Goal: Task Accomplishment & Management: Manage account settings

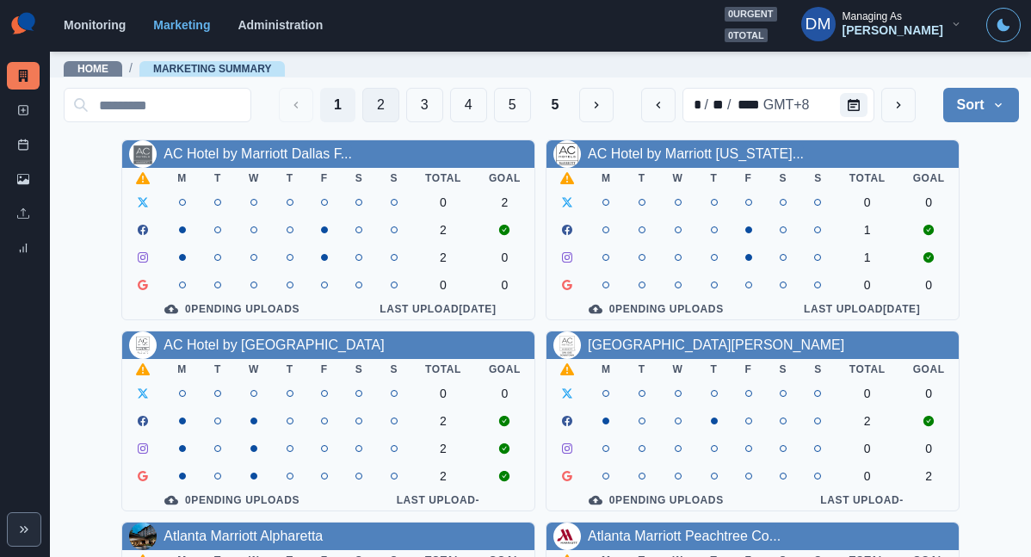
click at [399, 103] on button "2" at bounding box center [380, 105] width 37 height 34
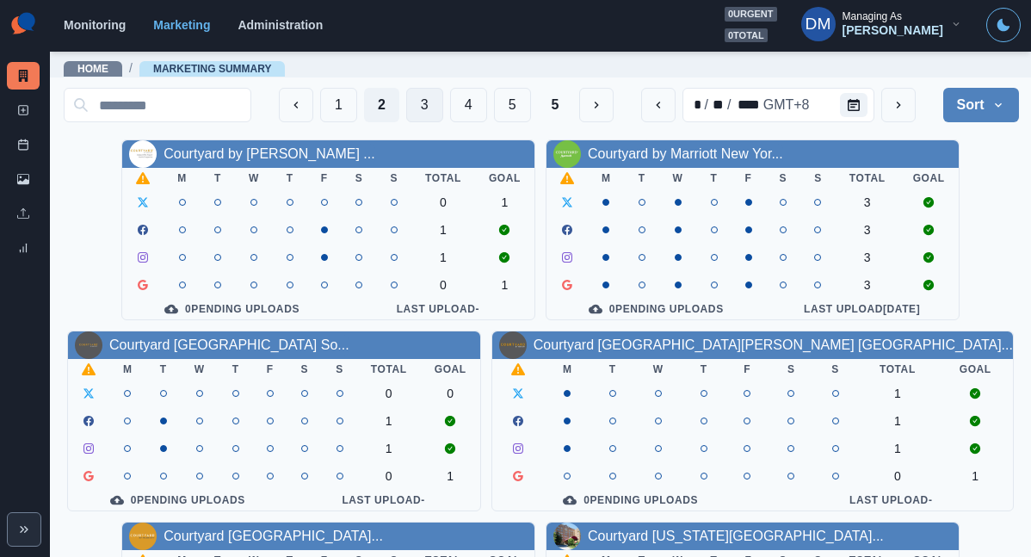
click at [443, 102] on button "3" at bounding box center [424, 105] width 37 height 34
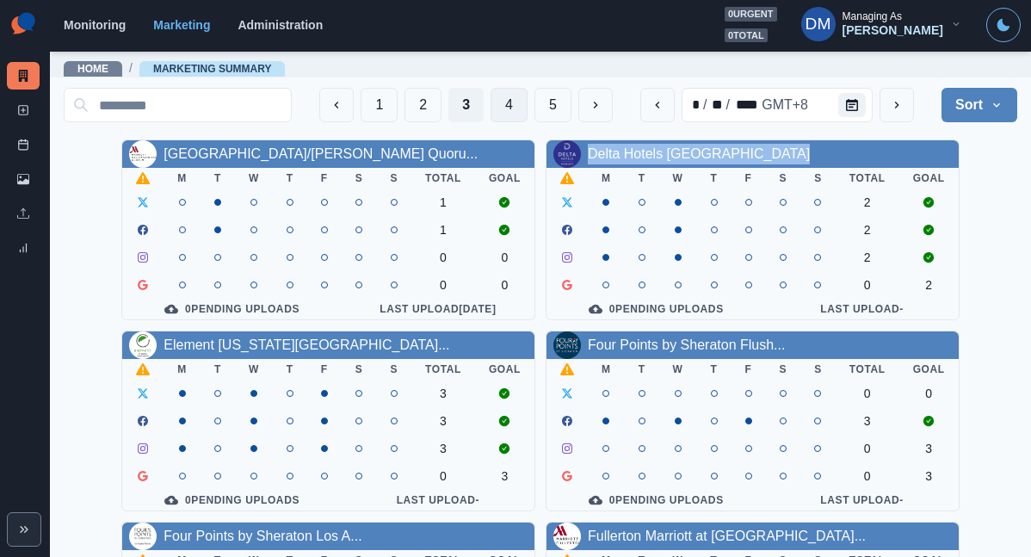
click at [528, 104] on button "4" at bounding box center [509, 105] width 37 height 34
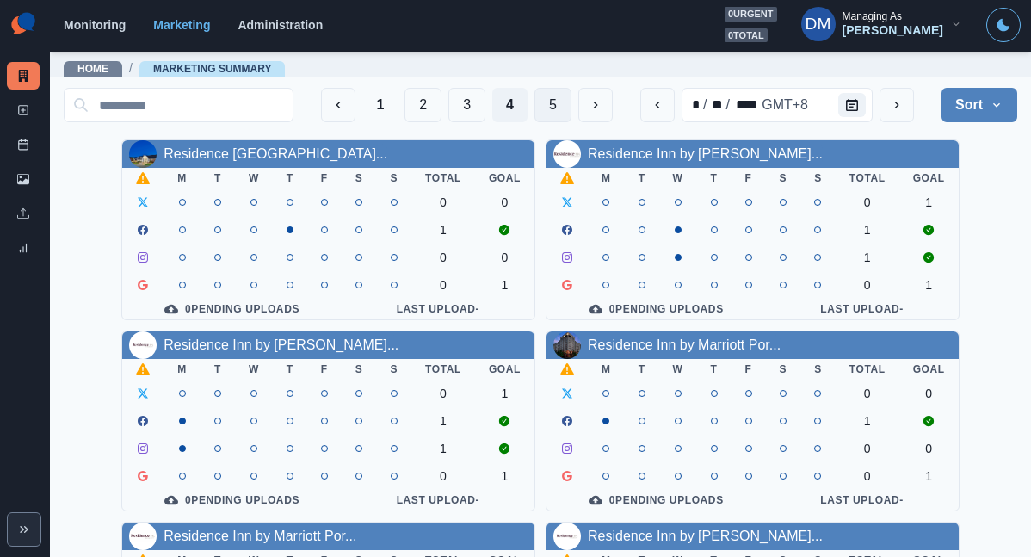
click at [572, 98] on button "5" at bounding box center [553, 105] width 37 height 34
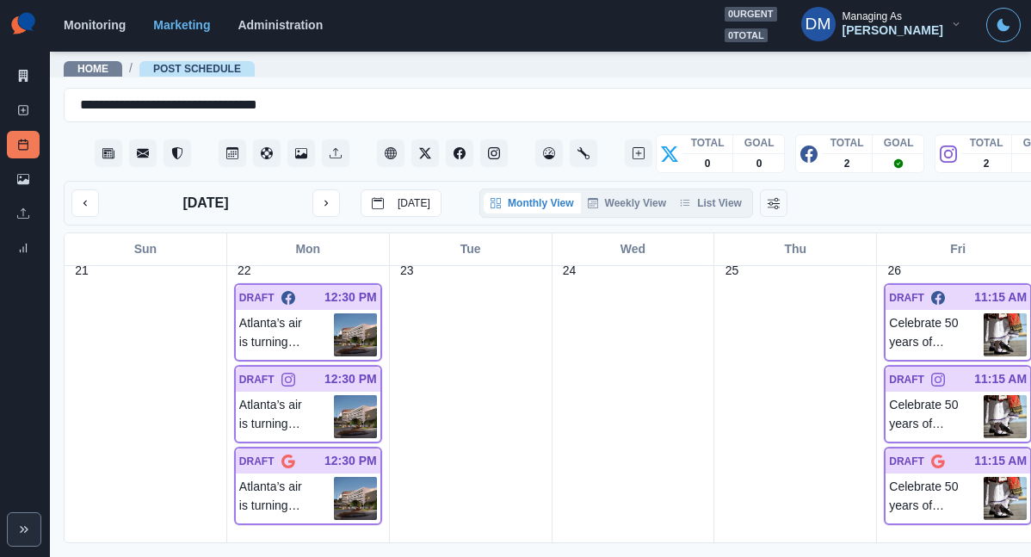
scroll to position [1024, 0]
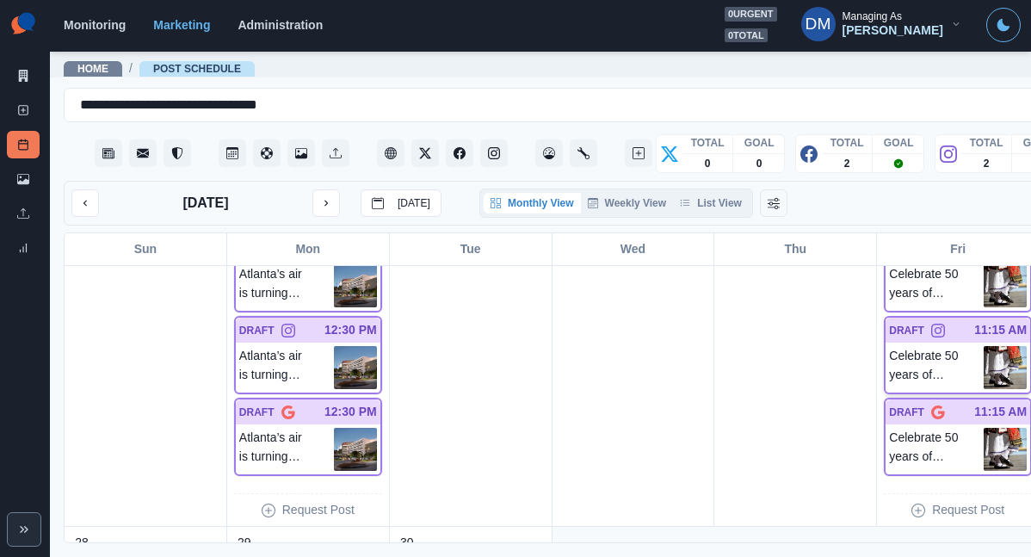
click at [984, 346] on img at bounding box center [1005, 367] width 43 height 43
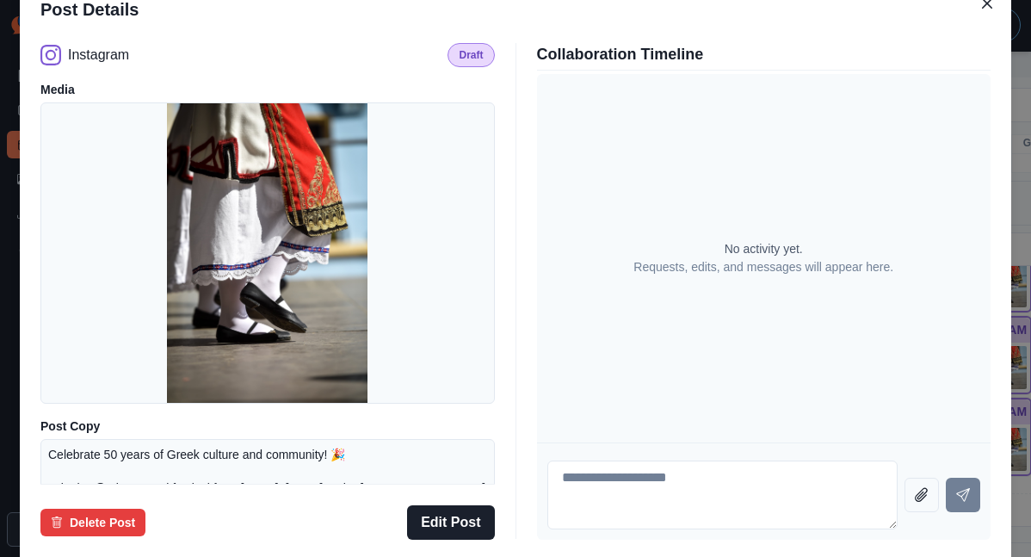
scroll to position [213, 0]
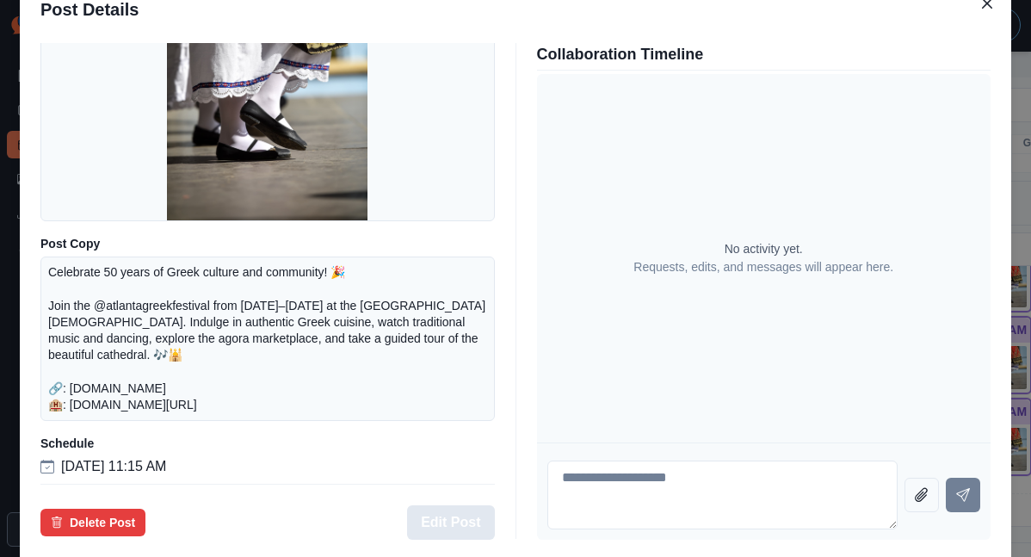
click at [458, 505] on button "Edit Post" at bounding box center [450, 522] width 87 height 34
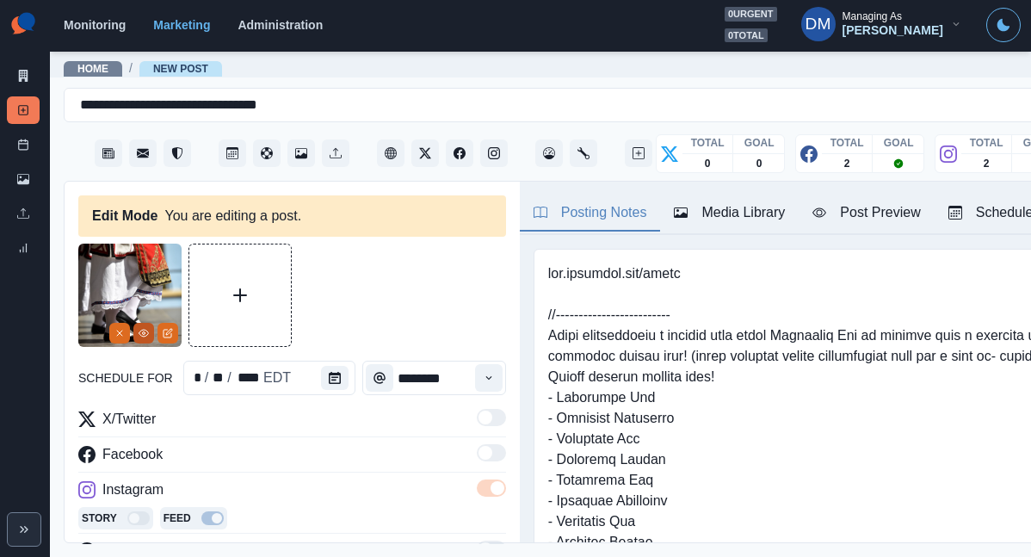
click at [145, 332] on circle "View Media" at bounding box center [144, 333] width 3 height 3
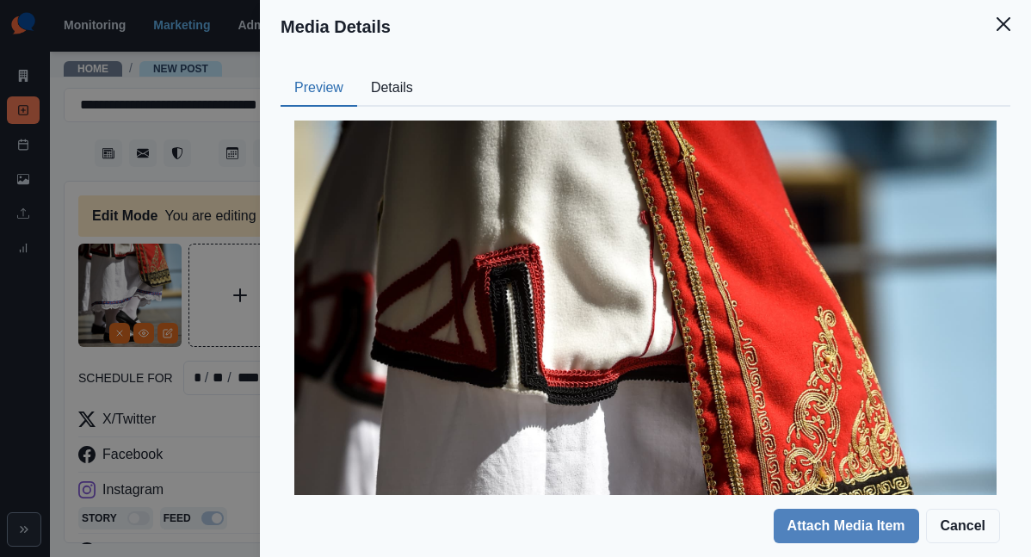
click at [427, 71] on button "Details" at bounding box center [392, 89] width 70 height 36
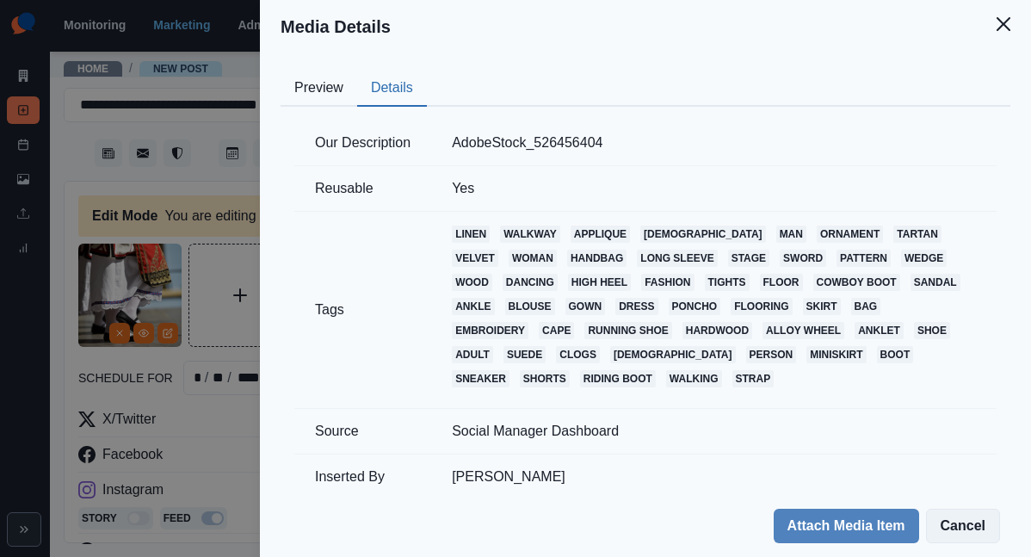
click at [970, 540] on button "Cancel" at bounding box center [963, 526] width 74 height 34
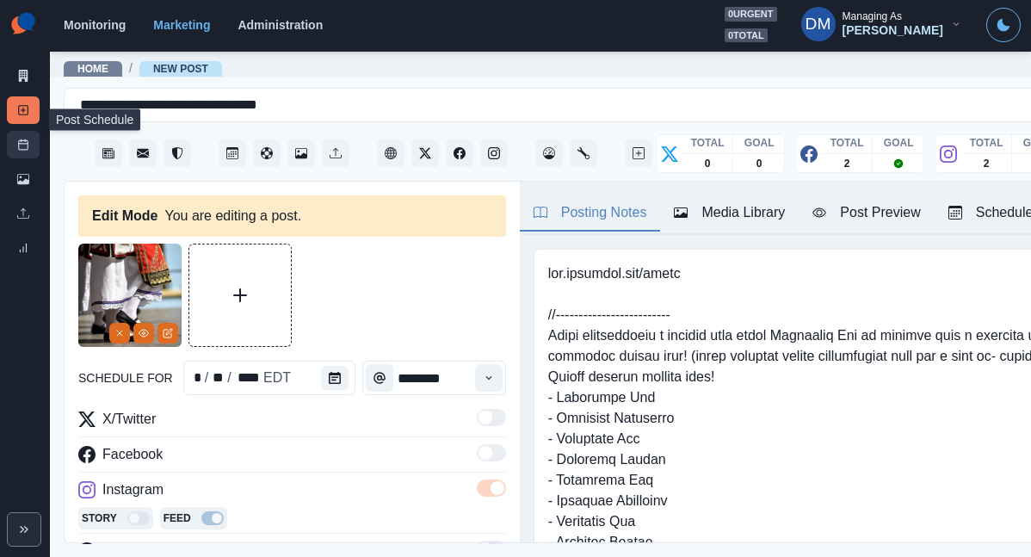
click at [21, 139] on icon at bounding box center [23, 145] width 12 height 12
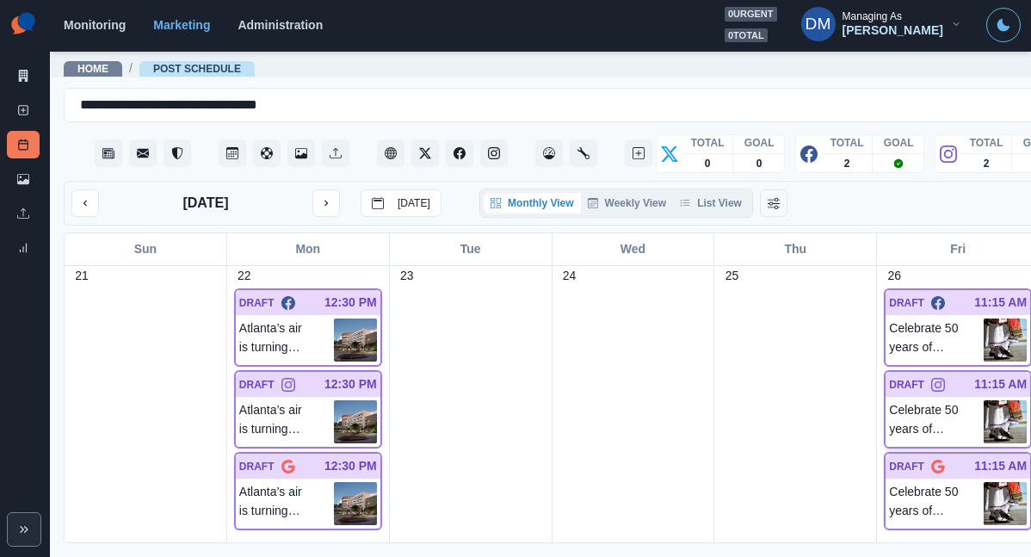
scroll to position [962, 0]
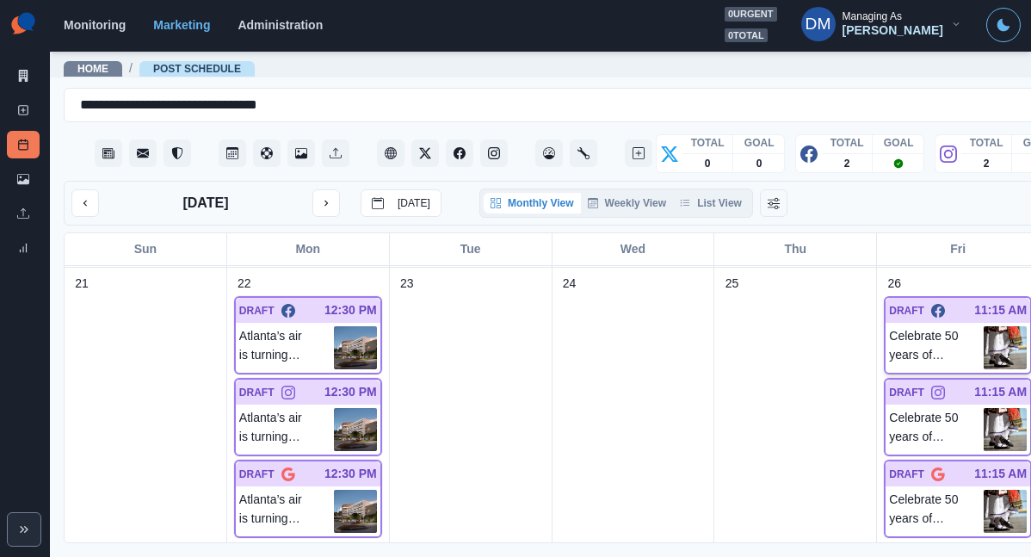
click at [884, 327] on div "DRAFT 11:15 AM Celebrate 50 years of Greek culture and community! 🎉 Join the @A…" at bounding box center [958, 335] width 148 height 78
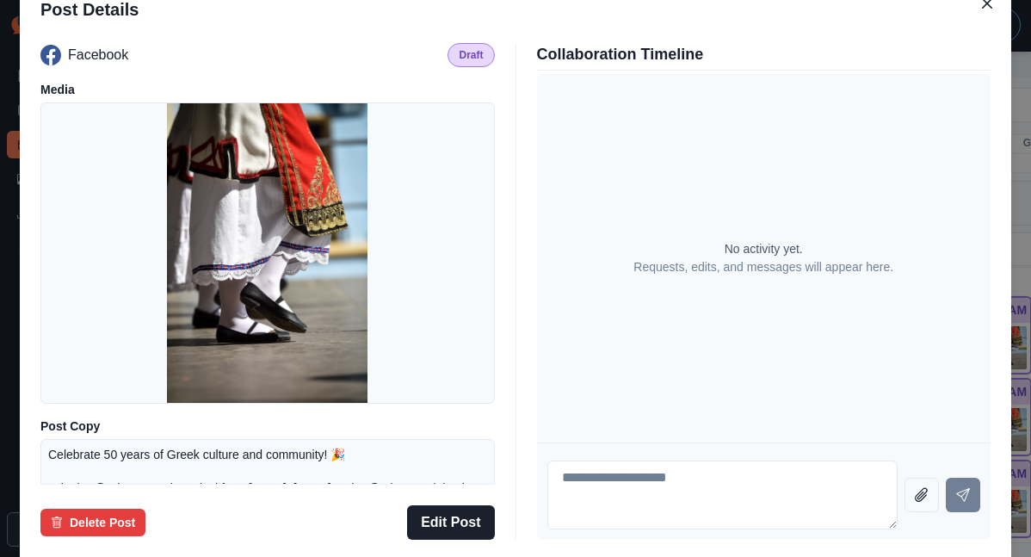
scroll to position [213, 0]
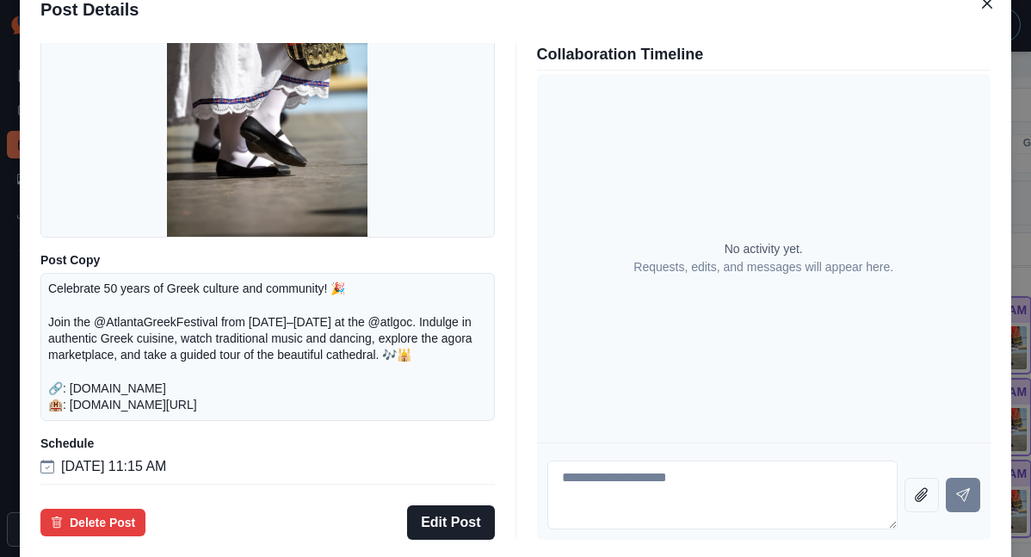
click at [129, 263] on div "Post Details Facebook Draft Media Post Copy Celebrate 50 years of Greek culture…" at bounding box center [515, 278] width 1031 height 557
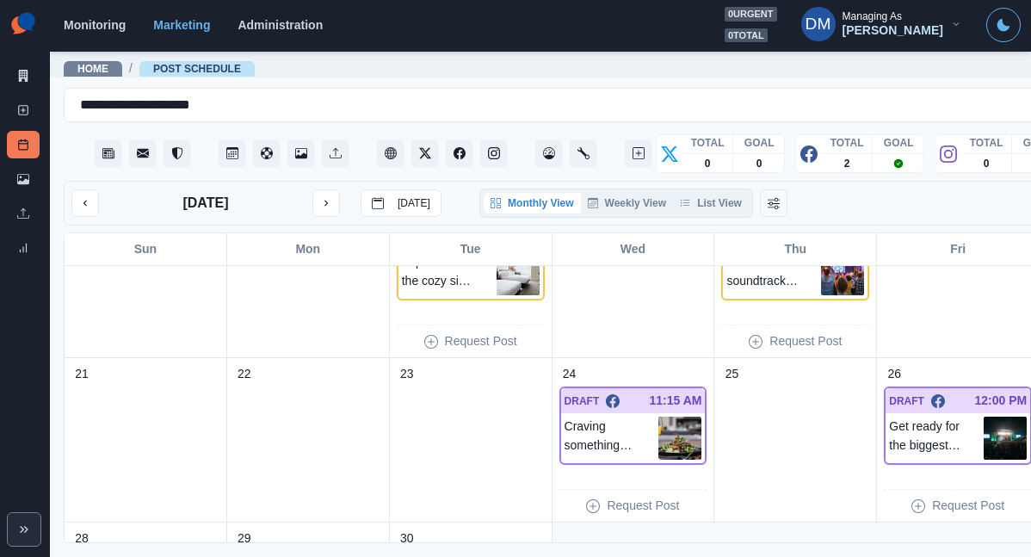
scroll to position [400, 0]
click at [659, 418] on img at bounding box center [680, 439] width 43 height 43
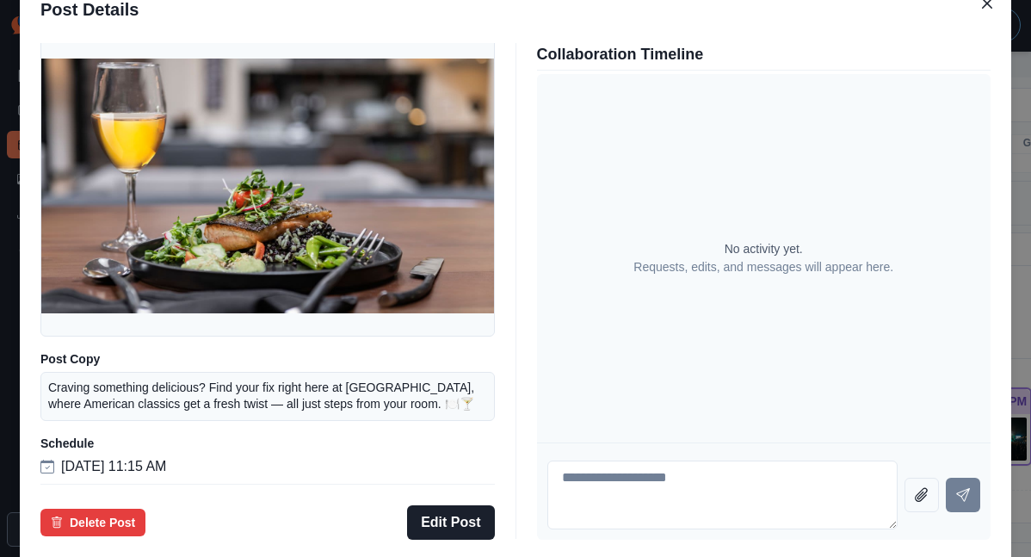
scroll to position [126, 0]
click at [101, 343] on div "Post Details Facebook Draft Media Post Copy Craving something delicious? Find y…" at bounding box center [515, 278] width 1031 height 557
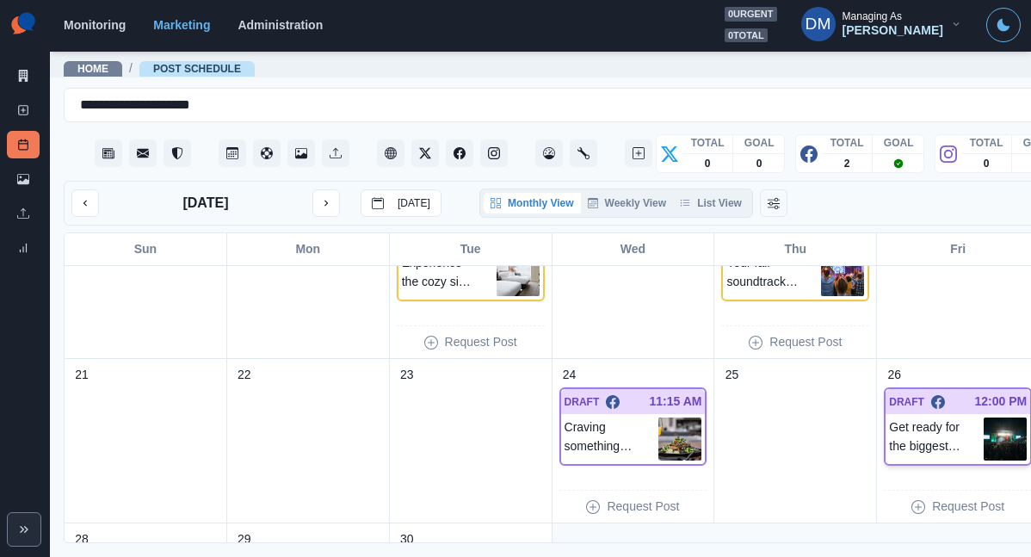
click at [984, 418] on img at bounding box center [1005, 439] width 43 height 43
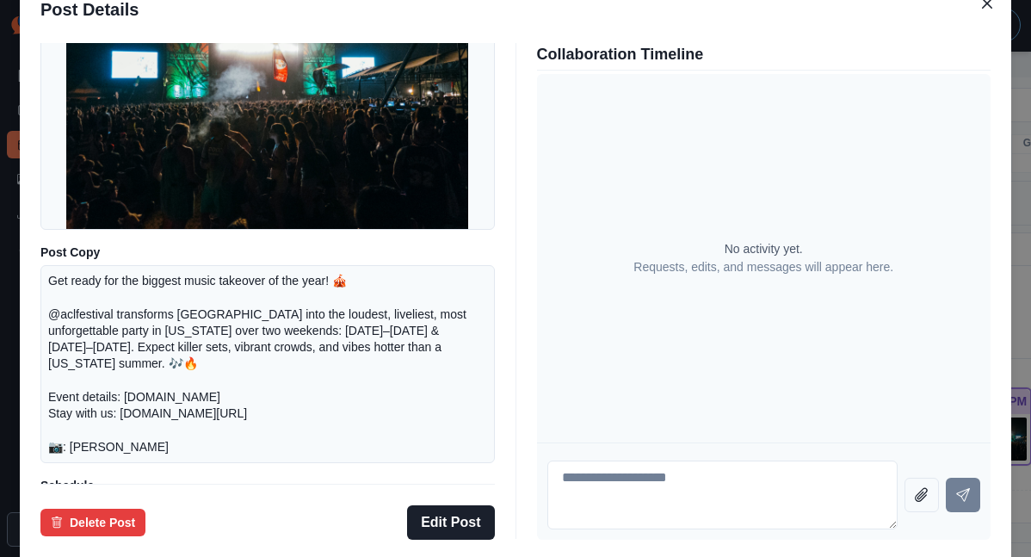
scroll to position [164, 0]
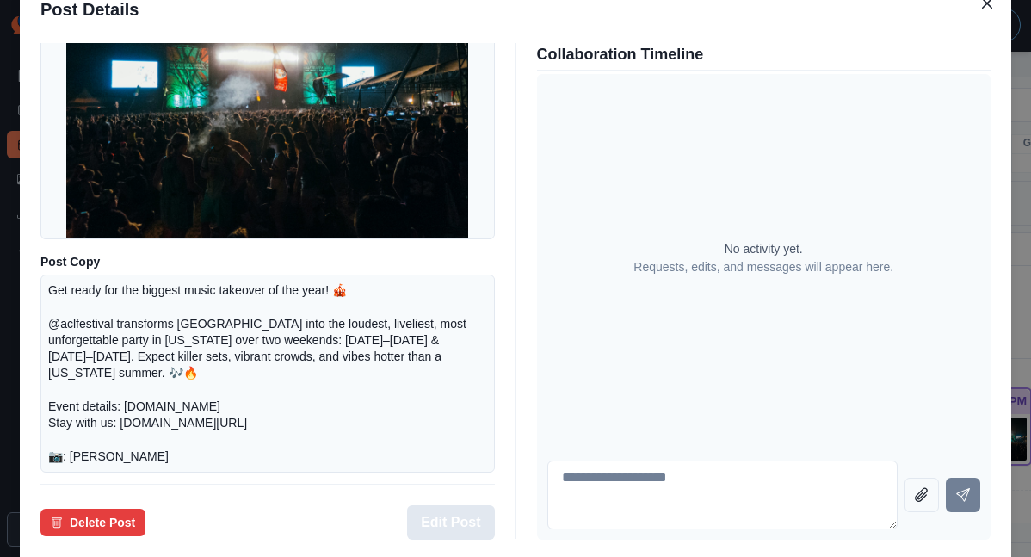
click at [455, 505] on button "Edit Post" at bounding box center [450, 522] width 87 height 34
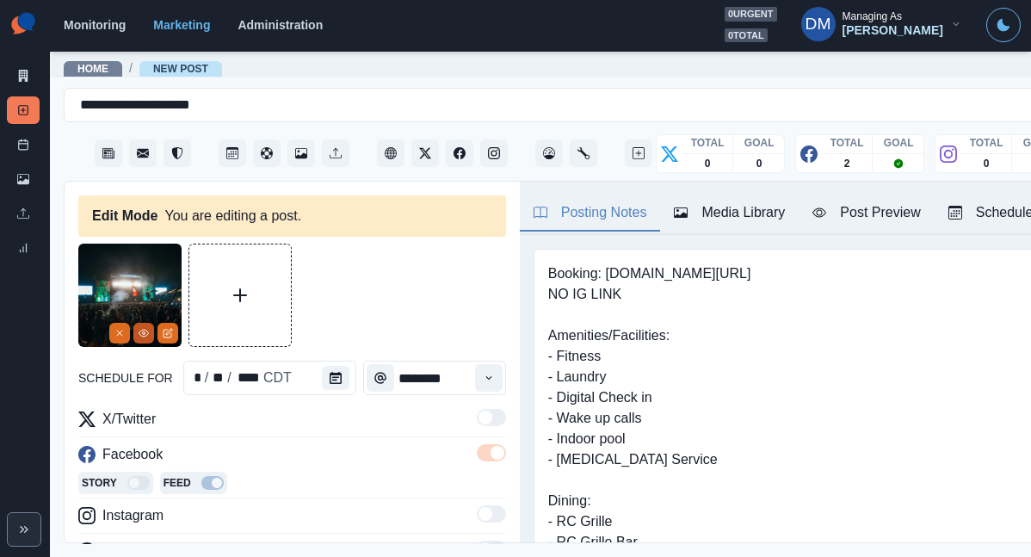
click at [148, 328] on icon "View Media" at bounding box center [144, 333] width 10 height 10
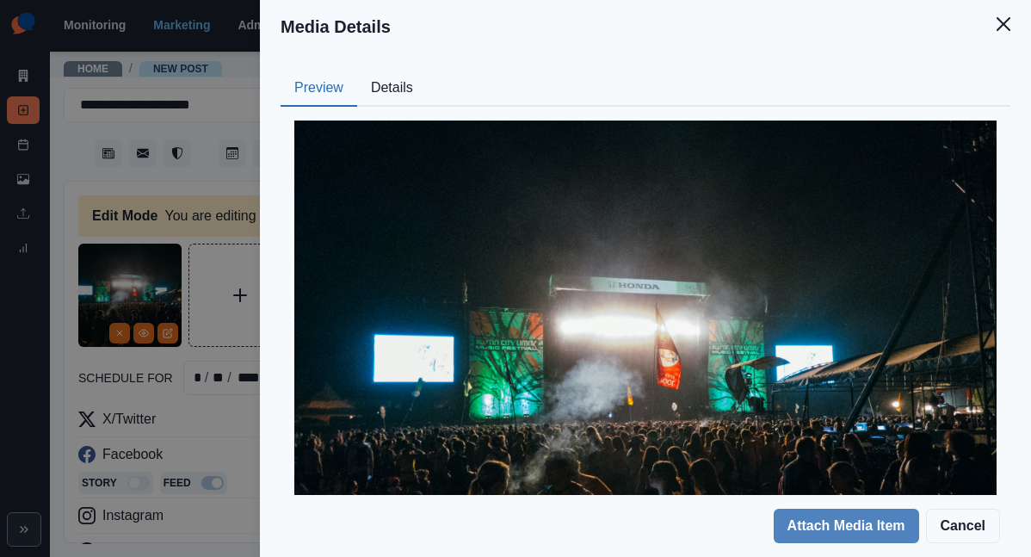
click at [427, 71] on button "Details" at bounding box center [392, 89] width 70 height 36
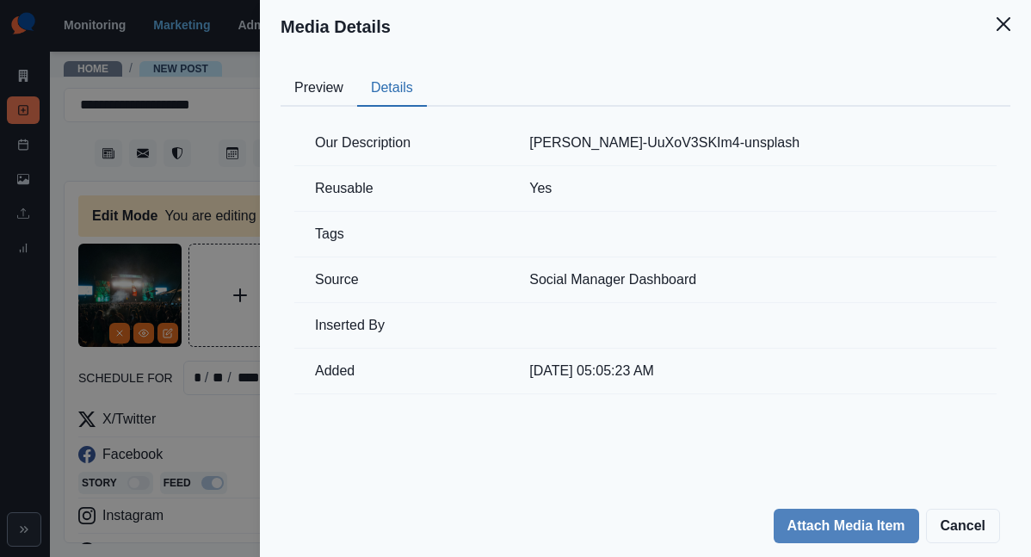
click at [437, 195] on div "Media Details Preview Details Our Description tomek-baginski-UuXoV3SKIm4-unspla…" at bounding box center [515, 278] width 1031 height 557
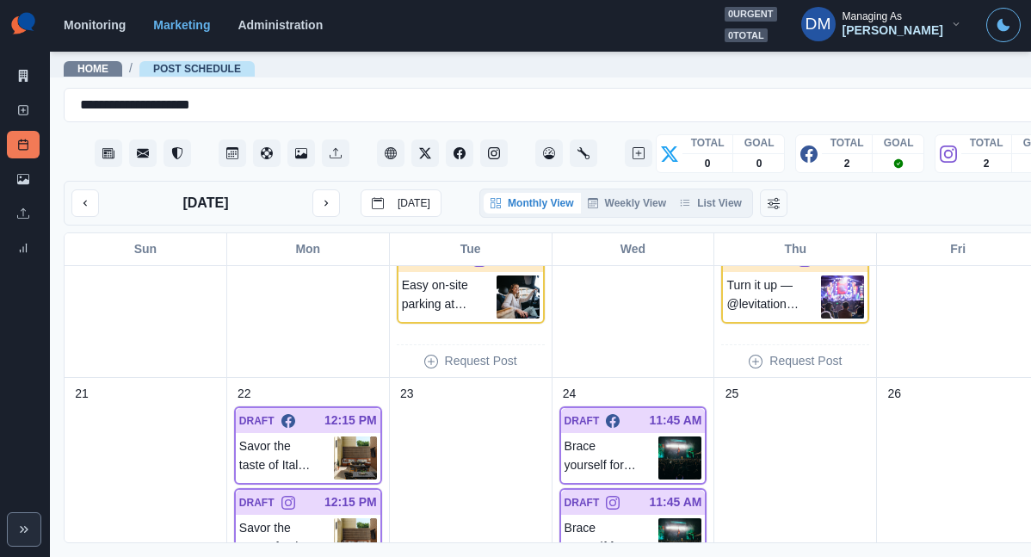
scroll to position [617, 0]
click at [659, 436] on img at bounding box center [680, 457] width 43 height 43
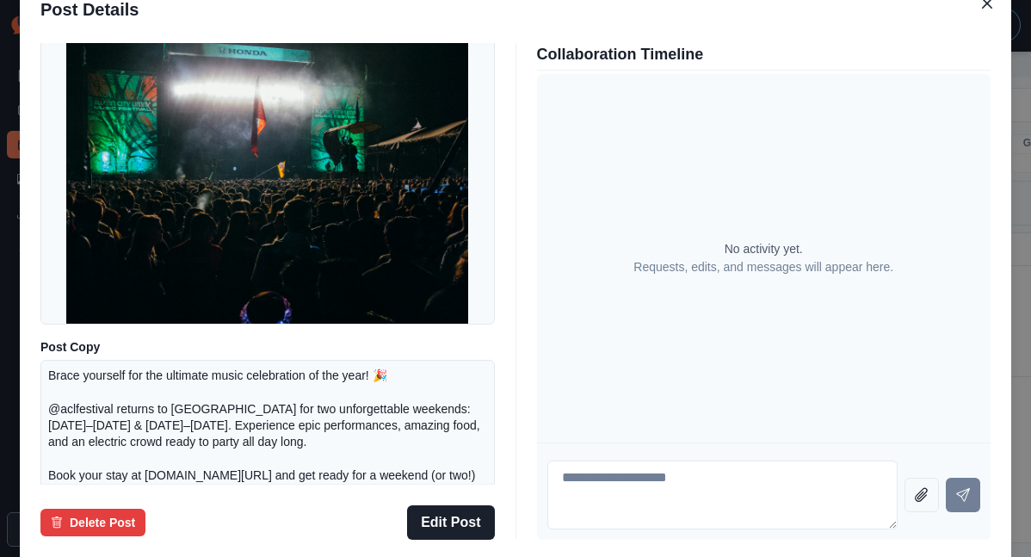
scroll to position [0, 0]
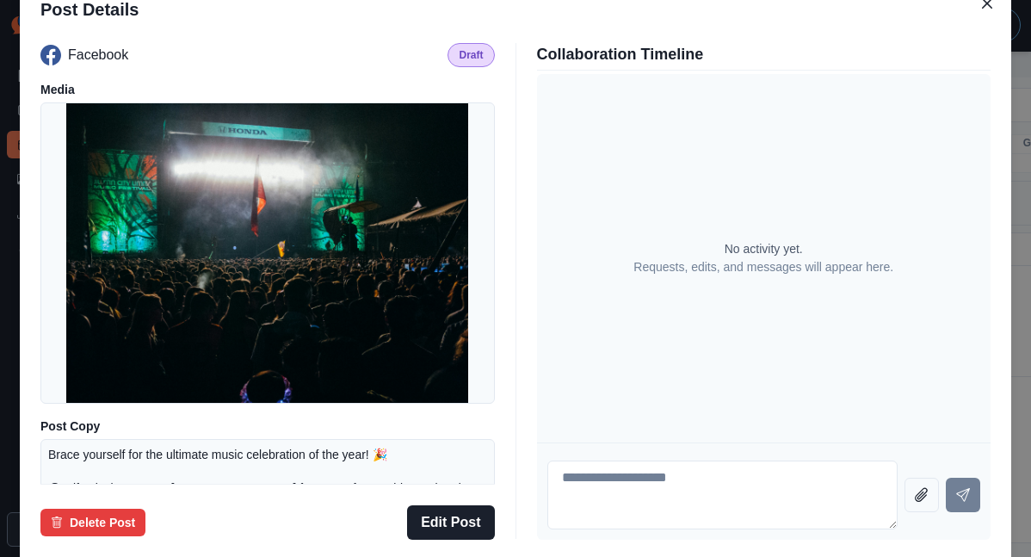
click at [103, 247] on div "Post Details Facebook Draft Media Post Copy Brace yourself for the ultimate mus…" at bounding box center [515, 278] width 1031 height 557
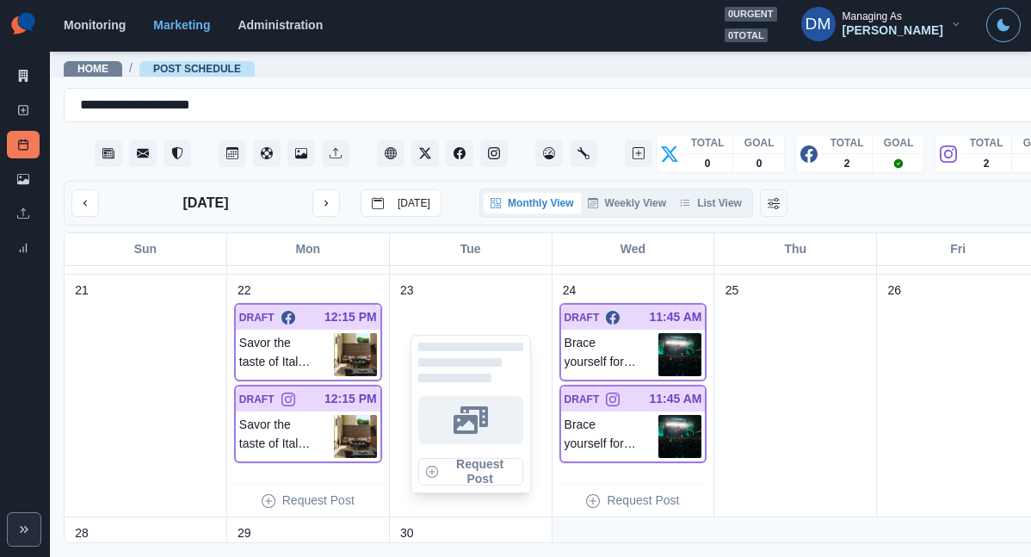
scroll to position [742, 0]
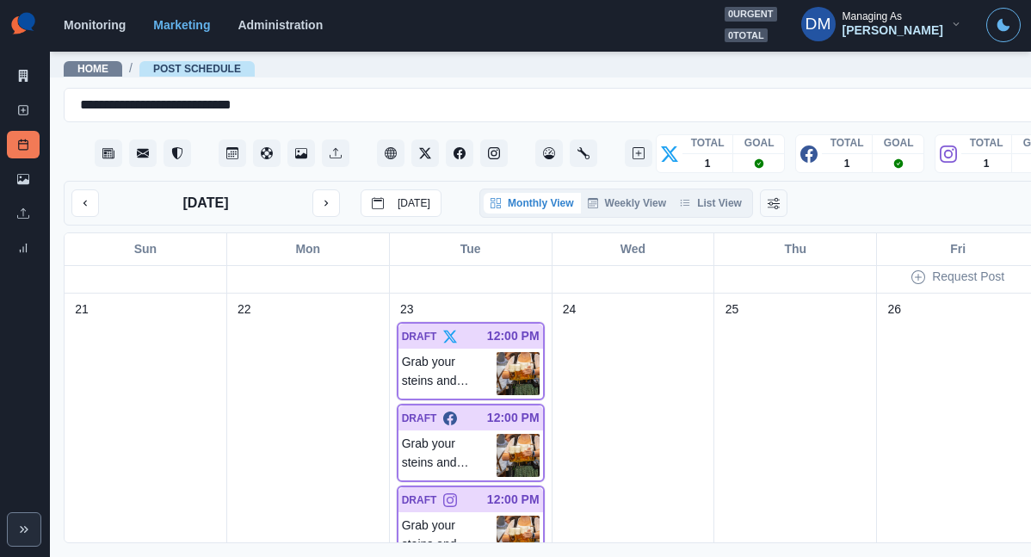
scroll to position [939, 0]
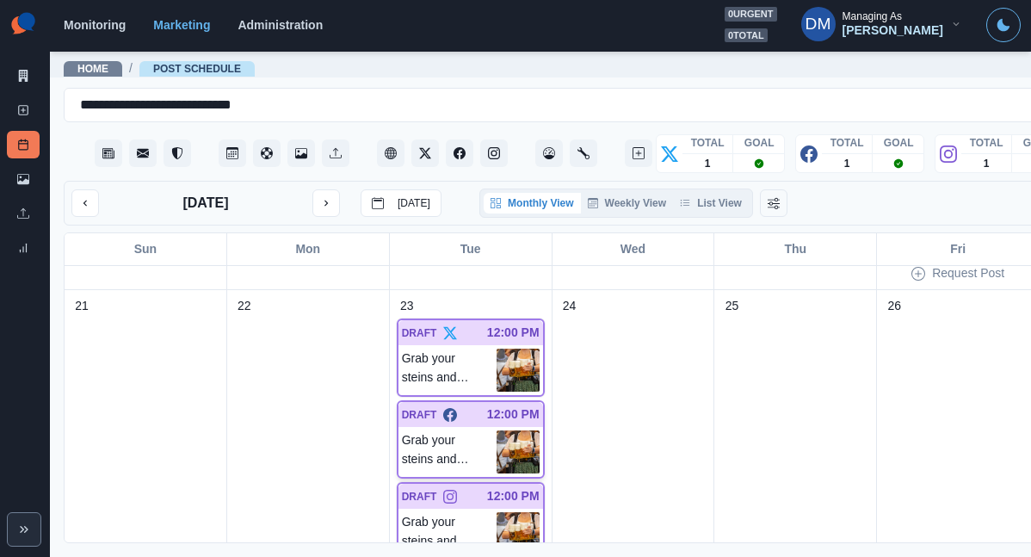
click at [497, 430] on img at bounding box center [518, 451] width 43 height 43
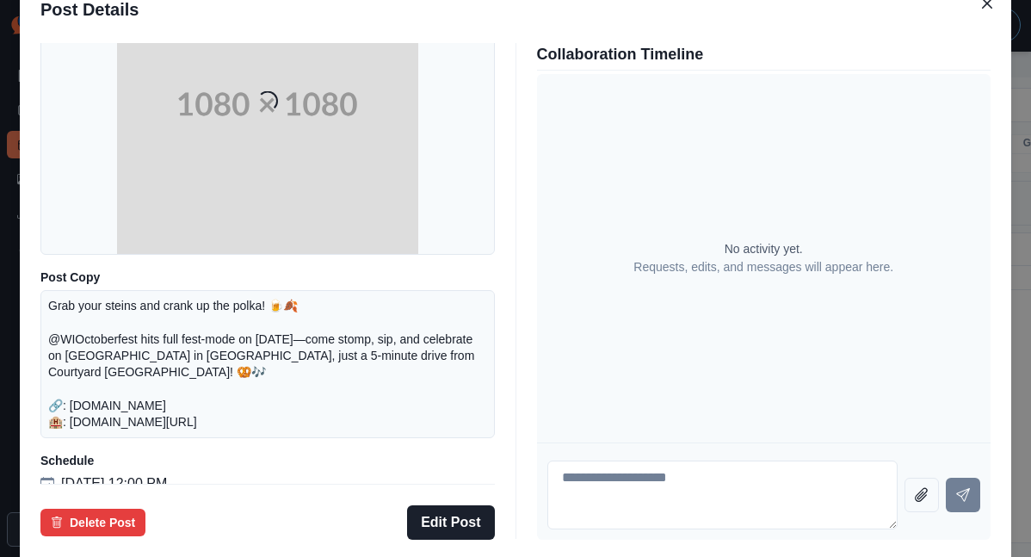
scroll to position [201, 0]
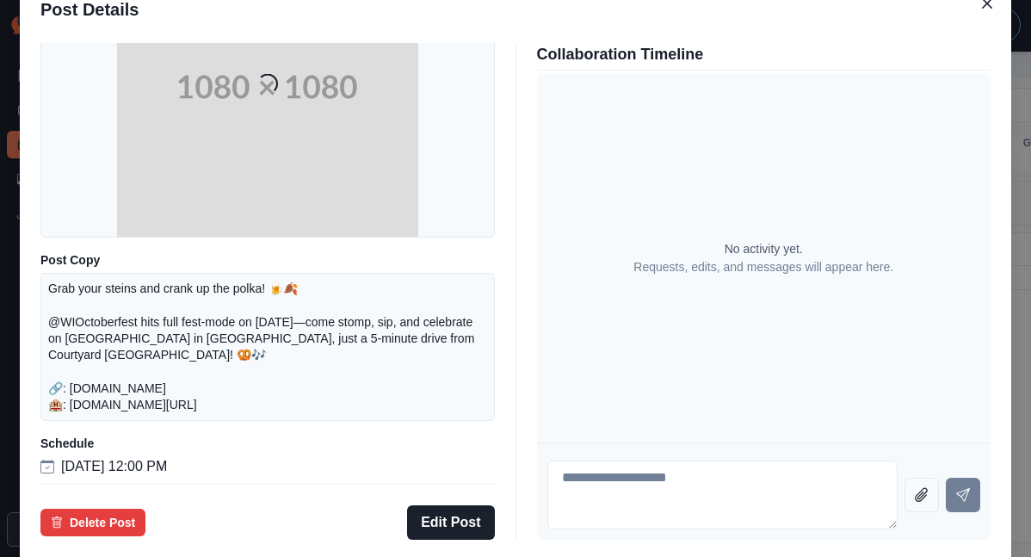
click at [94, 327] on div "Post Details Facebook Draft Media Loading... Post Copy Grab your steins and cra…" at bounding box center [515, 278] width 1031 height 557
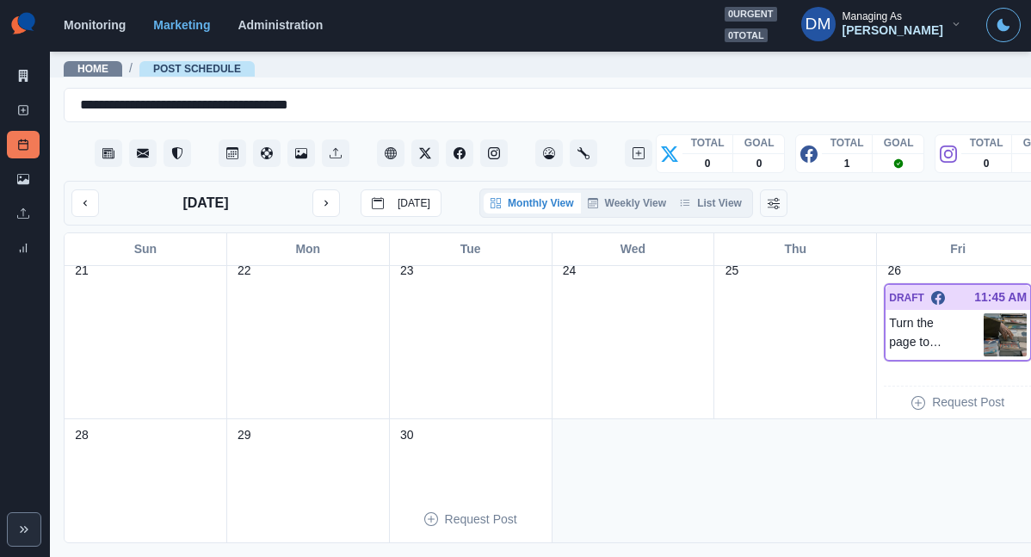
scroll to position [508, 0]
click at [984, 310] on img at bounding box center [1005, 331] width 43 height 43
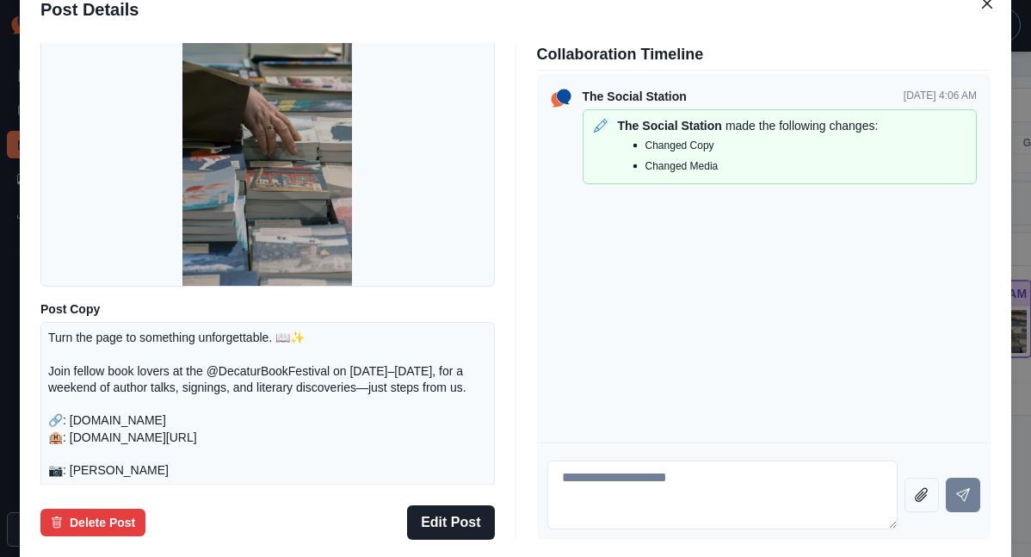
scroll to position [226, 0]
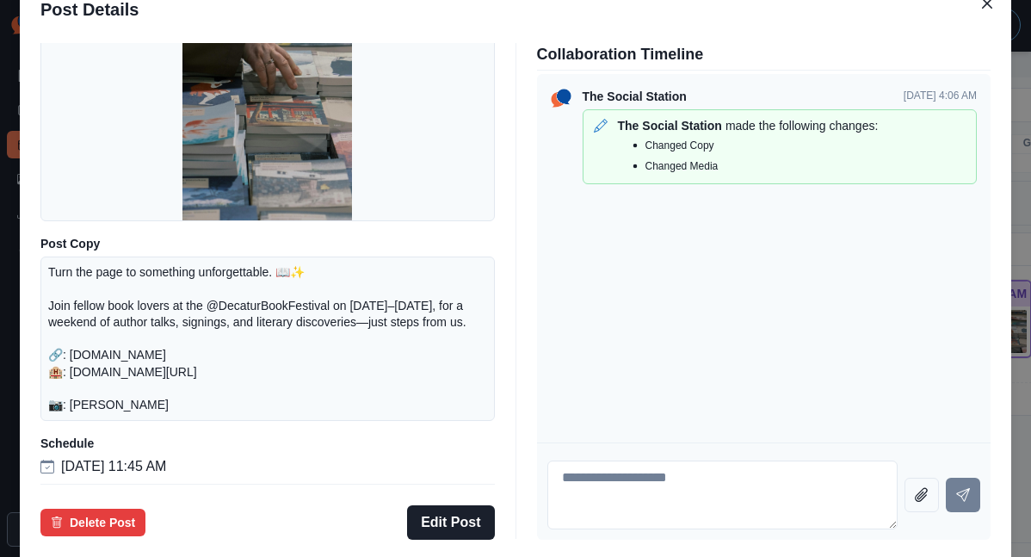
click at [114, 280] on div "Post Details Facebook Draft Media Post Copy Turn the page to something unforget…" at bounding box center [515, 278] width 1031 height 557
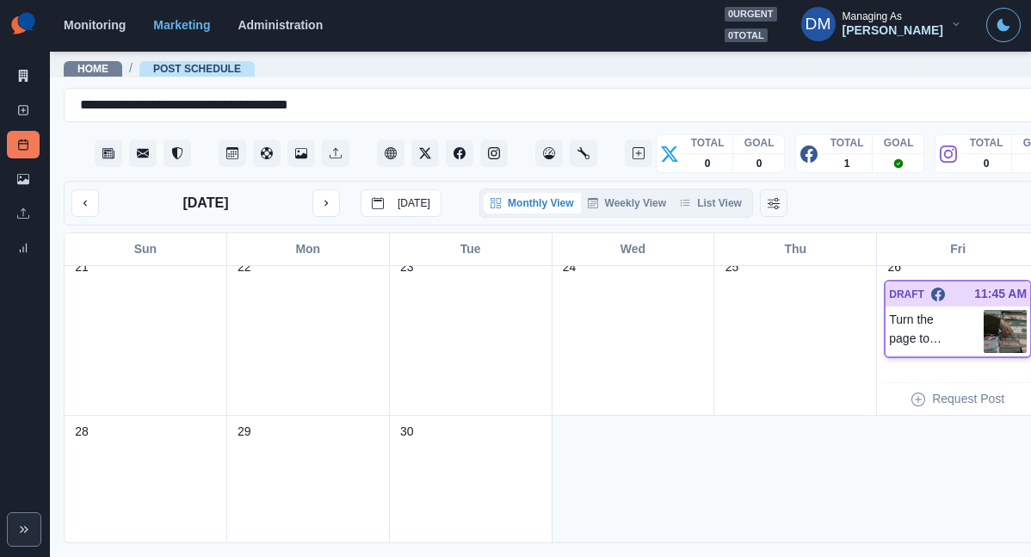
click at [984, 310] on img at bounding box center [1005, 331] width 43 height 43
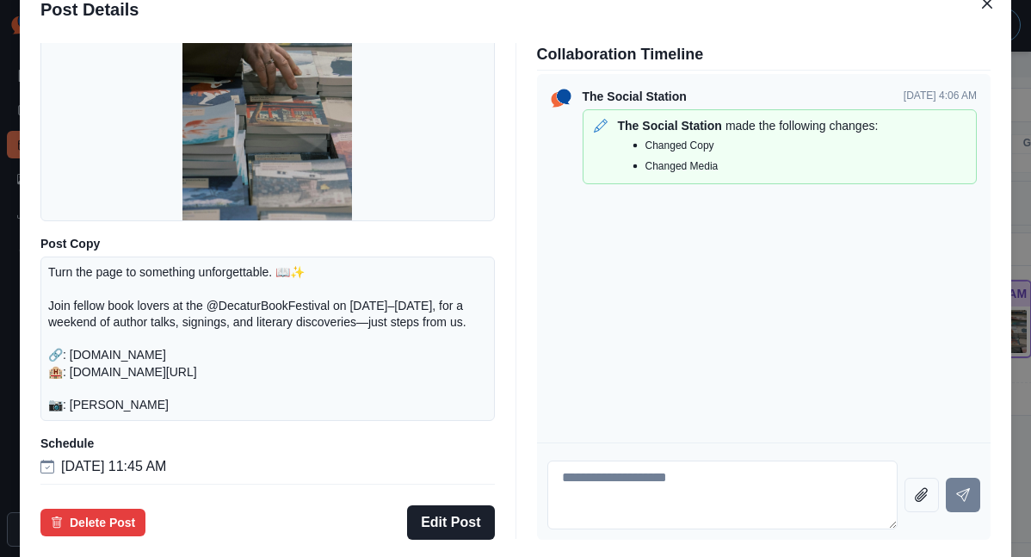
scroll to position [190, 0]
click at [111, 273] on div "Post Details Facebook Draft Media Post Copy Turn the page to something unforget…" at bounding box center [515, 278] width 1031 height 557
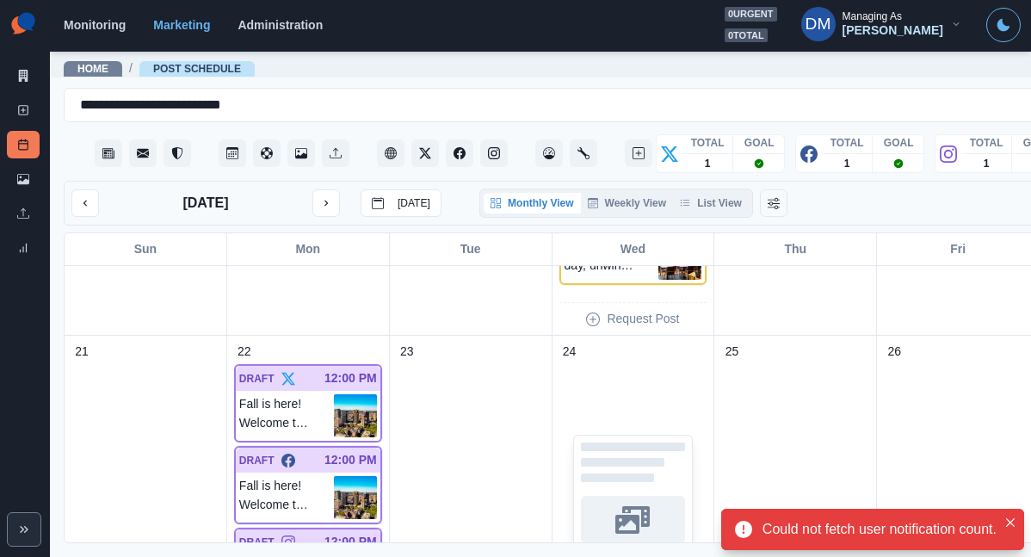
scroll to position [863, 0]
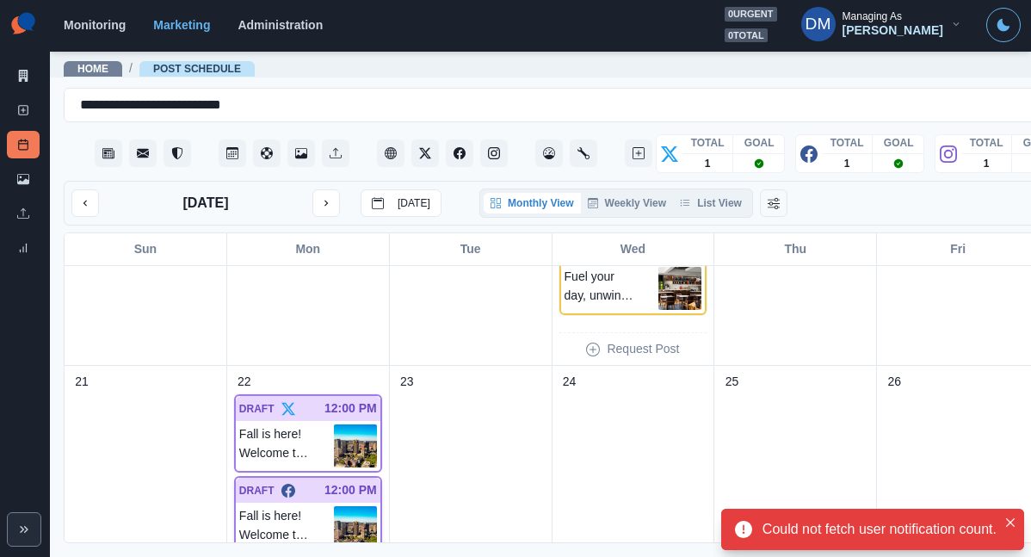
click at [334, 506] on img at bounding box center [355, 527] width 43 height 43
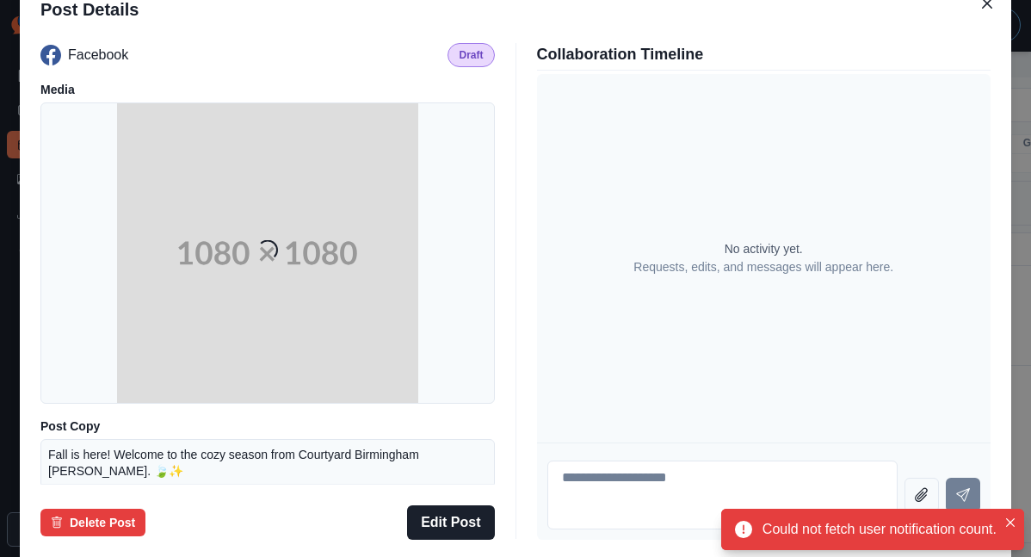
scroll to position [126, 0]
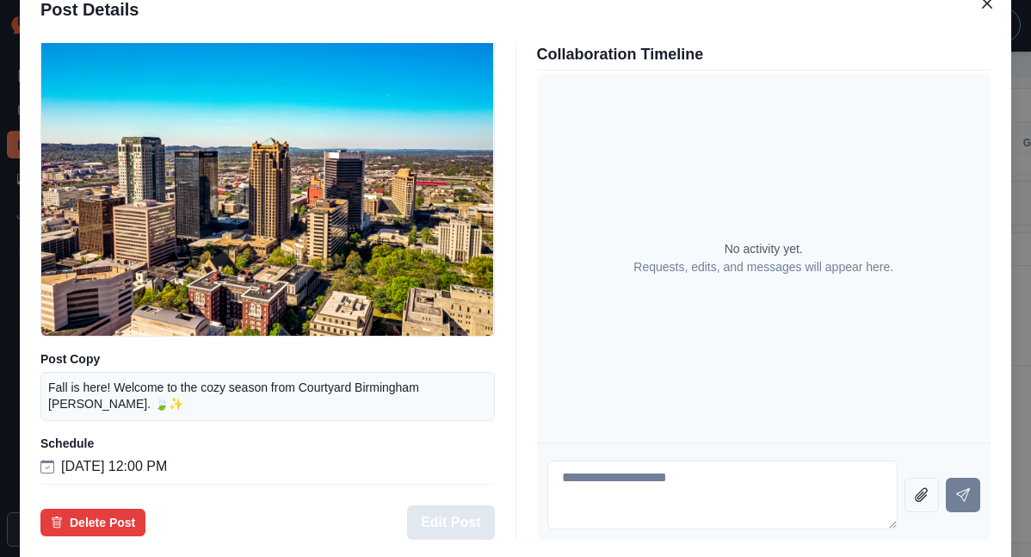
click at [450, 505] on button "Edit Post" at bounding box center [450, 522] width 87 height 34
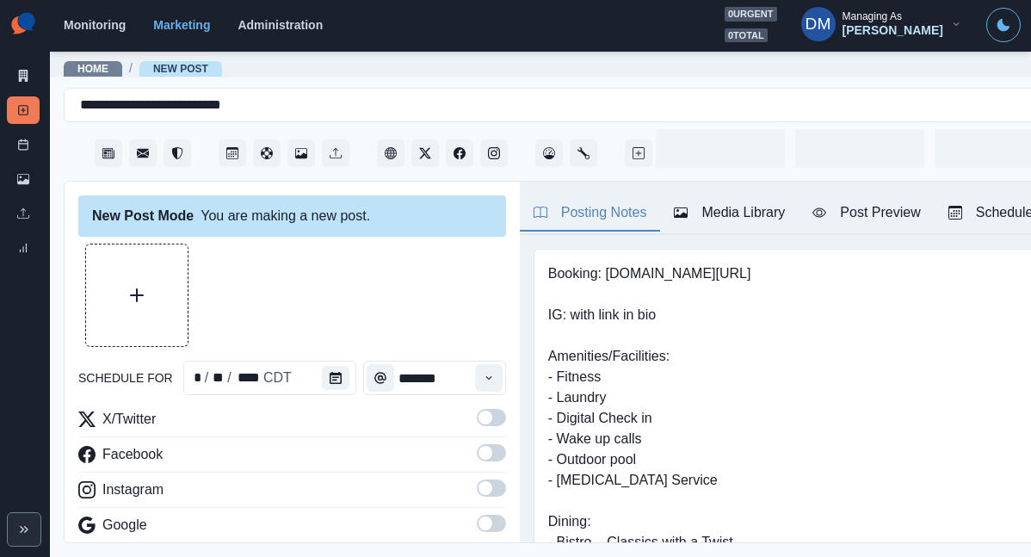
type input "********"
type textarea "**********"
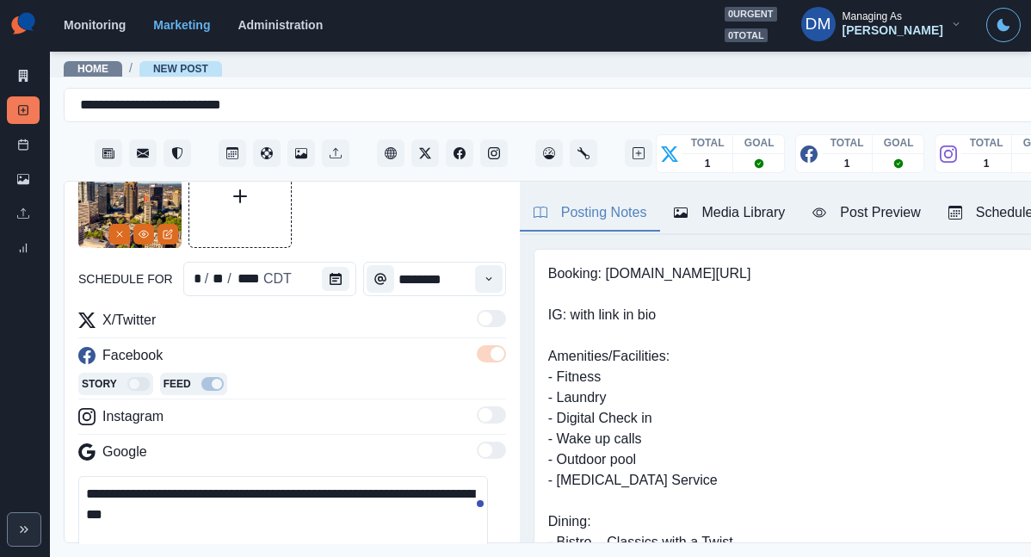
scroll to position [15, 0]
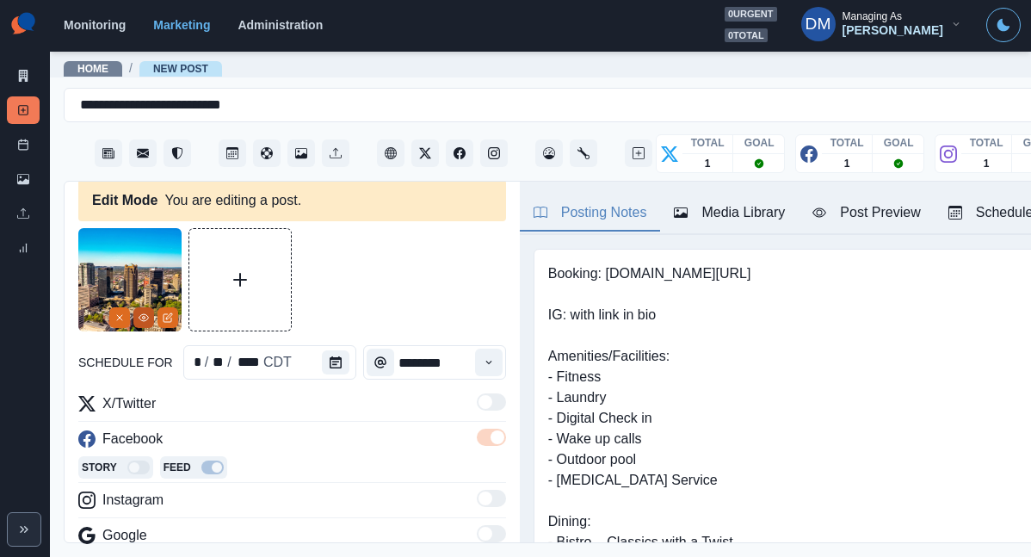
click at [144, 314] on icon "View Media" at bounding box center [143, 317] width 9 height 7
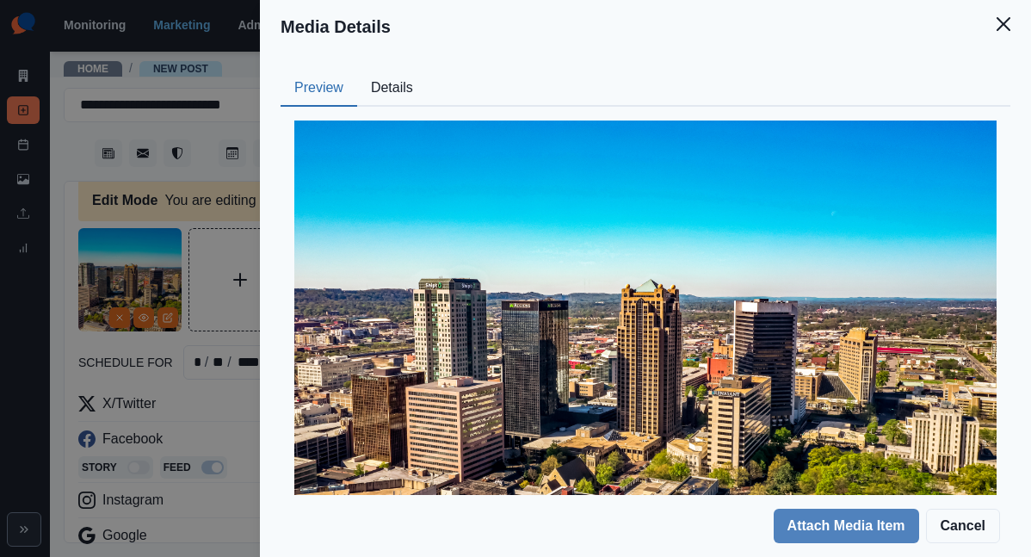
click at [427, 71] on button "Details" at bounding box center [392, 89] width 70 height 36
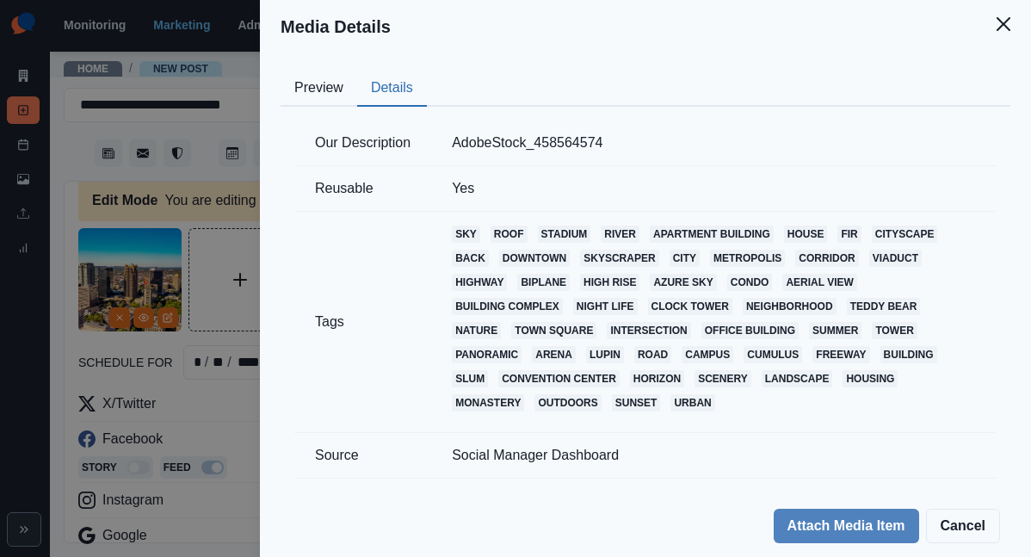
click at [433, 164] on div "Media Details Preview Details Our Description AdobeStock_458564574 Reusable Yes…" at bounding box center [515, 278] width 1031 height 557
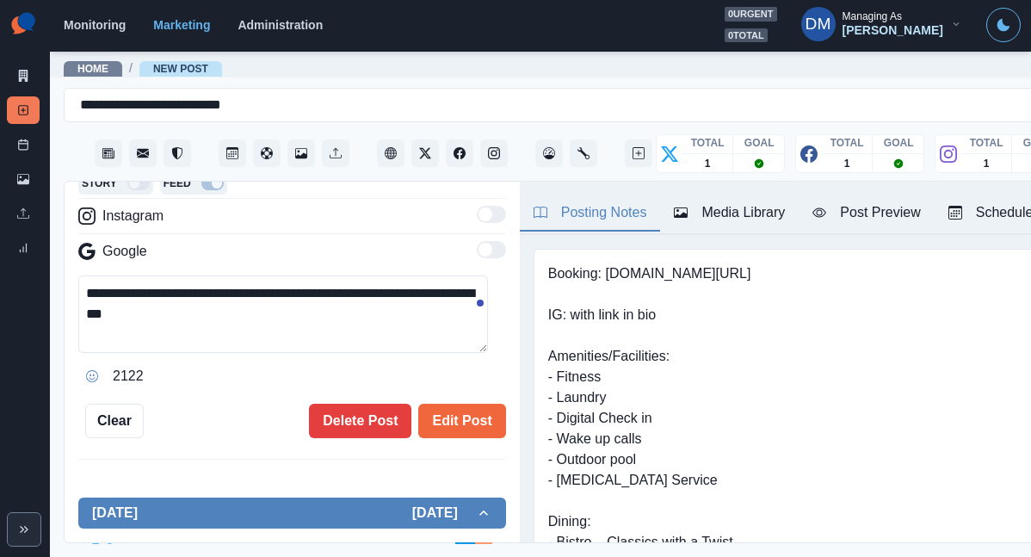
scroll to position [0, 0]
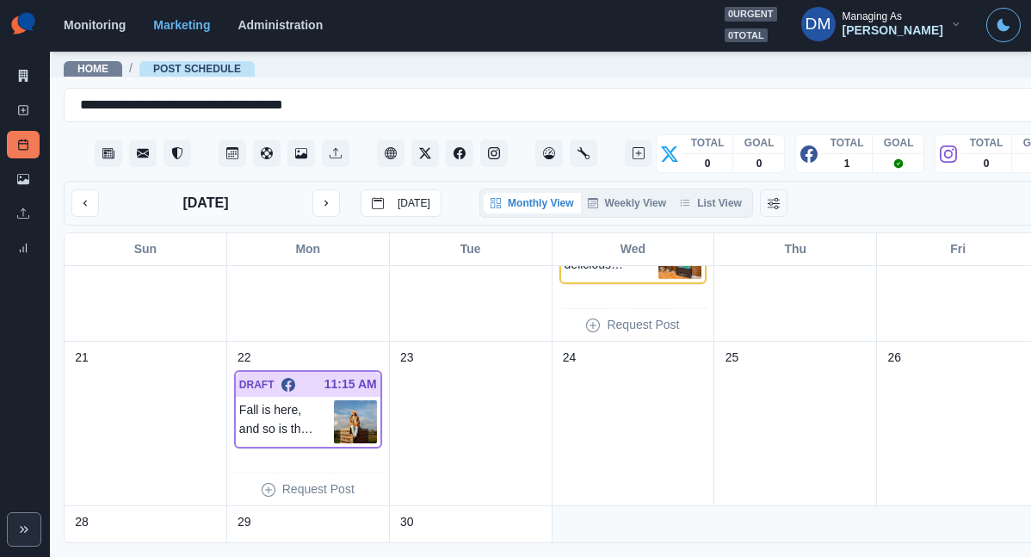
scroll to position [397, 0]
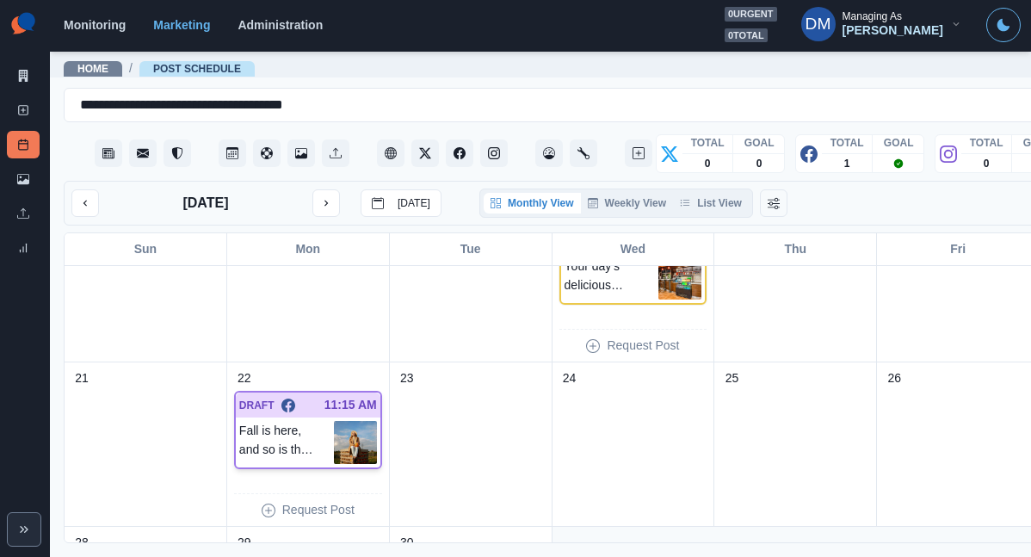
click at [334, 421] on img at bounding box center [355, 442] width 43 height 43
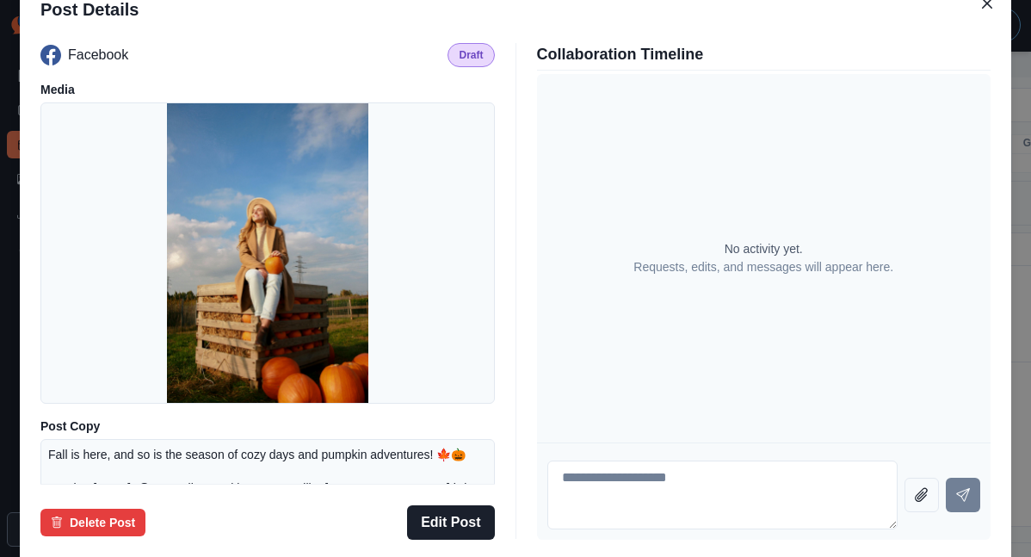
scroll to position [275, 0]
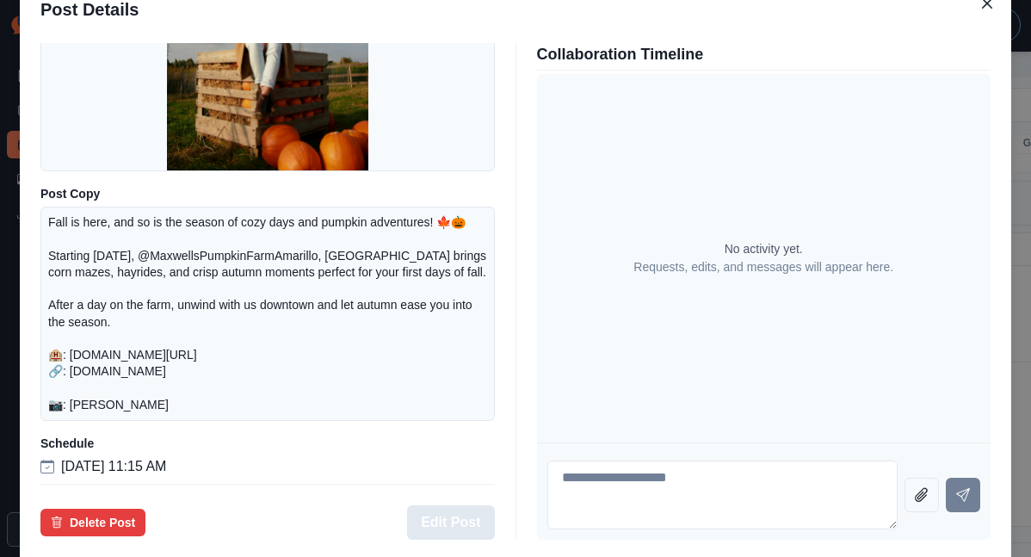
click at [457, 505] on button "Edit Post" at bounding box center [450, 522] width 87 height 34
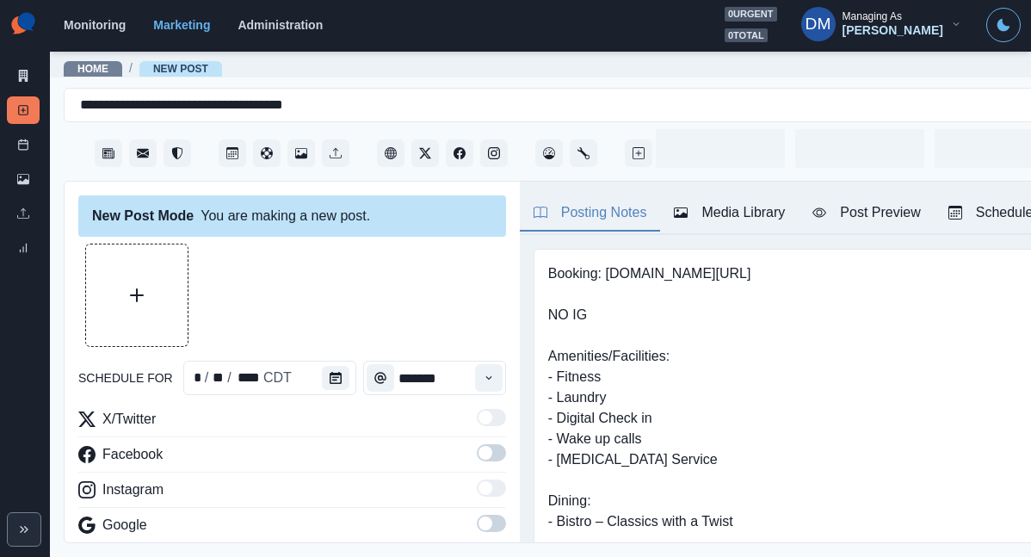
type input "********"
type textarea "**********"
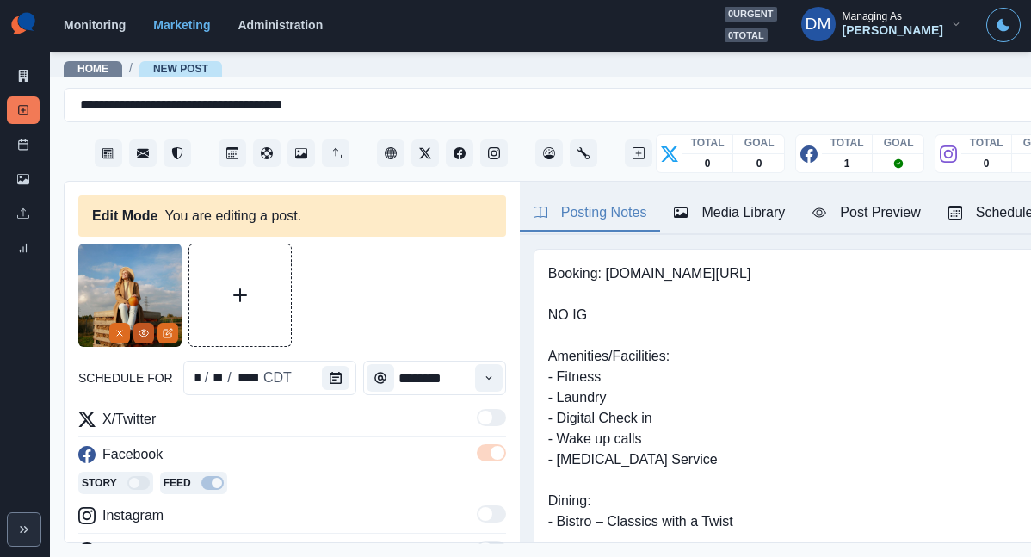
click at [148, 328] on icon "View Media" at bounding box center [144, 333] width 10 height 10
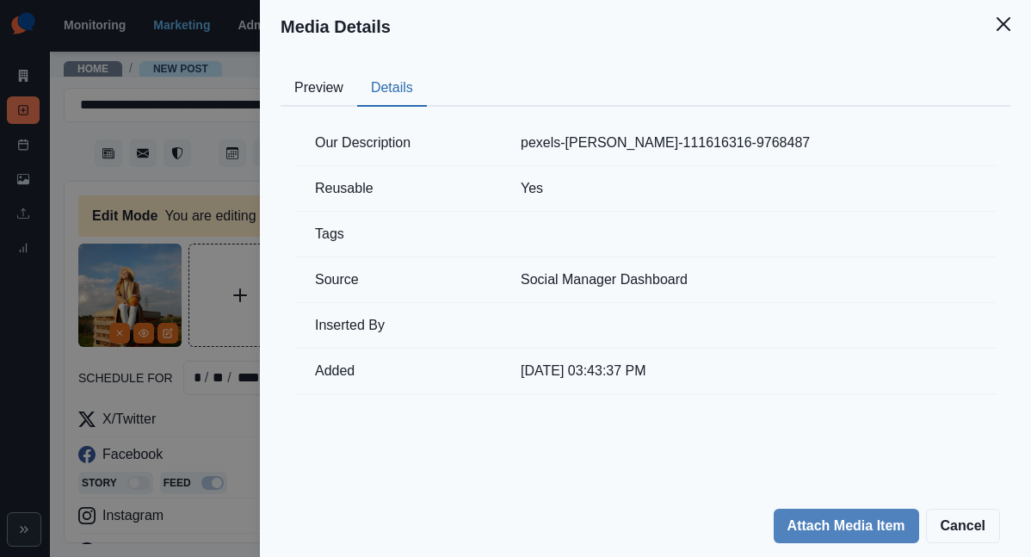
click at [427, 71] on button "Details" at bounding box center [392, 89] width 70 height 36
click at [384, 250] on div "Media Details Preview Details Our Description pexels-[PERSON_NAME]-111616316-97…" at bounding box center [515, 278] width 1031 height 557
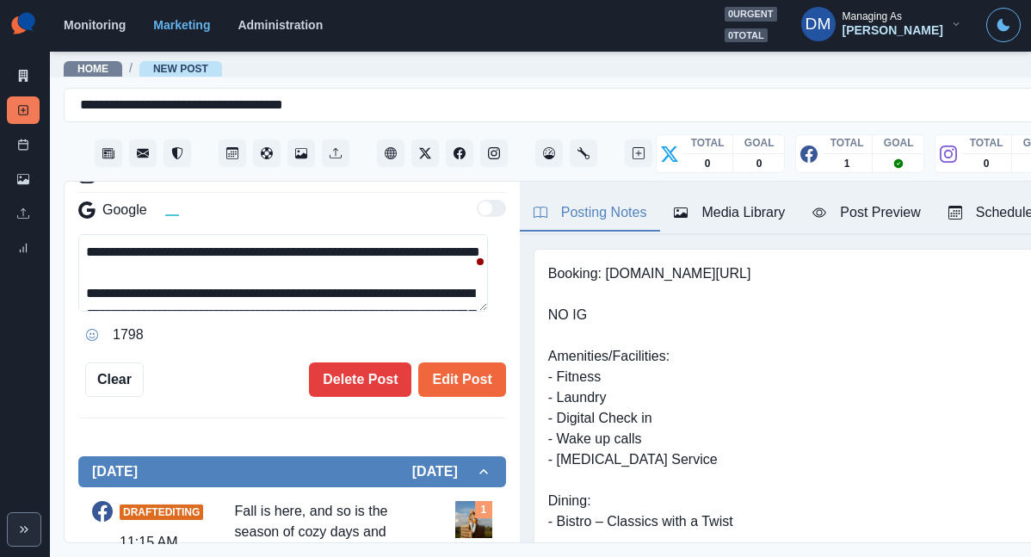
scroll to position [220, 0]
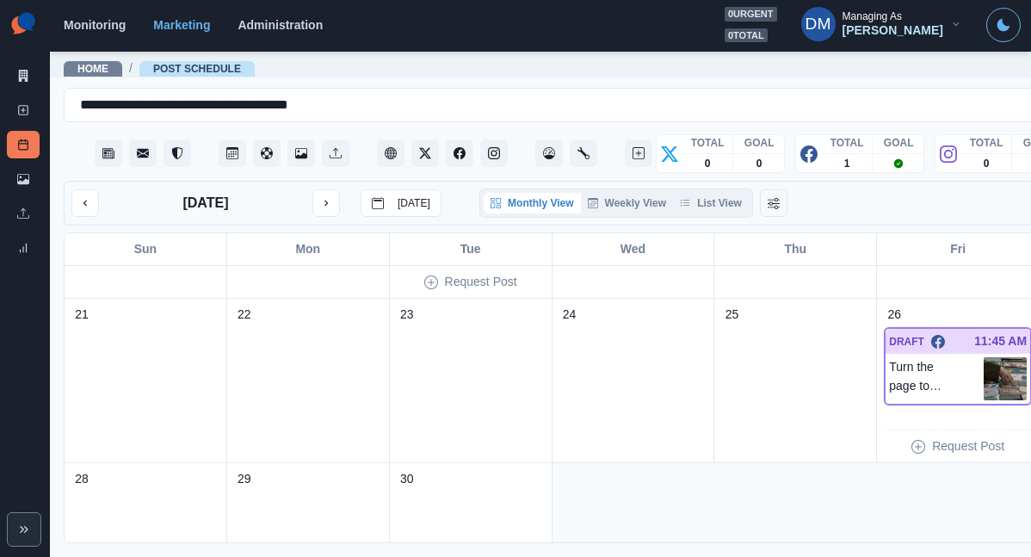
scroll to position [344, 0]
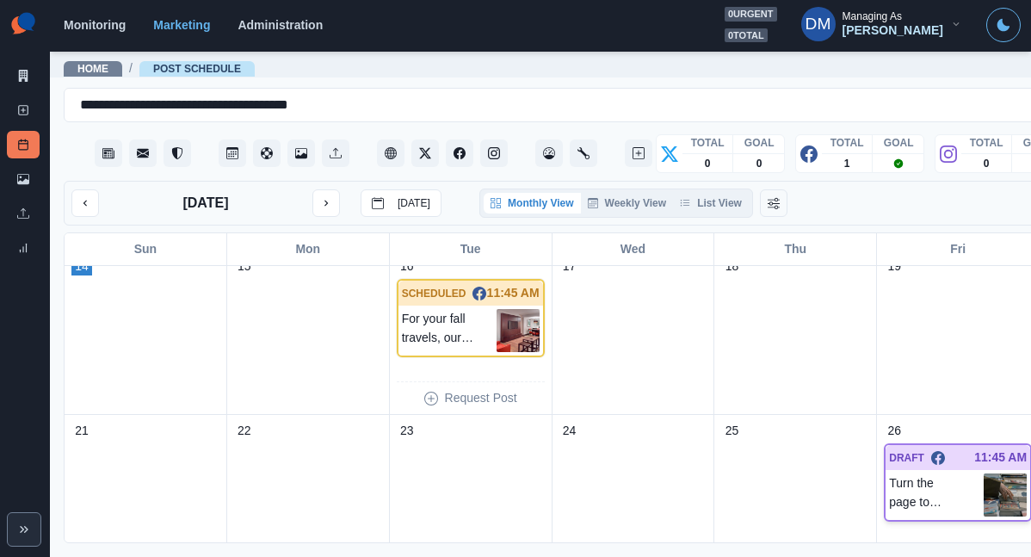
click at [984, 473] on img at bounding box center [1005, 494] width 43 height 43
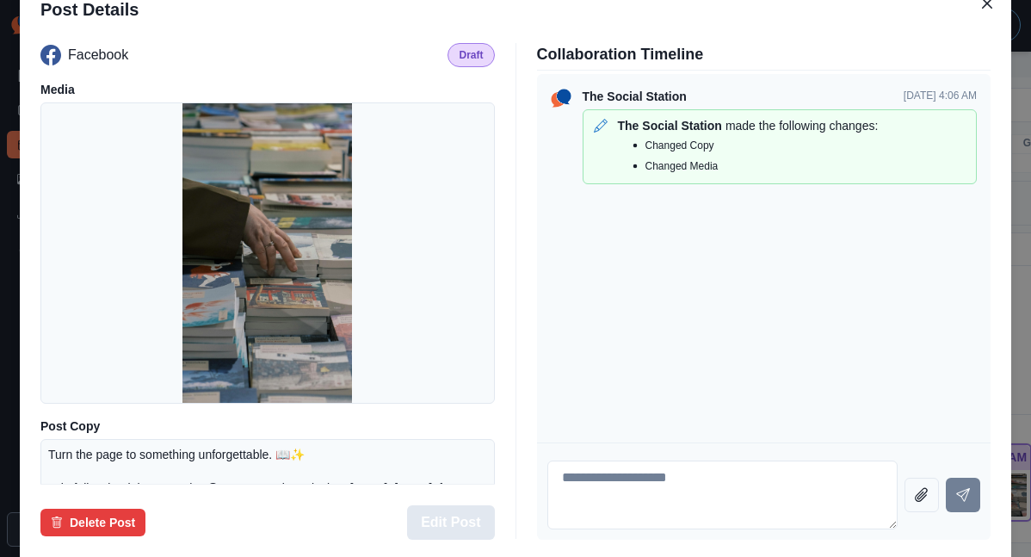
click at [452, 505] on button "Edit Post" at bounding box center [450, 522] width 87 height 34
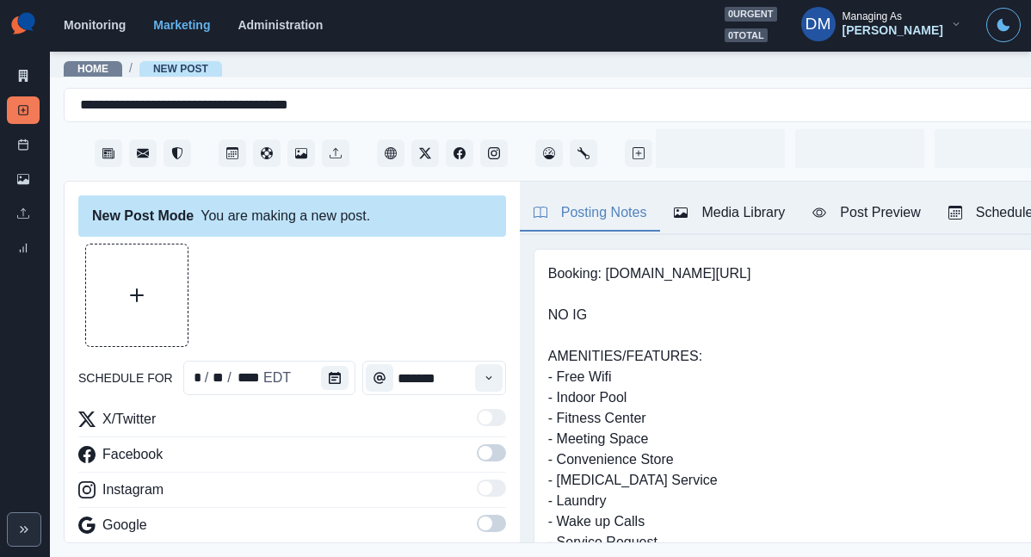
type input "********"
type textarea "**********"
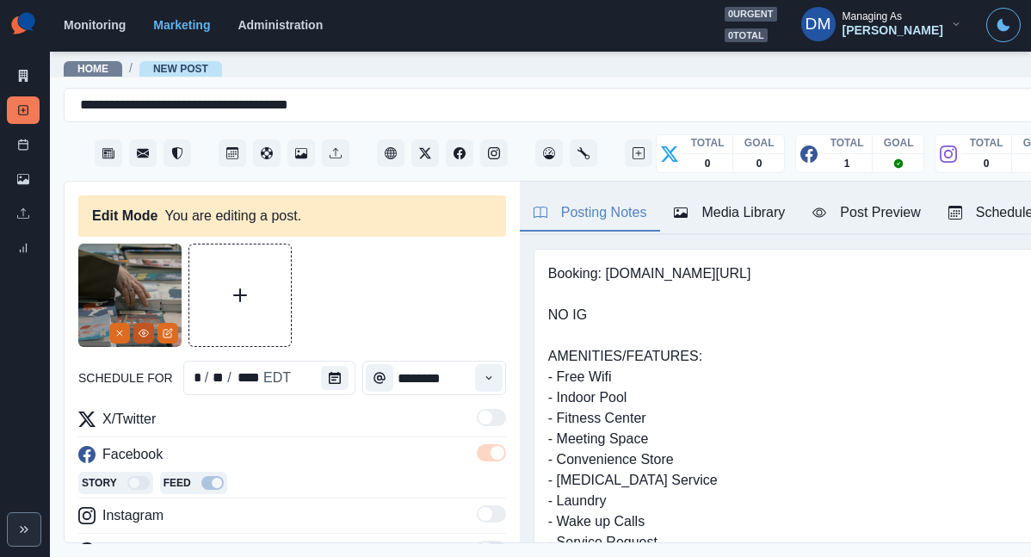
click at [145, 328] on icon "View Media" at bounding box center [144, 333] width 10 height 10
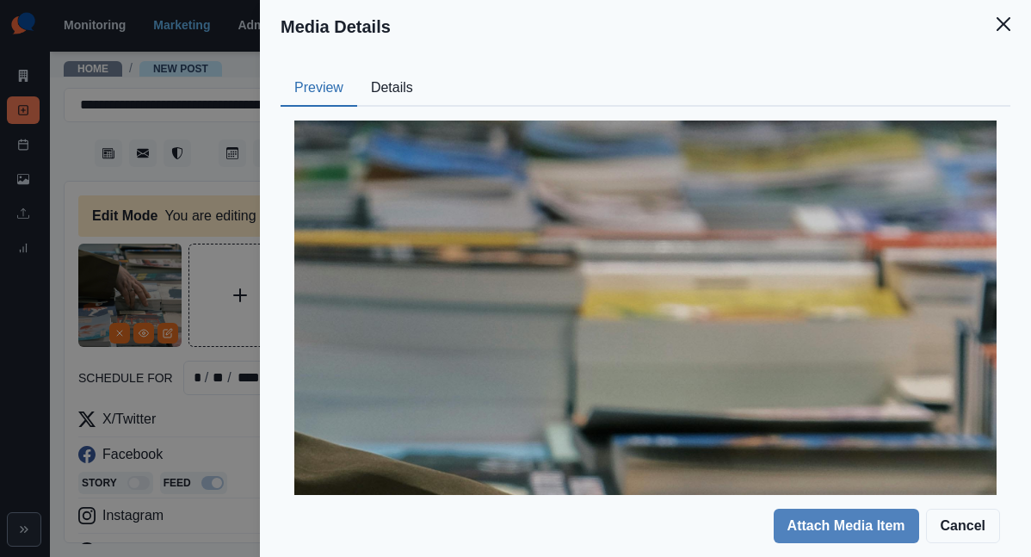
click at [427, 71] on button "Details" at bounding box center [392, 89] width 70 height 36
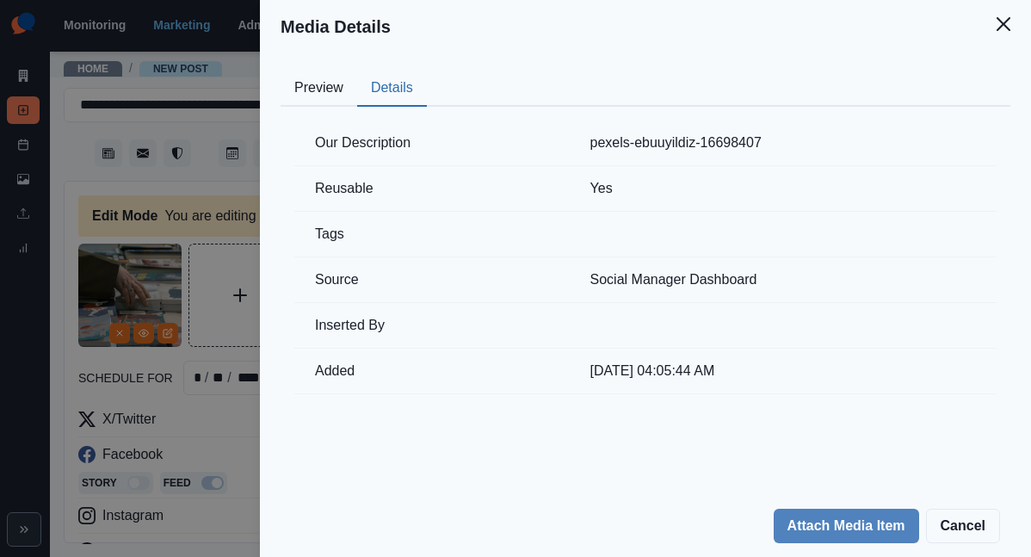
click at [397, 205] on div "Media Details Preview Details Our Description pexels-ebuuyildiz-16698407 Reusab…" at bounding box center [515, 278] width 1031 height 557
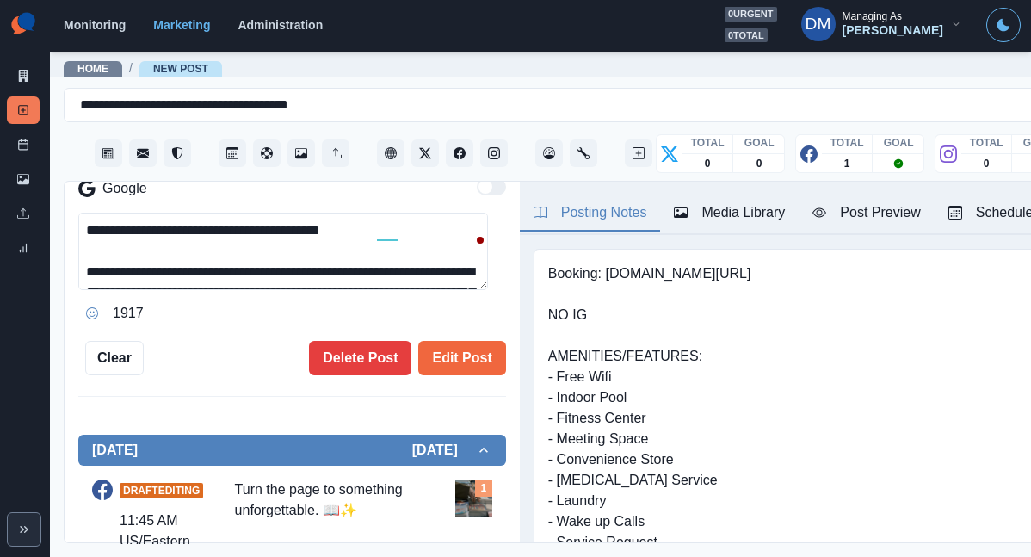
scroll to position [454, 0]
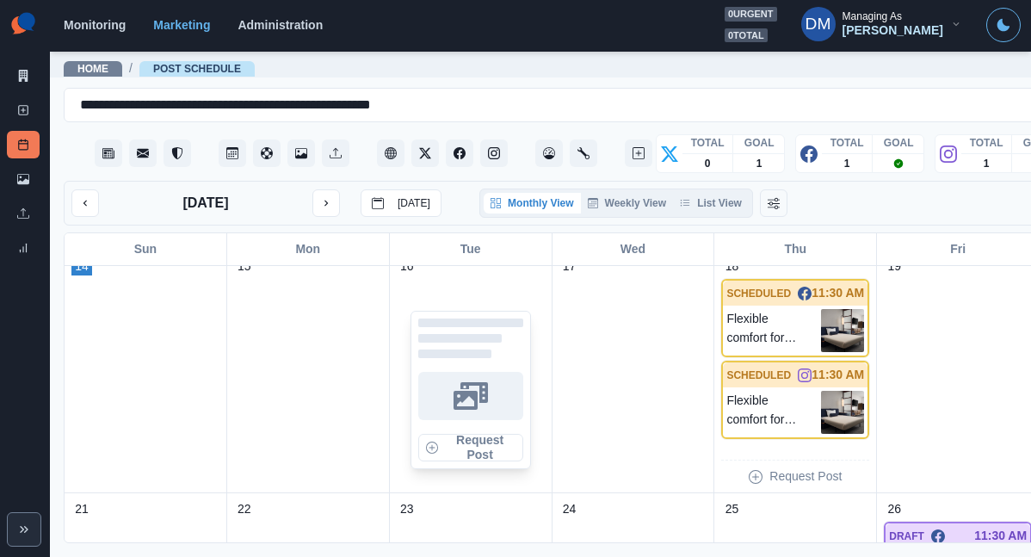
scroll to position [779, 0]
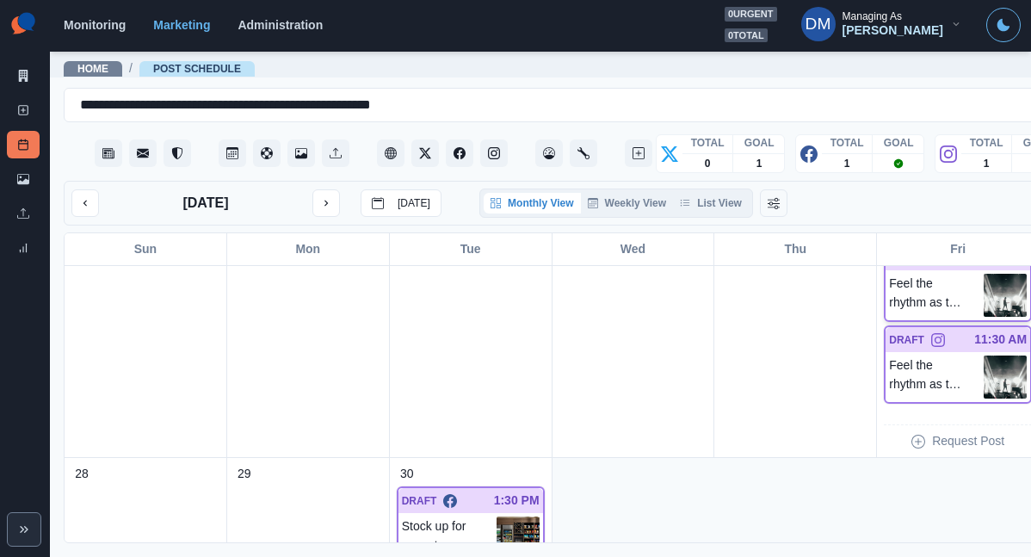
click at [984, 274] on img at bounding box center [1005, 295] width 43 height 43
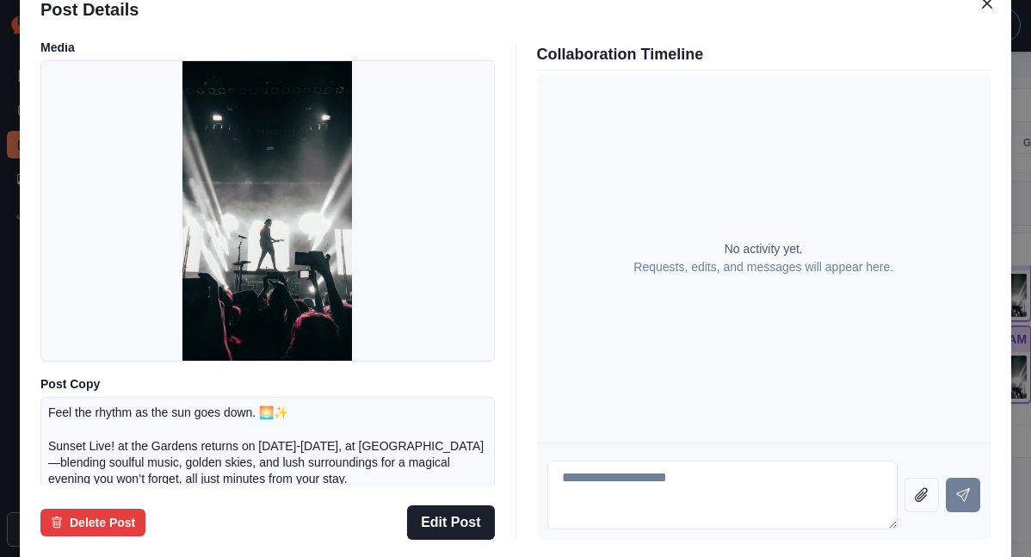
scroll to position [38, 0]
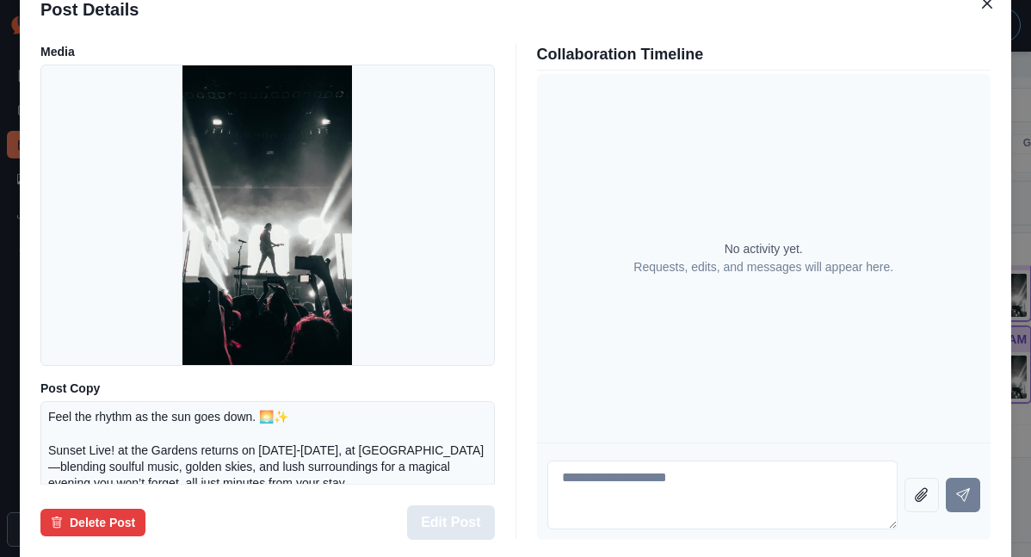
click at [453, 505] on button "Edit Post" at bounding box center [450, 522] width 87 height 34
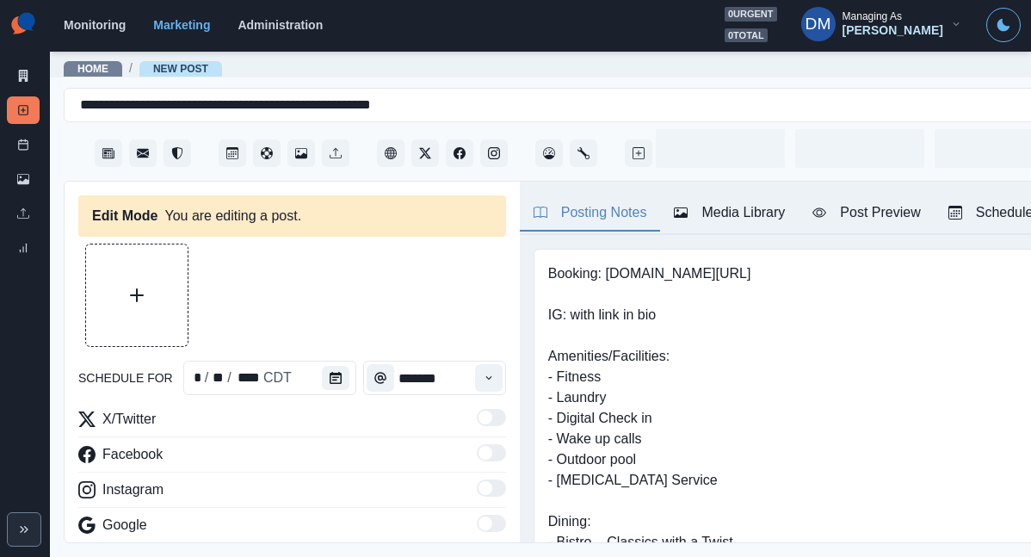
type input "********"
type textarea "**********"
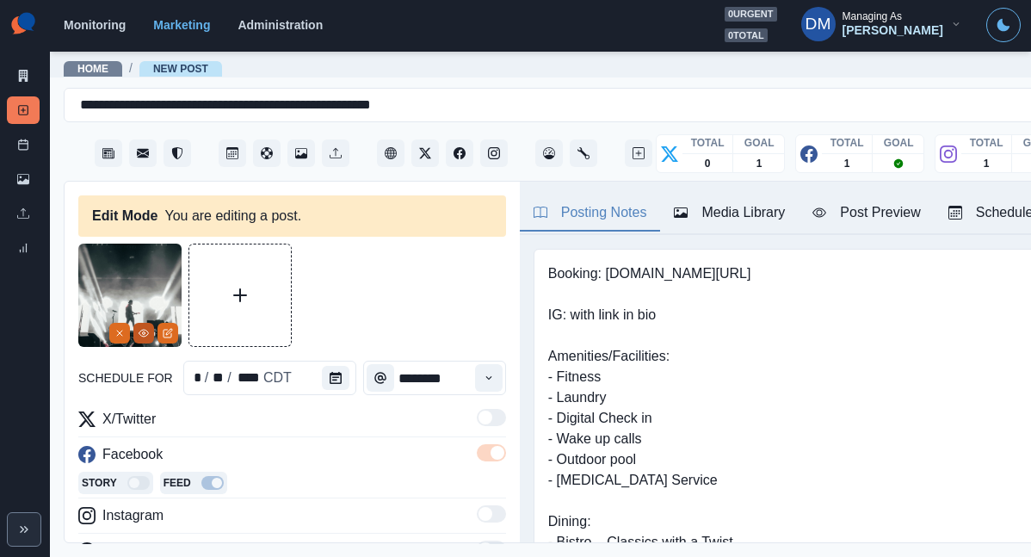
click at [145, 332] on circle "View Media" at bounding box center [144, 333] width 3 height 3
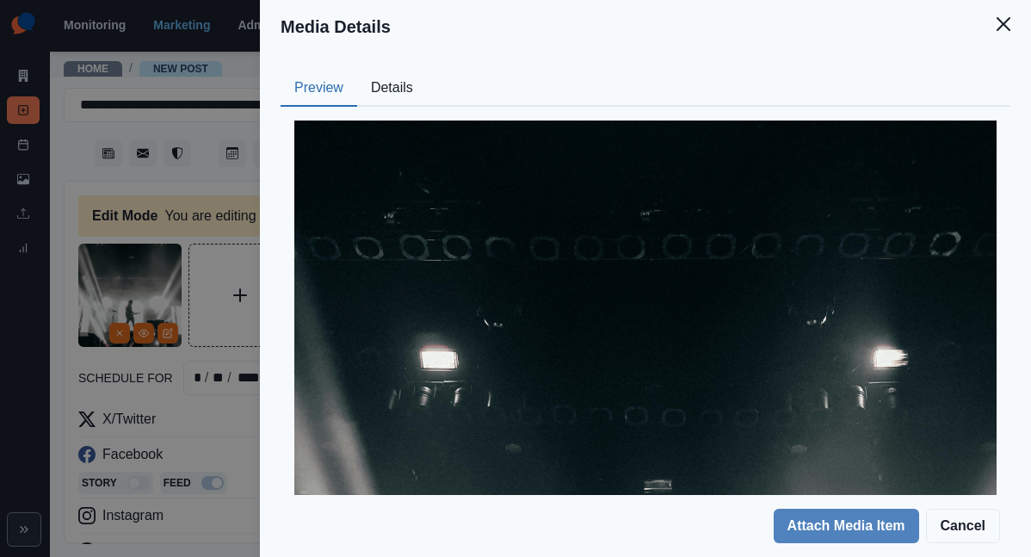
click at [427, 71] on button "Details" at bounding box center [392, 89] width 70 height 36
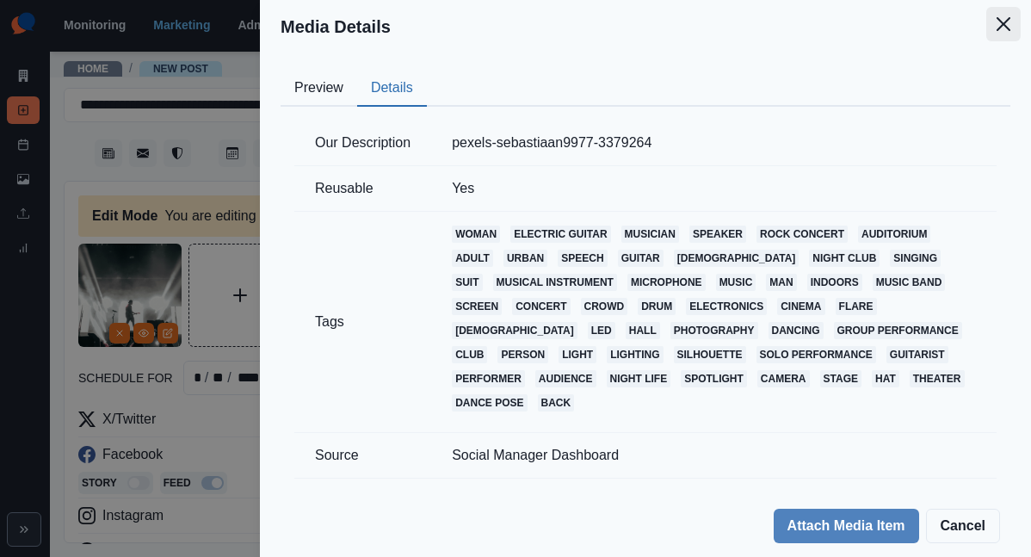
click at [1011, 19] on icon "Close" at bounding box center [1004, 24] width 14 height 14
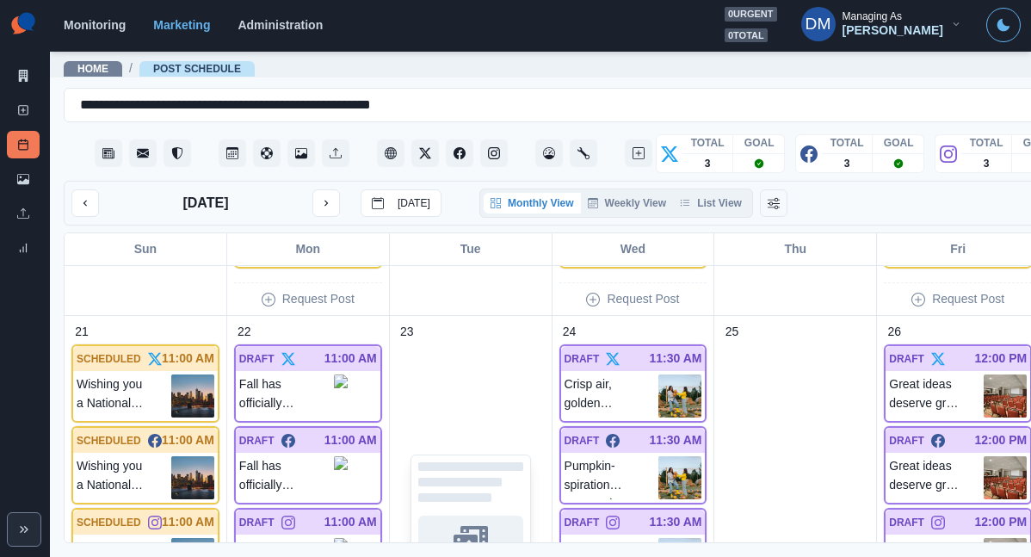
scroll to position [1150, 0]
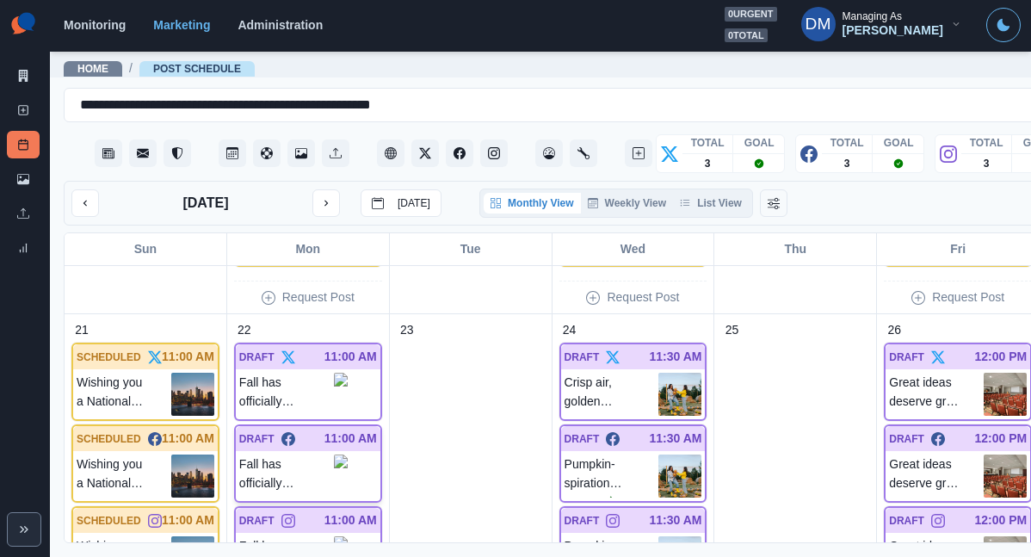
click at [334, 455] on img at bounding box center [341, 474] width 14 height 39
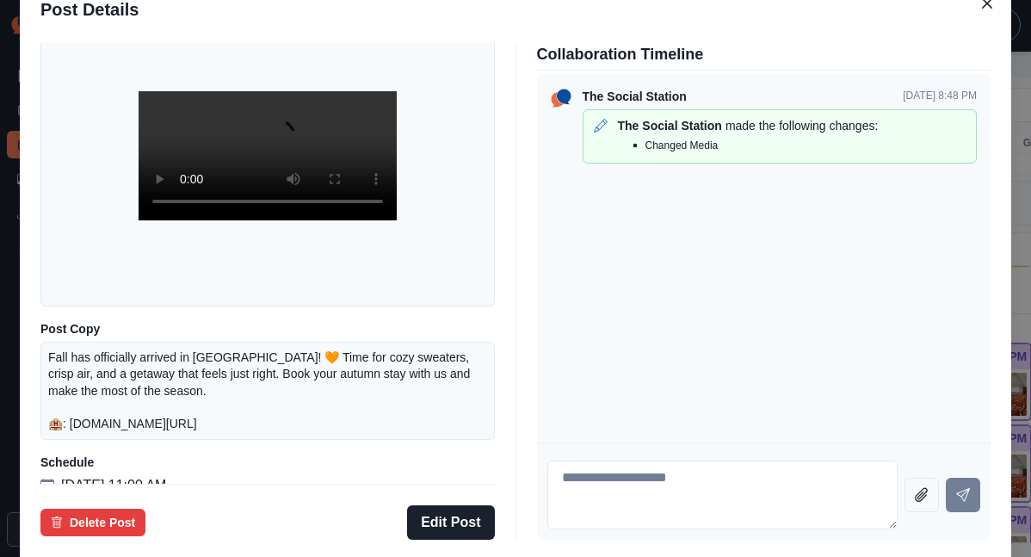
scroll to position [163, 0]
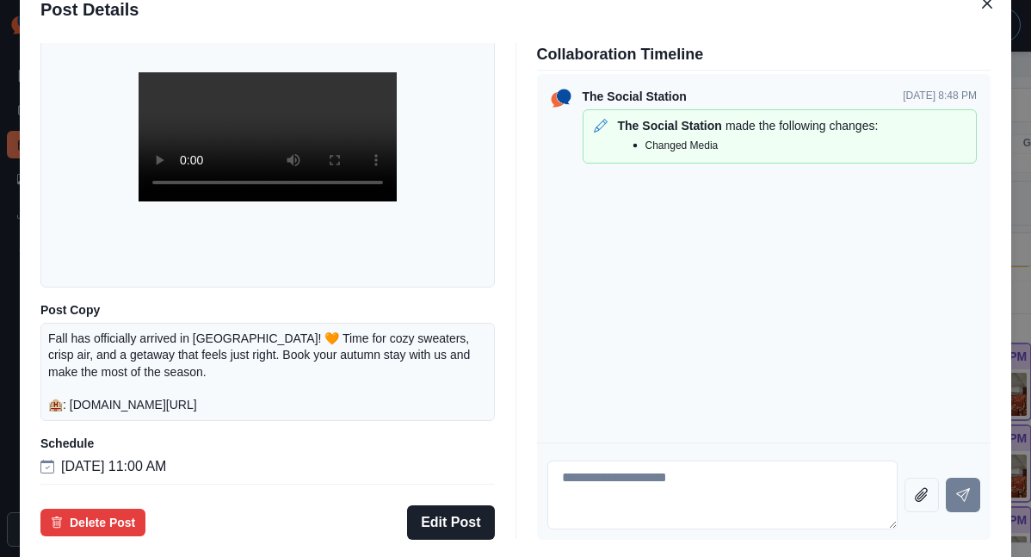
click at [108, 369] on div "Post Details Facebook Draft Media Post Copy Fall has officially arrived in [GEO…" at bounding box center [515, 278] width 1031 height 557
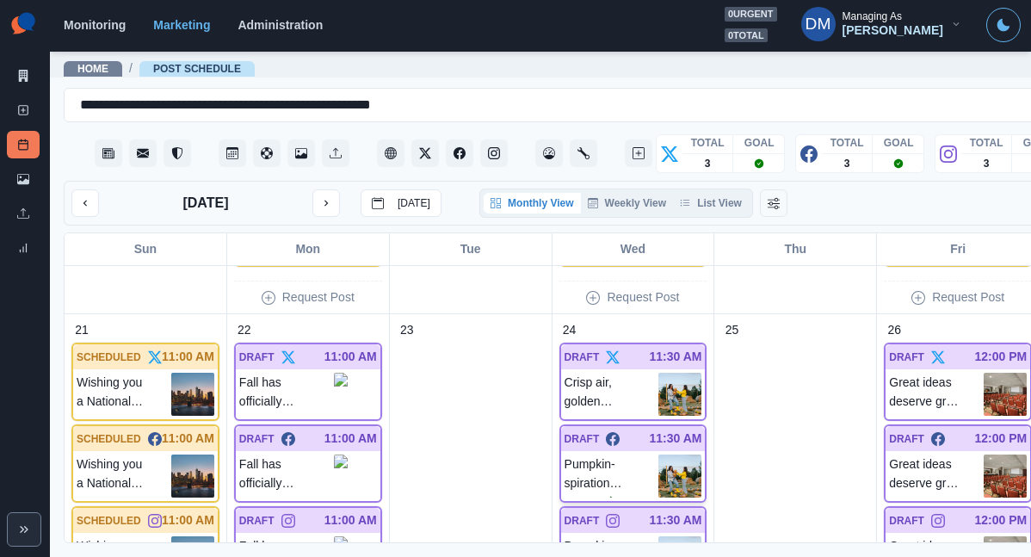
click at [659, 455] on img at bounding box center [680, 476] width 43 height 43
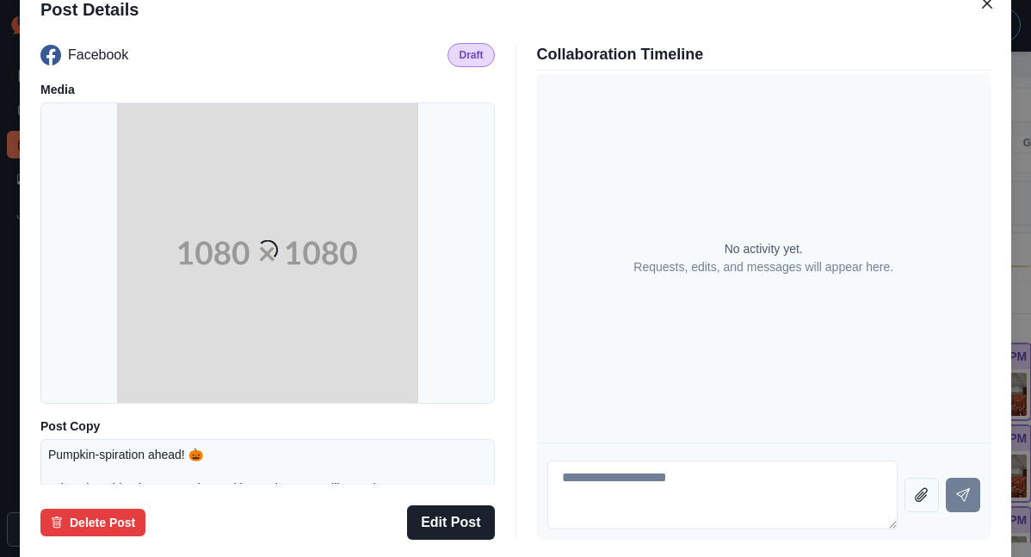
scroll to position [213, 0]
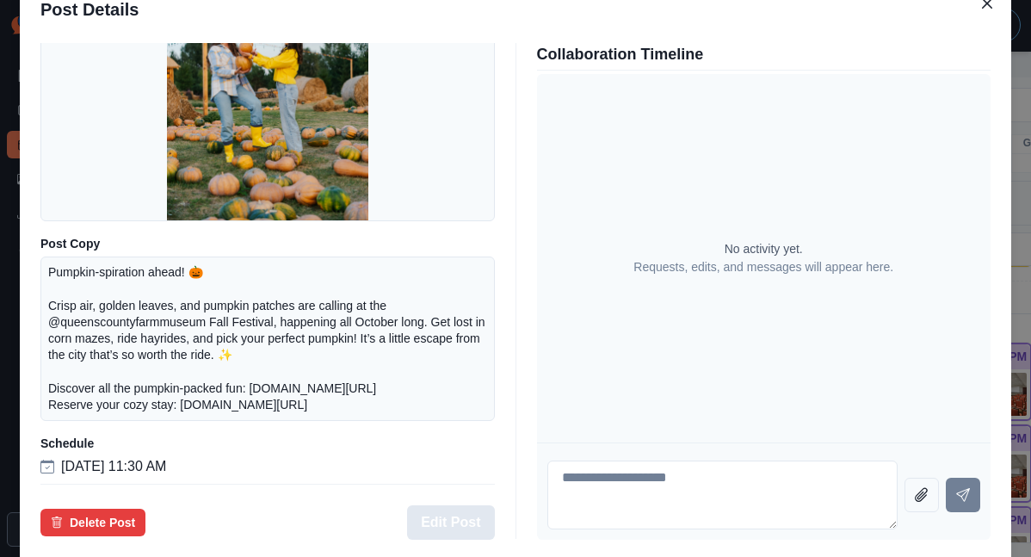
click at [467, 505] on button "Edit Post" at bounding box center [450, 522] width 87 height 34
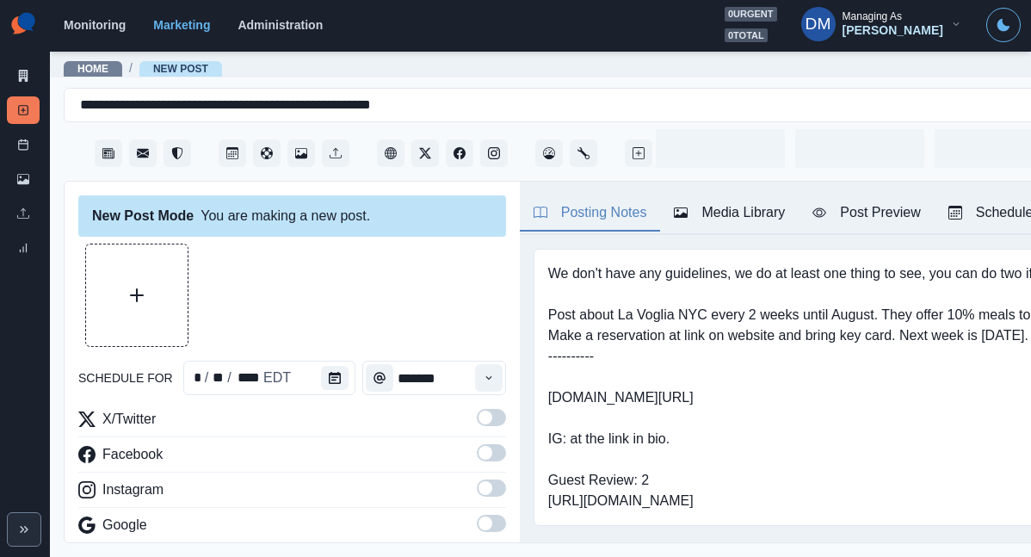
type input "********"
type textarea "**********"
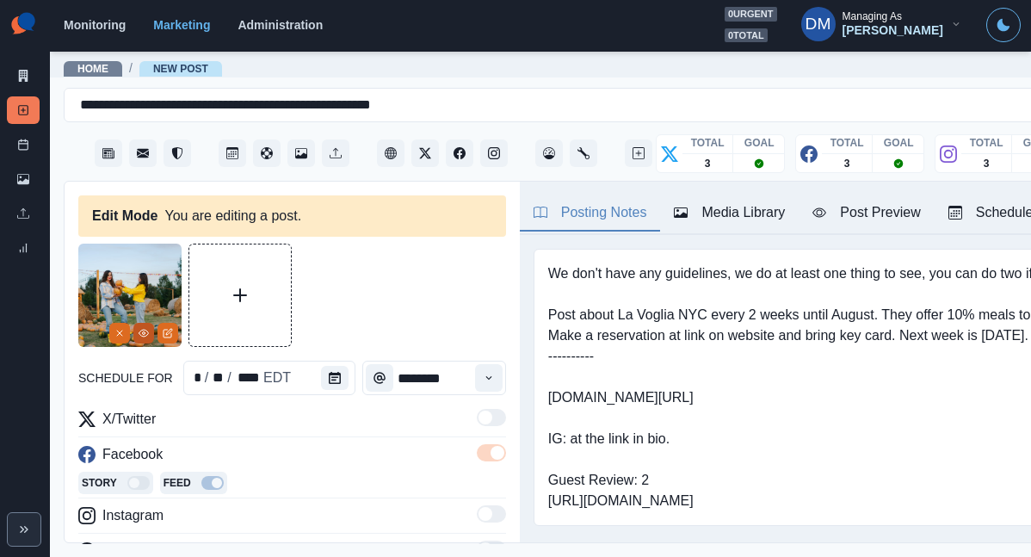
click at [140, 323] on button "View Media" at bounding box center [143, 333] width 21 height 21
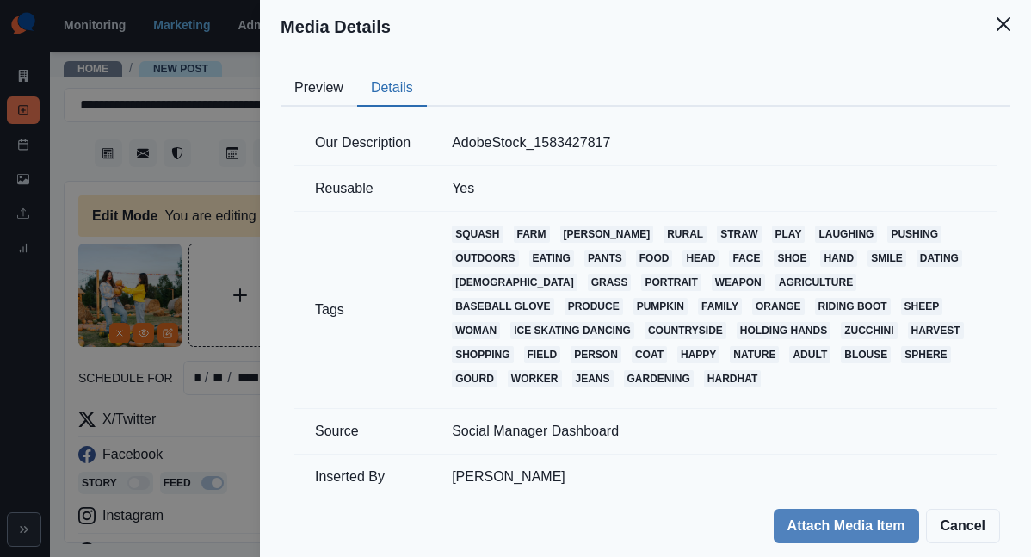
click at [427, 71] on button "Details" at bounding box center [392, 89] width 70 height 36
click at [388, 177] on div "Media Details Preview Details Our Description AdobeStock_1583427817 Reusable Ye…" at bounding box center [515, 278] width 1031 height 557
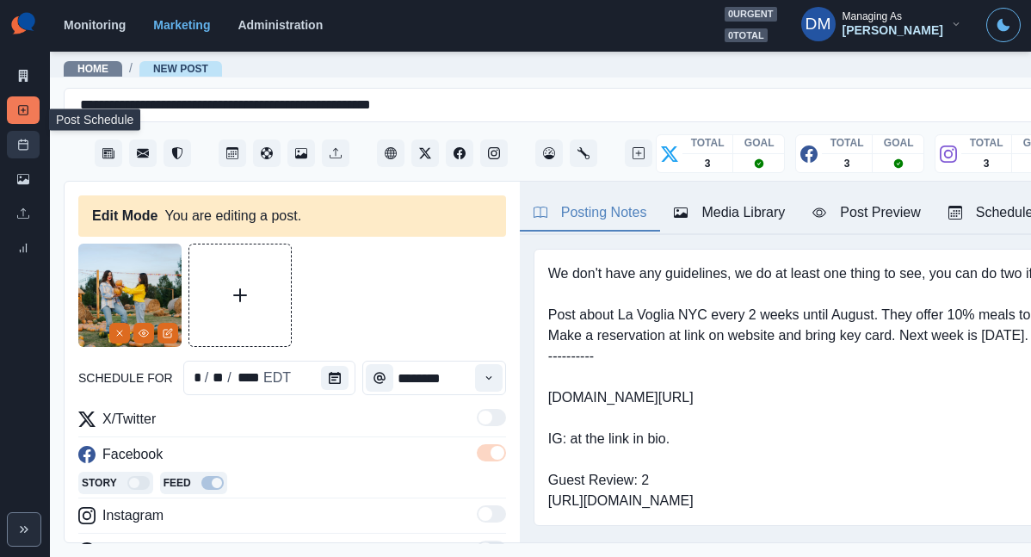
click at [24, 131] on link "Post Schedule" at bounding box center [23, 145] width 33 height 28
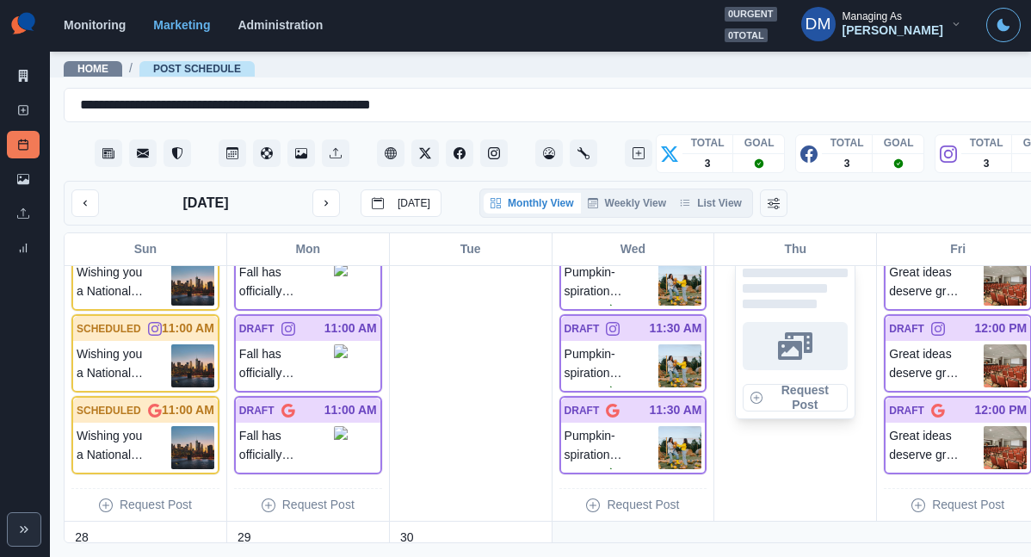
scroll to position [1284, 0]
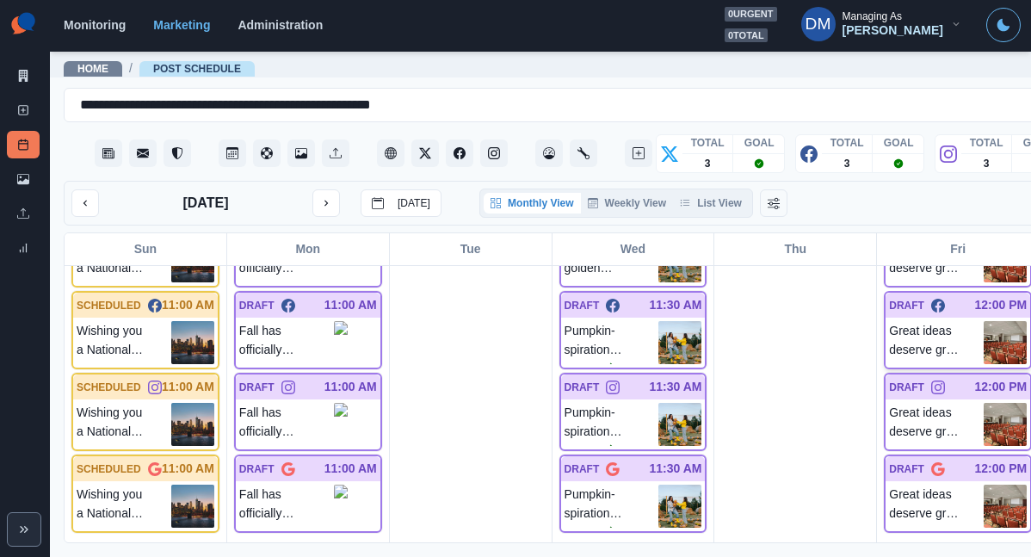
click at [984, 321] on img at bounding box center [1005, 342] width 43 height 43
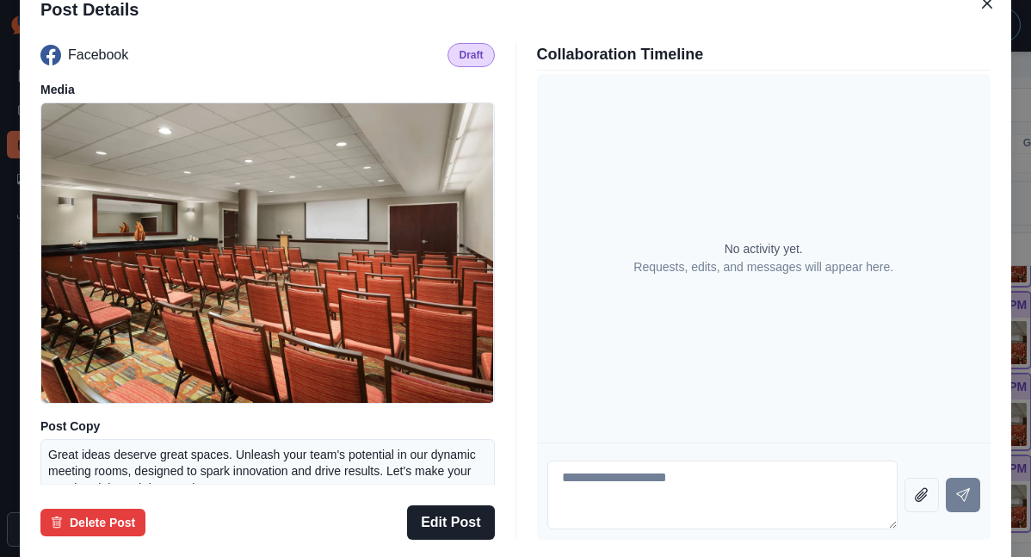
scroll to position [163, 0]
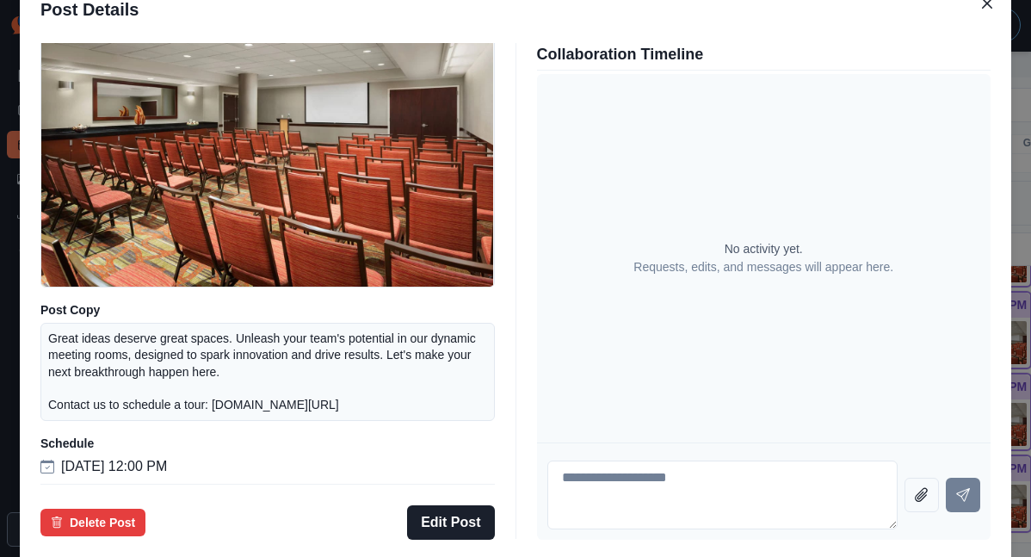
click at [71, 313] on div "Post Details Facebook Draft Media Post Copy Great ideas deserve great spaces. U…" at bounding box center [515, 278] width 1031 height 557
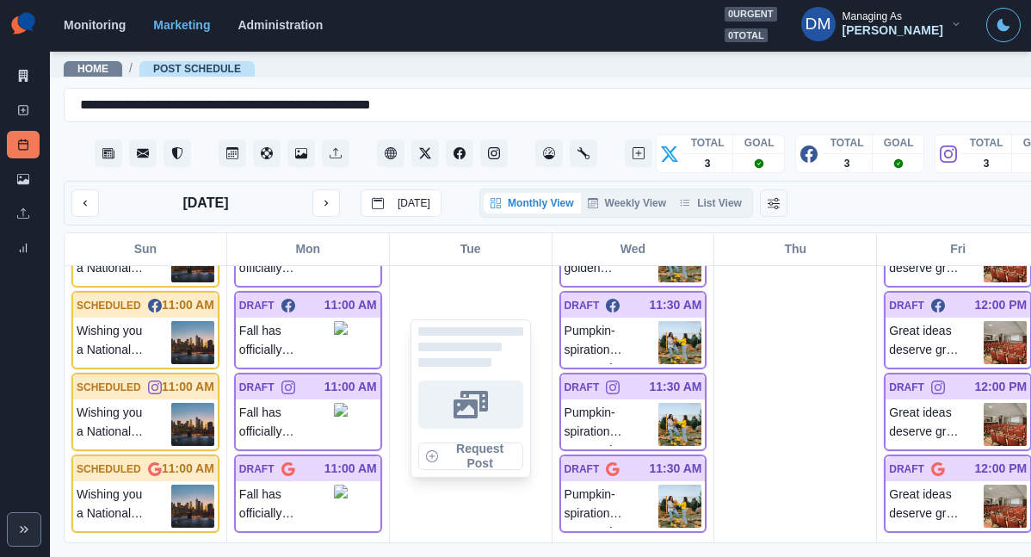
scroll to position [1475, 0]
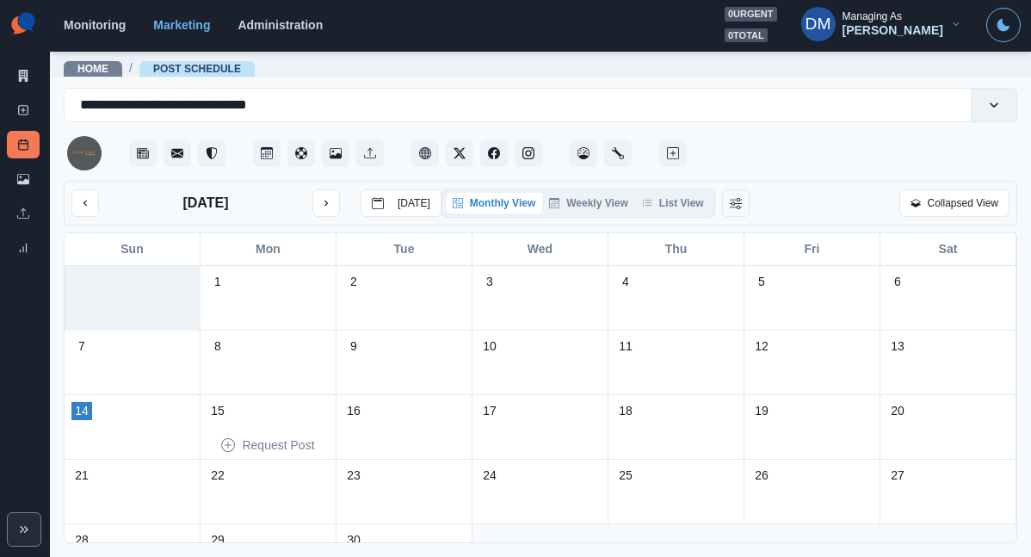
scroll to position [46, 0]
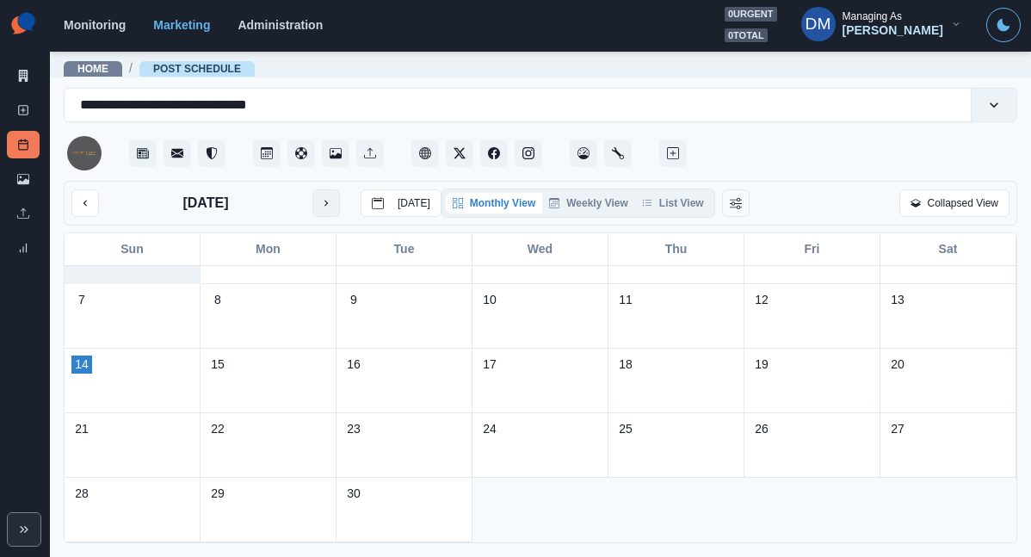
click at [320, 197] on icon "next month" at bounding box center [326, 203] width 12 height 12
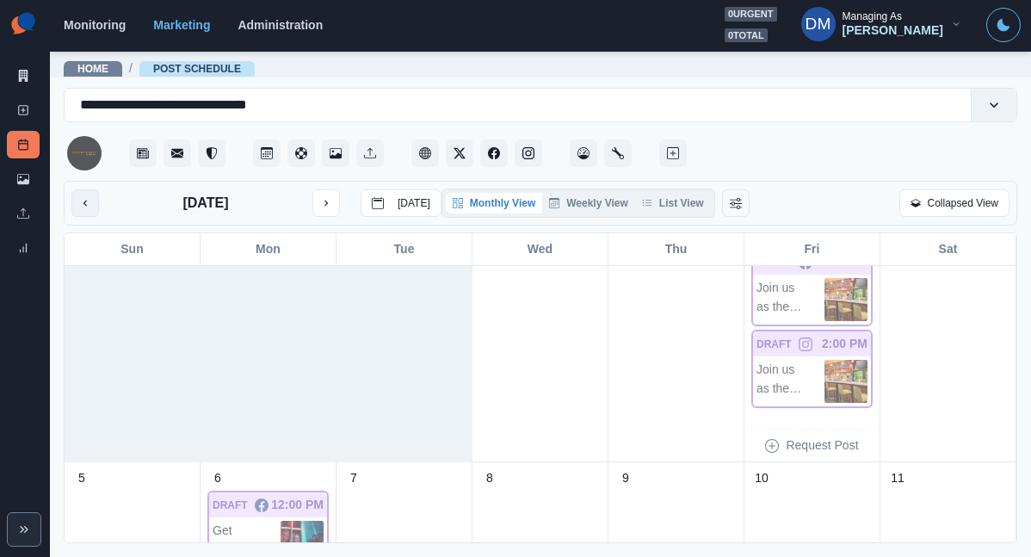
click at [79, 197] on icon "previous month" at bounding box center [85, 203] width 12 height 12
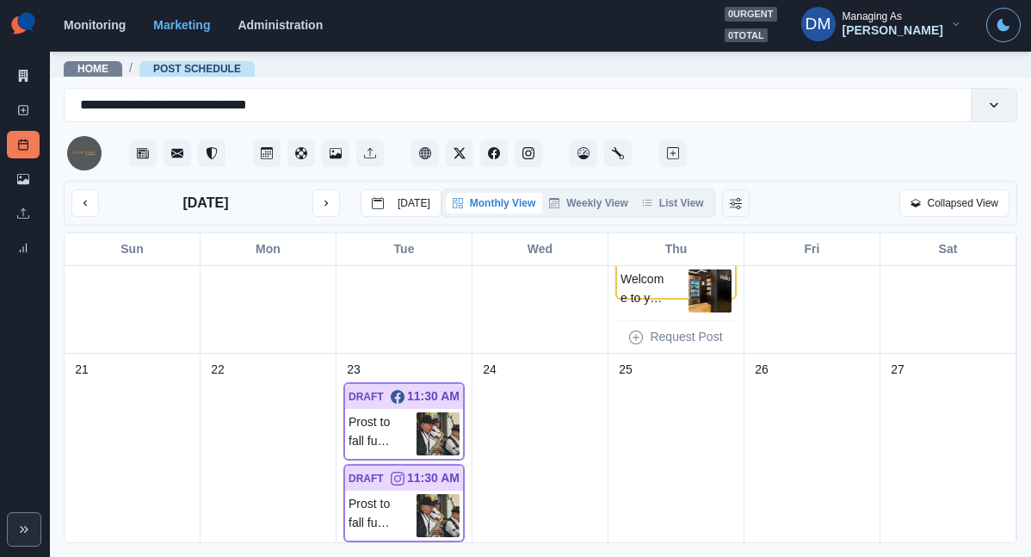
scroll to position [675, 0]
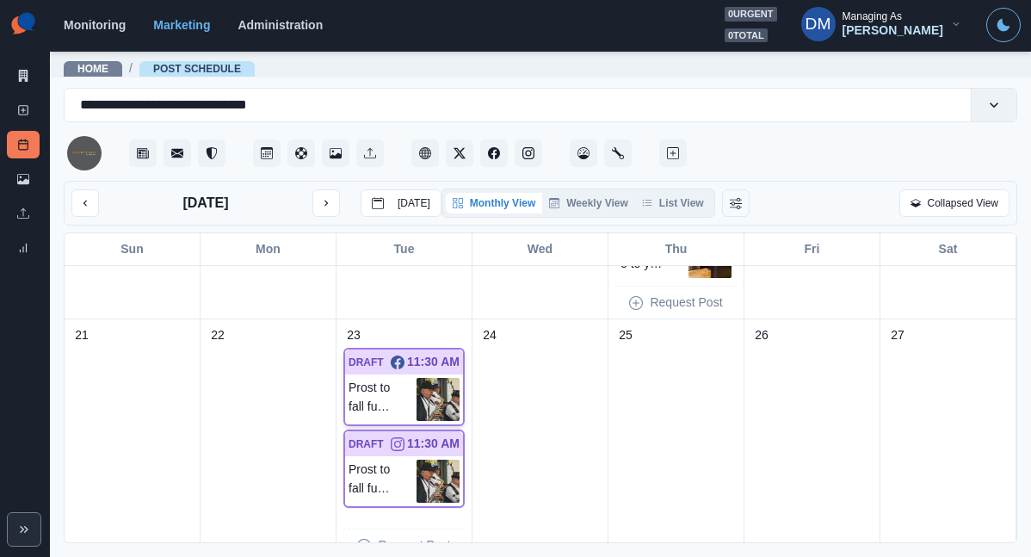
click at [446, 378] on img at bounding box center [438, 399] width 43 height 43
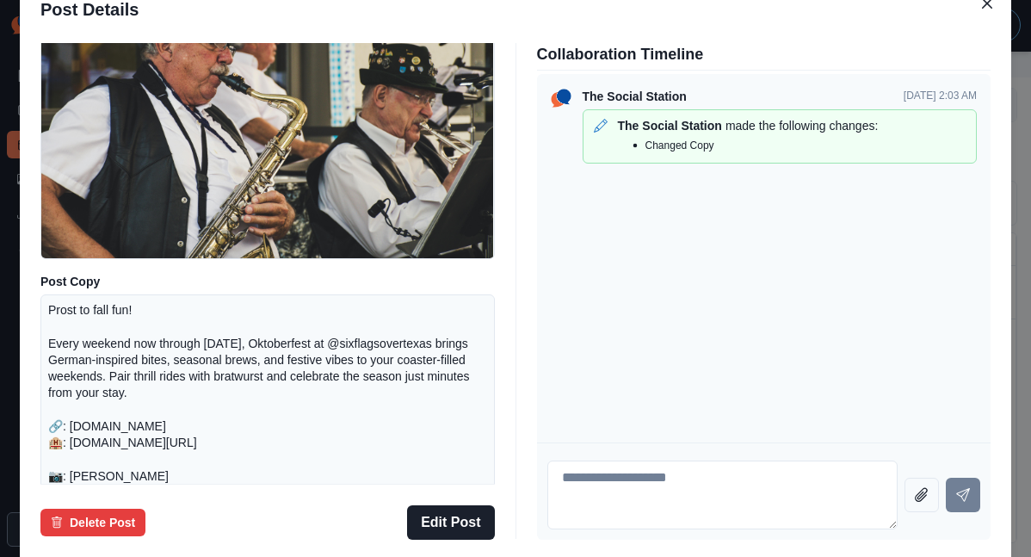
scroll to position [148, 0]
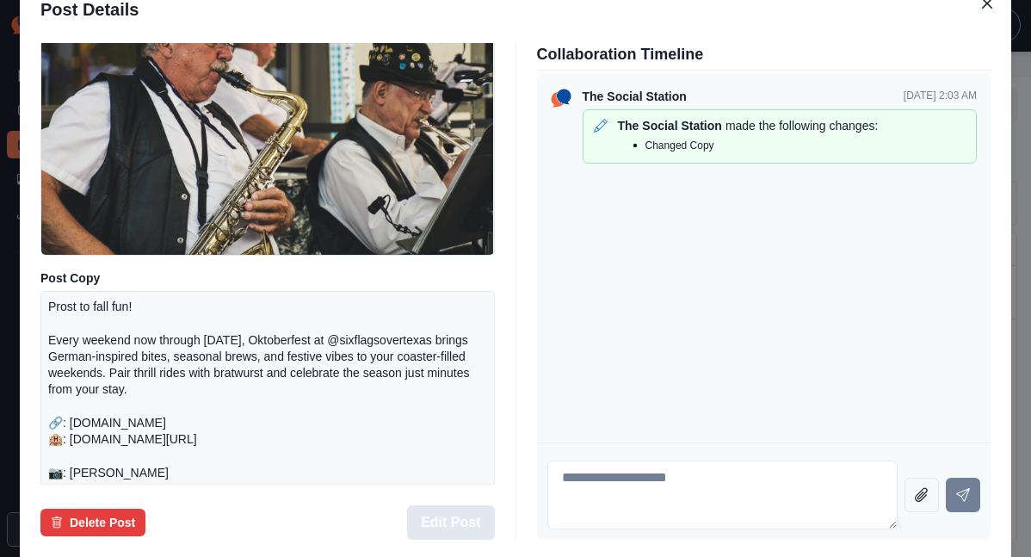
click at [475, 505] on button "Edit Post" at bounding box center [450, 522] width 87 height 34
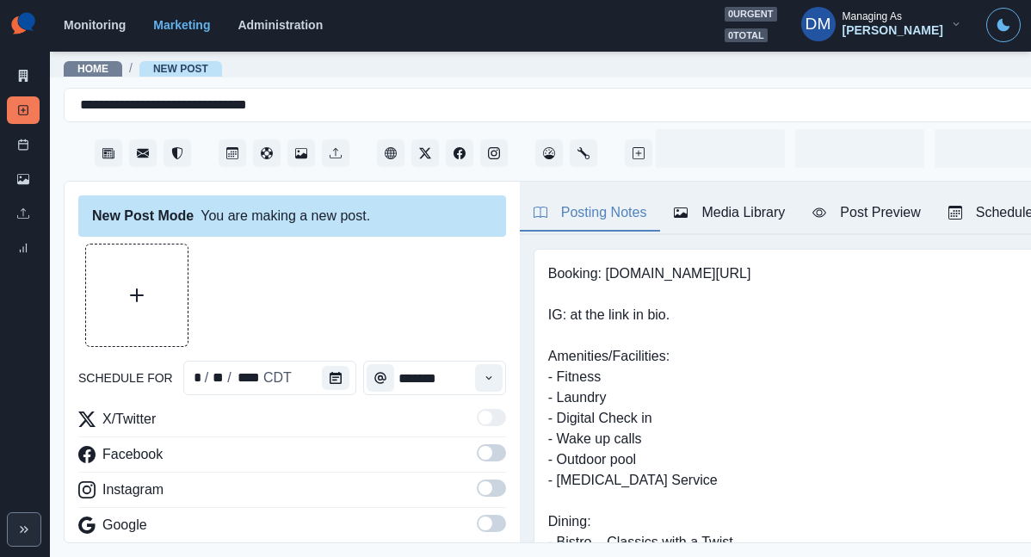
type input "********"
type textarea "**********"
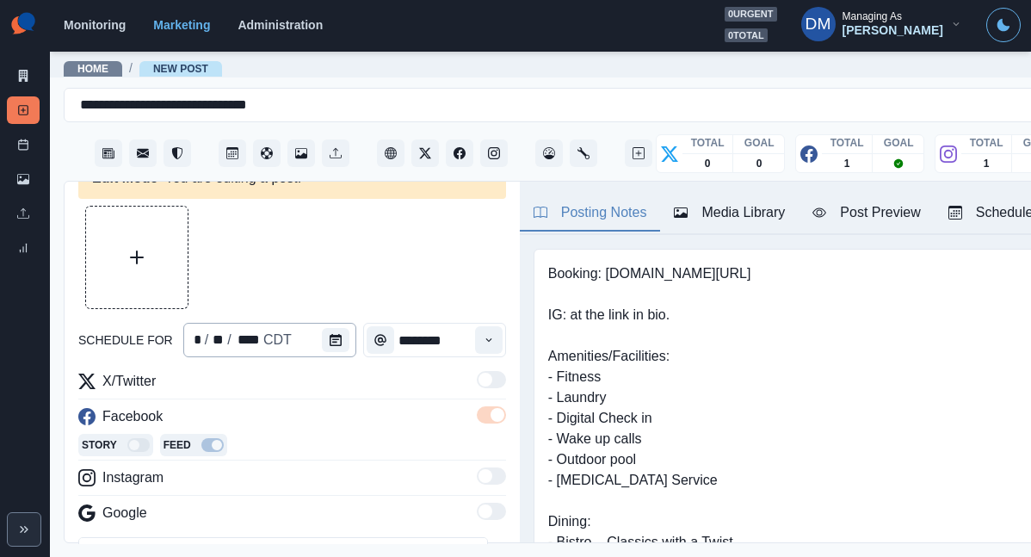
scroll to position [36, 0]
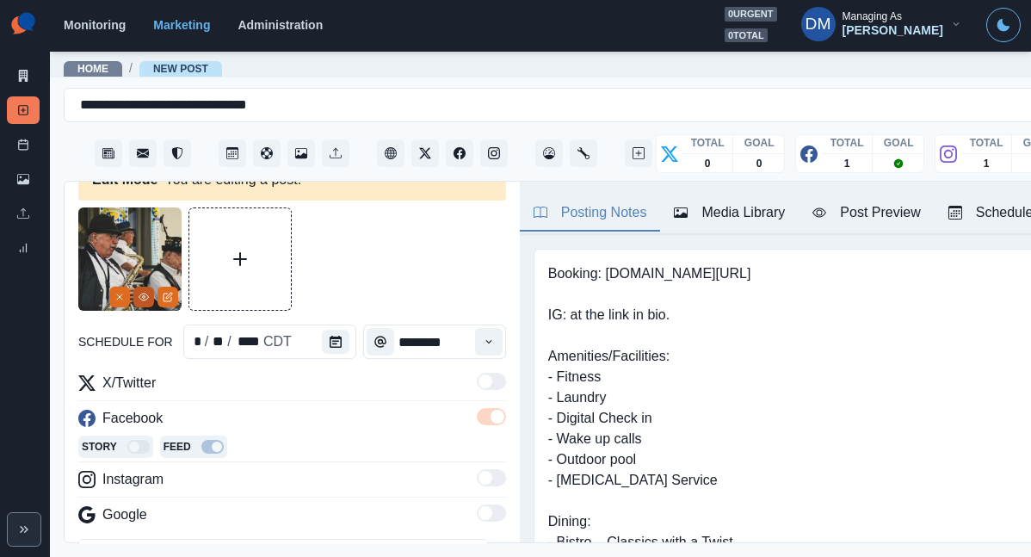
click at [148, 294] on icon "View Media" at bounding box center [143, 297] width 9 height 7
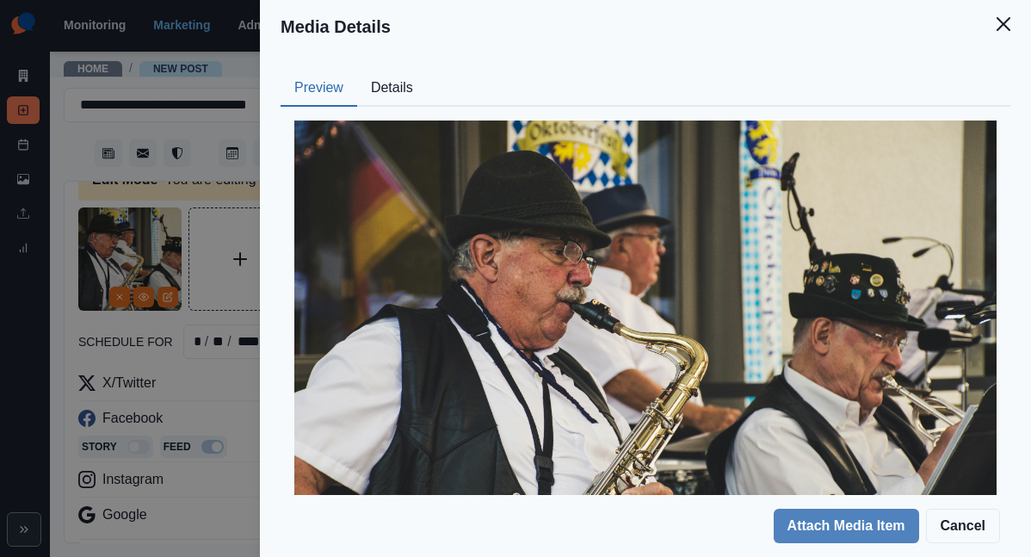
click at [427, 71] on button "Details" at bounding box center [392, 89] width 70 height 36
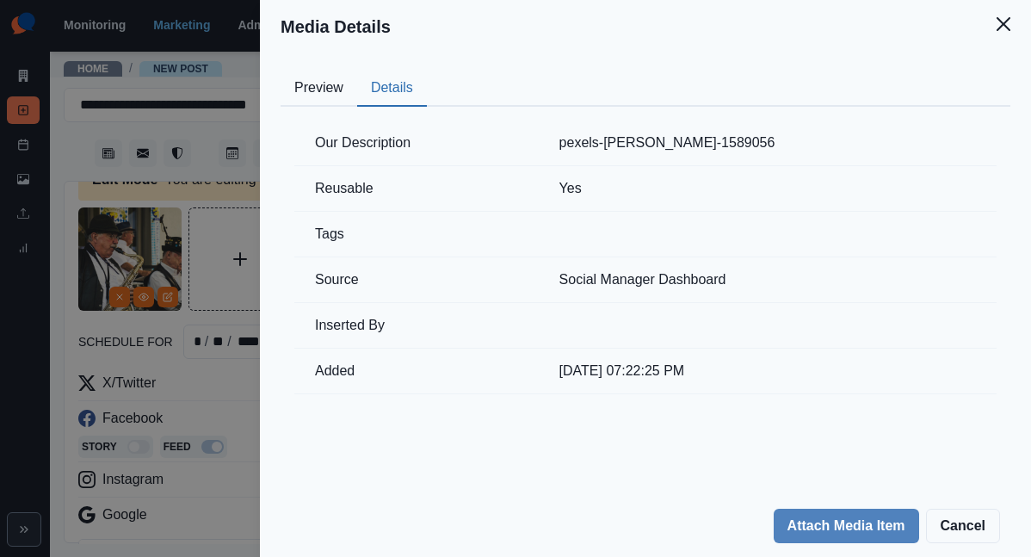
click at [400, 283] on div "Media Details Preview Details Our Description pexels-[PERSON_NAME]-1589056 Reus…" at bounding box center [515, 278] width 1031 height 557
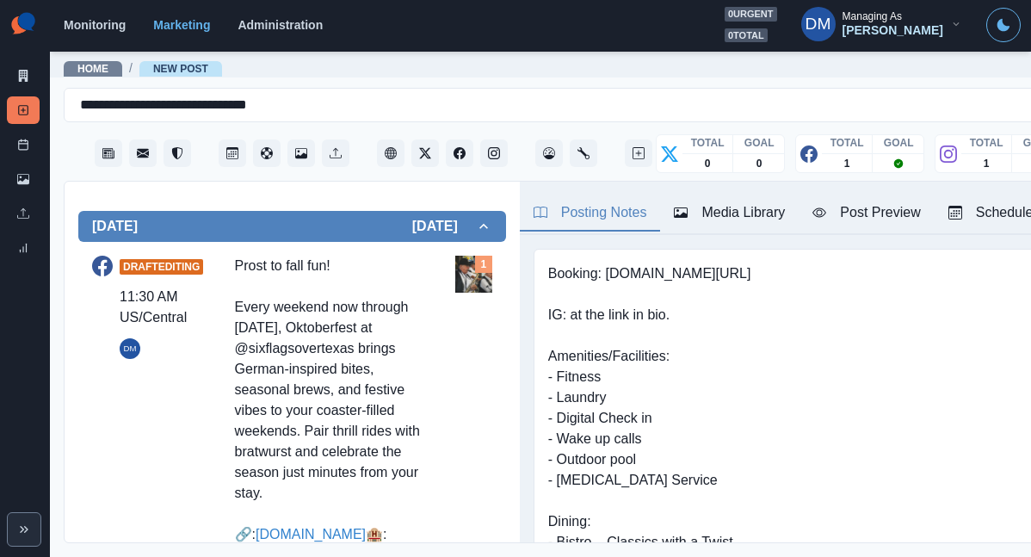
scroll to position [733, 0]
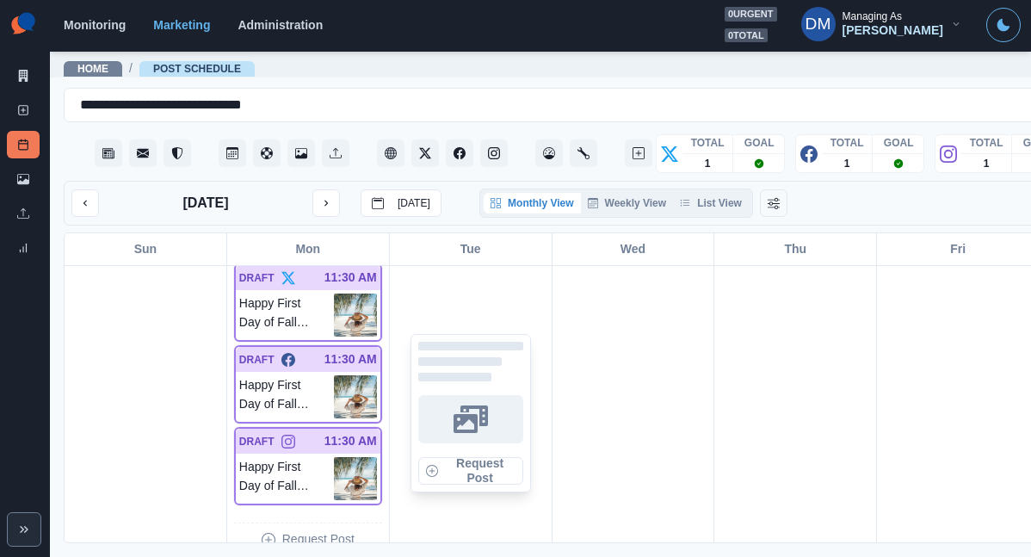
scroll to position [996, 0]
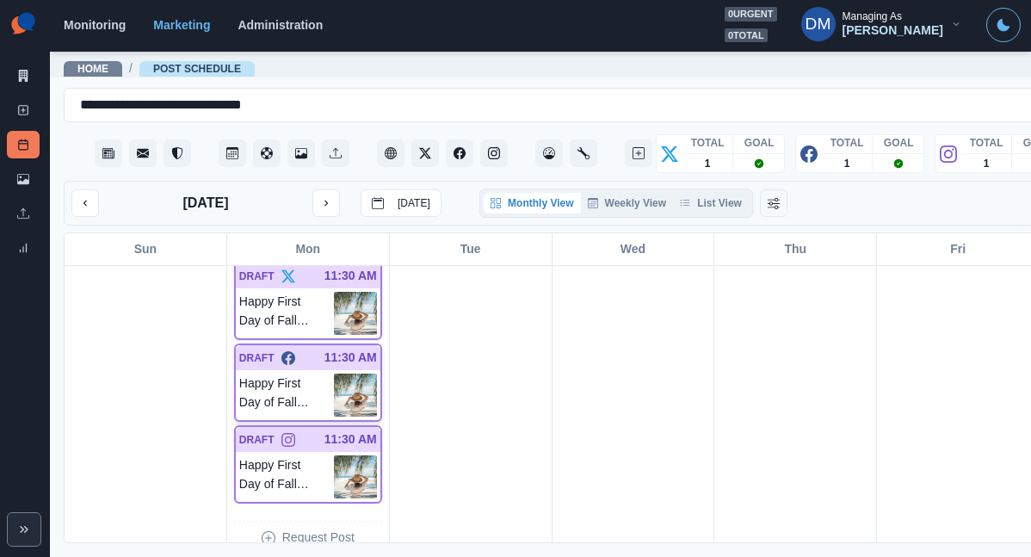
click at [334, 374] on img at bounding box center [355, 395] width 43 height 43
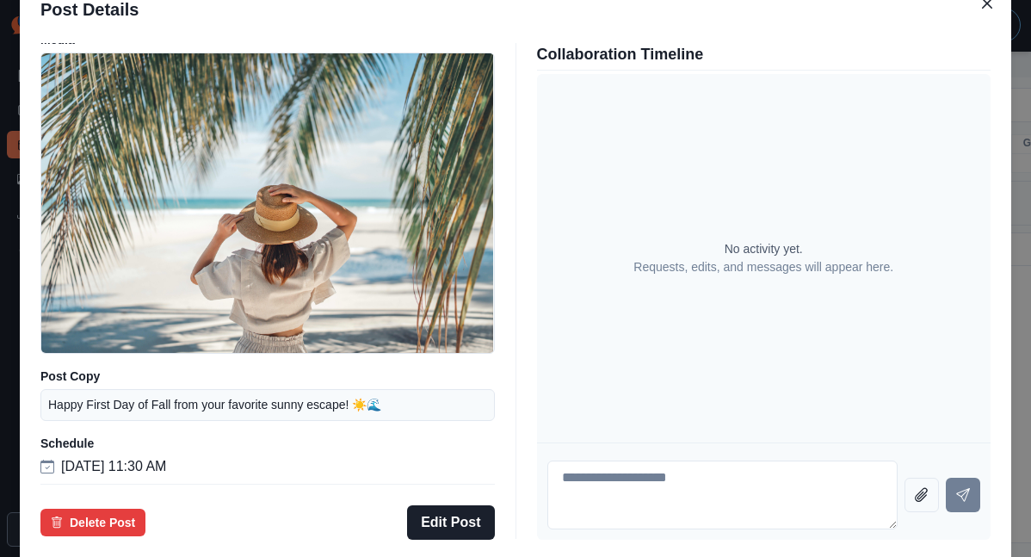
scroll to position [114, 0]
click at [467, 505] on button "Edit Post" at bounding box center [450, 522] width 87 height 34
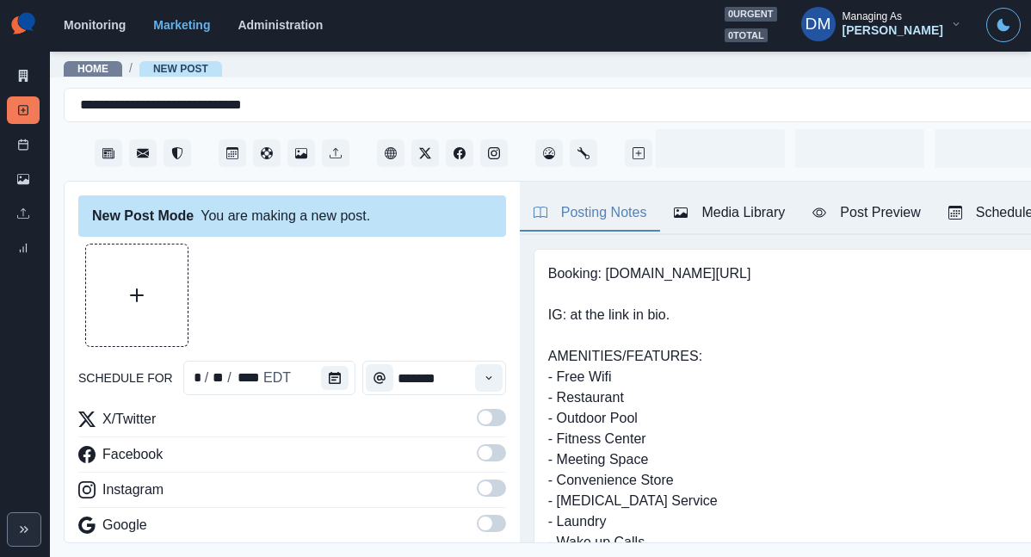
type input "********"
type textarea "**********"
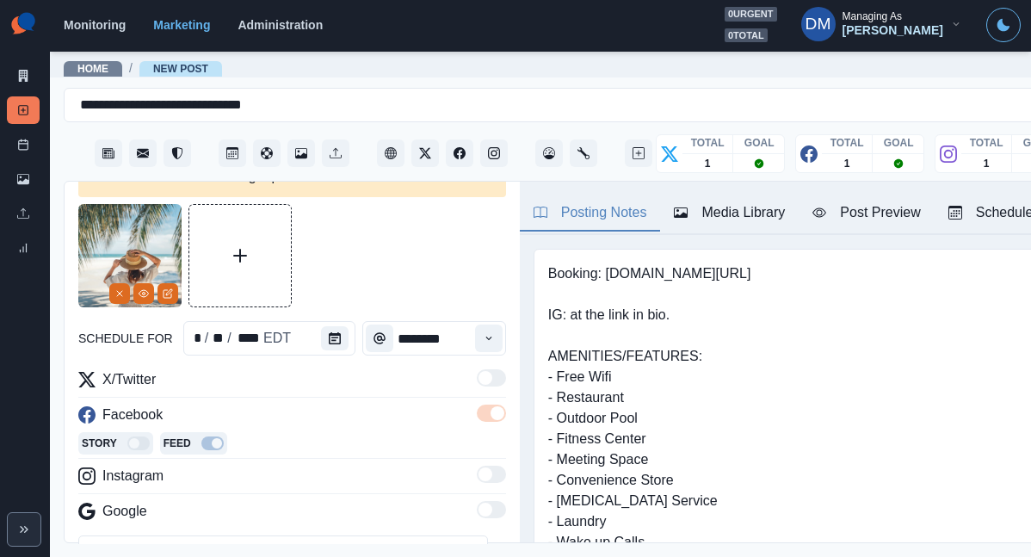
scroll to position [28, 0]
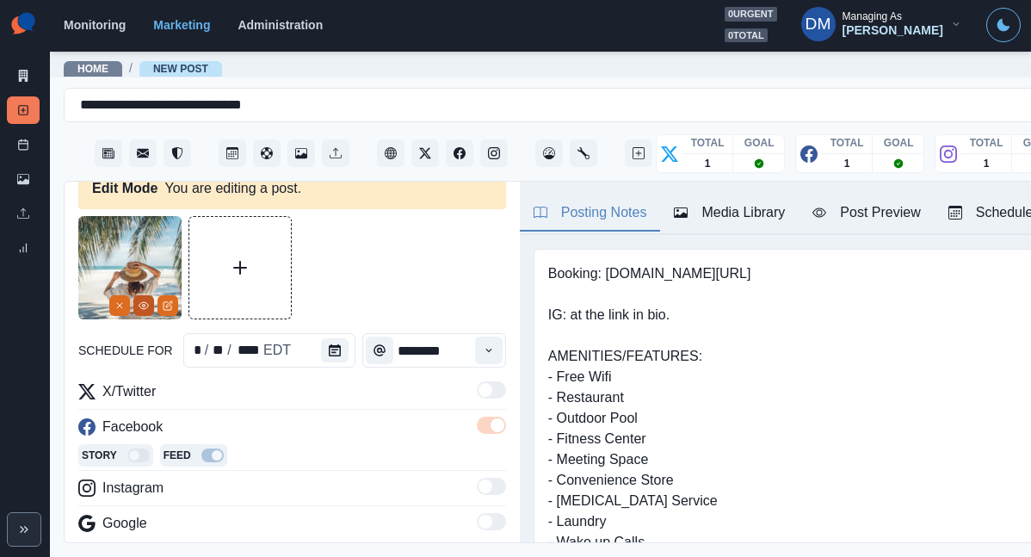
click at [145, 305] on circle "View Media" at bounding box center [144, 306] width 3 height 3
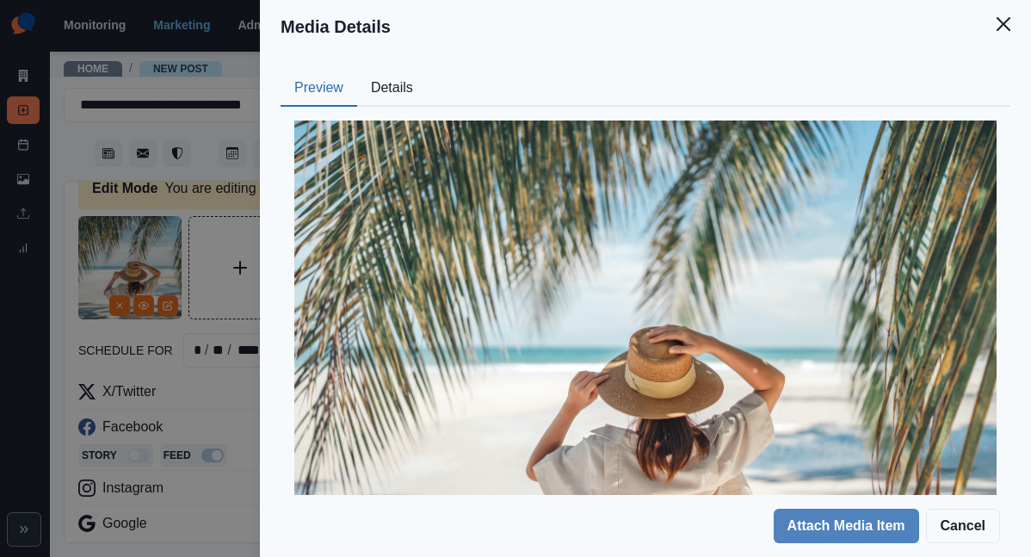
click at [427, 71] on button "Details" at bounding box center [392, 89] width 70 height 36
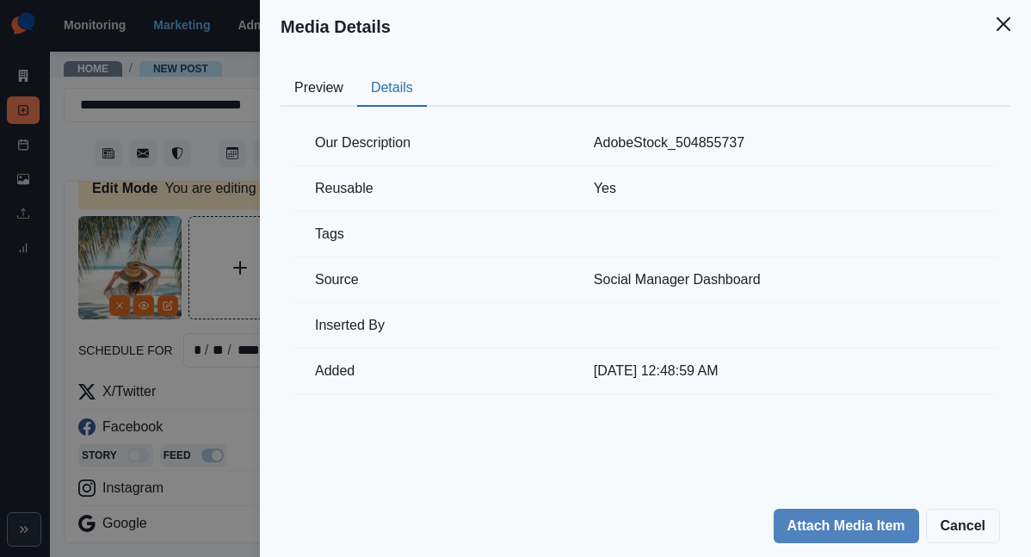
click at [347, 288] on div "Media Details Preview Details Our Description AdobeStock_504855737 Reusable Yes…" at bounding box center [515, 278] width 1031 height 557
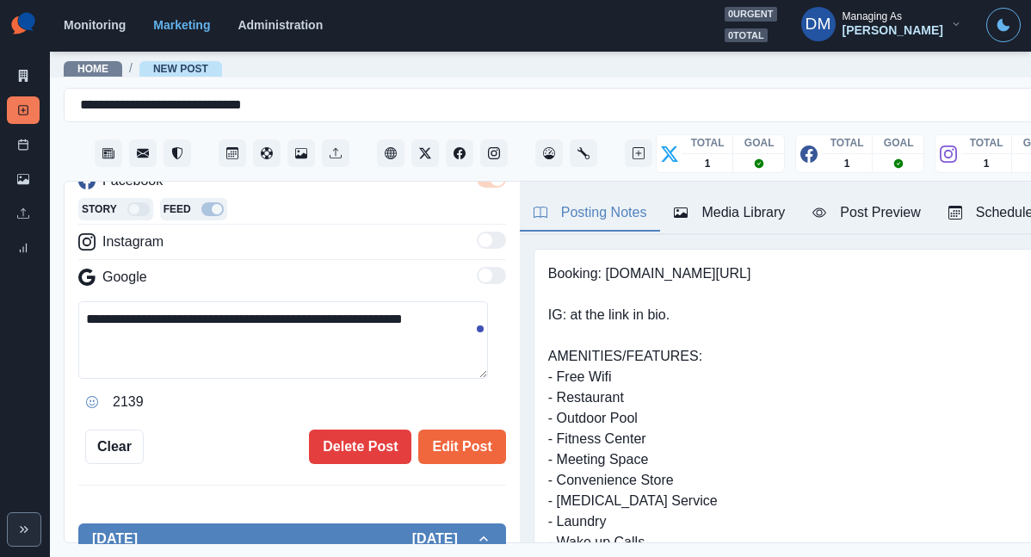
scroll to position [175, 0]
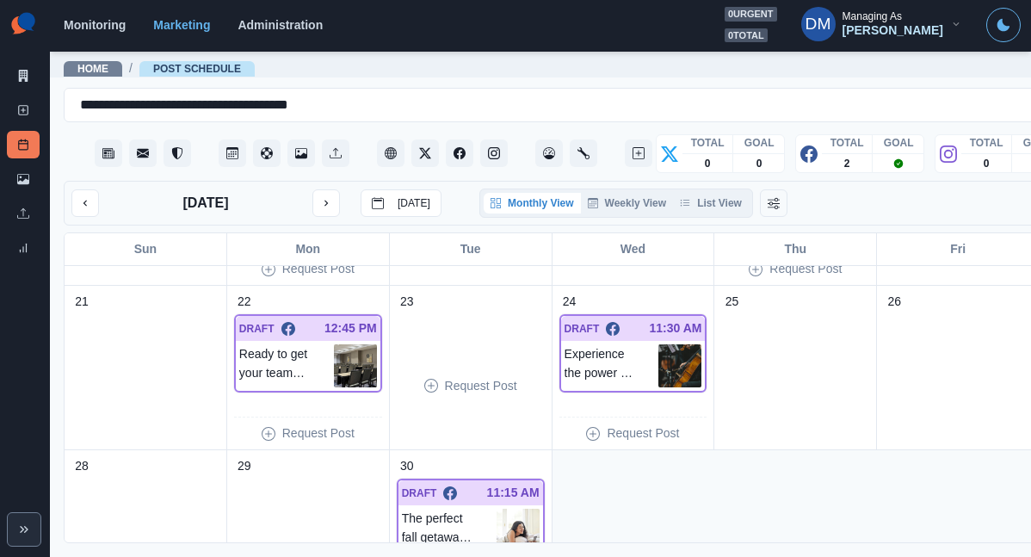
scroll to position [482, 0]
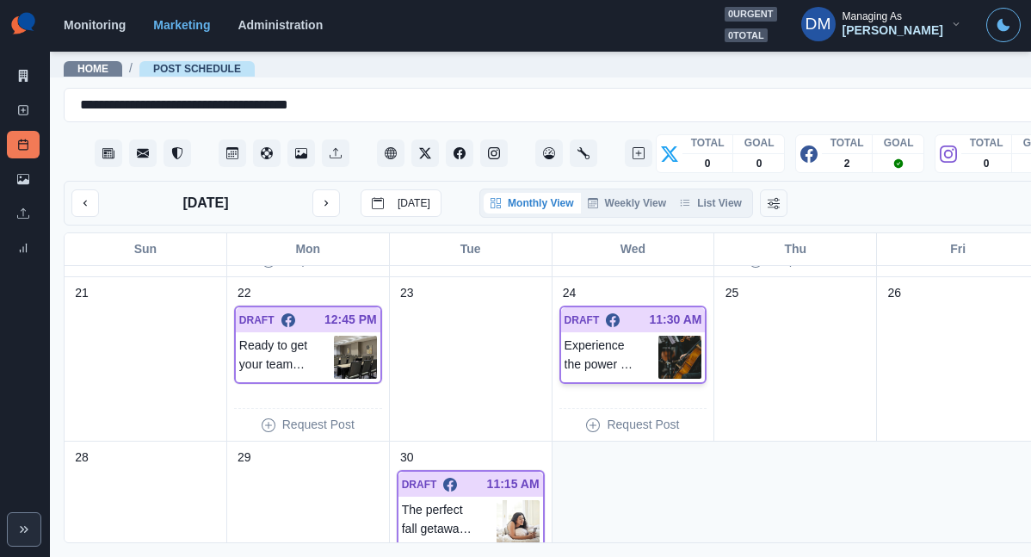
click at [659, 336] on img at bounding box center [680, 357] width 43 height 43
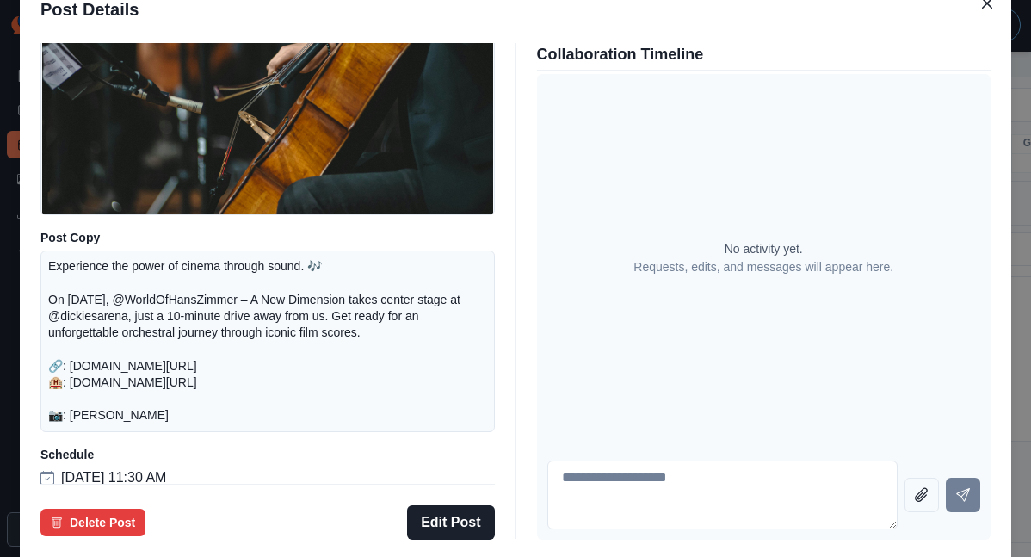
scroll to position [226, 0]
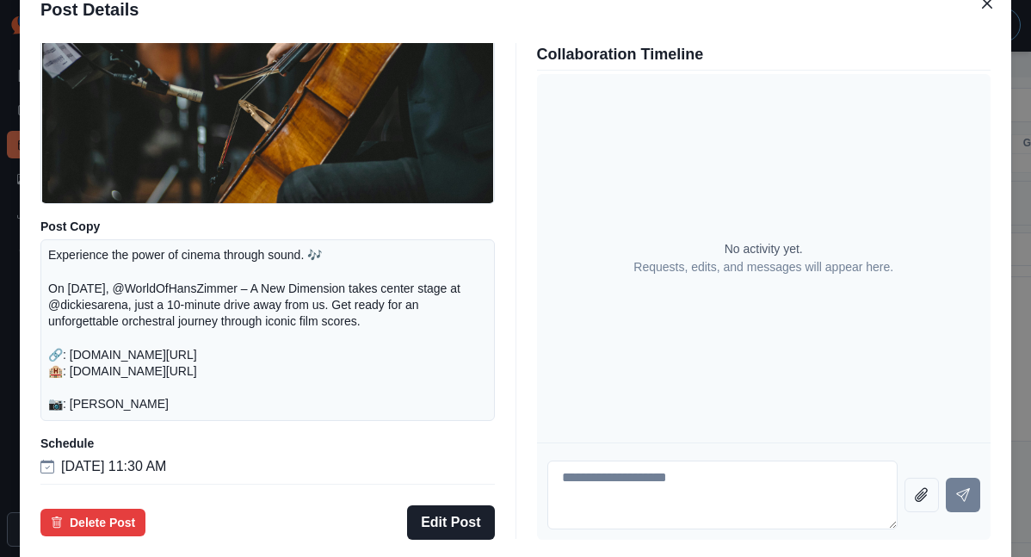
click at [123, 390] on div "Post Details Facebook Draft Media Post Copy Experience the power of cinema thro…" at bounding box center [515, 278] width 1031 height 557
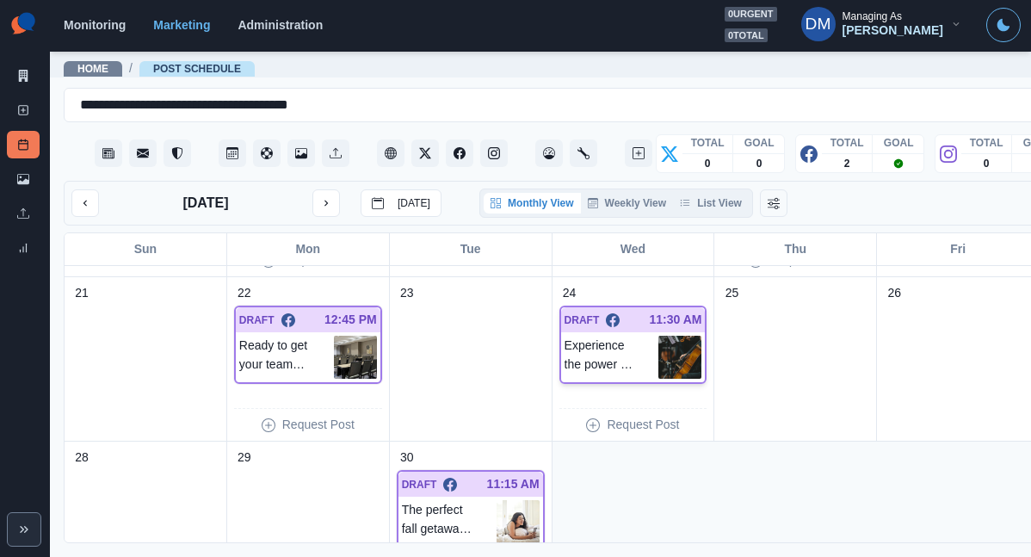
click at [659, 336] on img at bounding box center [680, 357] width 43 height 43
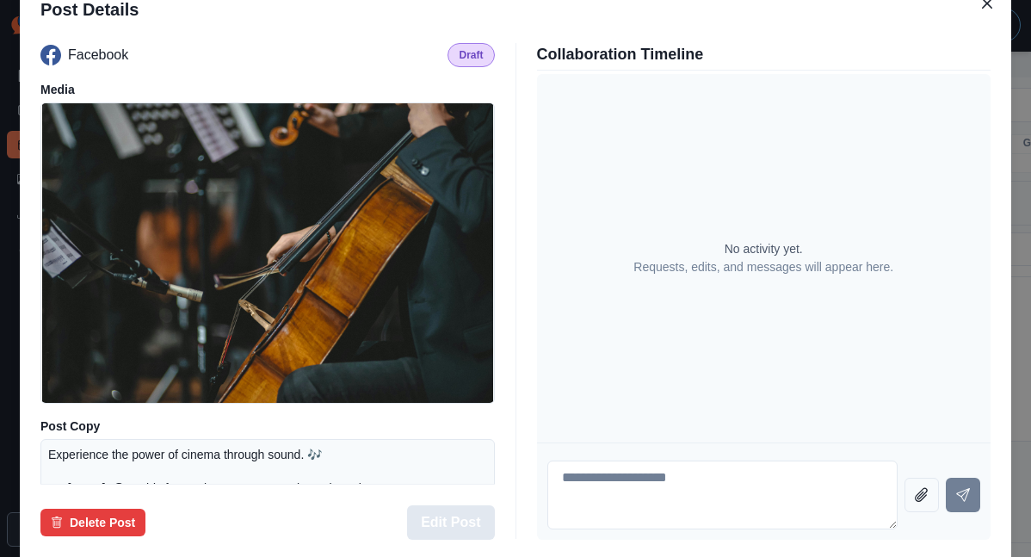
click at [470, 505] on button "Edit Post" at bounding box center [450, 522] width 87 height 34
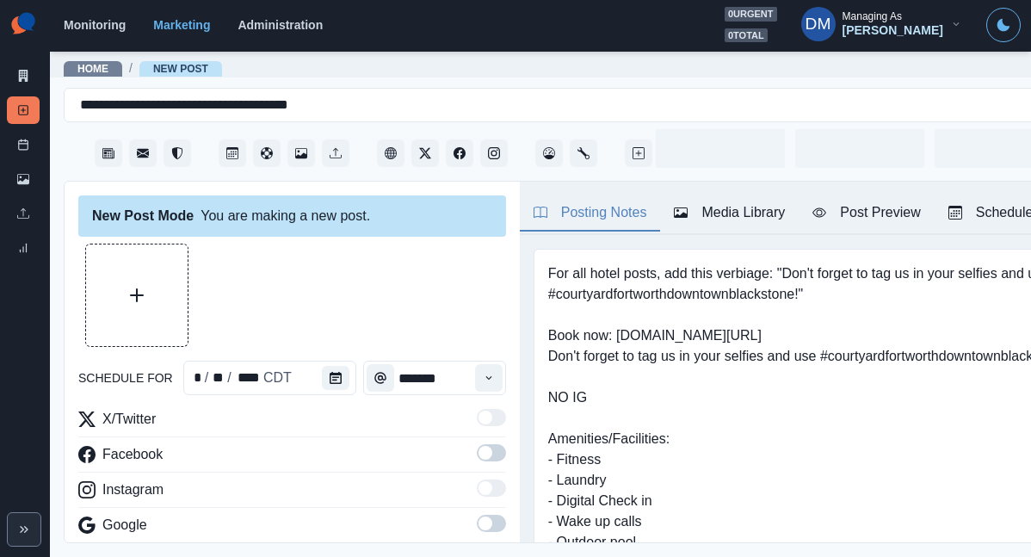
type input "********"
type textarea "**********"
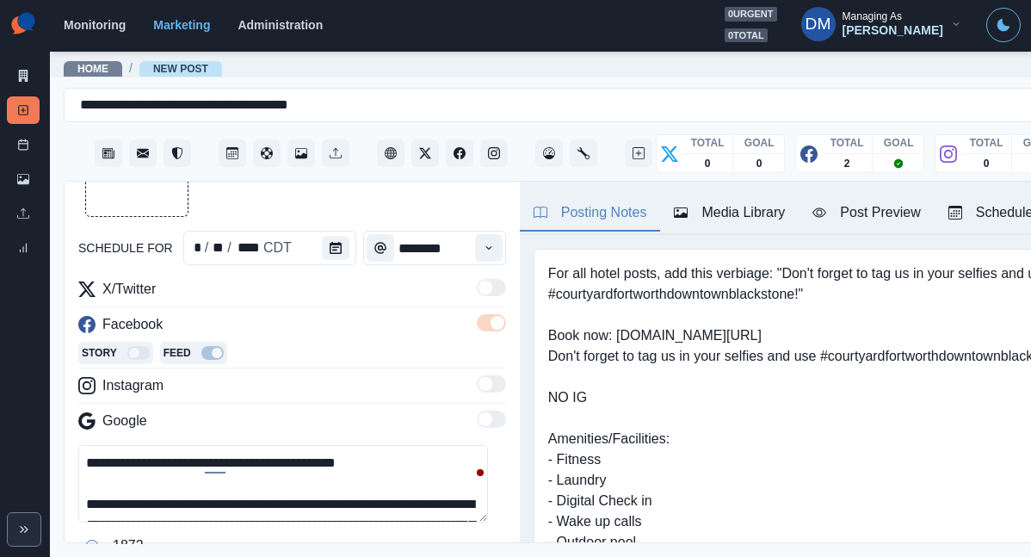
scroll to position [55, 0]
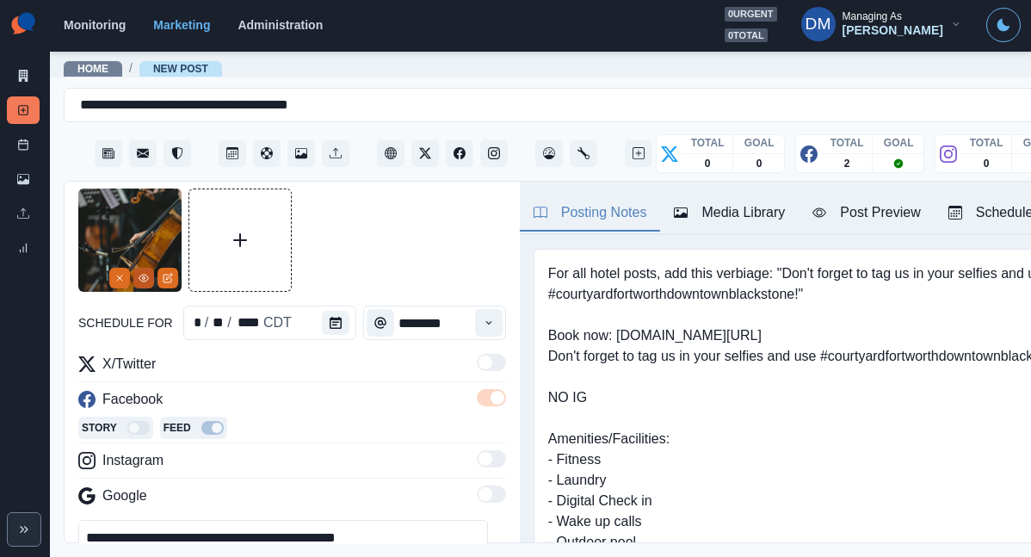
click at [145, 273] on icon "View Media" at bounding box center [144, 278] width 10 height 10
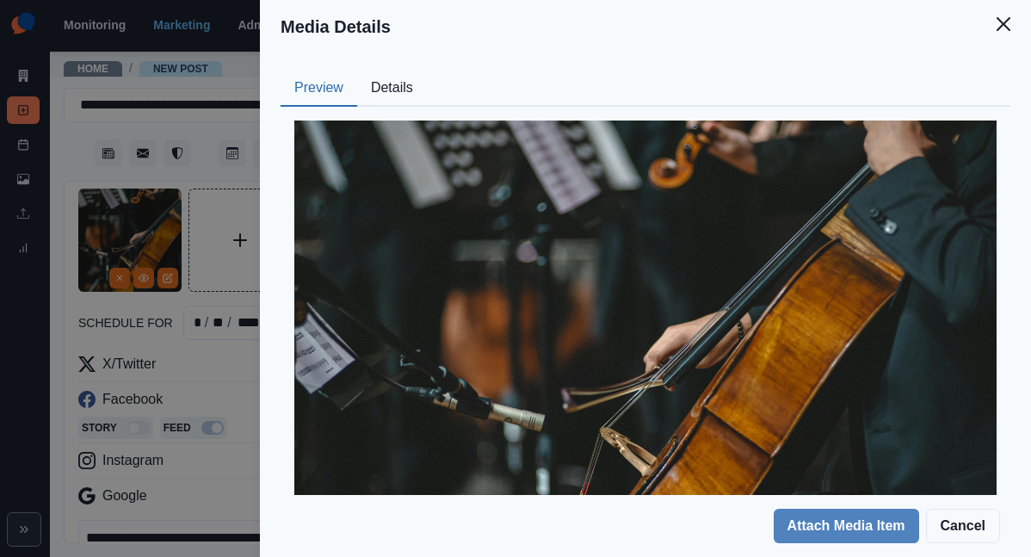
click at [427, 71] on button "Details" at bounding box center [392, 89] width 70 height 36
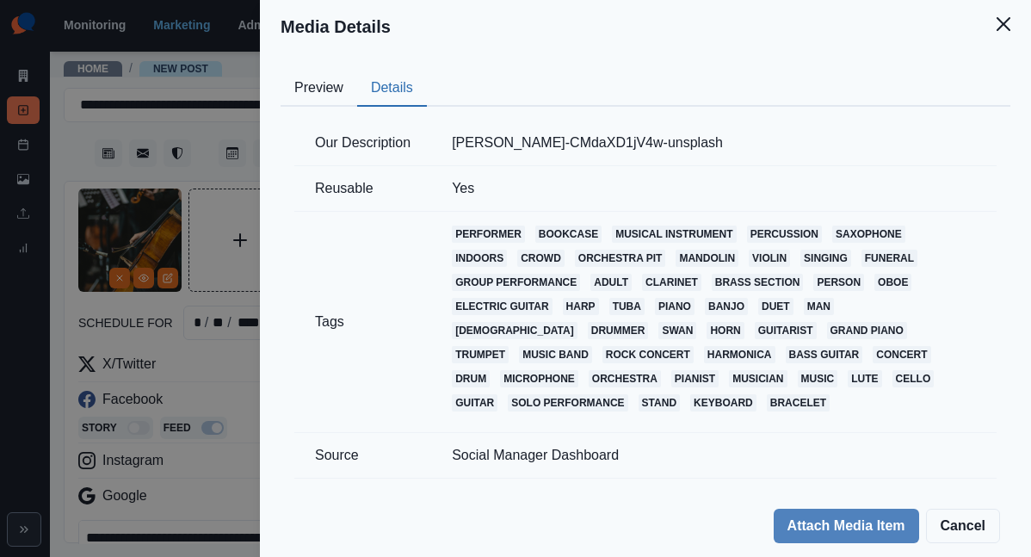
click at [369, 362] on div "Media Details Preview Details Our Description ray-kim-CMdaXD1jV4w-unsplash Reus…" at bounding box center [515, 278] width 1031 height 557
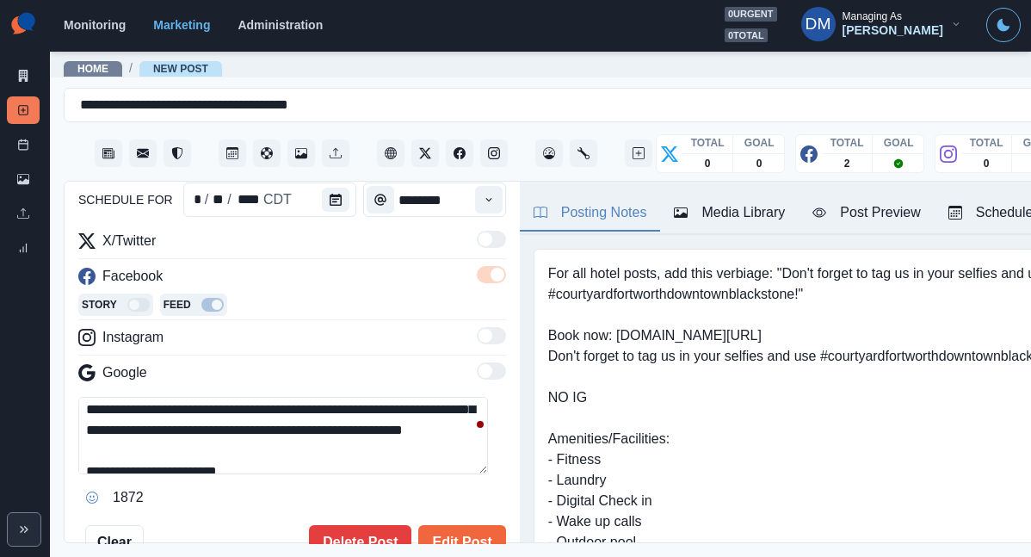
scroll to position [92, 0]
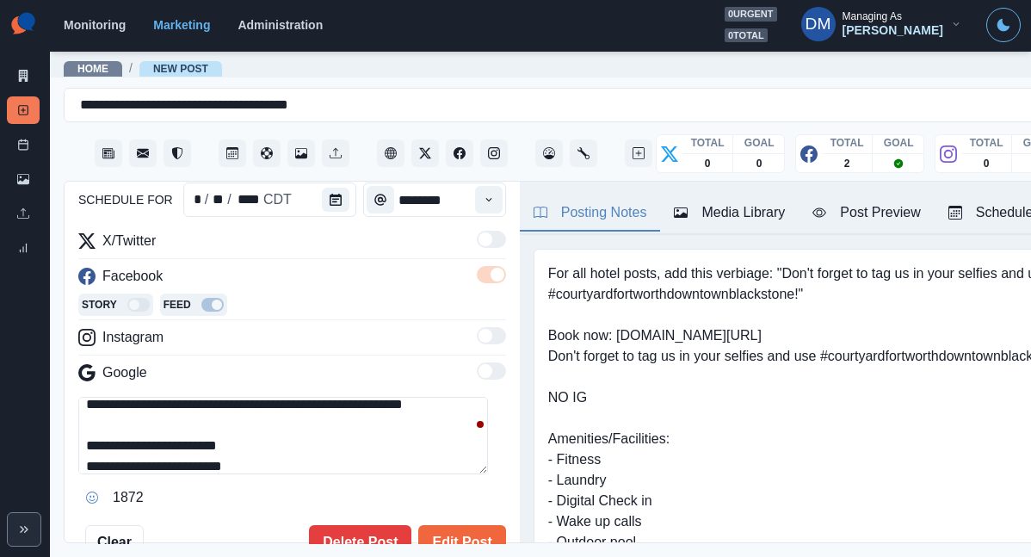
click at [277, 525] on div "Edit Post Delete Post" at bounding box center [325, 542] width 362 height 34
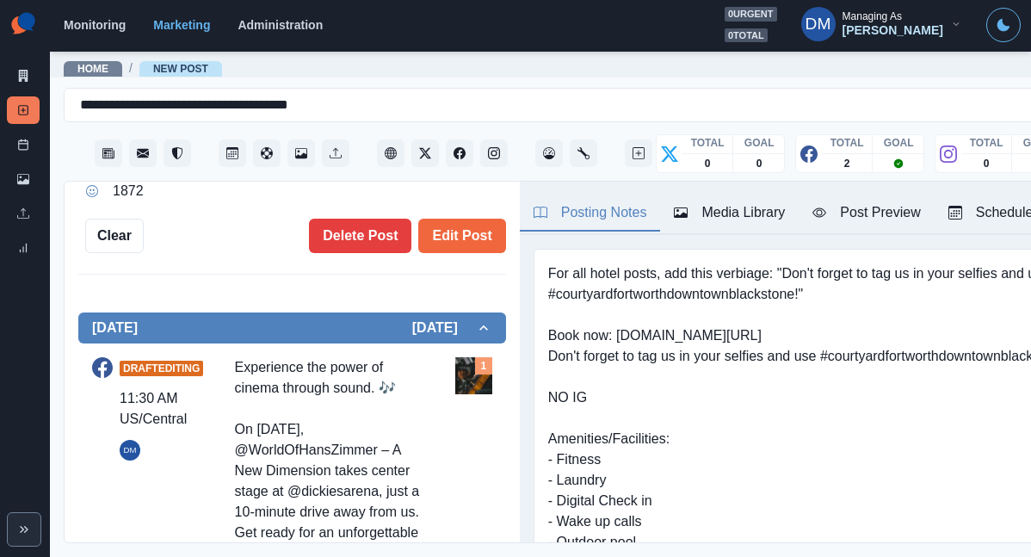
scroll to position [0, 0]
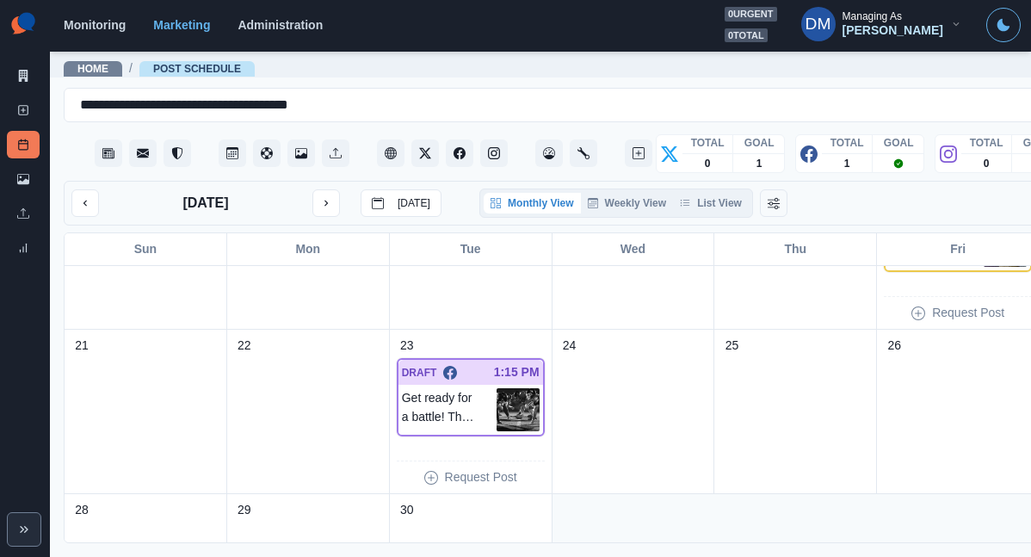
scroll to position [458, 0]
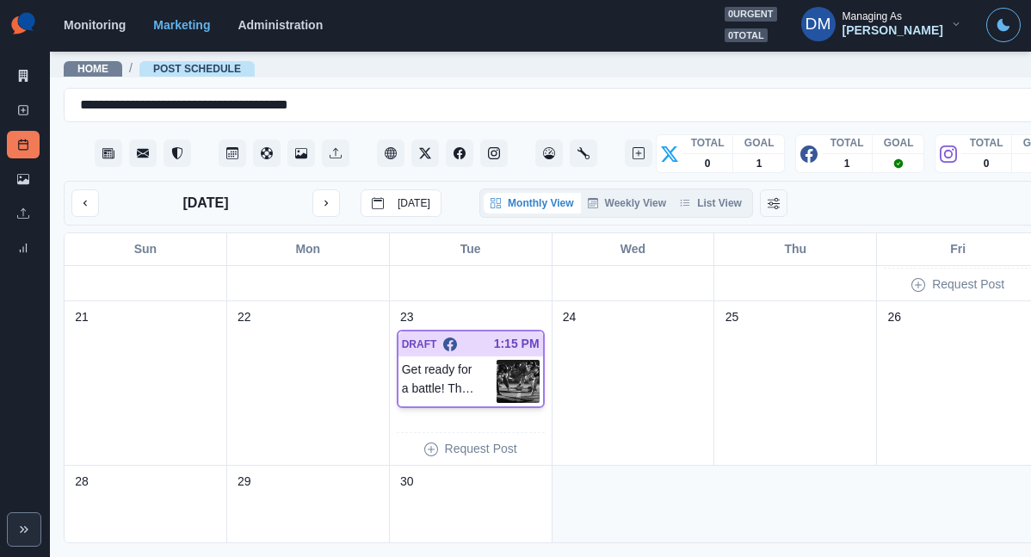
click at [497, 360] on img at bounding box center [518, 381] width 43 height 43
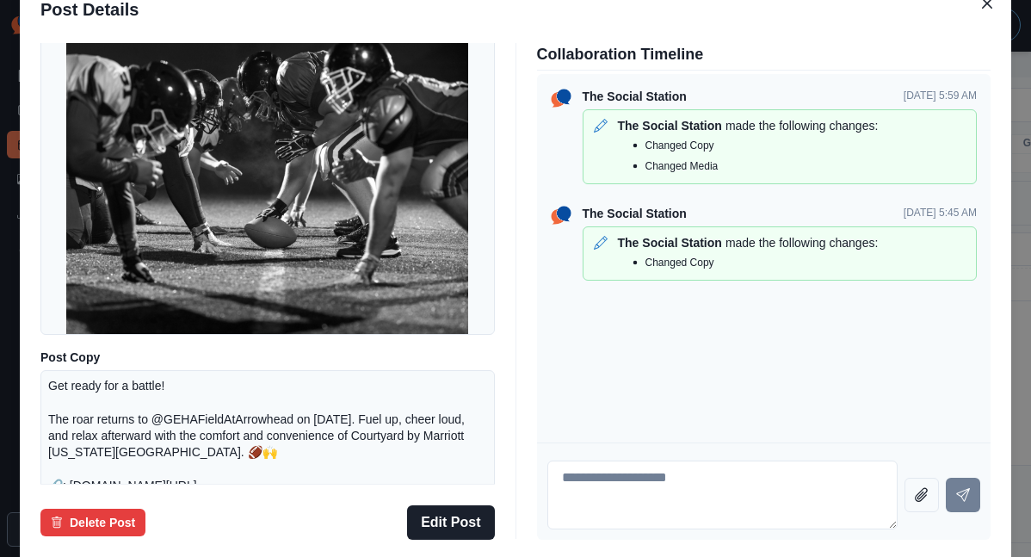
scroll to position [149, 0]
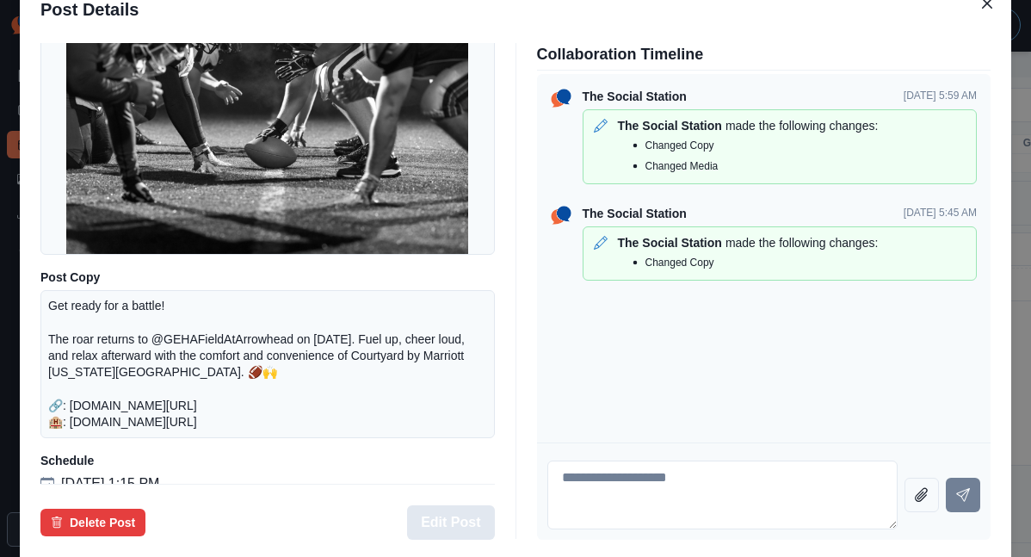
click at [466, 505] on button "Edit Post" at bounding box center [450, 522] width 87 height 34
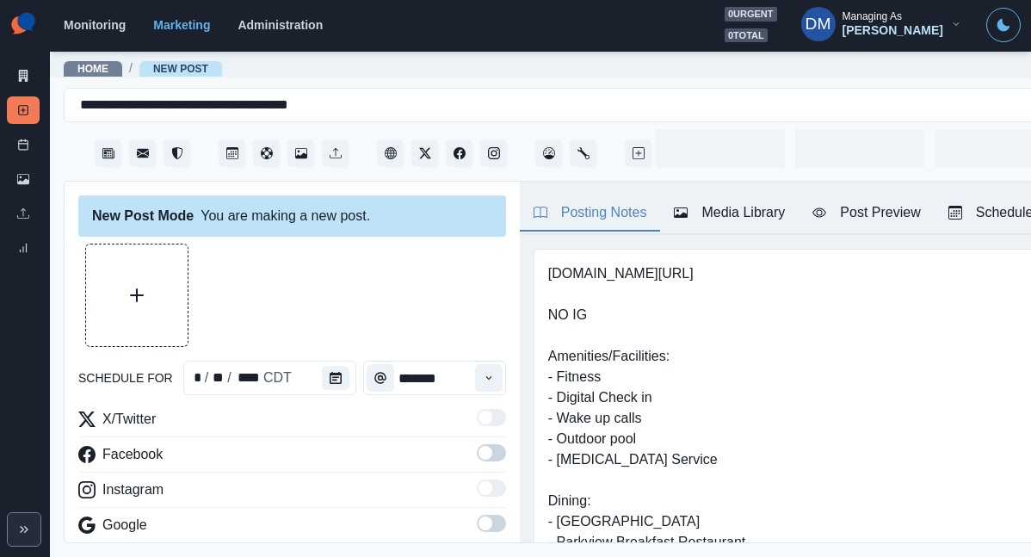
type input "*******"
type textarea "**********"
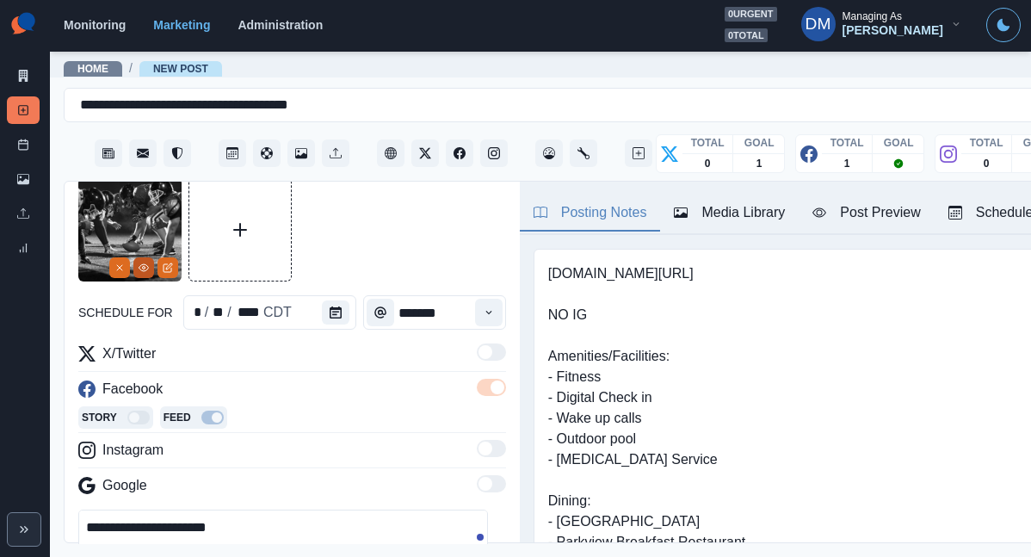
click at [144, 263] on icon "View Media" at bounding box center [144, 268] width 10 height 10
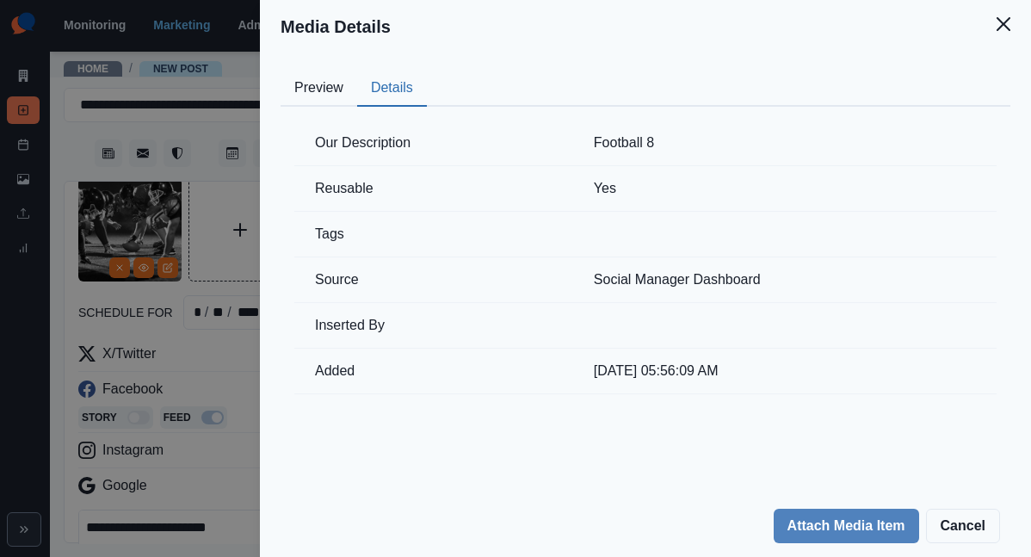
click at [427, 71] on button "Details" at bounding box center [392, 89] width 70 height 36
click at [395, 263] on div "Media Details Preview Details Our Description Football 8 Reusable Yes Tags Sour…" at bounding box center [515, 278] width 1031 height 557
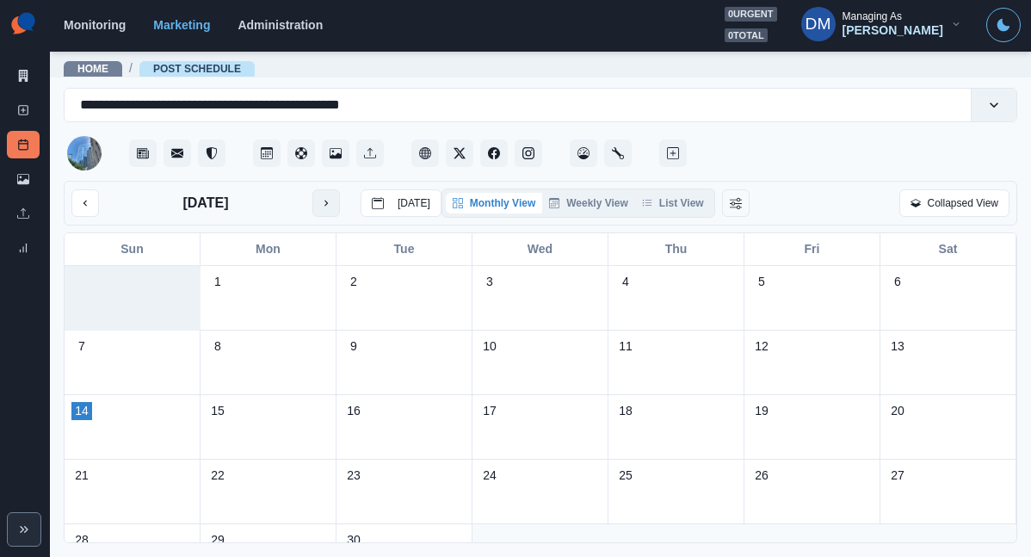
click at [313, 189] on button "next month" at bounding box center [327, 203] width 28 height 28
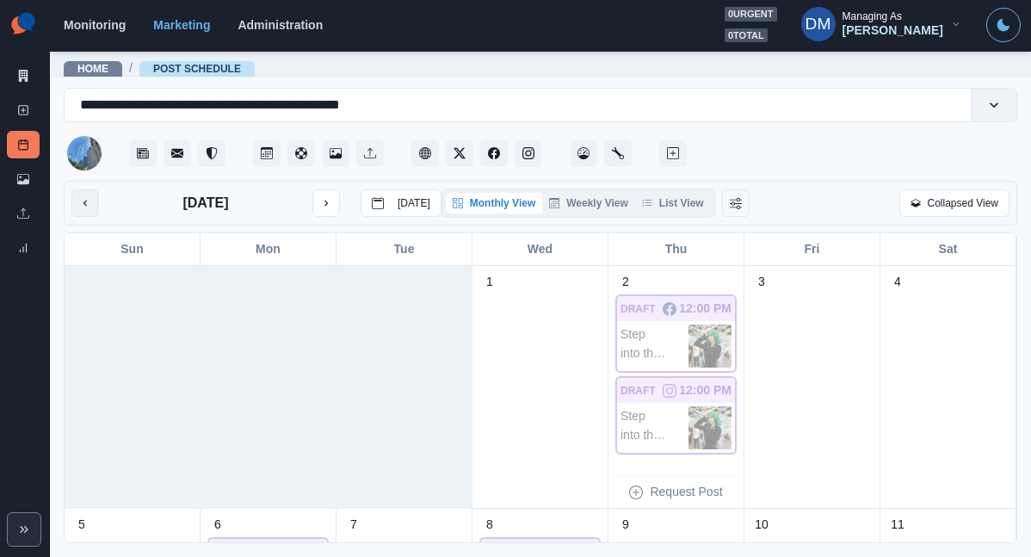
click at [82, 189] on button "previous month" at bounding box center [85, 203] width 28 height 28
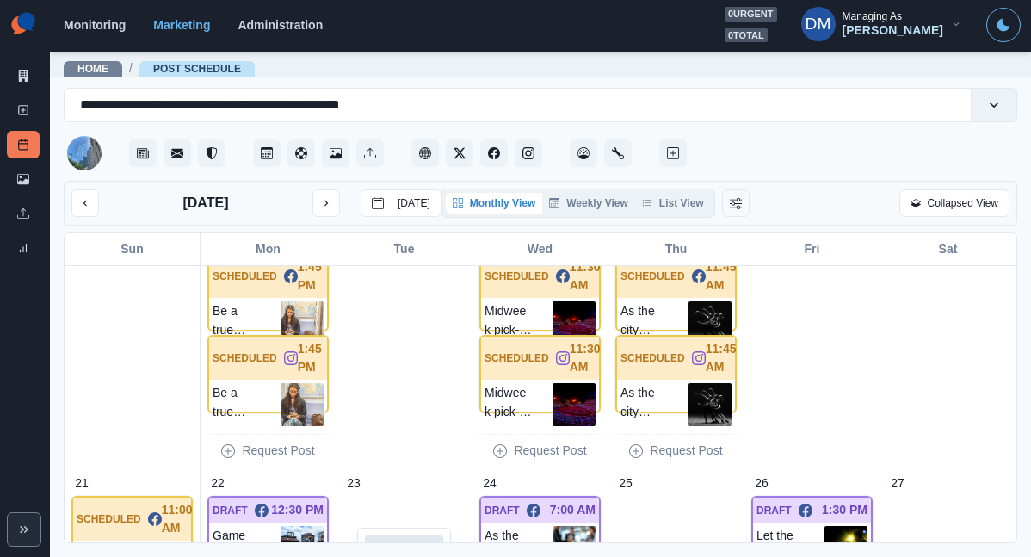
scroll to position [627, 0]
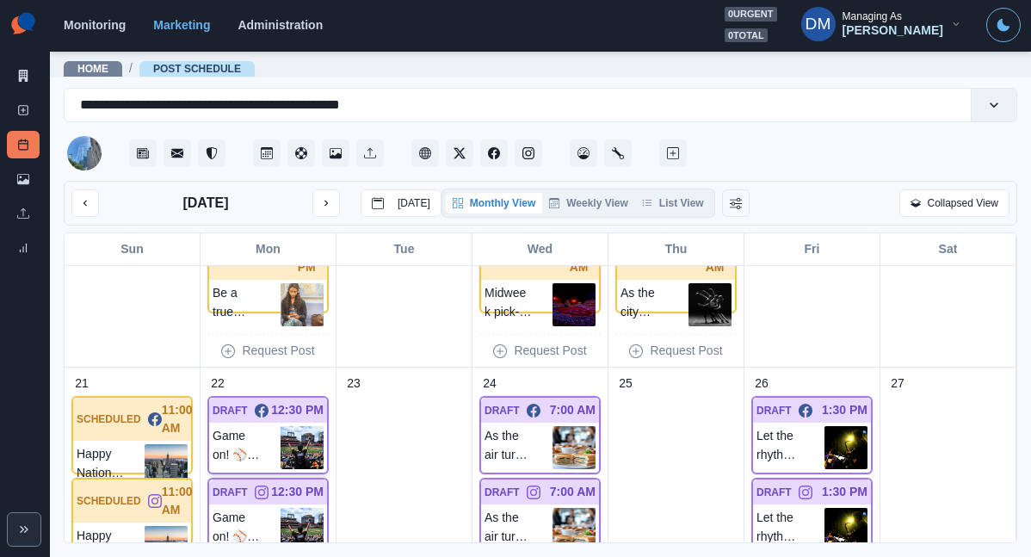
click at [306, 426] on img at bounding box center [302, 447] width 43 height 43
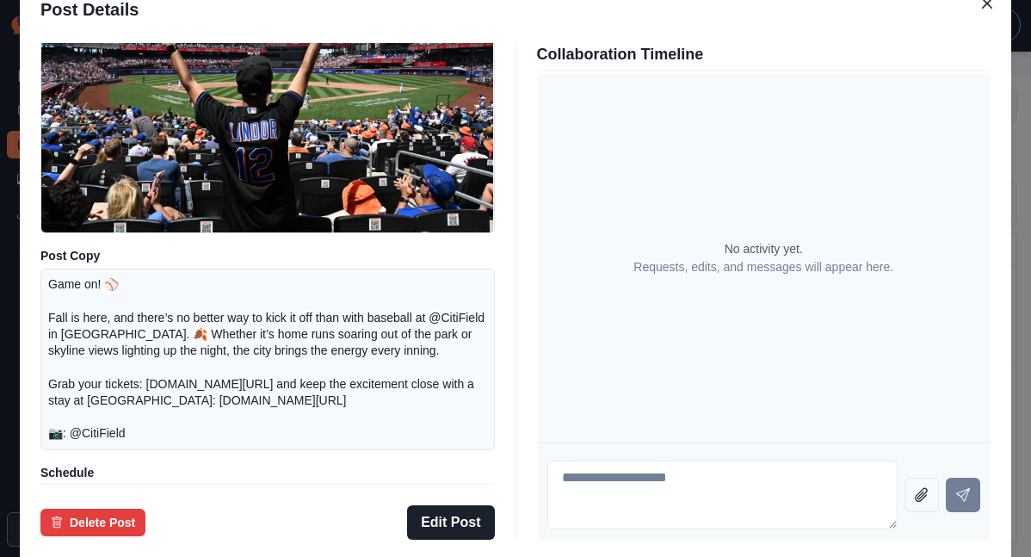
scroll to position [170, 0]
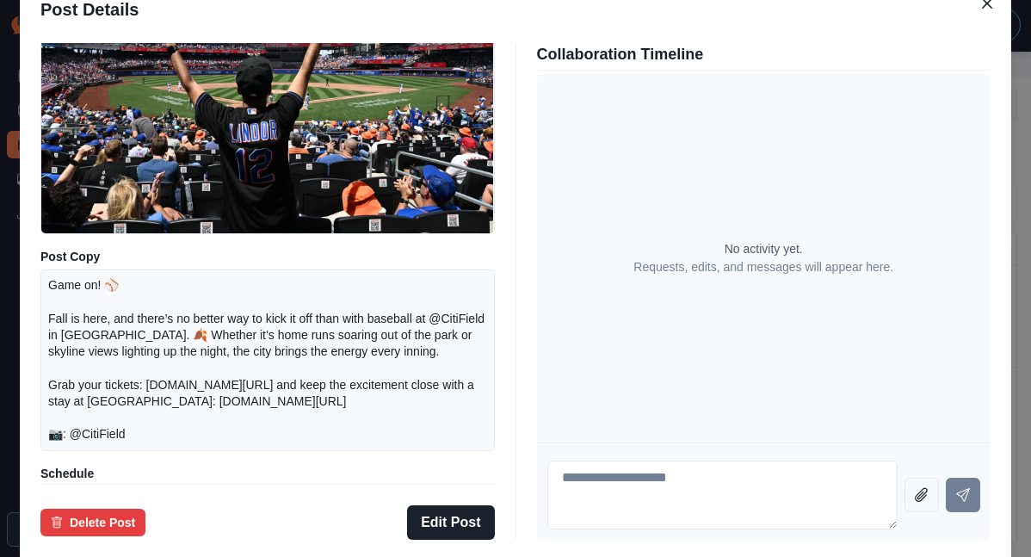
click at [95, 357] on div "Post Details Facebook Draft Media Post Copy Game on! ⚾ Fall is here, and there’…" at bounding box center [515, 278] width 1031 height 557
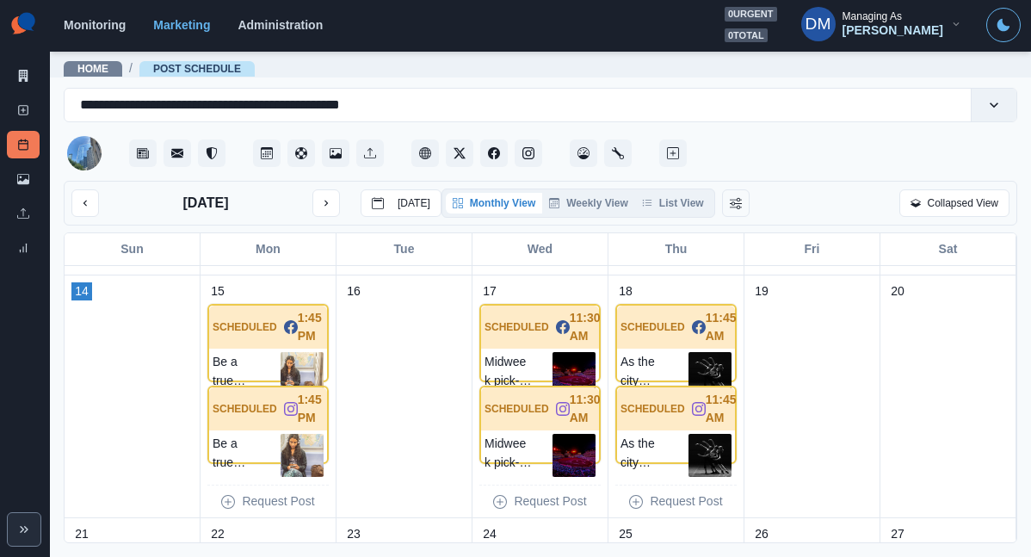
scroll to position [461, 0]
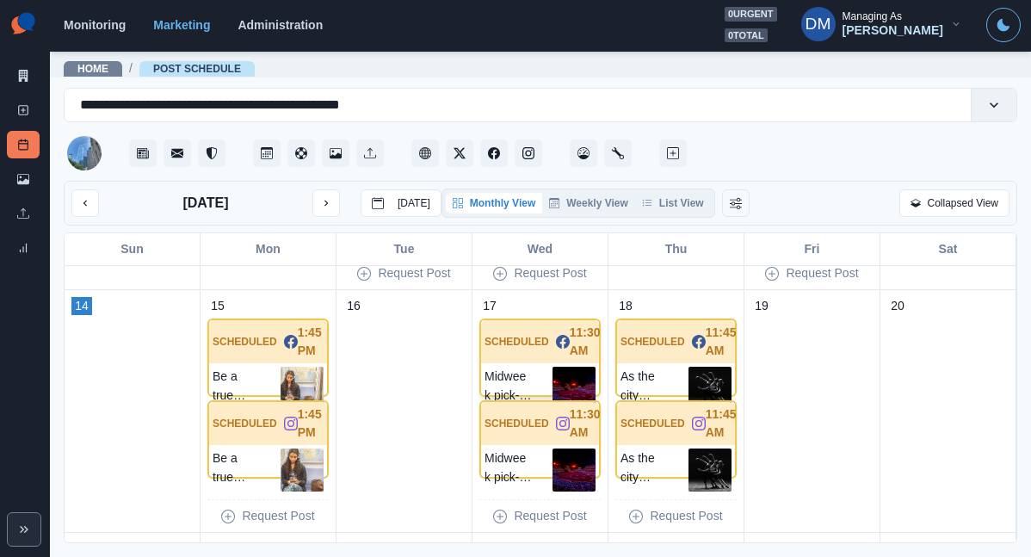
click at [566, 367] on img at bounding box center [574, 388] width 43 height 43
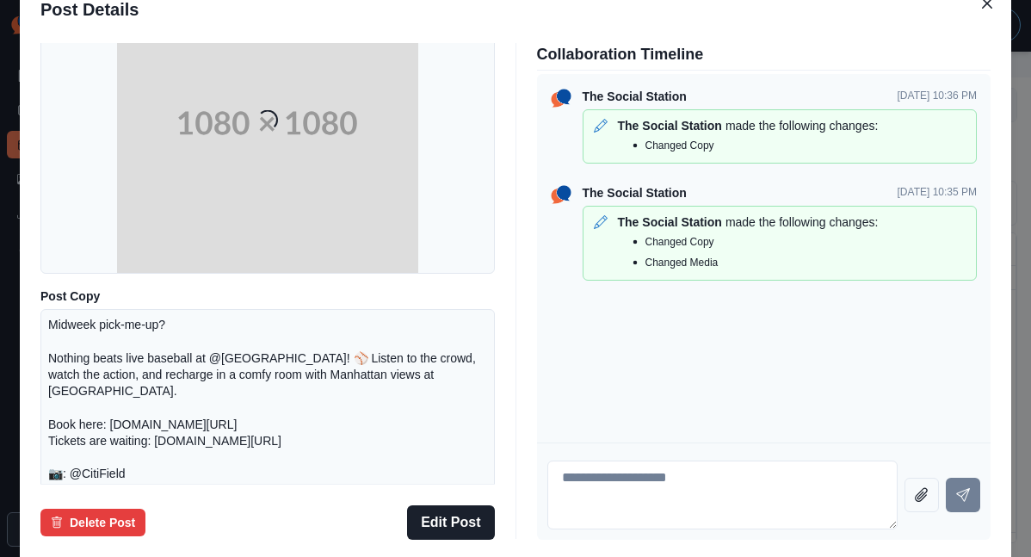
scroll to position [226, 0]
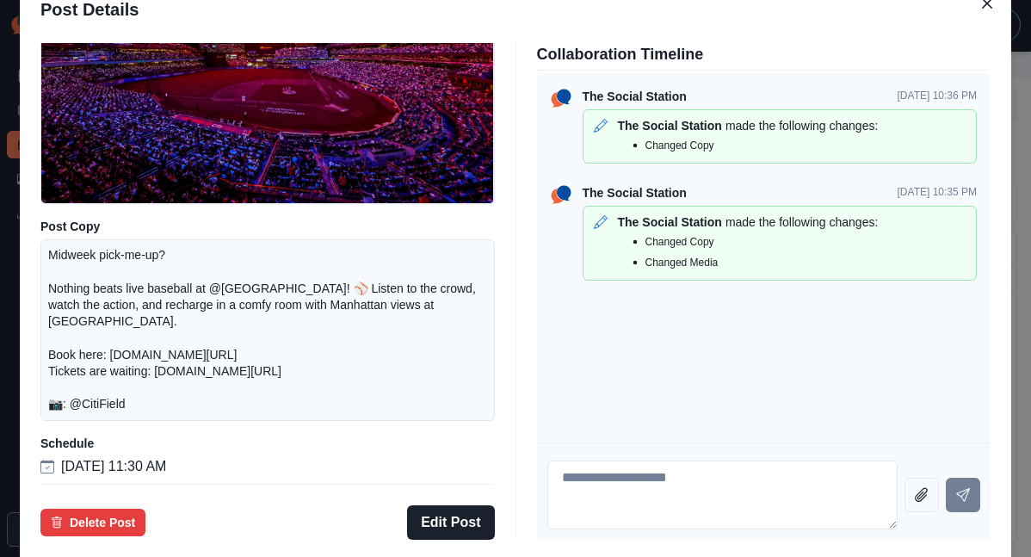
click at [124, 360] on div "Post Details Facebook Scheduled Media Post Copy Midweek pick-me-up? Nothing bea…" at bounding box center [515, 278] width 1031 height 557
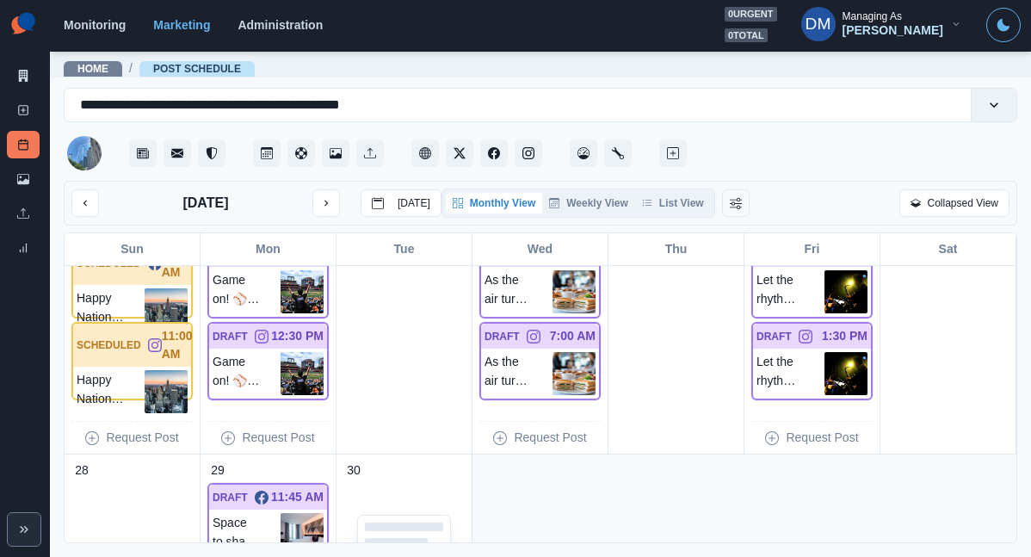
scroll to position [741, 0]
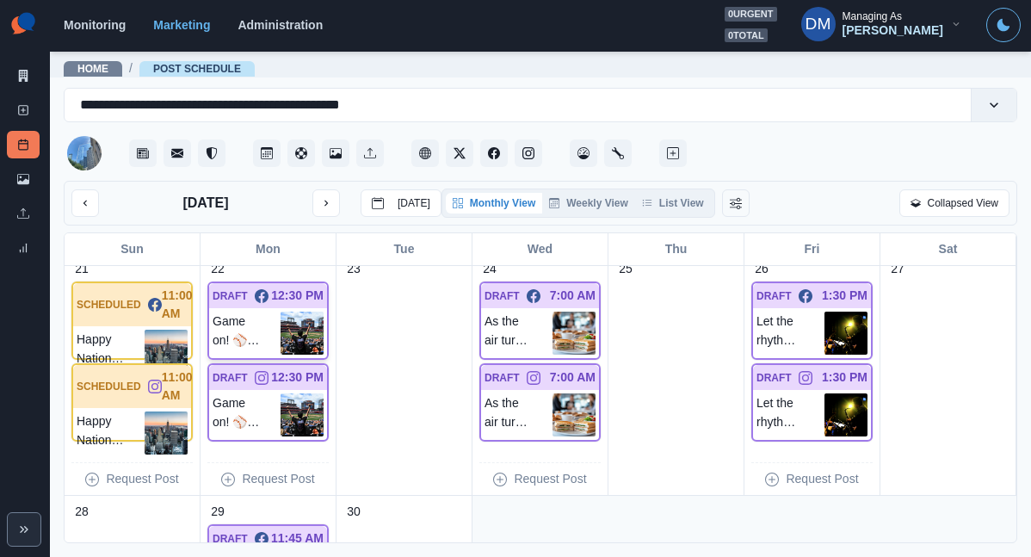
click at [312, 312] on img at bounding box center [302, 333] width 43 height 43
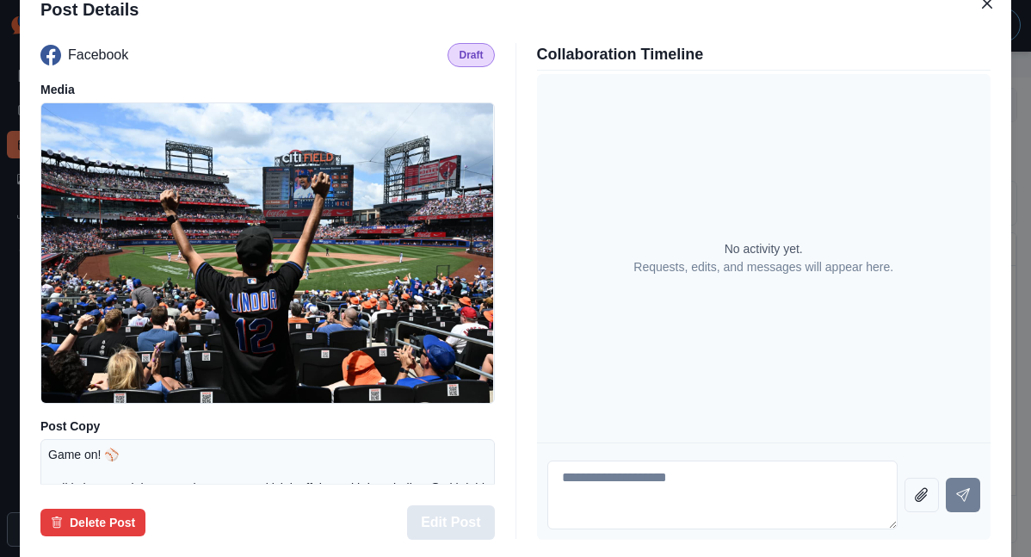
click at [454, 505] on button "Edit Post" at bounding box center [450, 522] width 87 height 34
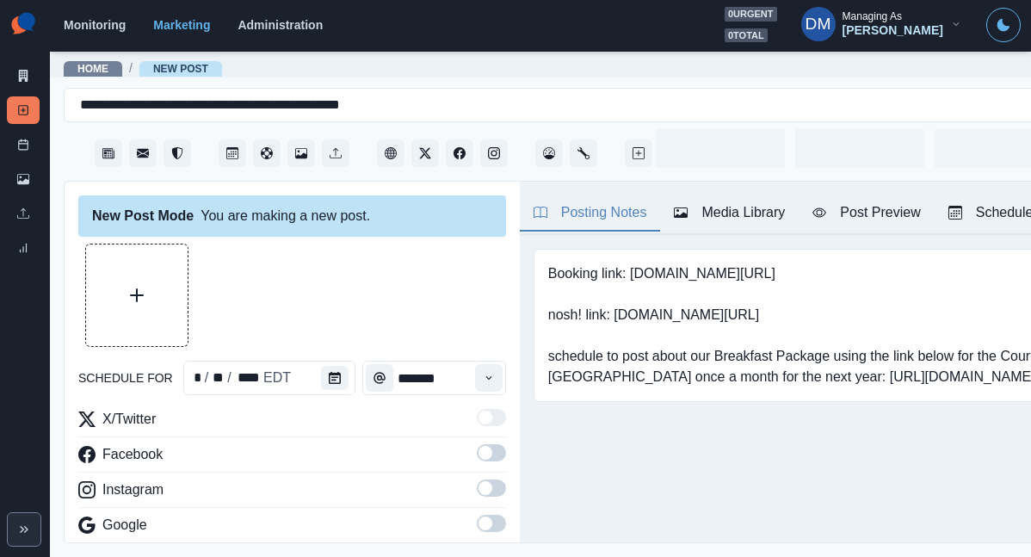
type input "********"
type textarea "**********"
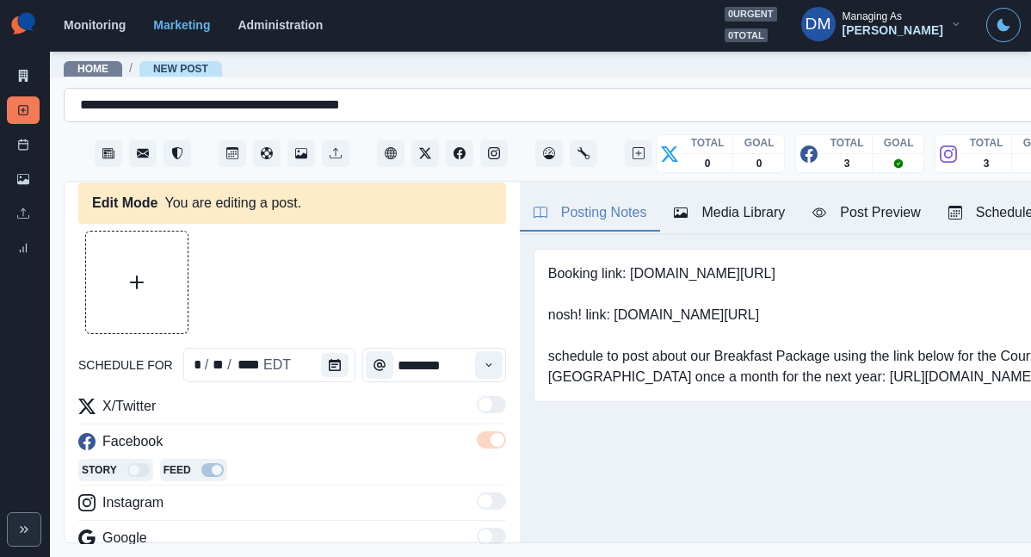
scroll to position [24, 0]
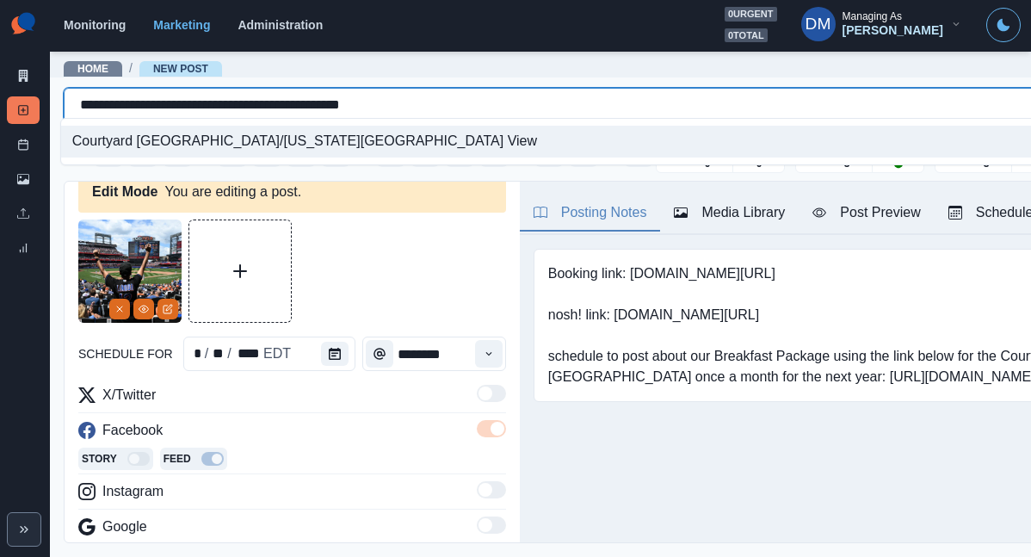
drag, startPoint x: 124, startPoint y: 100, endPoint x: 201, endPoint y: 101, distance: 77.5
click at [201, 101] on input "**********" at bounding box center [245, 105] width 331 height 21
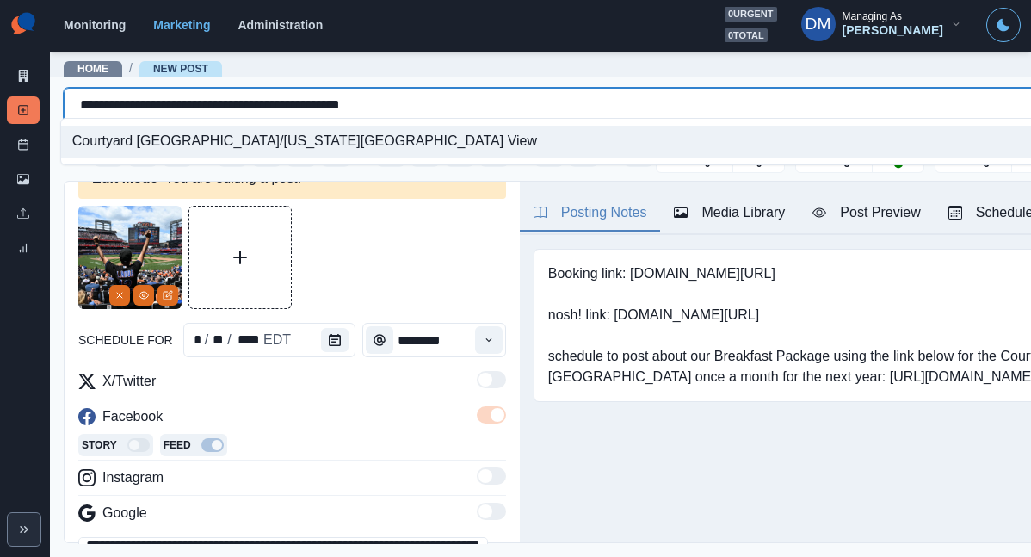
scroll to position [53, 0]
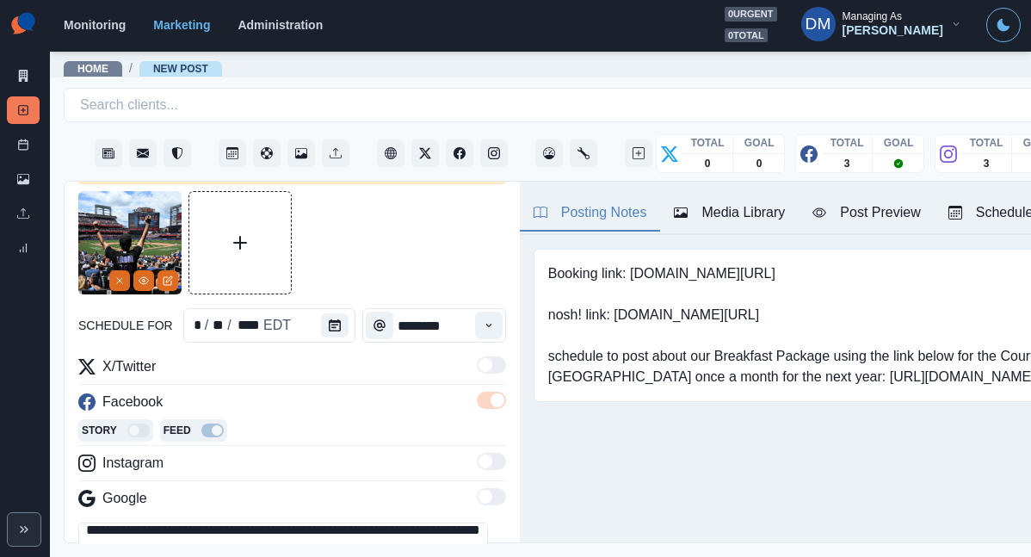
click at [176, 523] on textarea "**********" at bounding box center [283, 561] width 410 height 77
paste textarea "**********"
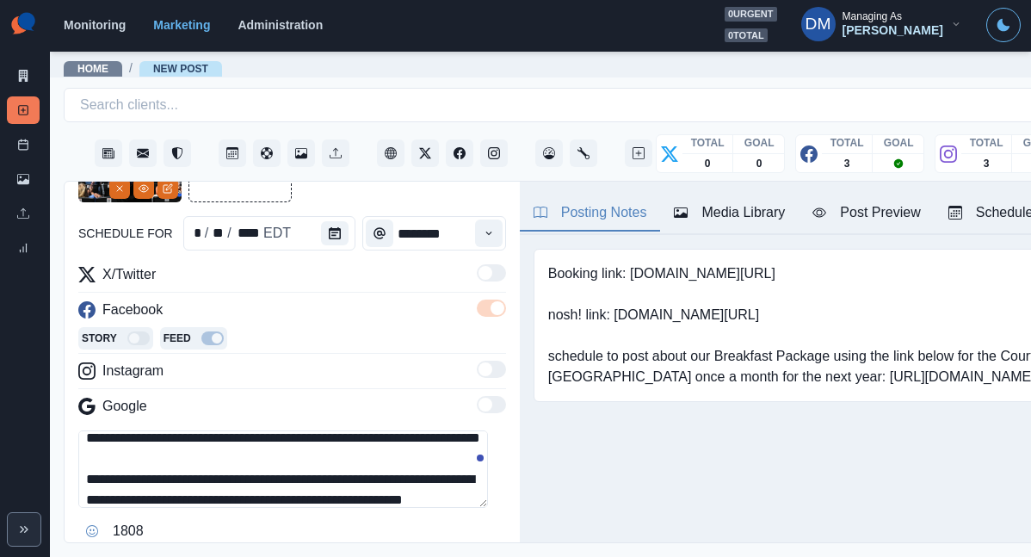
scroll to position [177, 0]
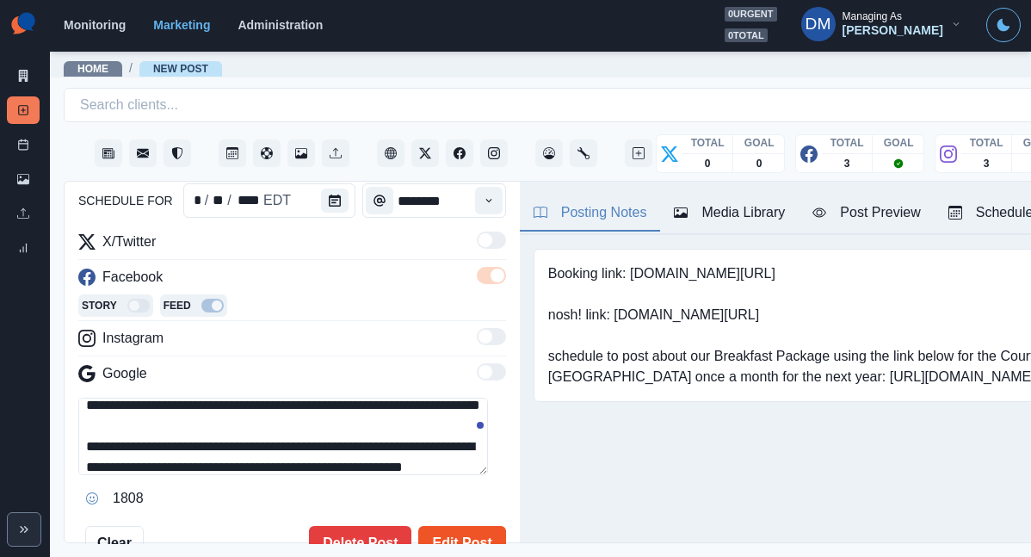
type textarea "**********"
click at [439, 526] on button "Edit Post" at bounding box center [461, 543] width 87 height 34
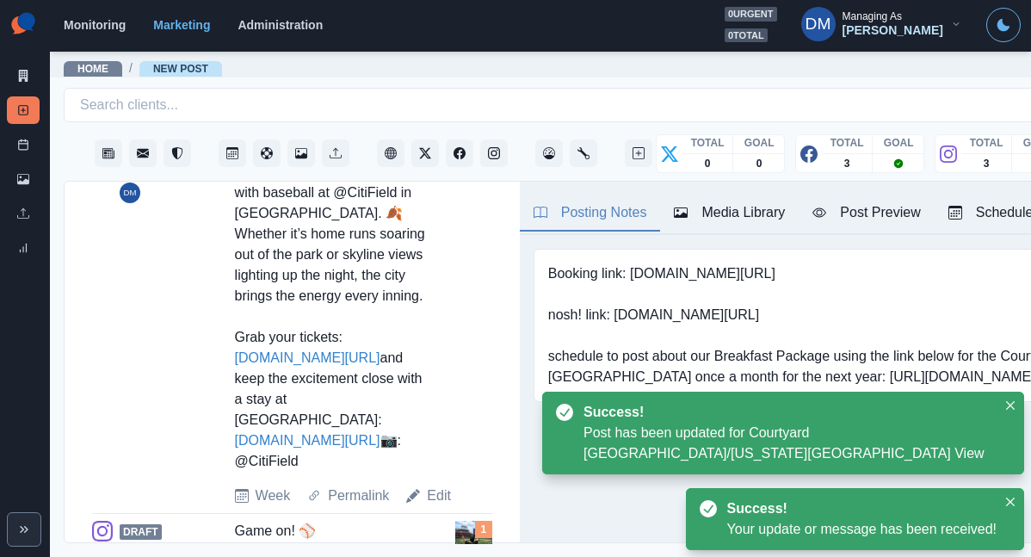
scroll to position [750, 0]
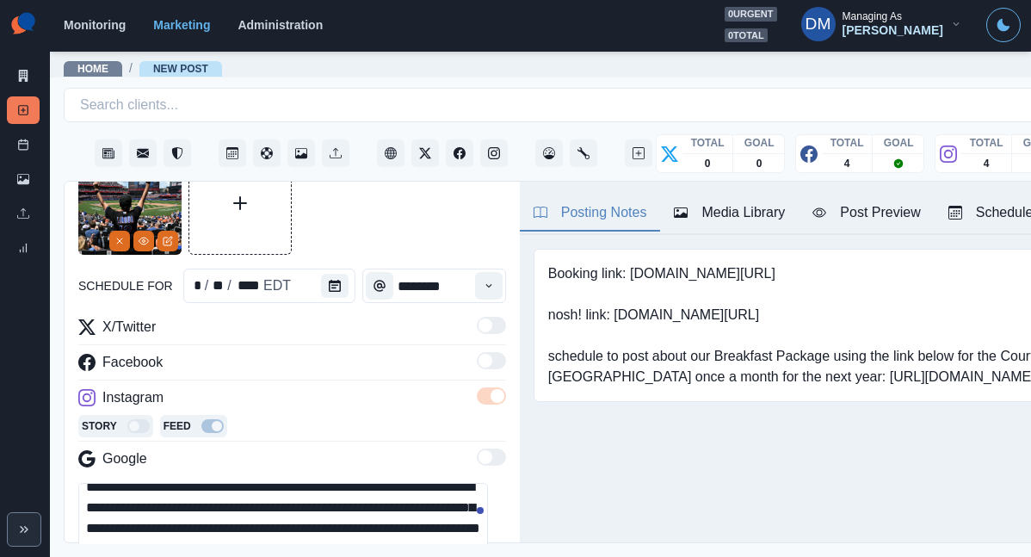
scroll to position [73, 0]
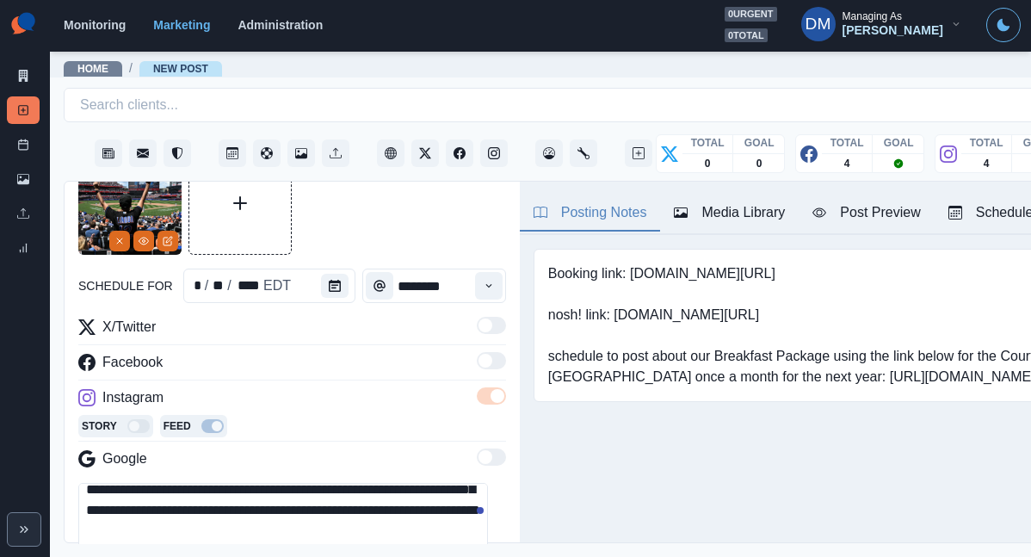
click at [168, 483] on textarea "**********" at bounding box center [283, 521] width 410 height 77
paste textarea "**********"
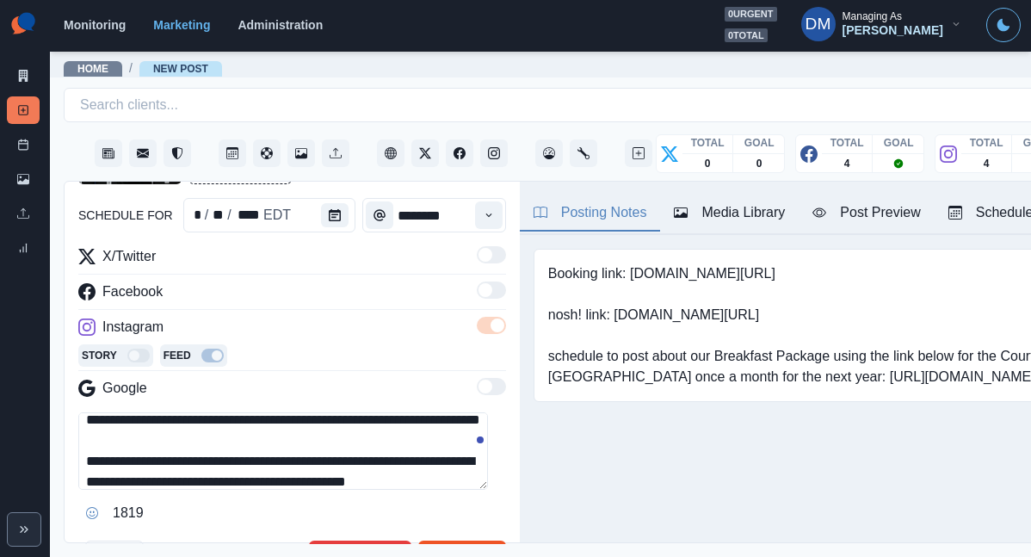
type textarea "**********"
click at [441, 541] on button "Edit Post" at bounding box center [461, 558] width 87 height 34
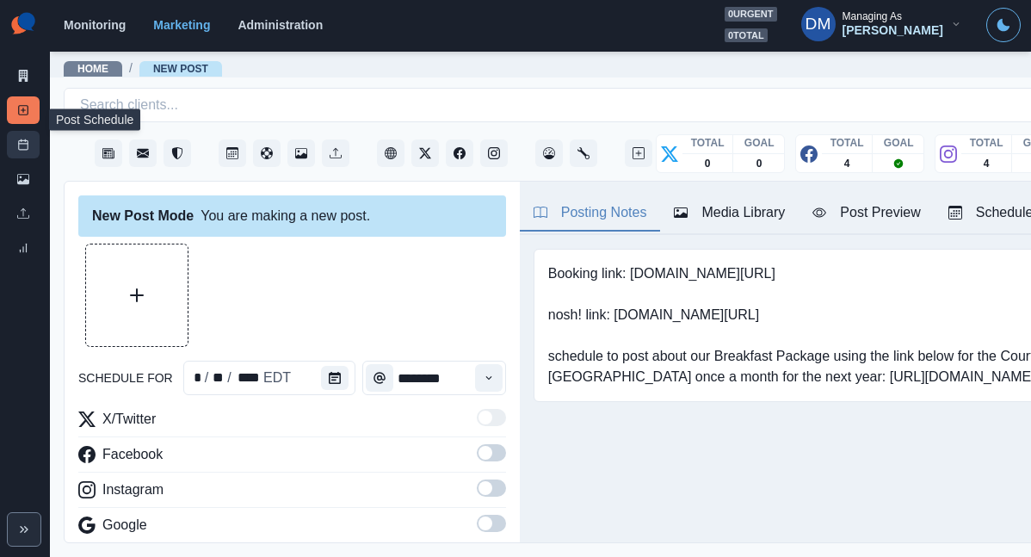
click at [23, 131] on link "Post Schedule" at bounding box center [23, 145] width 33 height 28
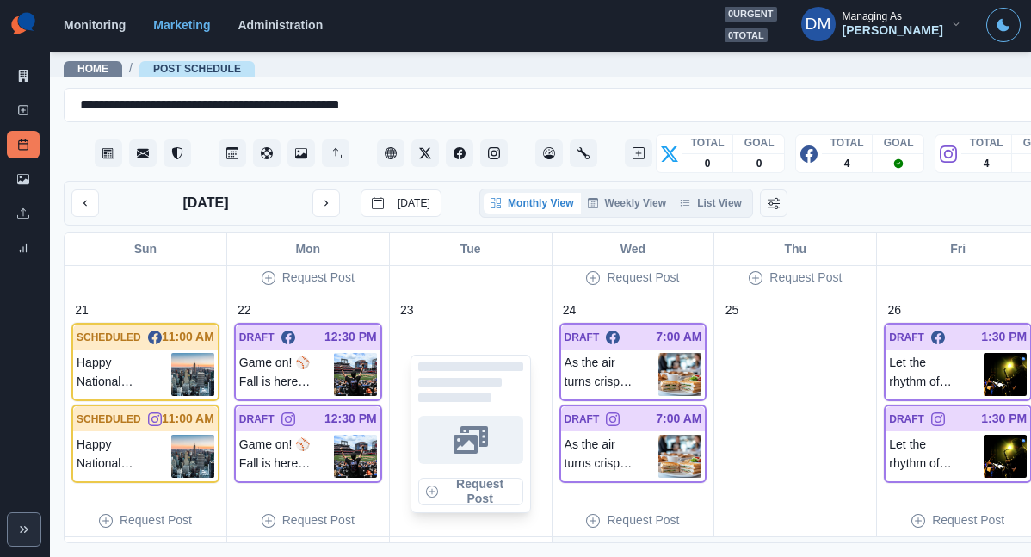
scroll to position [703, 0]
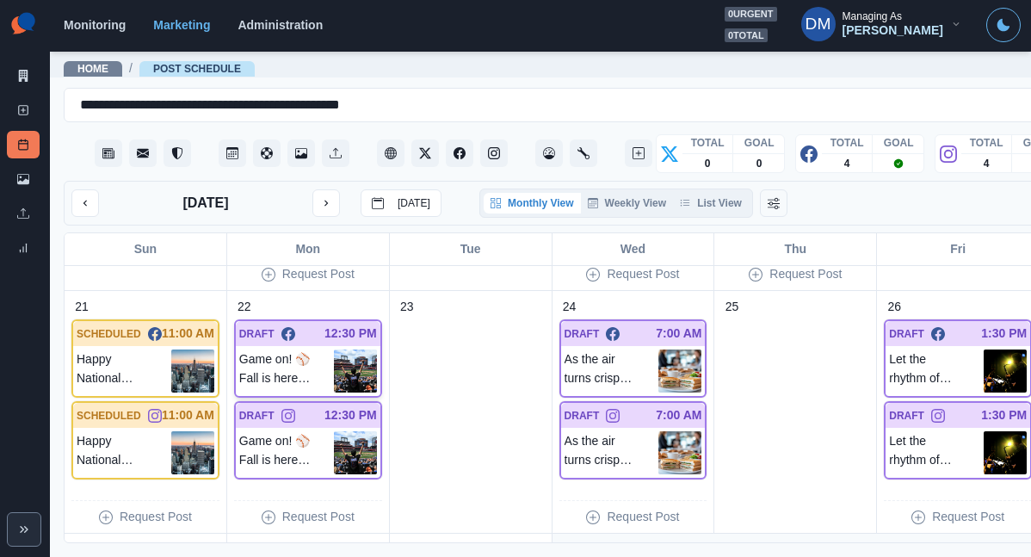
click at [334, 350] on img at bounding box center [355, 371] width 43 height 43
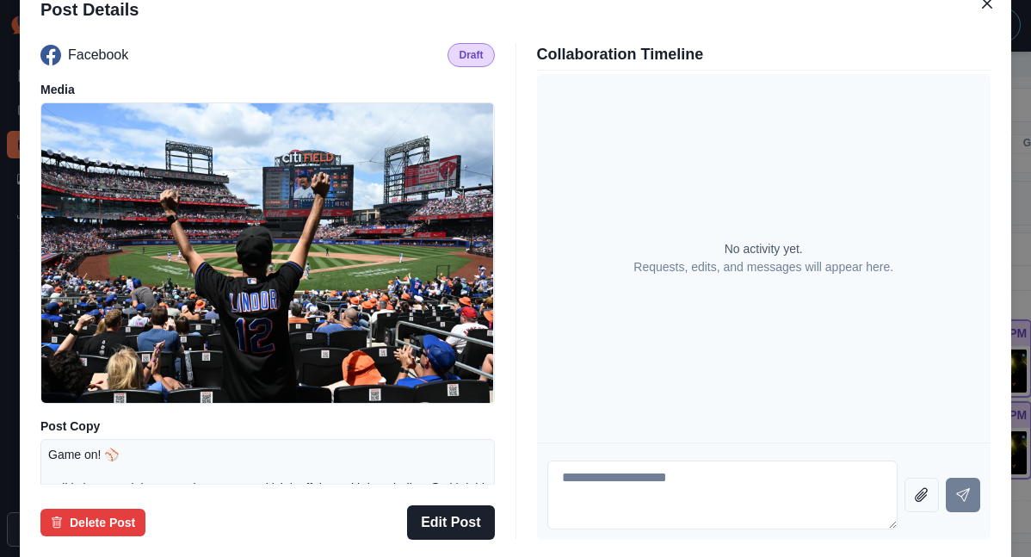
scroll to position [226, 0]
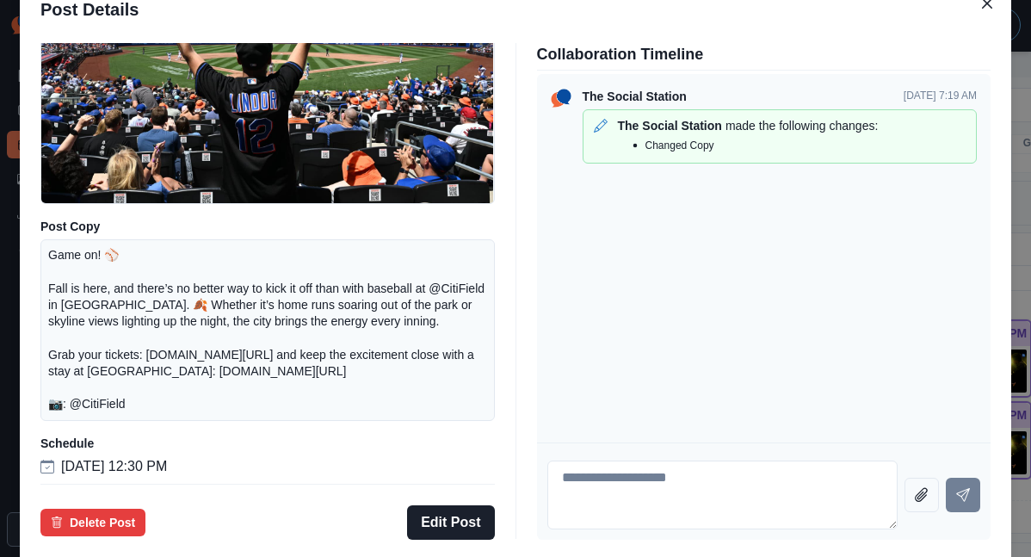
click at [121, 350] on div "Post Details Facebook Draft Media Post Copy Game on! ⚾ Fall is here, and there’…" at bounding box center [515, 278] width 1031 height 557
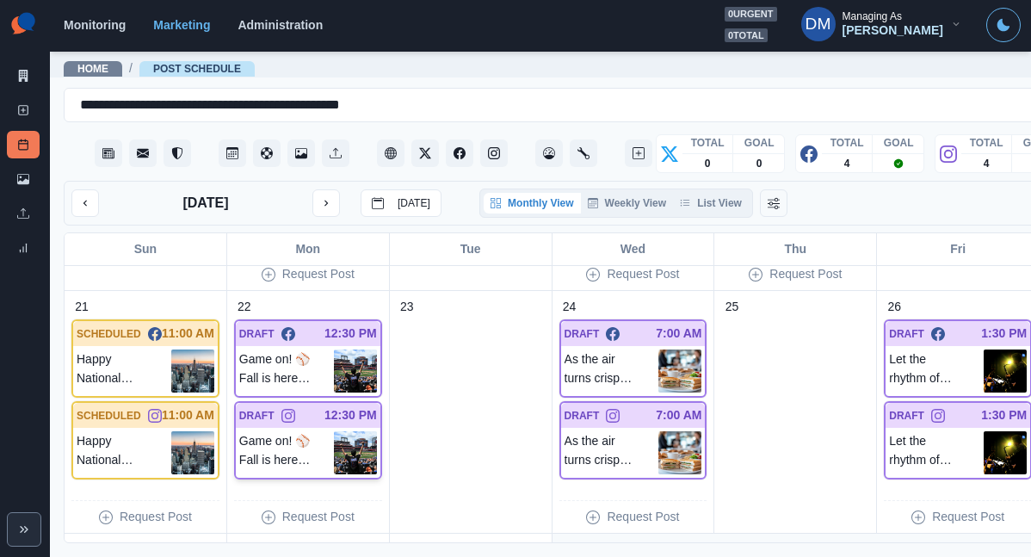
click at [334, 431] on img at bounding box center [355, 452] width 43 height 43
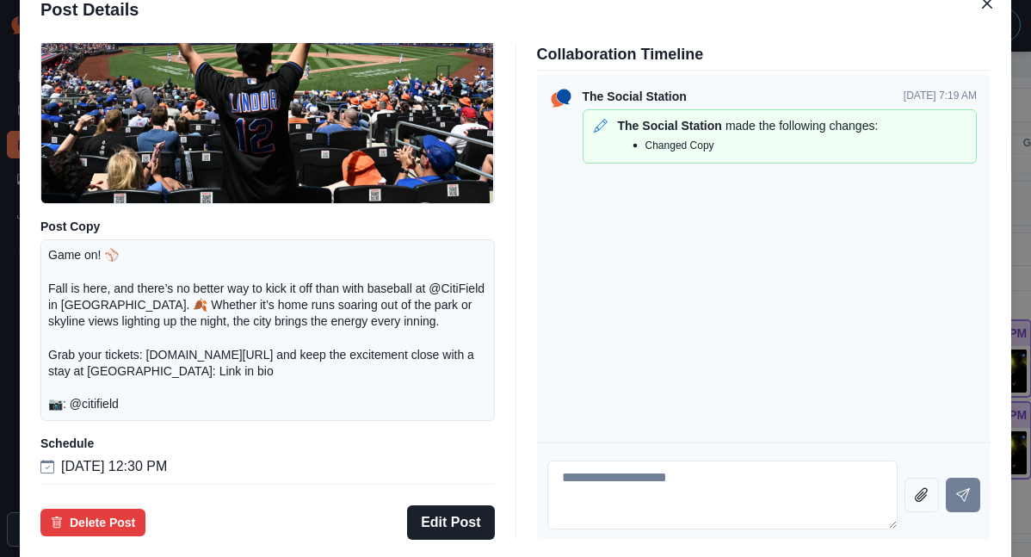
click at [102, 403] on div "Post Details Instagram Draft Media Post Copy Game on! ⚾ Fall is here, and there…" at bounding box center [515, 278] width 1031 height 557
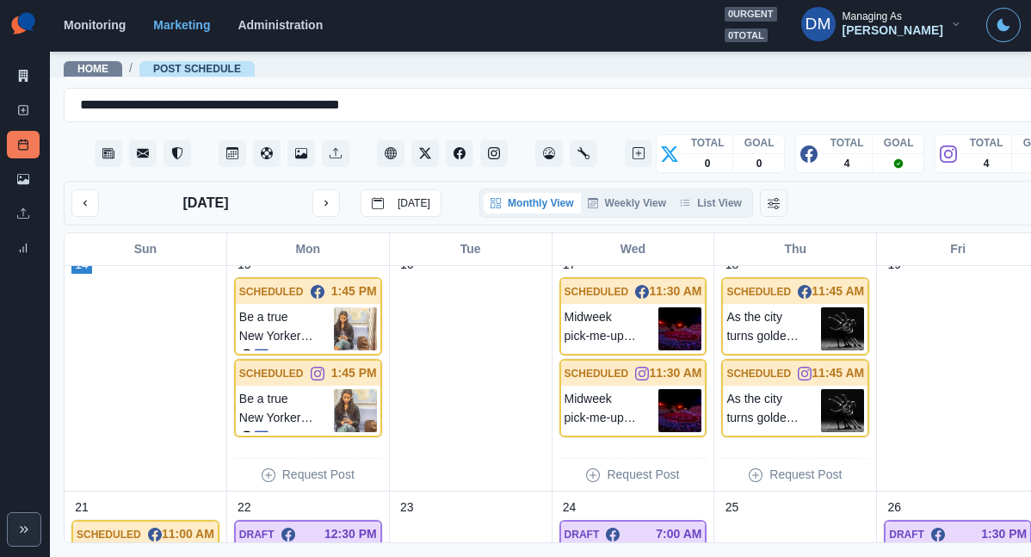
scroll to position [0, 0]
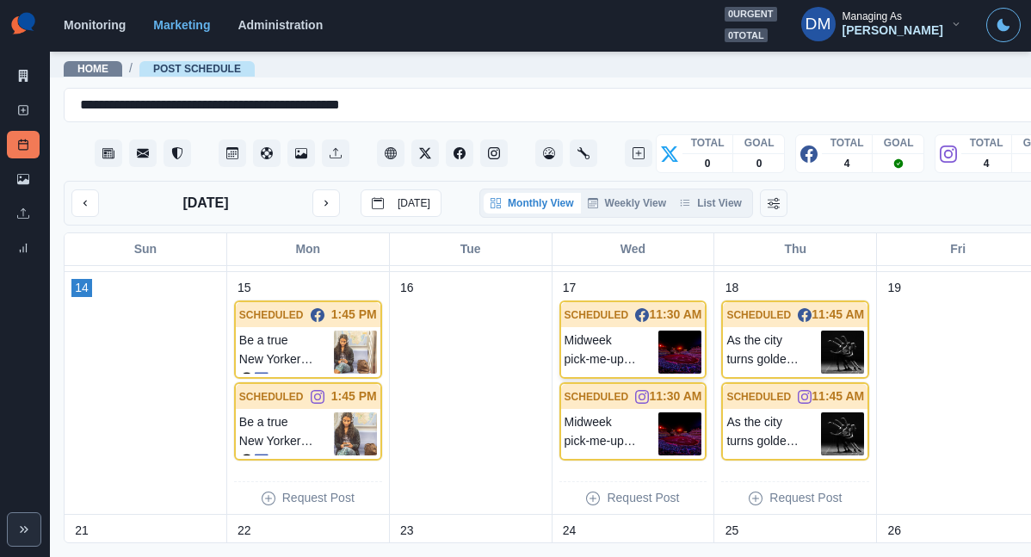
click at [659, 331] on img at bounding box center [680, 352] width 43 height 43
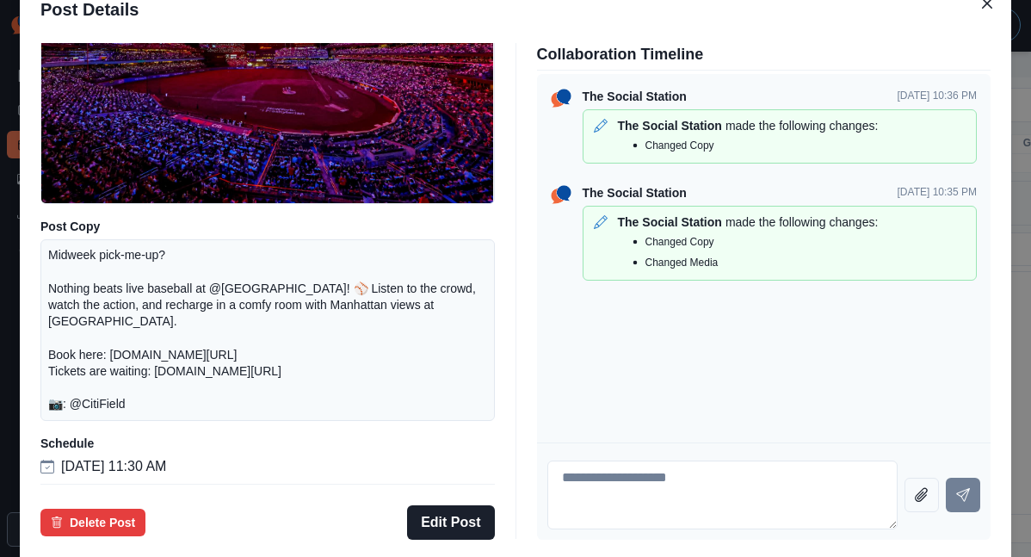
click at [105, 380] on div "Post Details Facebook Scheduled Media Post Copy Midweek pick-me-up? Nothing bea…" at bounding box center [515, 278] width 1031 height 557
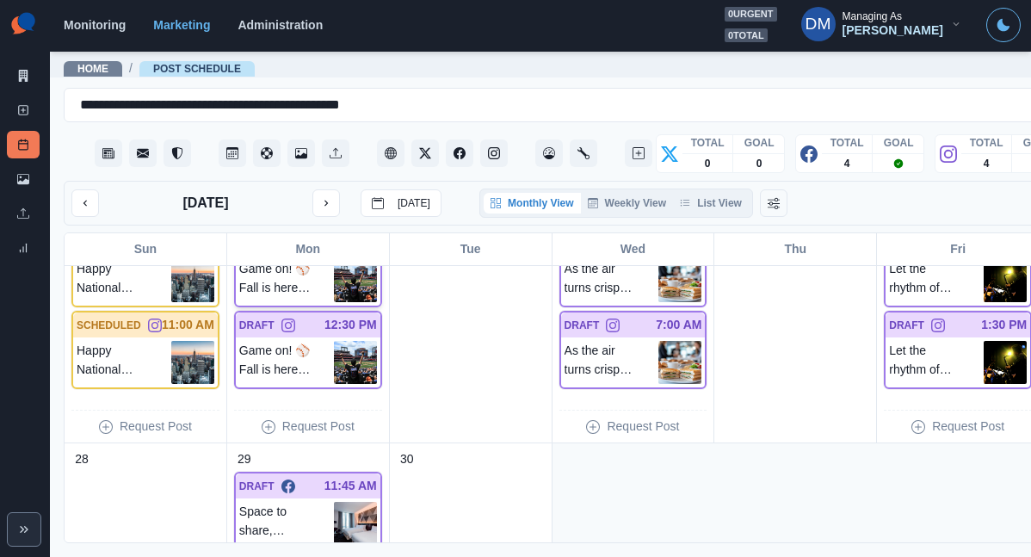
click at [334, 259] on img at bounding box center [355, 280] width 43 height 43
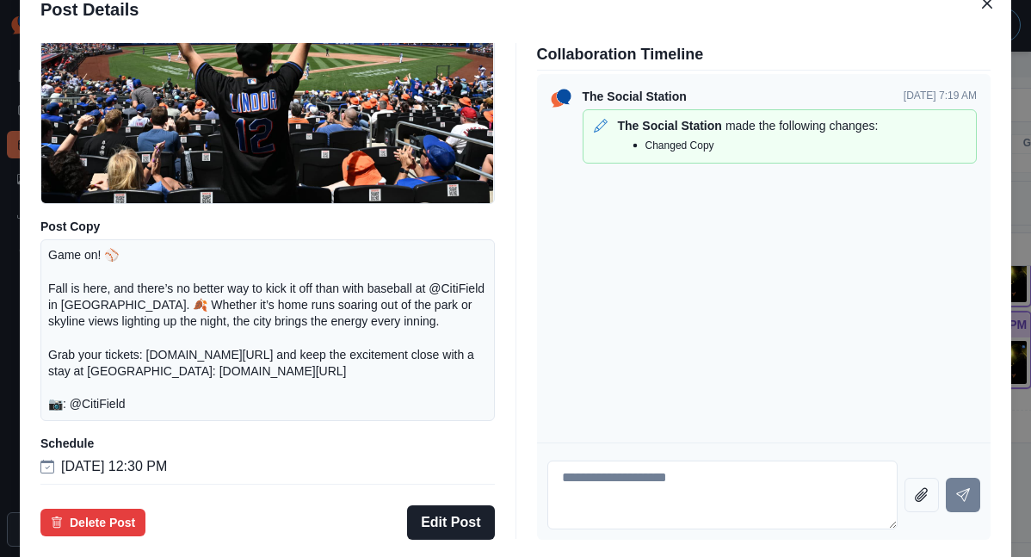
click at [115, 392] on div "Post Details Facebook Draft Media Post Copy Game on! ⚾ Fall is here, and there’…" at bounding box center [515, 278] width 1031 height 557
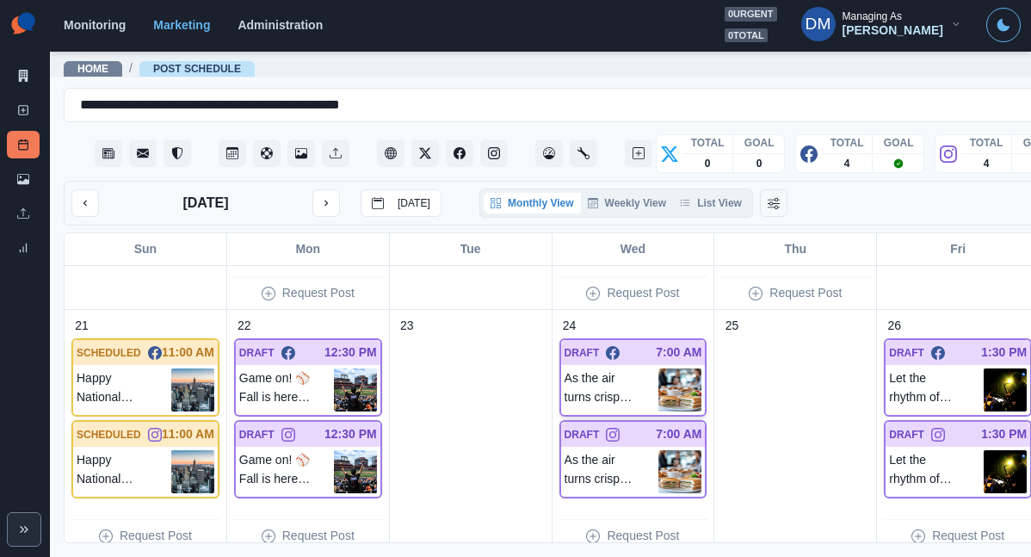
click at [659, 368] on img at bounding box center [680, 389] width 43 height 43
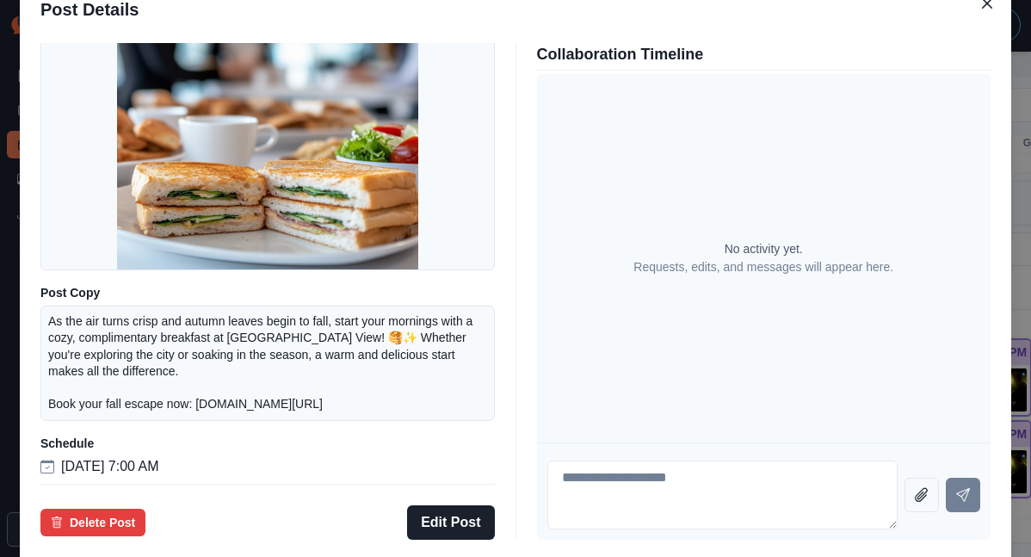
click at [118, 402] on div "Post Details Facebook Draft Media Post Copy As the air turns crisp and autumn l…" at bounding box center [515, 278] width 1031 height 557
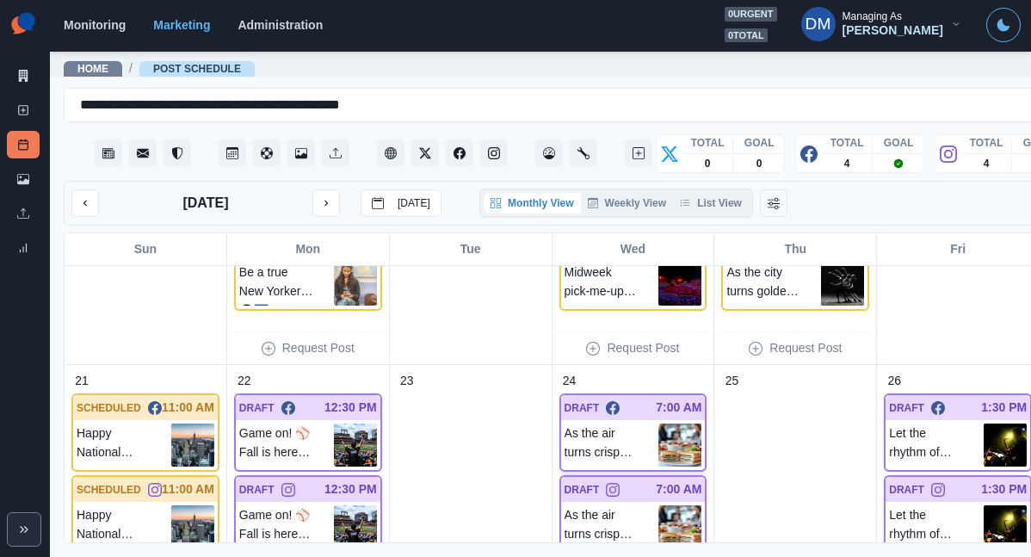
click at [659, 424] on img at bounding box center [680, 445] width 43 height 43
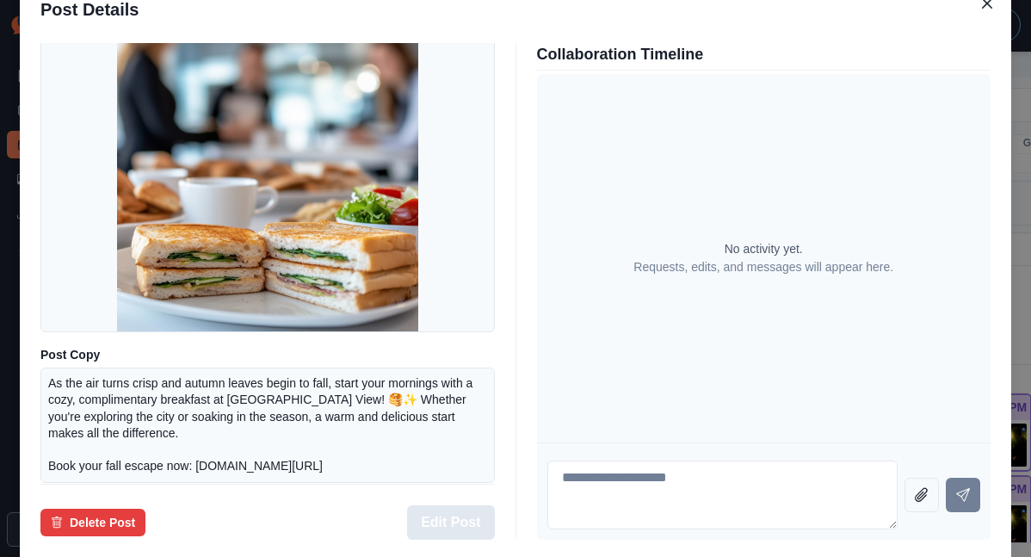
click at [473, 505] on button "Edit Post" at bounding box center [450, 522] width 87 height 34
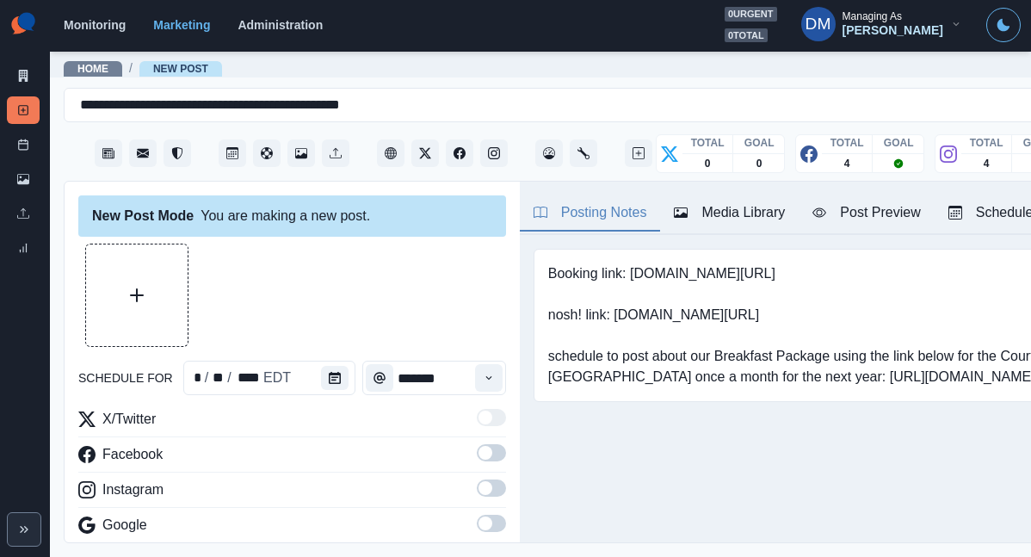
type input "*******"
type textarea "**********"
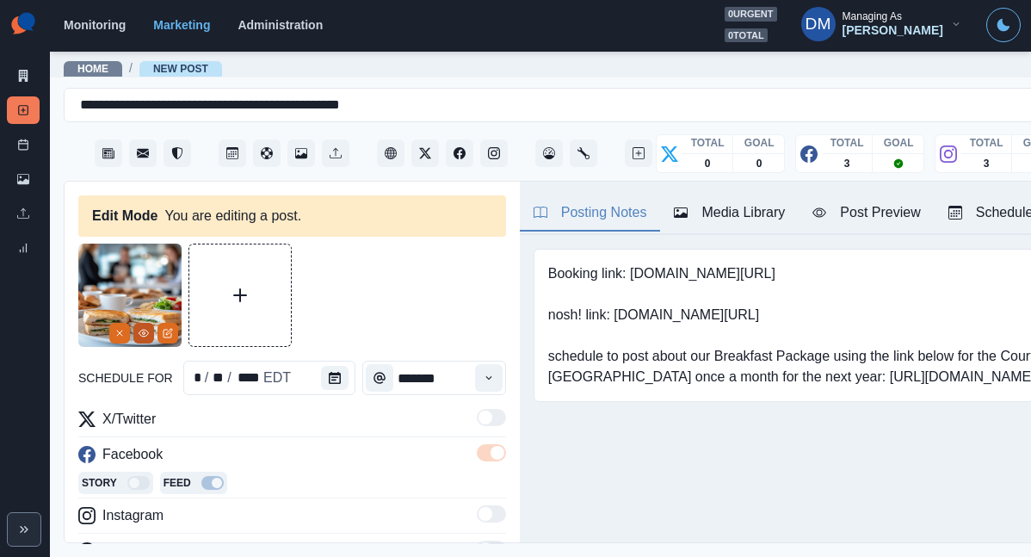
click at [146, 328] on icon "View Media" at bounding box center [144, 333] width 10 height 10
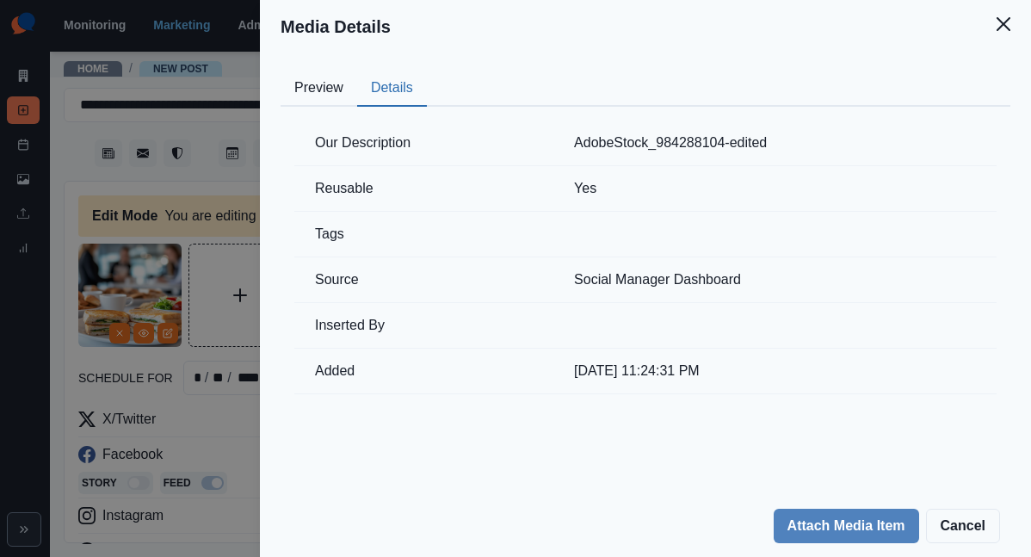
click at [427, 71] on button "Details" at bounding box center [392, 89] width 70 height 36
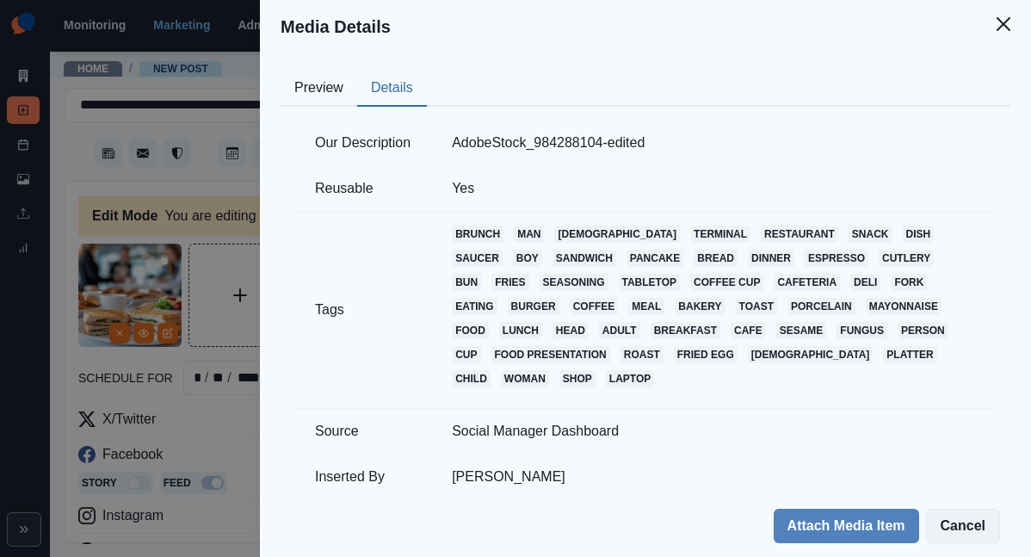
click at [978, 538] on button "Cancel" at bounding box center [963, 526] width 74 height 34
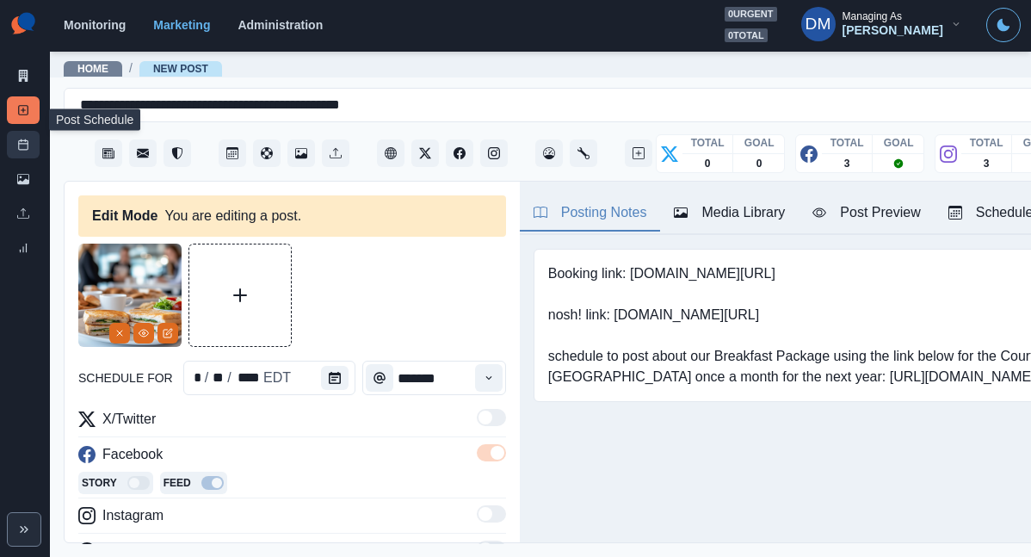
click at [30, 131] on link "Post Schedule" at bounding box center [23, 145] width 33 height 28
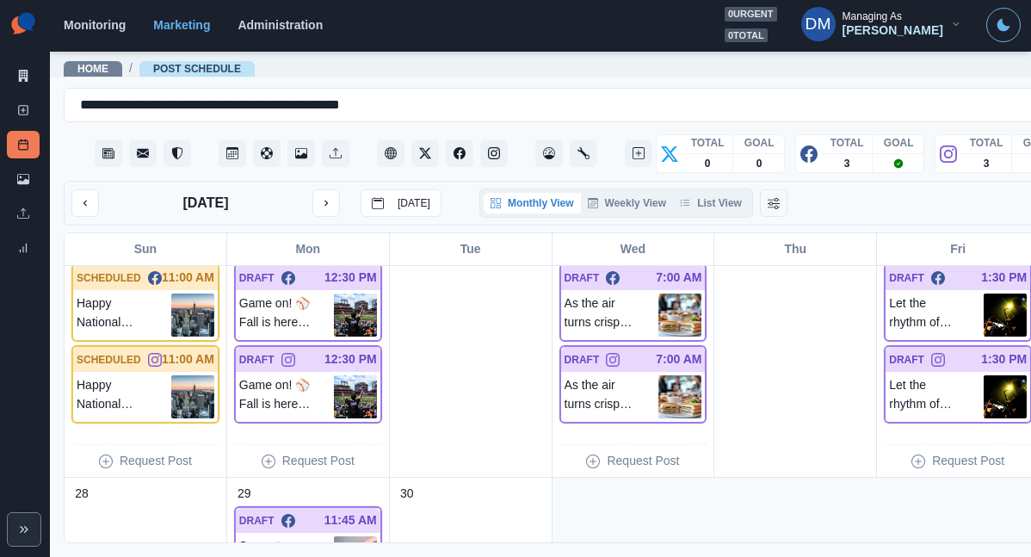
scroll to position [805, 0]
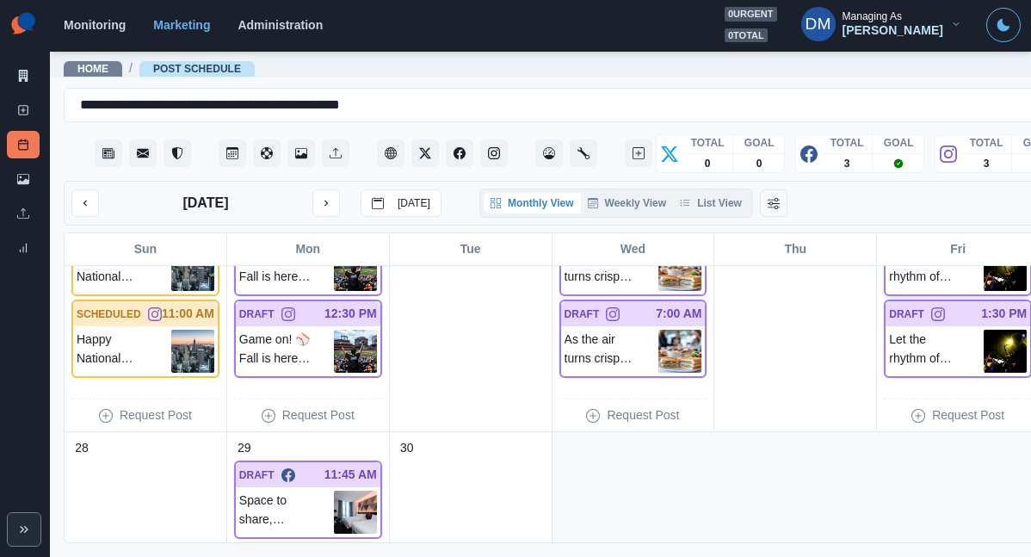
click at [886, 244] on div "Let the rhythm of Long Island City set the tone for your Friday nights. 🎷✨ Just…" at bounding box center [958, 269] width 145 height 50
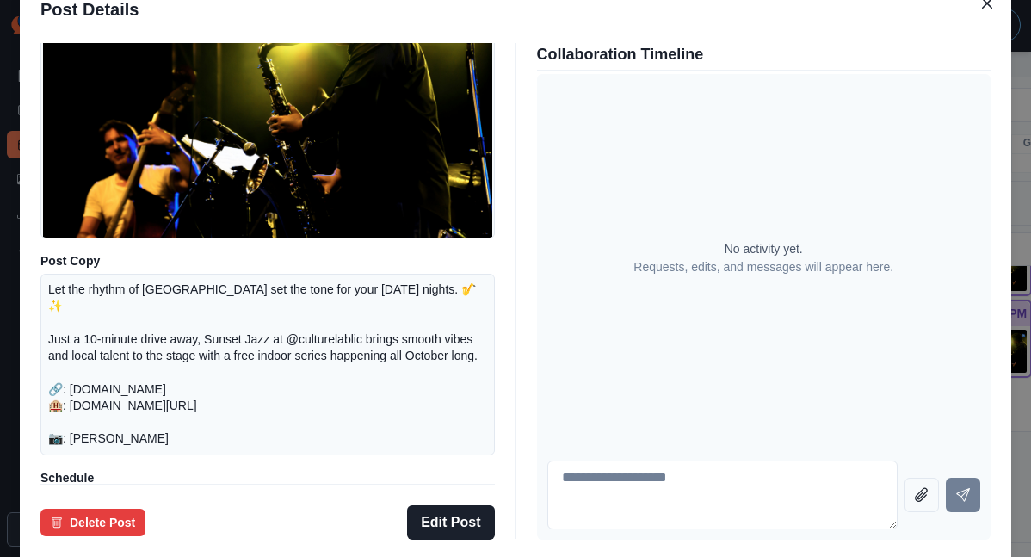
scroll to position [213, 0]
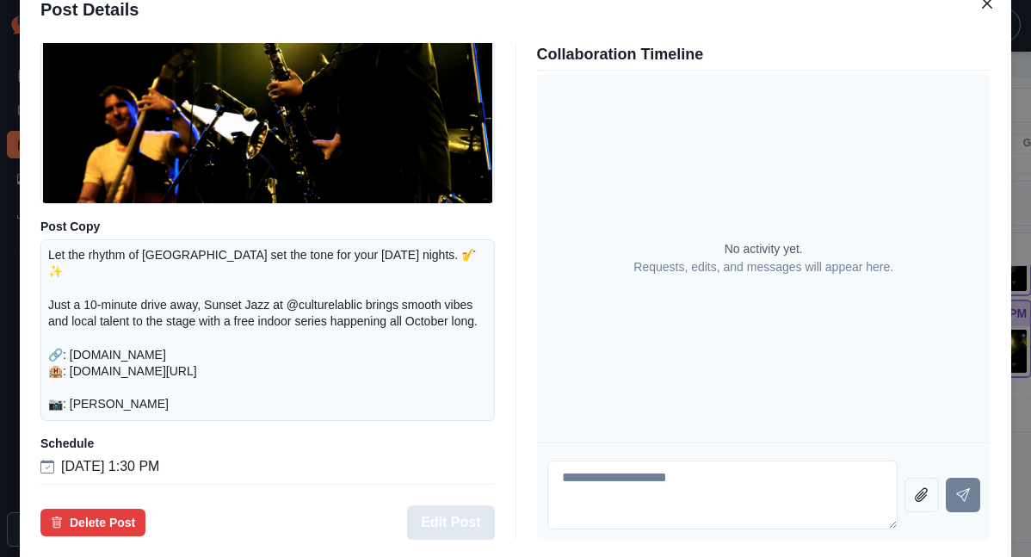
click at [459, 505] on button "Edit Post" at bounding box center [450, 522] width 87 height 34
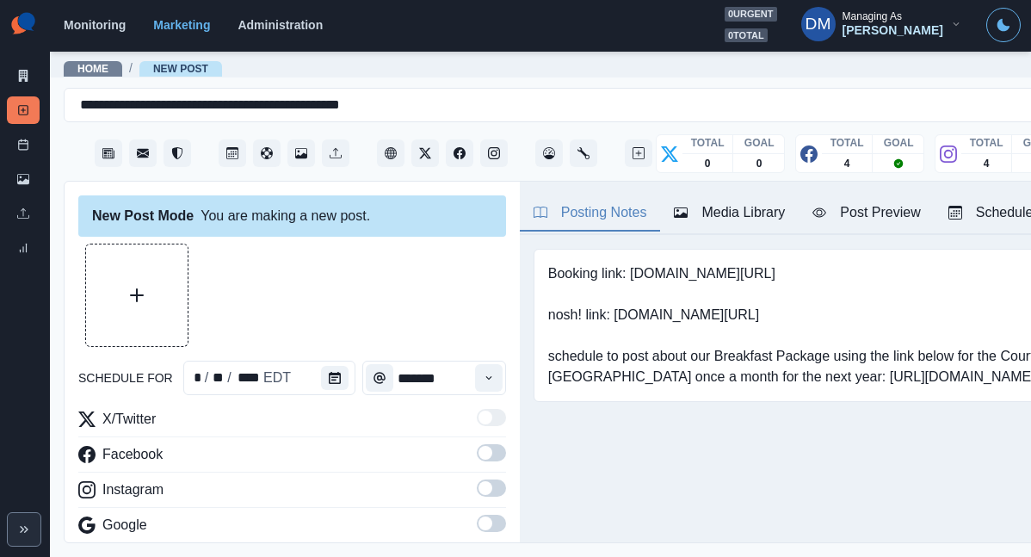
type input "*******"
type textarea "**********"
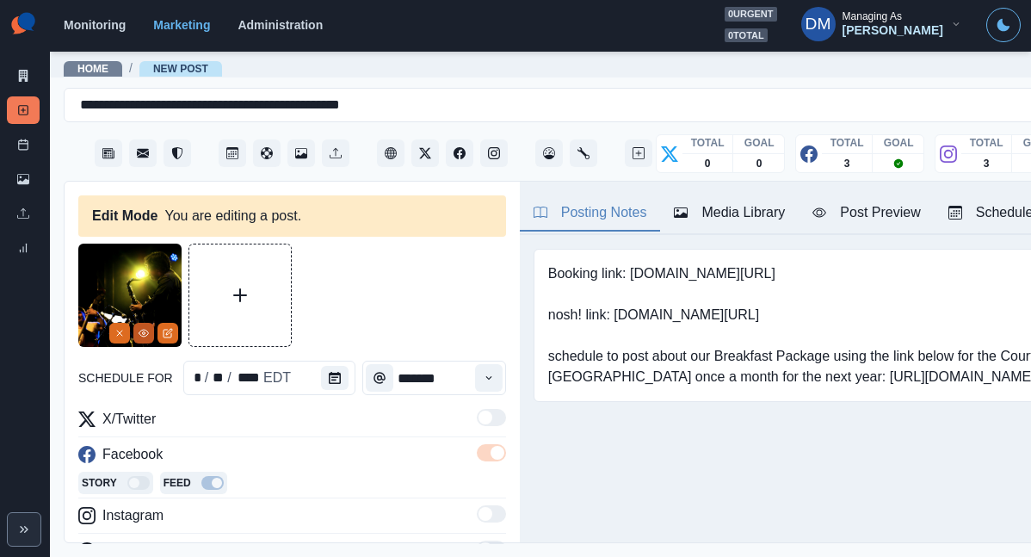
click at [143, 328] on icon "View Media" at bounding box center [144, 333] width 10 height 10
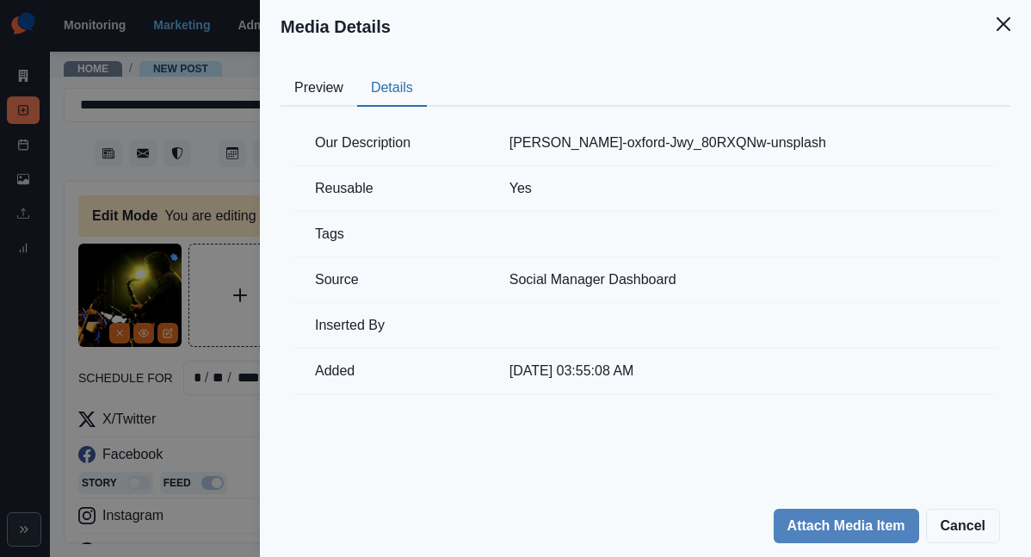
click at [427, 71] on button "Details" at bounding box center [392, 89] width 70 height 36
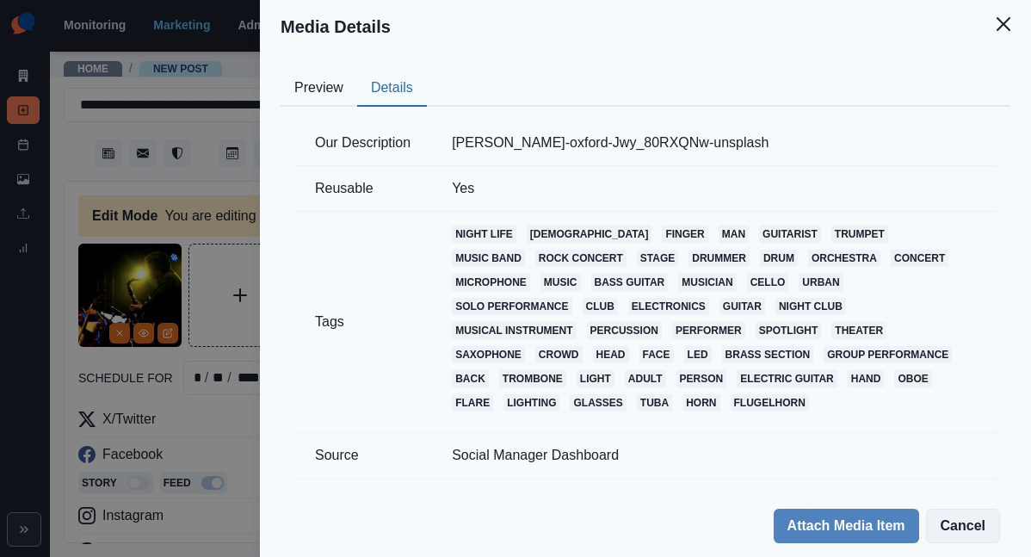
click at [967, 530] on button "Cancel" at bounding box center [963, 526] width 74 height 34
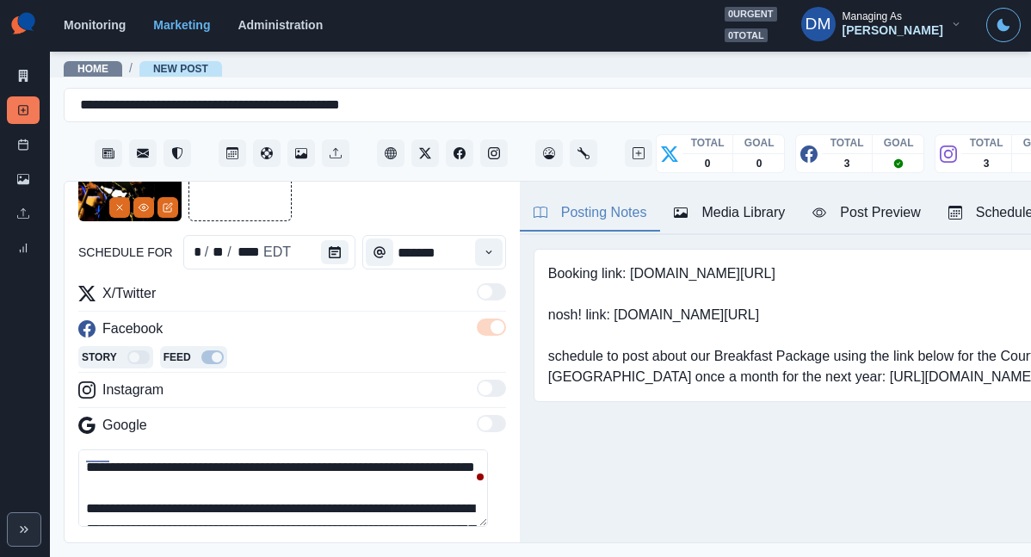
scroll to position [20, 0]
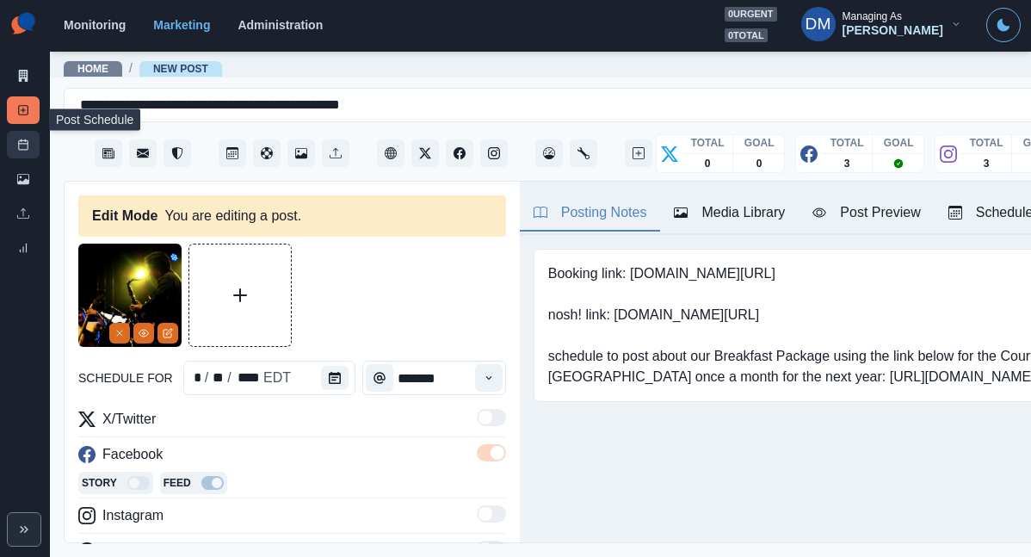
click at [31, 131] on link "Post Schedule" at bounding box center [23, 145] width 33 height 28
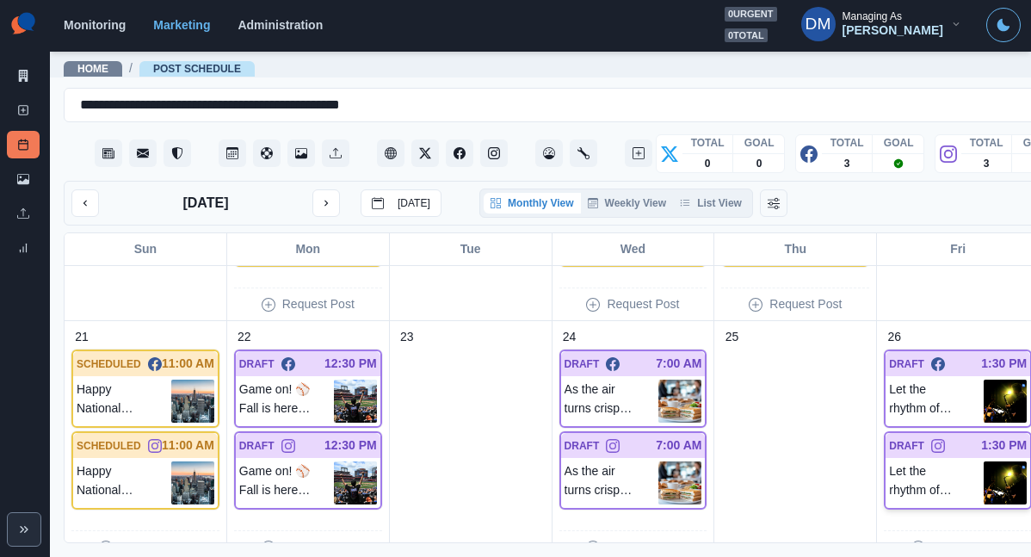
click at [984, 461] on img at bounding box center [1005, 482] width 43 height 43
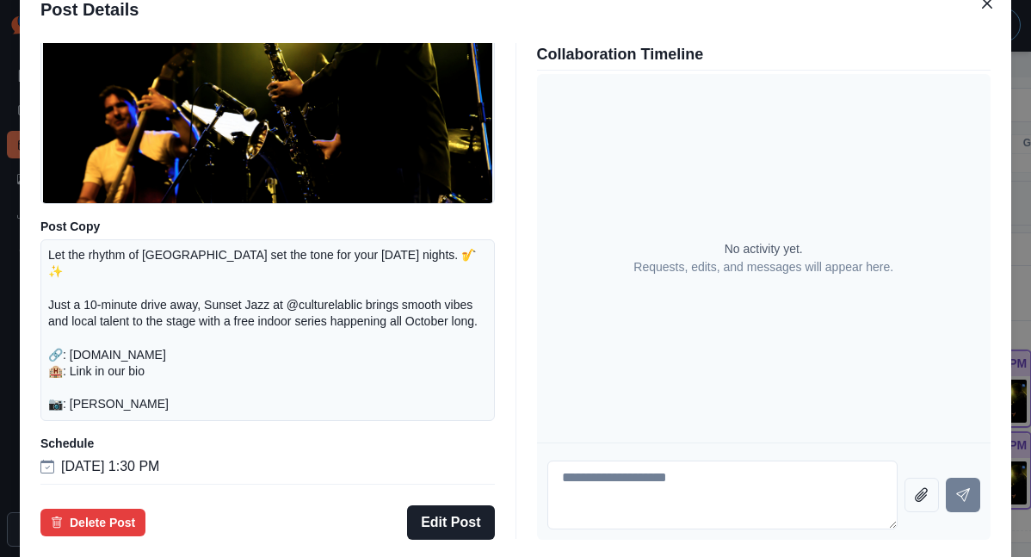
click at [86, 350] on div "Post Details Instagram Draft Media Post Copy Let the rhythm of Long Island City…" at bounding box center [515, 278] width 1031 height 557
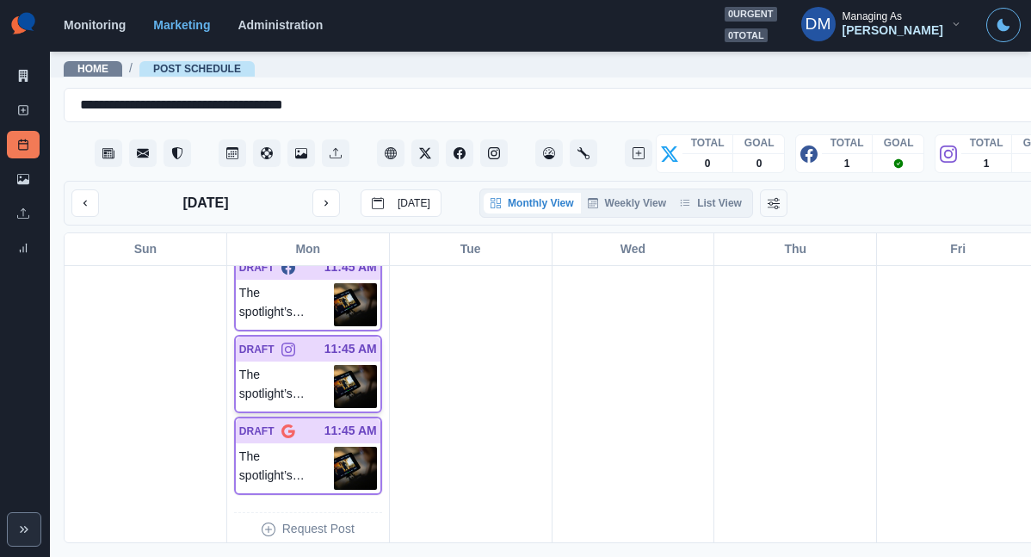
scroll to position [993, 0]
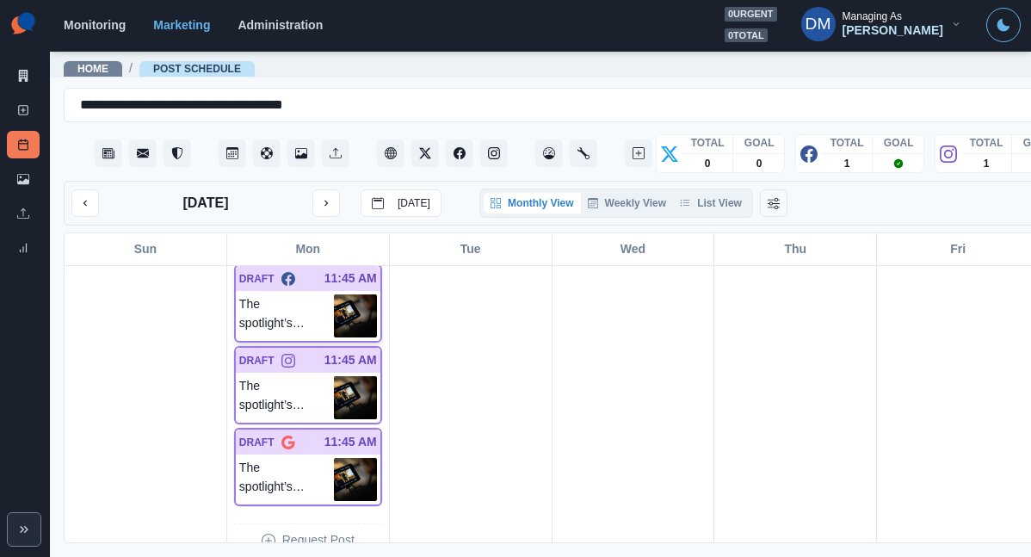
click at [334, 294] on img at bounding box center [355, 315] width 43 height 43
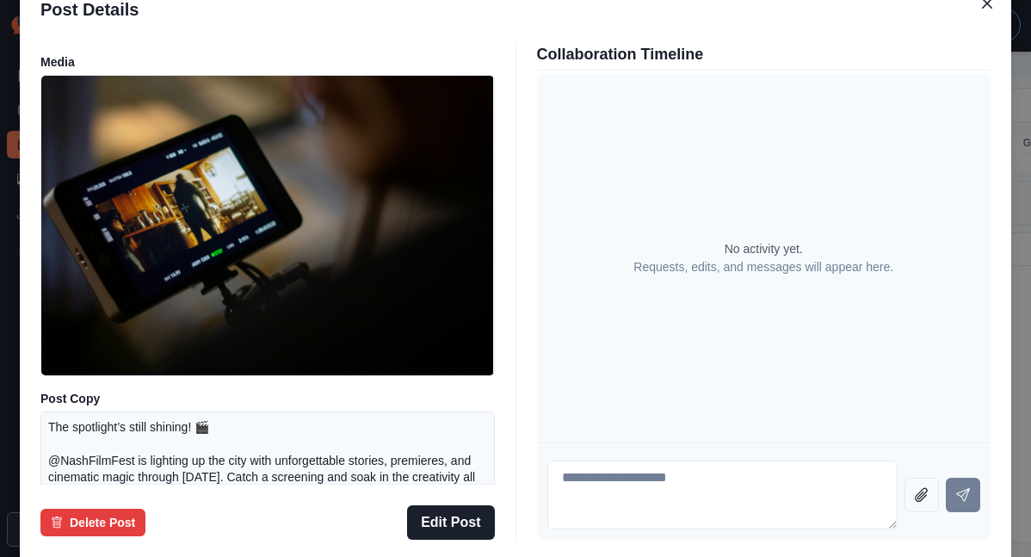
scroll to position [29, 0]
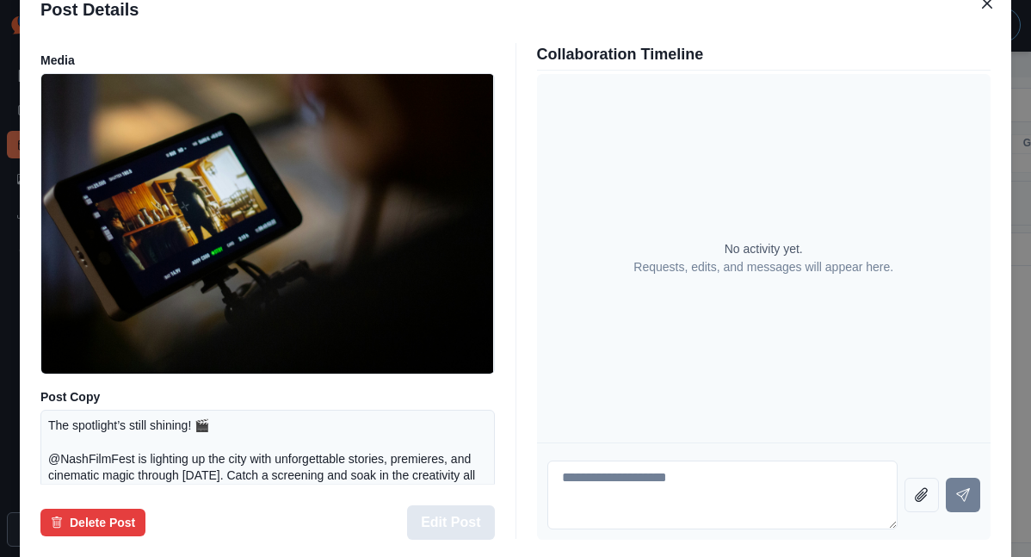
click at [478, 505] on button "Edit Post" at bounding box center [450, 522] width 87 height 34
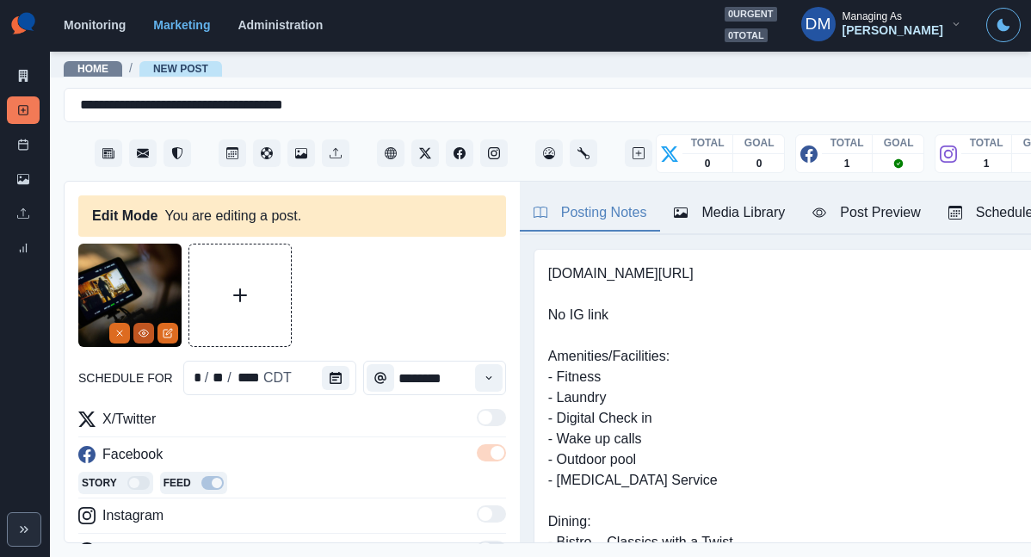
click at [147, 328] on icon "View Media" at bounding box center [144, 333] width 10 height 10
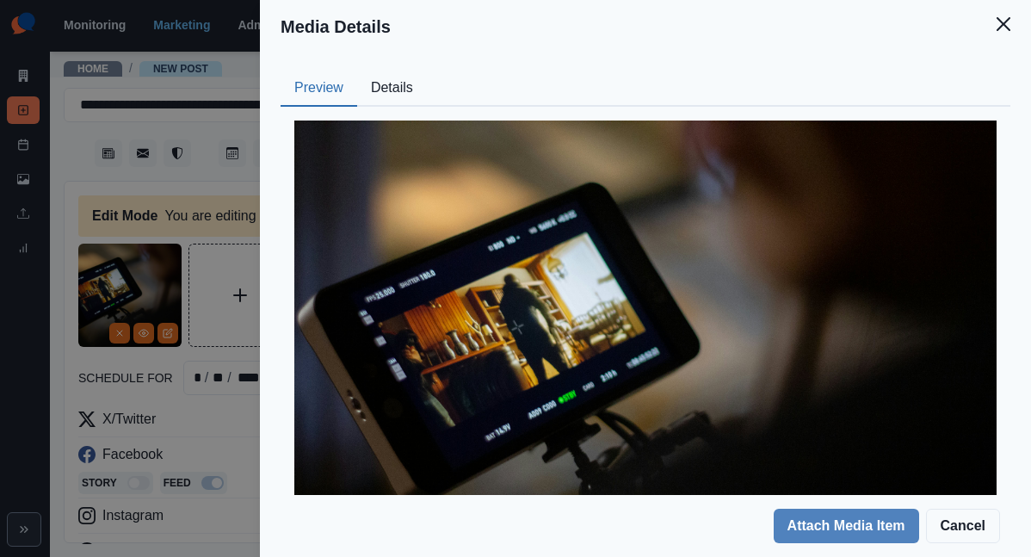
click at [427, 71] on button "Details" at bounding box center [392, 89] width 70 height 36
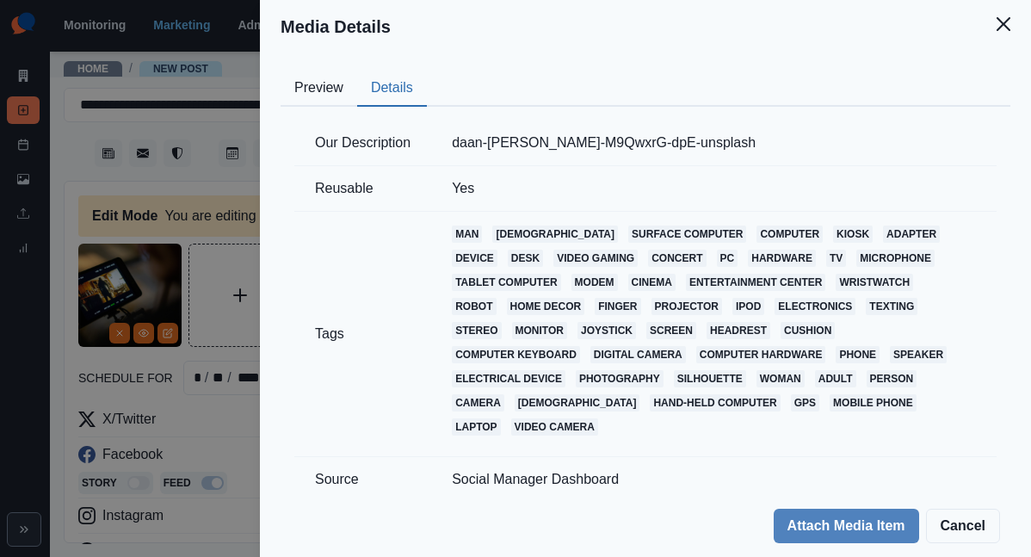
click at [406, 229] on div "Media Details Preview Details Our Description daan-geurts-M9QwxrG-dpE-unsplash …" at bounding box center [515, 278] width 1031 height 557
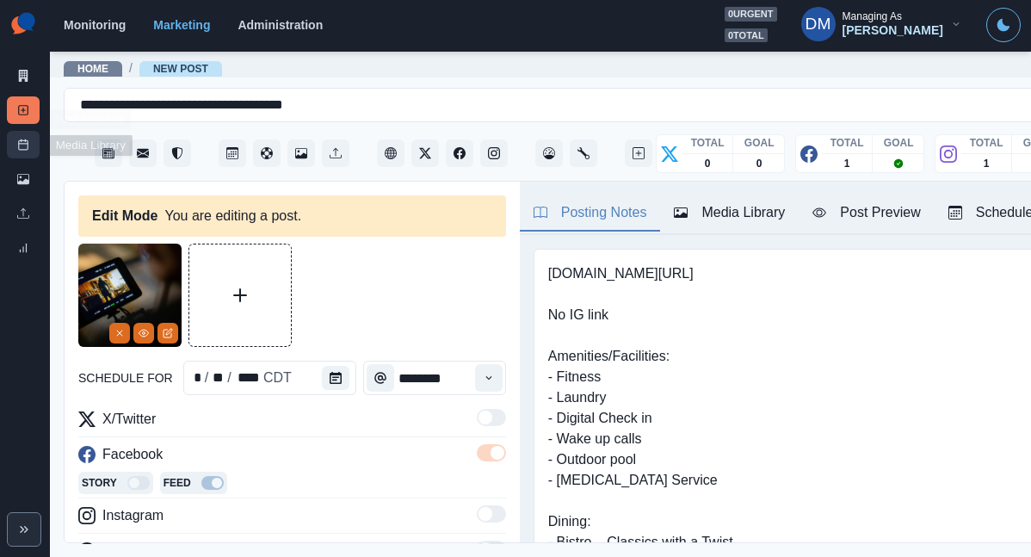
click at [28, 131] on link "Post Schedule" at bounding box center [23, 145] width 33 height 28
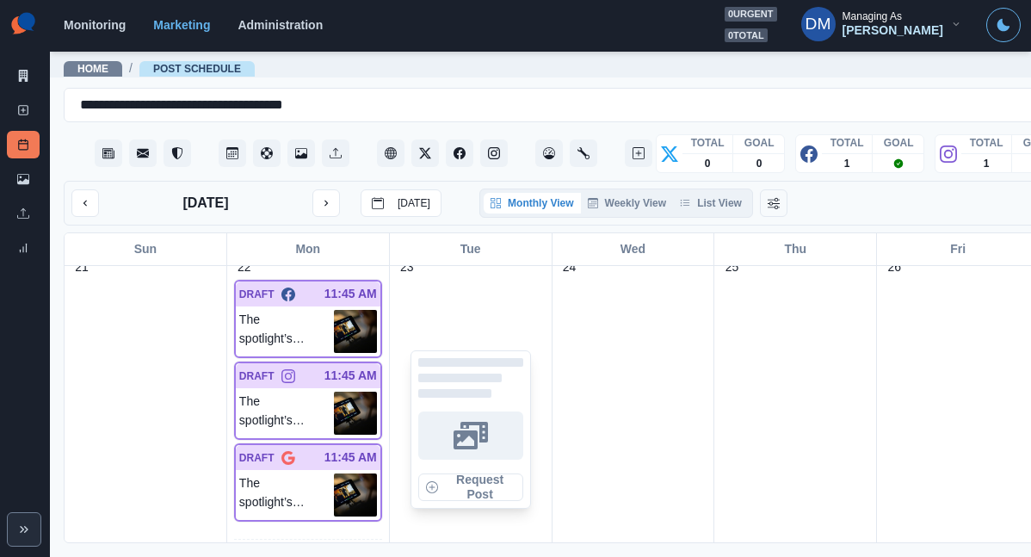
scroll to position [983, 0]
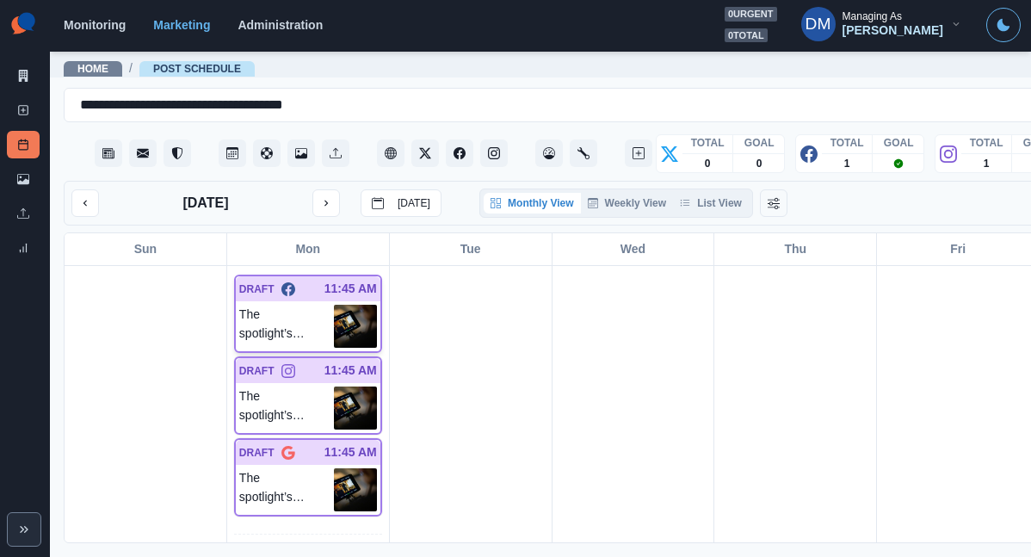
click at [334, 305] on img at bounding box center [355, 326] width 43 height 43
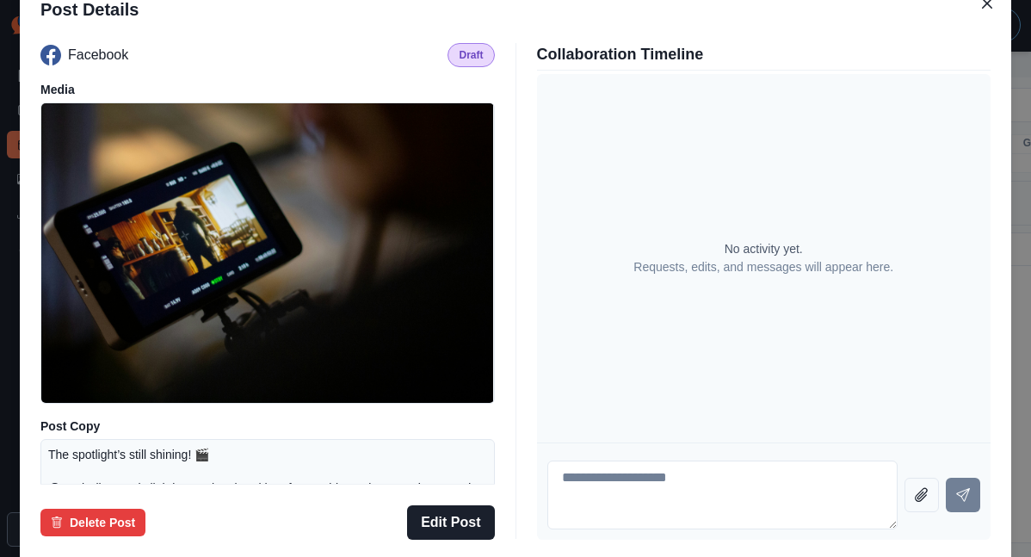
scroll to position [226, 0]
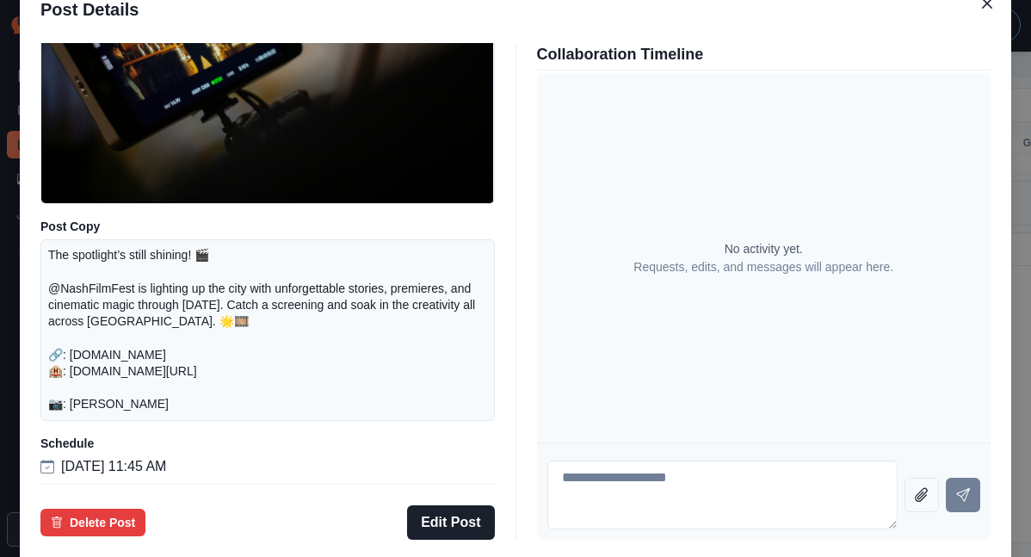
click at [109, 375] on div "Post Details Facebook Draft Media Post Copy The spotlight’s still shining! 🎬 @N…" at bounding box center [515, 278] width 1031 height 557
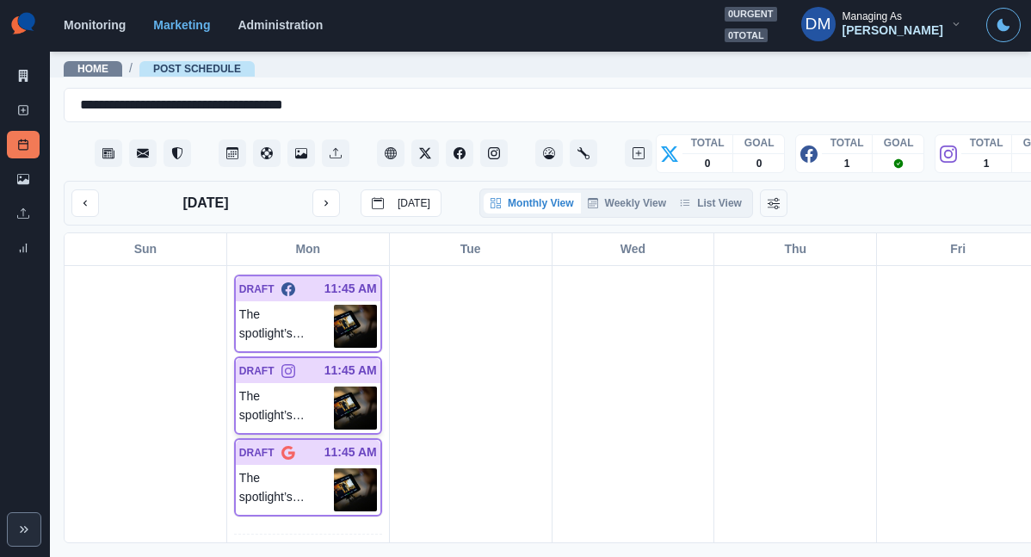
click at [334, 387] on img at bounding box center [355, 408] width 43 height 43
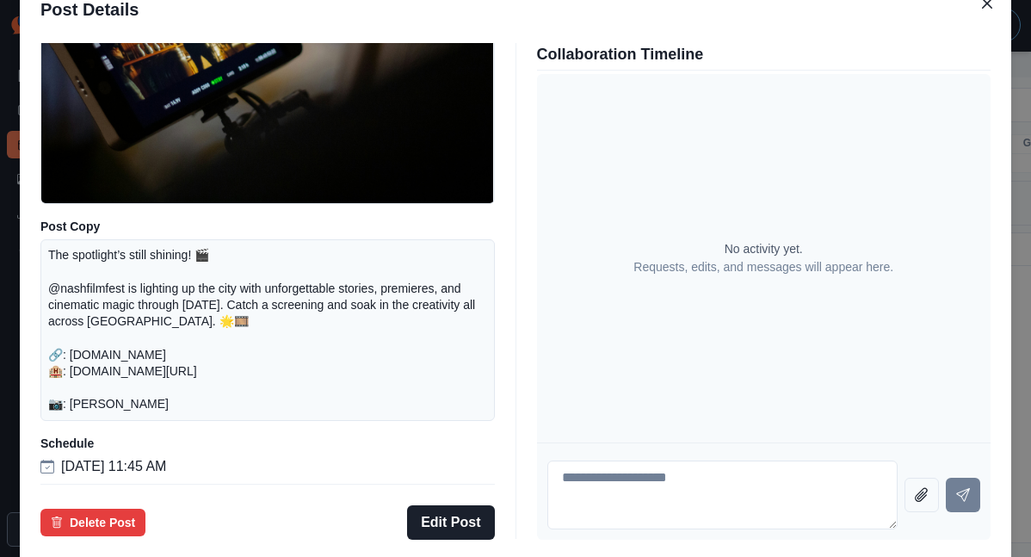
click at [117, 367] on div "Post Details Instagram Draft Media Post Copy The spotlight’s still shining! 🎬 @…" at bounding box center [515, 278] width 1031 height 557
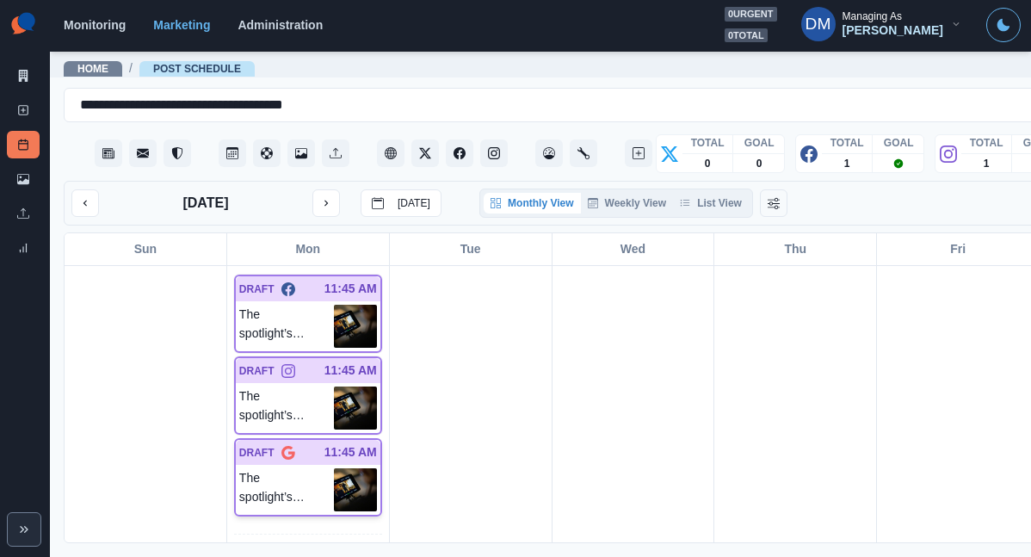
click at [334, 468] on img at bounding box center [355, 489] width 43 height 43
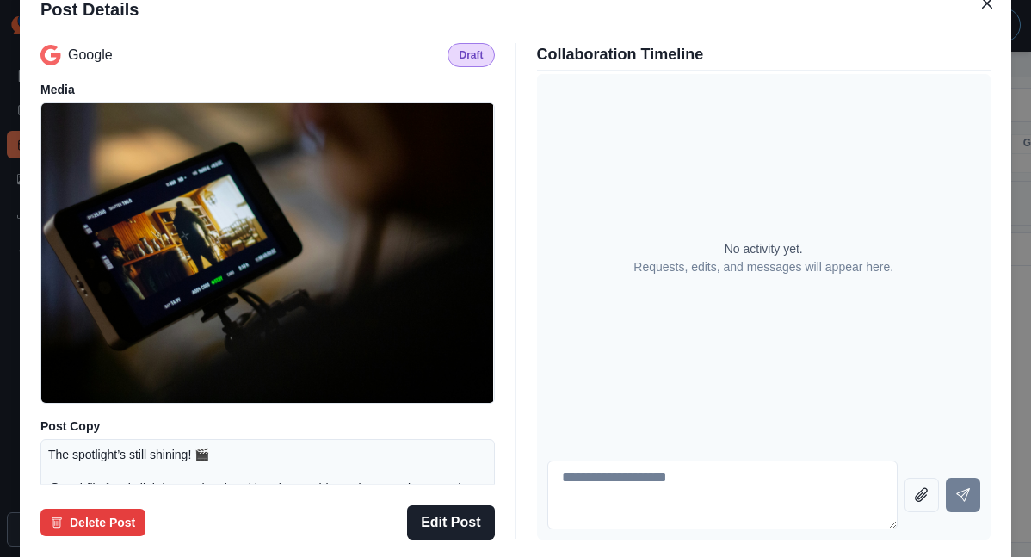
scroll to position [188, 0]
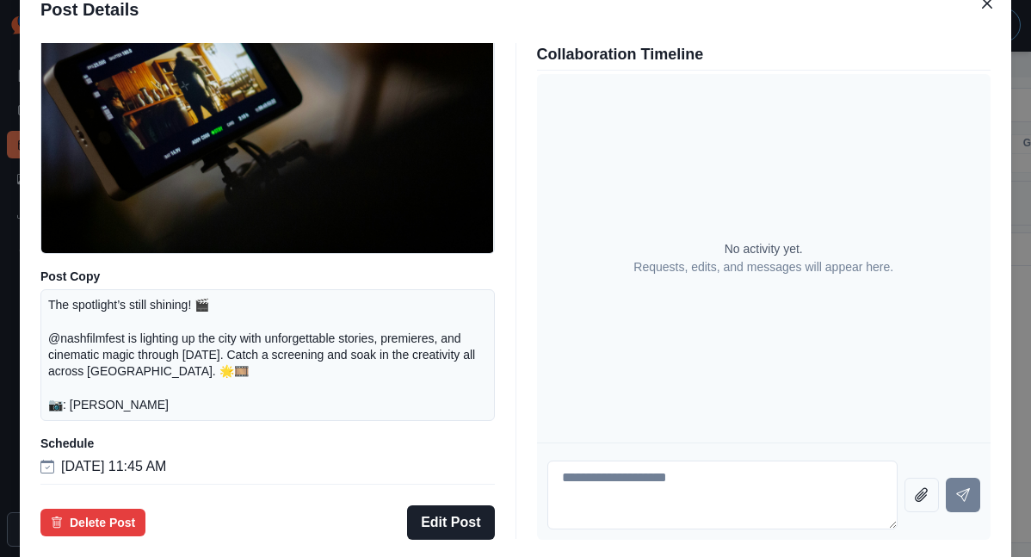
click at [124, 367] on div "Post Details Google Draft Media Post Copy The spotlight’s still shining! 🎬 @nas…" at bounding box center [515, 278] width 1031 height 557
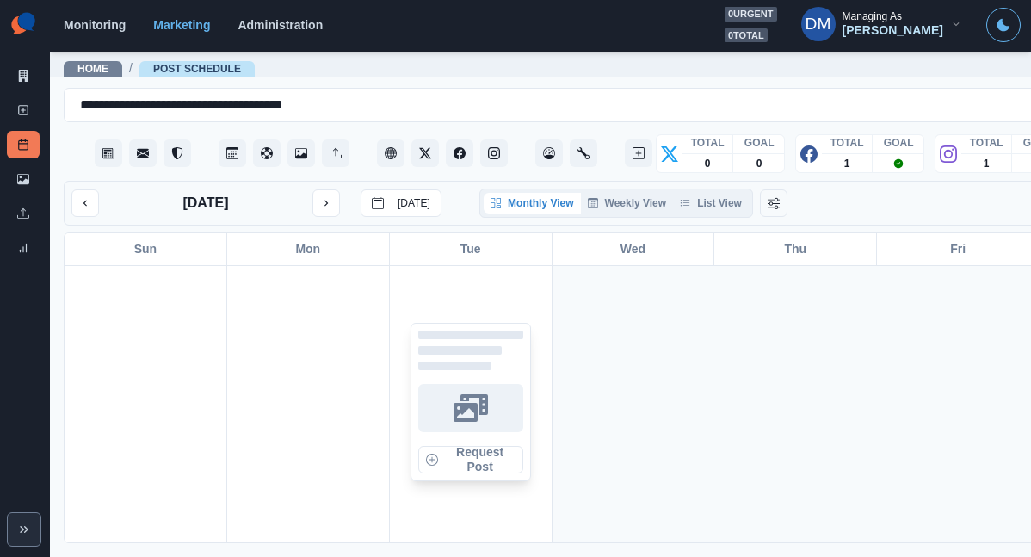
scroll to position [1329, 0]
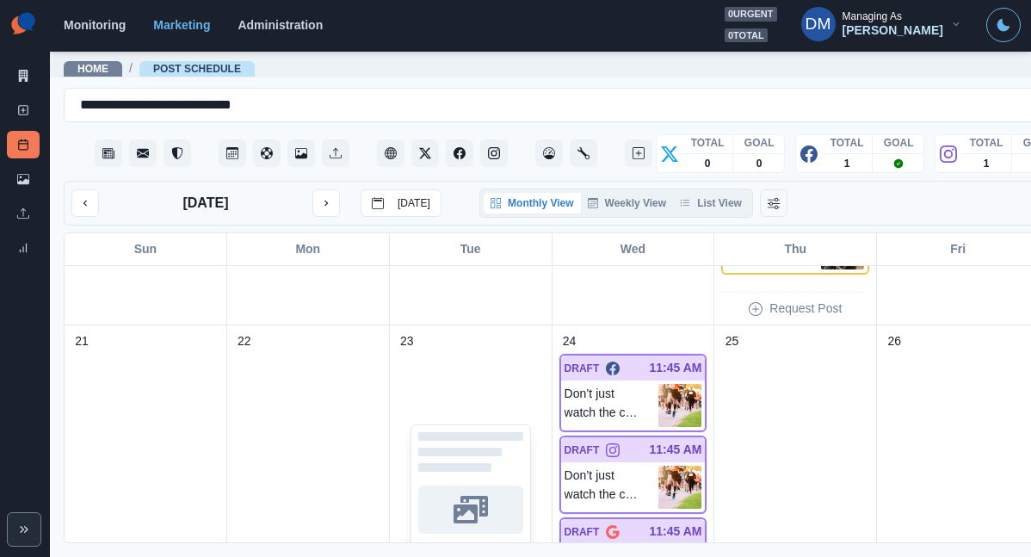
scroll to position [909, 0]
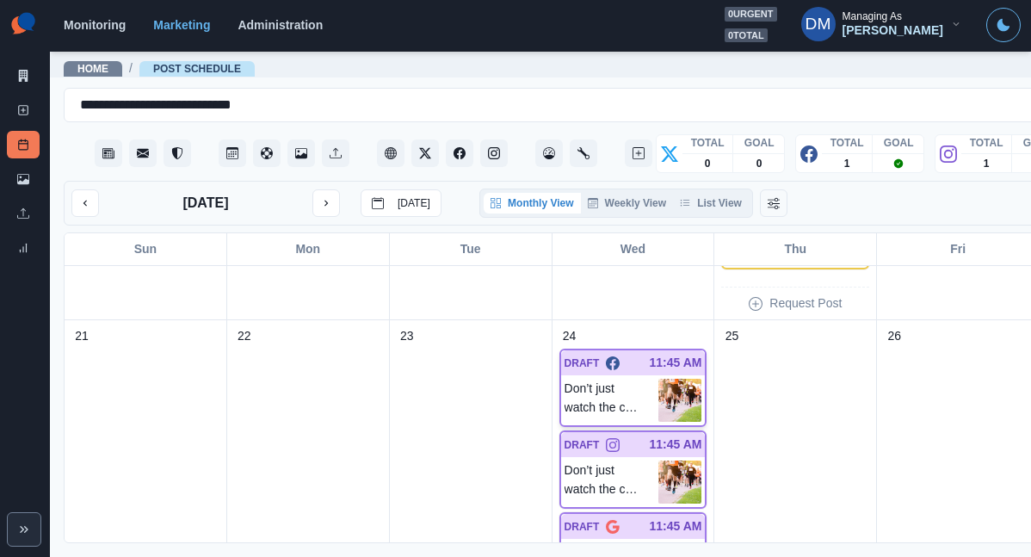
click at [659, 379] on img at bounding box center [680, 400] width 43 height 43
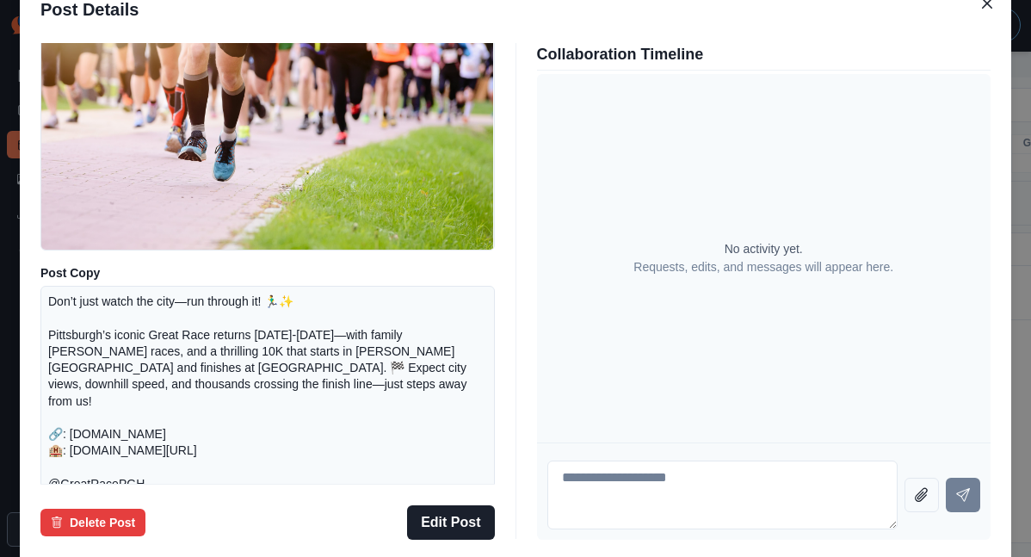
scroll to position [183, 0]
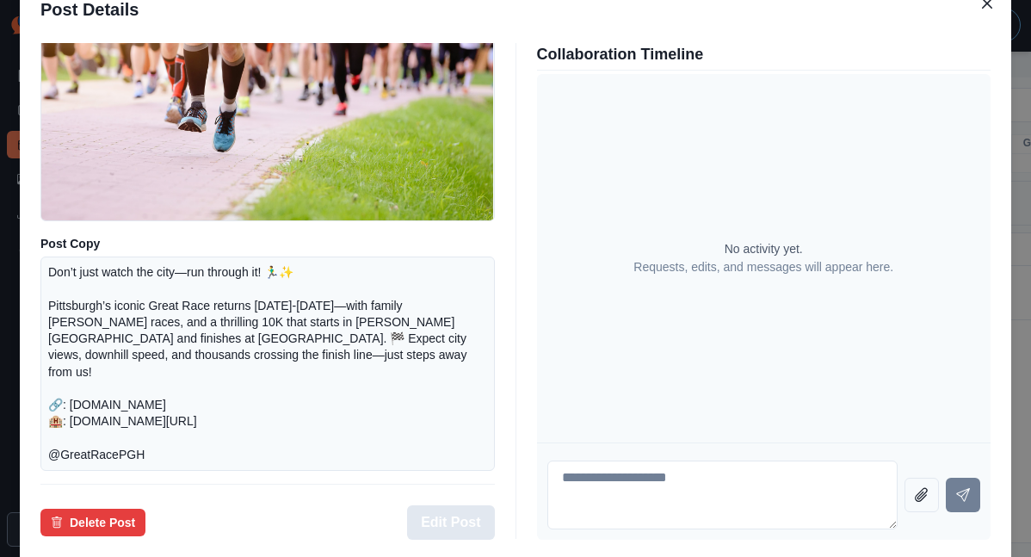
click at [466, 505] on button "Edit Post" at bounding box center [450, 522] width 87 height 34
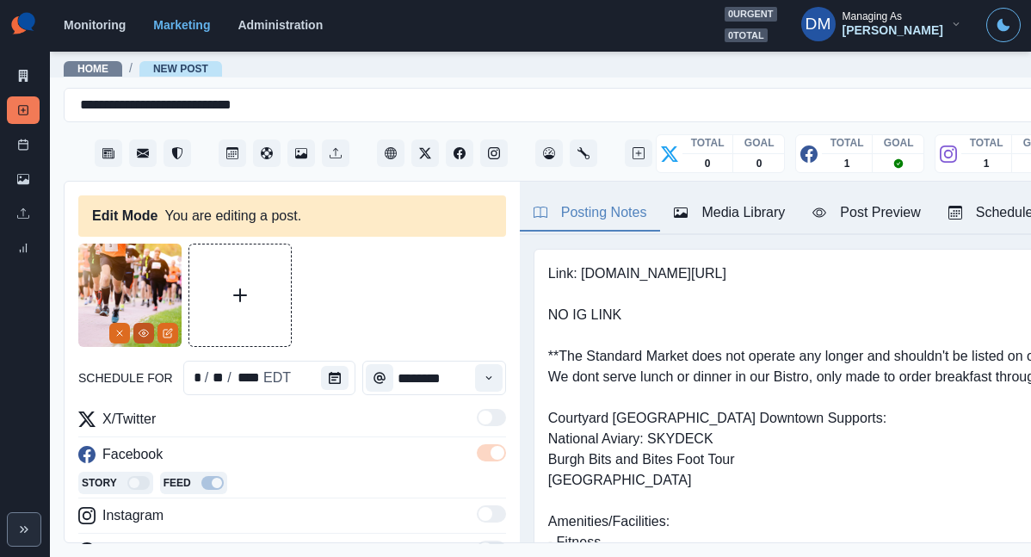
click at [153, 323] on button "View Media" at bounding box center [143, 333] width 21 height 21
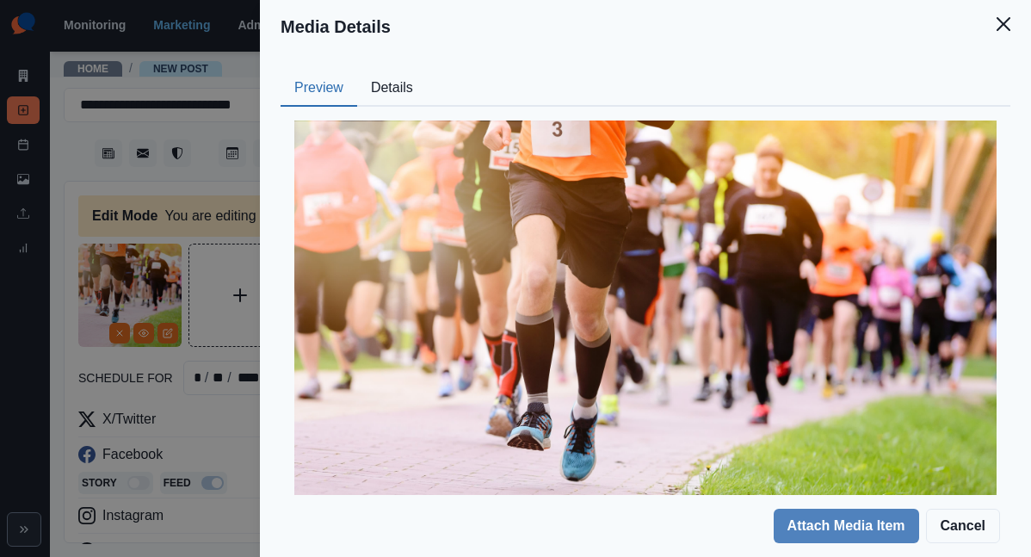
click at [427, 73] on button "Details" at bounding box center [392, 89] width 70 height 36
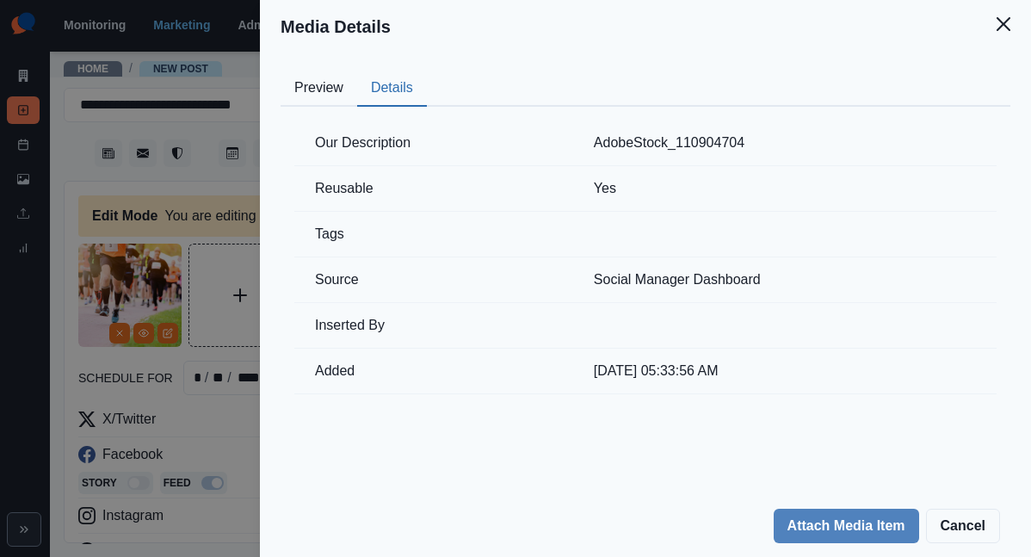
click at [396, 230] on div "Media Details Preview Details Our Description AdobeStock_110904704 Reusable Yes…" at bounding box center [515, 278] width 1031 height 557
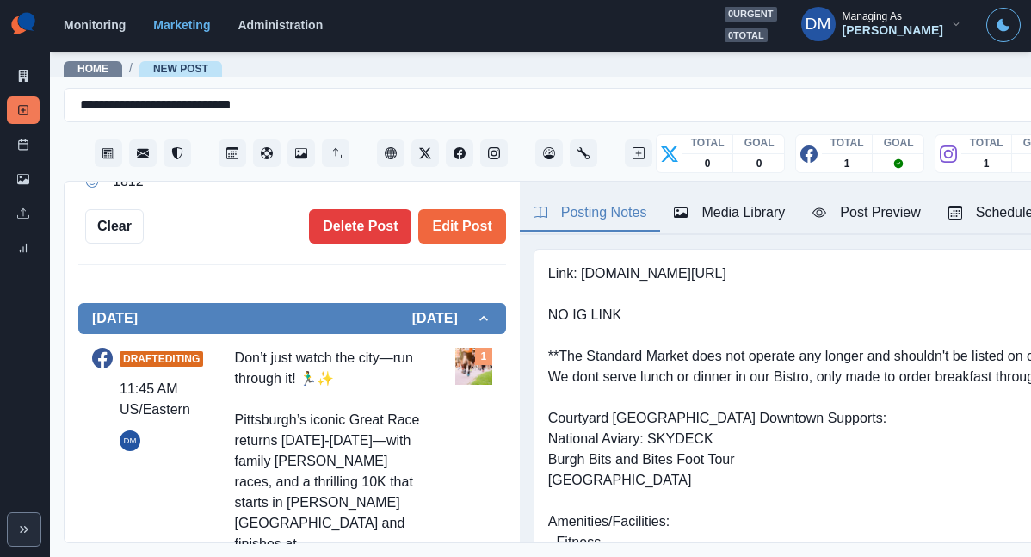
scroll to position [510, 0]
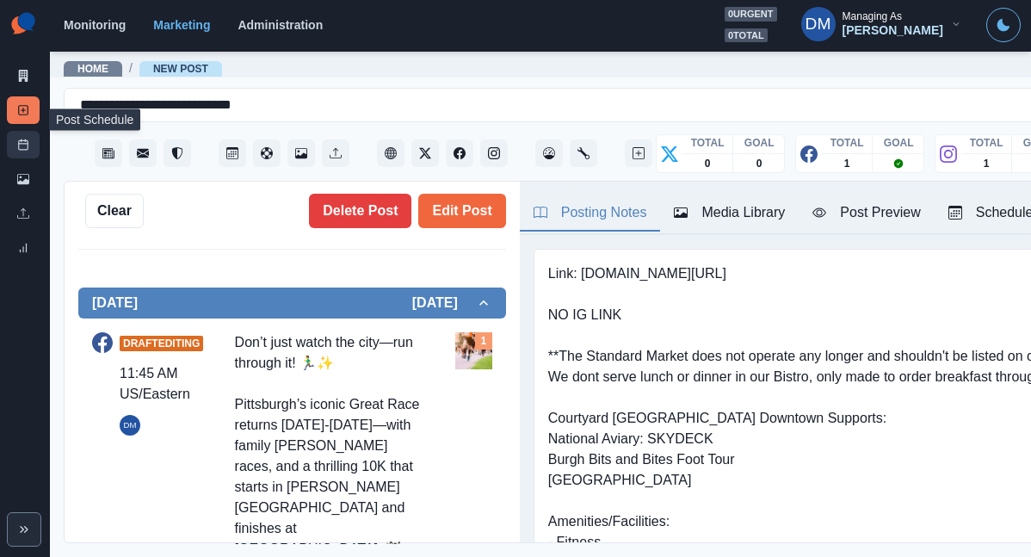
click at [30, 131] on link "Post Schedule" at bounding box center [23, 145] width 33 height 28
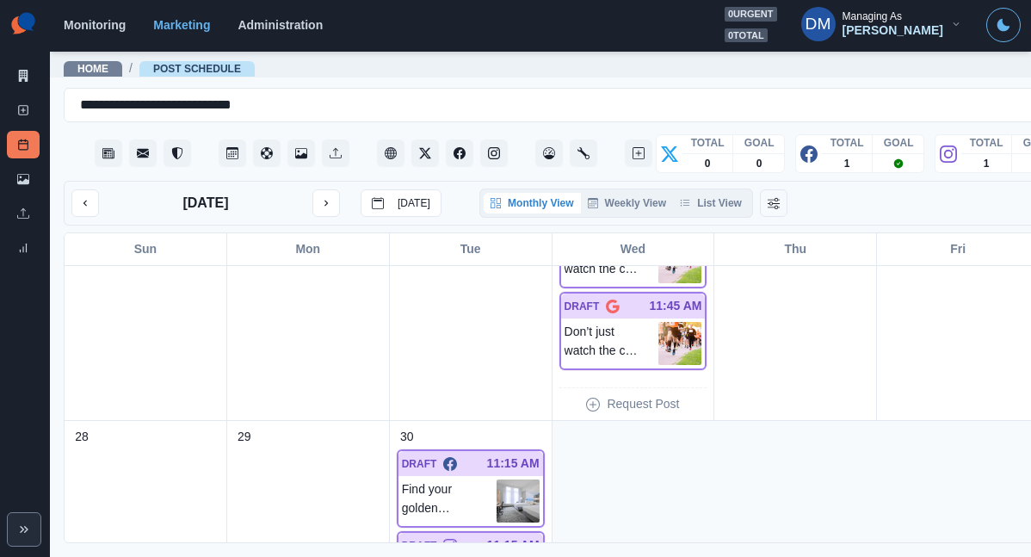
scroll to position [1129, 0]
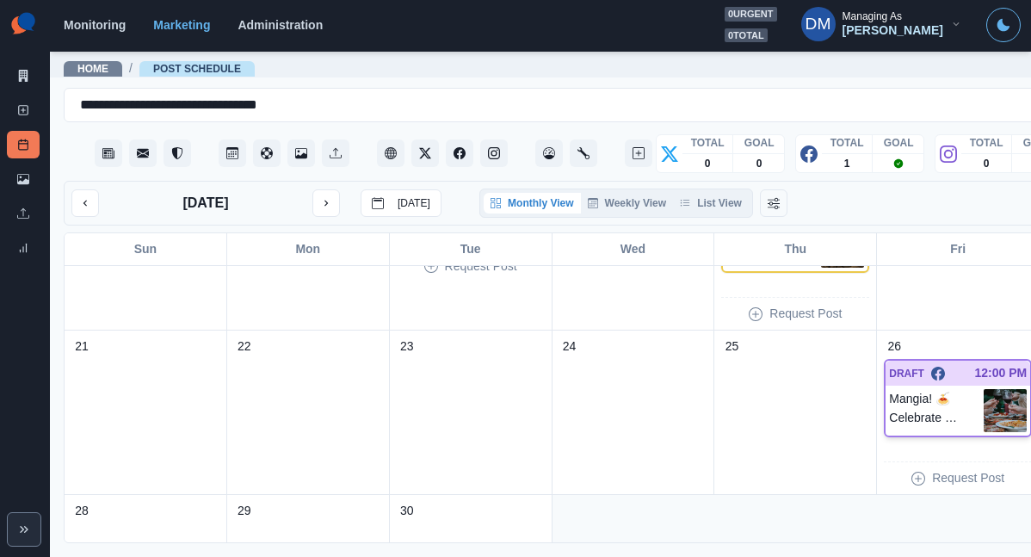
scroll to position [442, 0]
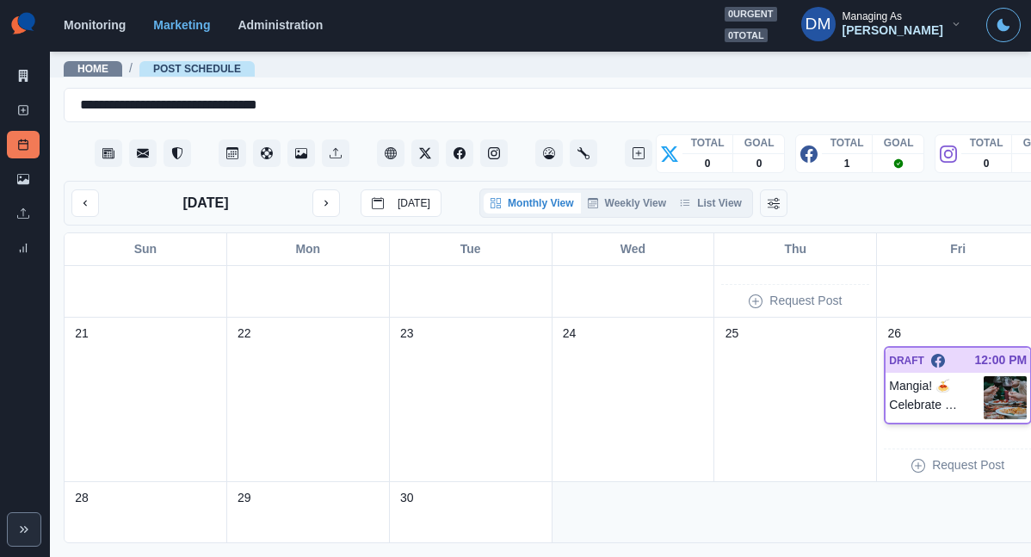
click at [984, 376] on img at bounding box center [1005, 397] width 43 height 43
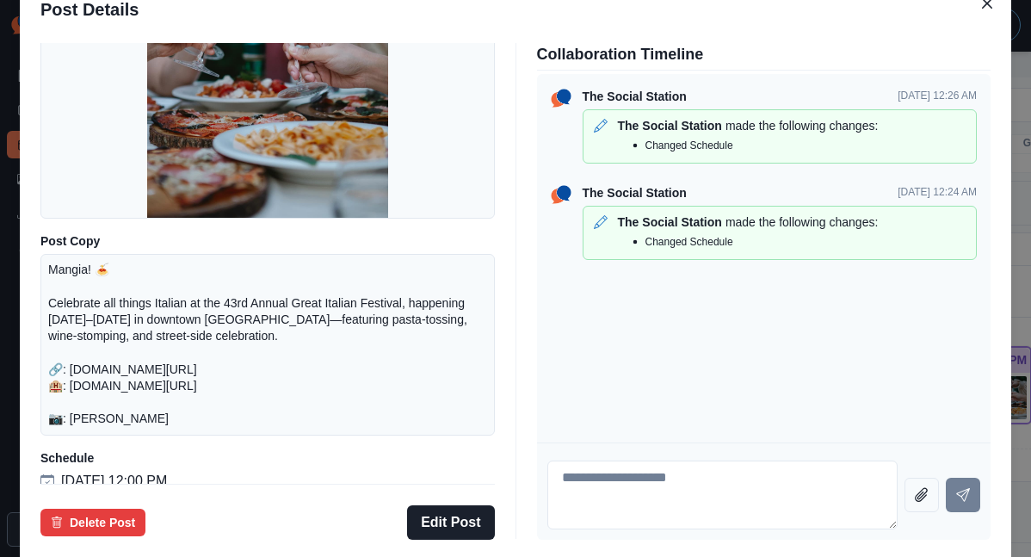
scroll to position [193, 0]
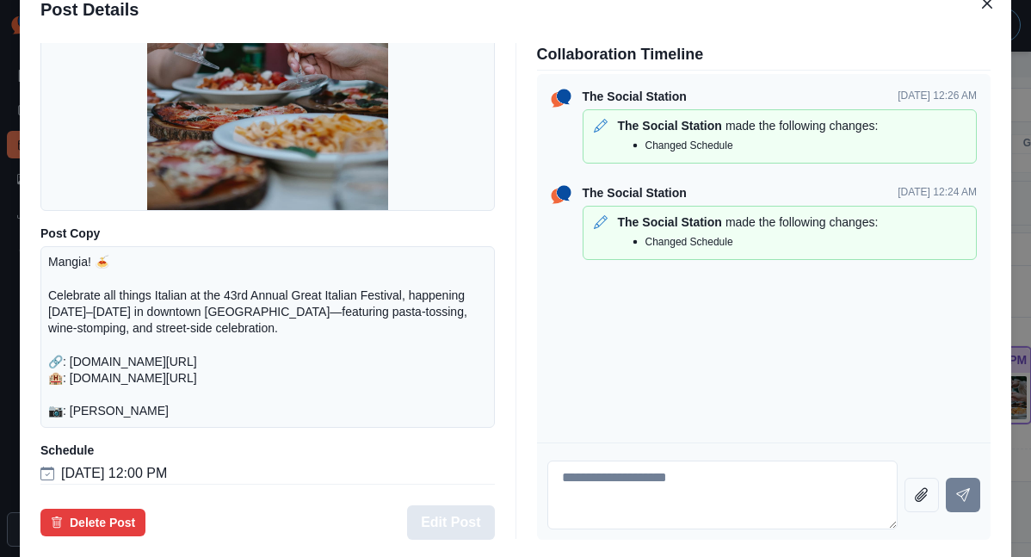
click at [460, 505] on button "Edit Post" at bounding box center [450, 522] width 87 height 34
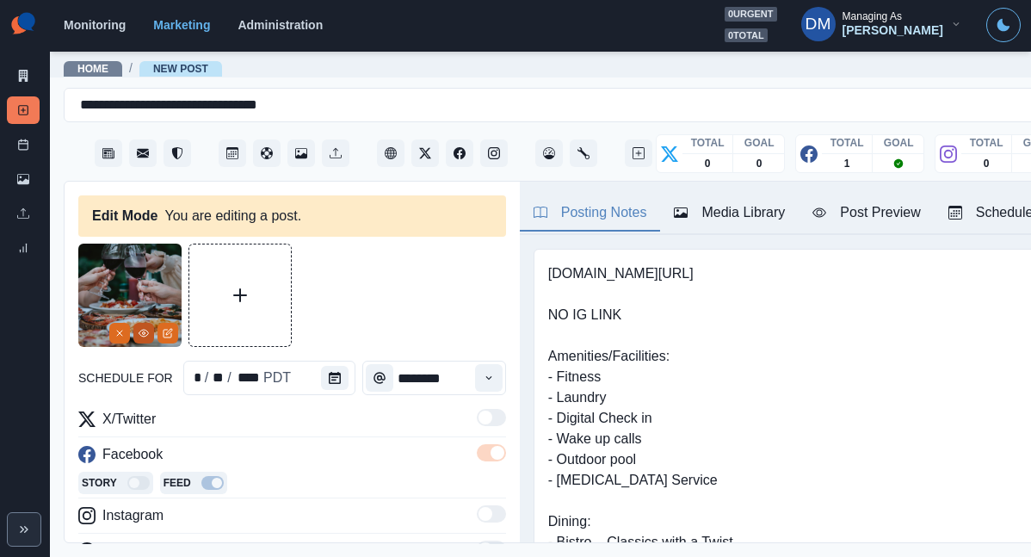
click at [147, 328] on icon "View Media" at bounding box center [144, 333] width 10 height 10
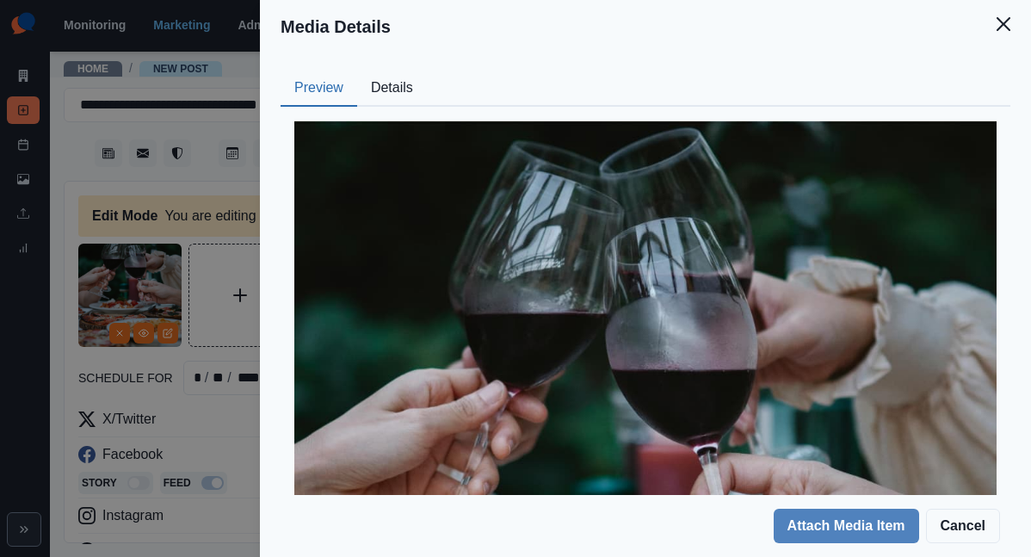
click at [427, 72] on button "Details" at bounding box center [392, 89] width 70 height 36
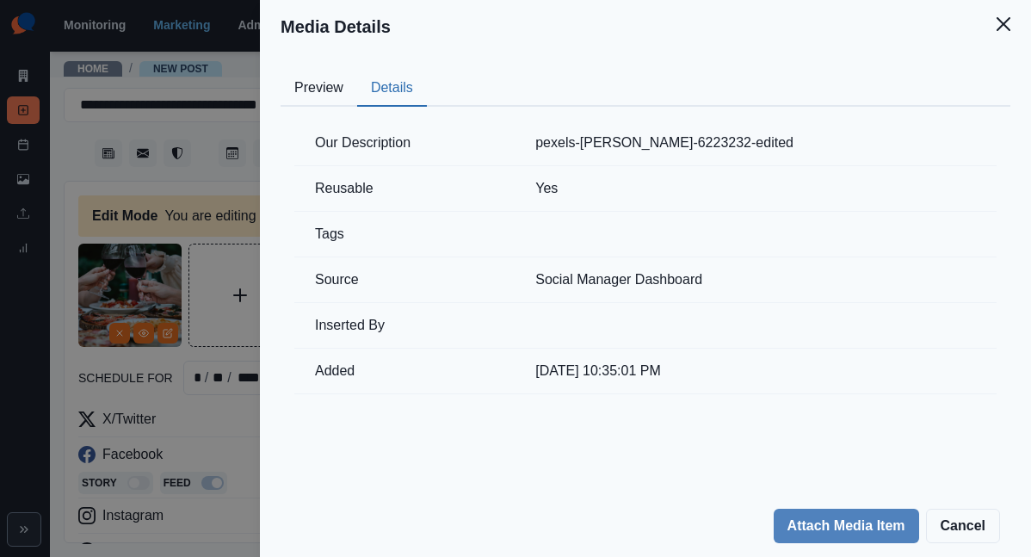
click at [362, 280] on div "Media Details Preview Details Our Description pexels-antonius-ferret-6223232-ed…" at bounding box center [515, 278] width 1031 height 557
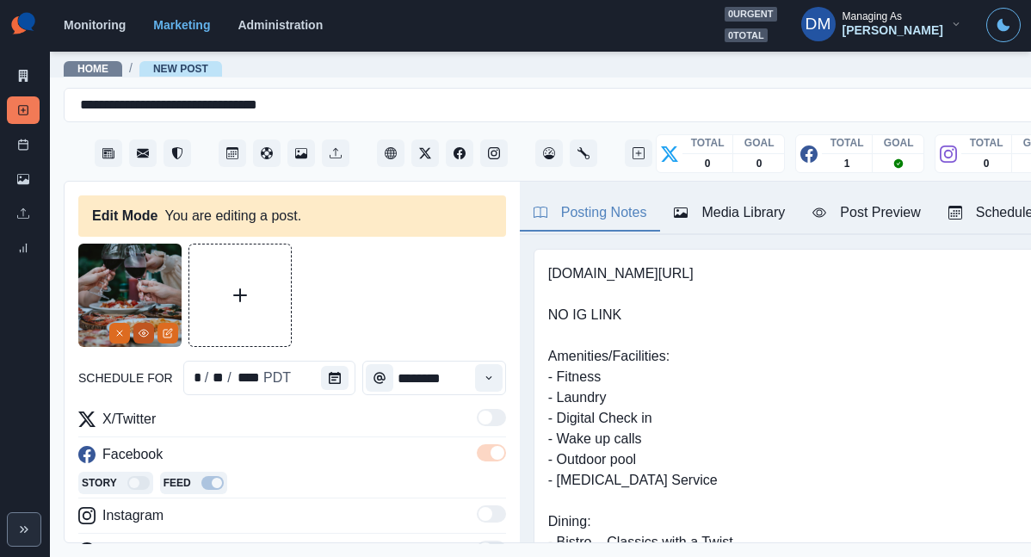
click at [150, 323] on button "View Media" at bounding box center [143, 333] width 21 height 21
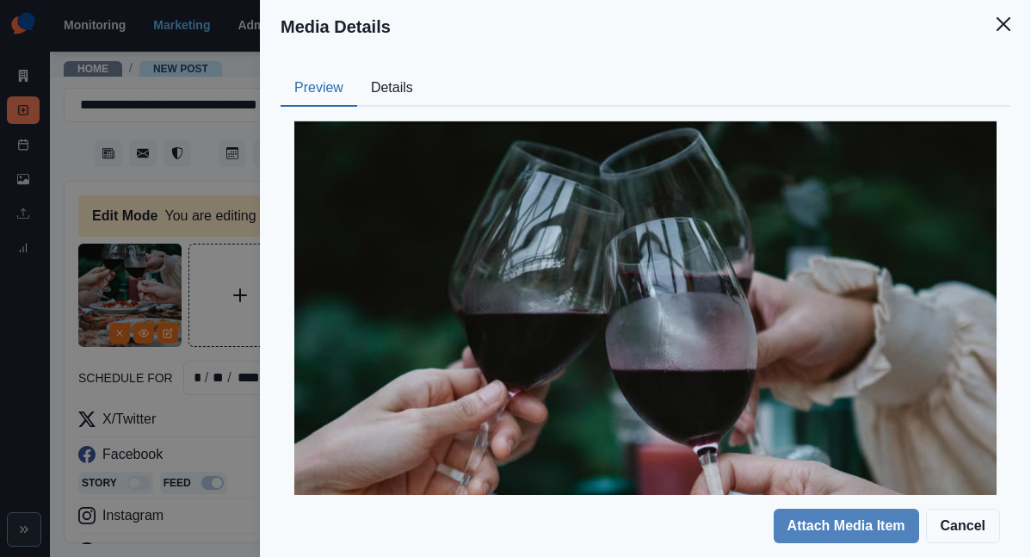
scroll to position [254, 0]
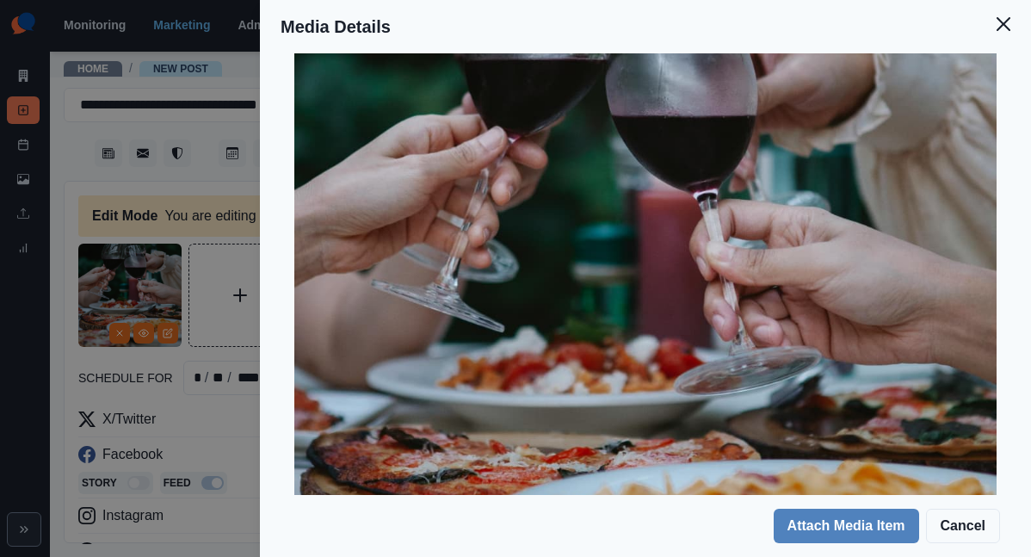
click at [399, 253] on div "Media Details Preview Details Our Description pexels-antonius-ferret-6223232-ed…" at bounding box center [515, 278] width 1031 height 557
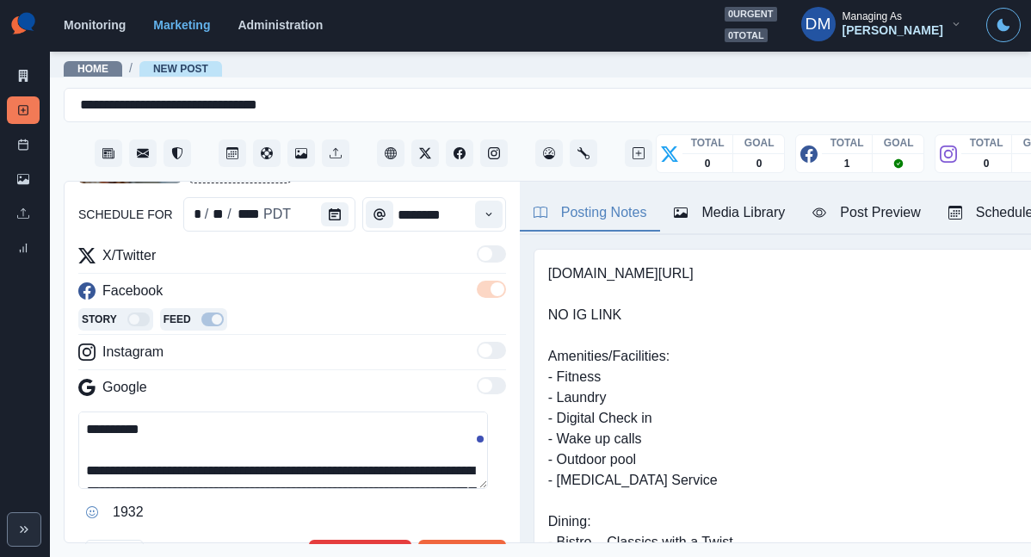
scroll to position [138, 0]
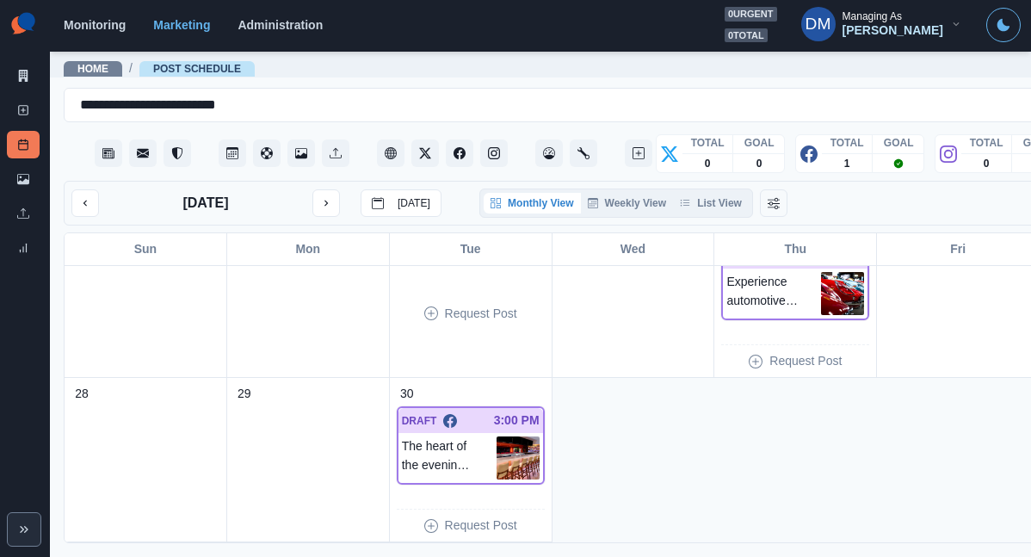
scroll to position [502, 0]
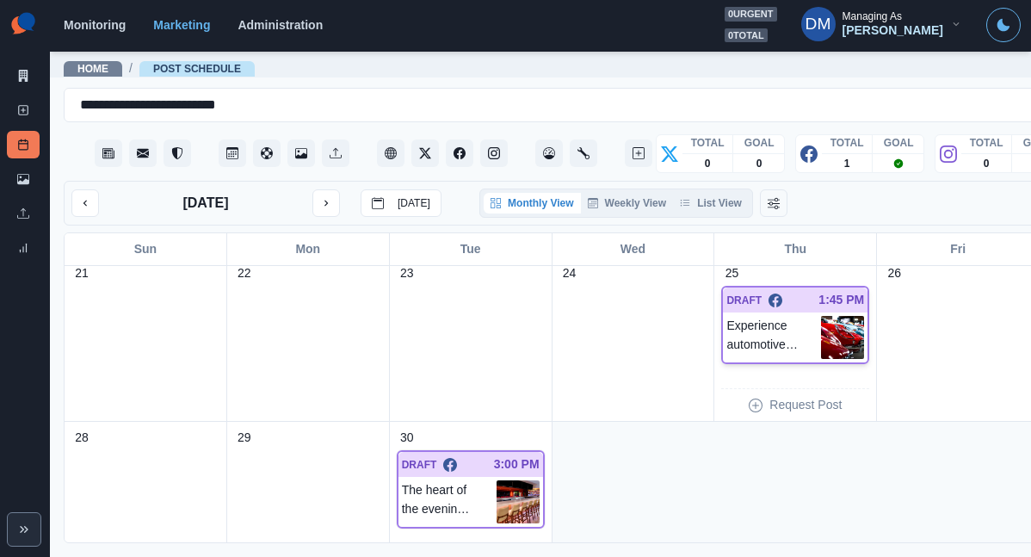
click at [821, 316] on img at bounding box center [842, 337] width 43 height 43
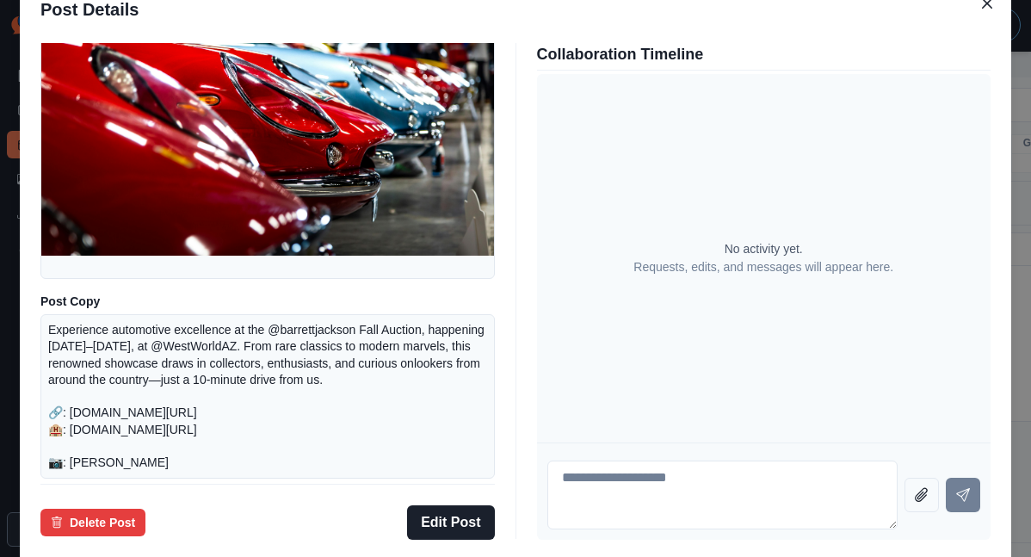
scroll to position [146, 0]
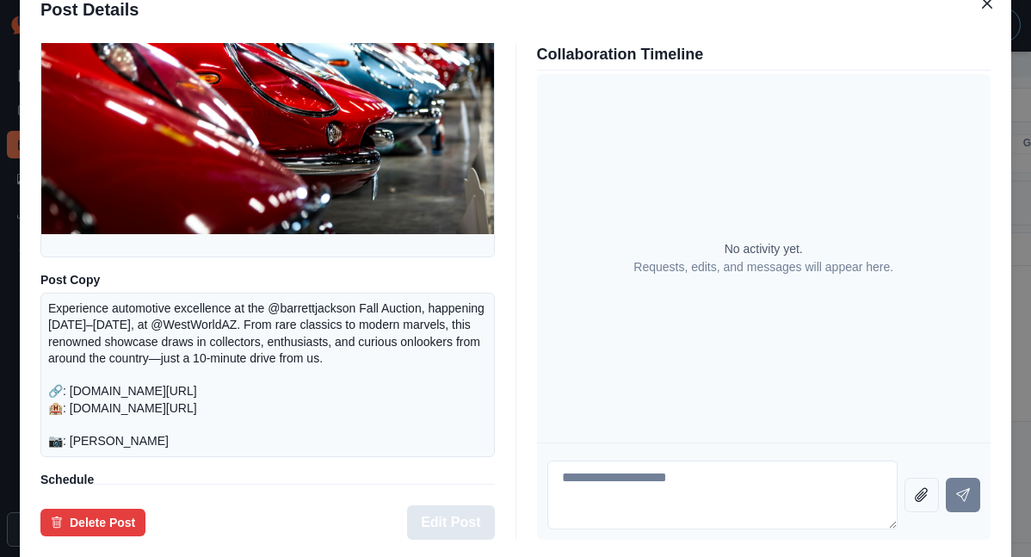
click at [461, 505] on button "Edit Post" at bounding box center [450, 522] width 87 height 34
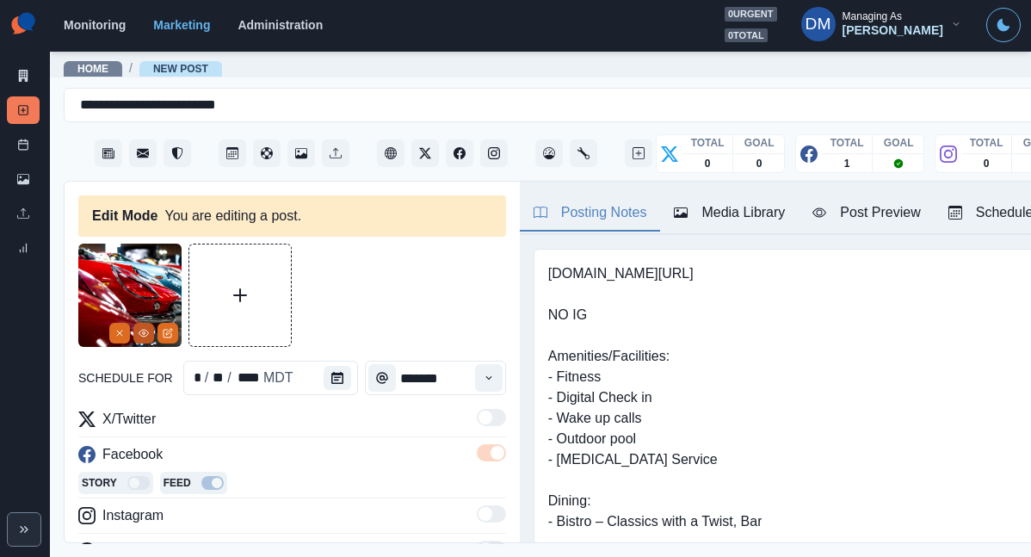
click at [147, 330] on icon "View Media" at bounding box center [143, 333] width 9 height 7
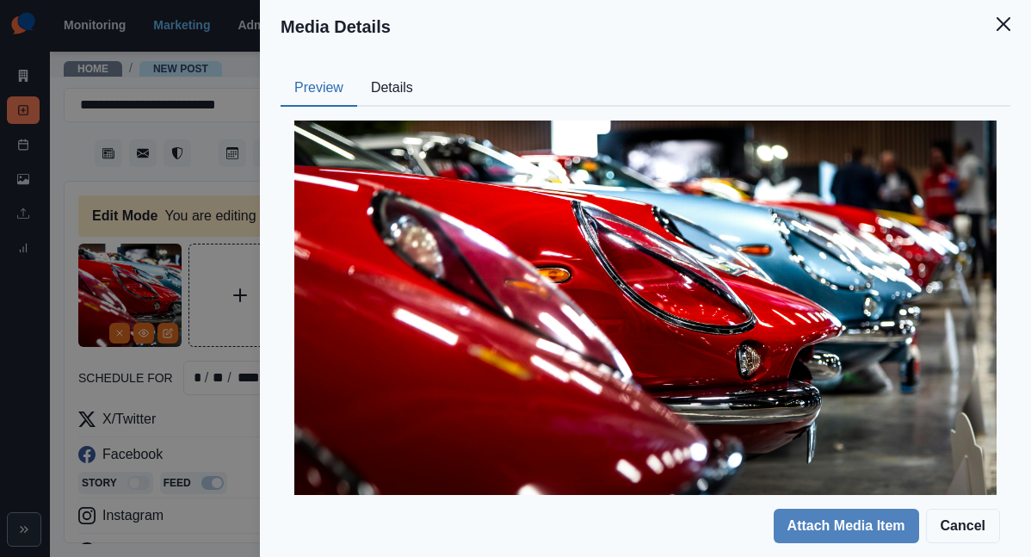
click at [427, 71] on button "Details" at bounding box center [392, 89] width 70 height 36
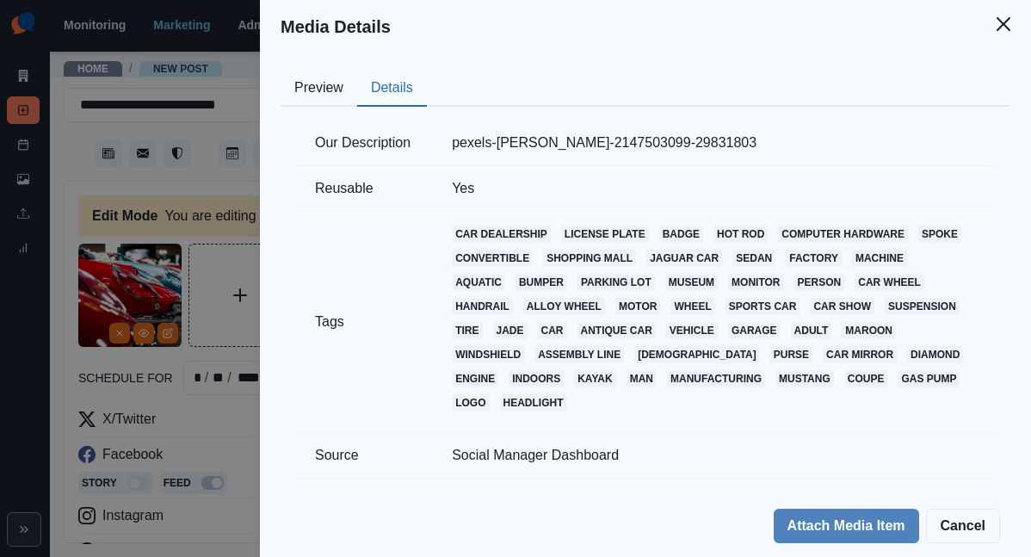
click at [389, 193] on div "Media Details Preview Details Our Description pexels-quentin-martinez-214750309…" at bounding box center [515, 278] width 1031 height 557
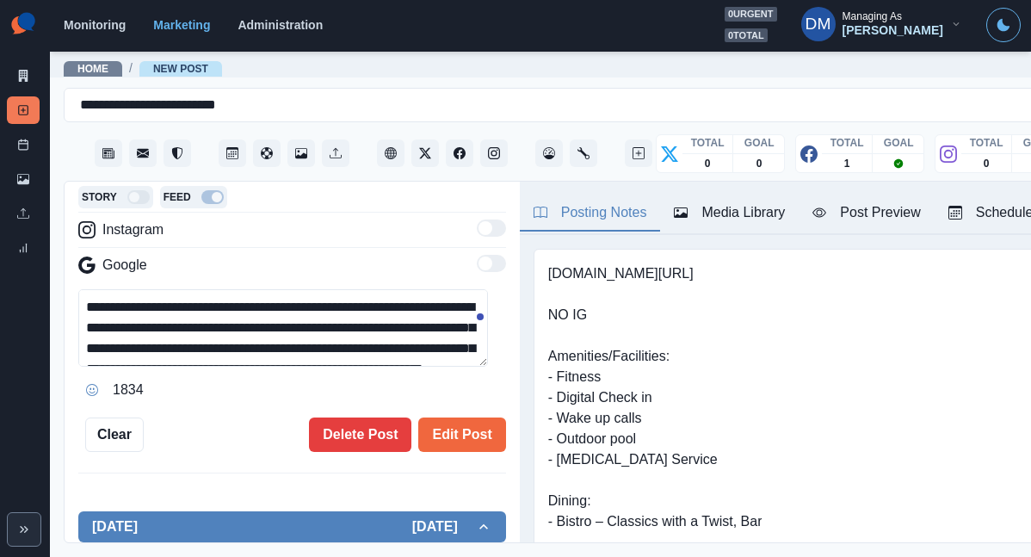
scroll to position [77, 0]
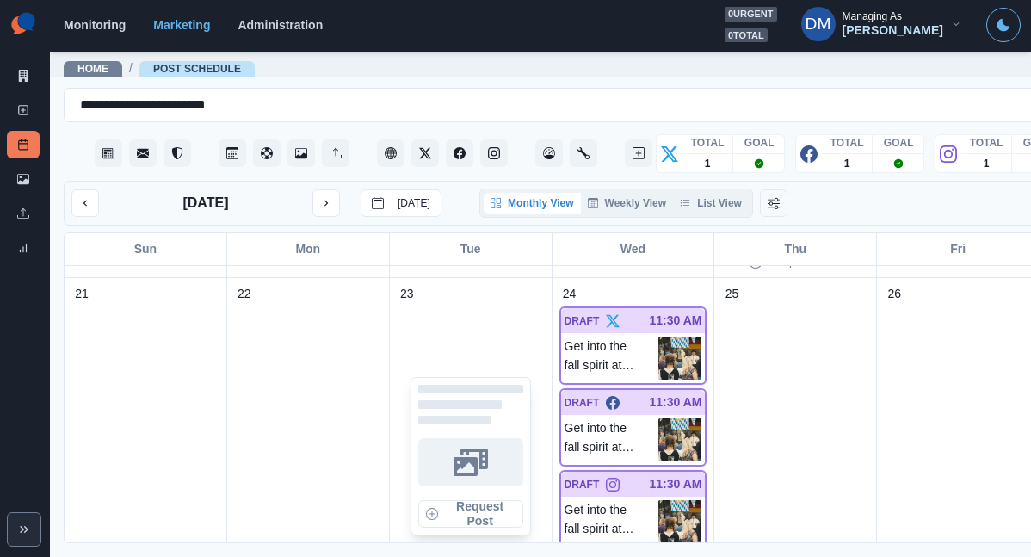
scroll to position [931, 0]
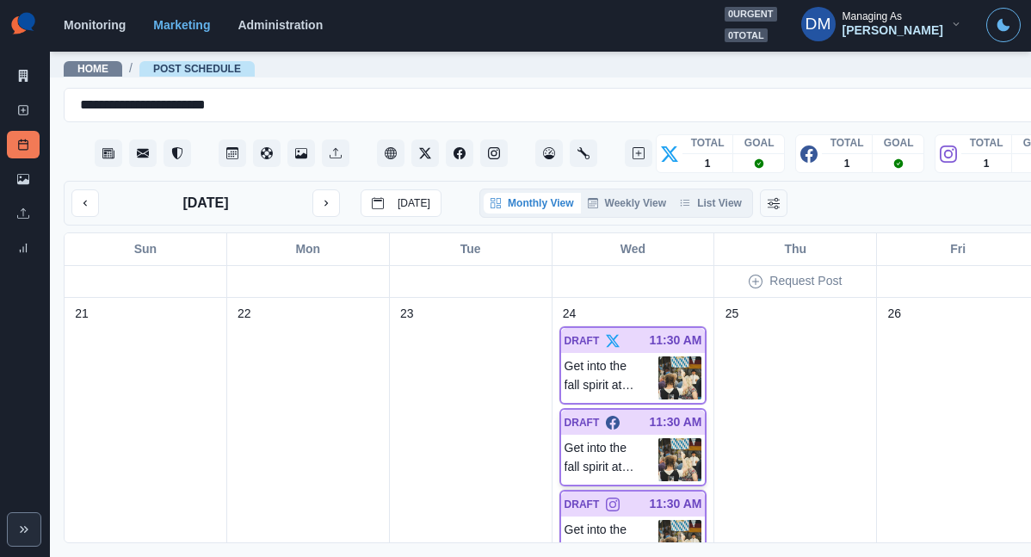
click at [659, 438] on img at bounding box center [680, 459] width 43 height 43
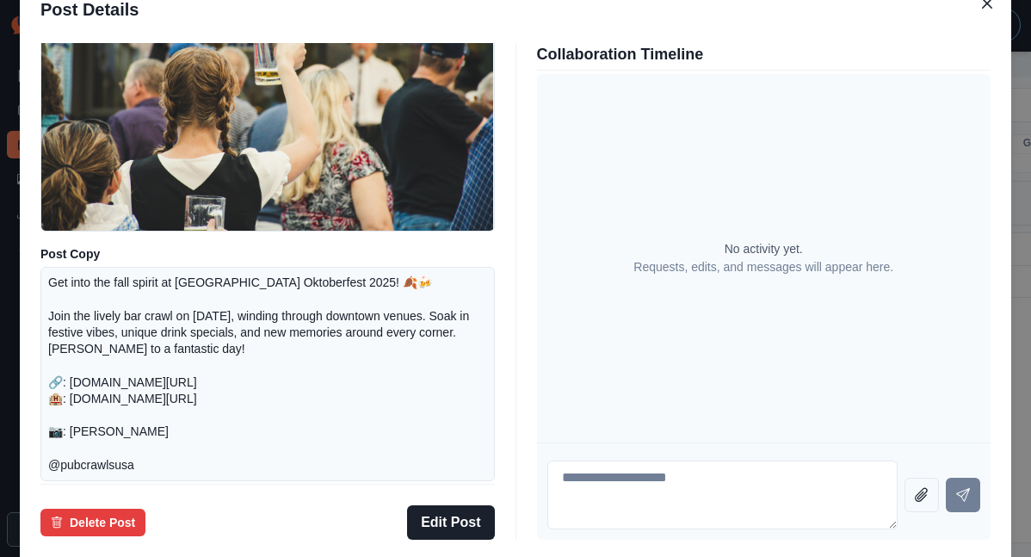
scroll to position [251, 0]
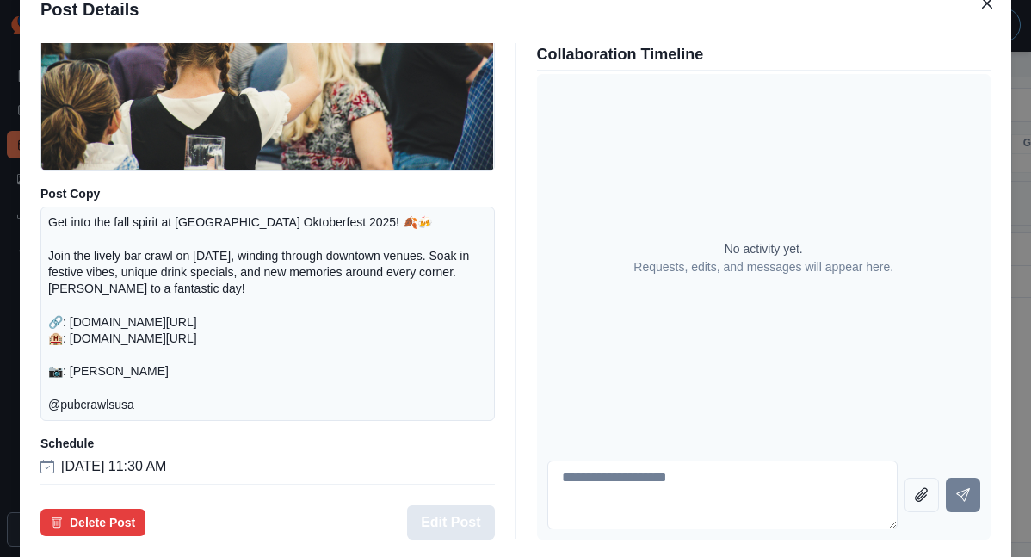
click at [455, 505] on button "Edit Post" at bounding box center [450, 522] width 87 height 34
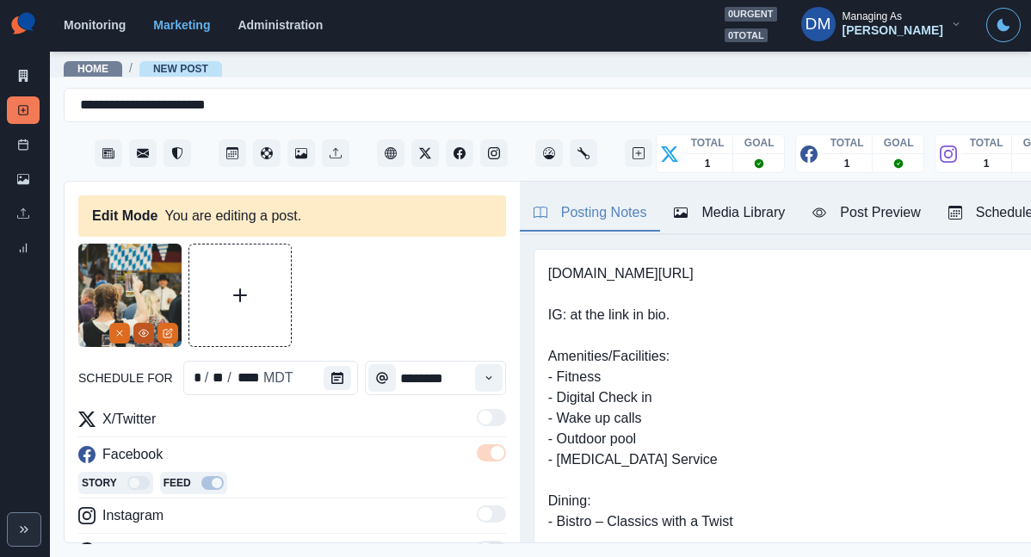
click at [143, 328] on icon "View Media" at bounding box center [144, 333] width 10 height 10
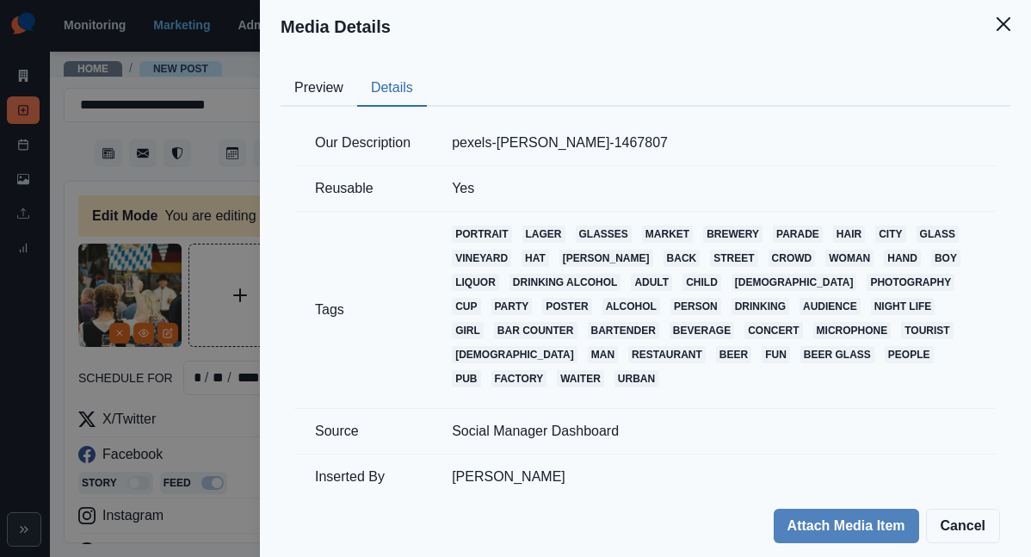
click at [427, 71] on button "Details" at bounding box center [392, 89] width 70 height 36
click at [381, 230] on div "Media Details Preview Details Our Description pexels-brett-sayles-1467807 Reusa…" at bounding box center [515, 278] width 1031 height 557
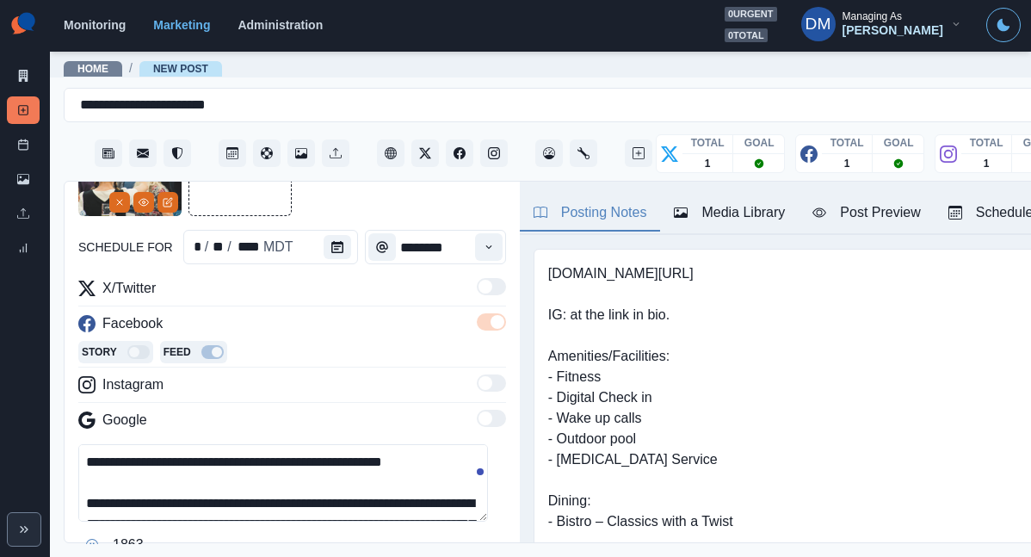
scroll to position [111, 0]
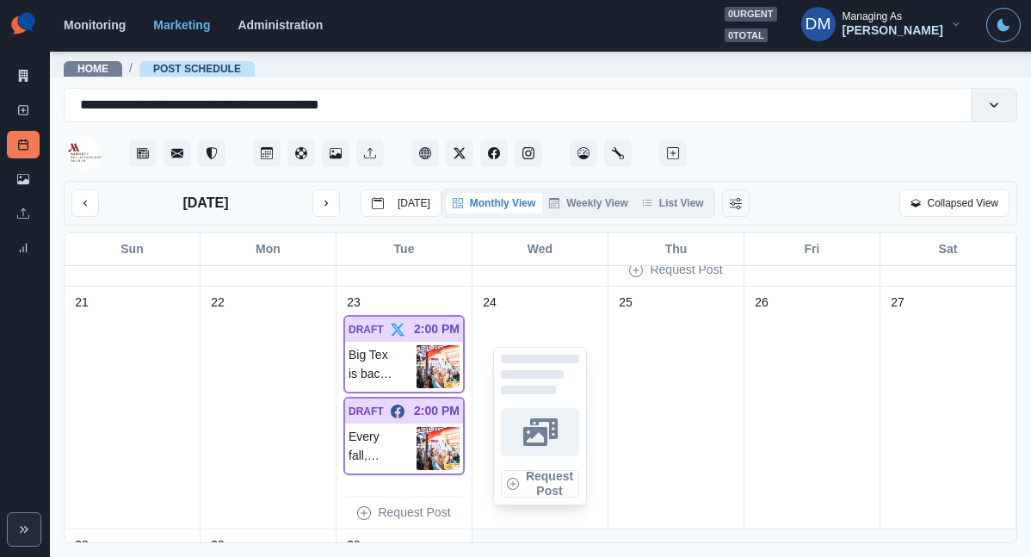
scroll to position [691, 0]
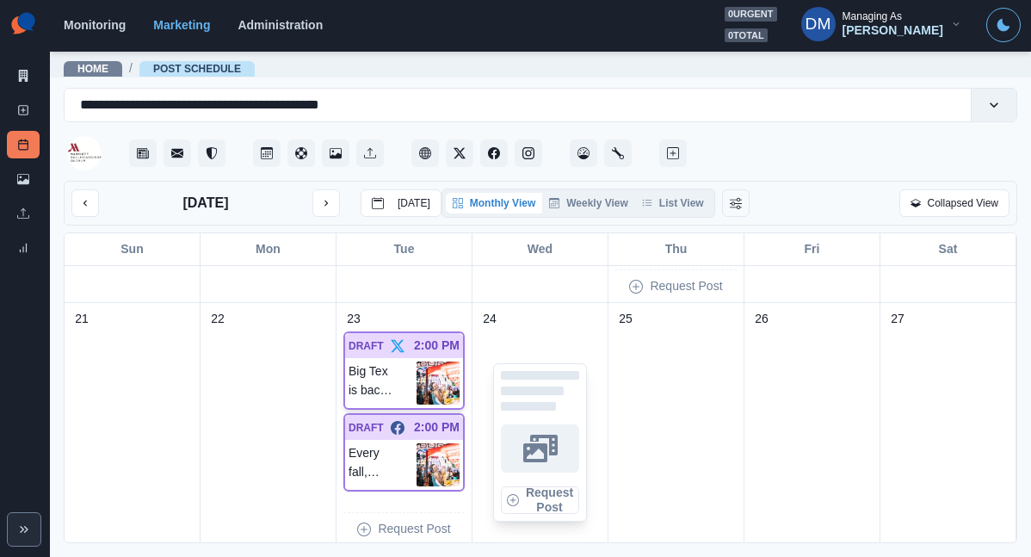
click at [452, 362] on img at bounding box center [438, 383] width 43 height 43
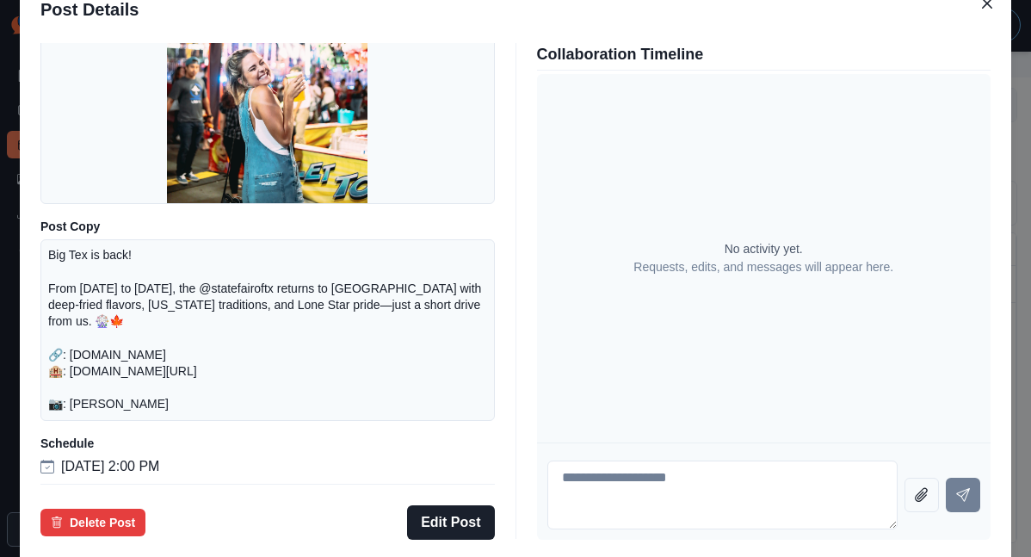
scroll to position [202, 0]
click at [457, 505] on button "Edit Post" at bounding box center [450, 522] width 87 height 34
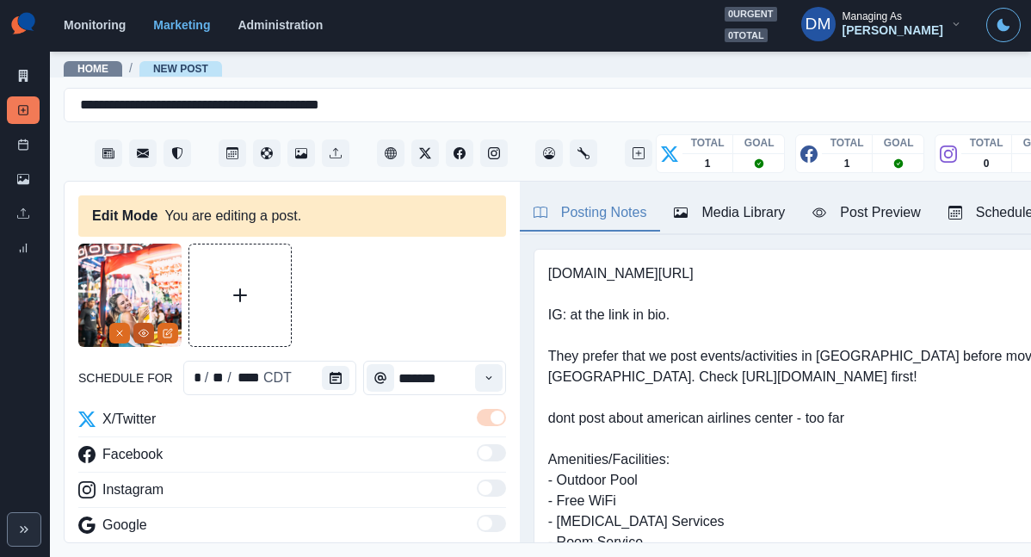
click at [152, 323] on button "View Media" at bounding box center [143, 333] width 21 height 21
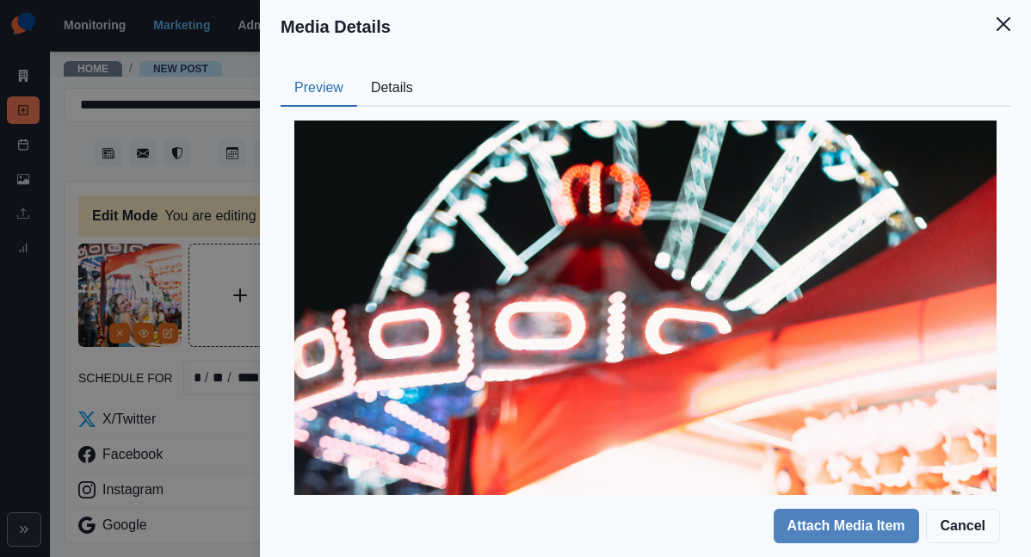
click at [427, 75] on button "Details" at bounding box center [392, 89] width 70 height 36
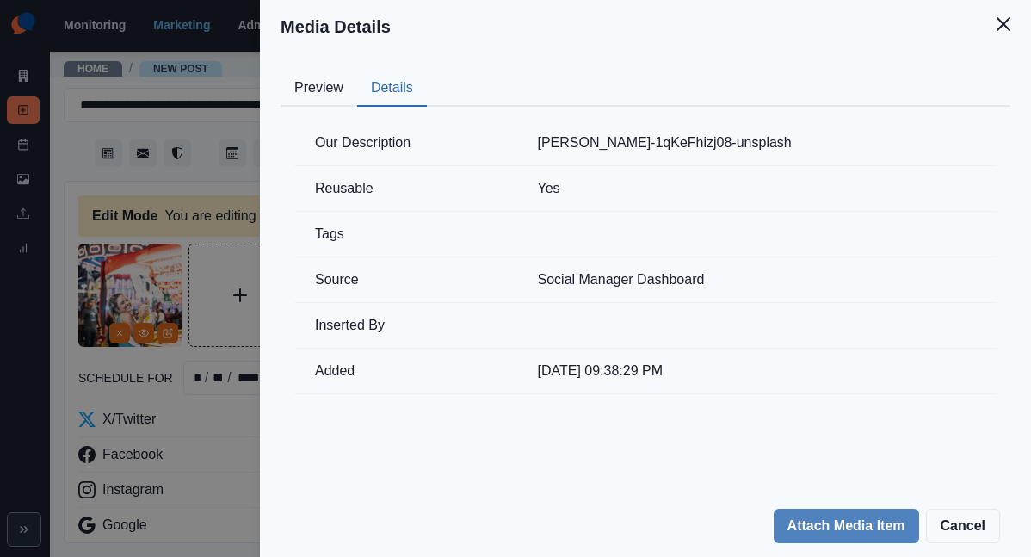
click at [421, 271] on div "Media Details Preview Details Our Description clarisse-meyer-1qKeFhizj08-unspla…" at bounding box center [515, 278] width 1031 height 557
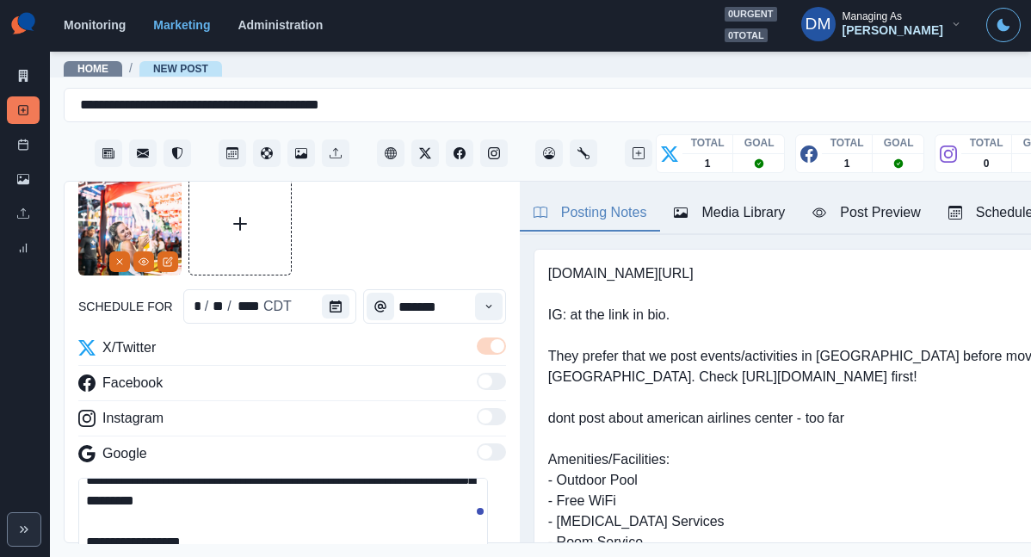
scroll to position [22, 0]
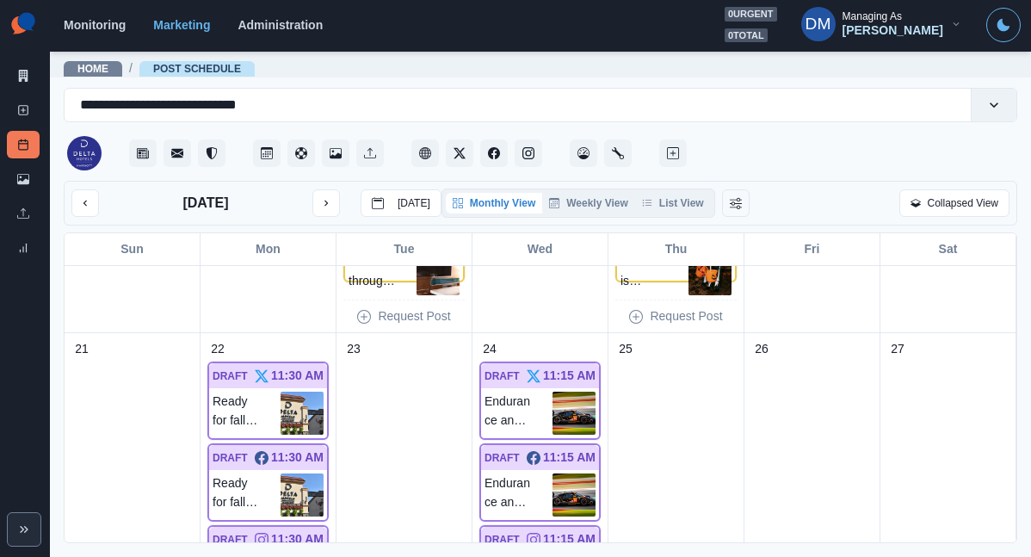
scroll to position [898, 0]
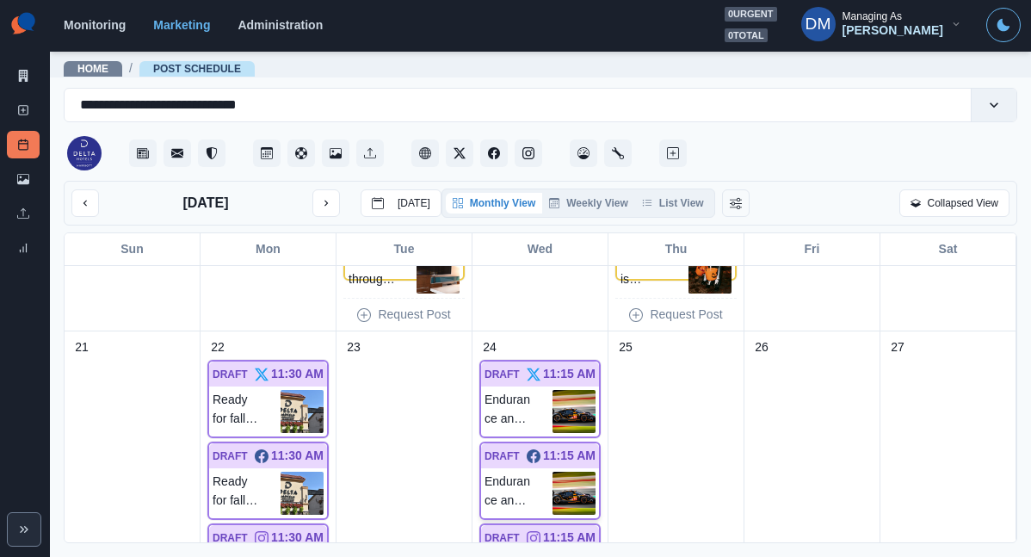
click at [584, 472] on img at bounding box center [574, 493] width 43 height 43
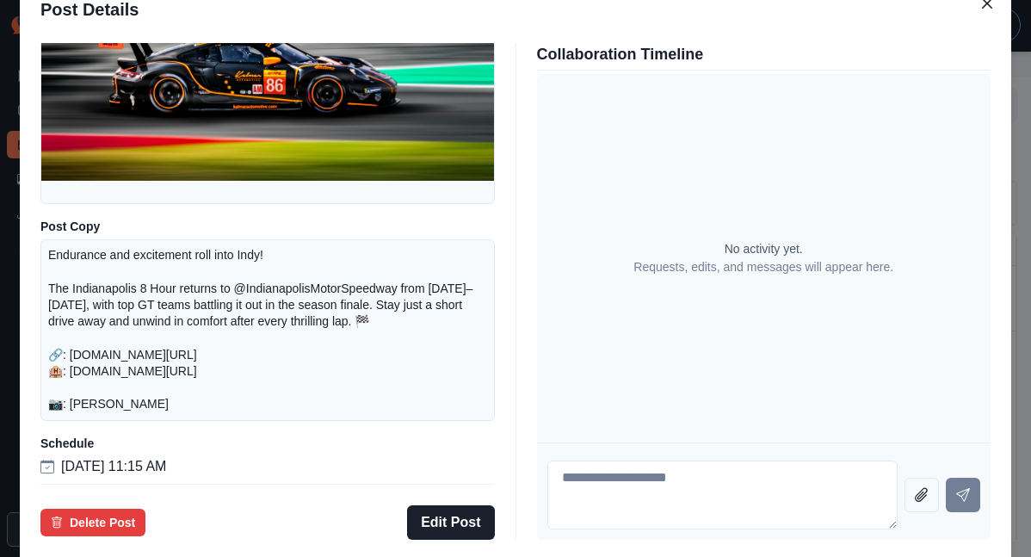
scroll to position [211, 0]
click at [453, 505] on button "Edit Post" at bounding box center [450, 522] width 87 height 34
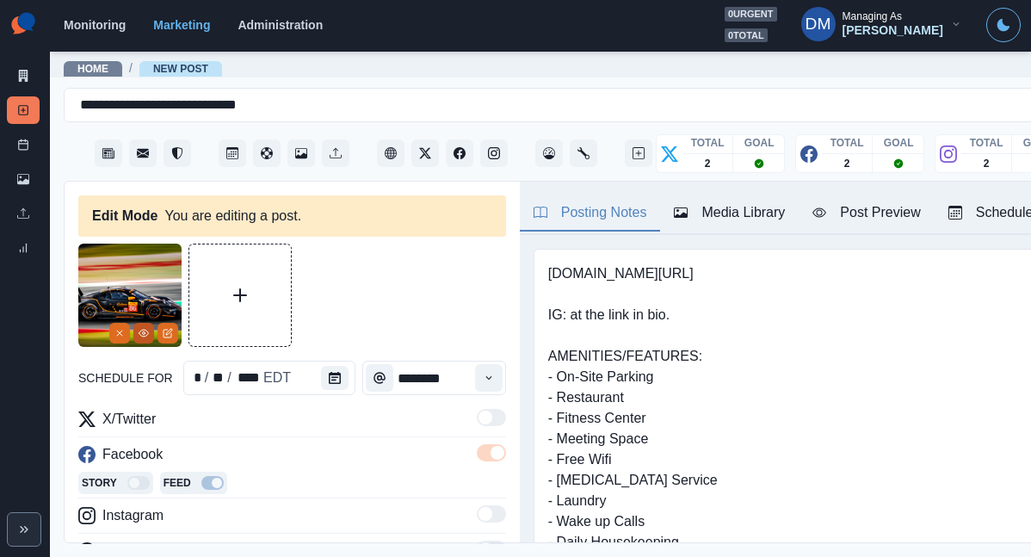
click at [146, 328] on icon "View Media" at bounding box center [144, 333] width 10 height 10
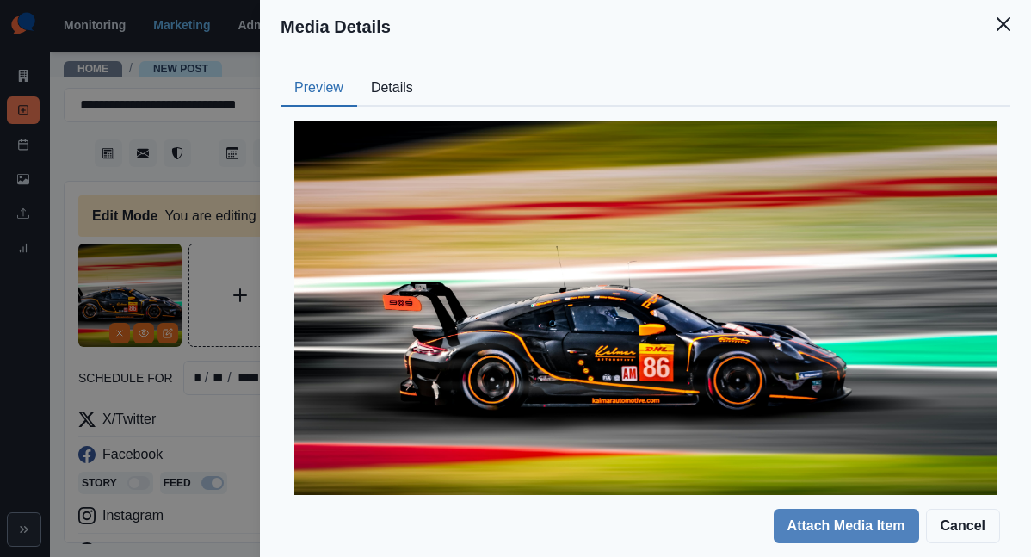
click at [427, 73] on button "Details" at bounding box center [392, 89] width 70 height 36
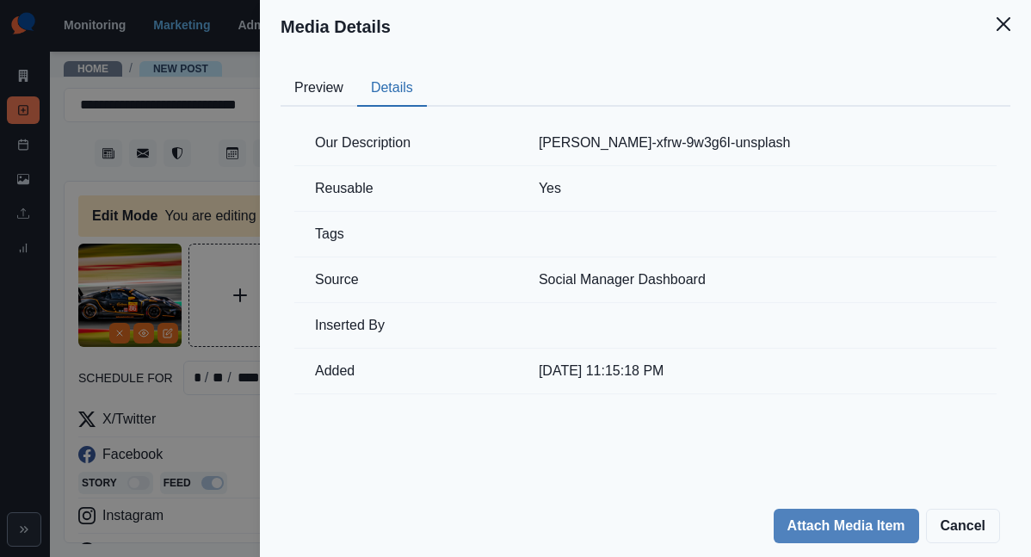
click at [374, 320] on div "Media Details Preview Details Our Description isaac-maffeis-xfrw-9w3g6I-unsplas…" at bounding box center [515, 278] width 1031 height 557
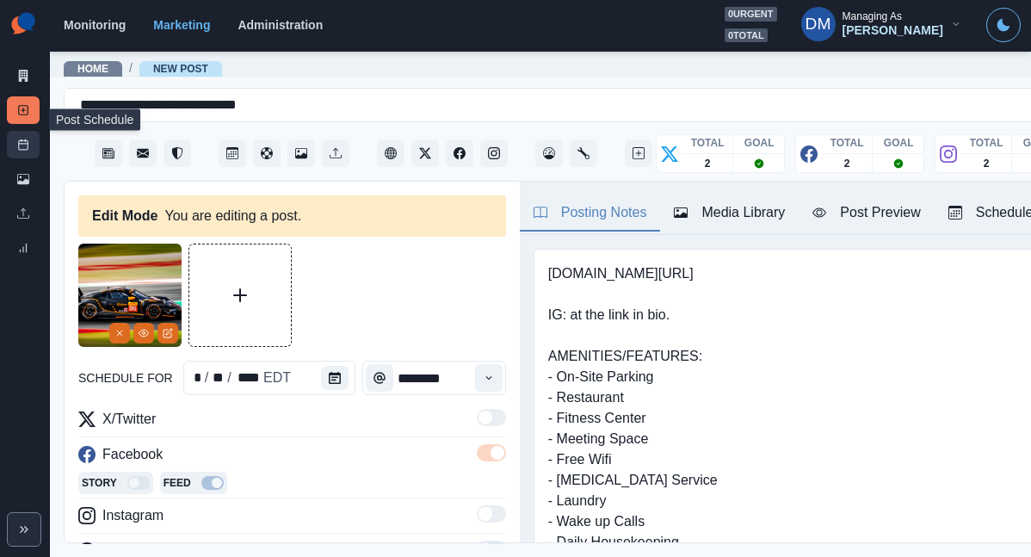
click at [28, 131] on link "Post Schedule" at bounding box center [23, 145] width 33 height 28
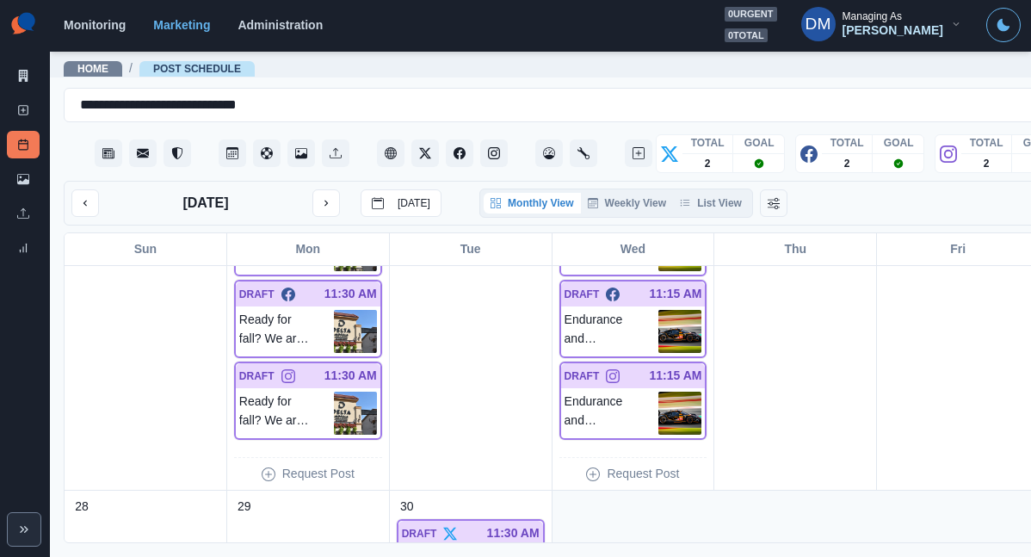
scroll to position [1012, 0]
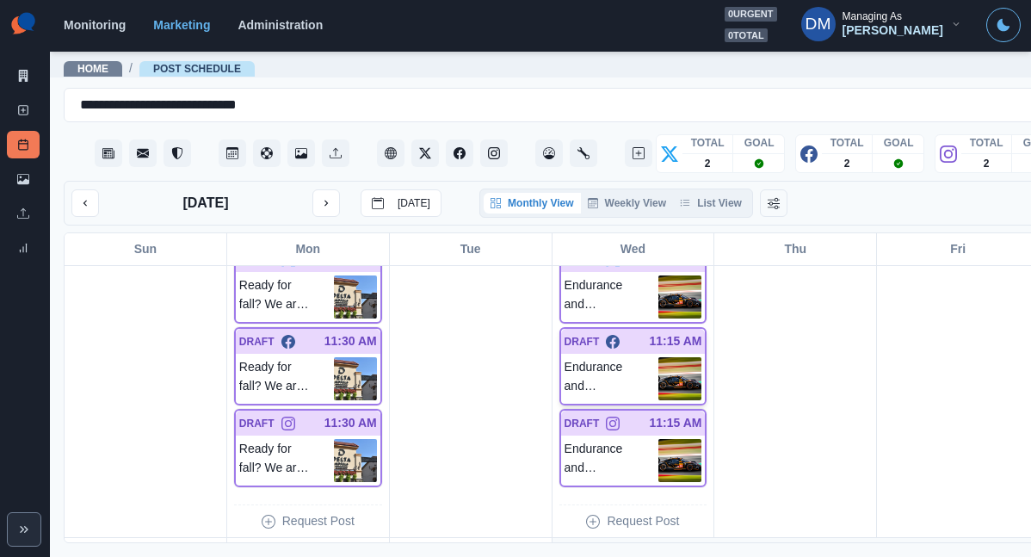
click at [659, 357] on img at bounding box center [680, 378] width 43 height 43
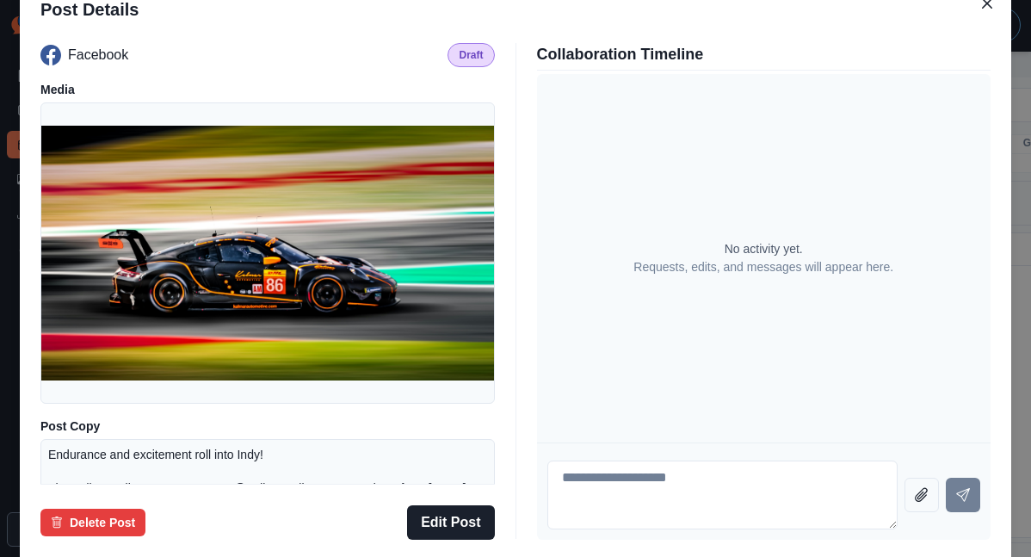
scroll to position [238, 0]
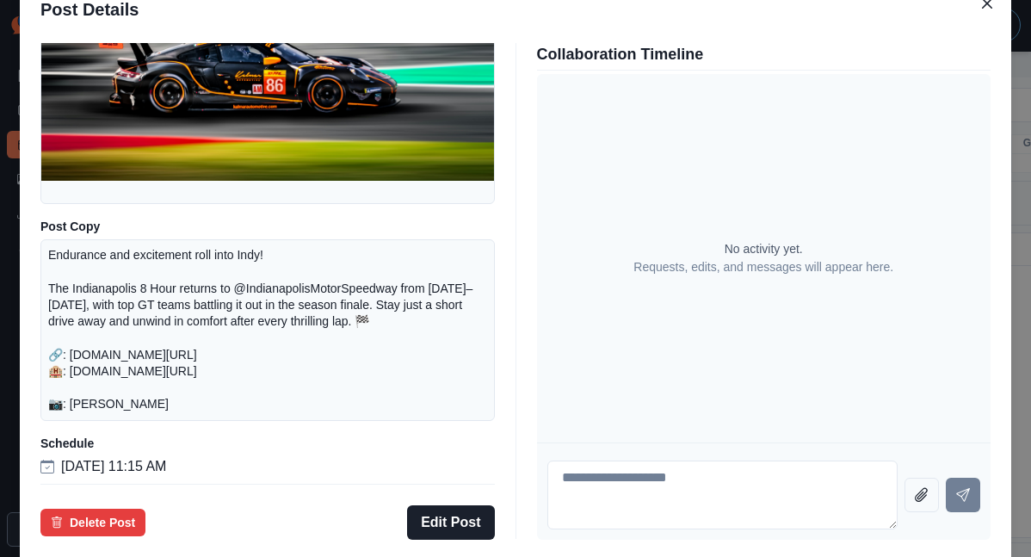
click at [124, 258] on div "Post Details Facebook Draft Media Post Copy Endurance and excitement roll into …" at bounding box center [515, 278] width 1031 height 557
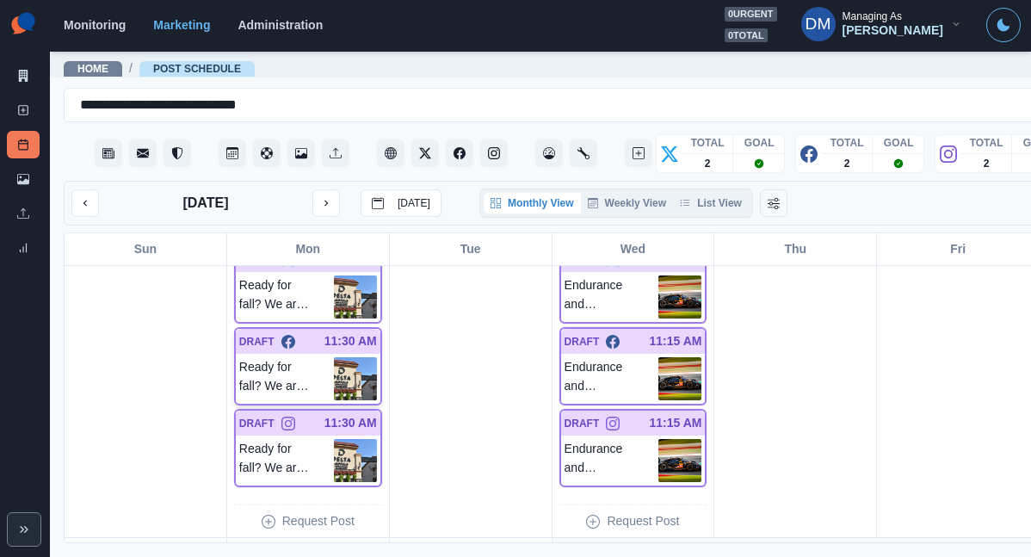
click at [334, 357] on img at bounding box center [355, 378] width 43 height 43
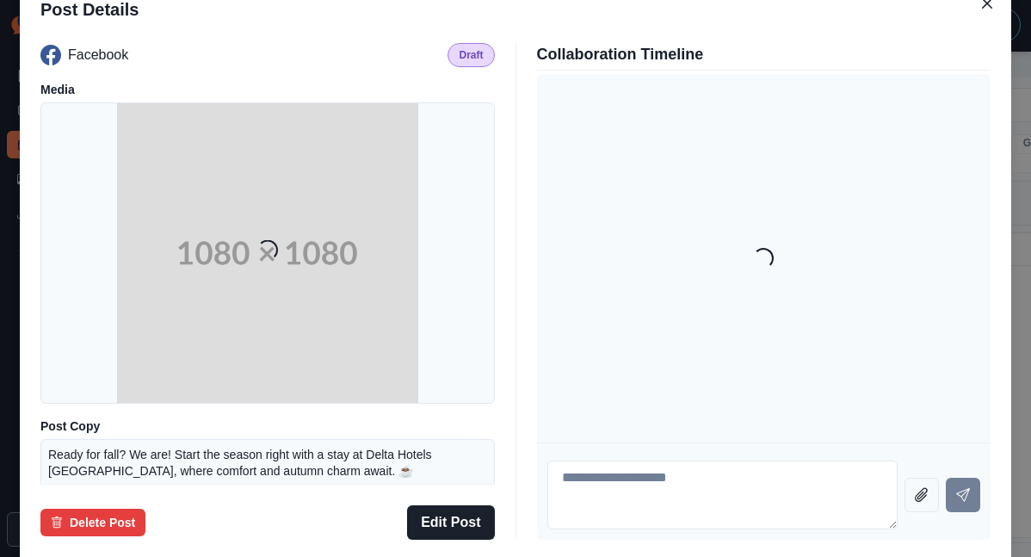
scroll to position [151, 0]
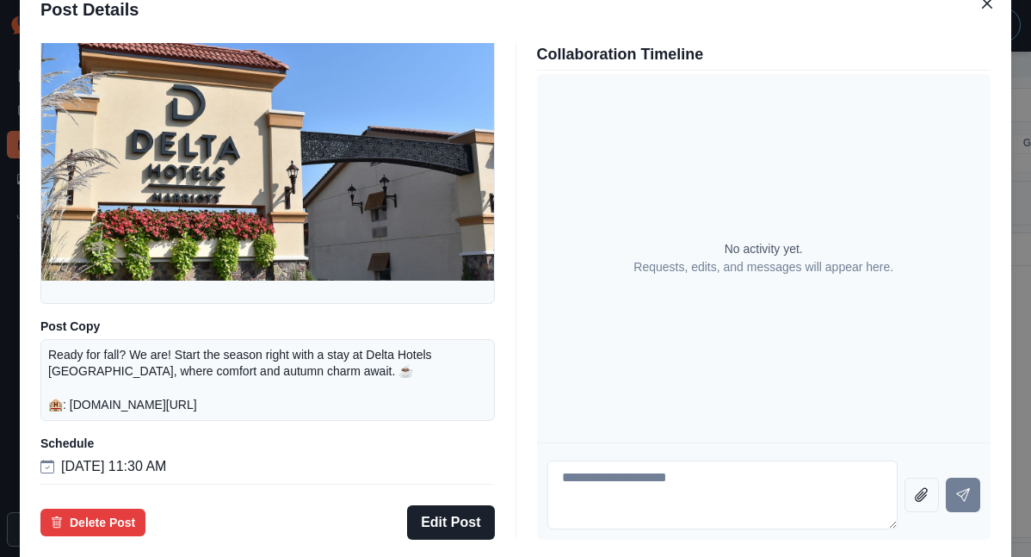
click at [121, 295] on div "Post Details Facebook Draft Media Post Copy Ready for fall? We are! Start the s…" at bounding box center [515, 278] width 1031 height 557
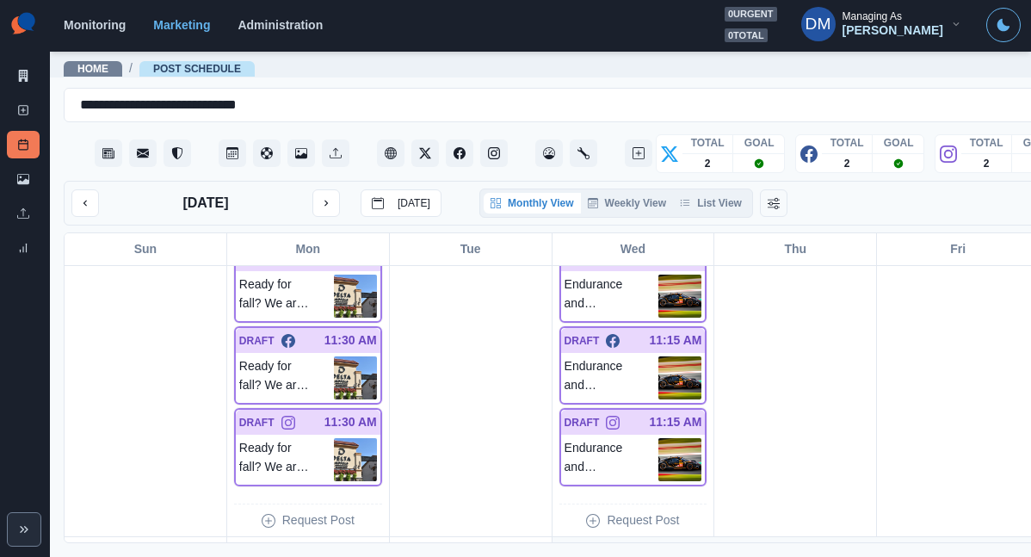
scroll to position [1006, 0]
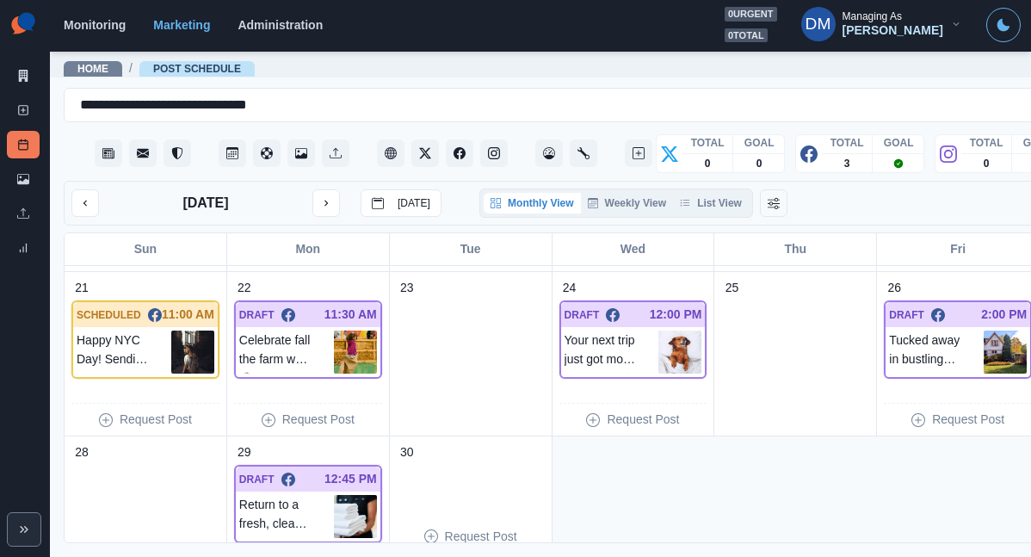
scroll to position [483, 0]
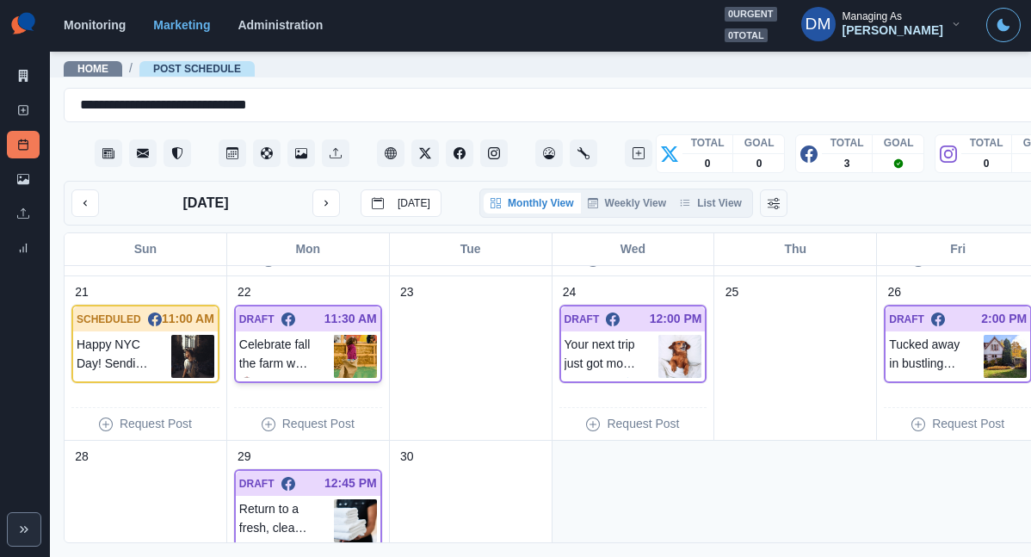
click at [334, 335] on img at bounding box center [355, 356] width 43 height 43
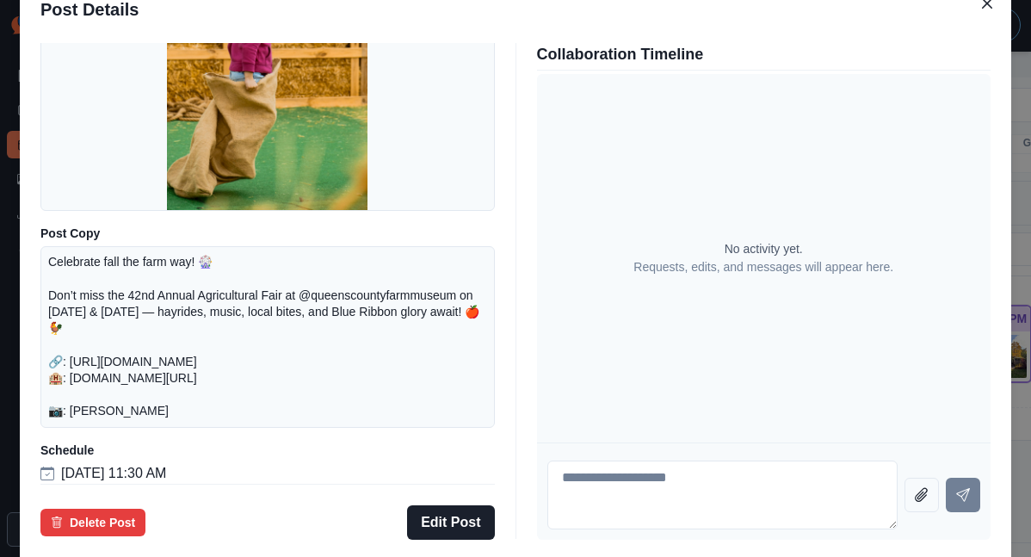
scroll to position [198, 0]
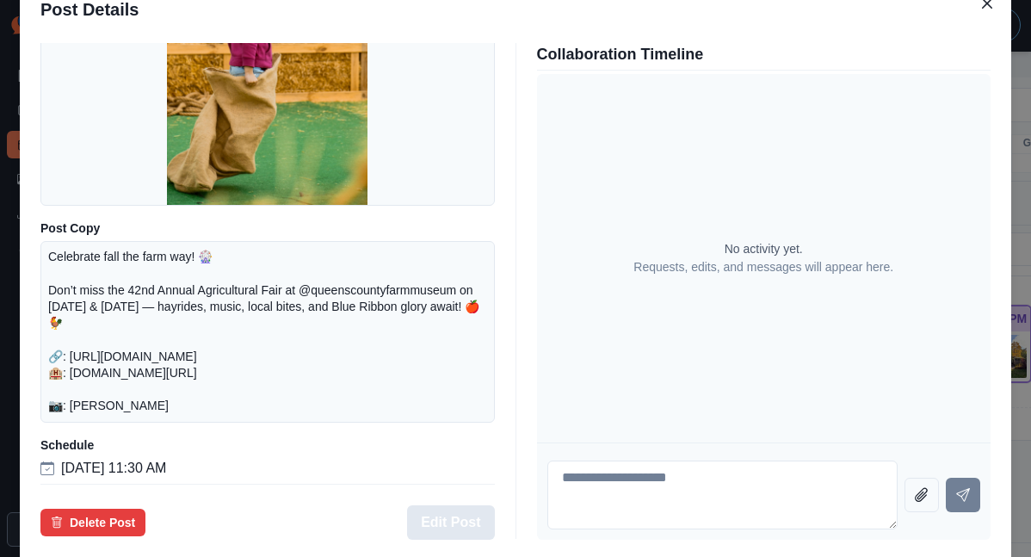
click at [461, 505] on button "Edit Post" at bounding box center [450, 522] width 87 height 34
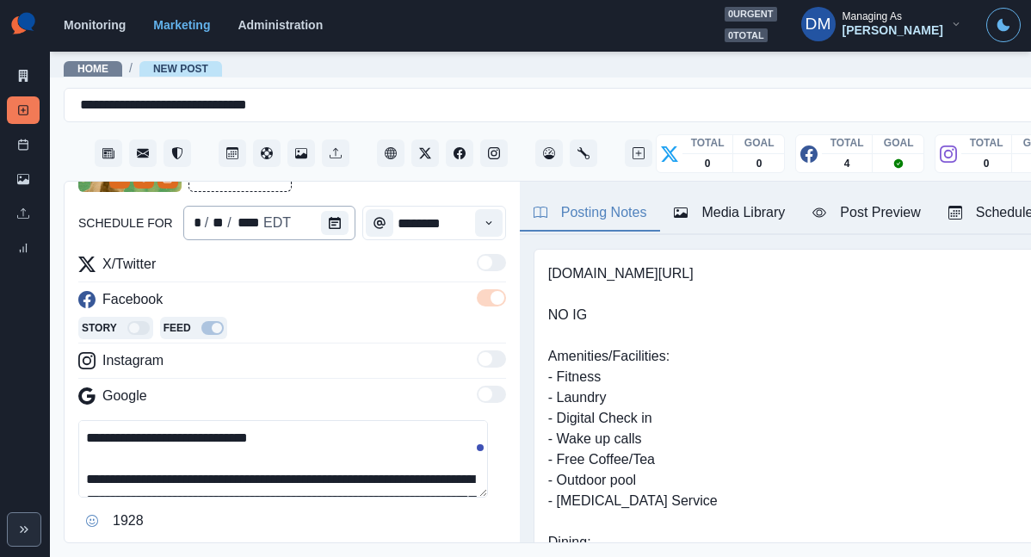
scroll to position [33, 0]
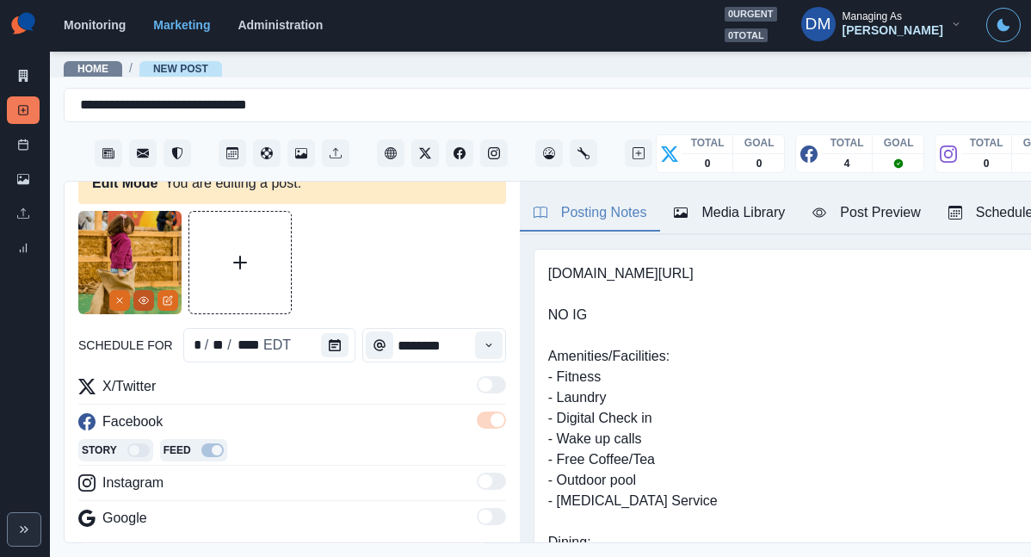
click at [152, 290] on button "View Media" at bounding box center [143, 300] width 21 height 21
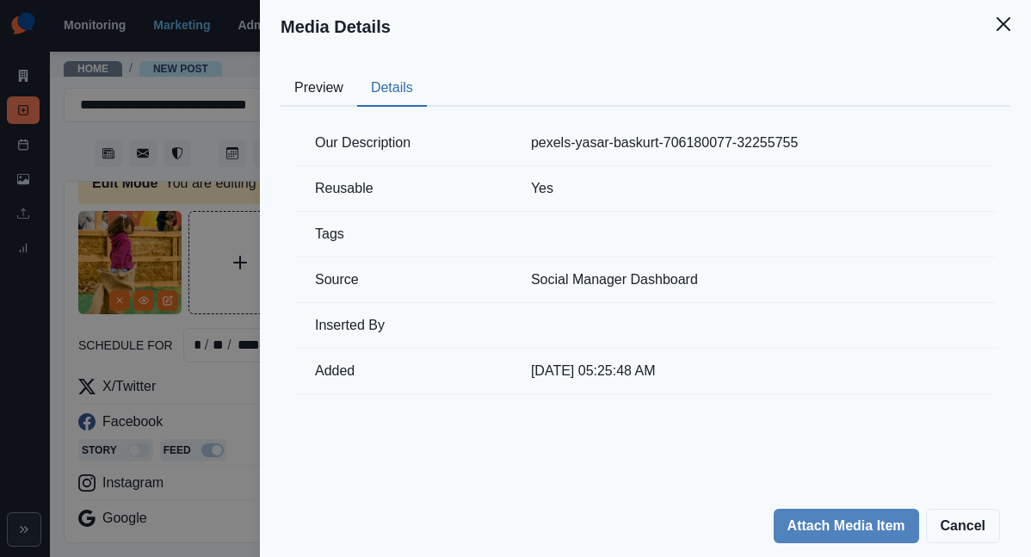
click at [427, 71] on button "Details" at bounding box center [392, 89] width 70 height 36
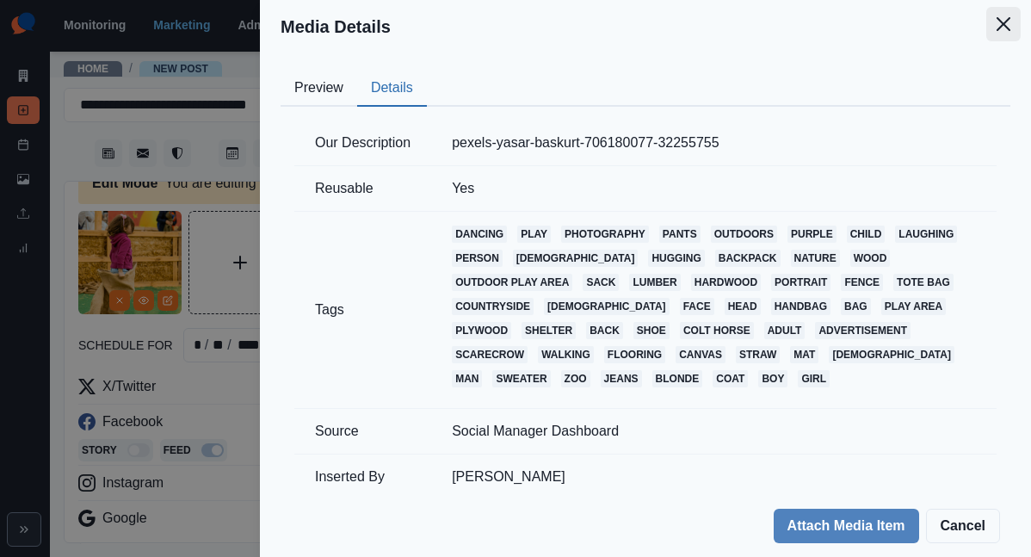
click at [1016, 14] on button "Close" at bounding box center [1004, 24] width 34 height 34
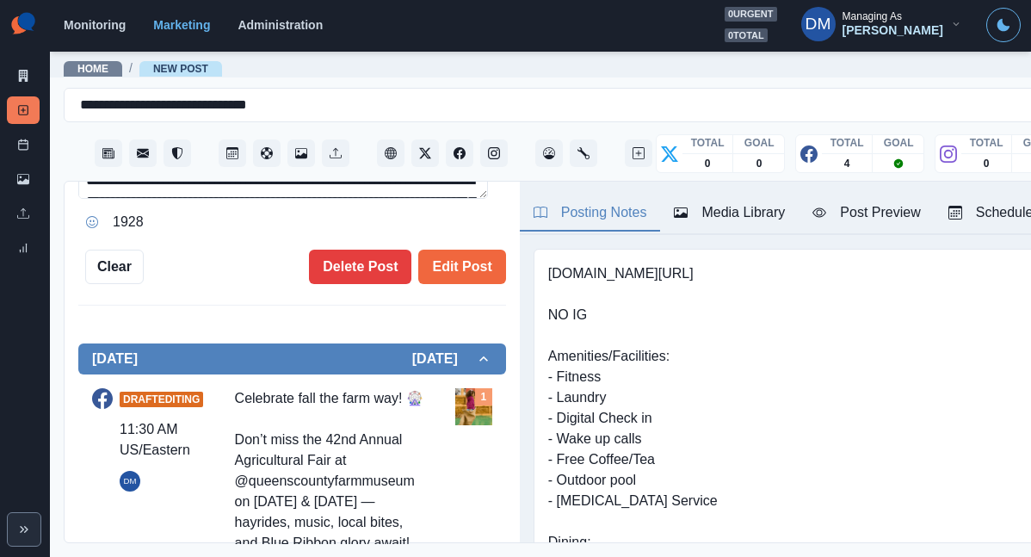
scroll to position [0, 0]
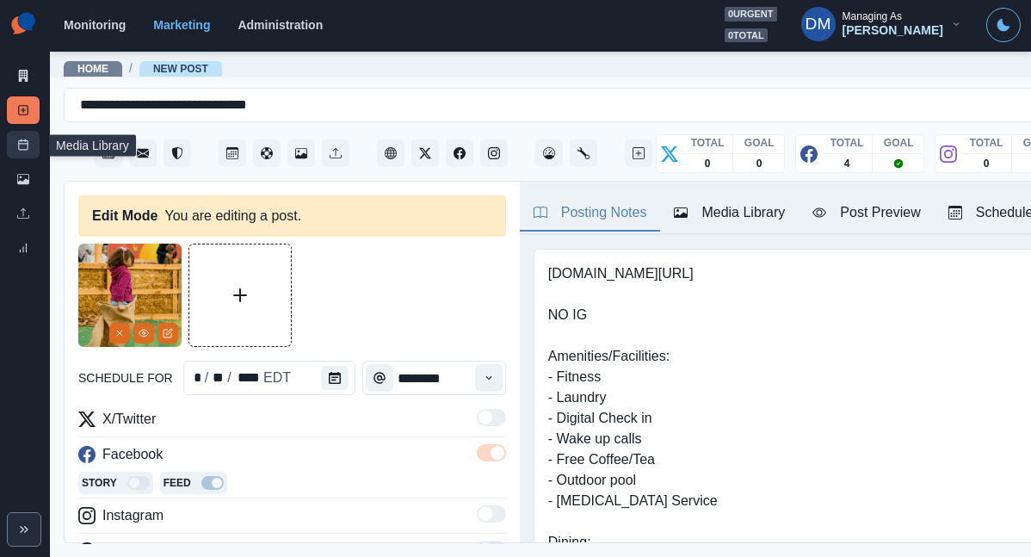
click at [28, 131] on link "Post Schedule" at bounding box center [23, 145] width 33 height 28
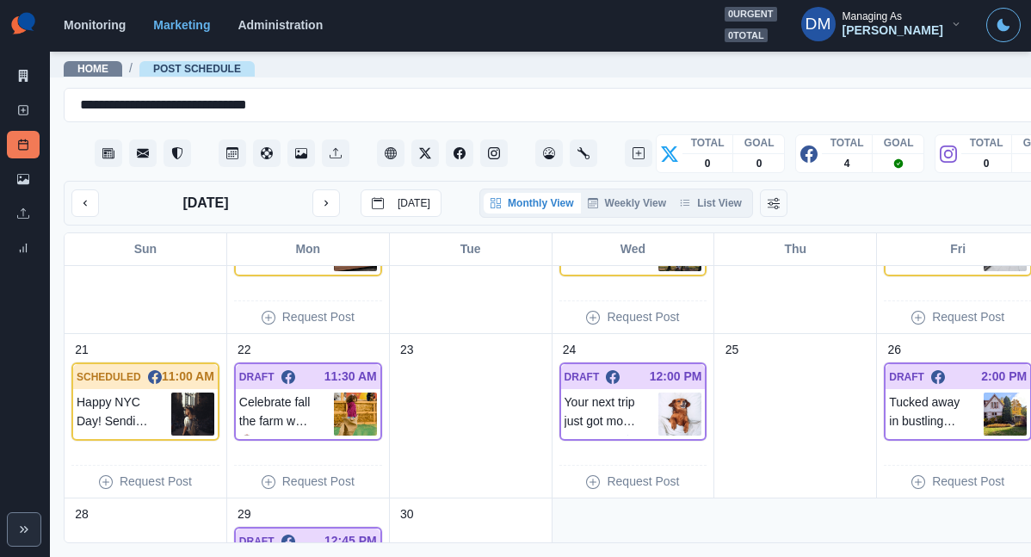
scroll to position [422, 0]
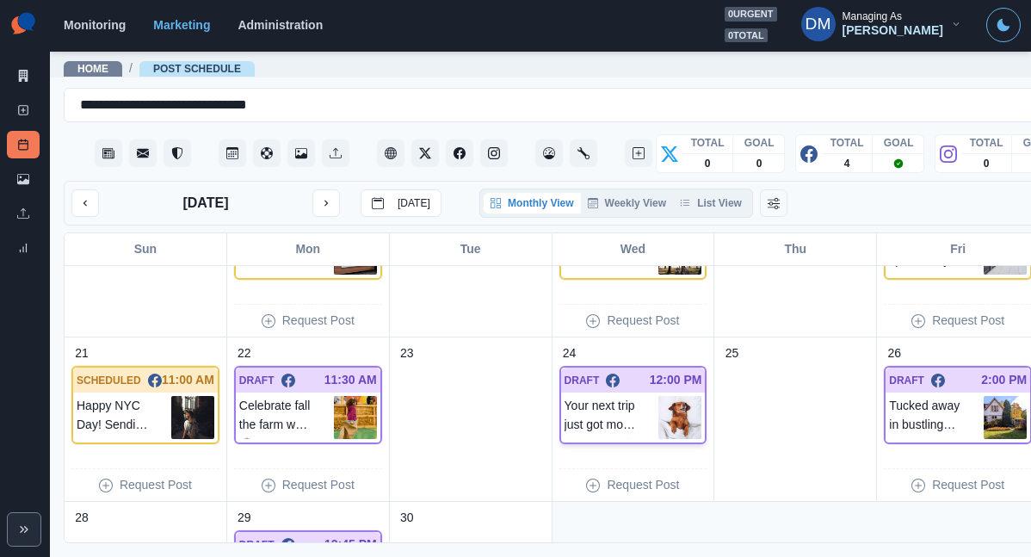
click at [659, 396] on img at bounding box center [680, 417] width 43 height 43
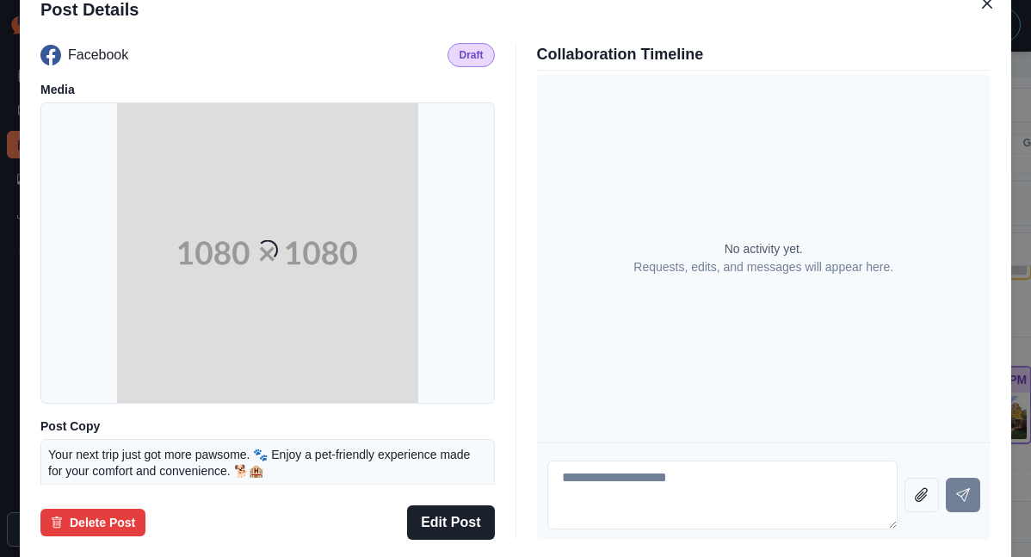
scroll to position [126, 0]
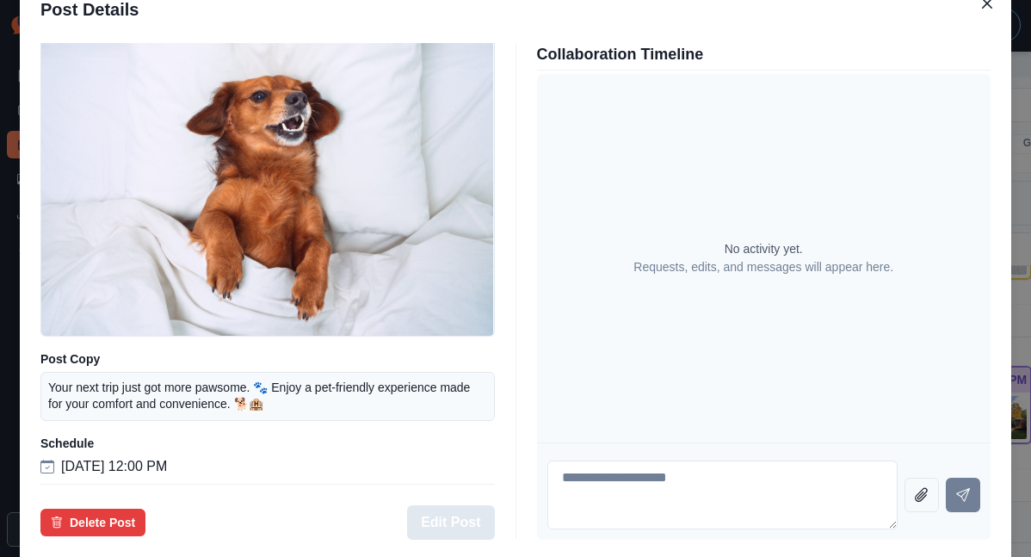
click at [472, 505] on button "Edit Post" at bounding box center [450, 522] width 87 height 34
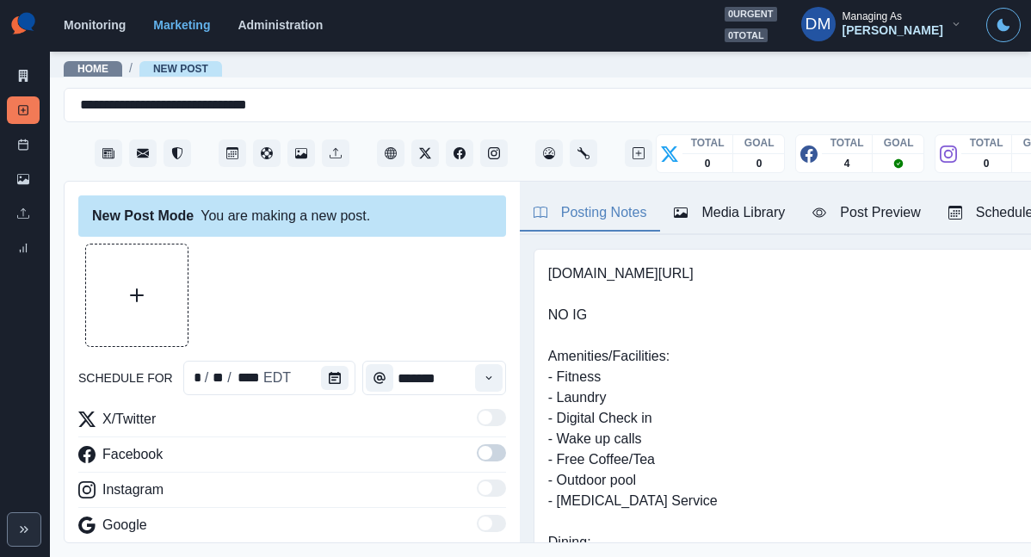
type input "********"
type textarea "**********"
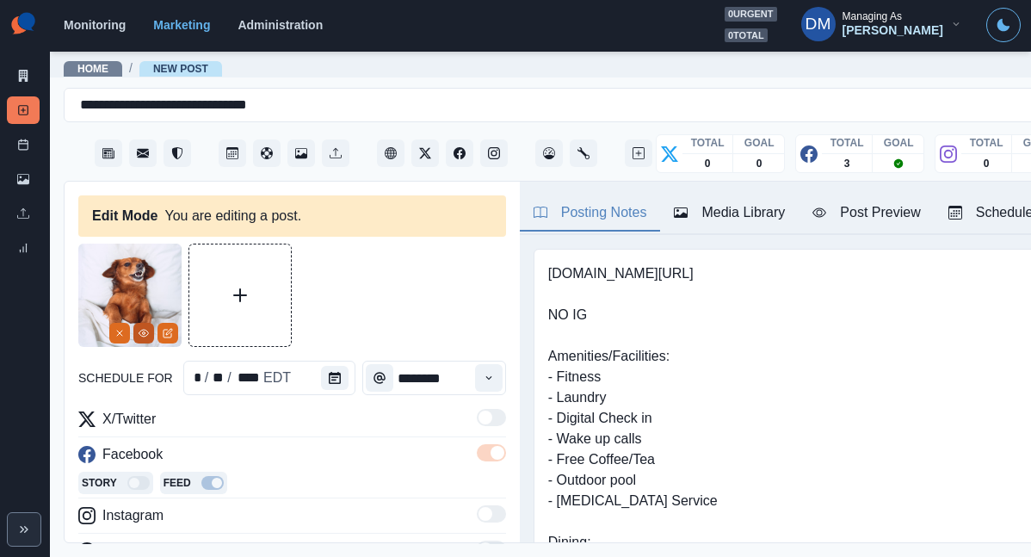
click at [148, 328] on icon "View Media" at bounding box center [144, 333] width 10 height 10
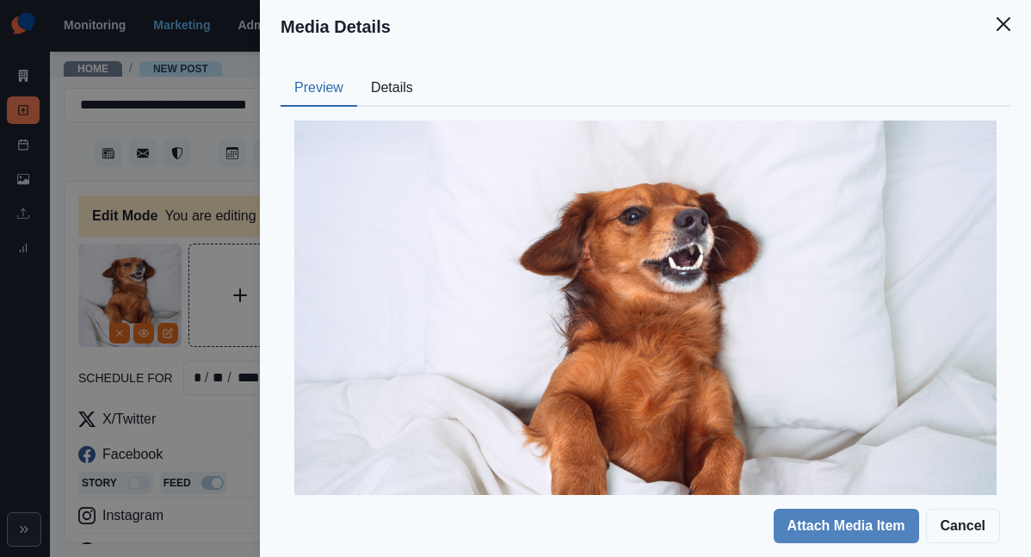
click at [427, 71] on button "Details" at bounding box center [392, 89] width 70 height 36
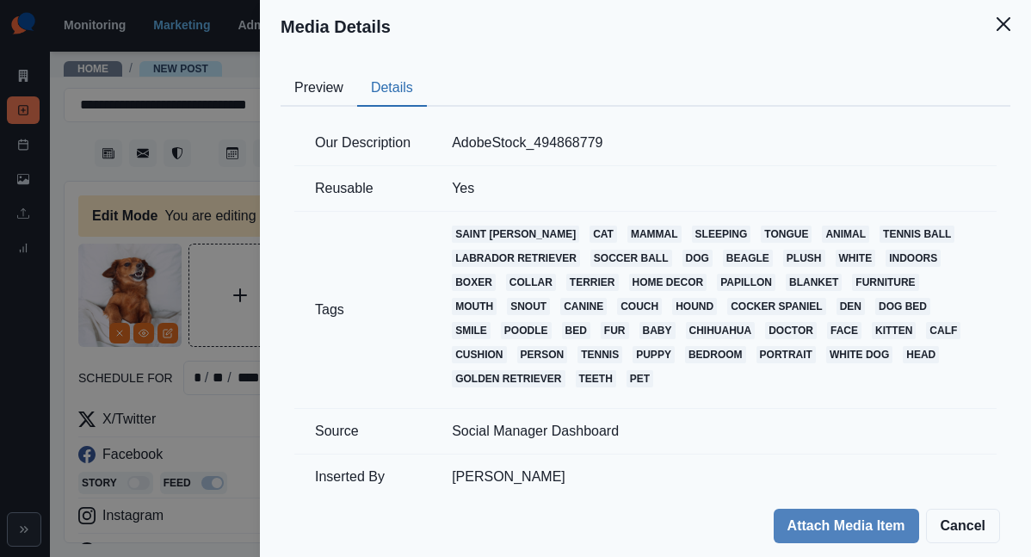
click at [388, 175] on div "Media Details Preview Details Our Description AdobeStock_494868779 Reusable Yes…" at bounding box center [515, 278] width 1031 height 557
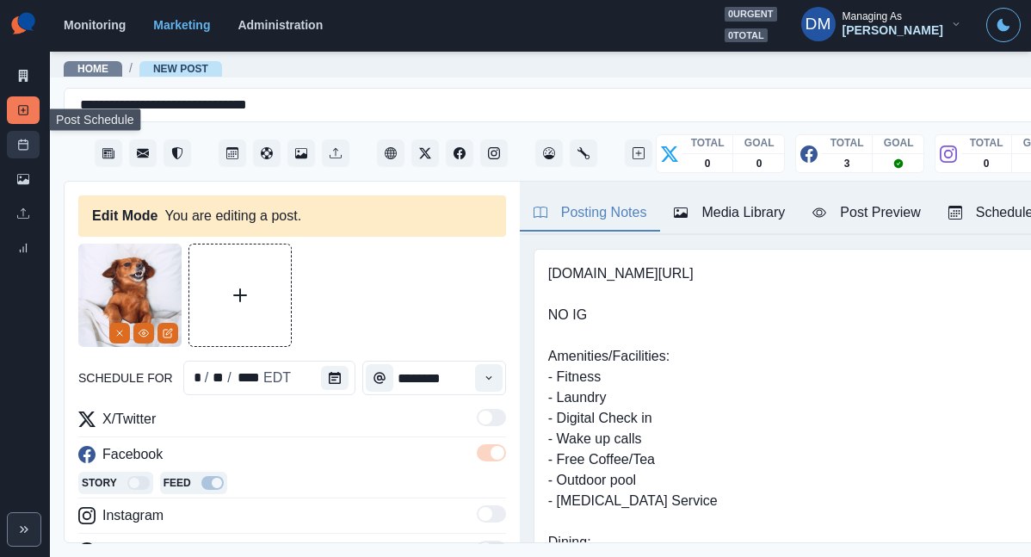
click at [14, 131] on link "Post Schedule" at bounding box center [23, 145] width 33 height 28
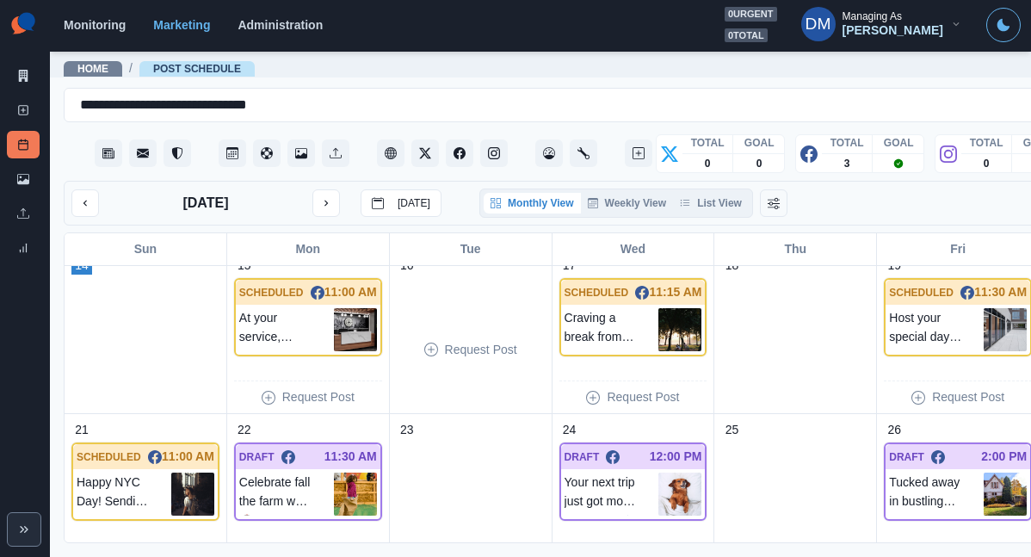
scroll to position [546, 0]
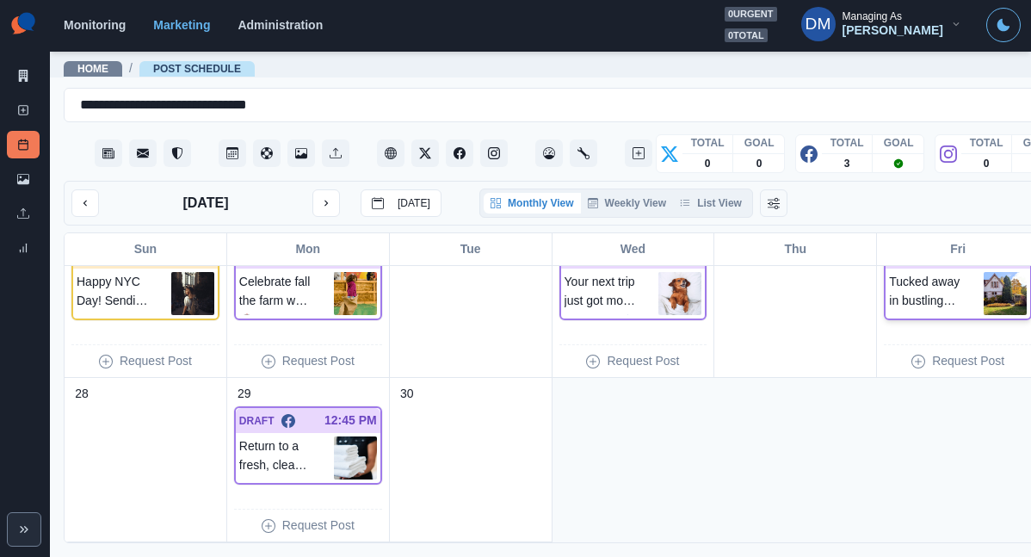
click at [984, 272] on img at bounding box center [1005, 293] width 43 height 43
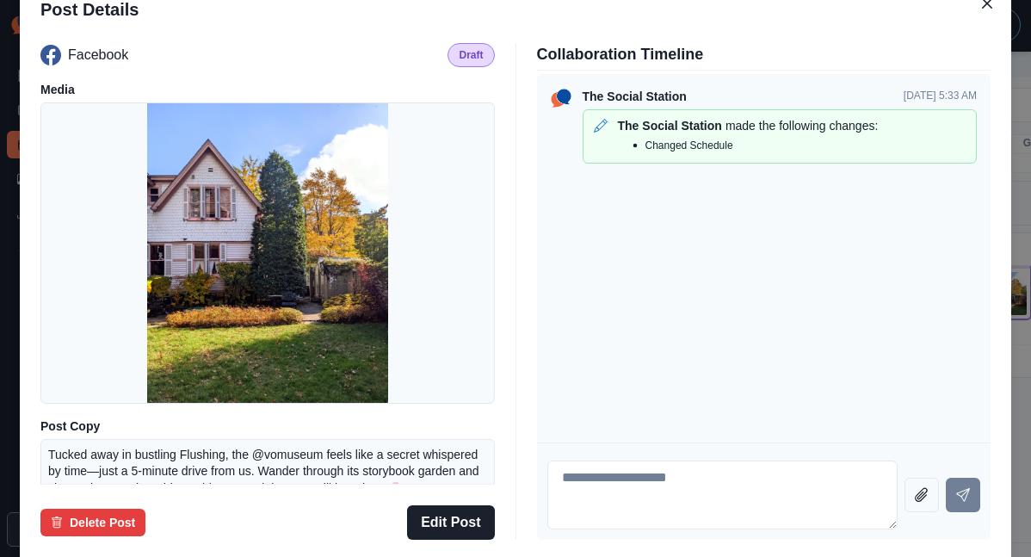
scroll to position [201, 0]
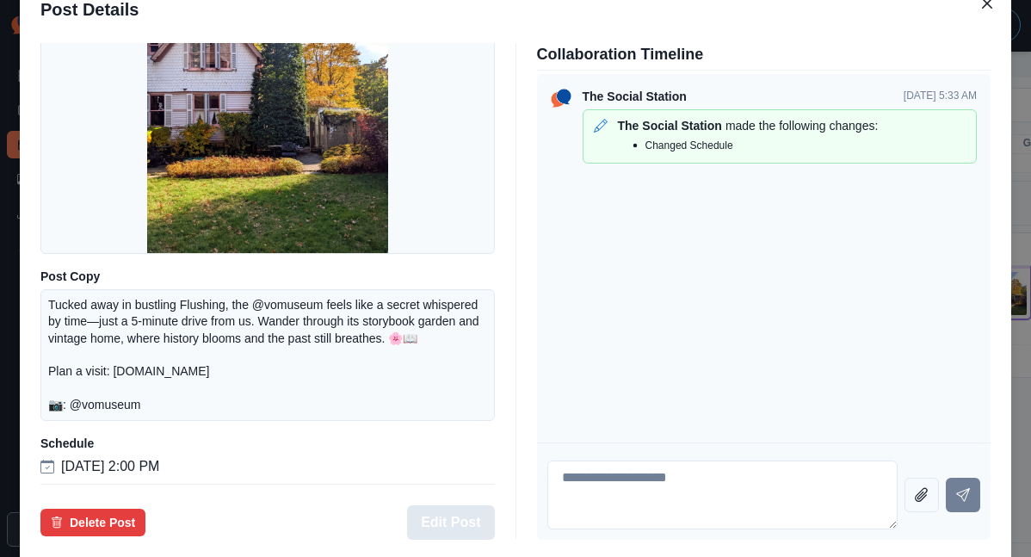
click at [453, 505] on button "Edit Post" at bounding box center [450, 522] width 87 height 34
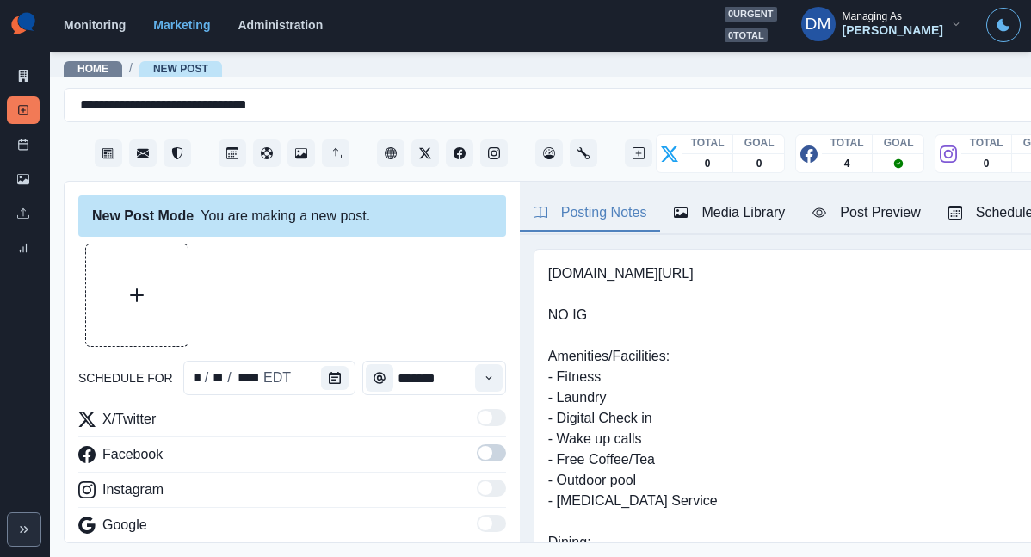
type input "*******"
type textarea "**********"
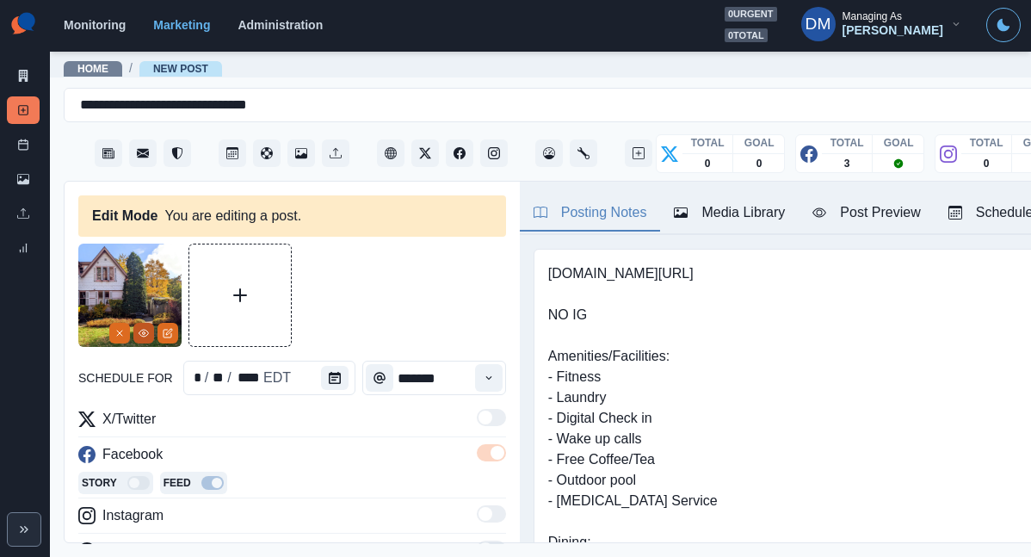
click at [142, 328] on icon "View Media" at bounding box center [144, 333] width 10 height 10
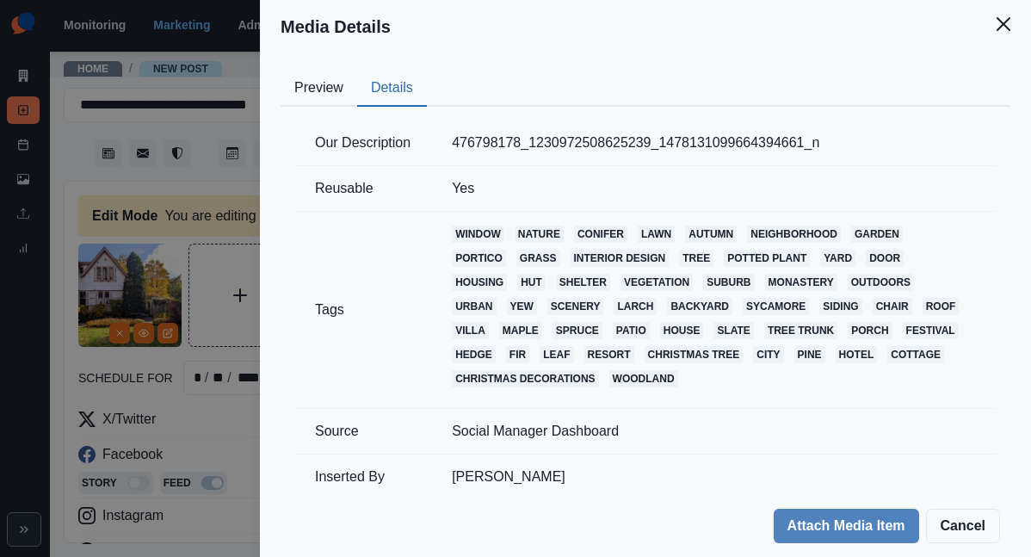
click at [427, 71] on button "Details" at bounding box center [392, 89] width 70 height 36
click at [405, 267] on div "Media Details Preview Details Our Description 476798178_1230972508625239_147813…" at bounding box center [515, 278] width 1031 height 557
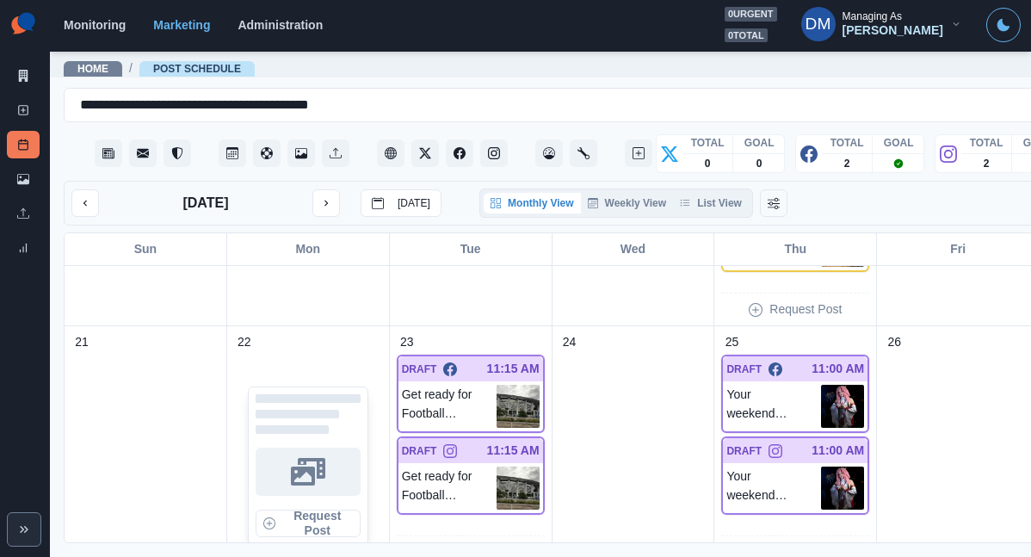
scroll to position [680, 0]
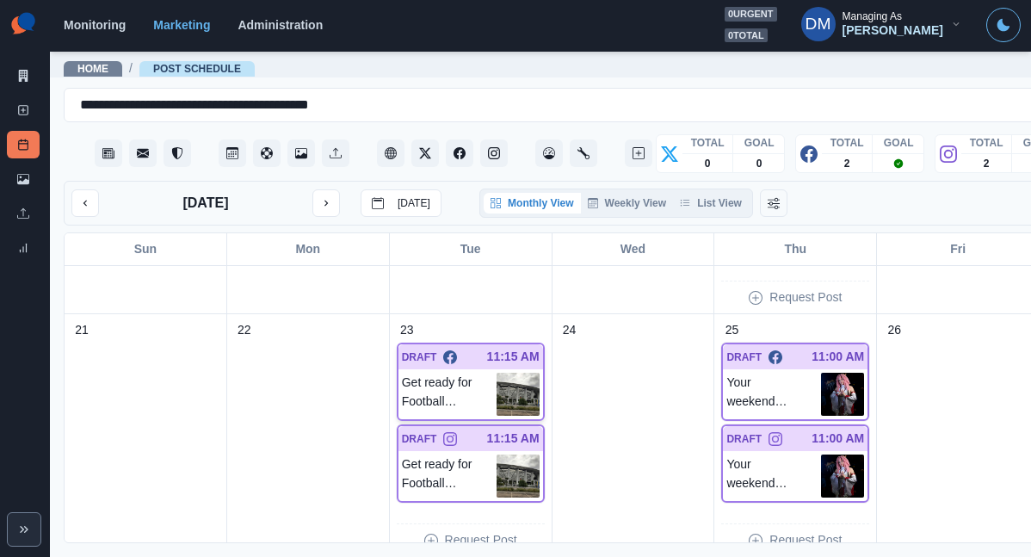
click at [497, 373] on img at bounding box center [518, 394] width 43 height 43
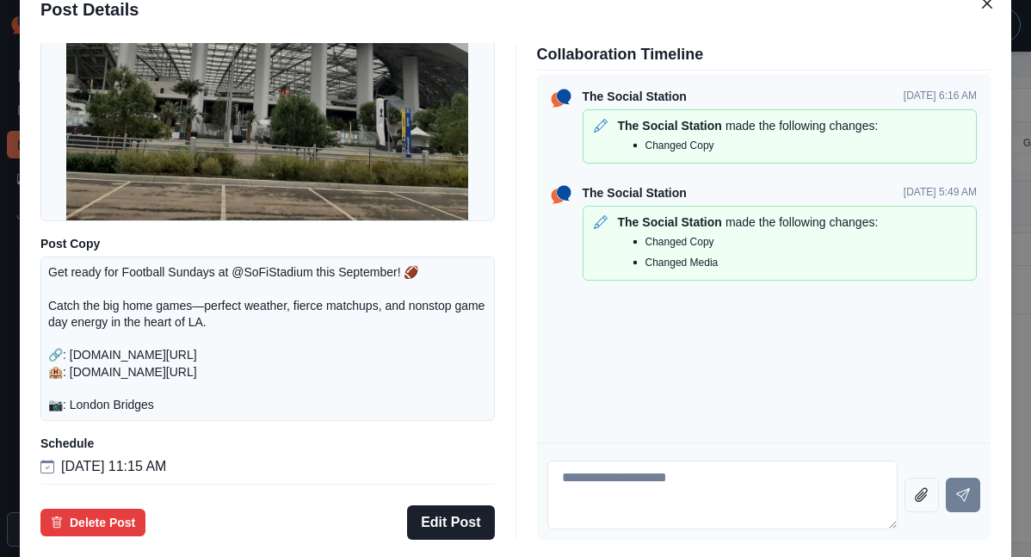
scroll to position [213, 0]
click at [464, 505] on button "Edit Post" at bounding box center [450, 522] width 87 height 34
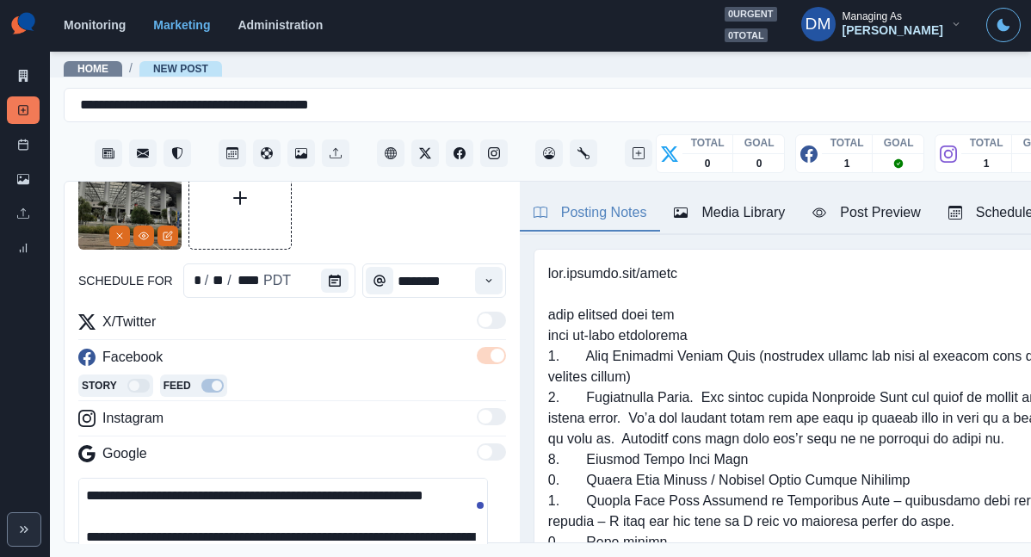
scroll to position [60, 0]
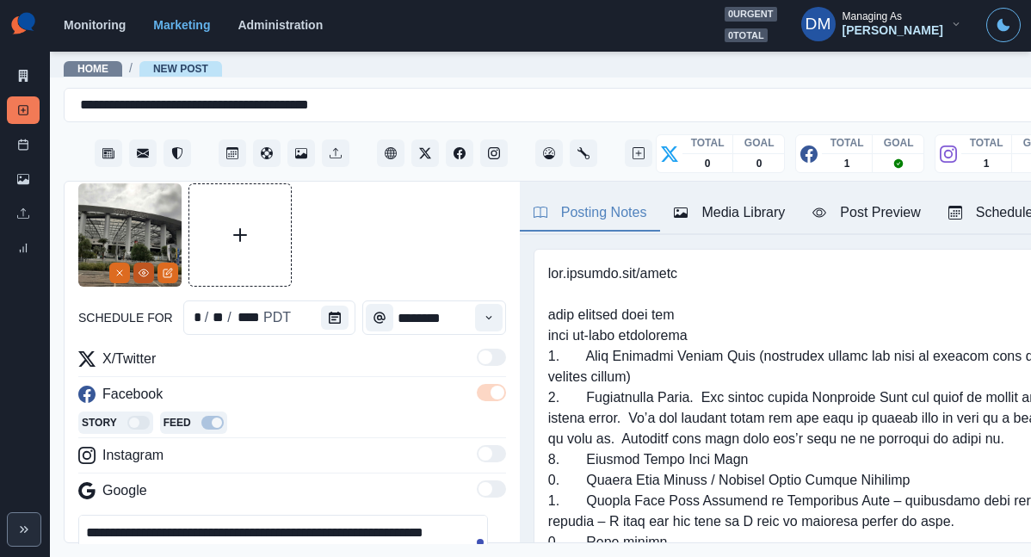
click at [145, 268] on icon "View Media" at bounding box center [144, 273] width 10 height 10
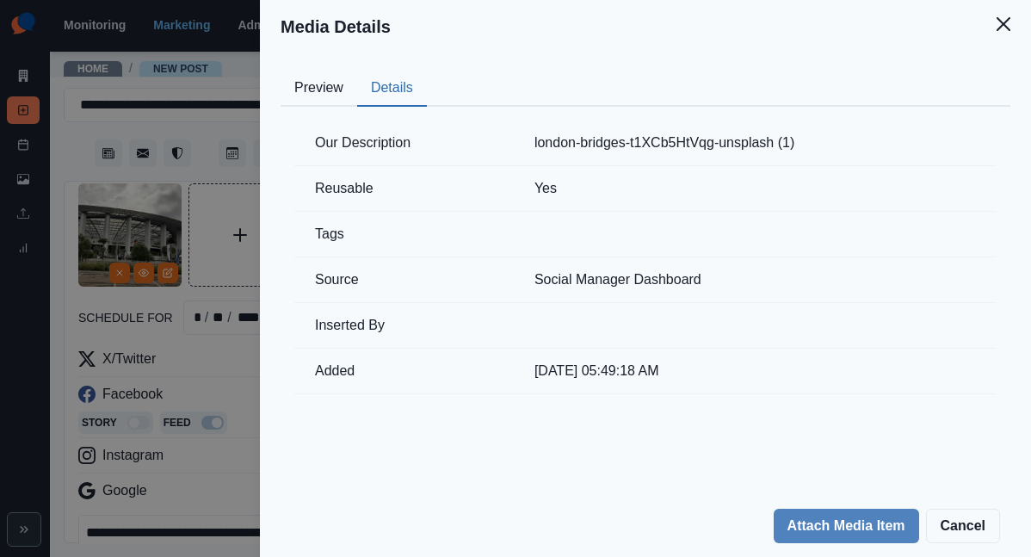
click at [427, 71] on button "Details" at bounding box center [392, 89] width 70 height 36
click at [967, 532] on button "Cancel" at bounding box center [963, 526] width 74 height 34
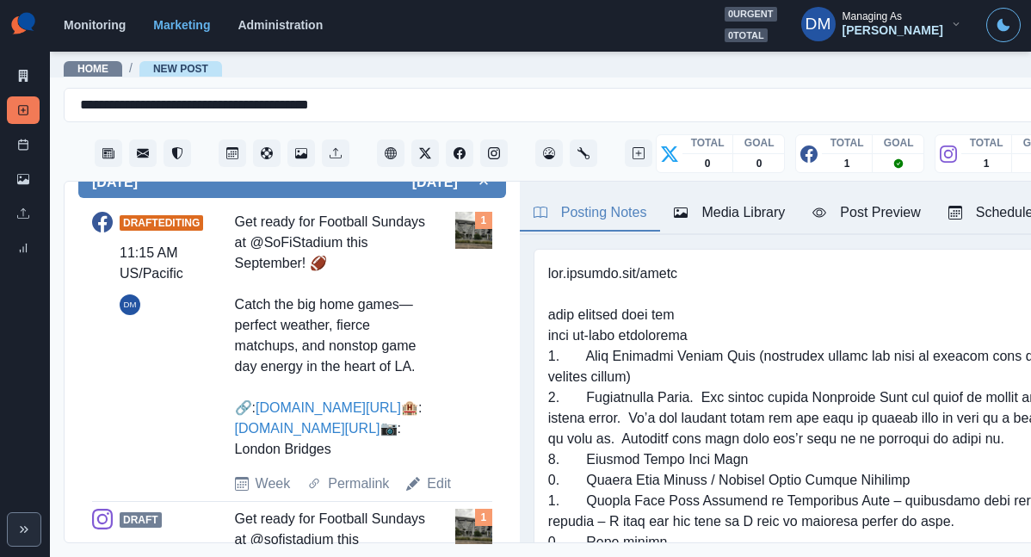
scroll to position [0, 0]
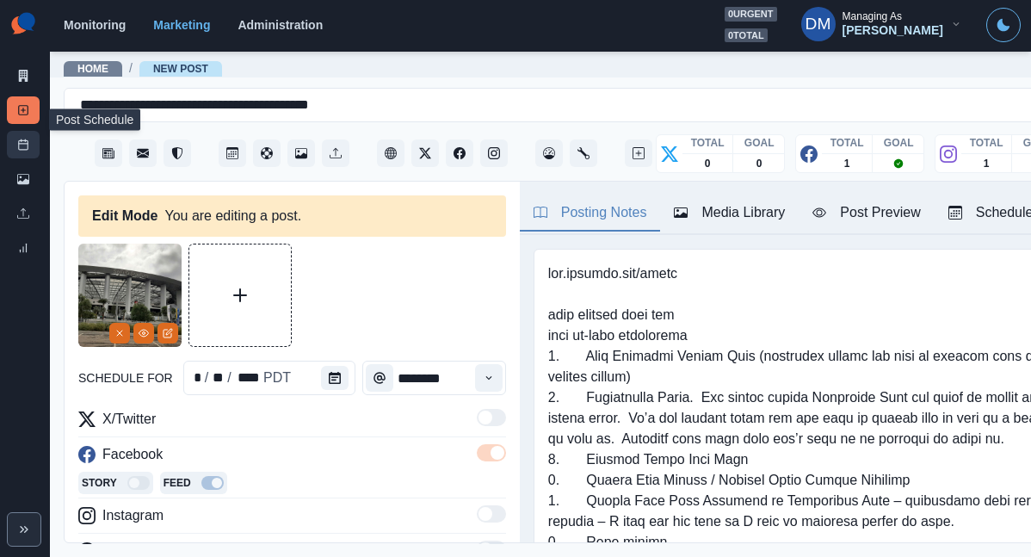
click at [20, 139] on icon at bounding box center [23, 145] width 12 height 12
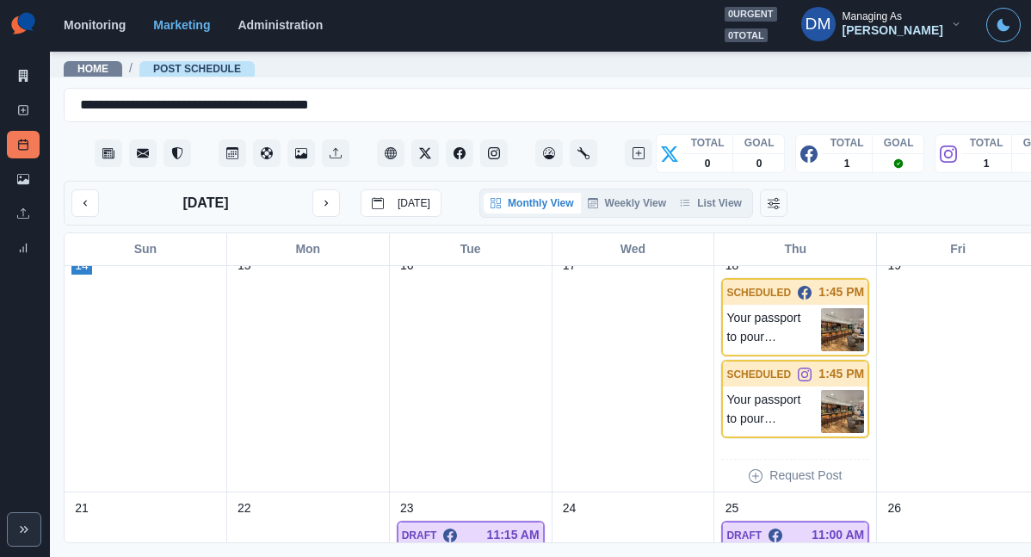
scroll to position [639, 0]
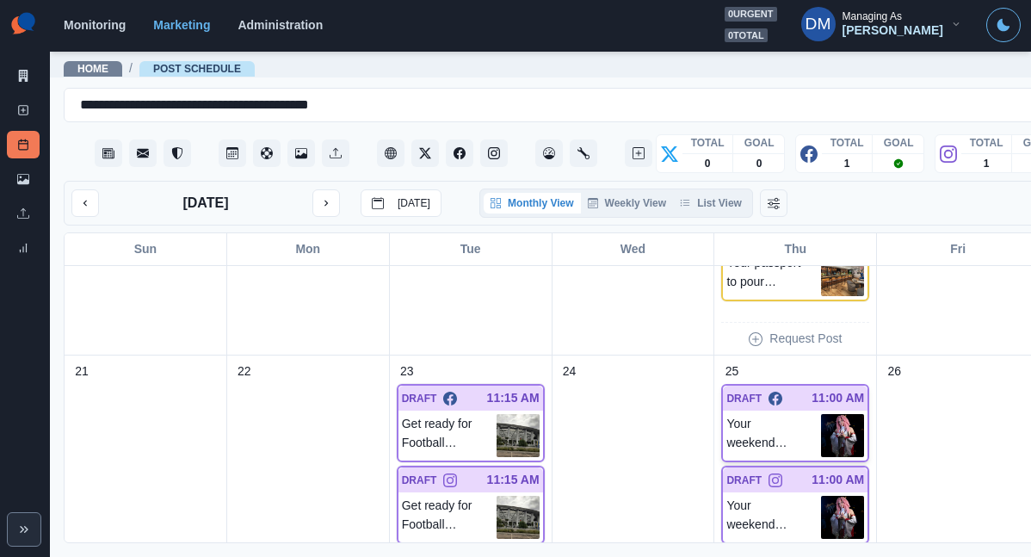
click at [821, 414] on img at bounding box center [842, 435] width 43 height 43
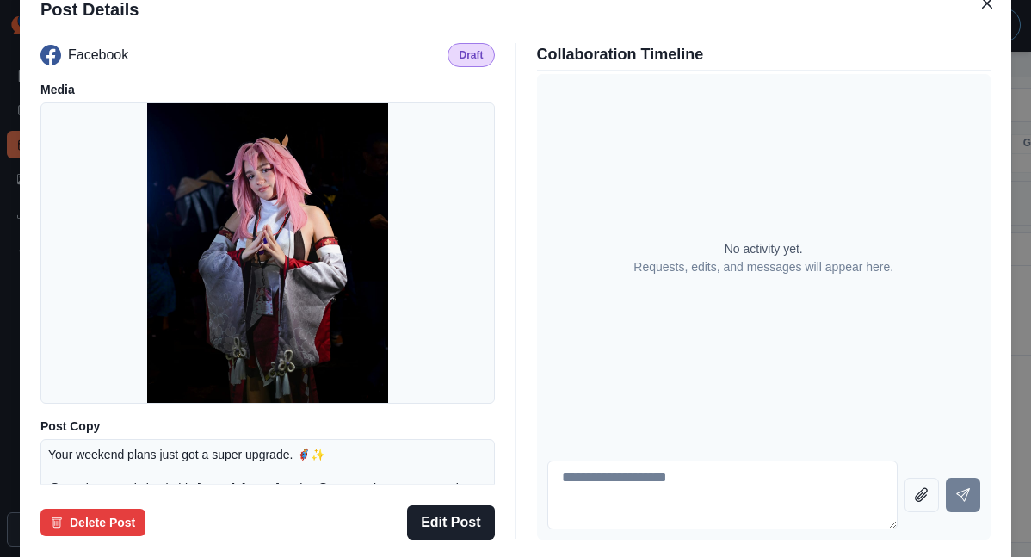
scroll to position [226, 0]
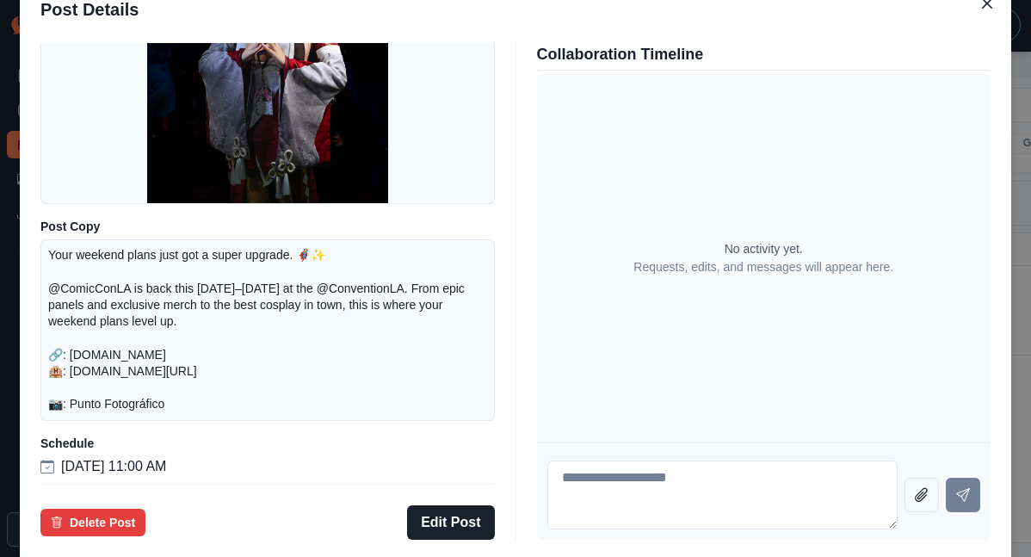
click at [107, 350] on div "Post Details Facebook Draft Media Post Copy Your weekend plans just got a super…" at bounding box center [515, 278] width 1031 height 557
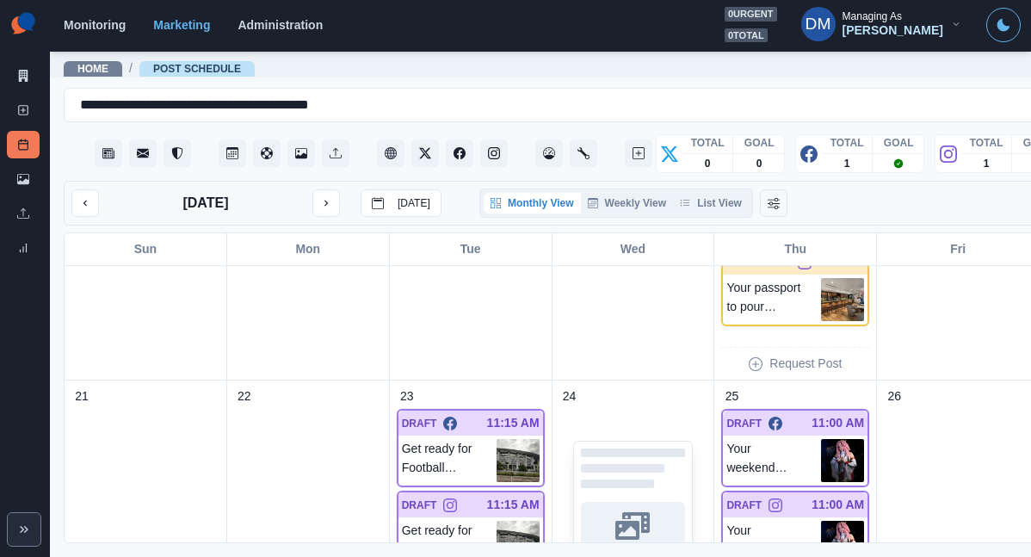
scroll to position [607, 0]
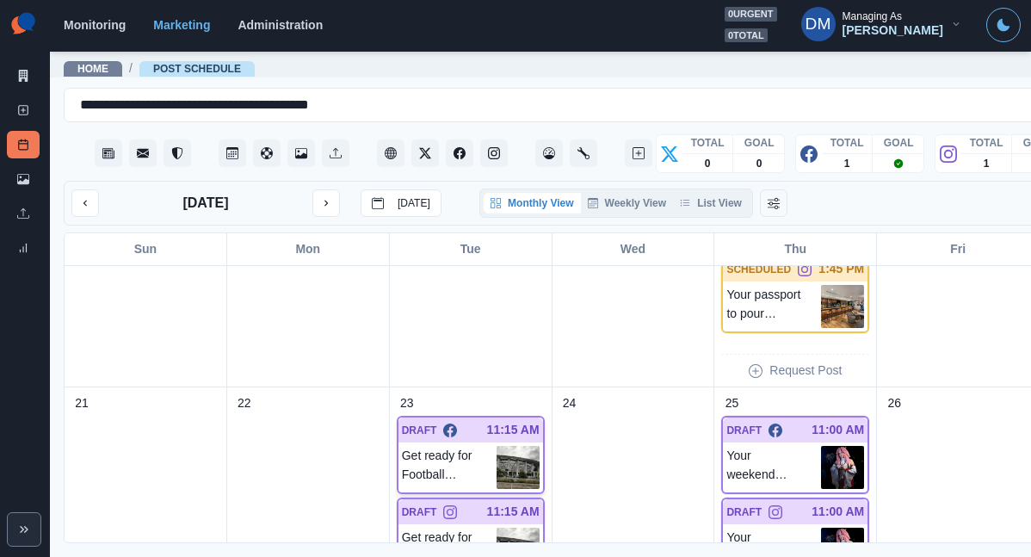
click at [497, 446] on img at bounding box center [518, 467] width 43 height 43
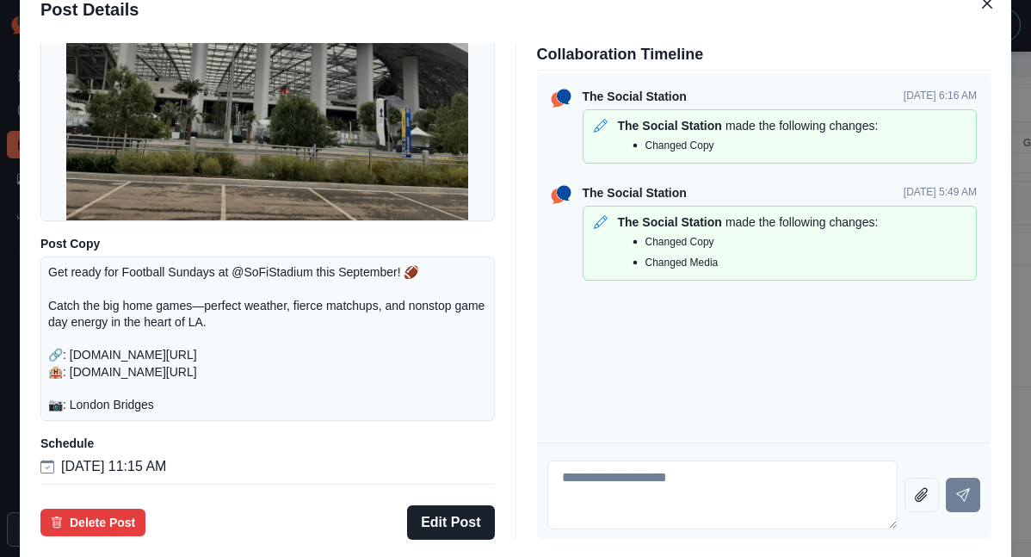
scroll to position [213, 0]
click at [119, 321] on div "Post Details Facebook Draft Media Post Copy Get ready for Football Sundays at @…" at bounding box center [515, 278] width 1031 height 557
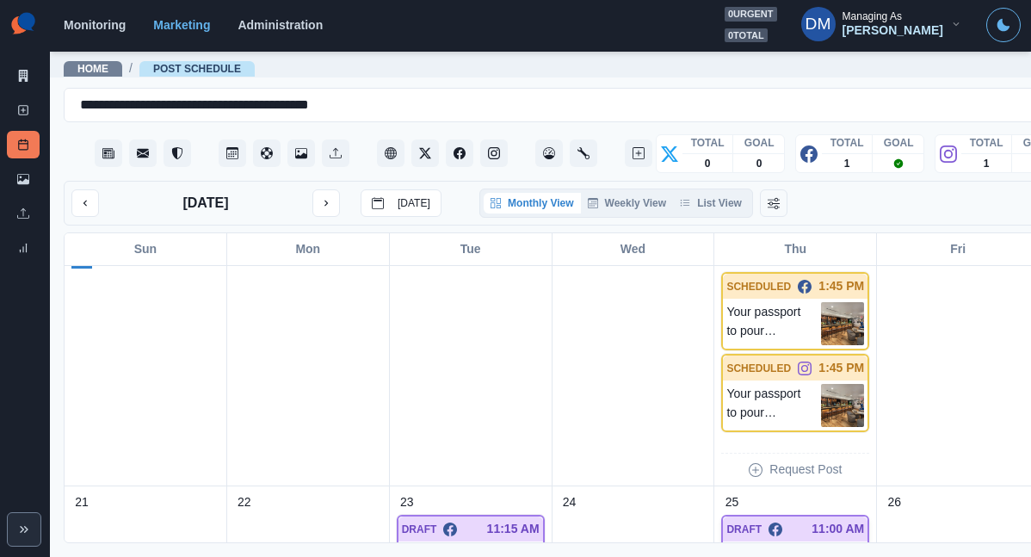
scroll to position [938, 0]
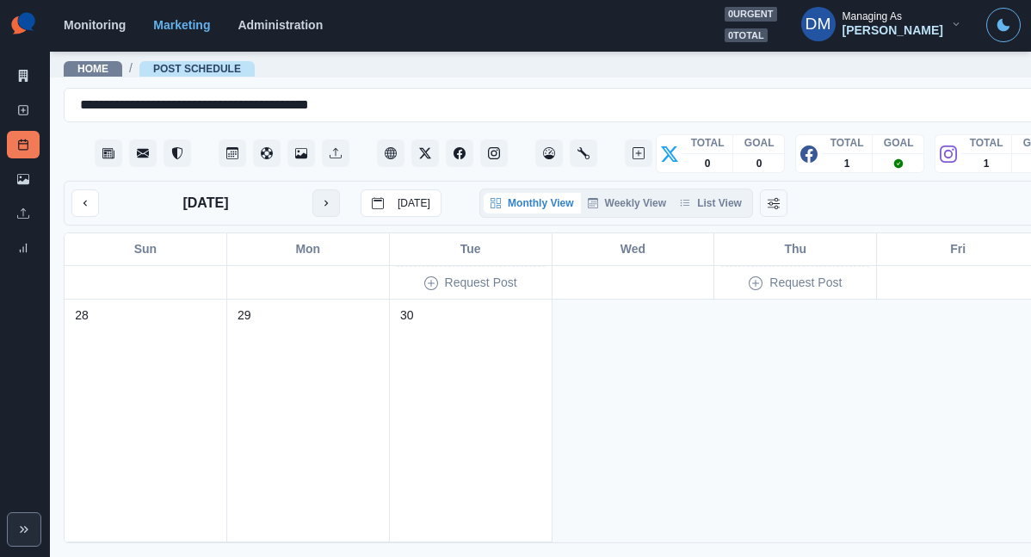
click at [320, 197] on icon "next month" at bounding box center [326, 203] width 12 height 12
click at [79, 197] on icon "previous month" at bounding box center [85, 203] width 12 height 12
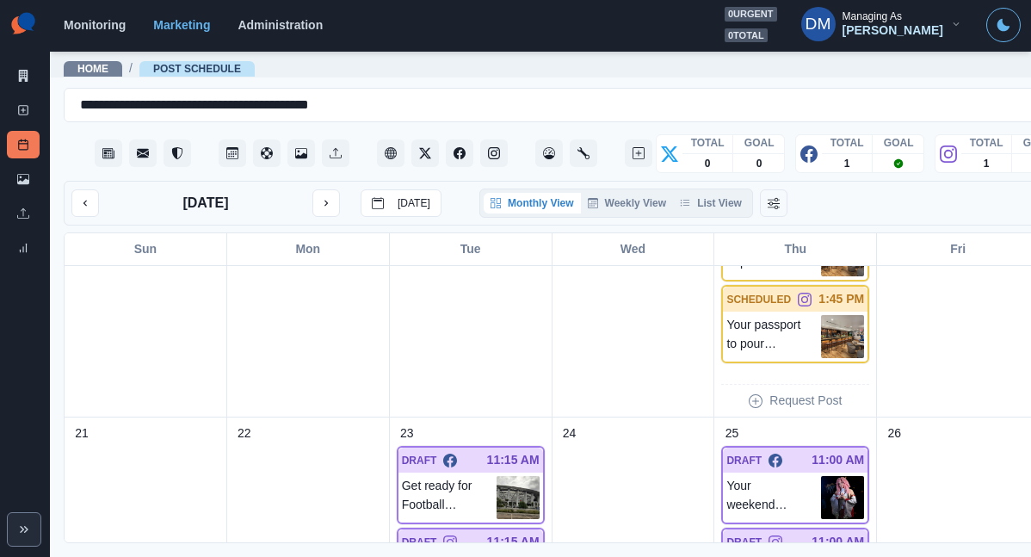
scroll to position [714, 0]
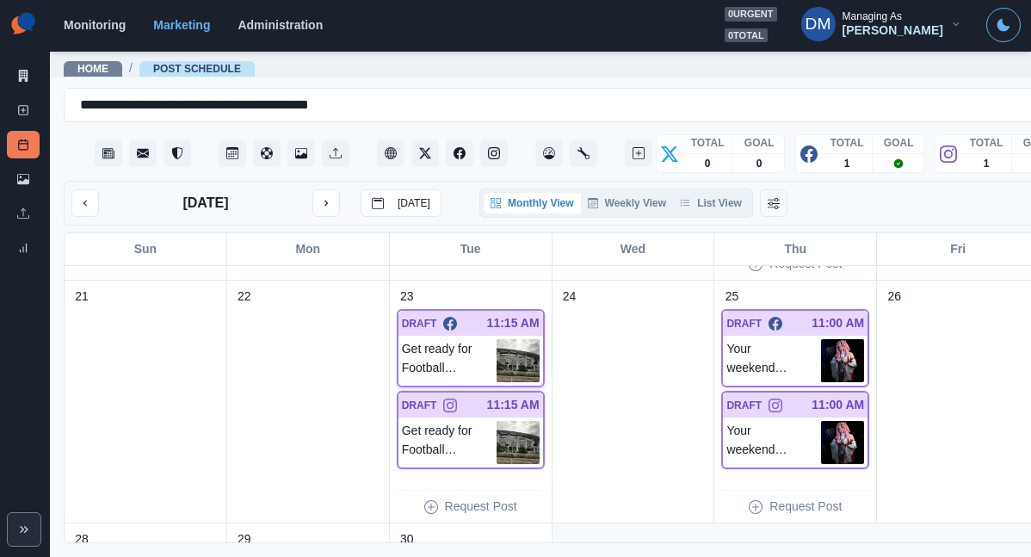
click at [497, 339] on img at bounding box center [518, 360] width 43 height 43
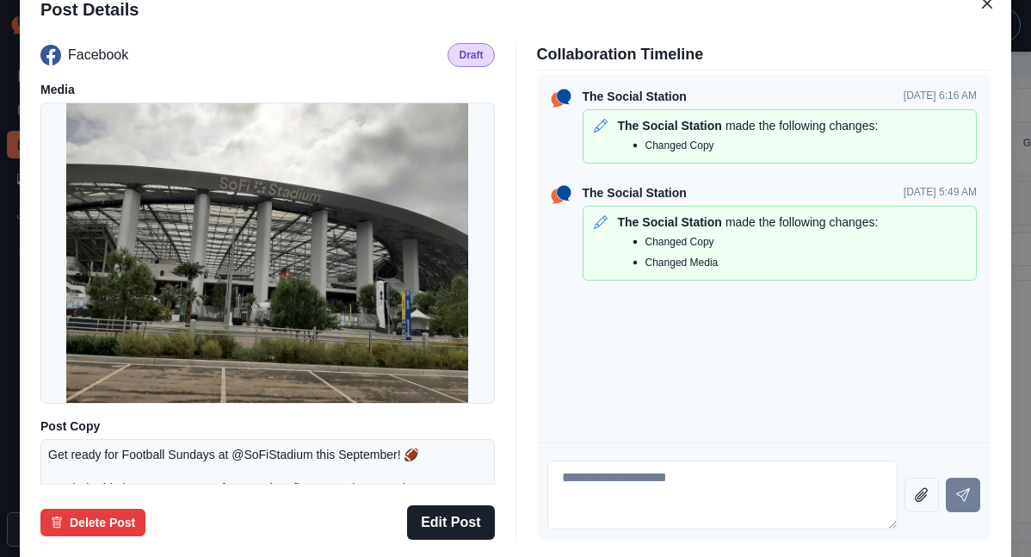
scroll to position [213, 0]
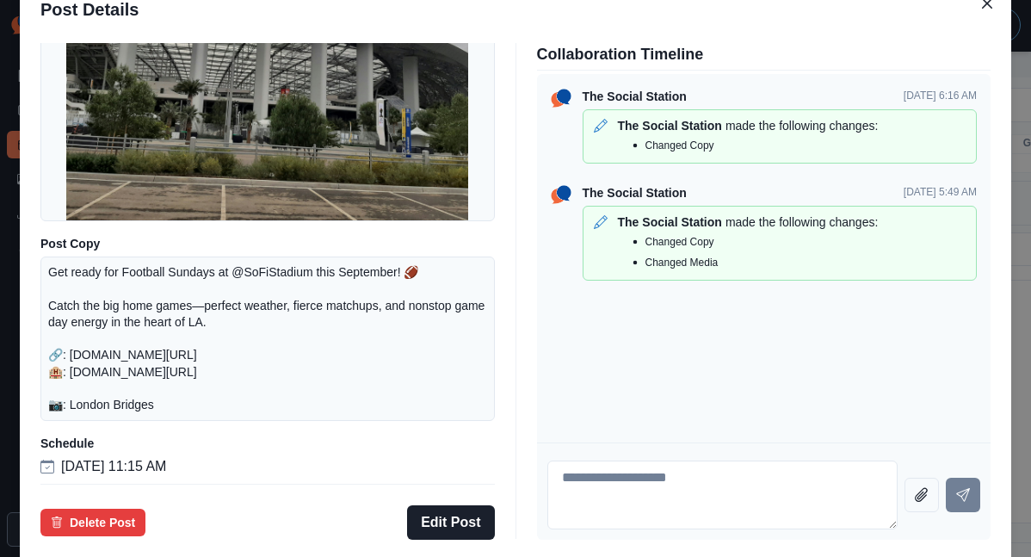
click at [116, 343] on div "Post Details Facebook Draft Media Post Copy Get ready for Football Sundays at @…" at bounding box center [515, 278] width 1031 height 557
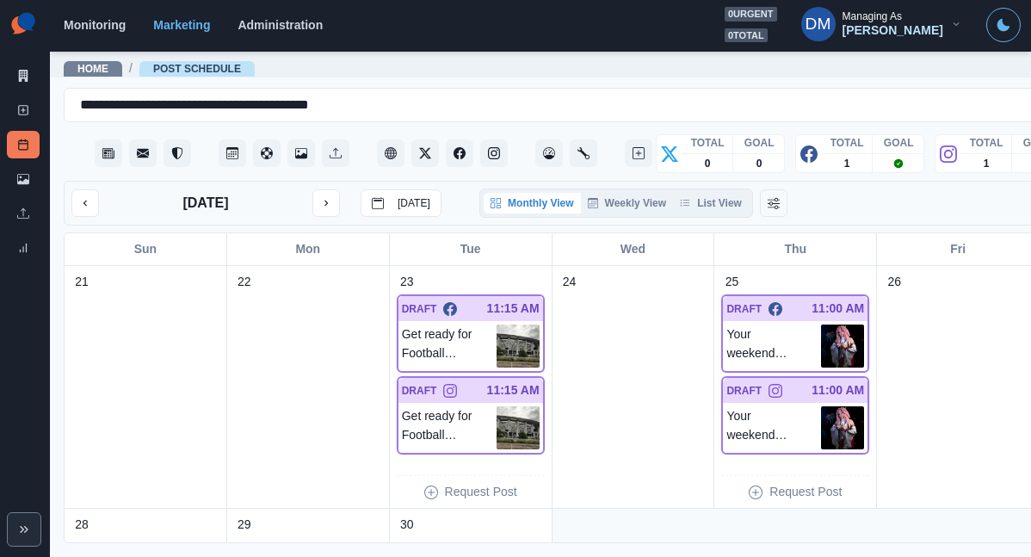
scroll to position [727, 0]
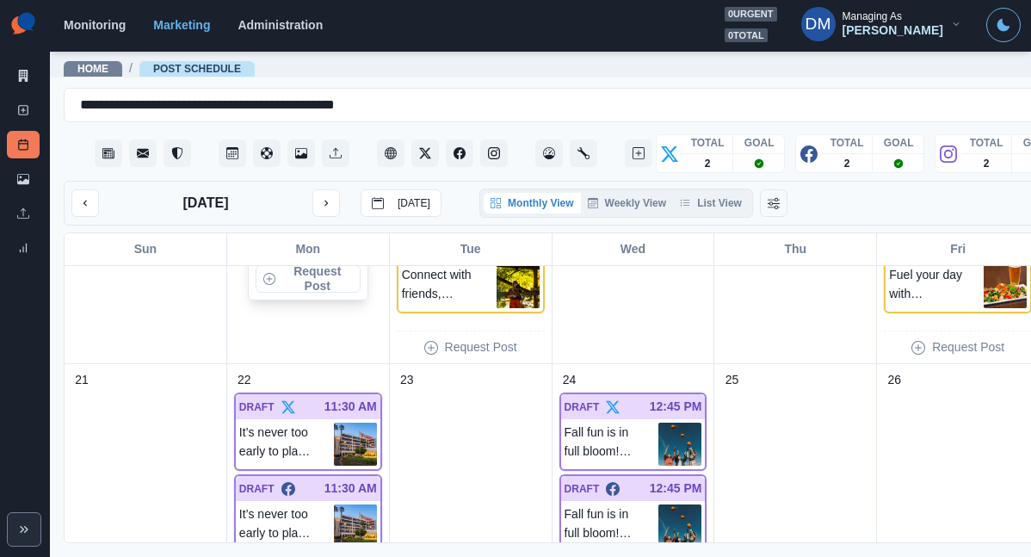
scroll to position [1065, 0]
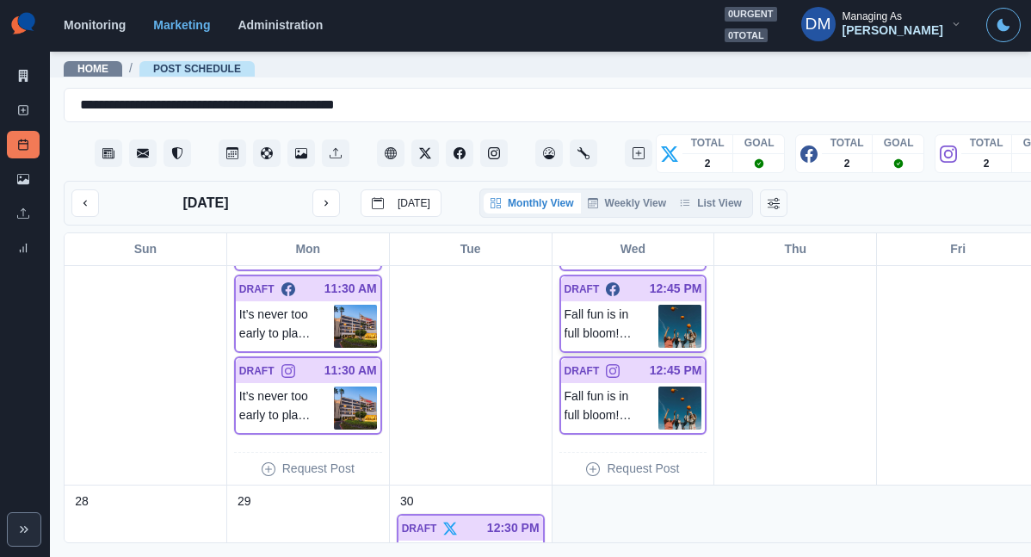
click at [659, 305] on img at bounding box center [680, 326] width 43 height 43
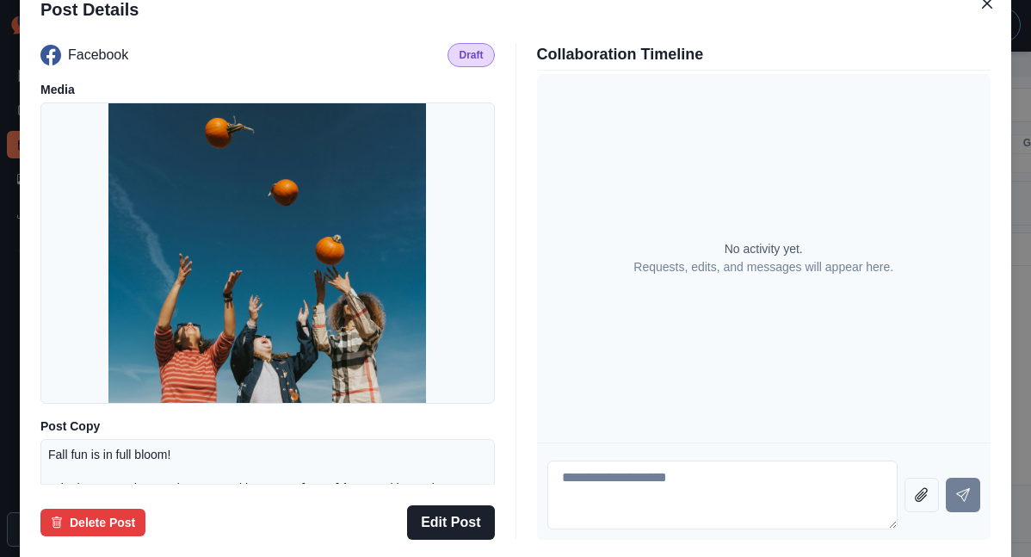
scroll to position [251, 0]
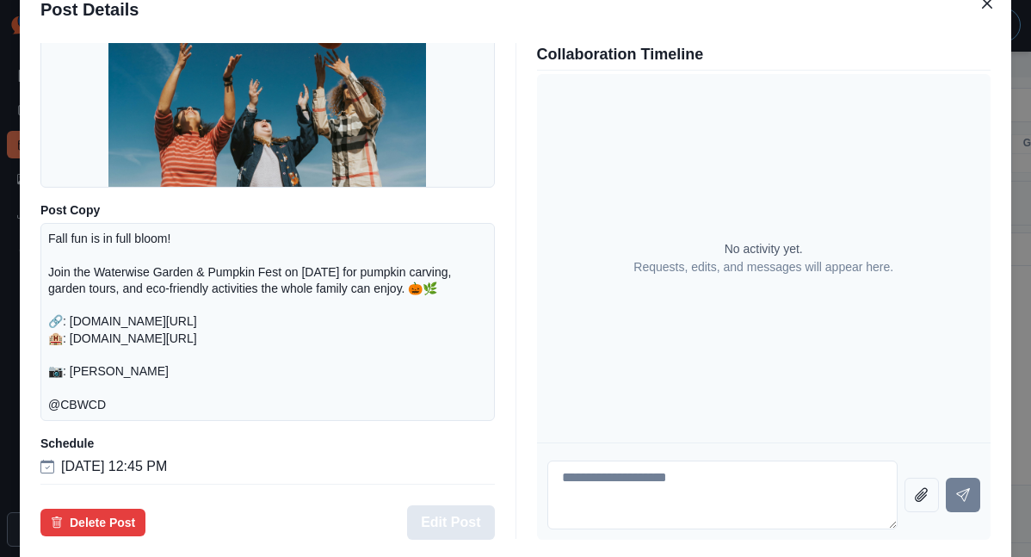
click at [469, 505] on button "Edit Post" at bounding box center [450, 522] width 87 height 34
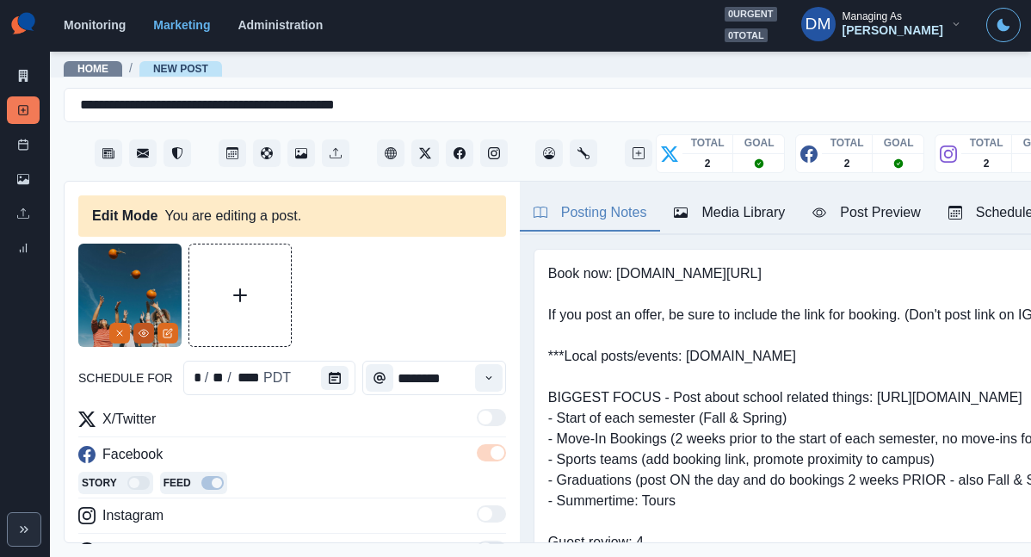
click at [143, 328] on icon "View Media" at bounding box center [144, 333] width 10 height 10
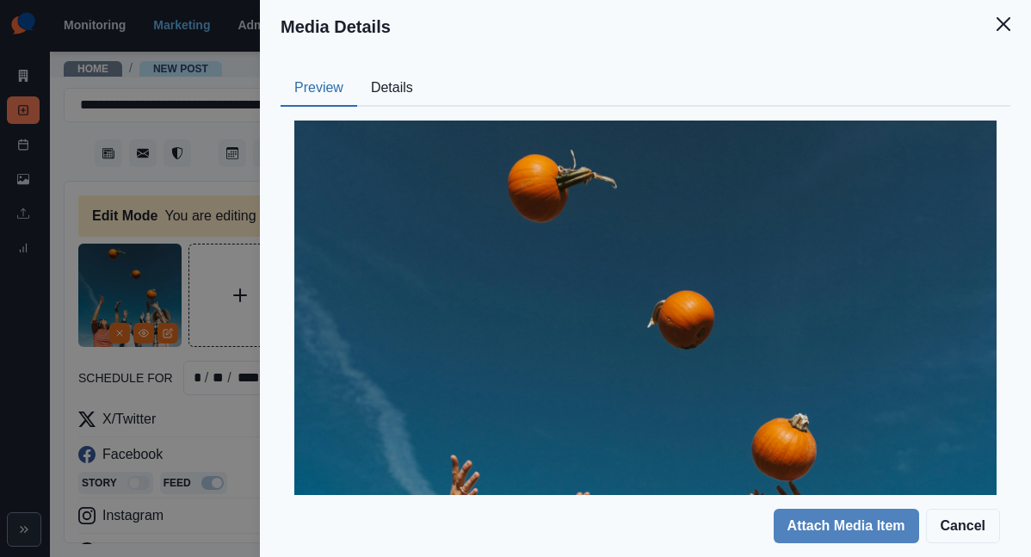
click at [427, 71] on button "Details" at bounding box center [392, 89] width 70 height 36
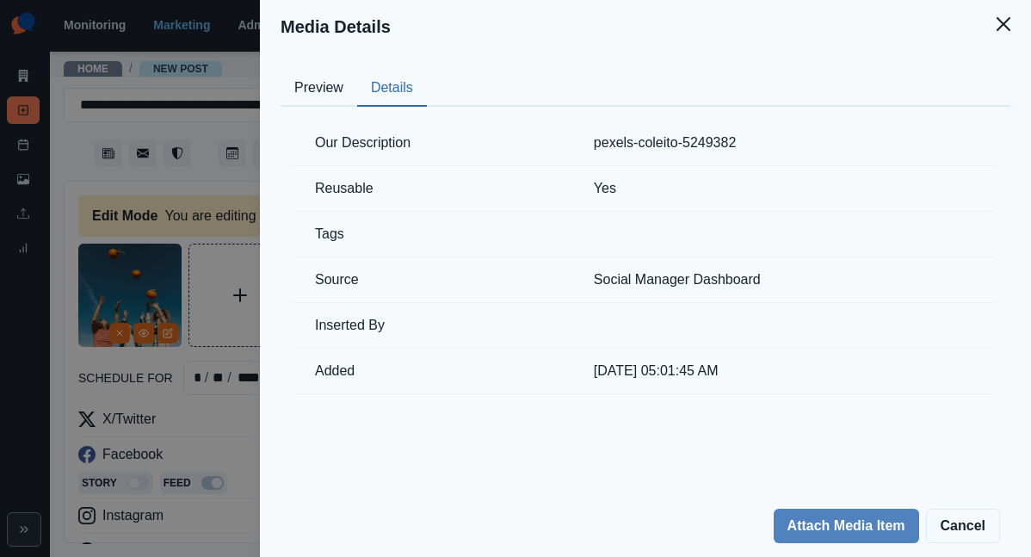
click at [343, 393] on div "Media Details Preview Details Our Description pexels-coleito-5249382 Reusable Y…" at bounding box center [515, 278] width 1031 height 557
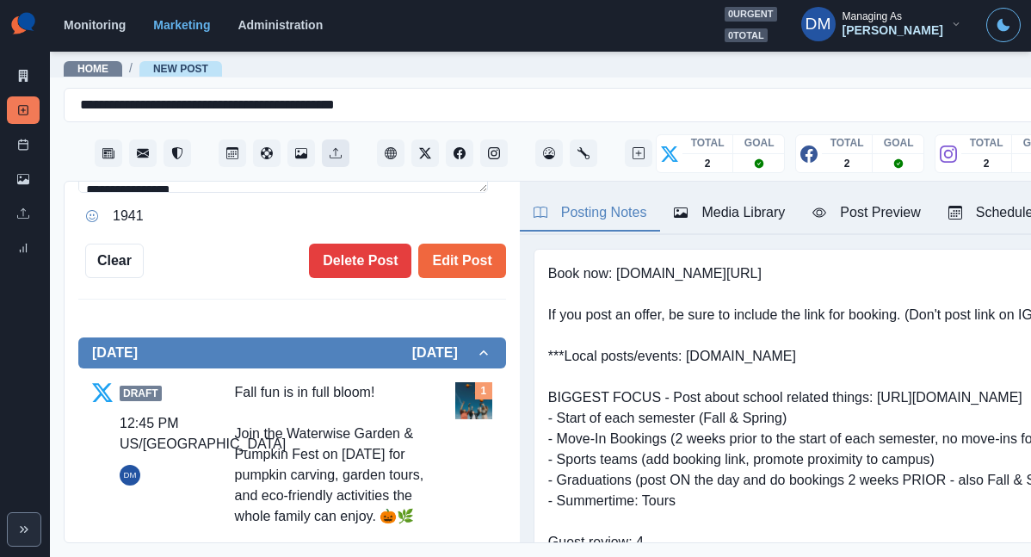
scroll to position [333, 0]
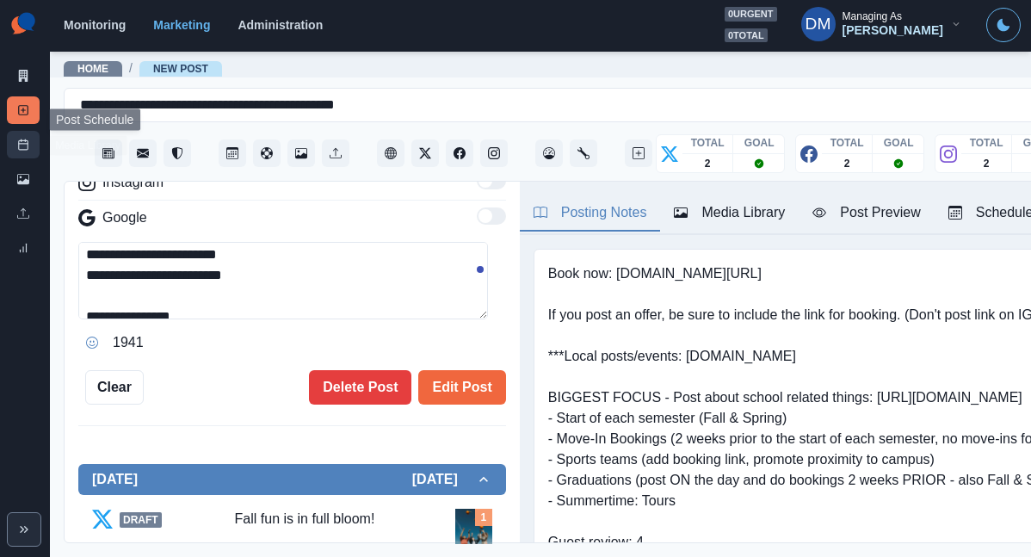
click at [33, 131] on link "Post Schedule" at bounding box center [23, 145] width 33 height 28
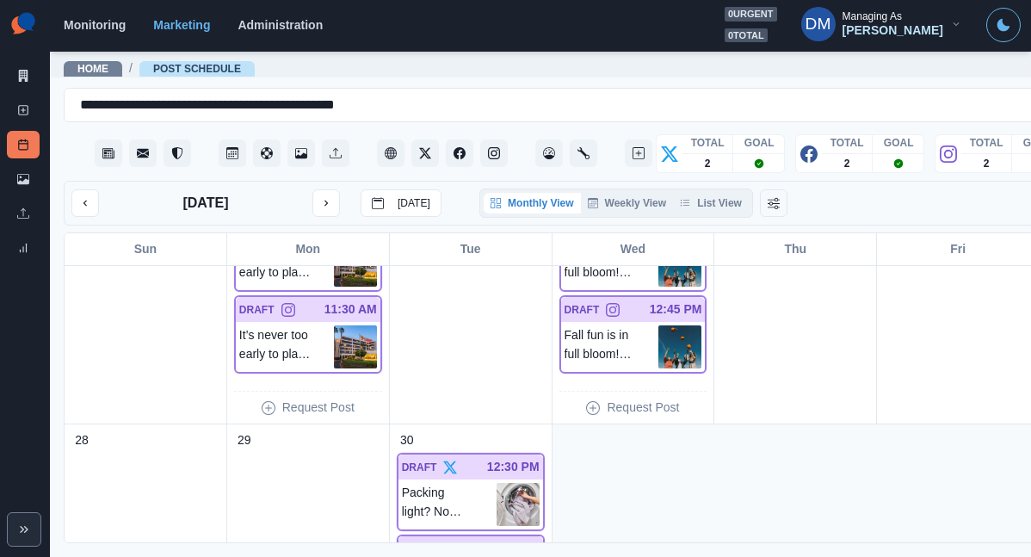
scroll to position [1006, 0]
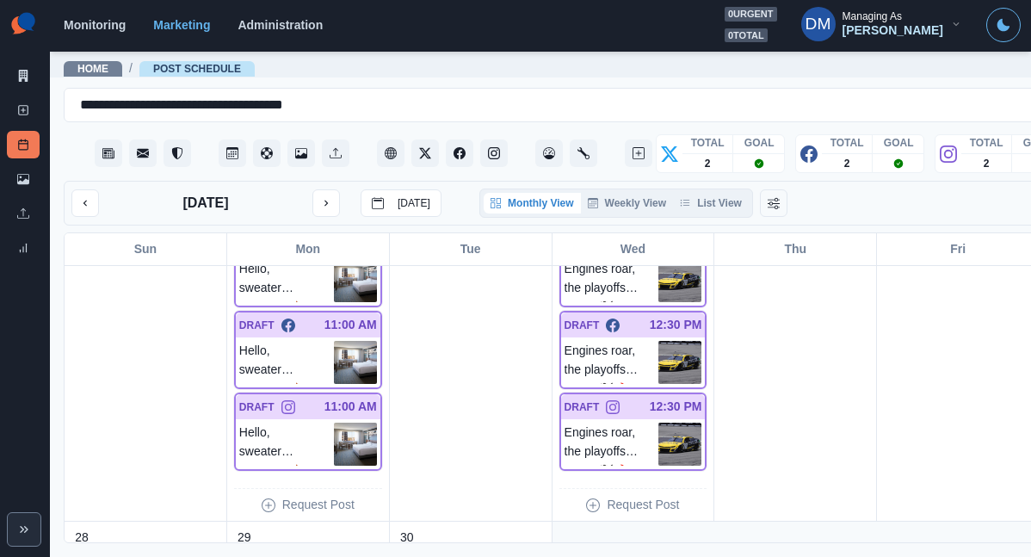
scroll to position [1078, 0]
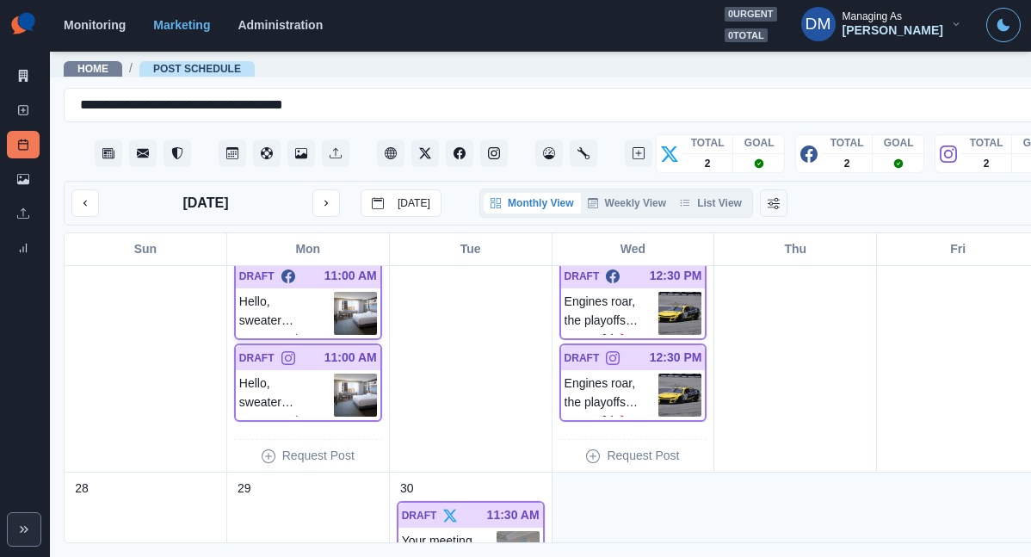
click at [334, 292] on img at bounding box center [355, 313] width 43 height 43
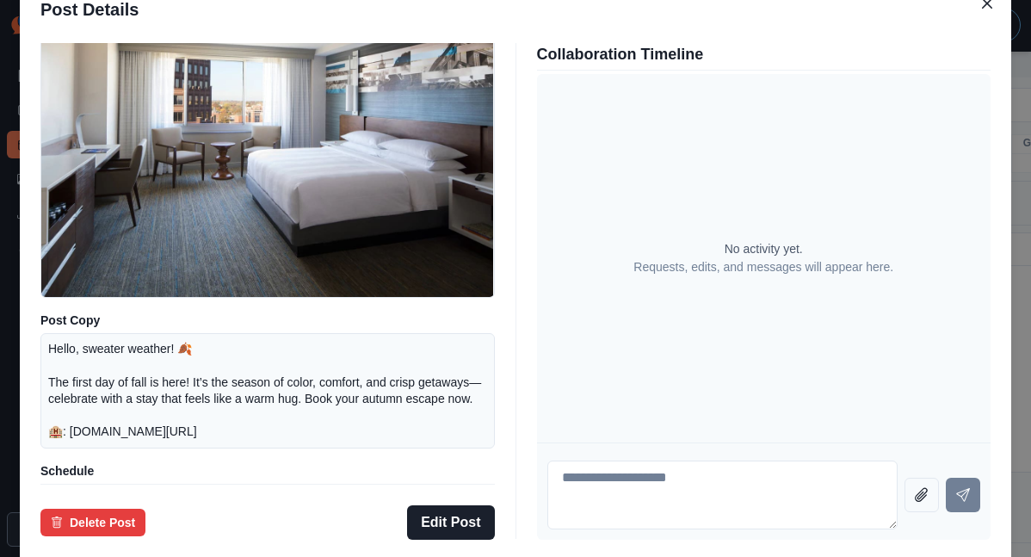
scroll to position [188, 0]
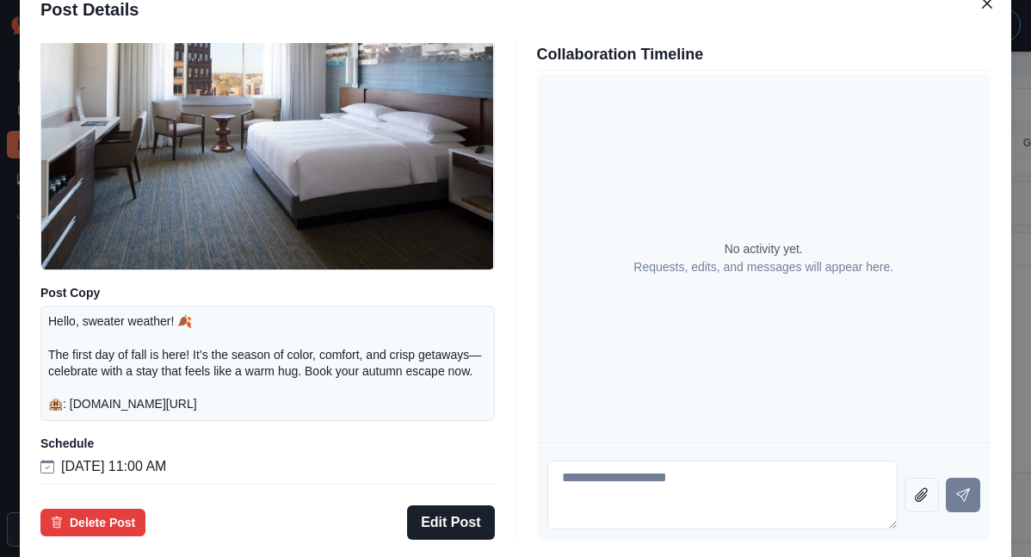
click at [107, 337] on div "Post Details Facebook Draft Media Post Copy Hello, sweater weather! 🍂 The first…" at bounding box center [515, 278] width 1031 height 557
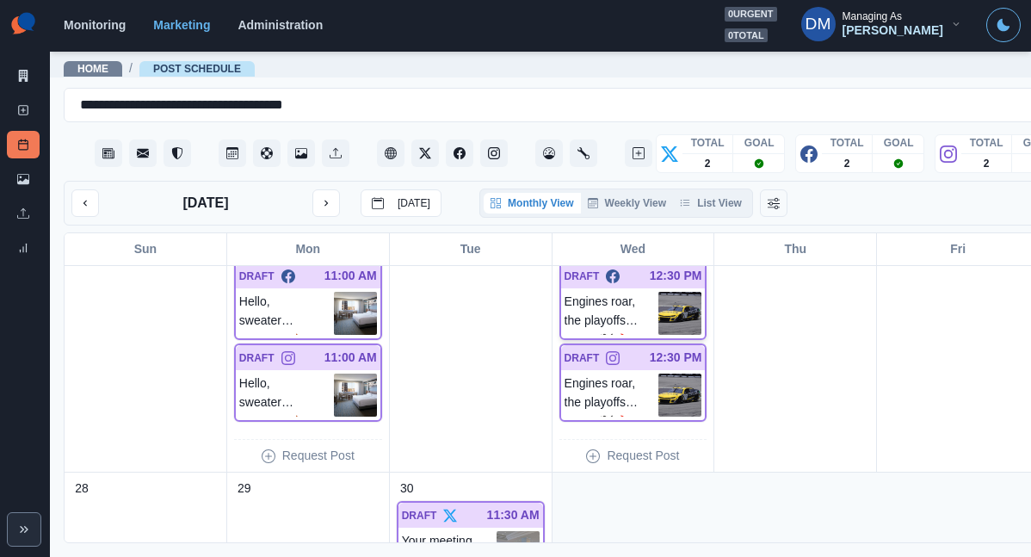
click at [659, 292] on img at bounding box center [680, 313] width 43 height 43
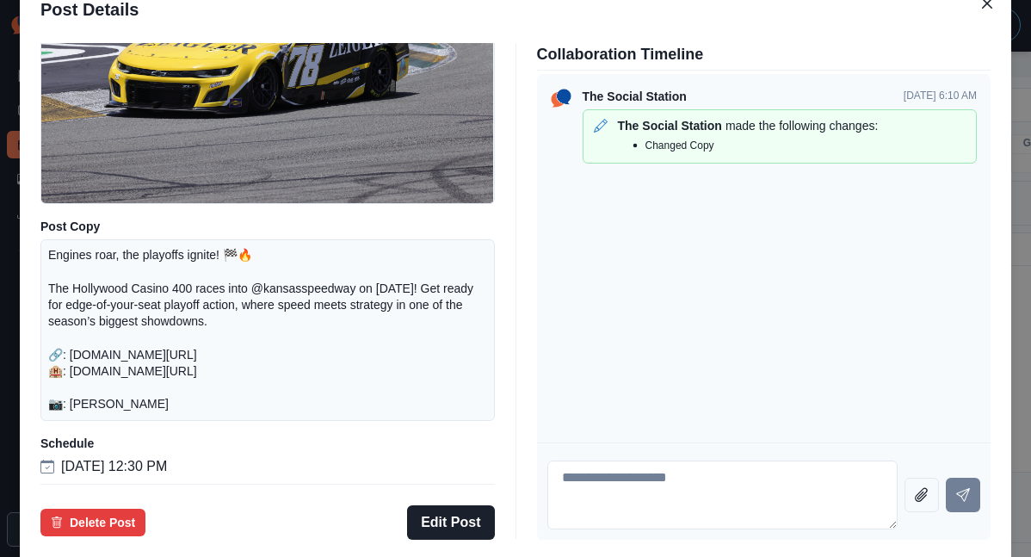
scroll to position [0, 0]
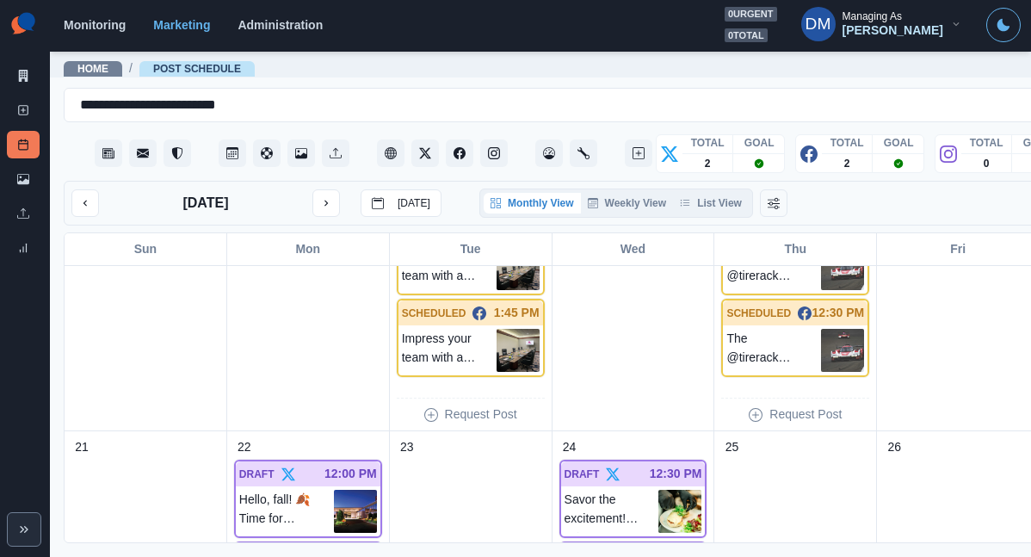
scroll to position [756, 0]
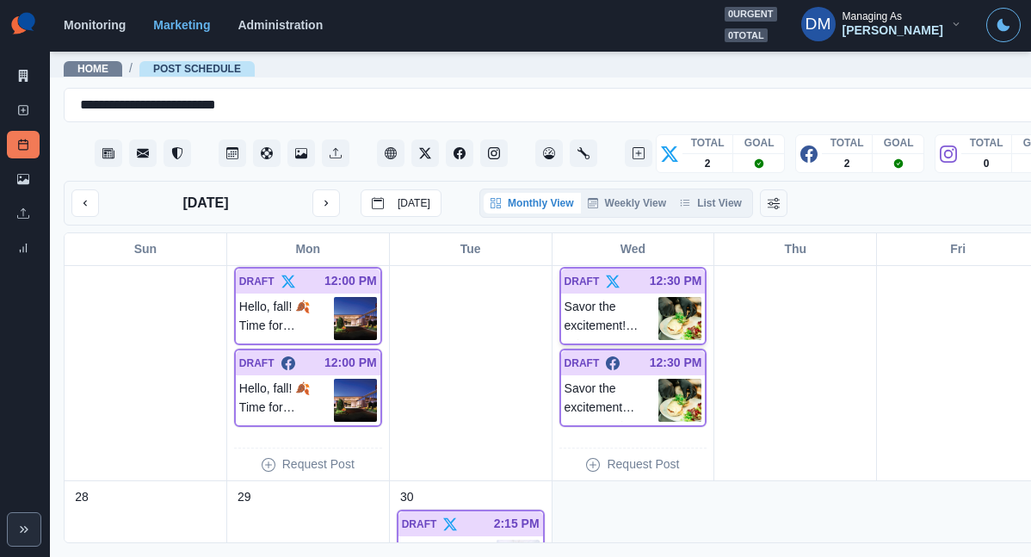
click at [659, 297] on img at bounding box center [680, 318] width 43 height 43
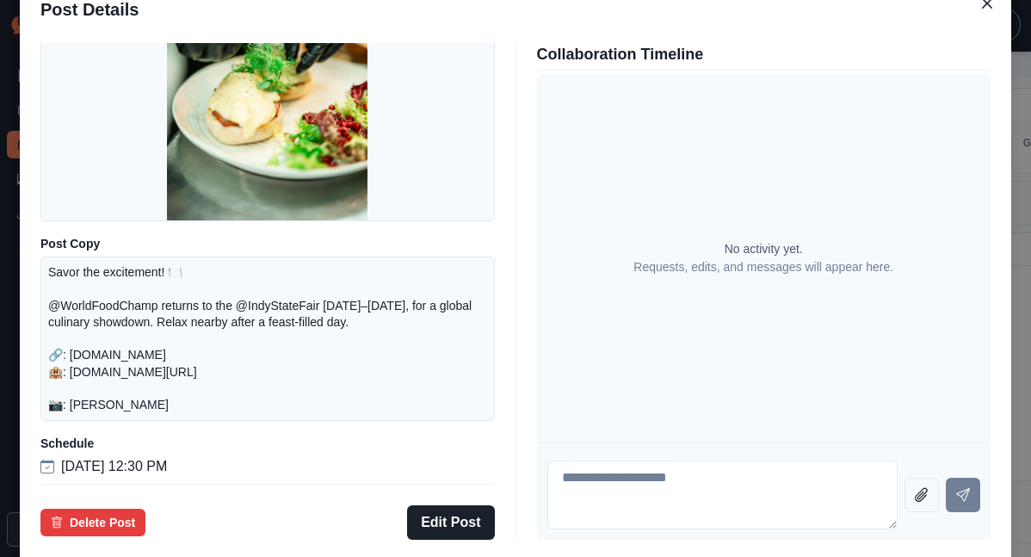
scroll to position [213, 0]
click div "Post Details Twitter Draft Media Post Copy Savor the excitement! 🍽️ @WorldFoodC…"
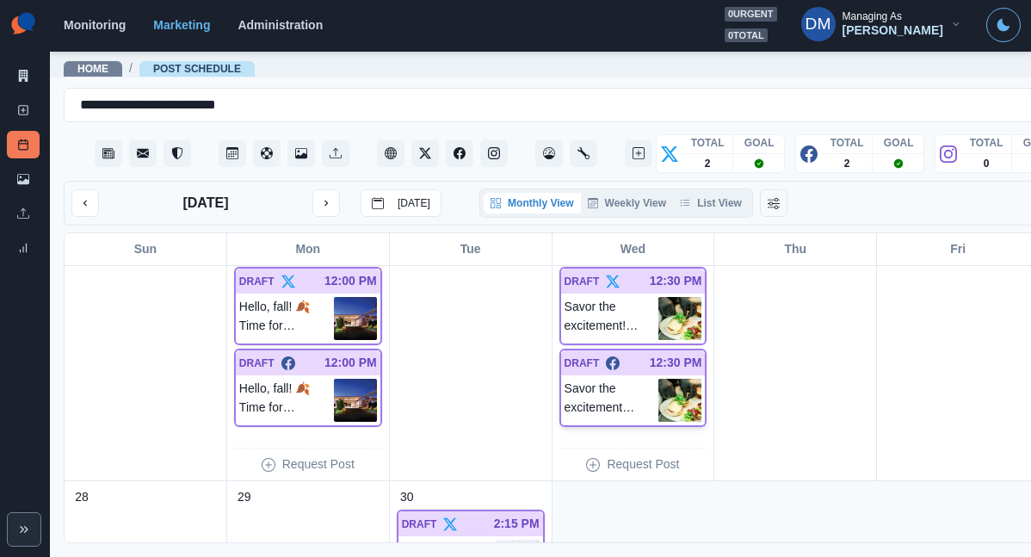
click img
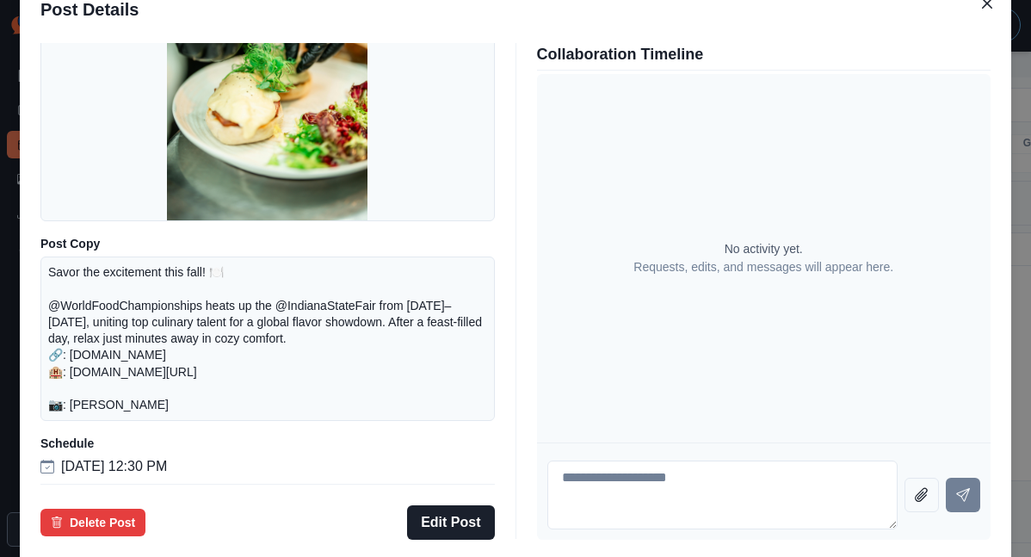
scroll to position [189, 0]
click button "Edit Post"
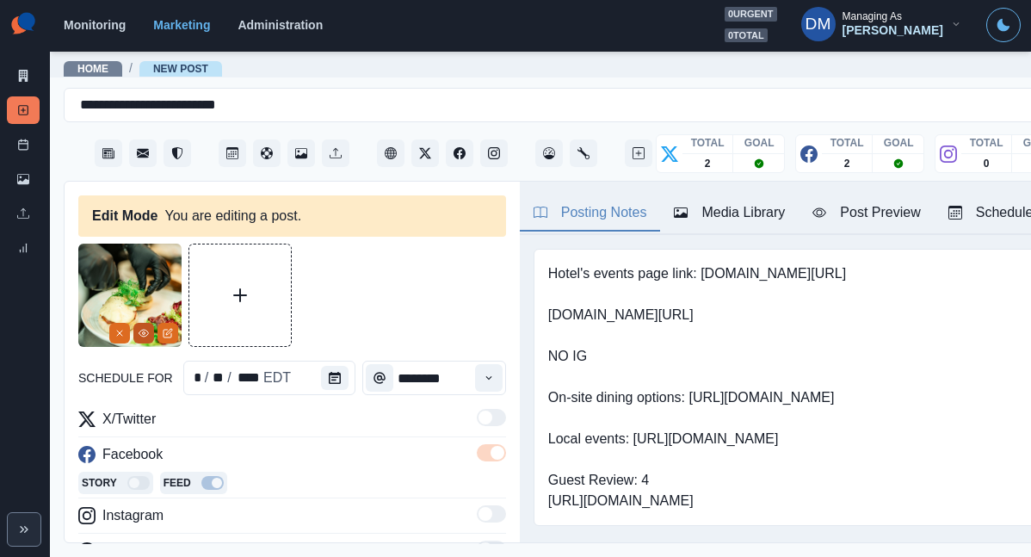
click button "View Media"
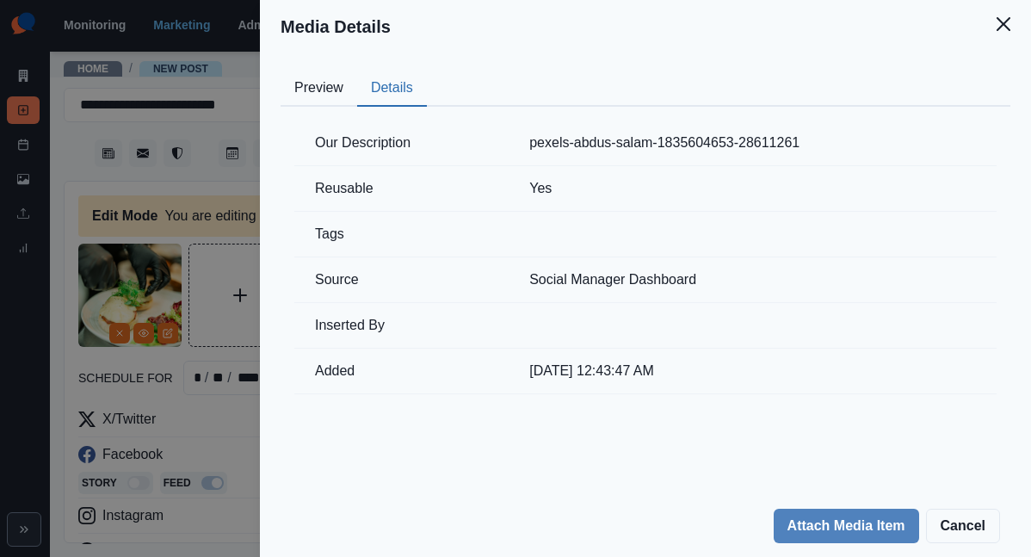
click button "Details"
click icon "Close"
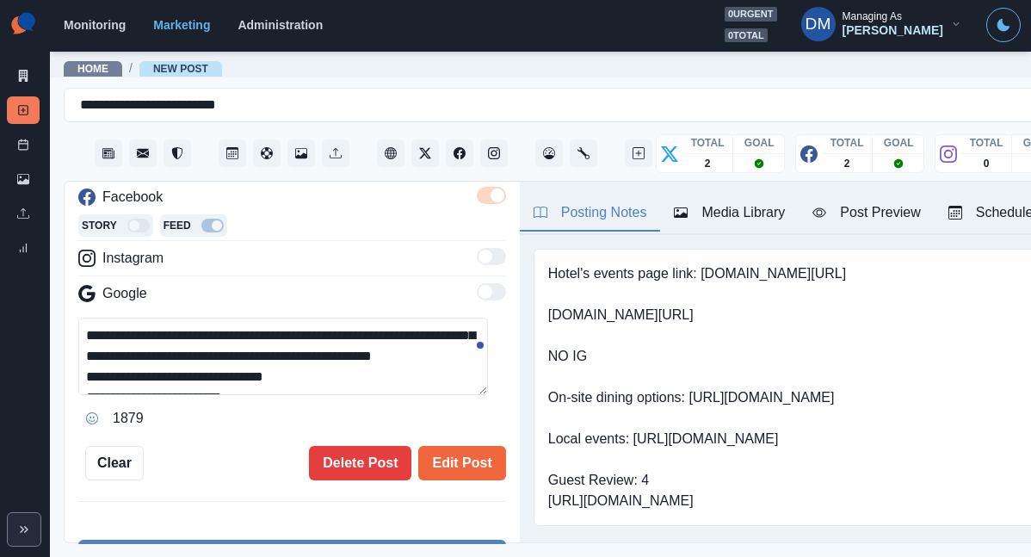
scroll to position [60, 0]
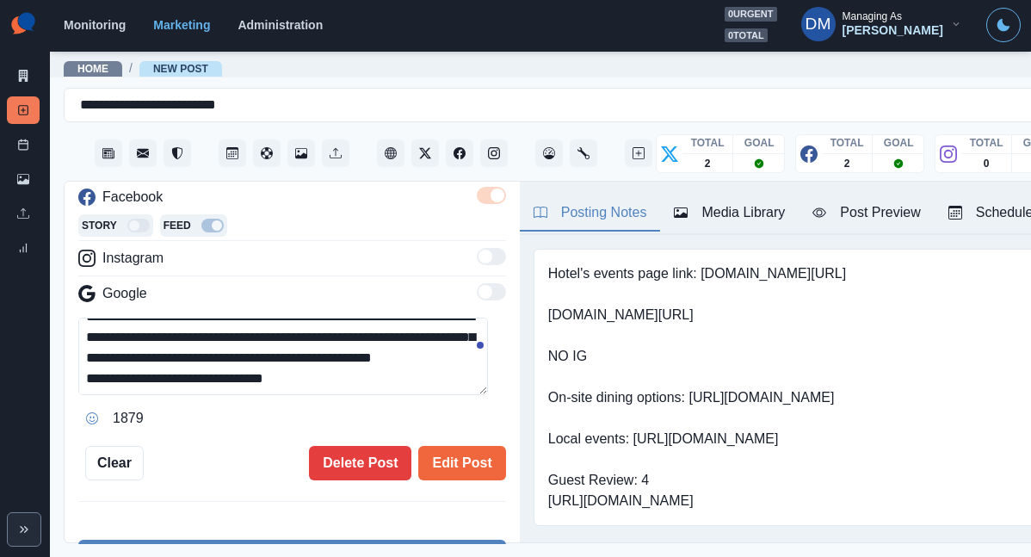
click textarea "**********"
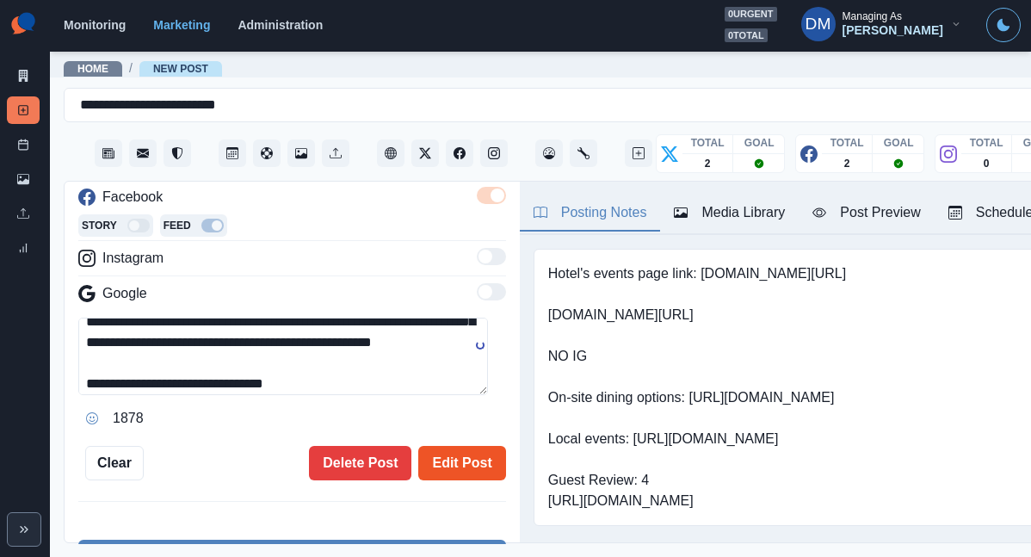
type textarea "**********"
click button "Edit Post"
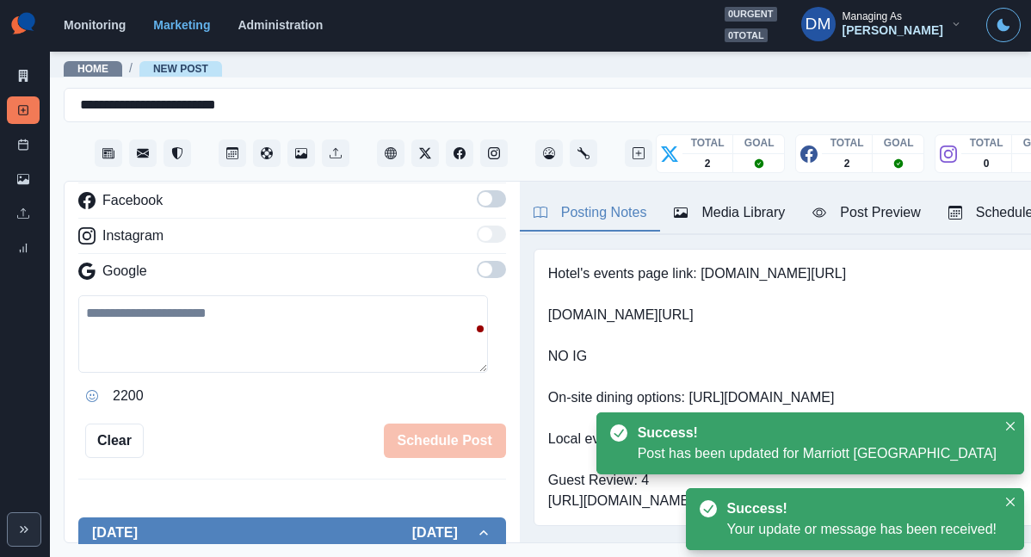
scroll to position [190, 0]
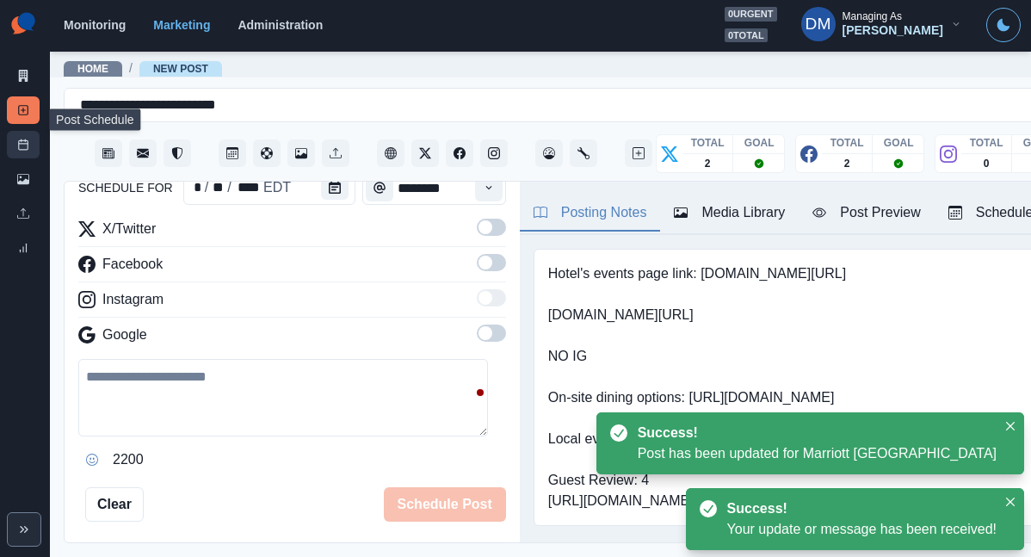
click link "Post Schedule"
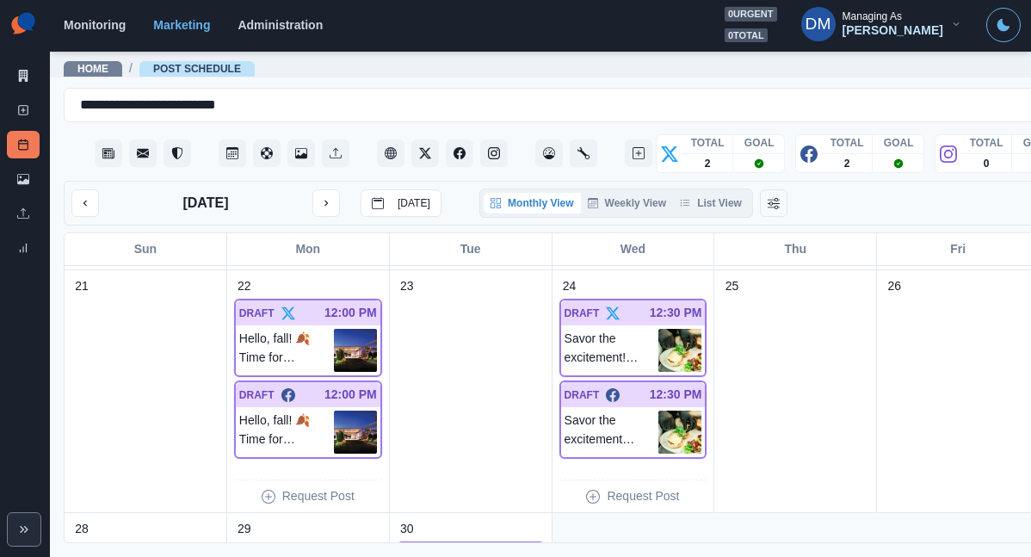
scroll to position [707, 0]
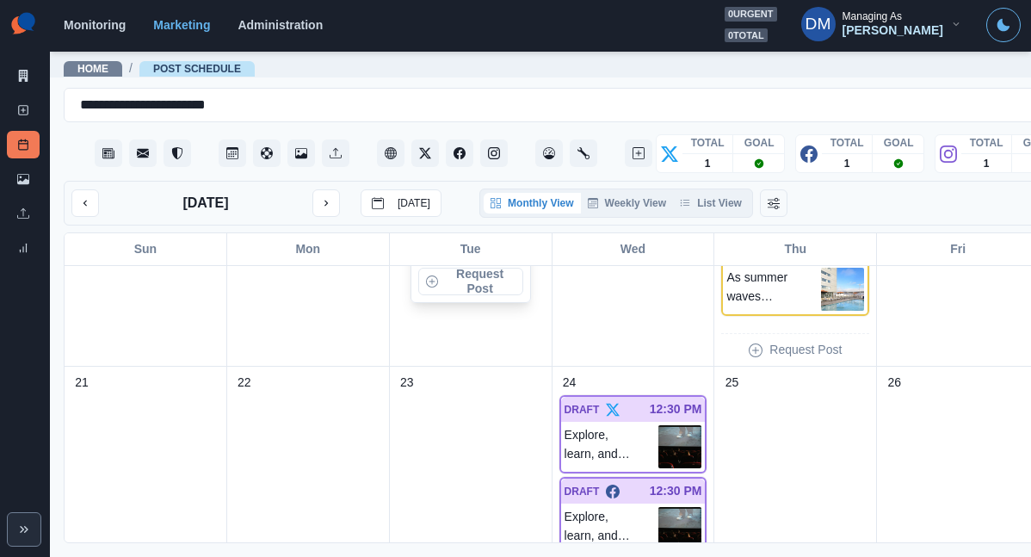
scroll to position [1005, 0]
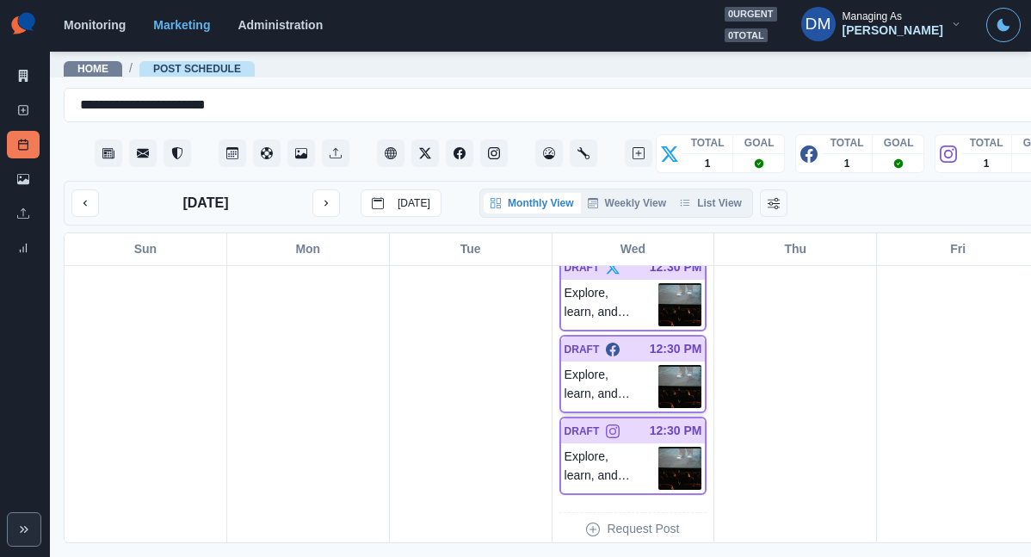
click at [659, 365] on img at bounding box center [680, 386] width 43 height 43
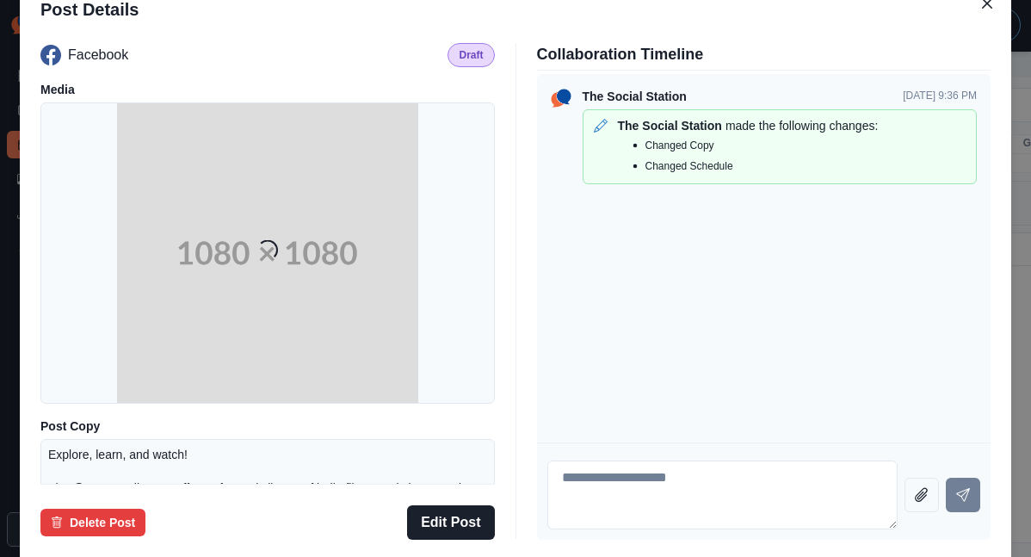
scroll to position [226, 0]
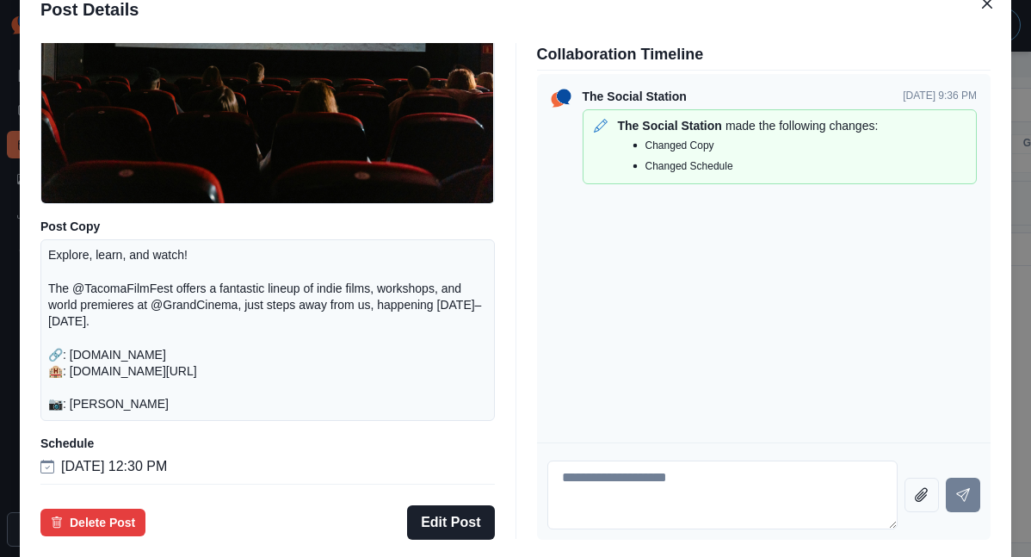
click at [126, 331] on div "Post Details Facebook Draft Media Post Copy Explore, learn, and watch! The @Tac…" at bounding box center [515, 278] width 1031 height 557
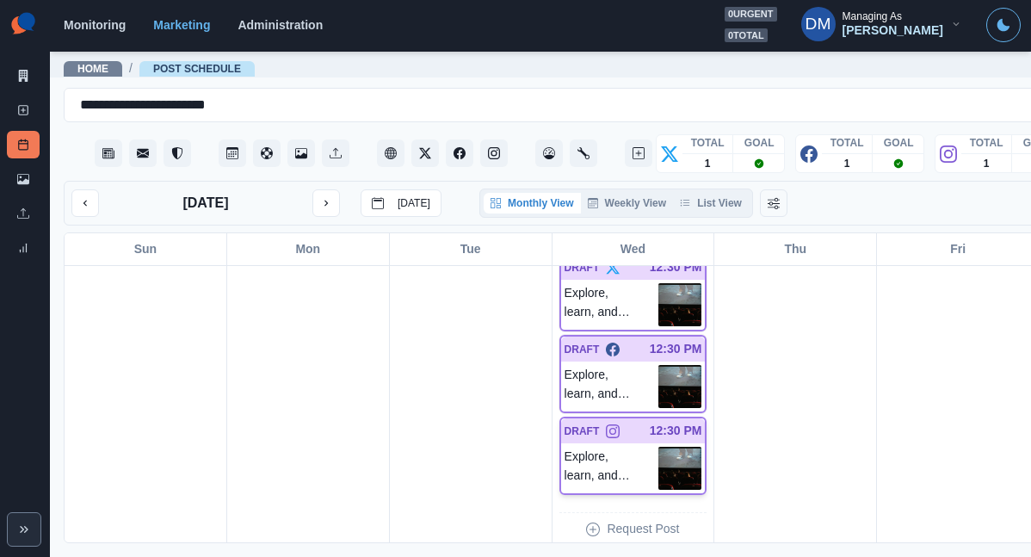
click at [659, 447] on img at bounding box center [680, 468] width 43 height 43
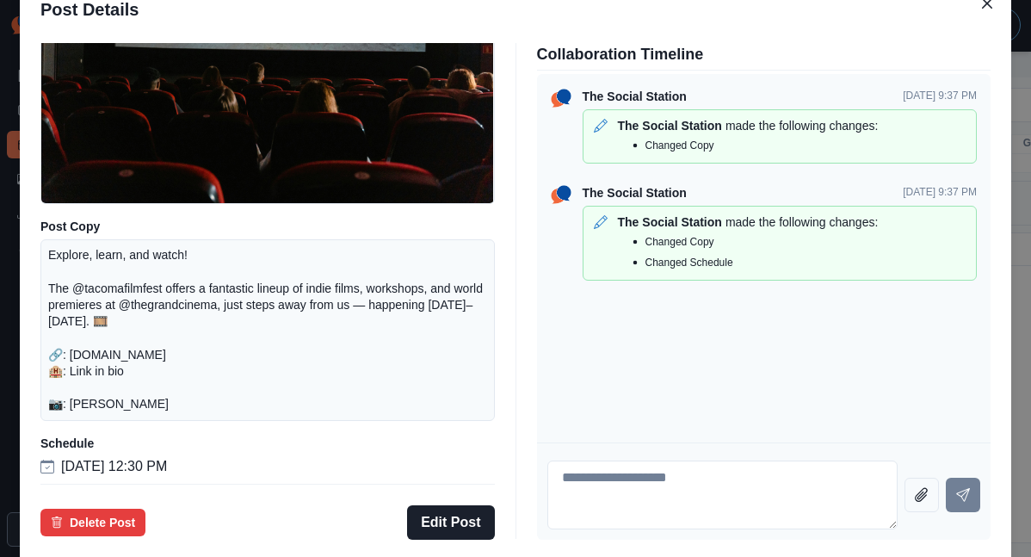
click at [93, 333] on div "Post Details Instagram Draft Media Post Copy Explore, learn, and watch! The @ta…" at bounding box center [515, 278] width 1031 height 557
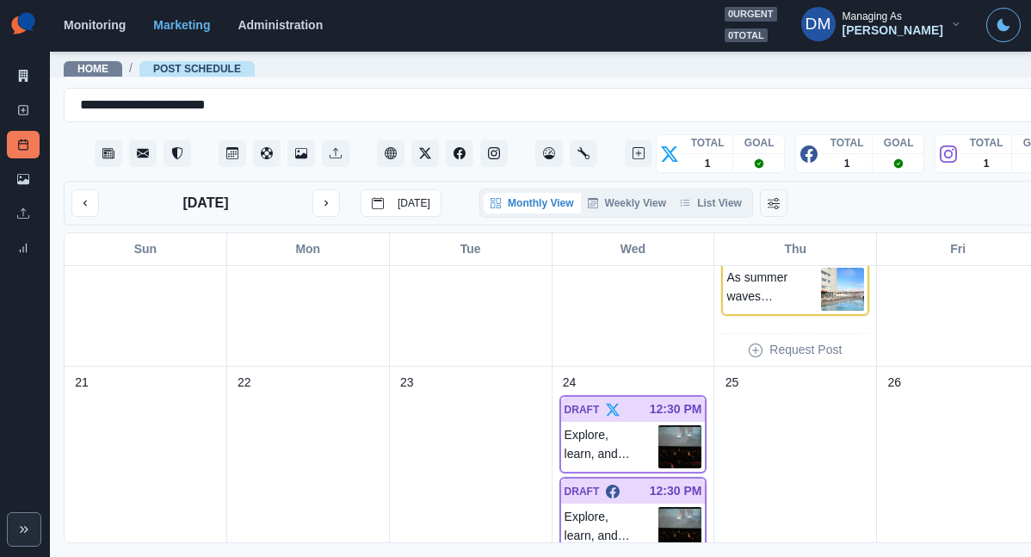
scroll to position [1041, 0]
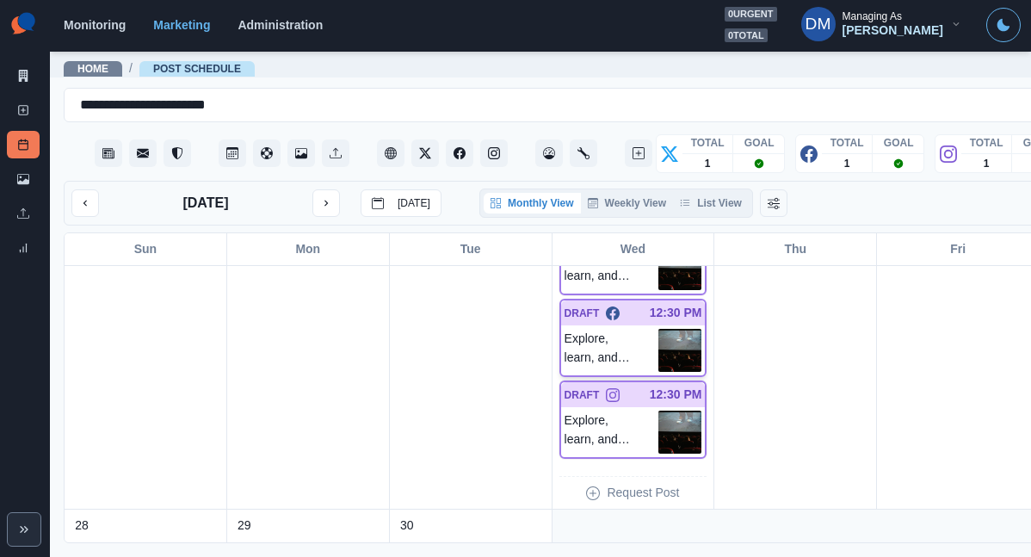
click at [659, 329] on img at bounding box center [680, 350] width 43 height 43
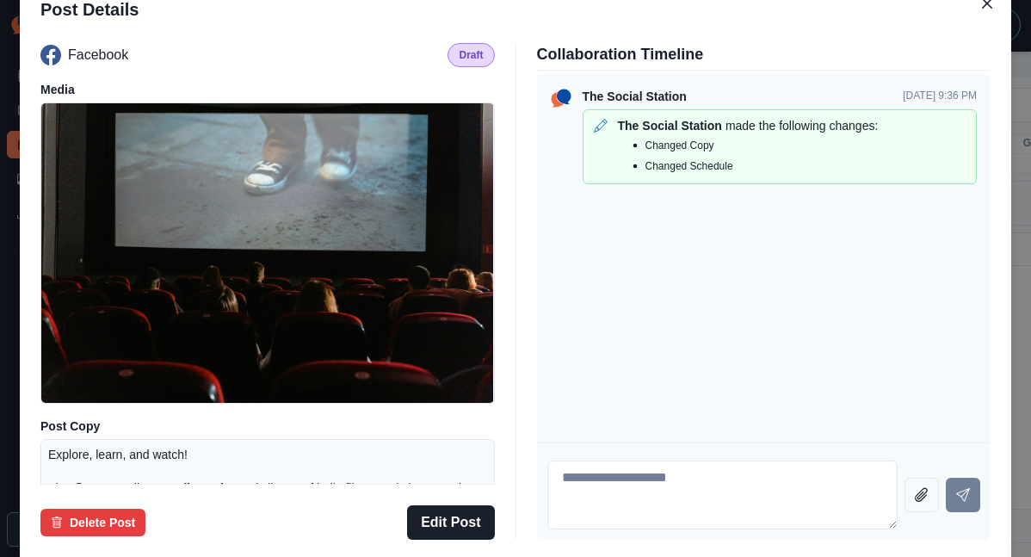
scroll to position [226, 0]
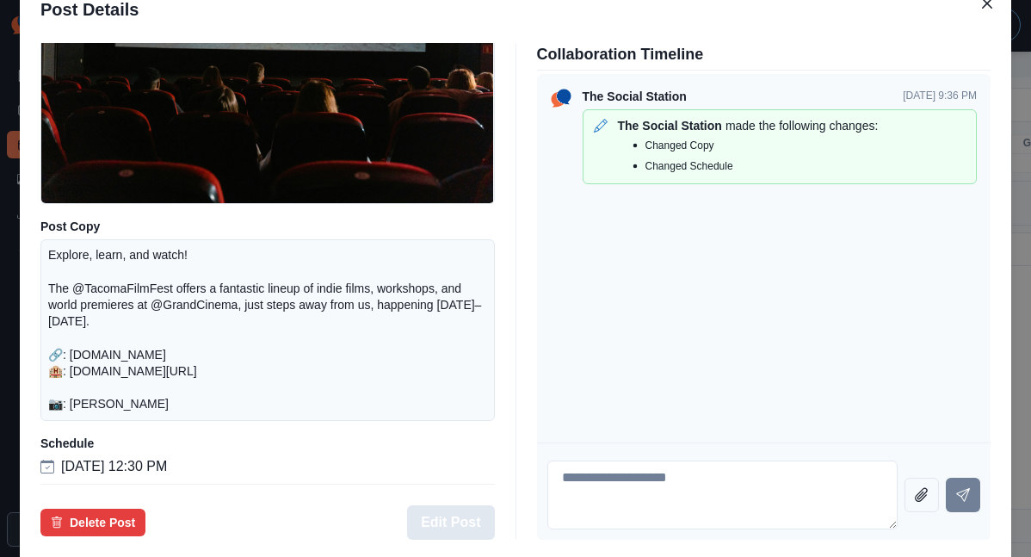
click at [462, 505] on button "Edit Post" at bounding box center [450, 522] width 87 height 34
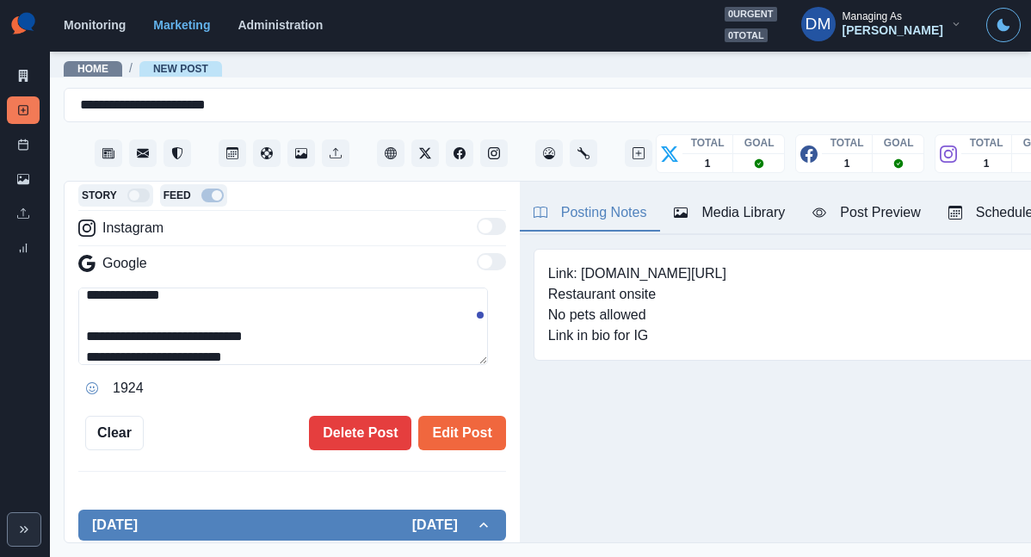
scroll to position [66, 0]
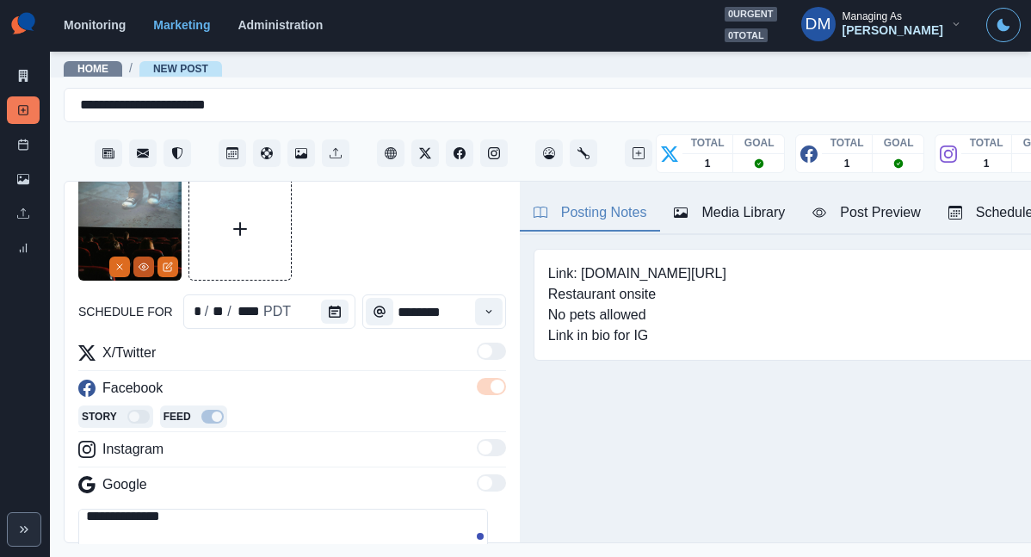
click at [144, 262] on icon "View Media" at bounding box center [144, 267] width 10 height 10
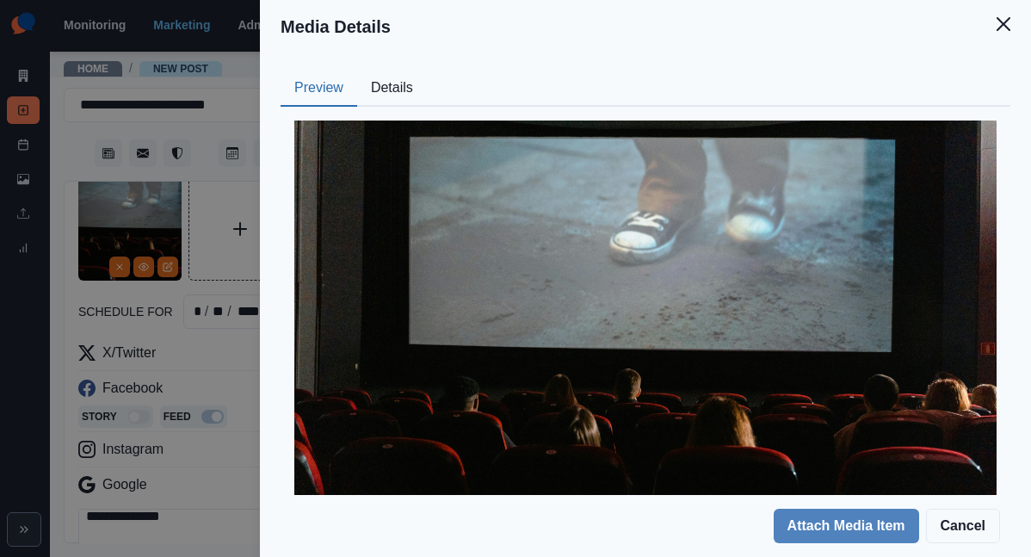
click at [427, 71] on button "Details" at bounding box center [392, 89] width 70 height 36
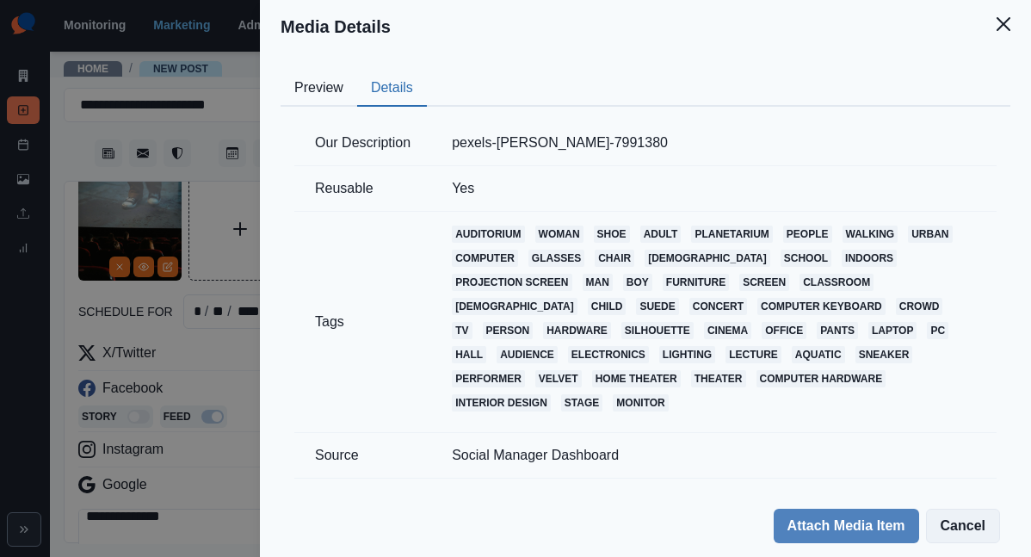
click at [973, 527] on button "Cancel" at bounding box center [963, 526] width 74 height 34
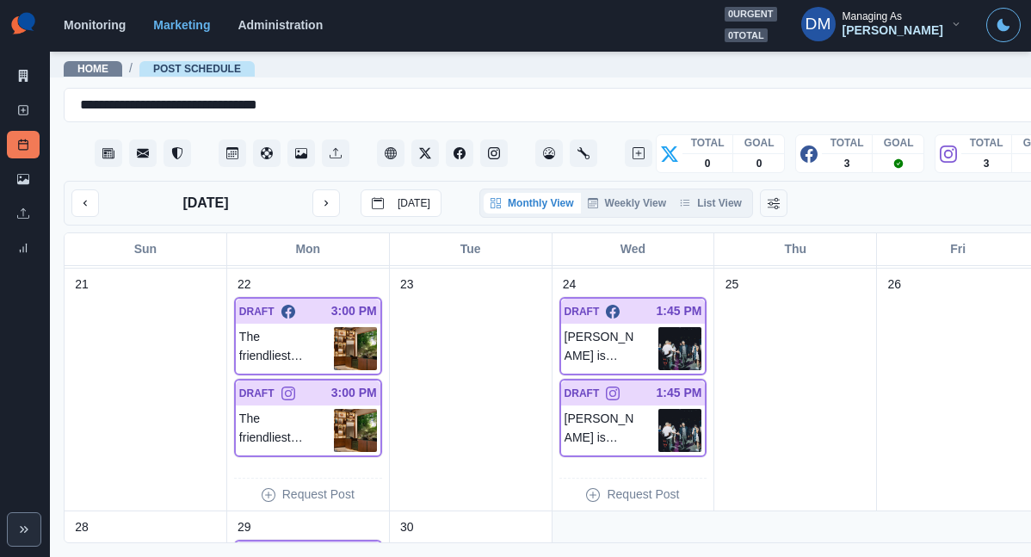
scroll to position [747, 0]
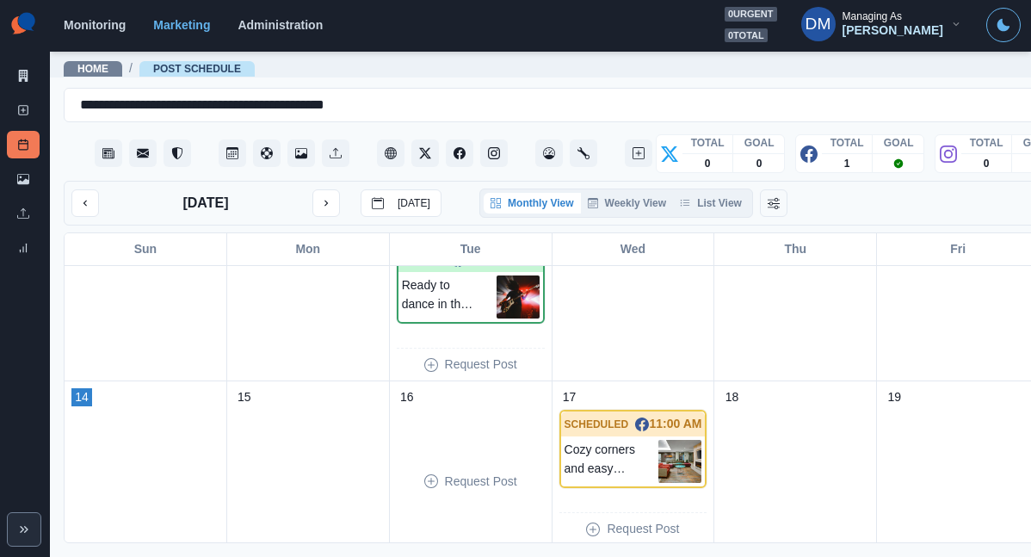
scroll to position [451, 0]
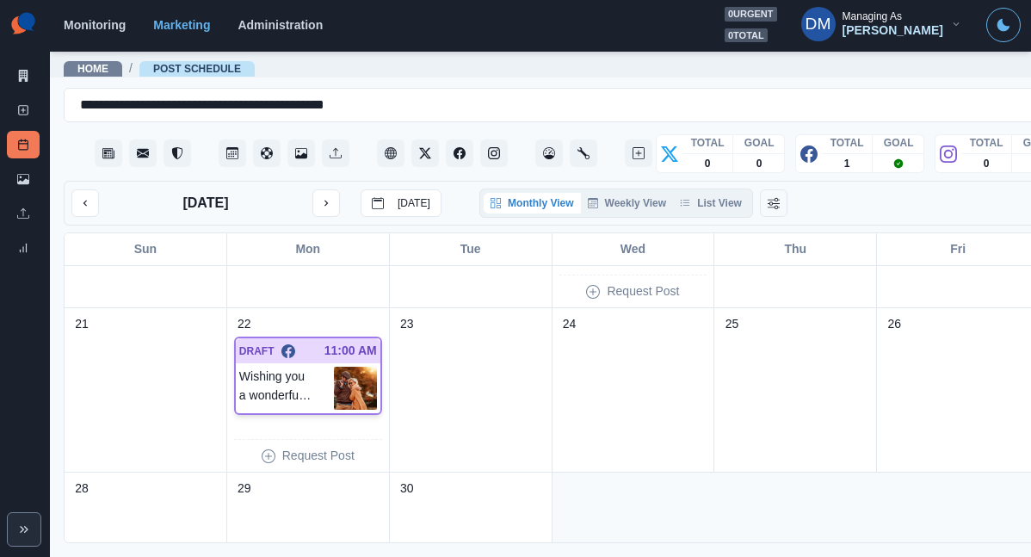
click at [334, 367] on img at bounding box center [355, 388] width 43 height 43
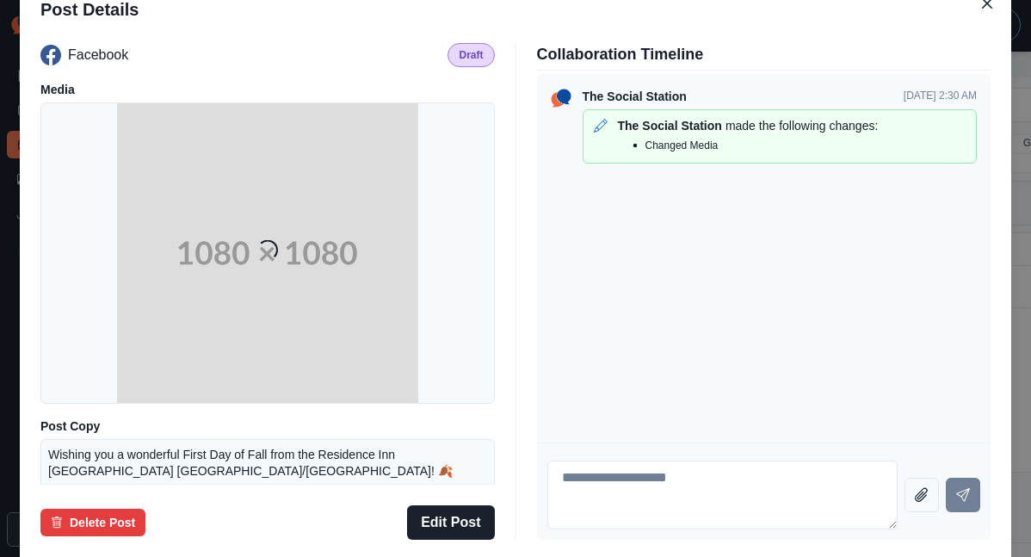
scroll to position [126, 0]
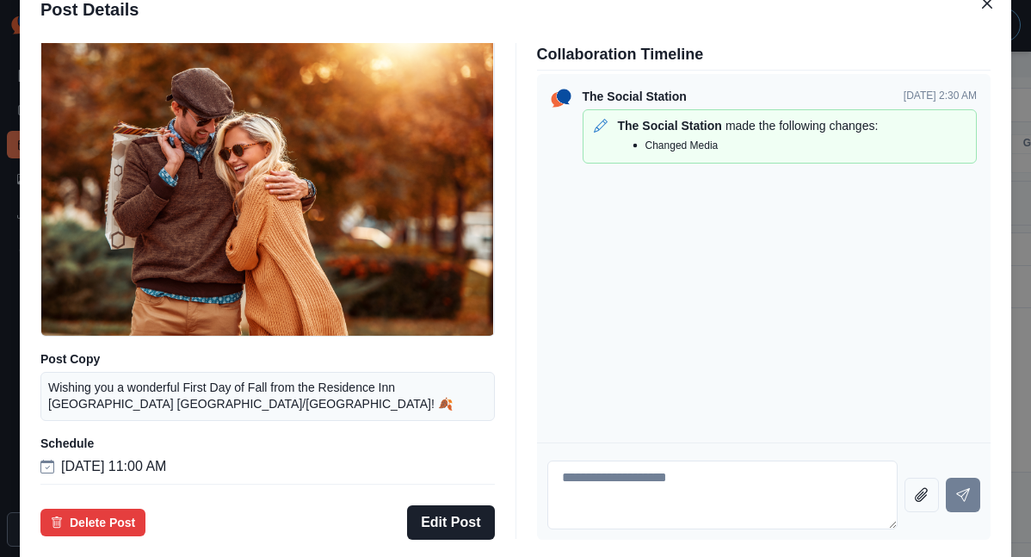
click at [109, 332] on div "Post Details Facebook Draft Media Post Copy Wishing you a wonderful First Day o…" at bounding box center [515, 278] width 1031 height 557
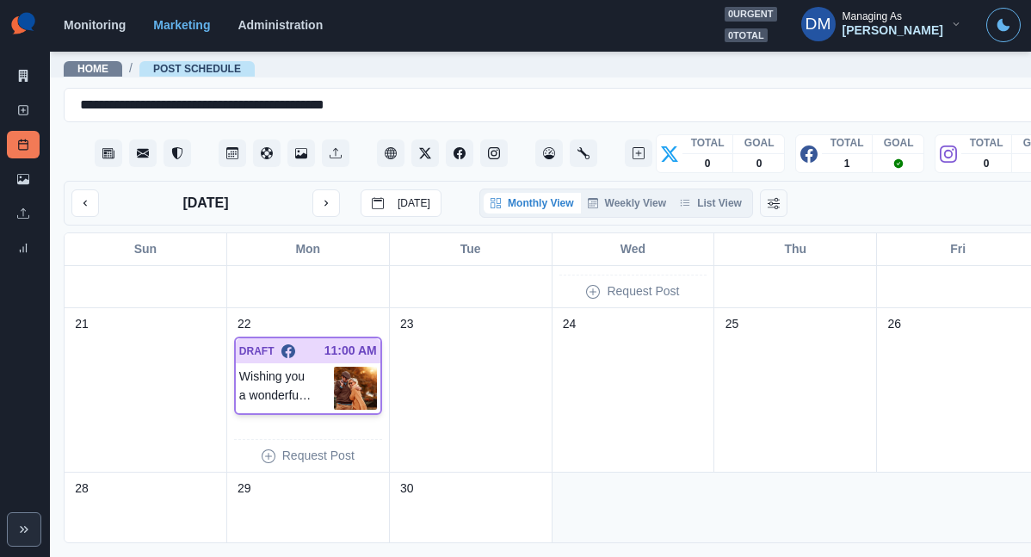
click at [334, 367] on img at bounding box center [355, 388] width 43 height 43
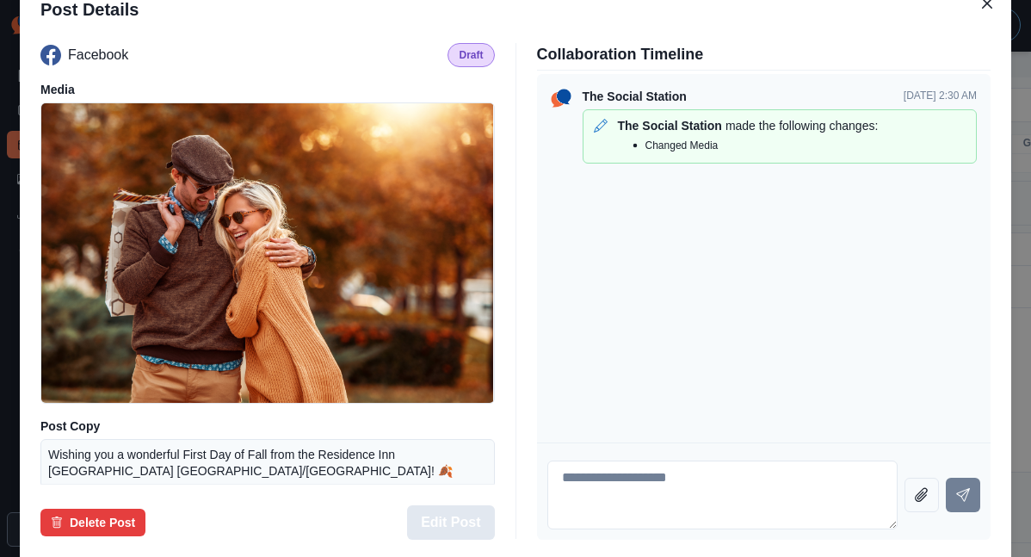
click at [457, 505] on button "Edit Post" at bounding box center [450, 522] width 87 height 34
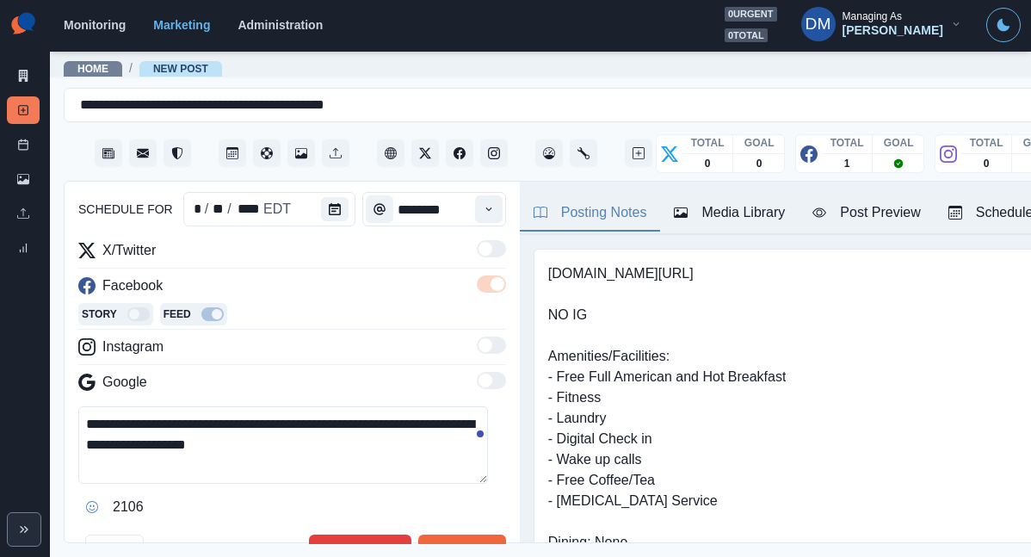
scroll to position [36, 0]
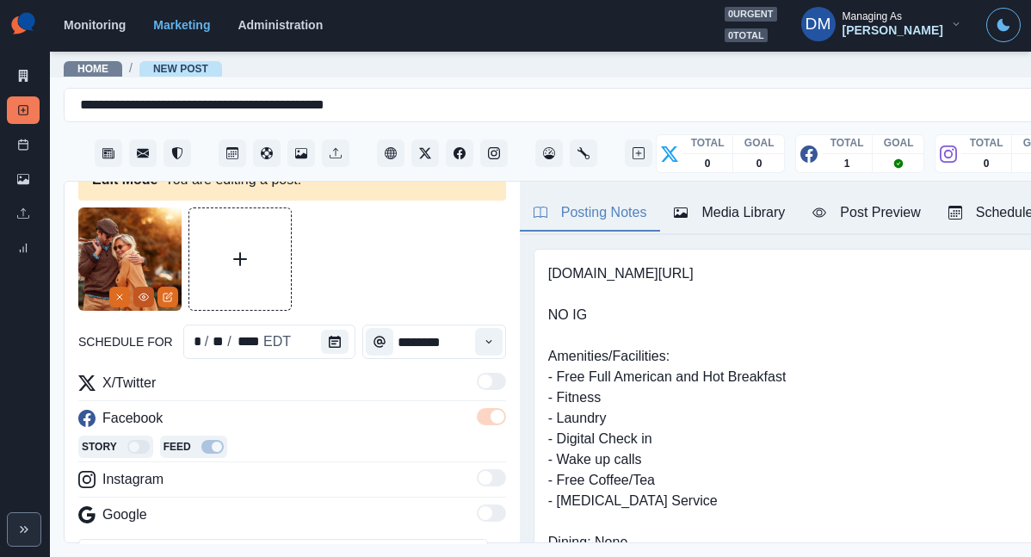
click at [145, 296] on circle "View Media" at bounding box center [144, 297] width 3 height 3
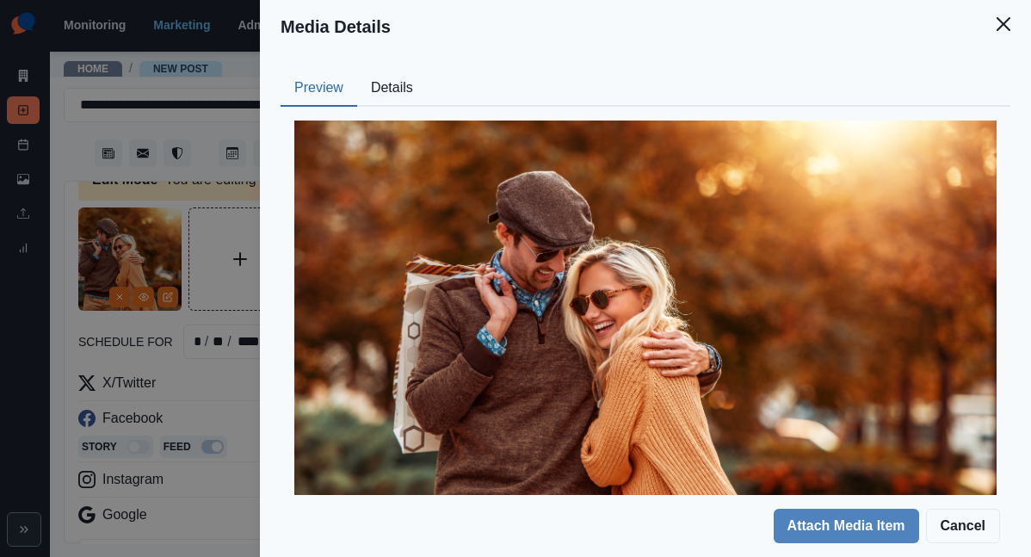
click at [427, 76] on button "Details" at bounding box center [392, 89] width 70 height 36
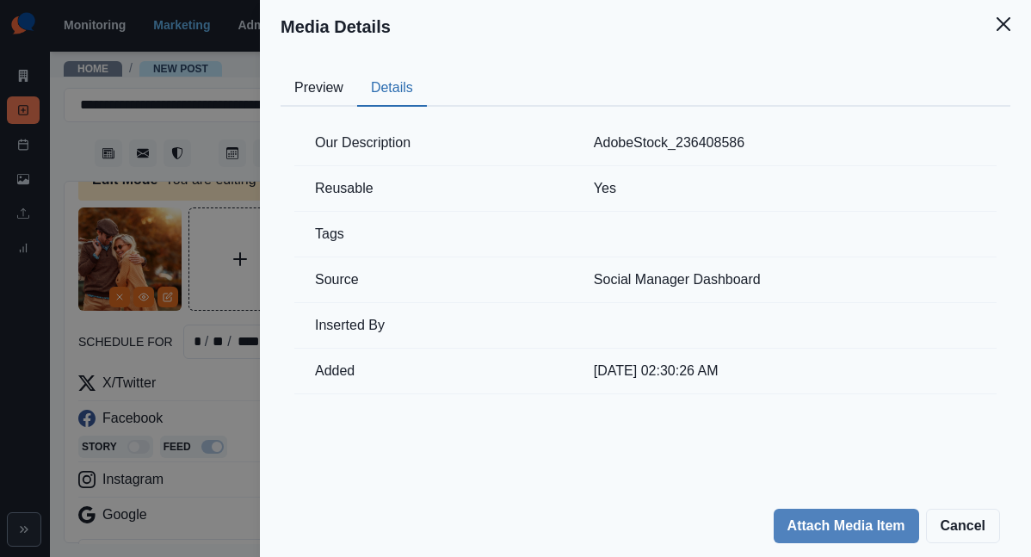
click at [292, 361] on div "Media Details Preview Details Our Description AdobeStock_236408586 Reusable Yes…" at bounding box center [515, 278] width 1031 height 557
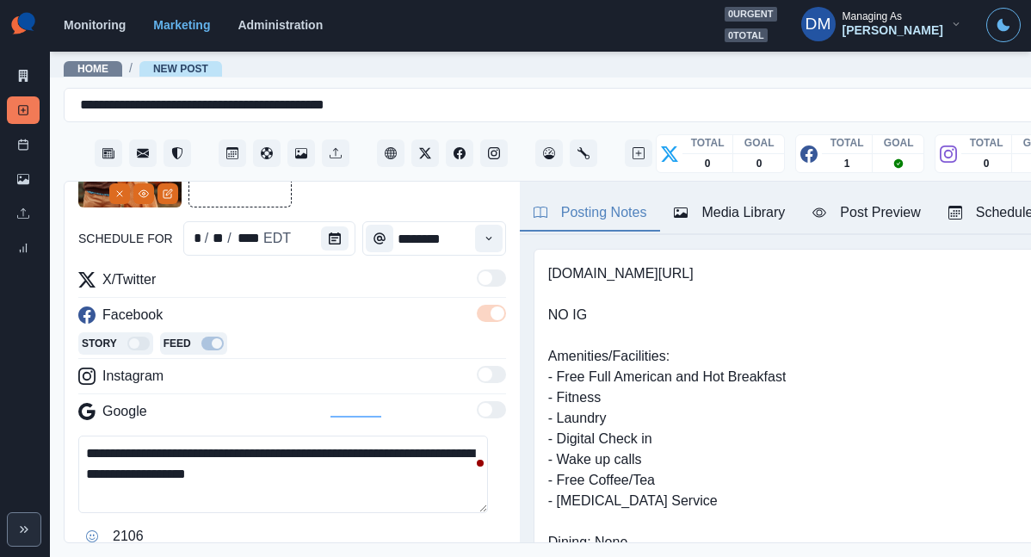
scroll to position [304, 0]
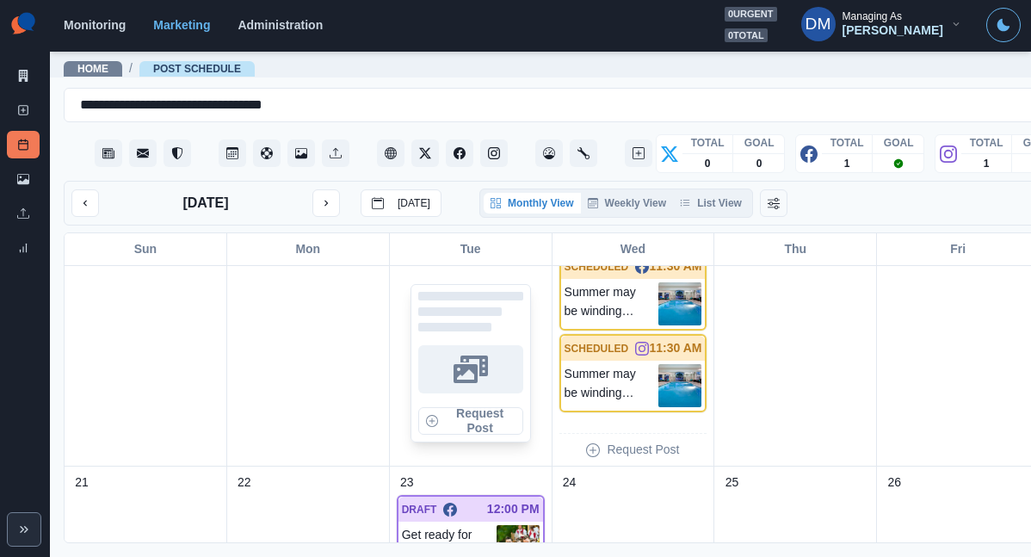
scroll to position [568, 0]
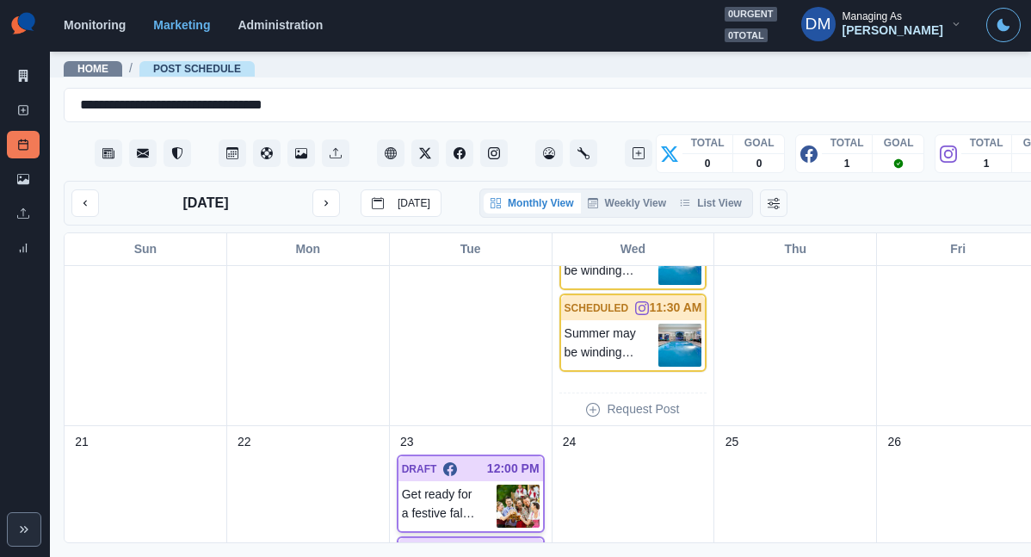
click at [497, 485] on img at bounding box center [518, 506] width 43 height 43
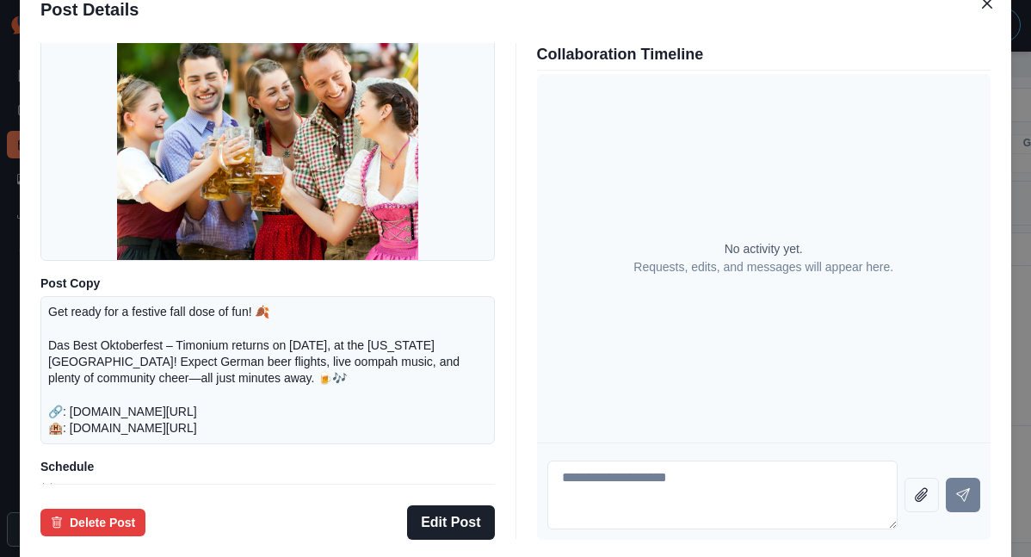
scroll to position [139, 0]
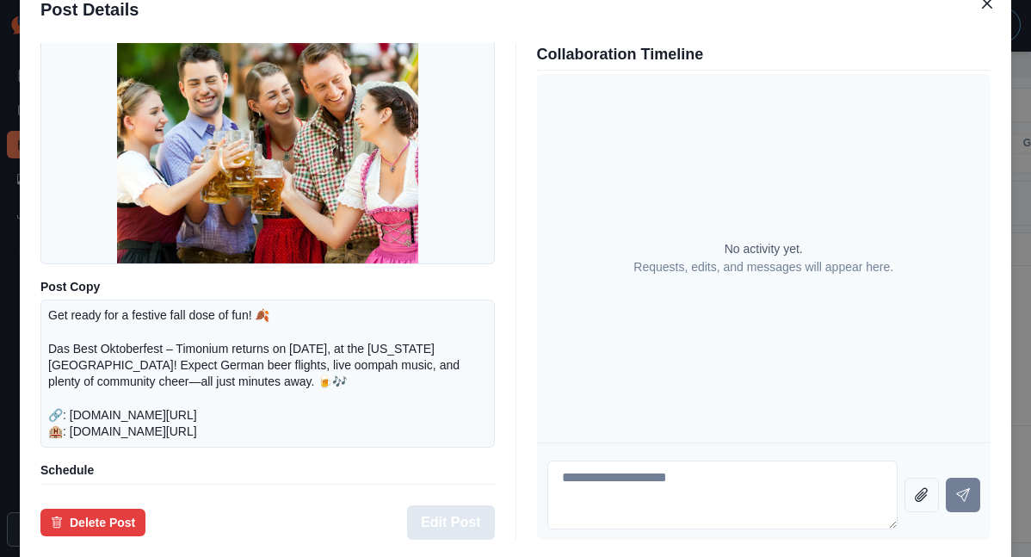
click at [458, 505] on button "Edit Post" at bounding box center [450, 522] width 87 height 34
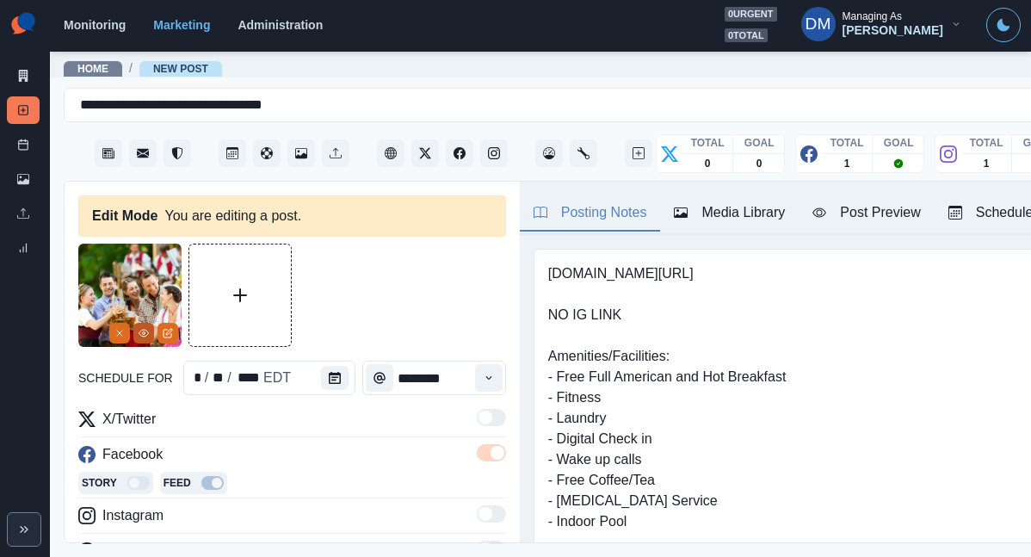
click at [146, 328] on icon "View Media" at bounding box center [144, 333] width 10 height 10
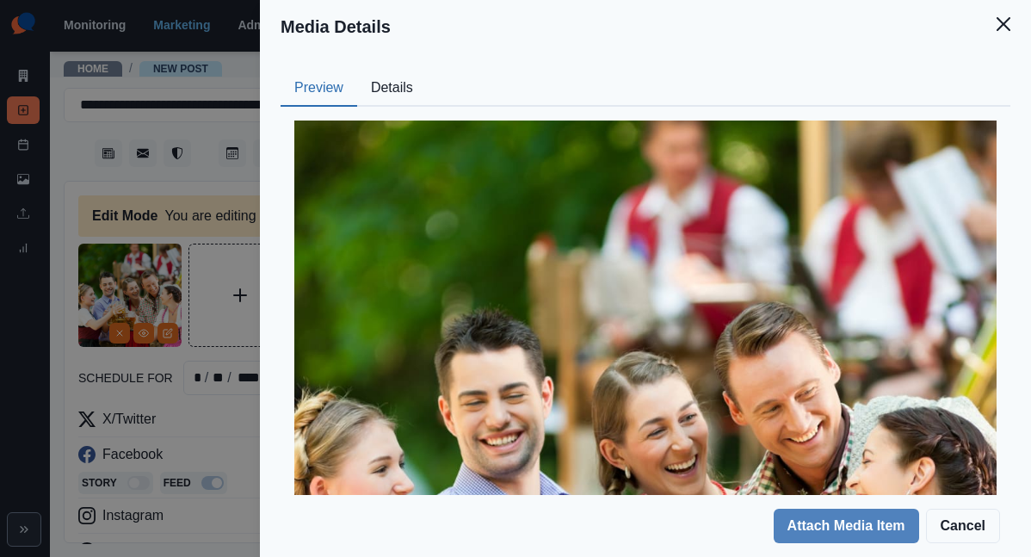
click at [427, 71] on button "Details" at bounding box center [392, 89] width 70 height 36
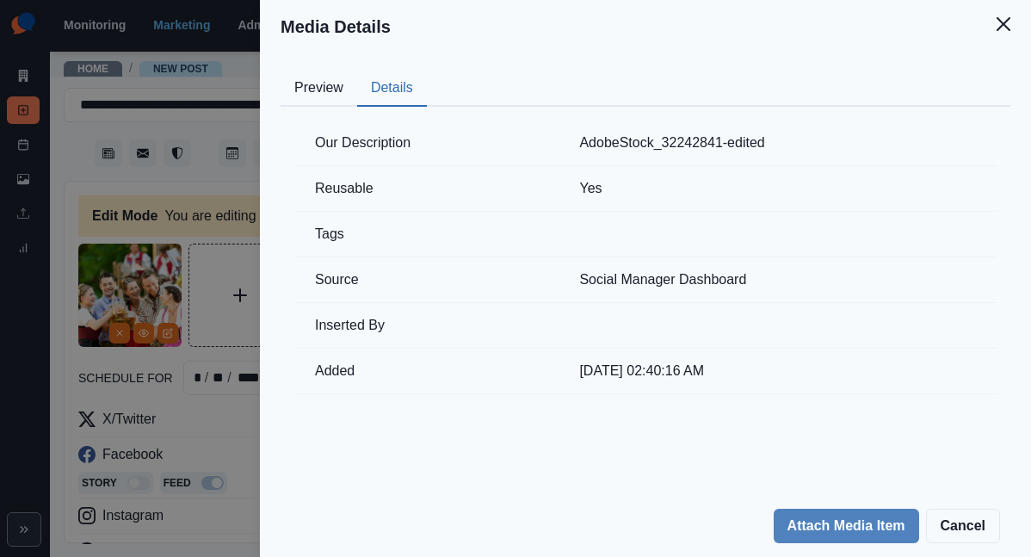
click at [358, 167] on div "Media Details Preview Details Our Description AdobeStock_32242841-edited Reusab…" at bounding box center [515, 278] width 1031 height 557
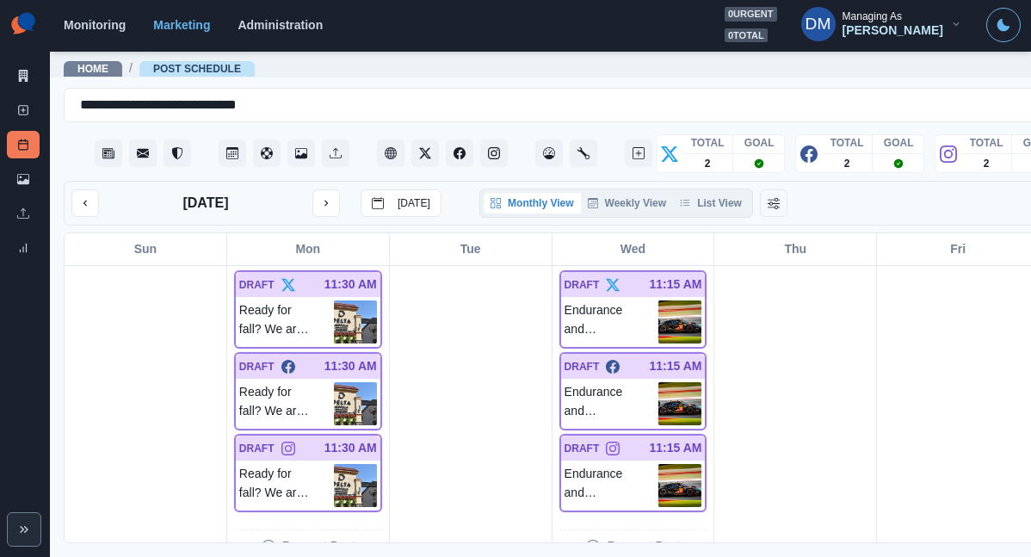
scroll to position [1041, 0]
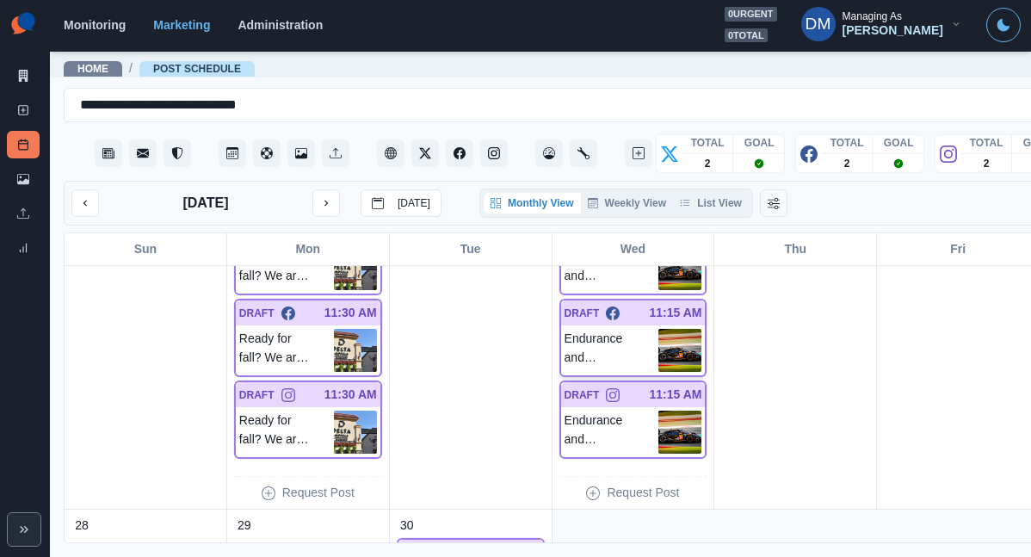
click at [659, 329] on img at bounding box center [680, 350] width 43 height 43
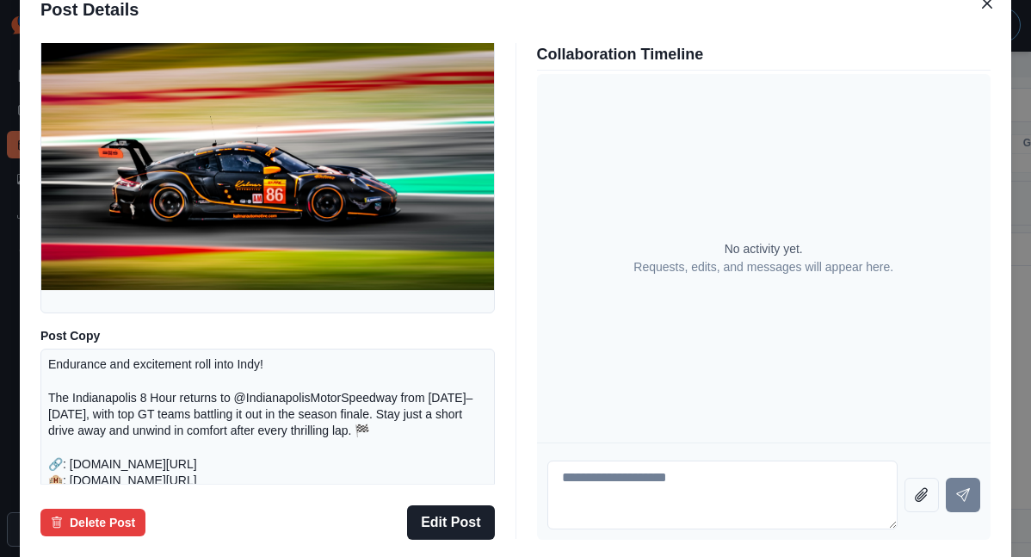
scroll to position [238, 0]
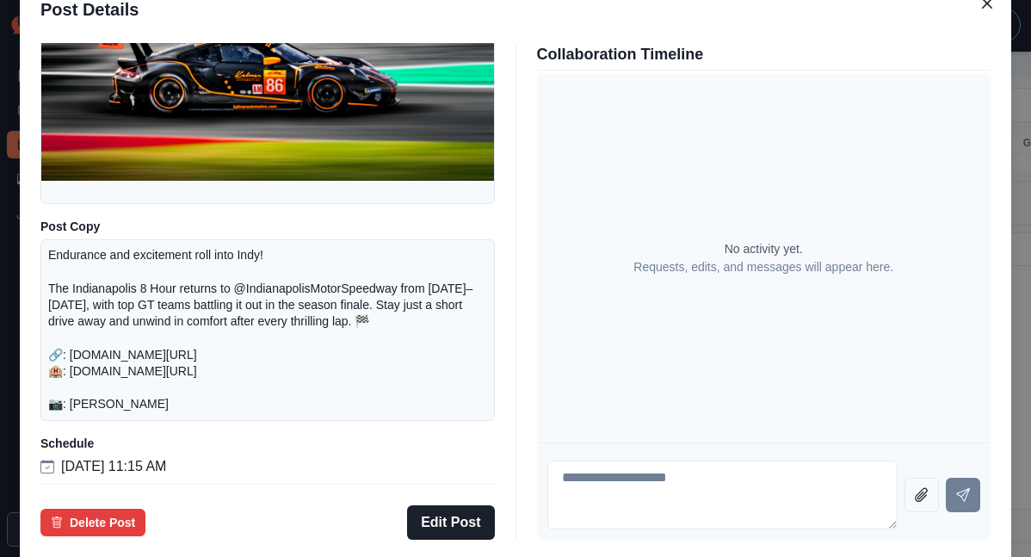
click at [110, 302] on div "Post Details Facebook Draft Media Post Copy Endurance and excitement roll into …" at bounding box center [515, 278] width 1031 height 557
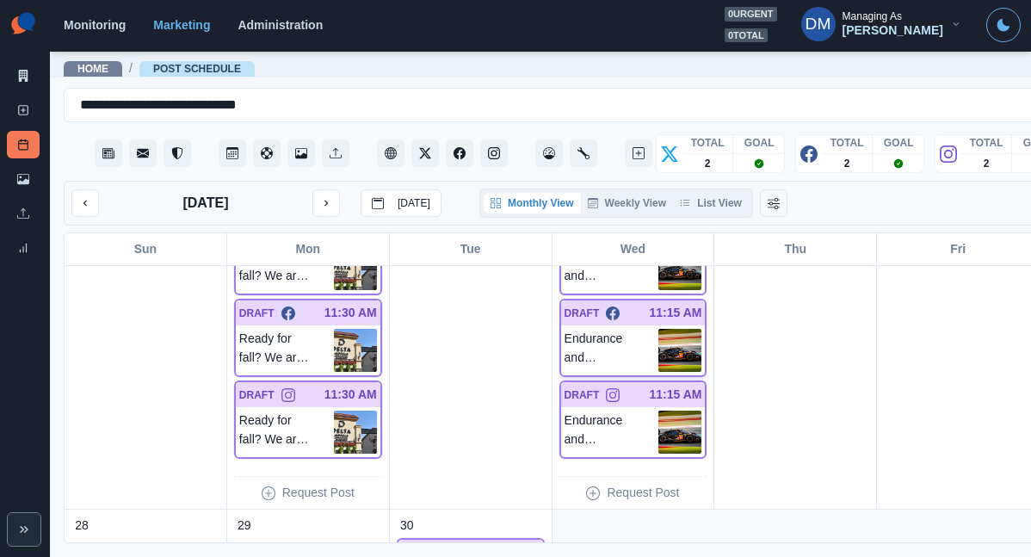
click at [659, 329] on img at bounding box center [680, 350] width 43 height 43
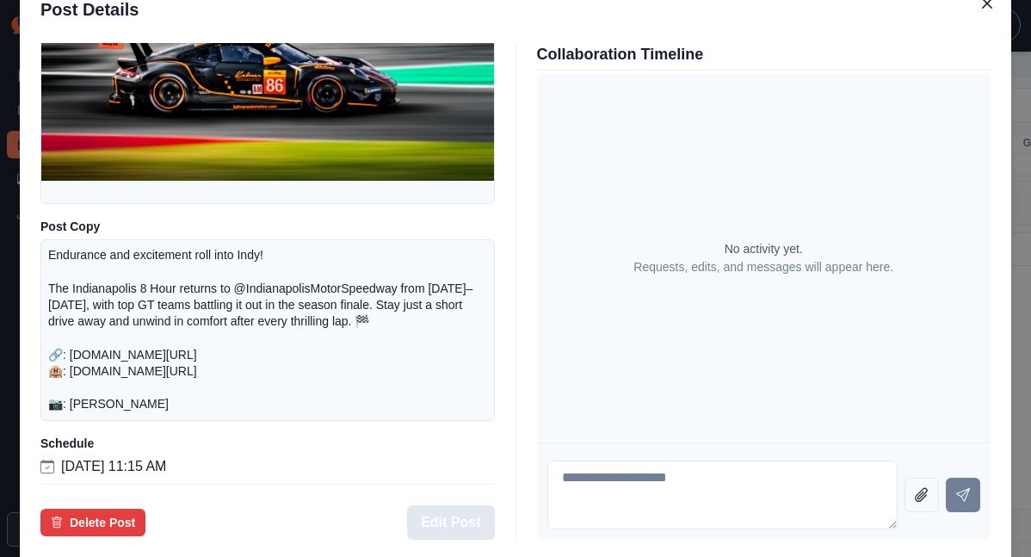
click at [449, 505] on button "Edit Post" at bounding box center [450, 522] width 87 height 34
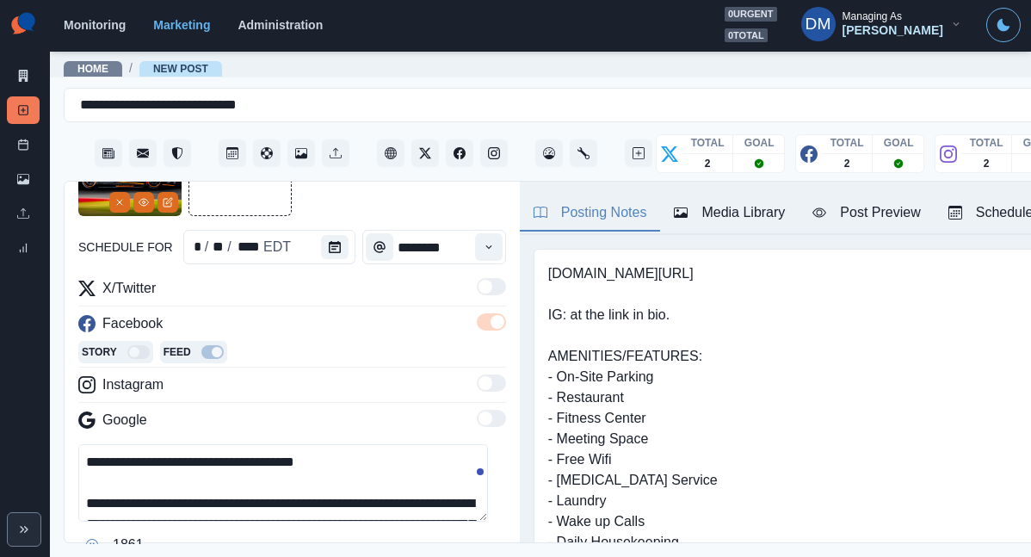
scroll to position [4, 0]
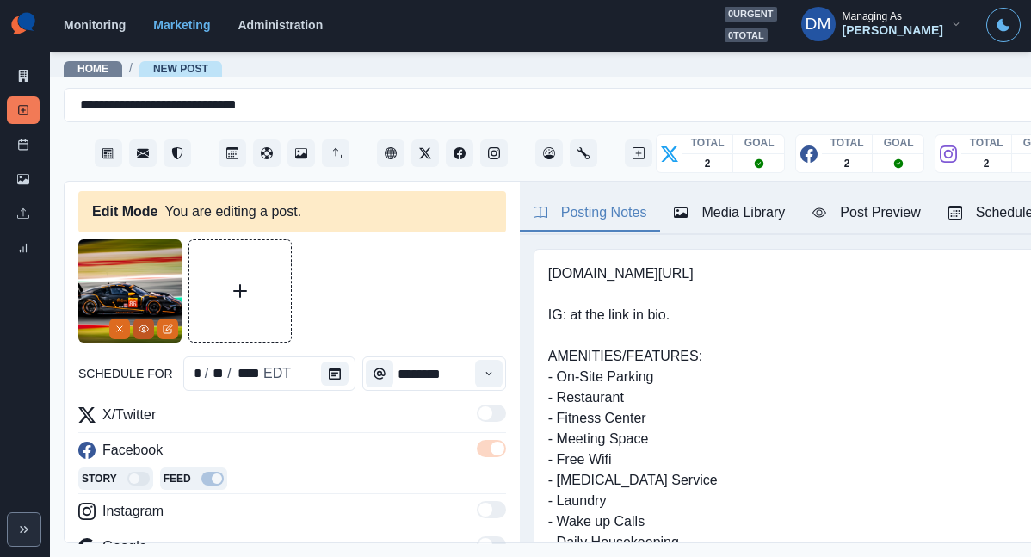
click at [138, 319] on button "View Media" at bounding box center [143, 329] width 21 height 21
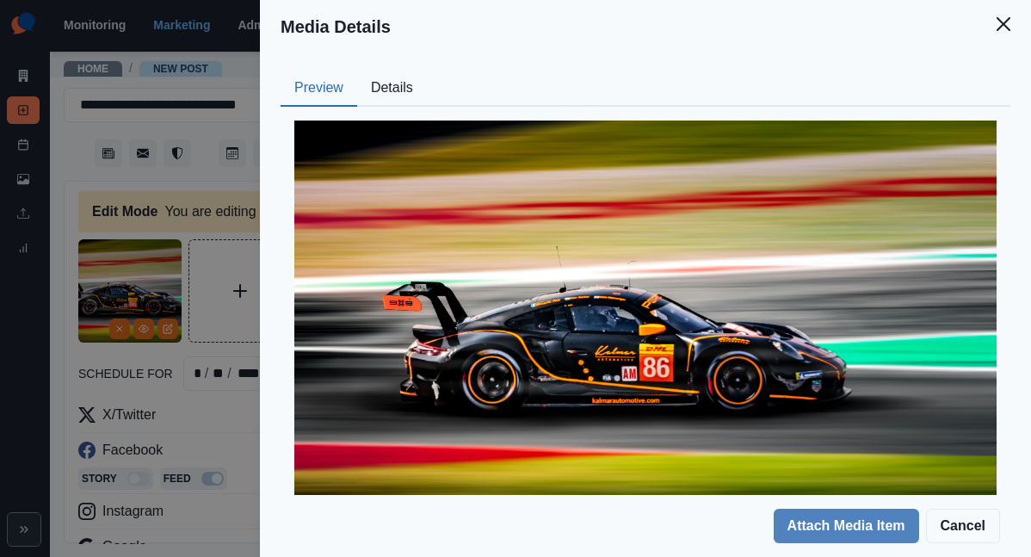
click at [427, 71] on button "Details" at bounding box center [392, 89] width 70 height 36
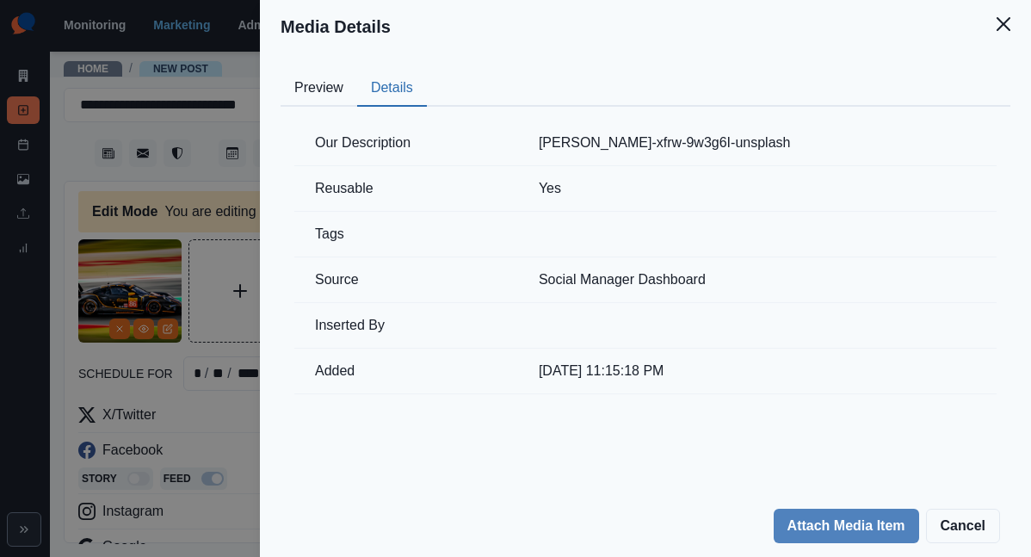
click at [385, 268] on div "Media Details Preview Details Our Description isaac-maffeis-xfrw-9w3g6I-unsplas…" at bounding box center [515, 278] width 1031 height 557
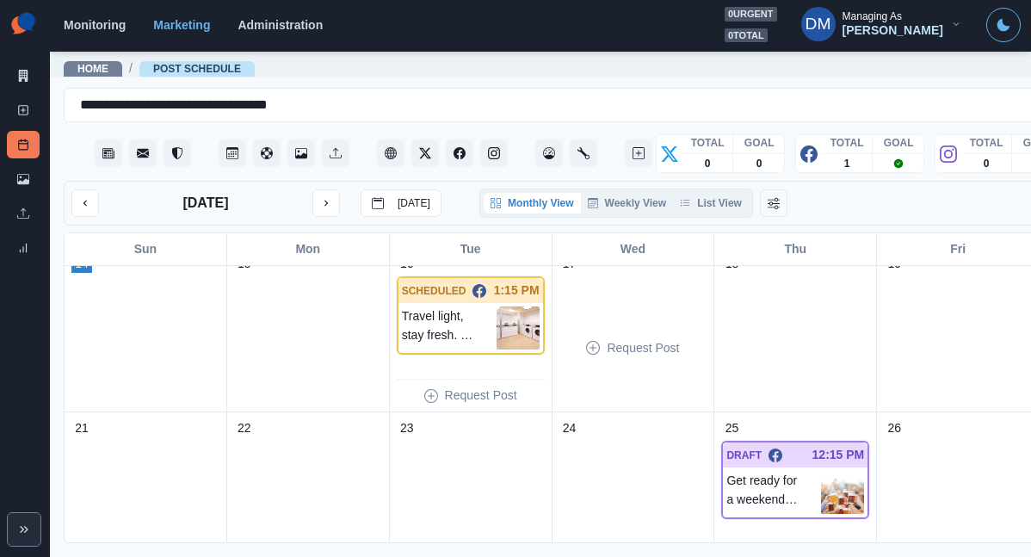
scroll to position [446, 0]
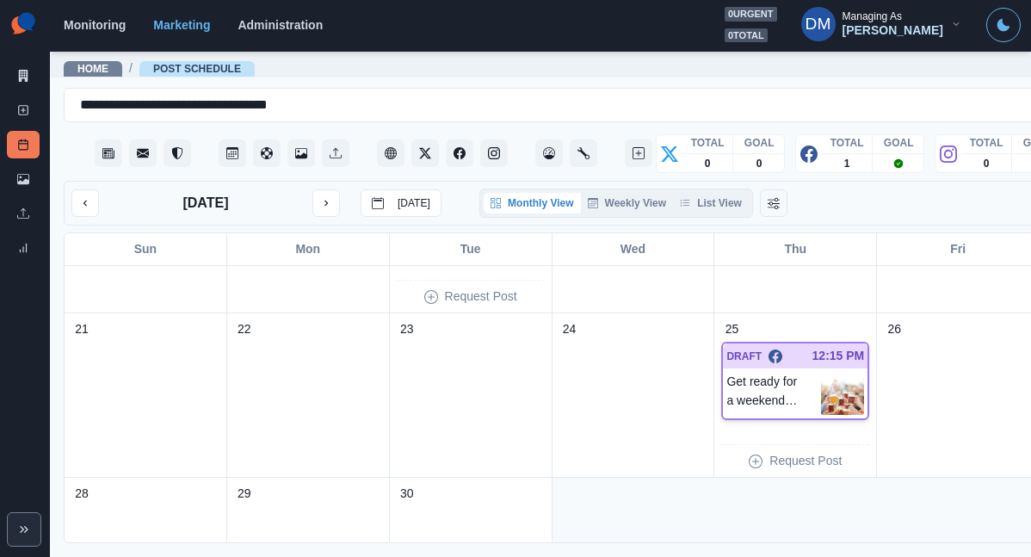
click at [821, 372] on img at bounding box center [842, 393] width 43 height 43
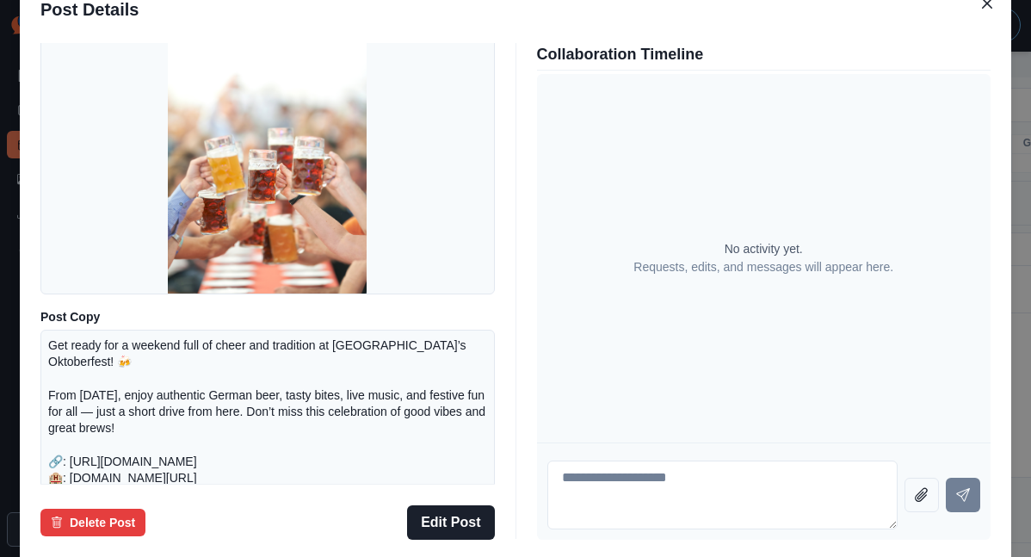
scroll to position [101, 0]
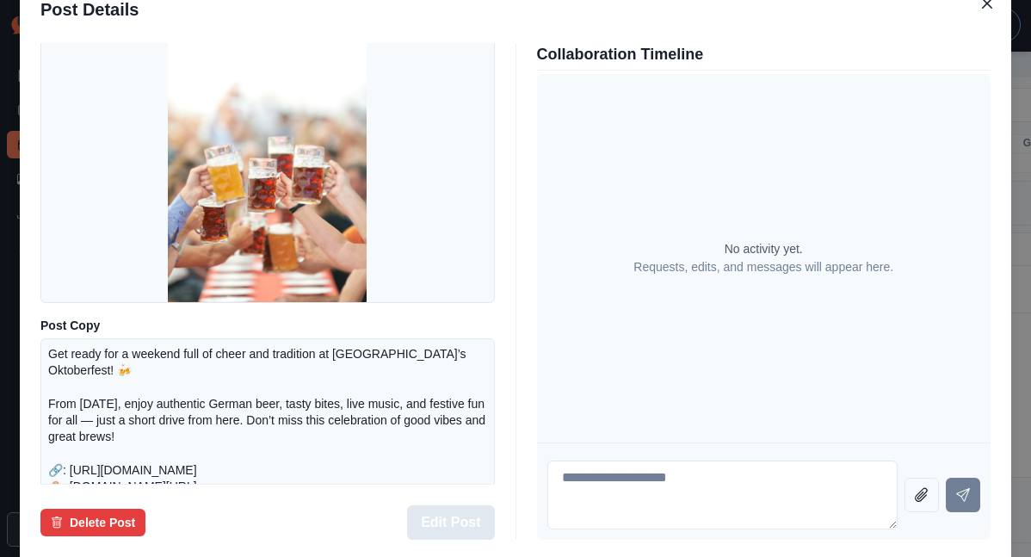
click at [456, 505] on button "Edit Post" at bounding box center [450, 522] width 87 height 34
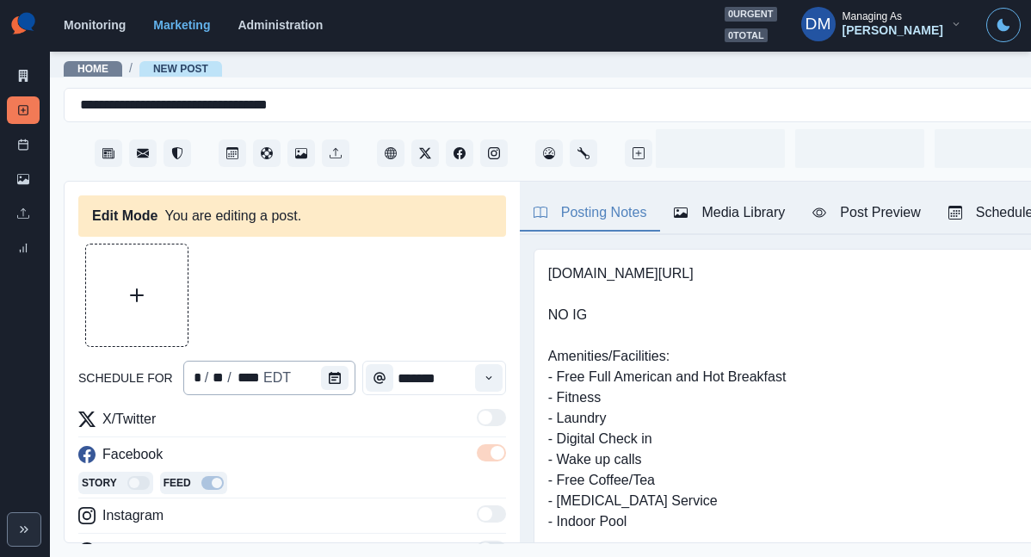
type input "********"
type textarea "**********"
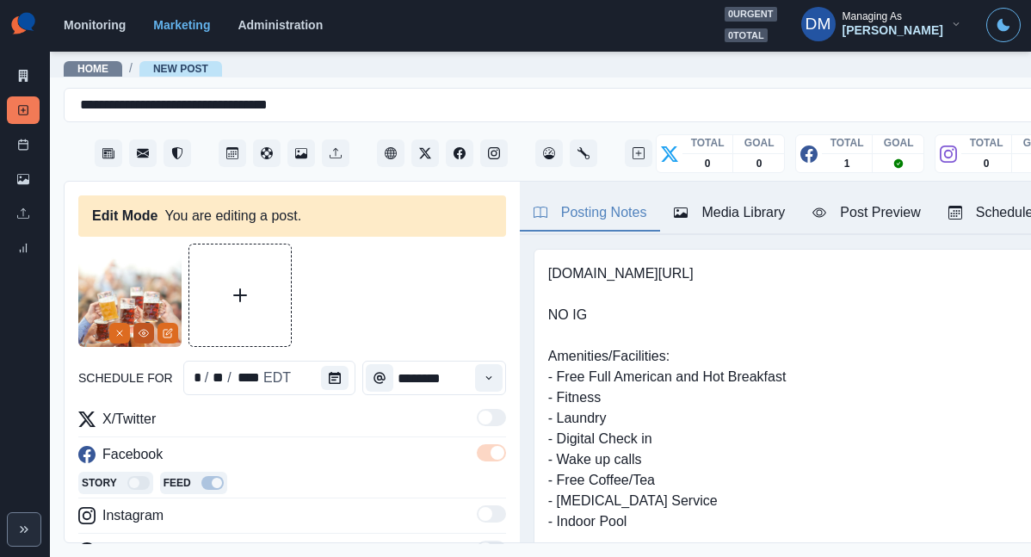
click at [146, 328] on icon "View Media" at bounding box center [144, 333] width 10 height 10
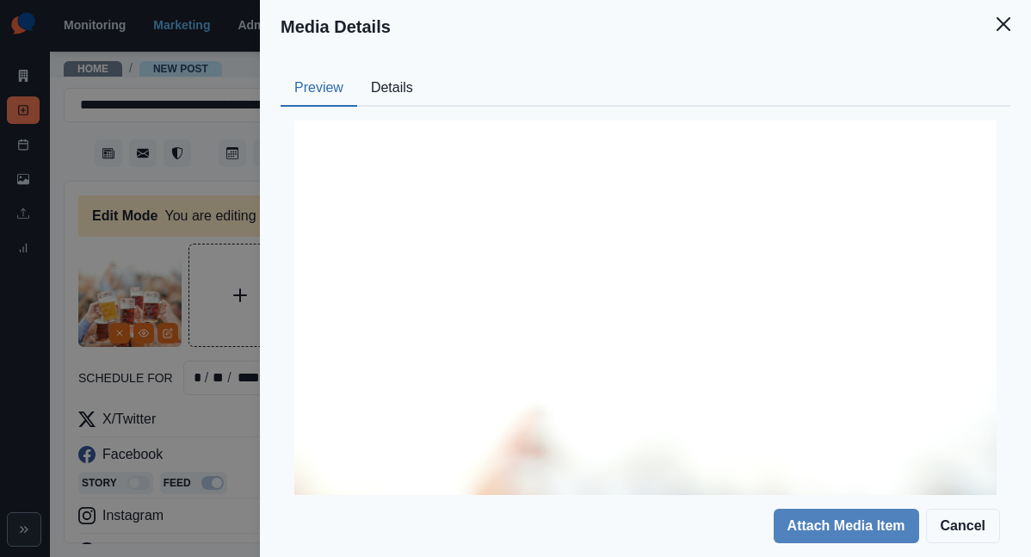
click at [427, 71] on button "Details" at bounding box center [392, 89] width 70 height 36
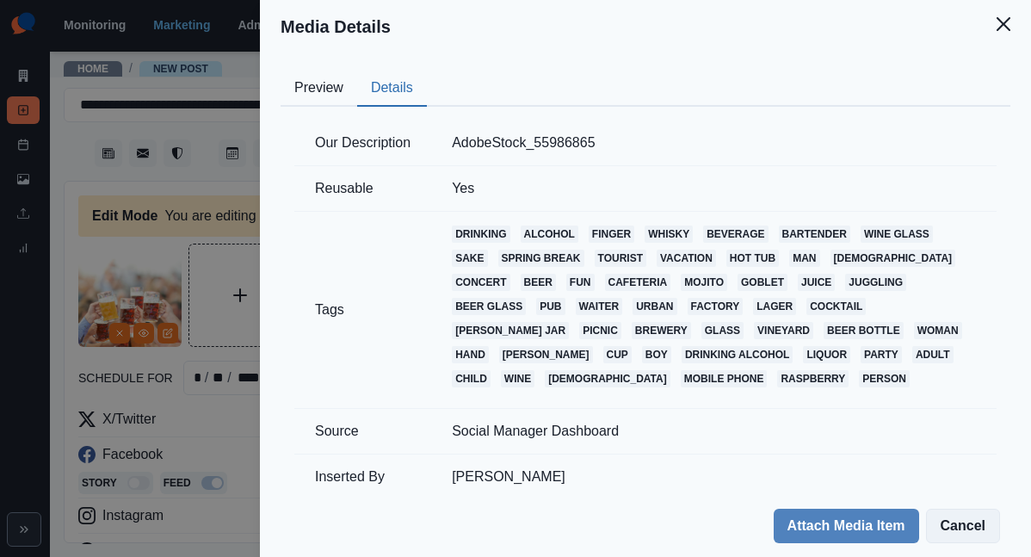
click at [977, 536] on button "Cancel" at bounding box center [963, 526] width 74 height 34
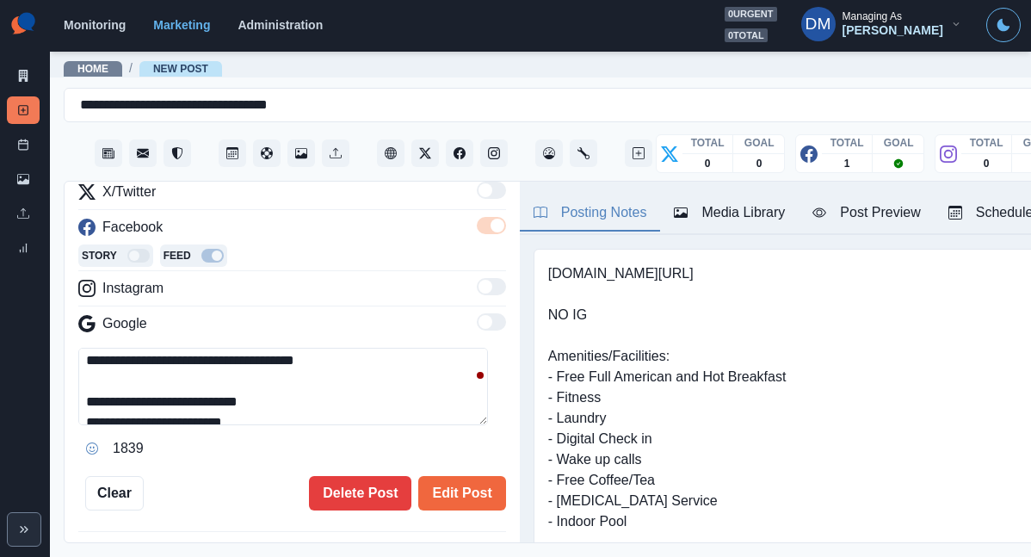
scroll to position [228, 0]
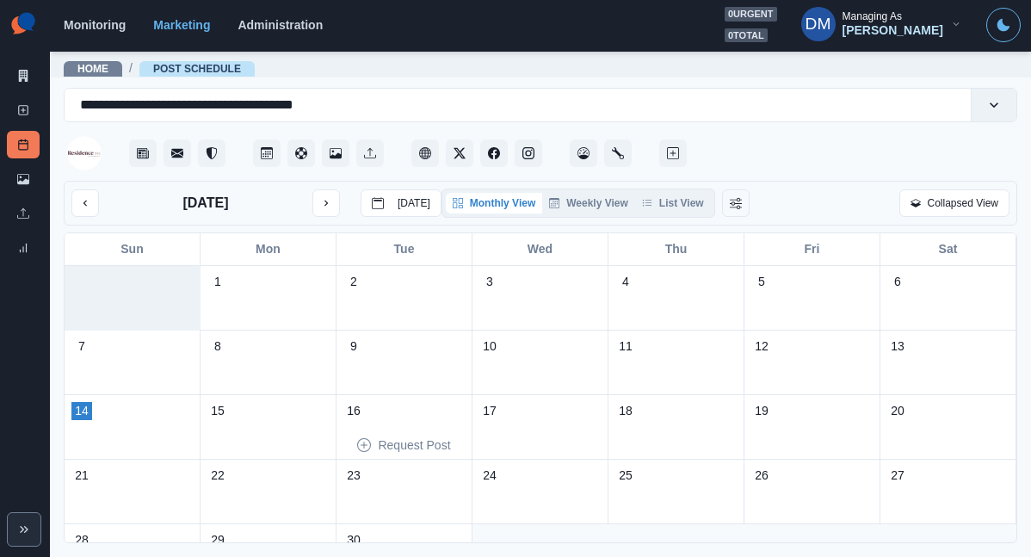
scroll to position [15, 0]
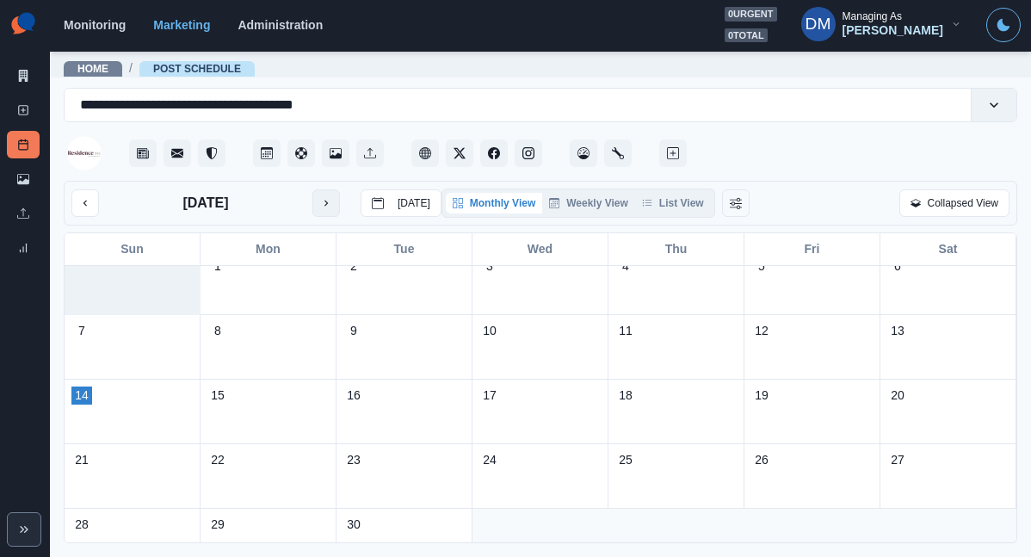
click at [325, 201] on icon "next month" at bounding box center [326, 204] width 3 height 6
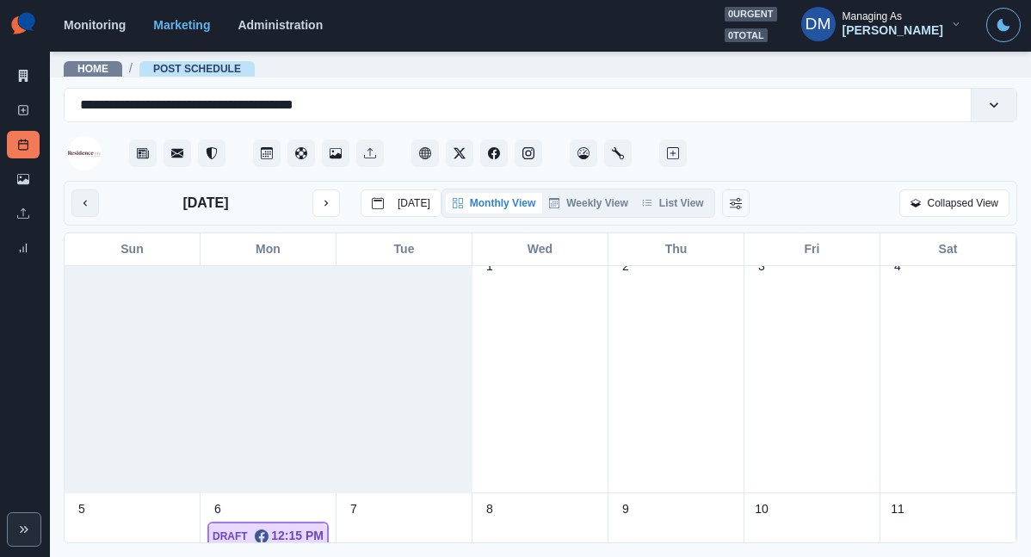
click at [79, 197] on icon "previous month" at bounding box center [85, 203] width 12 height 12
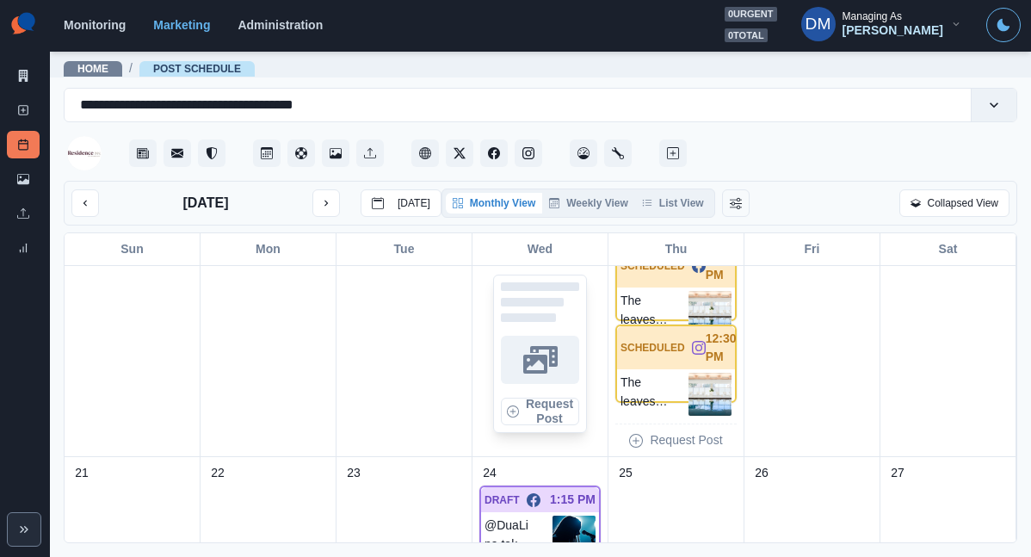
scroll to position [658, 0]
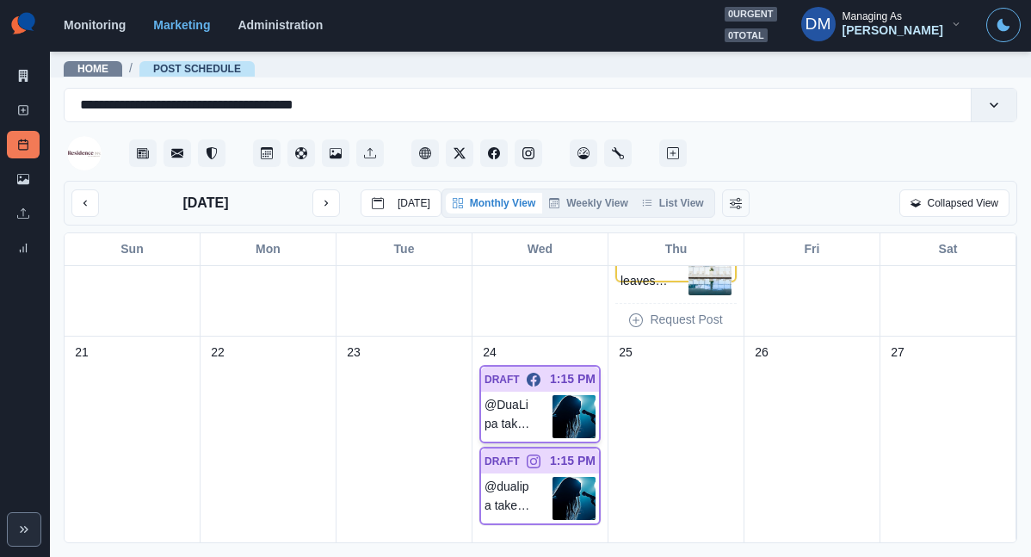
click at [583, 395] on img at bounding box center [574, 416] width 43 height 43
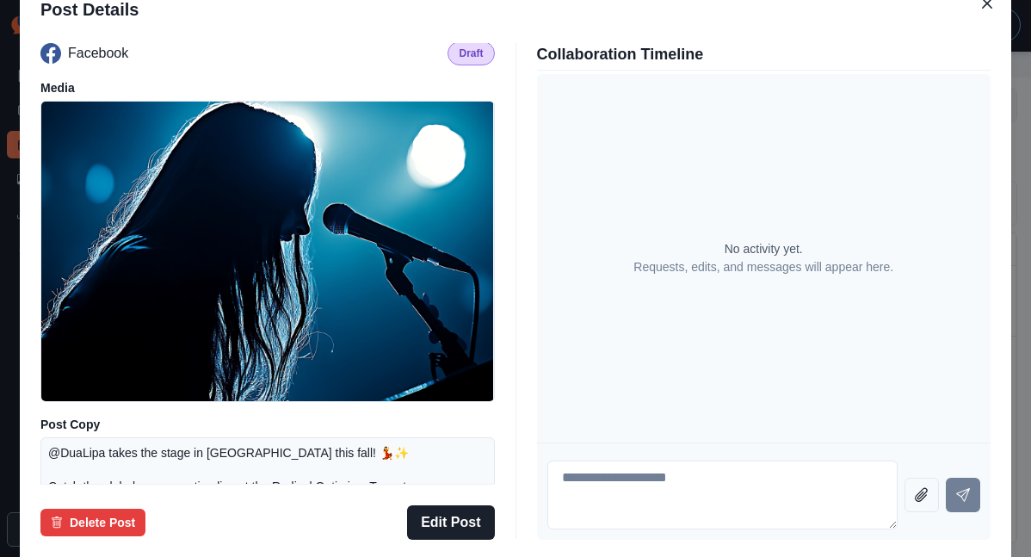
scroll to position [0, 0]
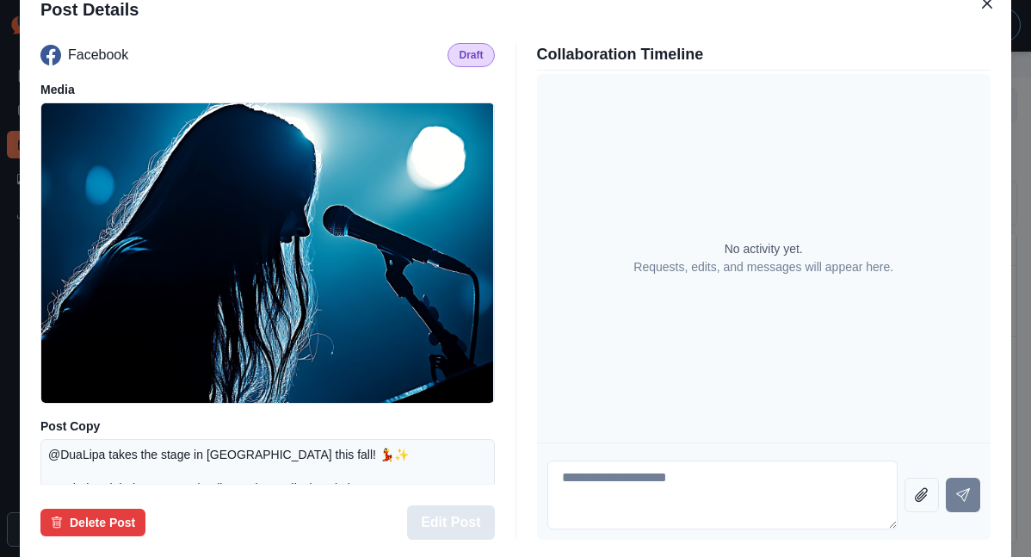
click at [468, 505] on button "Edit Post" at bounding box center [450, 522] width 87 height 34
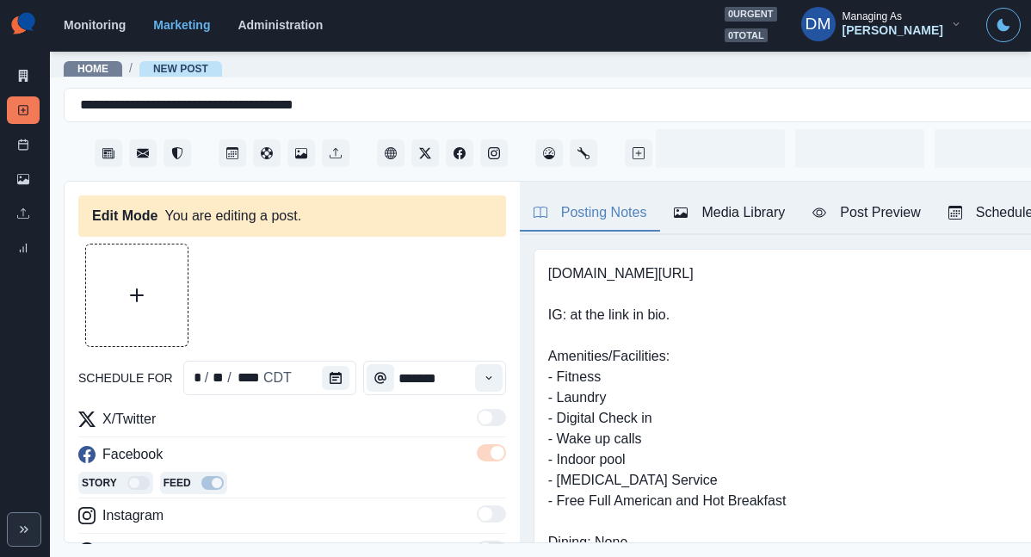
type input "*******"
type textarea "**********"
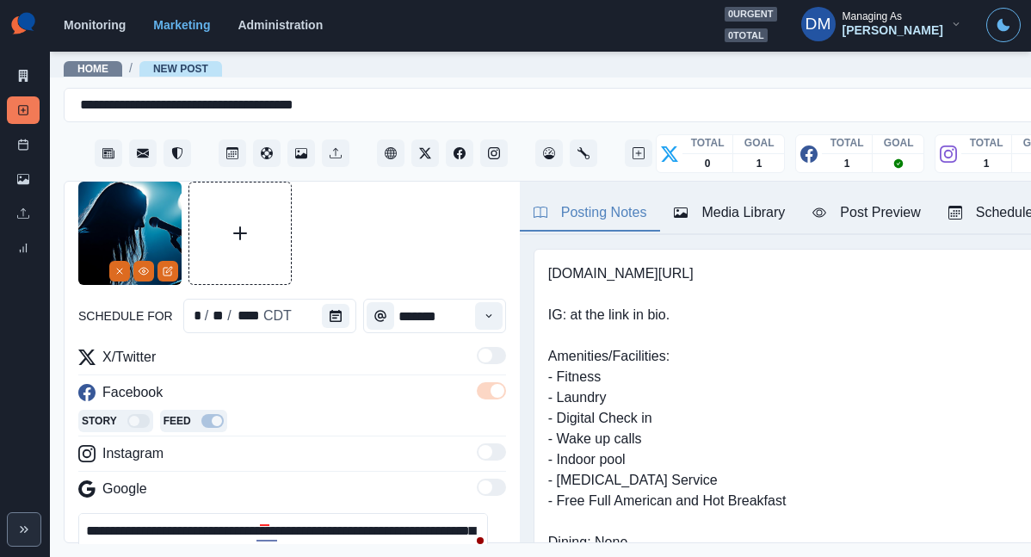
scroll to position [55, 0]
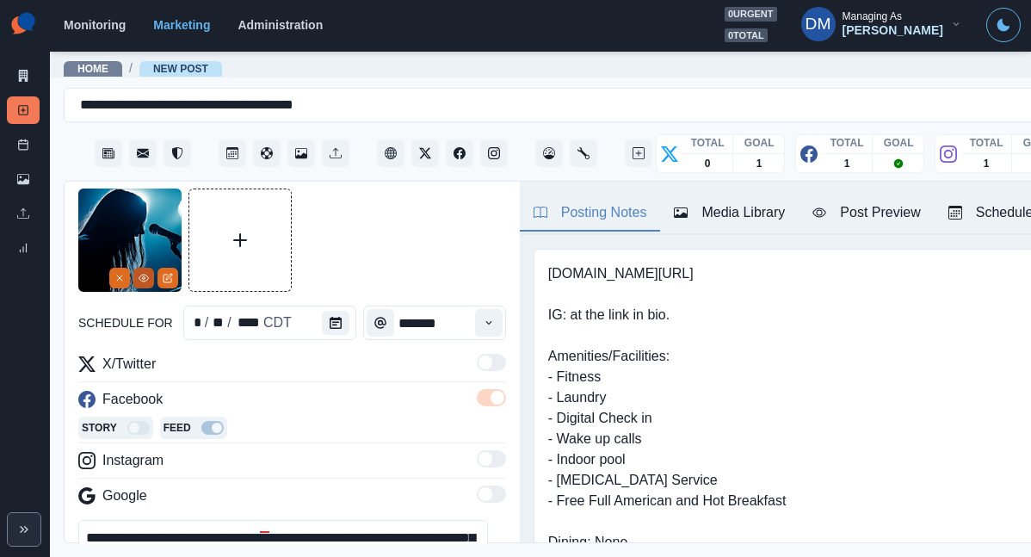
click at [151, 268] on button "View Media" at bounding box center [143, 278] width 21 height 21
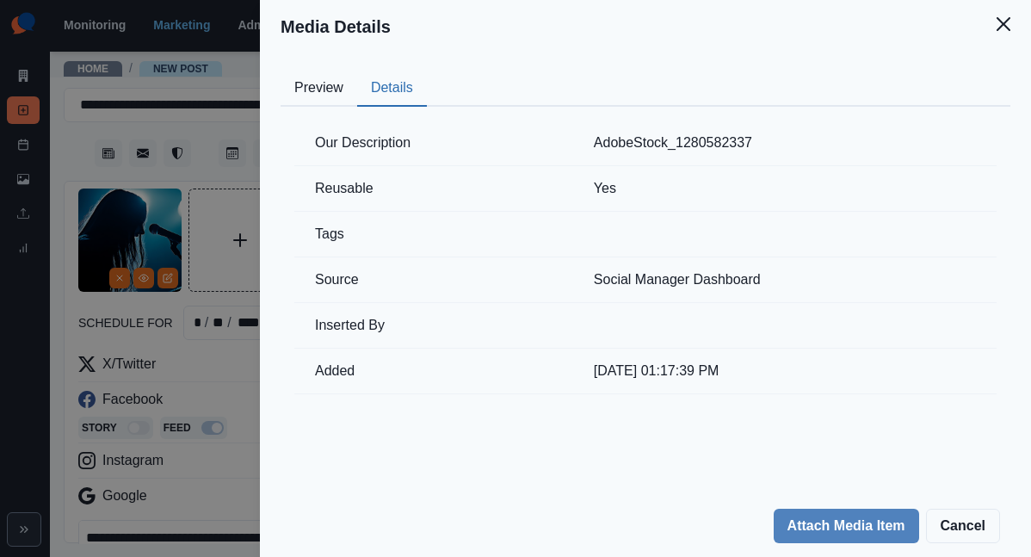
click at [427, 71] on button "Details" at bounding box center [392, 89] width 70 height 36
click at [304, 253] on div "Media Details Preview Details Our Description AdobeStock_1280582337 Reusable Ye…" at bounding box center [515, 278] width 1031 height 557
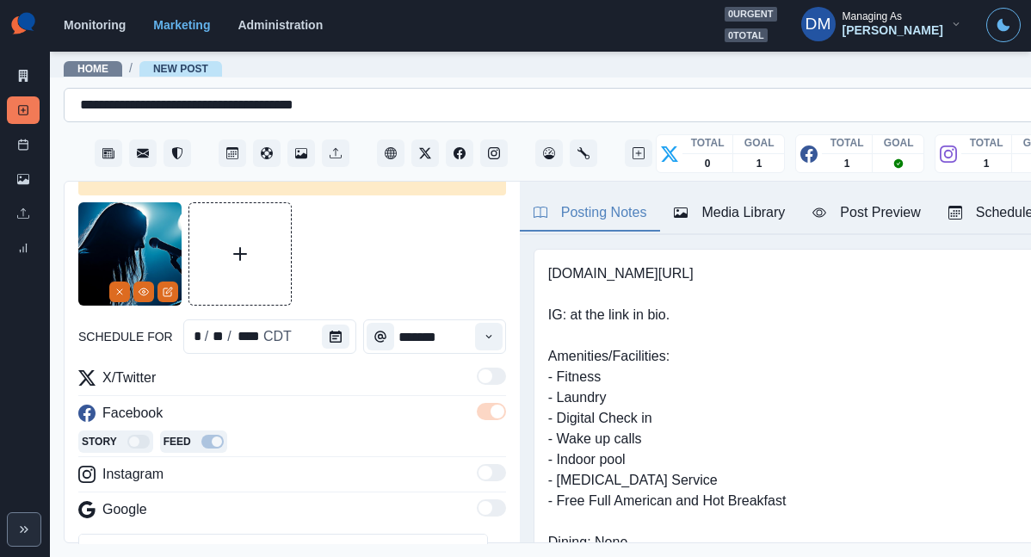
scroll to position [30, 0]
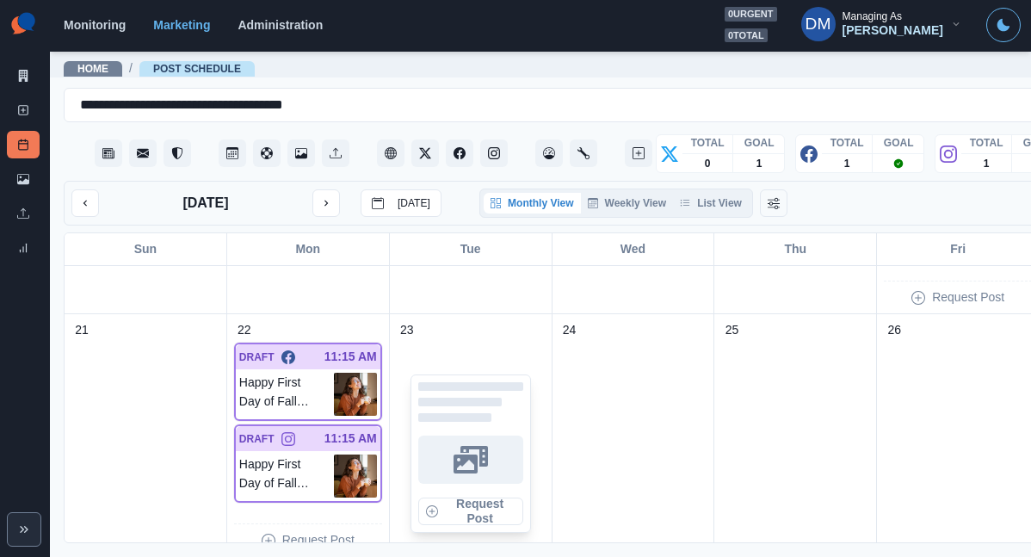
scroll to position [689, 0]
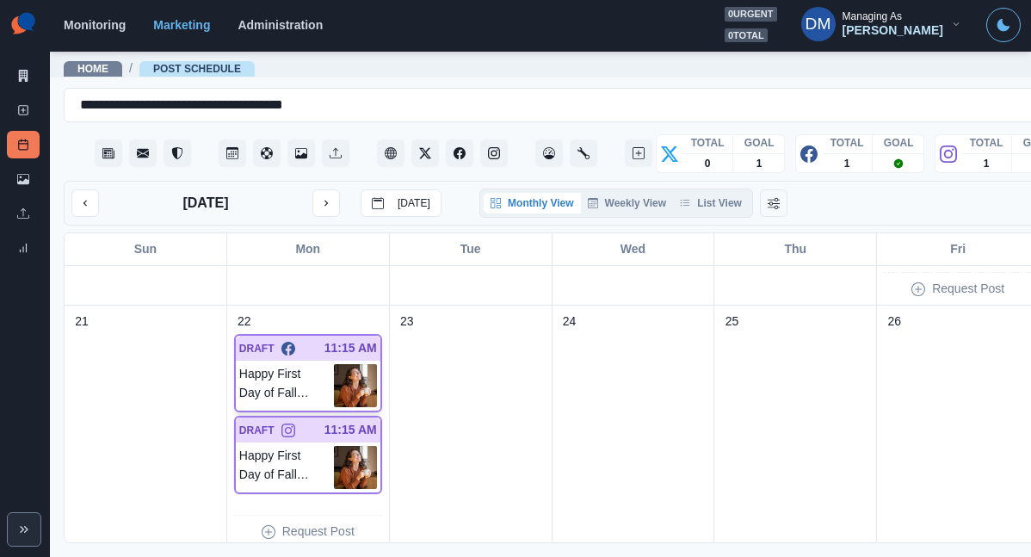
click at [334, 364] on img at bounding box center [355, 385] width 43 height 43
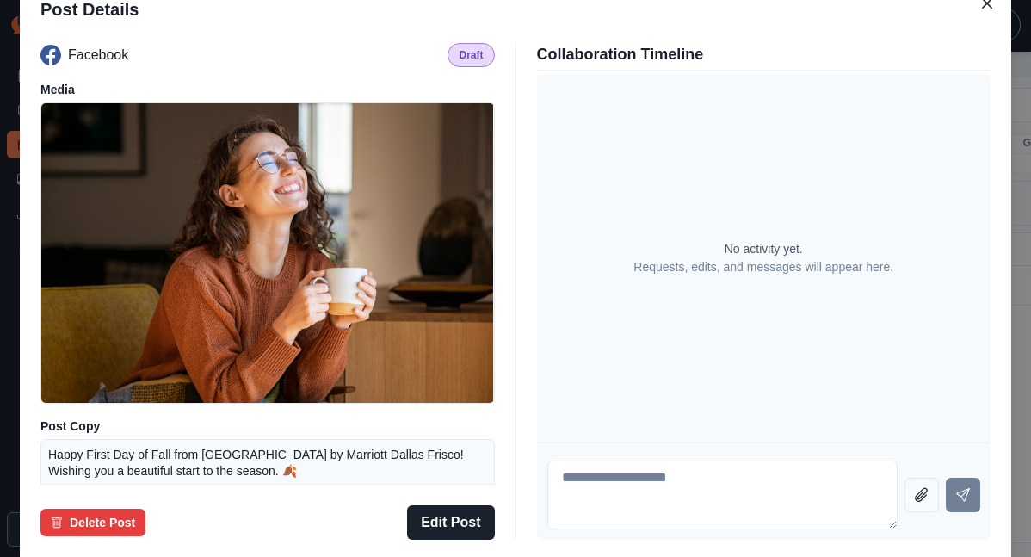
scroll to position [126, 0]
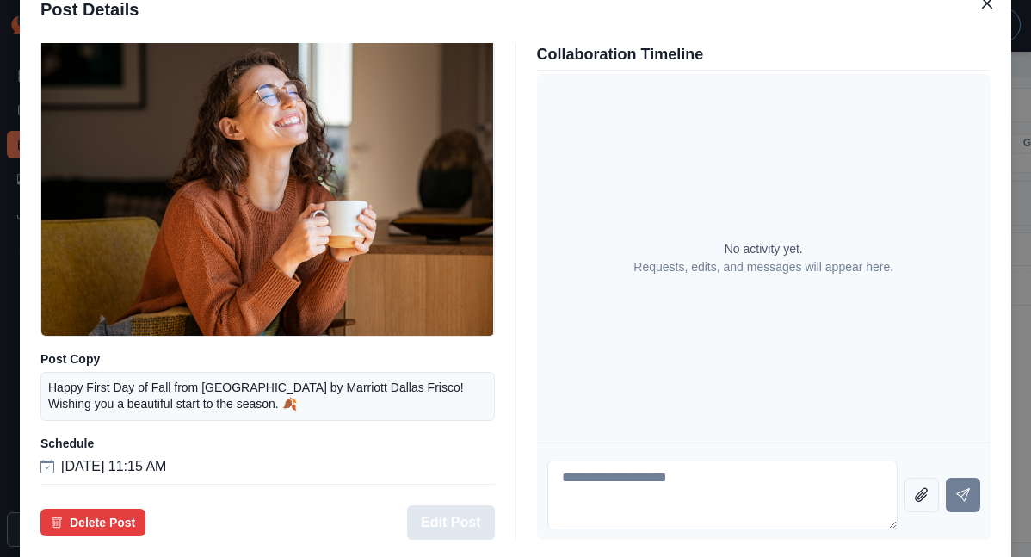
click at [467, 505] on button "Edit Post" at bounding box center [450, 522] width 87 height 34
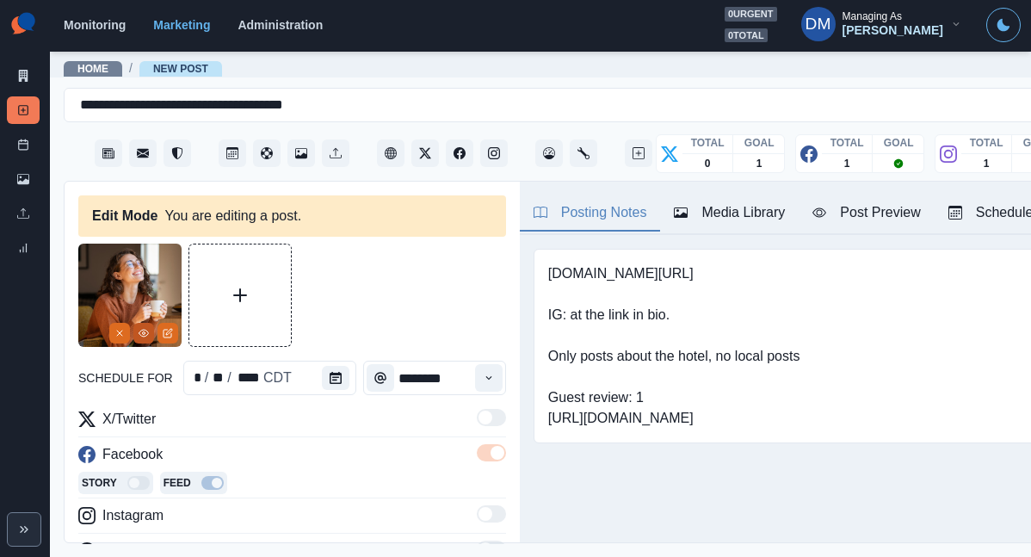
click at [150, 323] on button "View Media" at bounding box center [143, 333] width 21 height 21
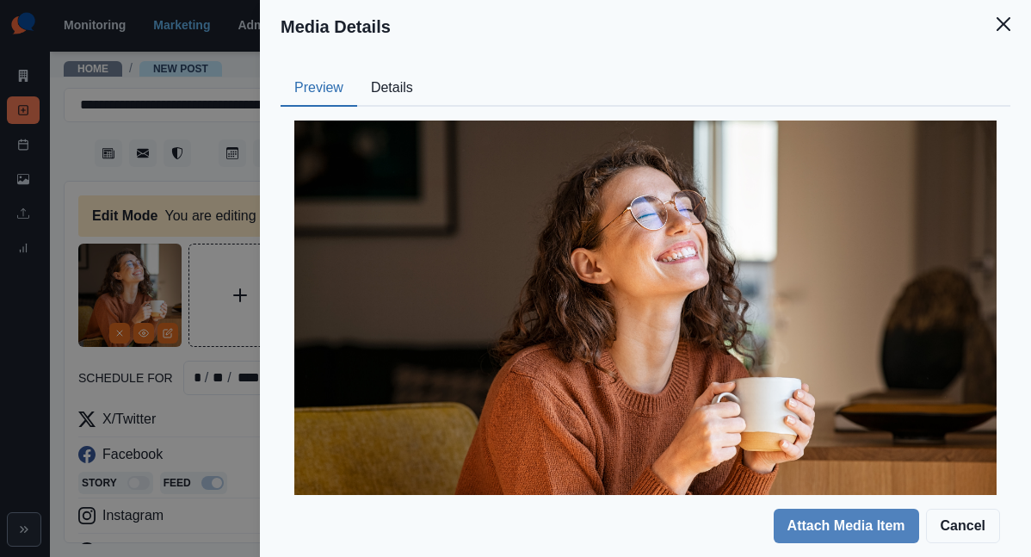
click at [427, 71] on button "Details" at bounding box center [392, 89] width 70 height 36
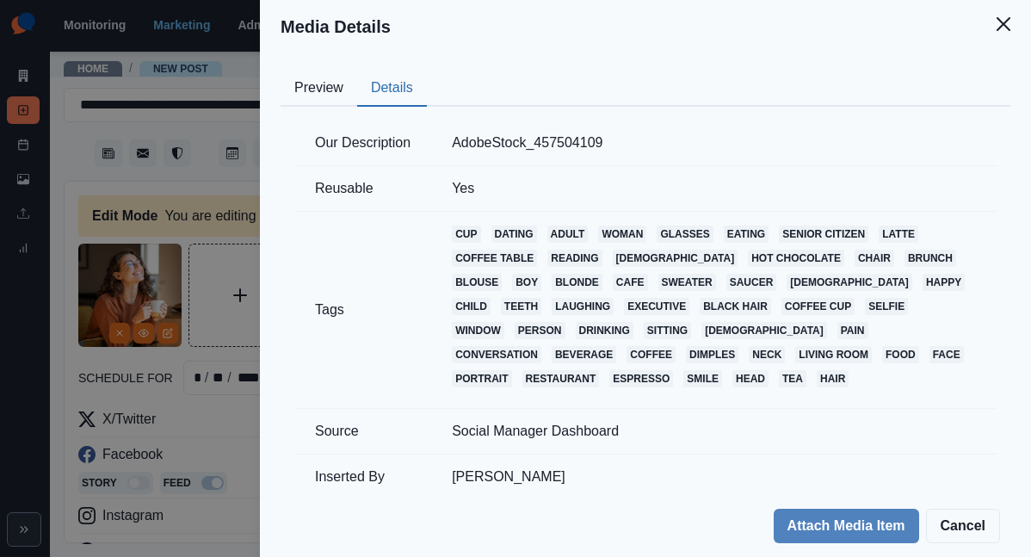
click at [376, 206] on div "Media Details Preview Details Our Description AdobeStock_457504109 Reusable Yes…" at bounding box center [515, 278] width 1031 height 557
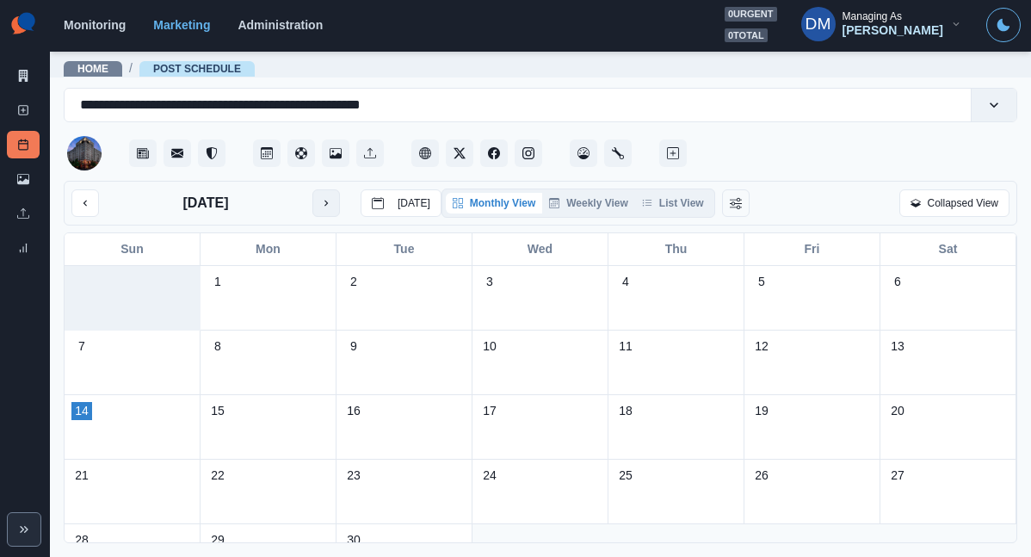
click at [313, 189] on button "next month" at bounding box center [327, 203] width 28 height 28
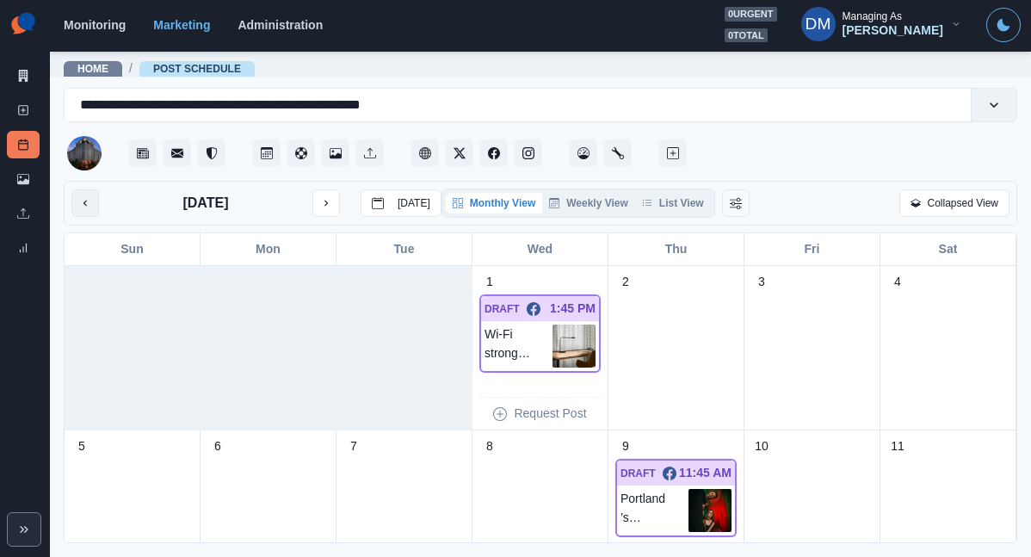
click at [79, 197] on icon "previous month" at bounding box center [85, 203] width 12 height 12
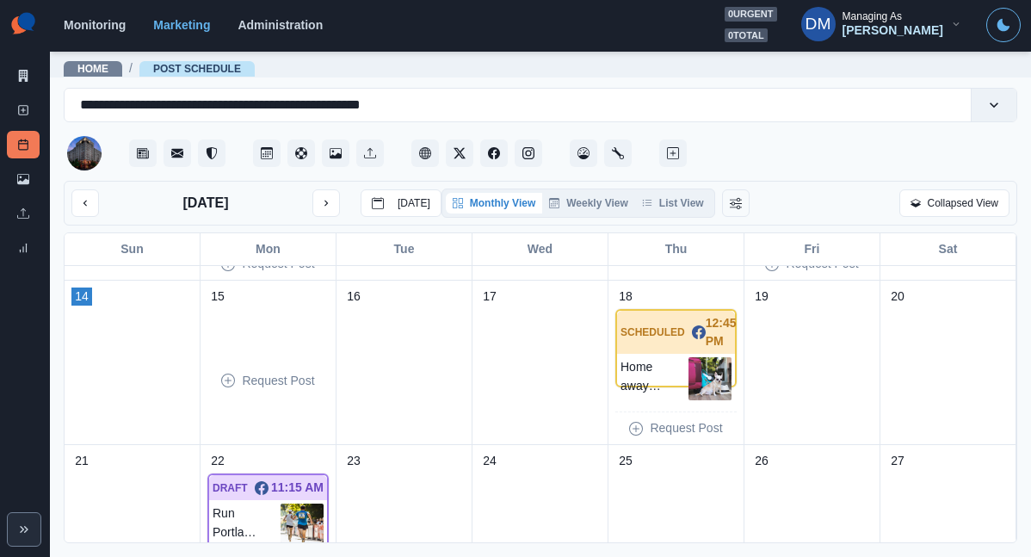
scroll to position [493, 0]
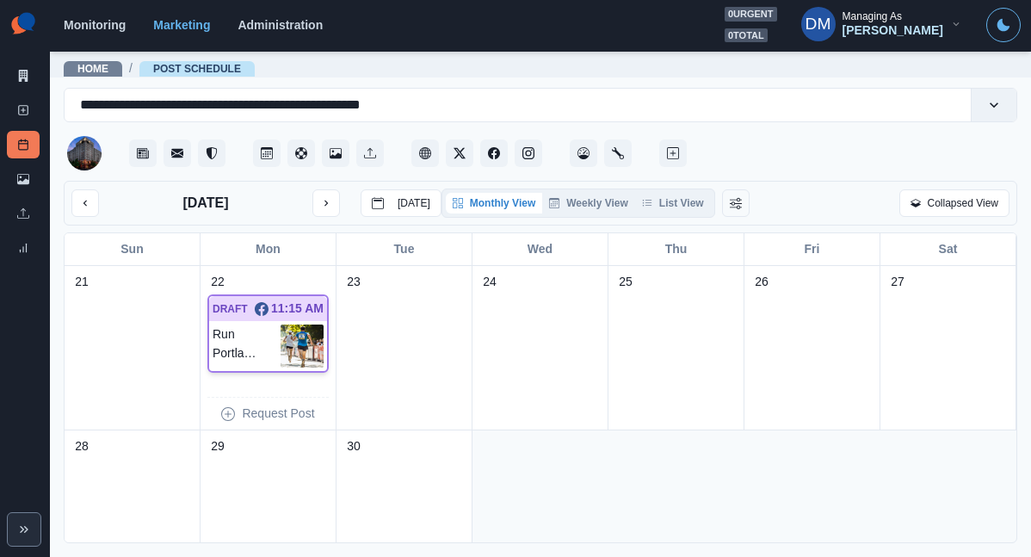
click at [306, 325] on img at bounding box center [302, 346] width 43 height 43
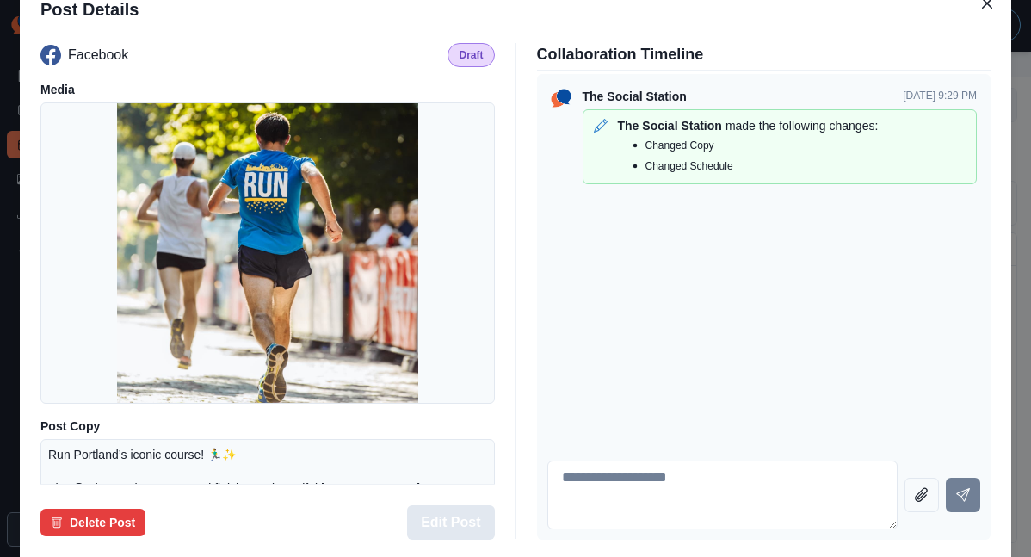
click at [460, 505] on button "Edit Post" at bounding box center [450, 522] width 87 height 34
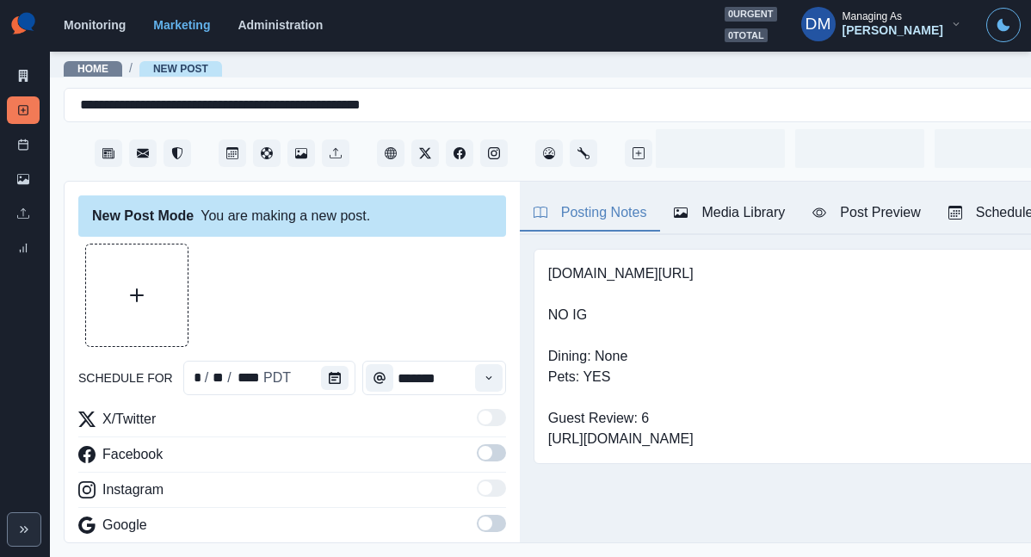
type input "********"
type textarea "**********"
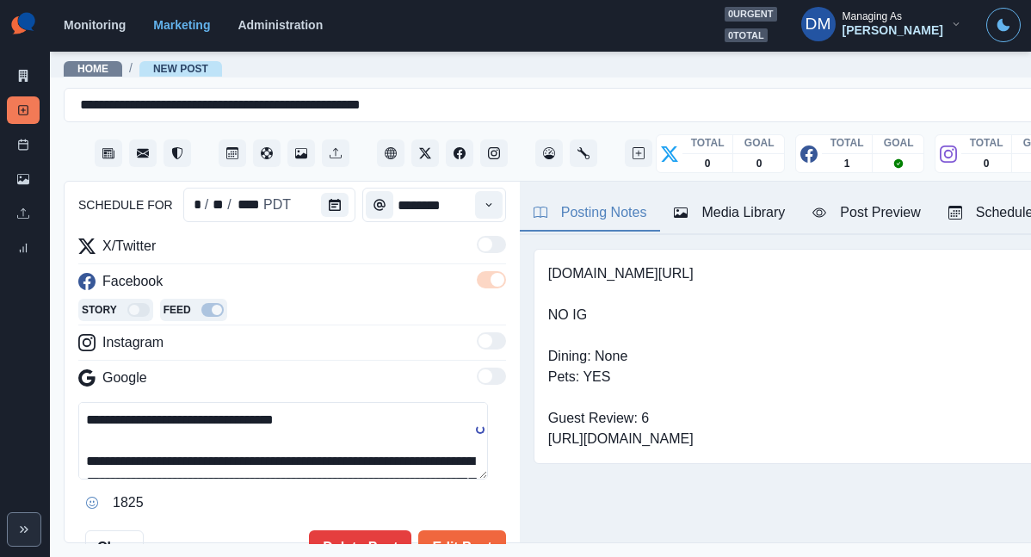
scroll to position [12, 0]
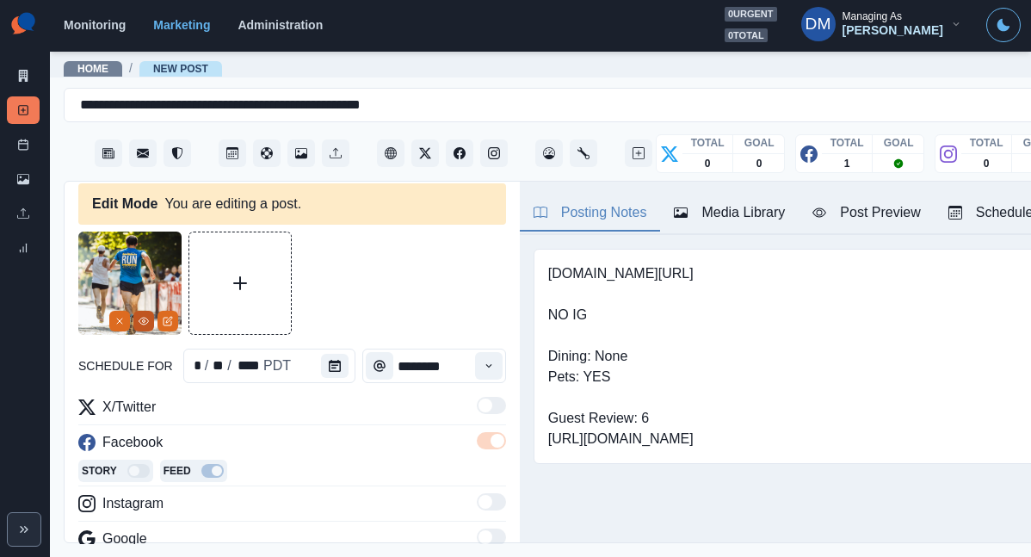
click at [147, 316] on icon "View Media" at bounding box center [144, 321] width 10 height 10
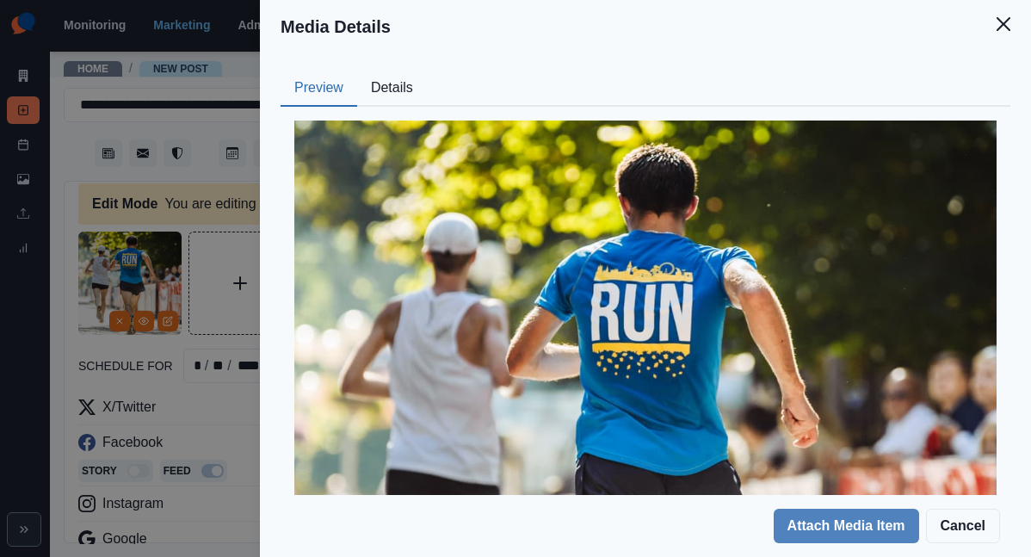
click at [427, 71] on button "Details" at bounding box center [392, 89] width 70 height 36
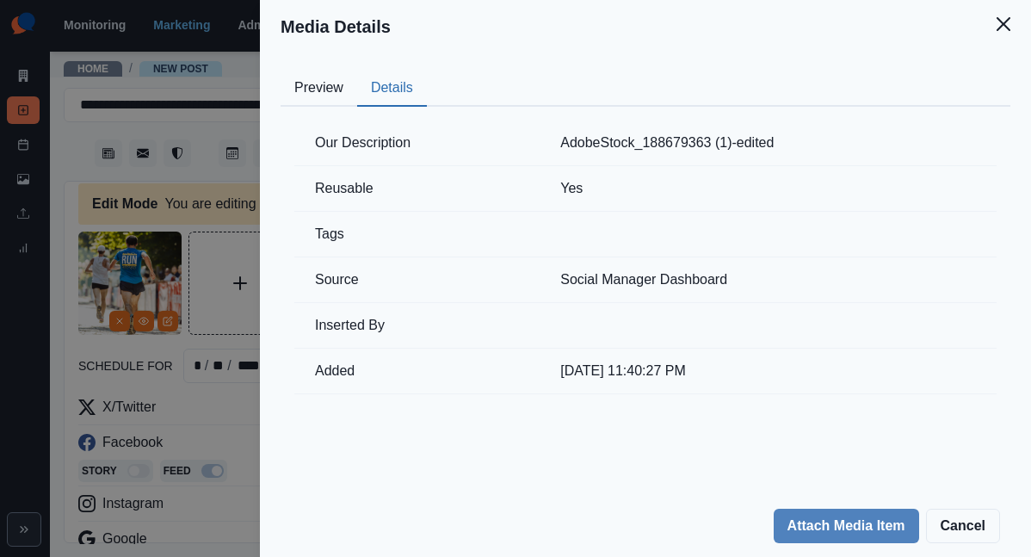
click at [369, 273] on div "Media Details Preview Details Our Description AdobeStock_188679363 (1)-edited R…" at bounding box center [515, 278] width 1031 height 557
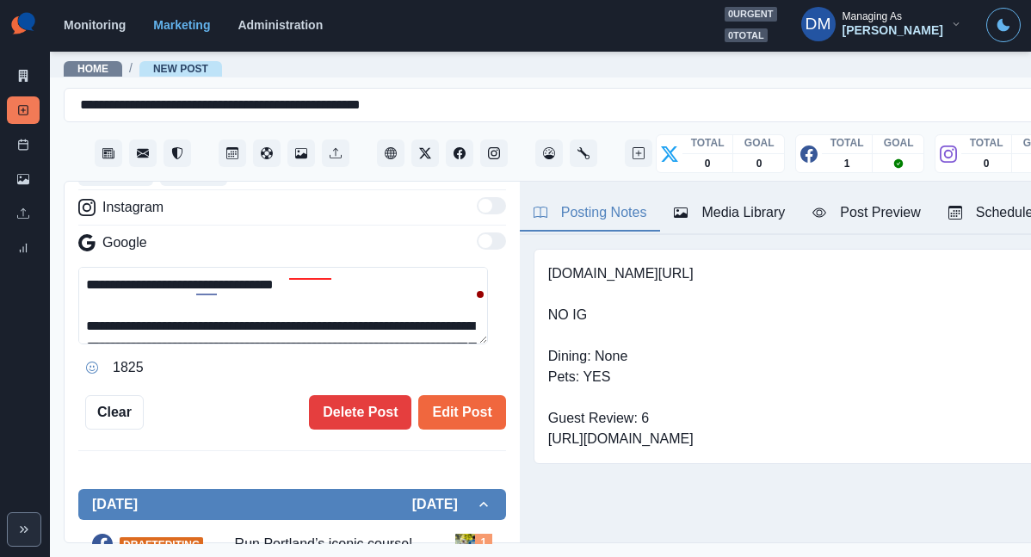
scroll to position [246, 0]
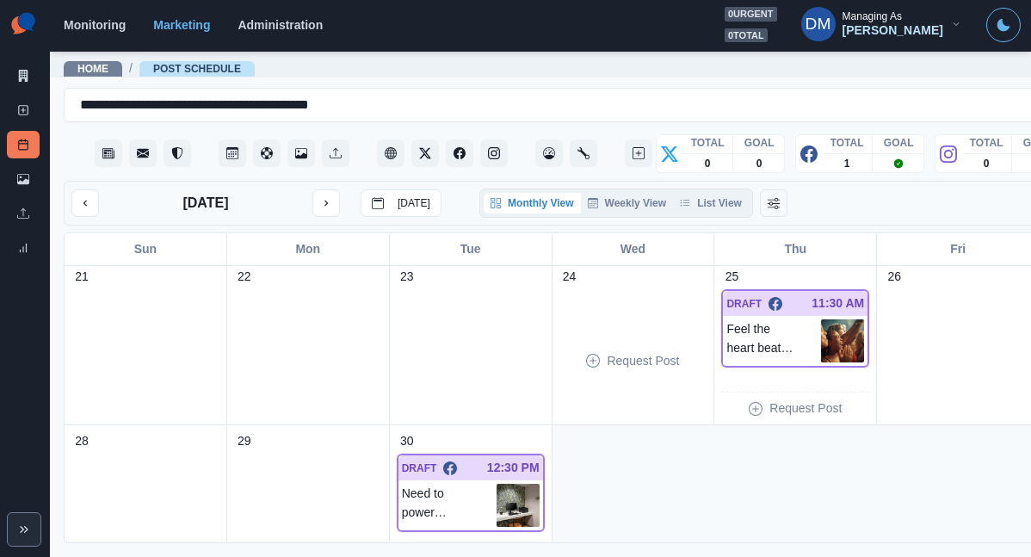
scroll to position [422, 0]
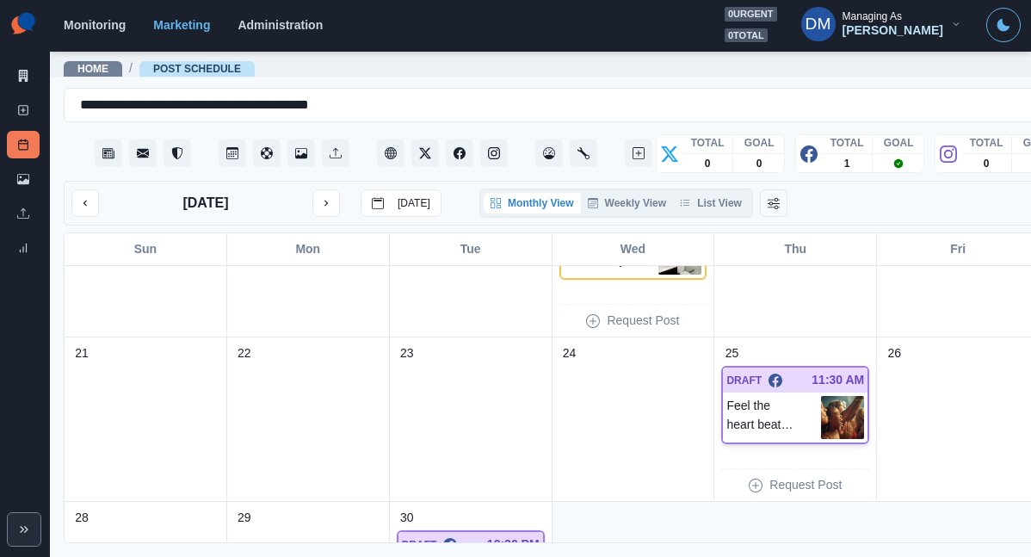
click at [821, 396] on img at bounding box center [842, 417] width 43 height 43
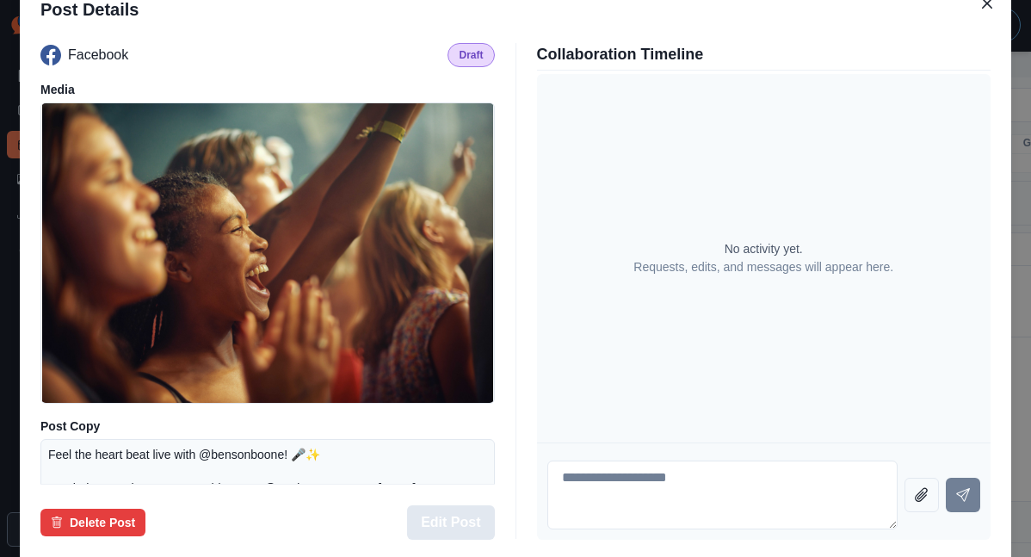
click at [477, 505] on button "Edit Post" at bounding box center [450, 522] width 87 height 34
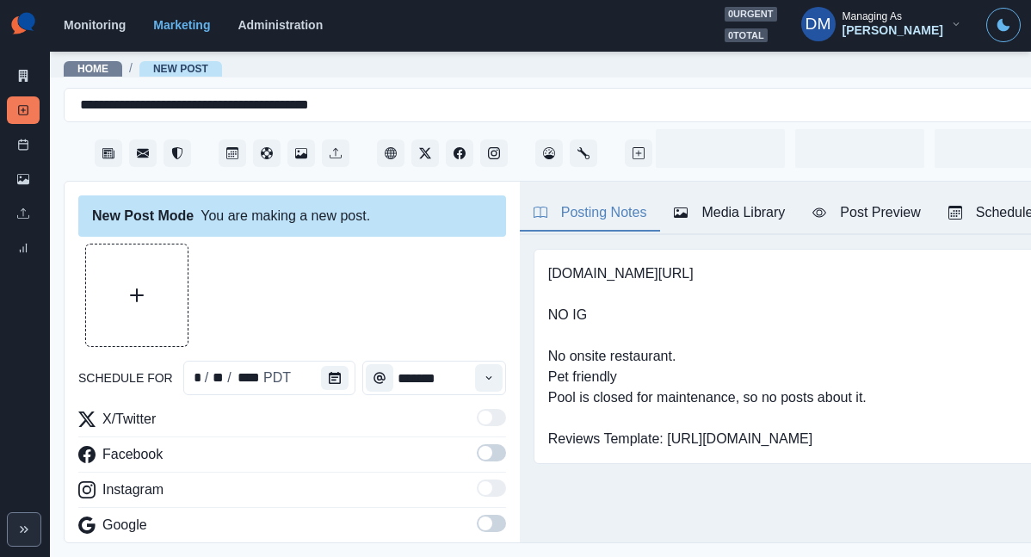
type input "********"
type textarea "**********"
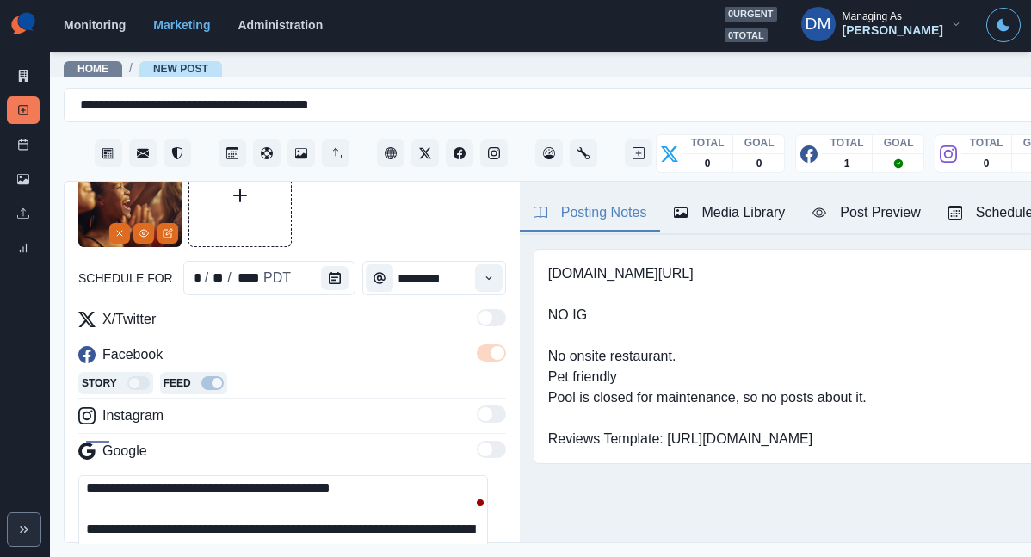
scroll to position [61, 0]
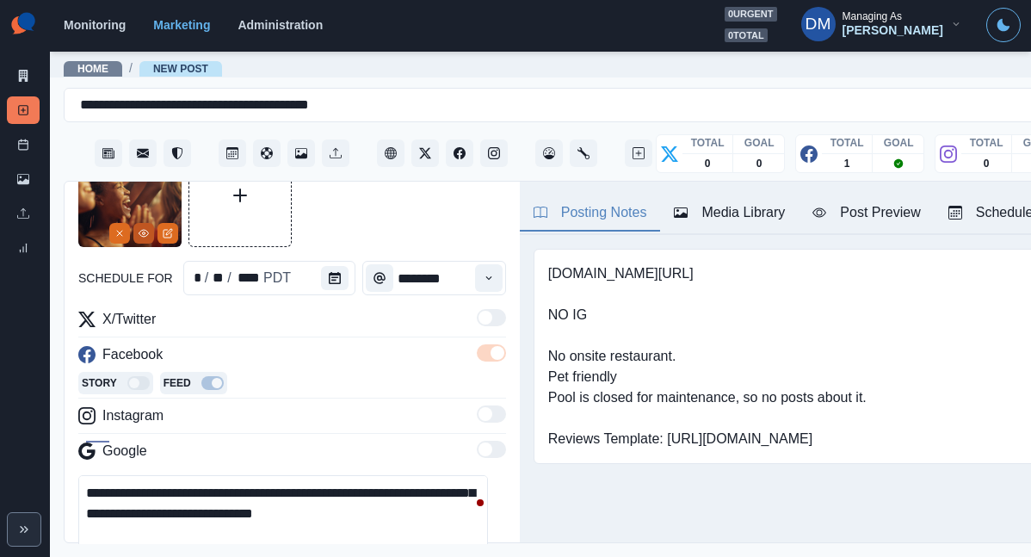
click at [149, 228] on icon "View Media" at bounding box center [144, 233] width 10 height 10
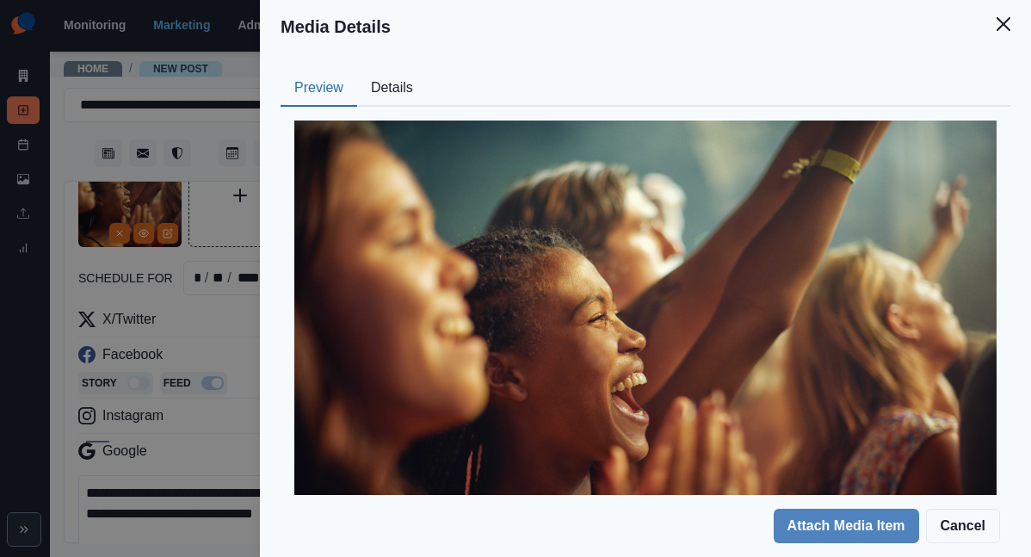
click at [427, 71] on button "Details" at bounding box center [392, 89] width 70 height 36
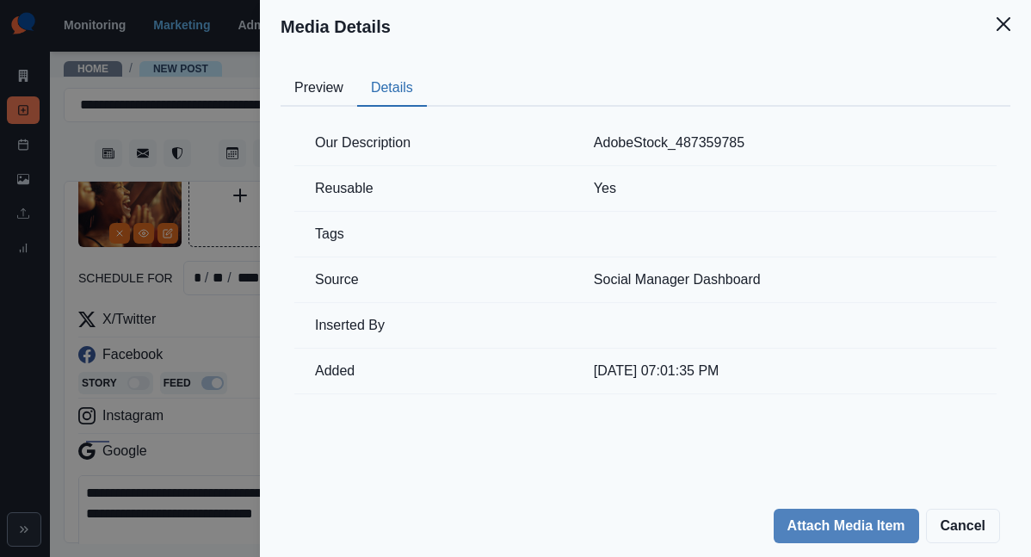
click at [341, 350] on div "Media Details Preview Details Our Description AdobeStock_487359785 Reusable Yes…" at bounding box center [515, 278] width 1031 height 557
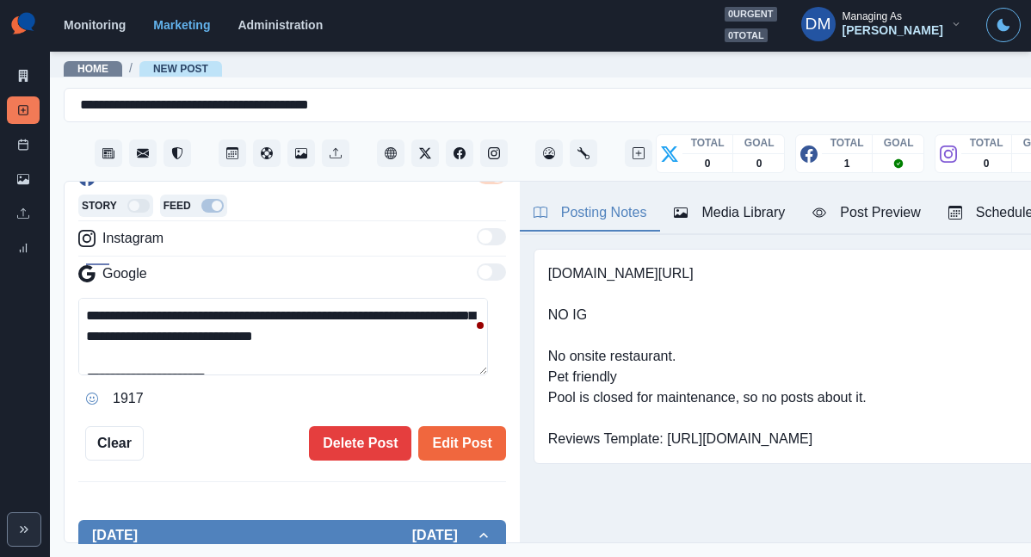
scroll to position [43, 0]
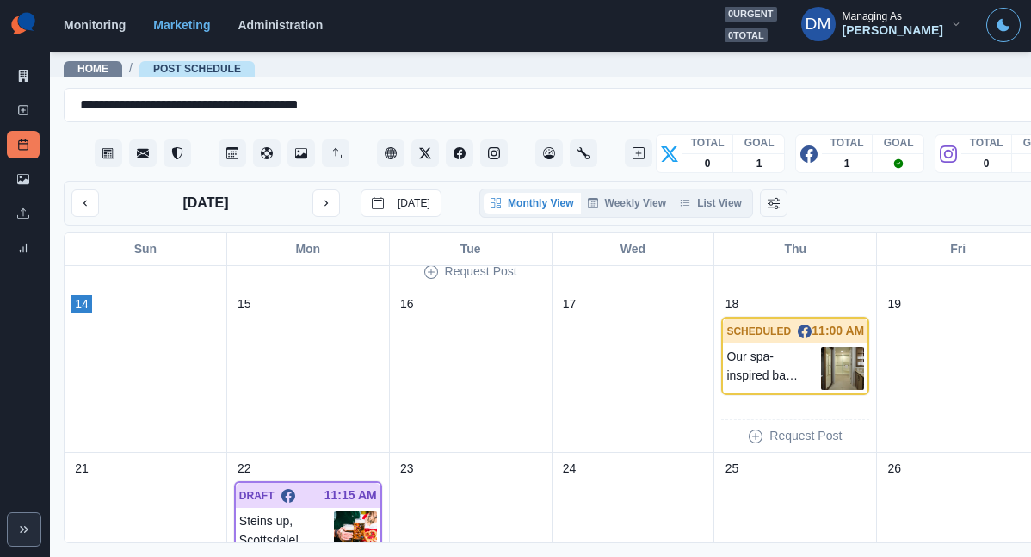
scroll to position [396, 0]
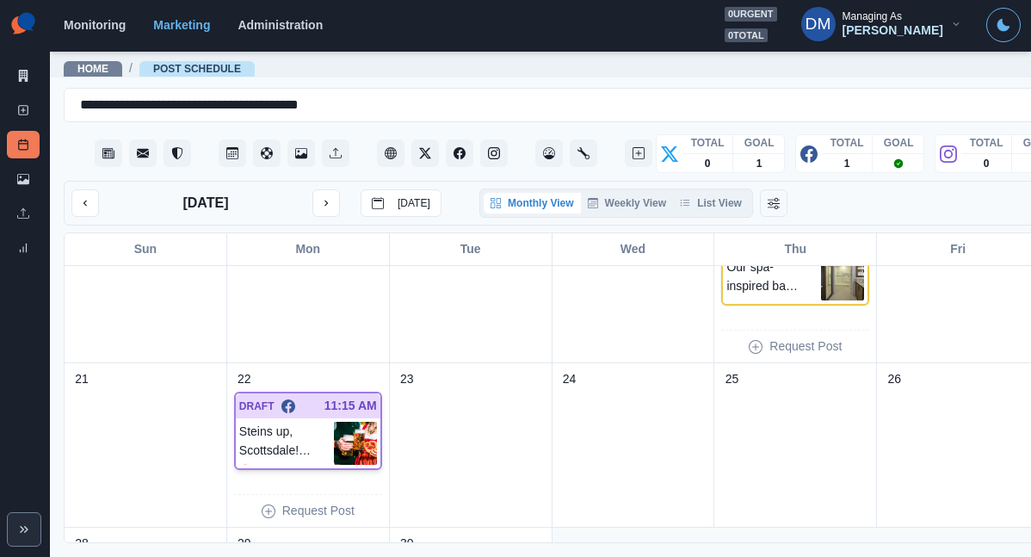
click at [334, 422] on img at bounding box center [355, 443] width 43 height 43
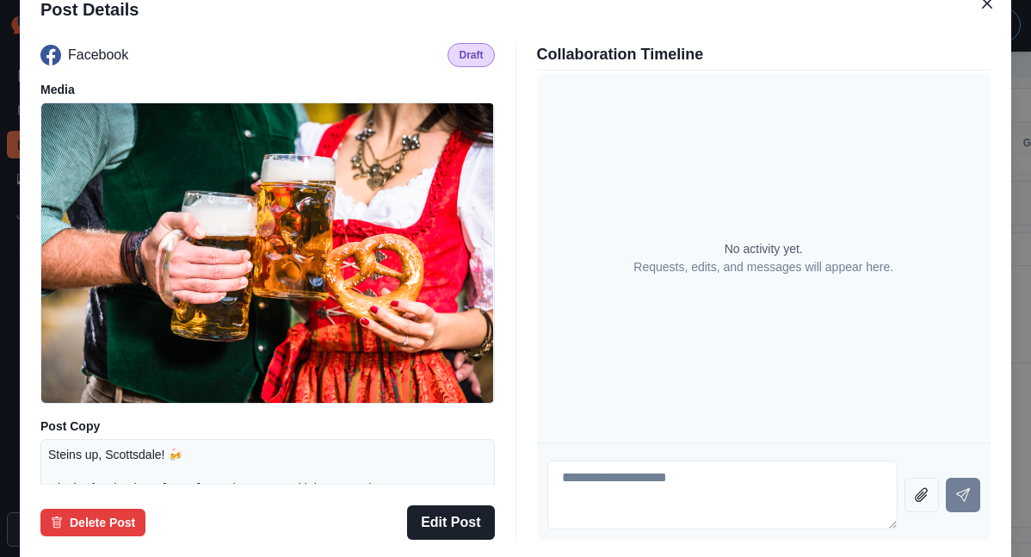
scroll to position [201, 0]
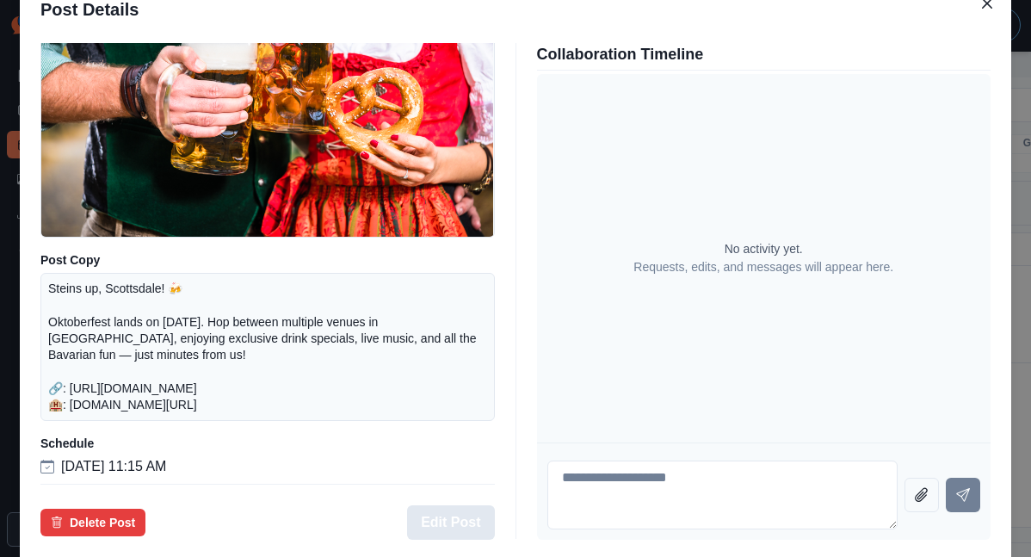
click at [473, 505] on button "Edit Post" at bounding box center [450, 522] width 87 height 34
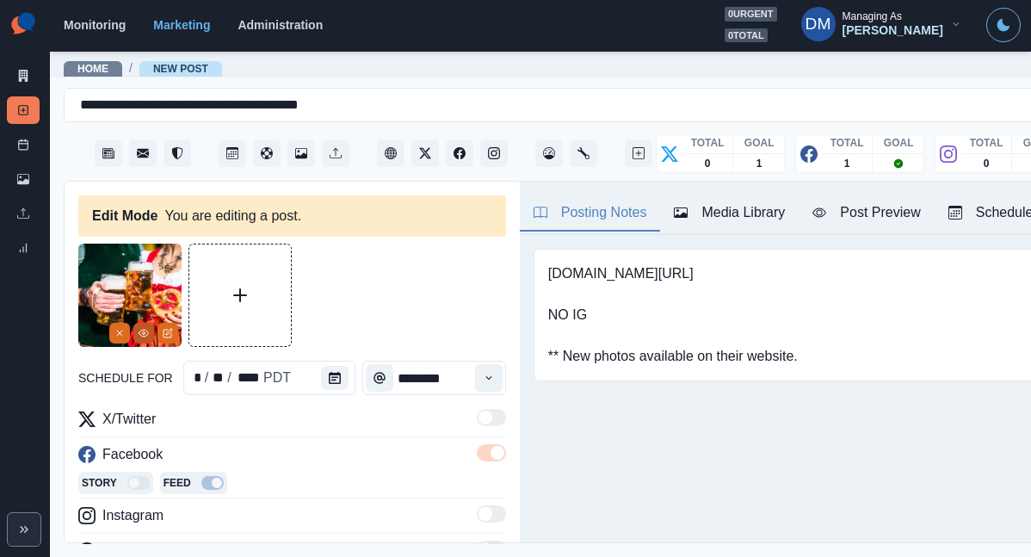
click at [146, 323] on button "View Media" at bounding box center [143, 333] width 21 height 21
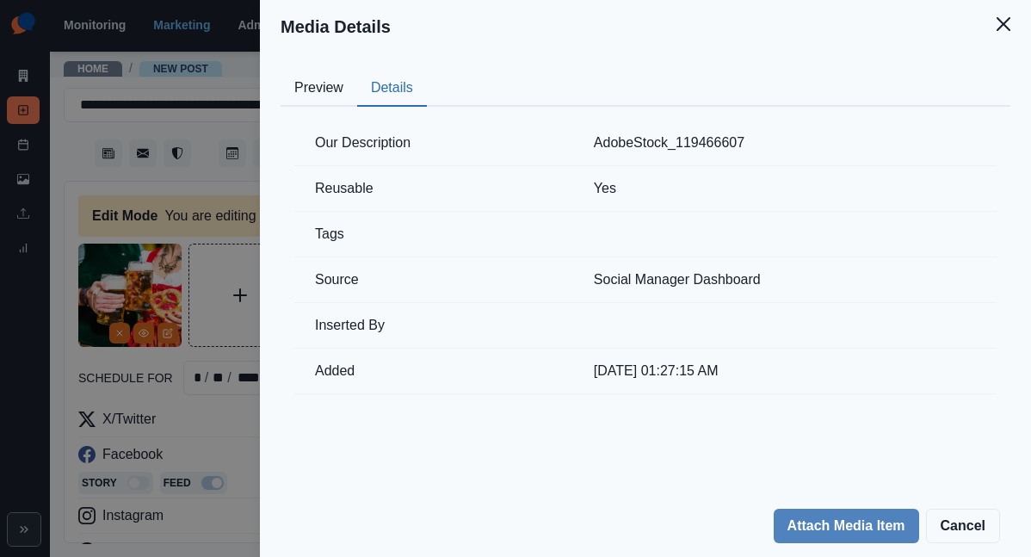
click at [427, 71] on button "Details" at bounding box center [392, 89] width 70 height 36
click at [337, 298] on div "Media Details Preview Details Our Description AdobeStock_119466607 Reusable Yes…" at bounding box center [515, 278] width 1031 height 557
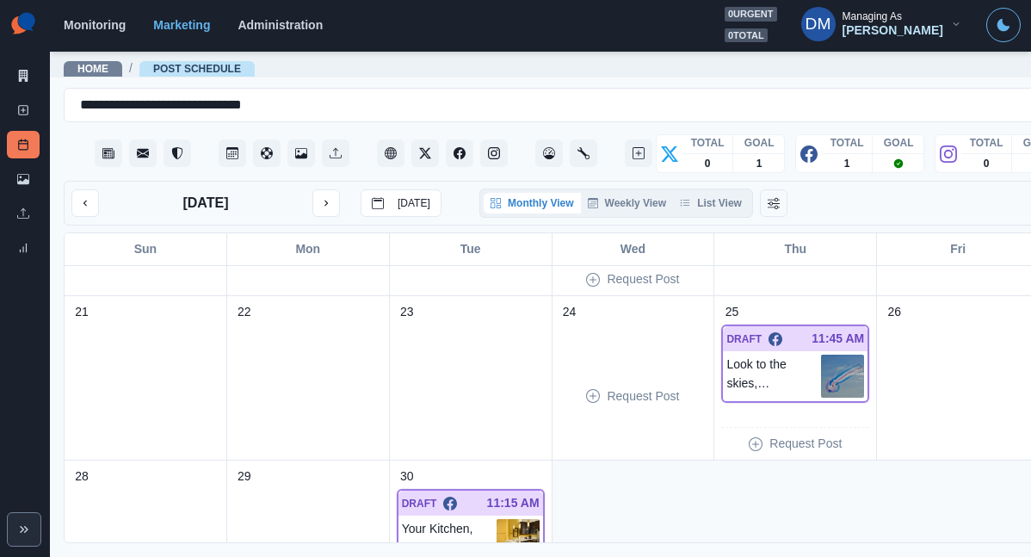
scroll to position [434, 0]
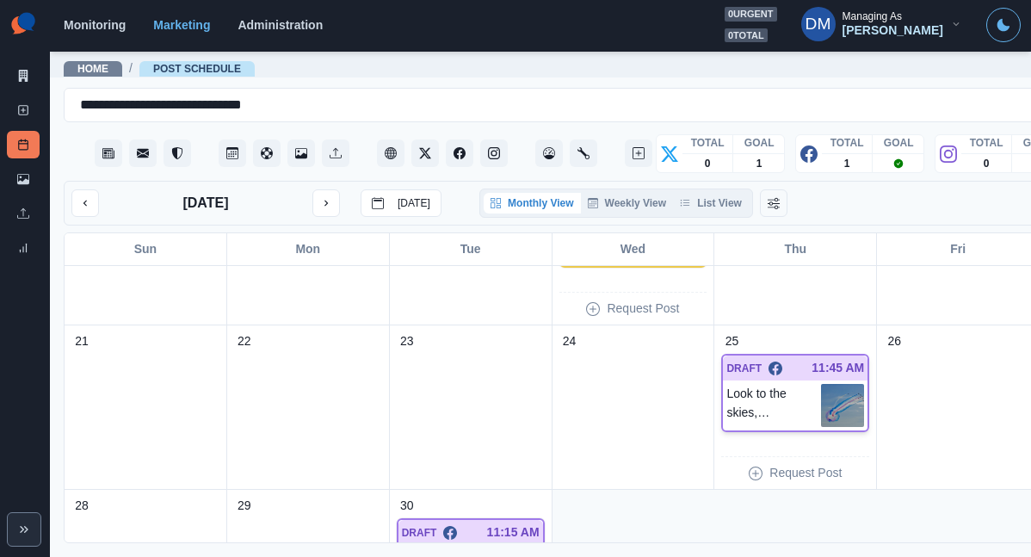
click at [821, 384] on img at bounding box center [842, 405] width 43 height 43
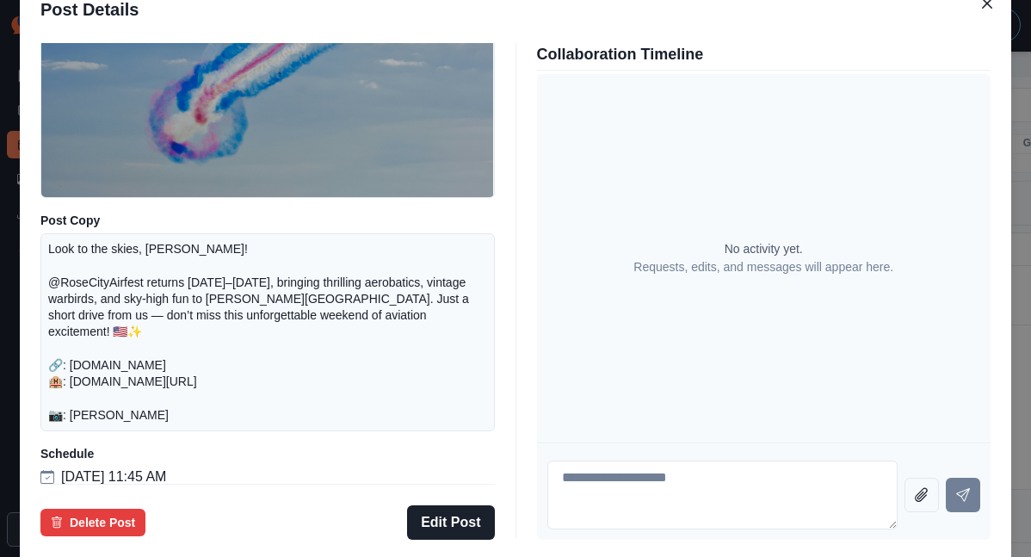
scroll to position [215, 0]
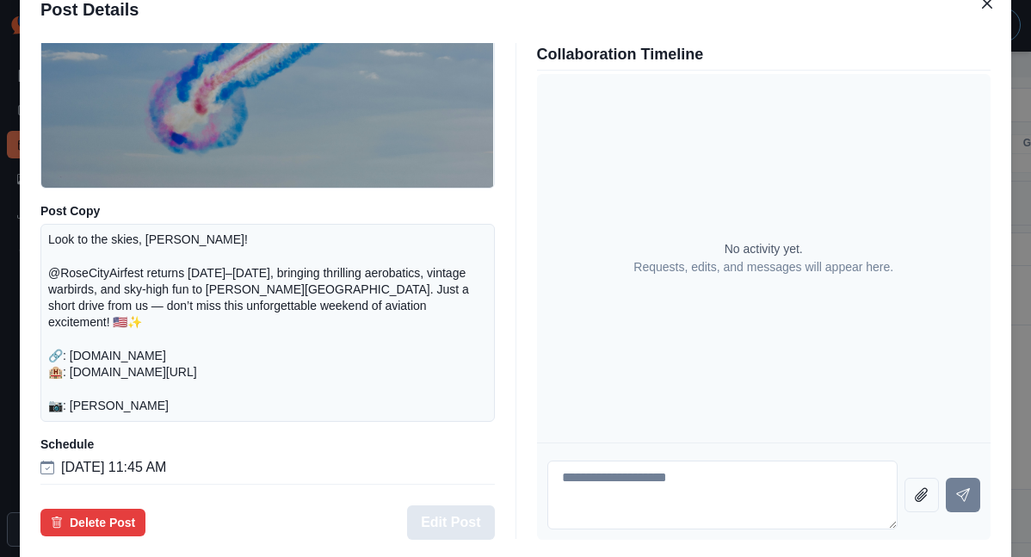
click at [465, 505] on button "Edit Post" at bounding box center [450, 522] width 87 height 34
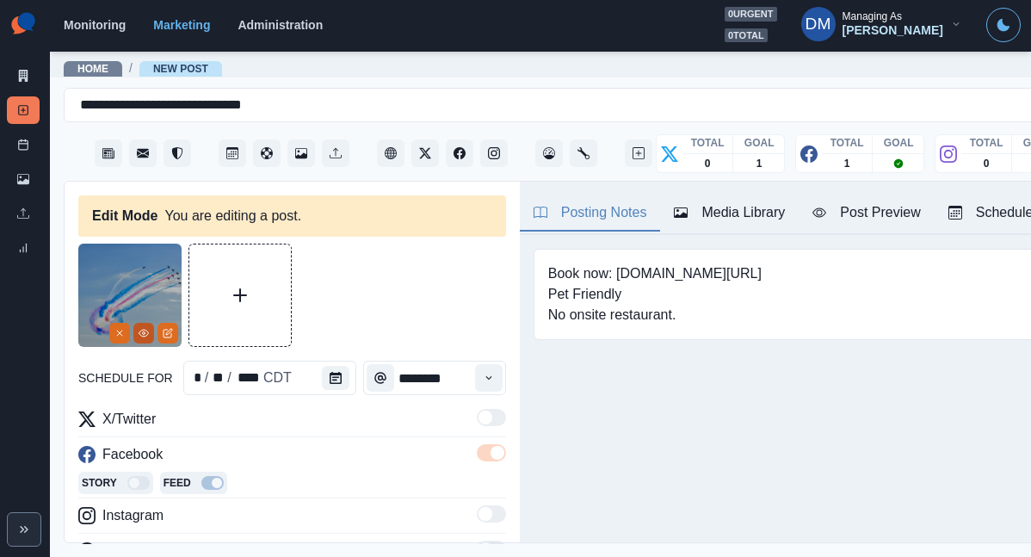
click at [152, 323] on button "View Media" at bounding box center [143, 333] width 21 height 21
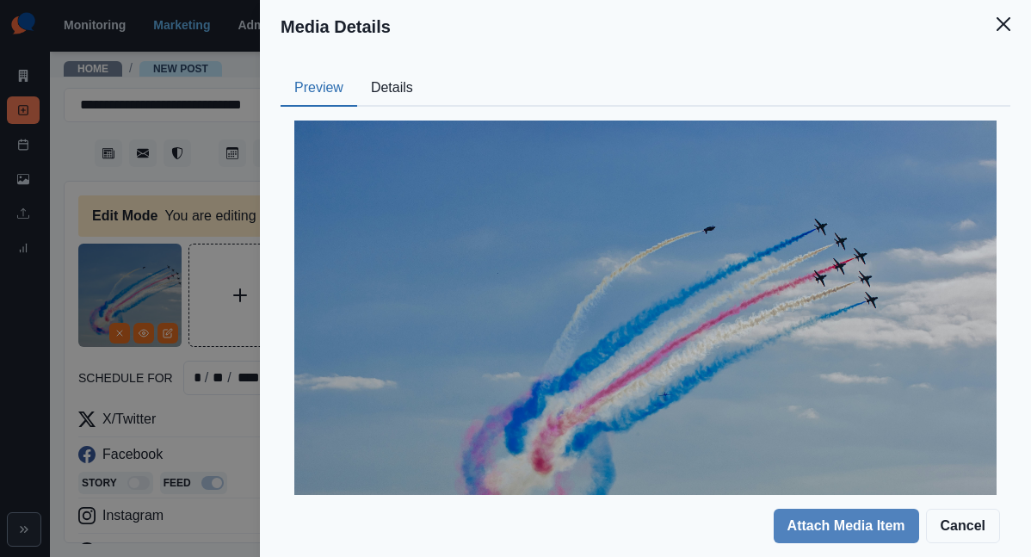
click at [427, 72] on button "Details" at bounding box center [392, 89] width 70 height 36
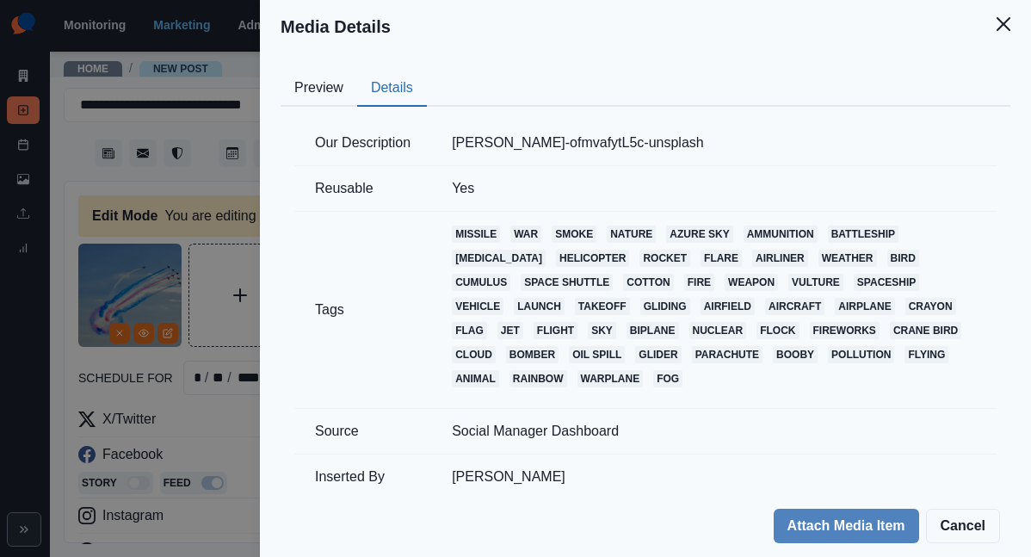
click at [350, 356] on div "Media Details Preview Details Our Description ian-betley-ofmvafytL5c-unsplash R…" at bounding box center [515, 278] width 1031 height 557
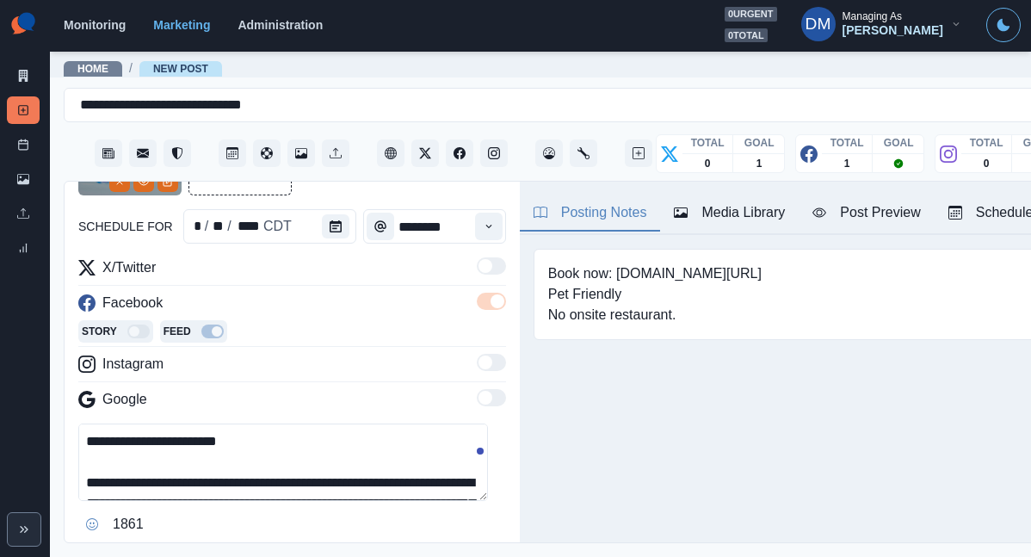
scroll to position [130, 0]
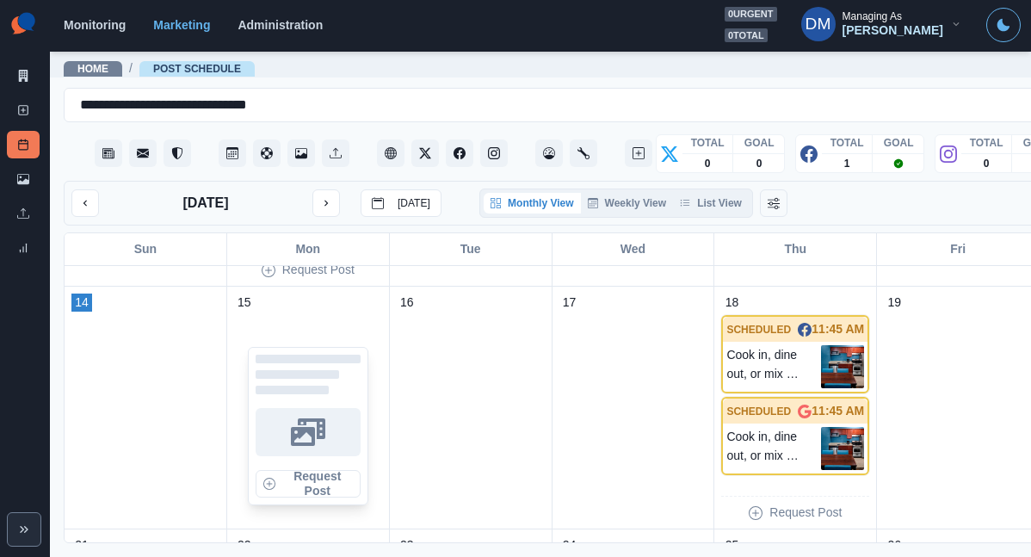
scroll to position [713, 0]
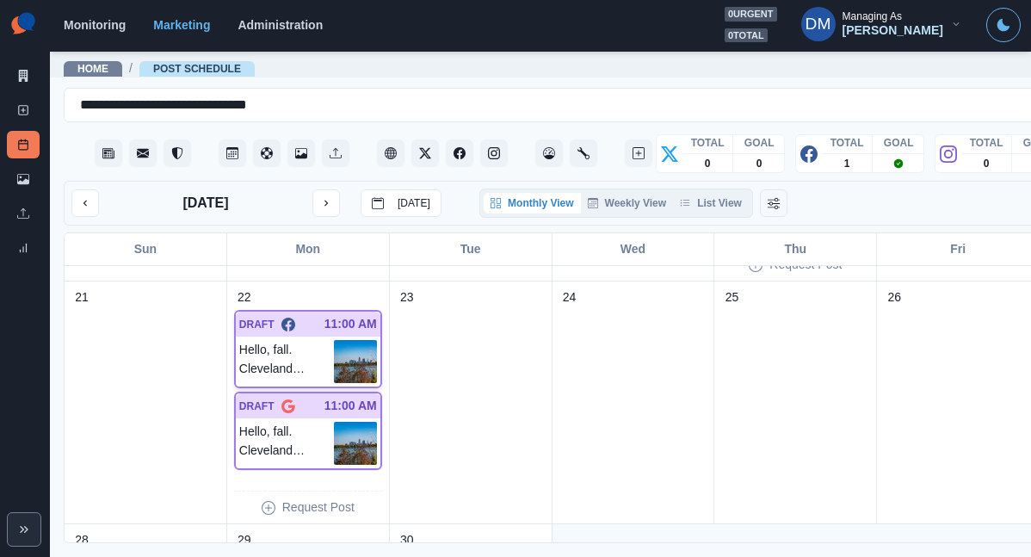
click at [334, 340] on img at bounding box center [355, 361] width 43 height 43
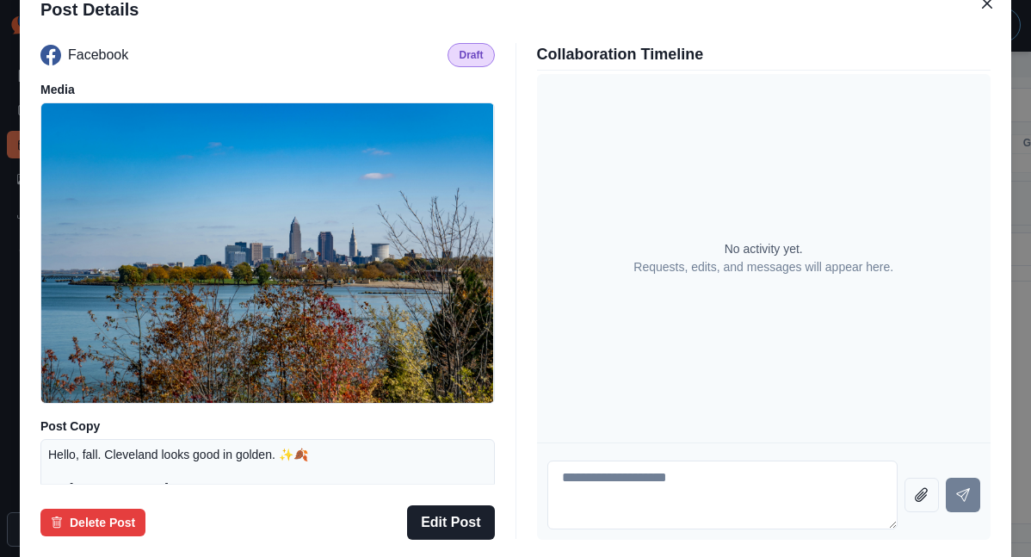
scroll to position [139, 0]
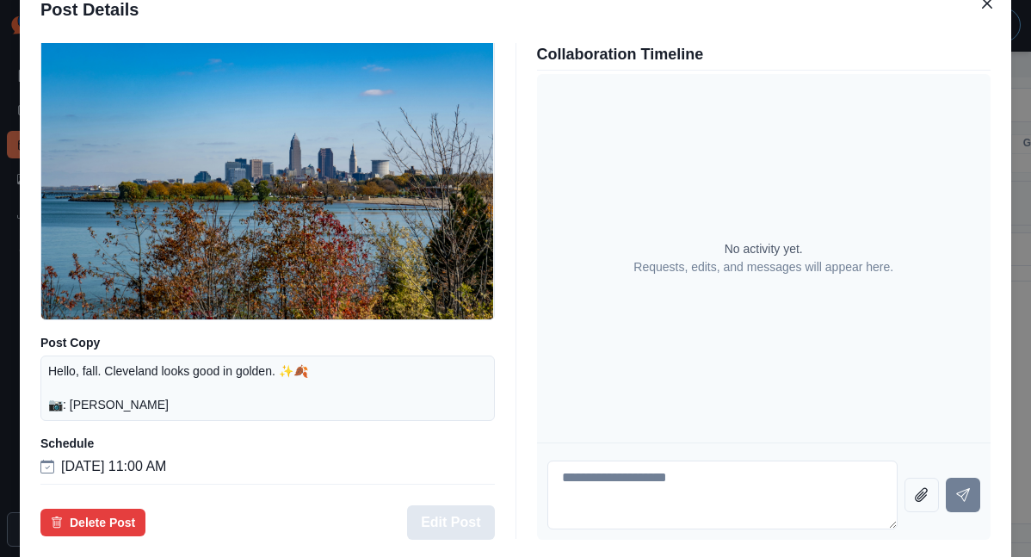
click at [461, 505] on button "Edit Post" at bounding box center [450, 522] width 87 height 34
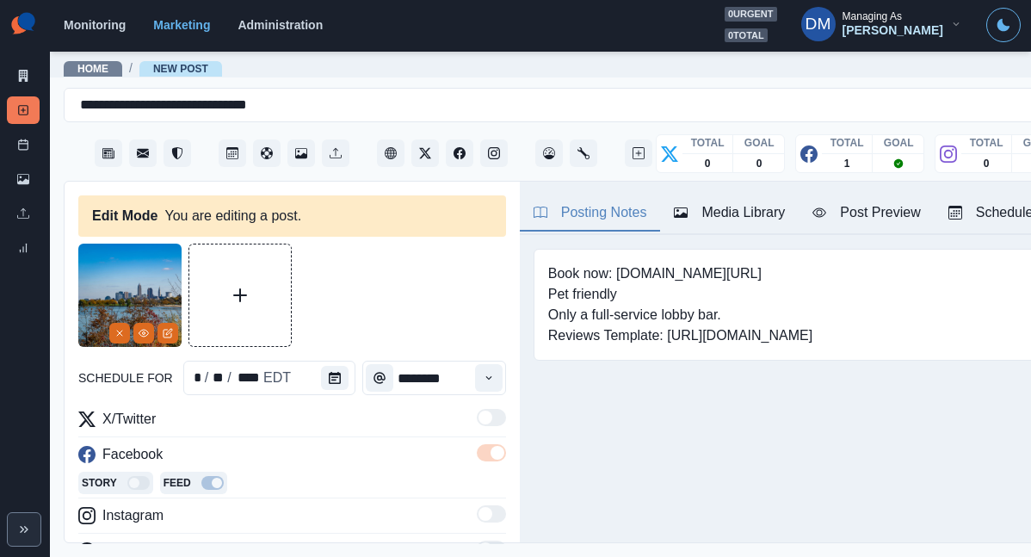
scroll to position [152, 0]
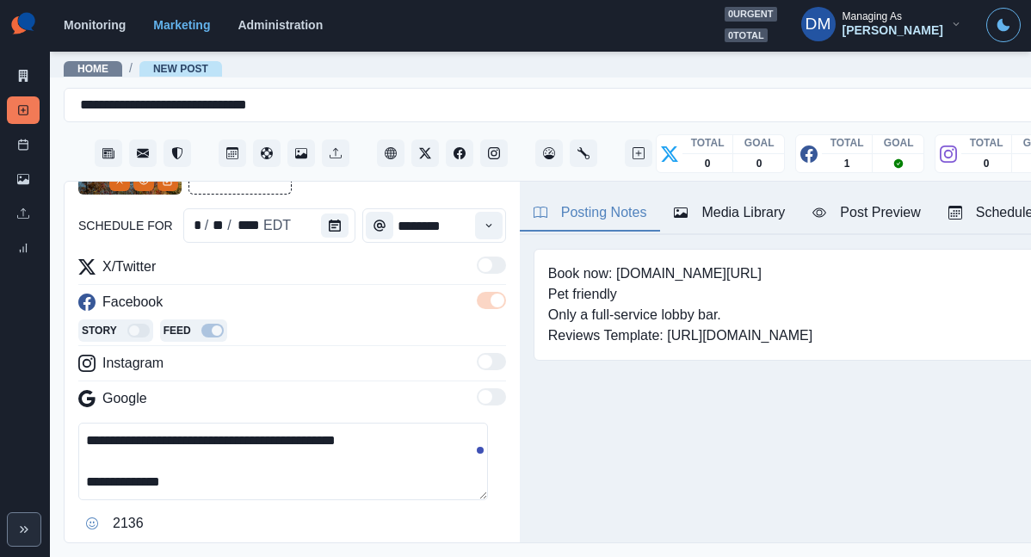
click at [150, 423] on textarea "**********" at bounding box center [283, 461] width 410 height 77
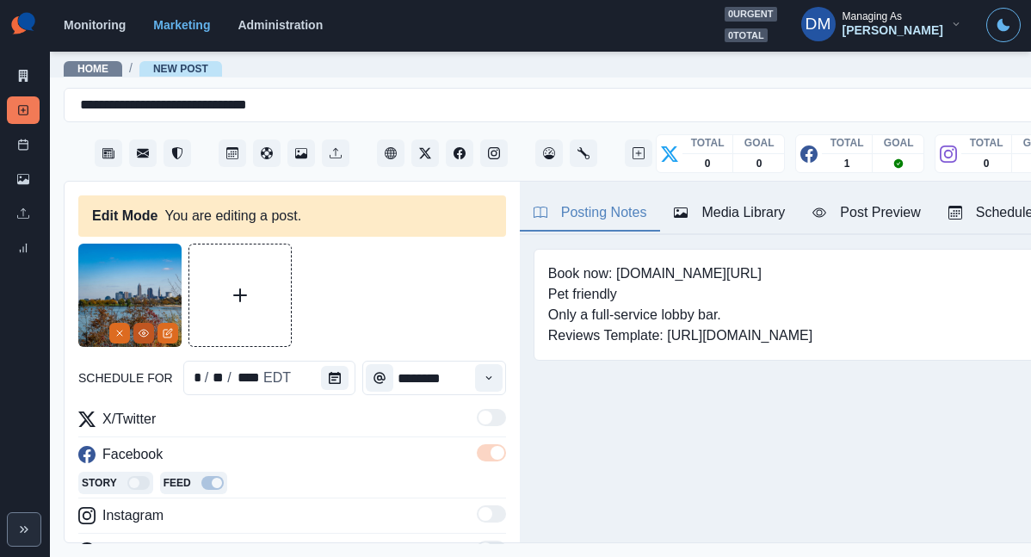
click at [144, 328] on icon "View Media" at bounding box center [144, 333] width 10 height 10
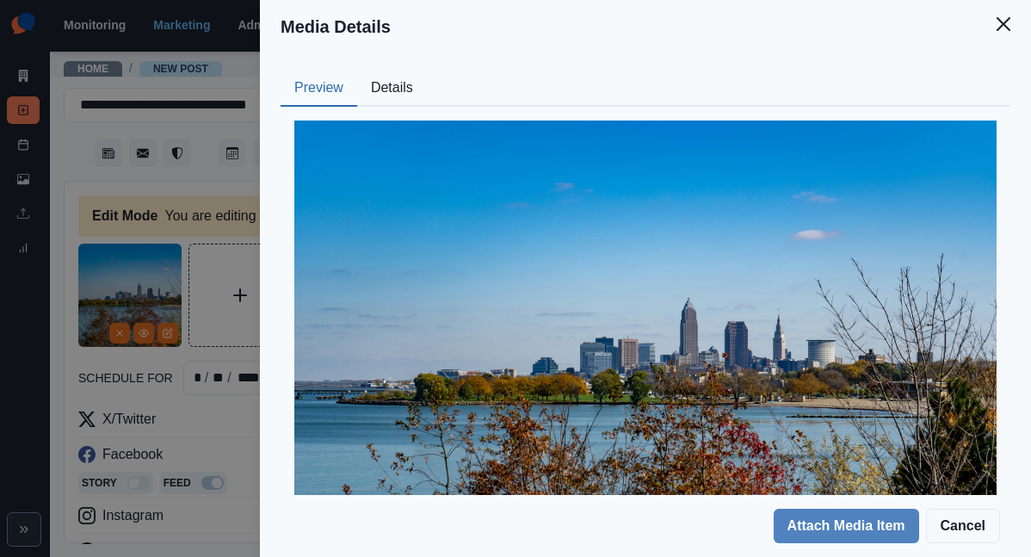
click at [427, 71] on button "Details" at bounding box center [392, 89] width 70 height 36
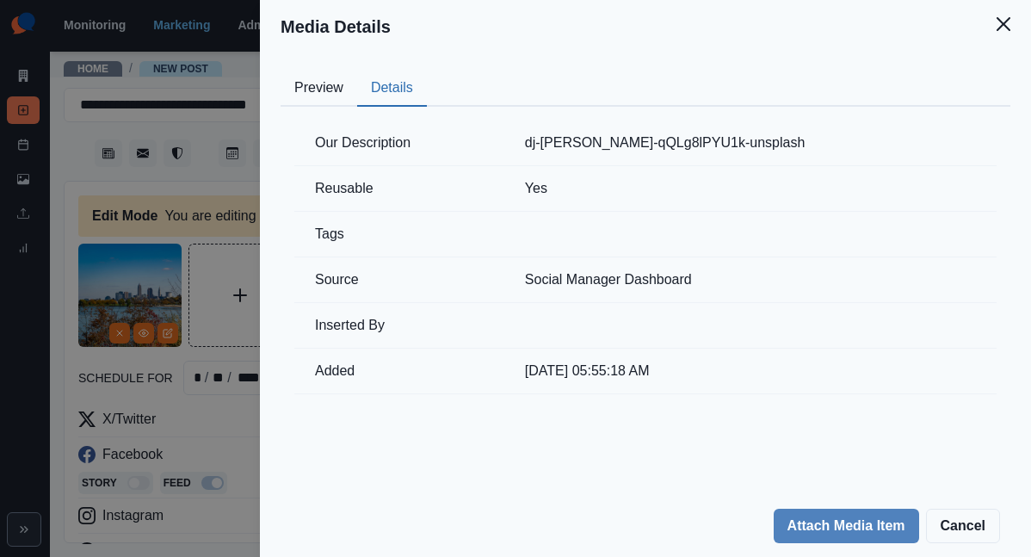
click at [389, 272] on div "Media Details Preview Details Our Description dj-johnson-qQLg8lPYU1k-unsplash R…" at bounding box center [515, 278] width 1031 height 557
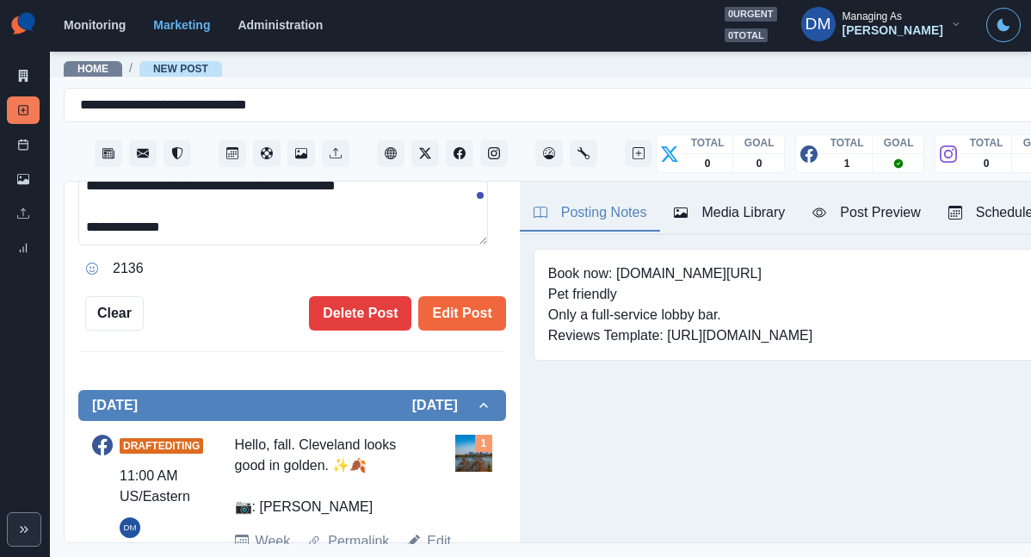
scroll to position [62, 0]
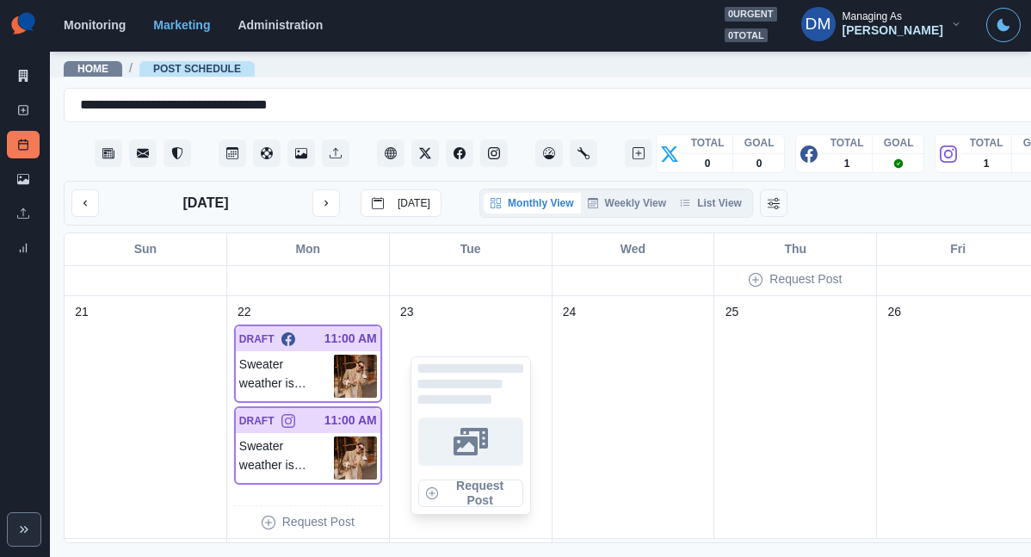
scroll to position [706, 0]
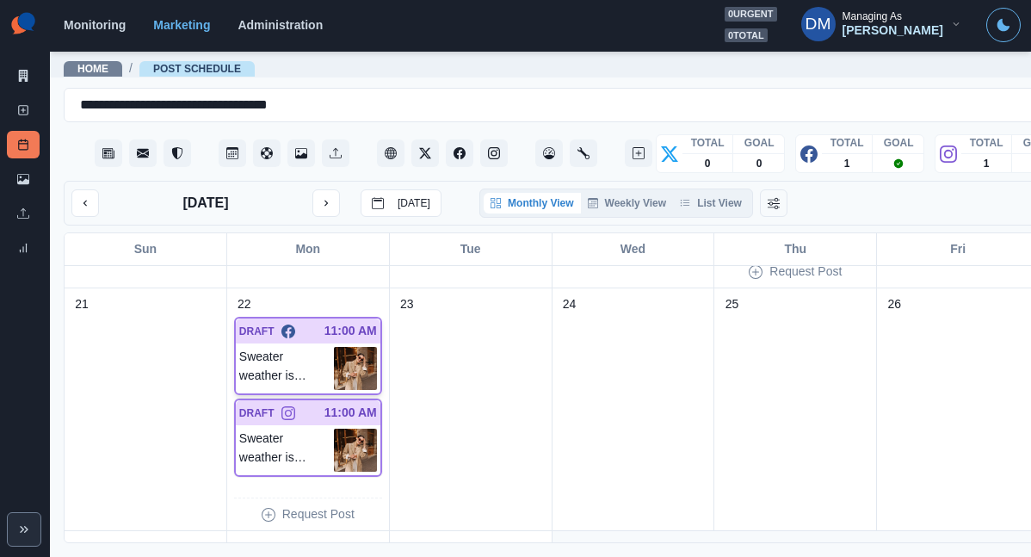
click at [334, 347] on img at bounding box center [355, 368] width 43 height 43
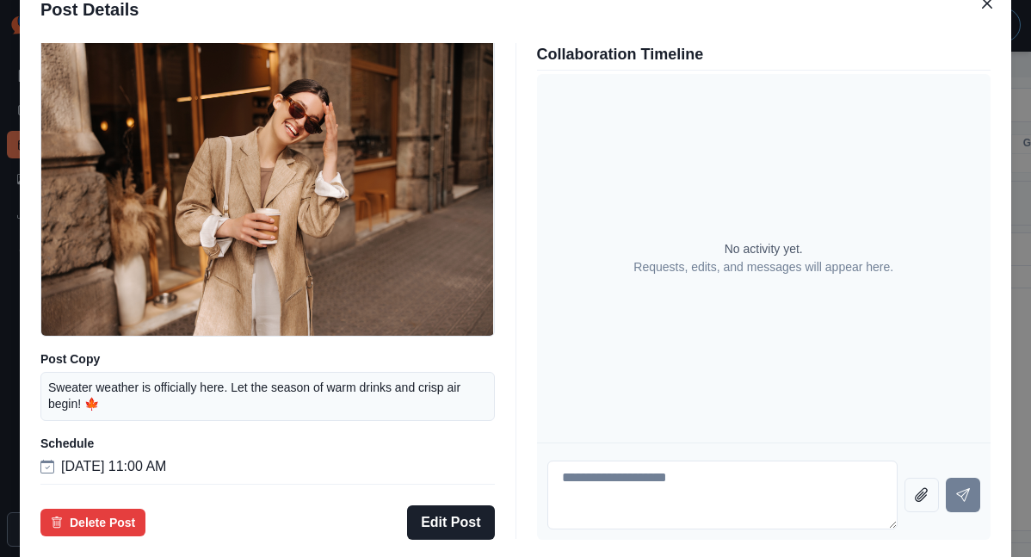
scroll to position [126, 0]
click at [467, 505] on button "Edit Post" at bounding box center [450, 522] width 87 height 34
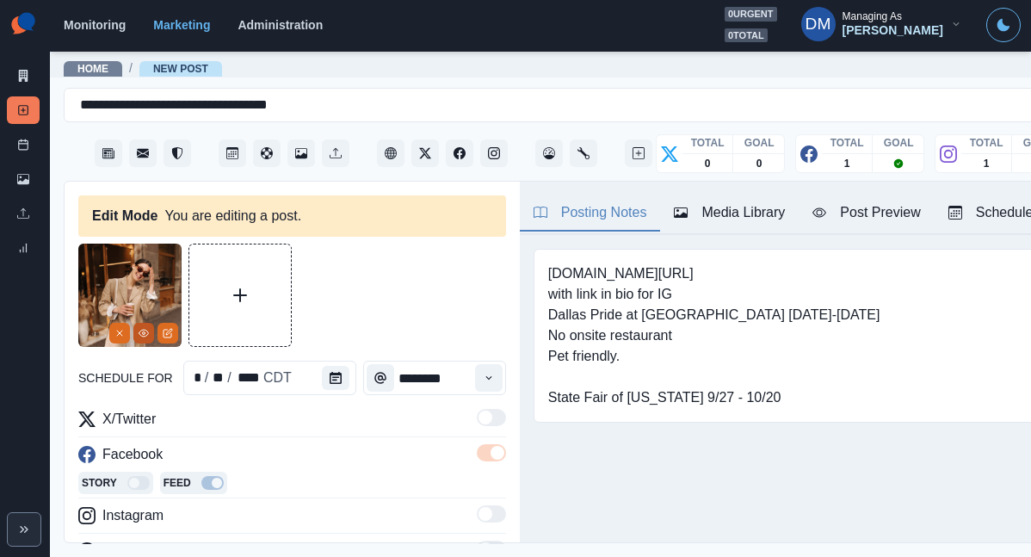
click at [142, 328] on icon "View Media" at bounding box center [144, 333] width 10 height 10
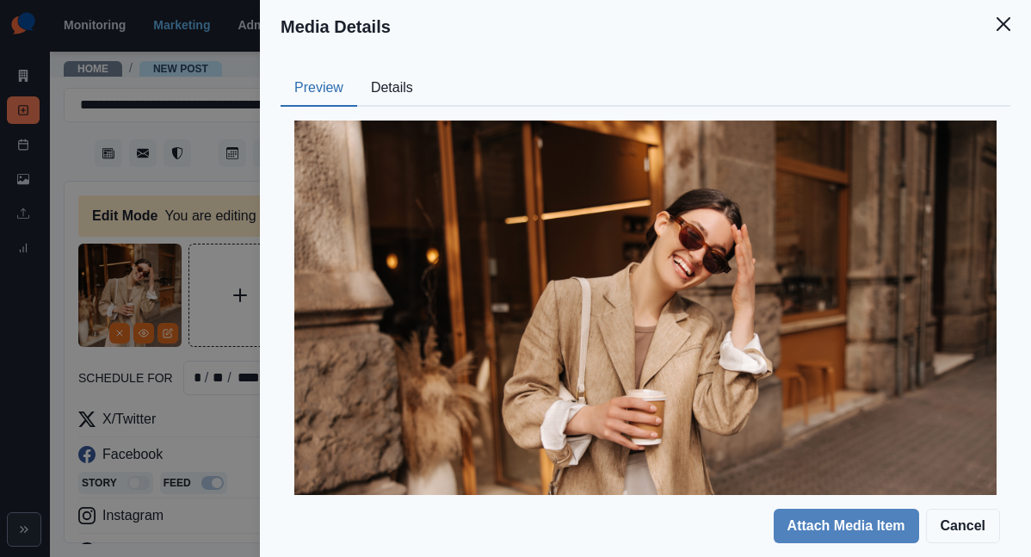
click at [562, 107] on div at bounding box center [646, 355] width 730 height 496
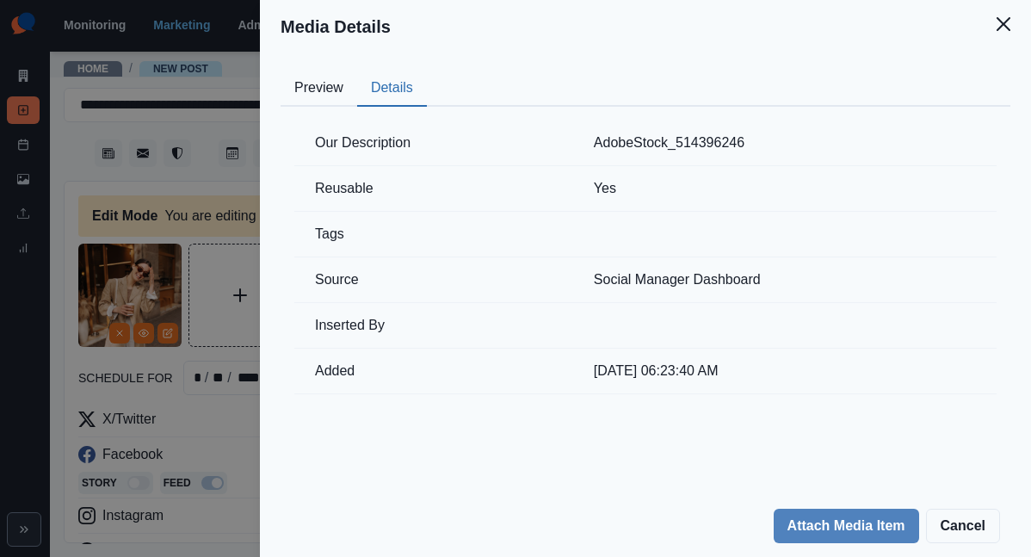
click at [427, 71] on button "Details" at bounding box center [392, 89] width 70 height 36
click at [300, 275] on div "Media Details Preview Details Our Description AdobeStock_514396246 Reusable Yes…" at bounding box center [515, 278] width 1031 height 557
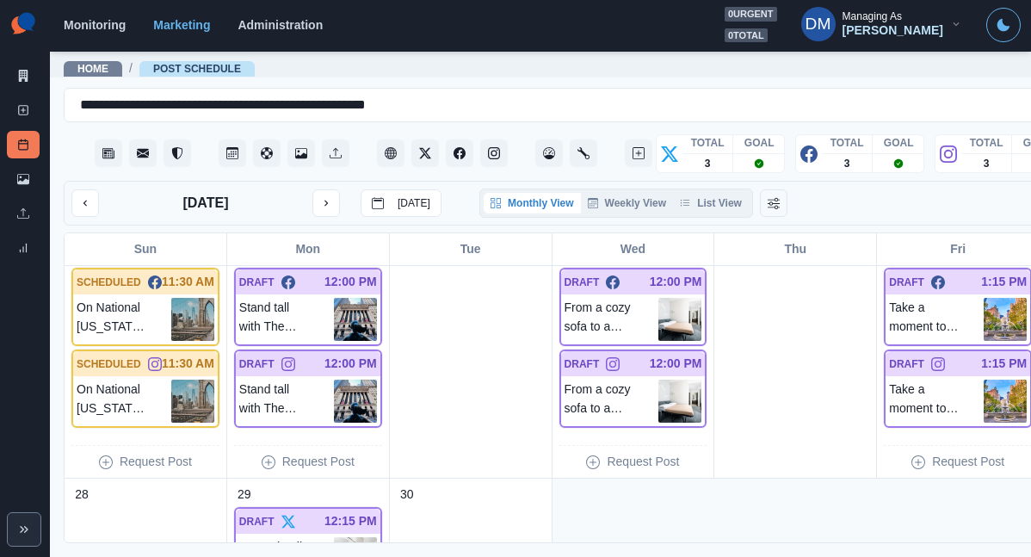
scroll to position [1037, 0]
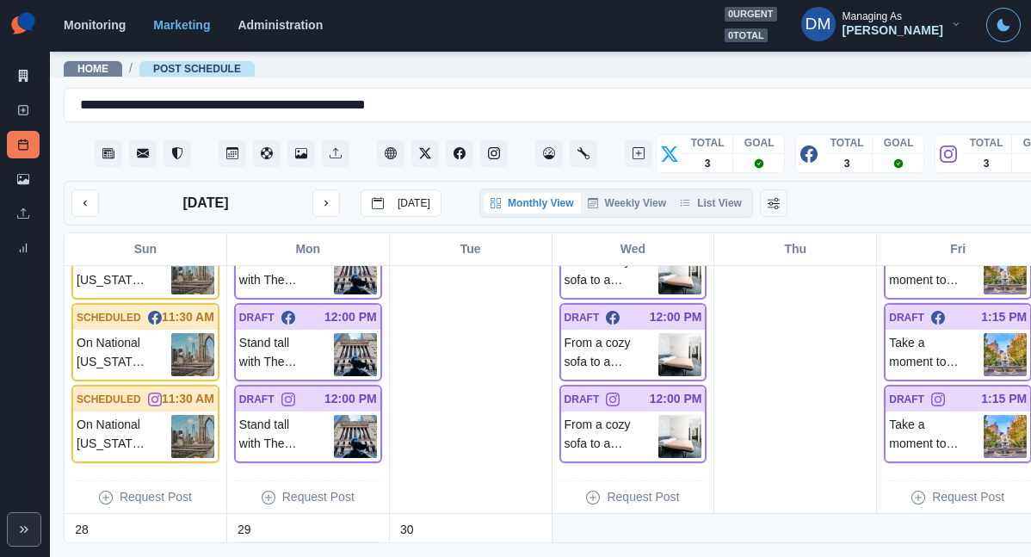
click at [334, 333] on img at bounding box center [355, 354] width 43 height 43
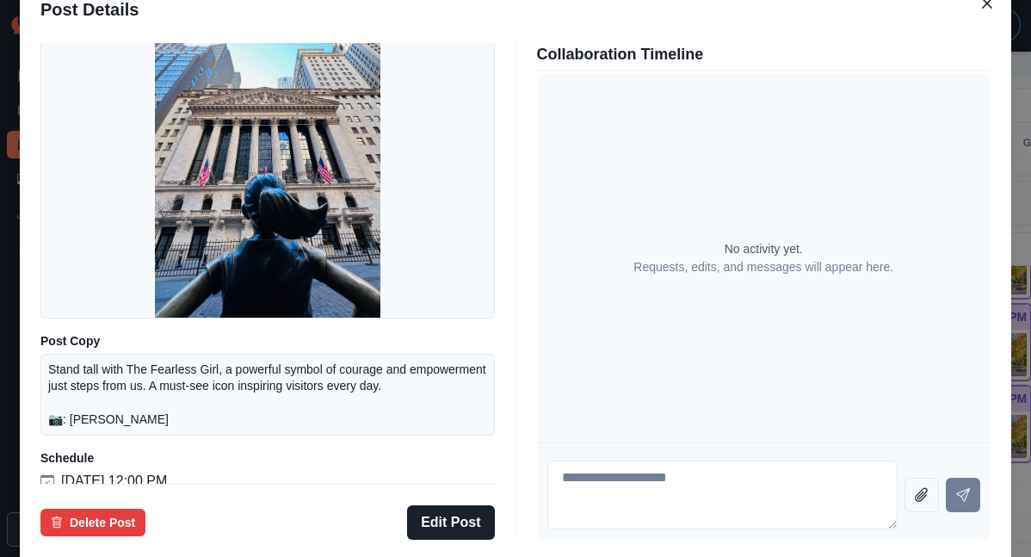
scroll to position [66, 0]
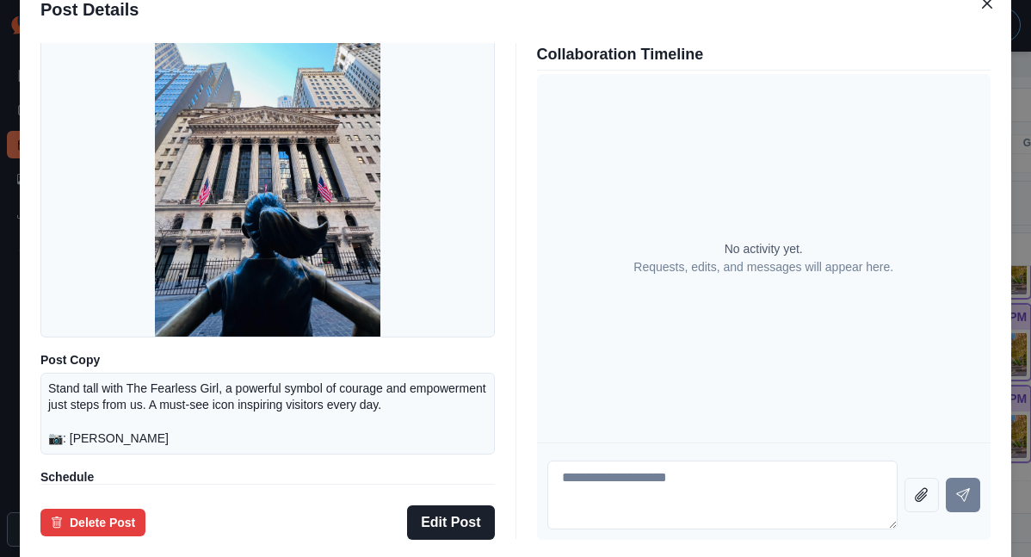
click at [101, 277] on div "Post Details Facebook Draft Media Post Copy Stand tall with The Fearless Girl, …" at bounding box center [515, 278] width 1031 height 557
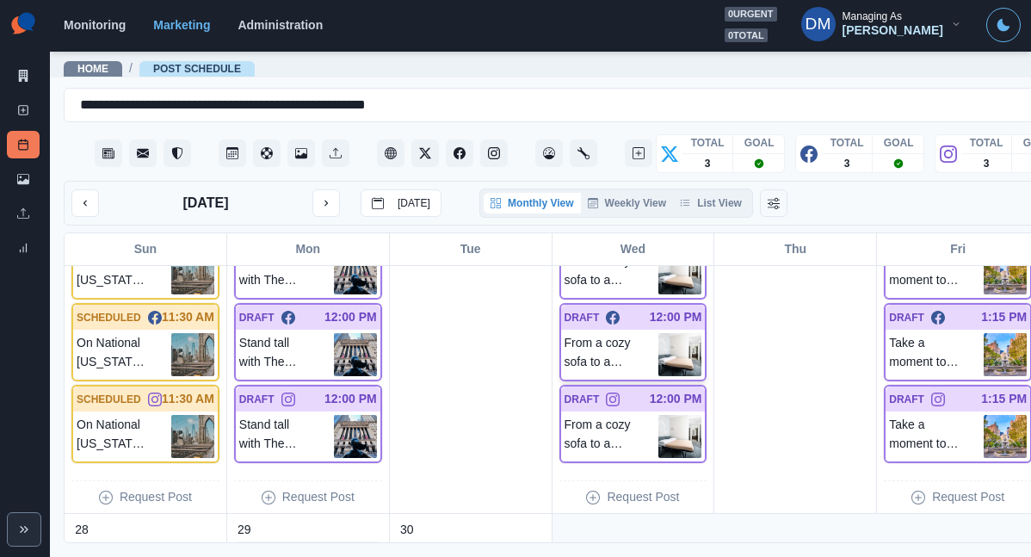
click at [659, 333] on img at bounding box center [680, 354] width 43 height 43
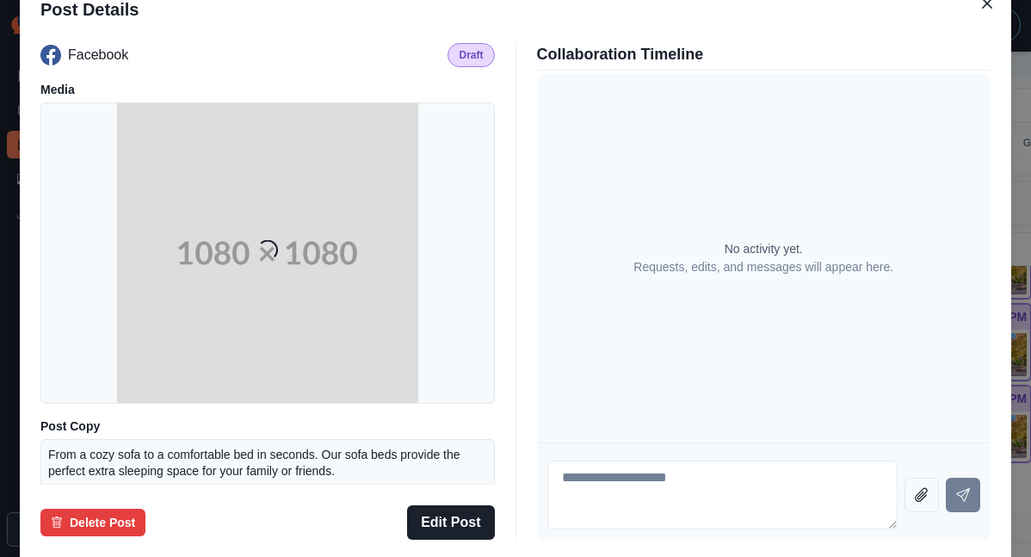
click at [968, 214] on div "Post Details Facebook Draft Media Loading... Post Copy From a cozy sofa to a co…" at bounding box center [515, 278] width 1031 height 557
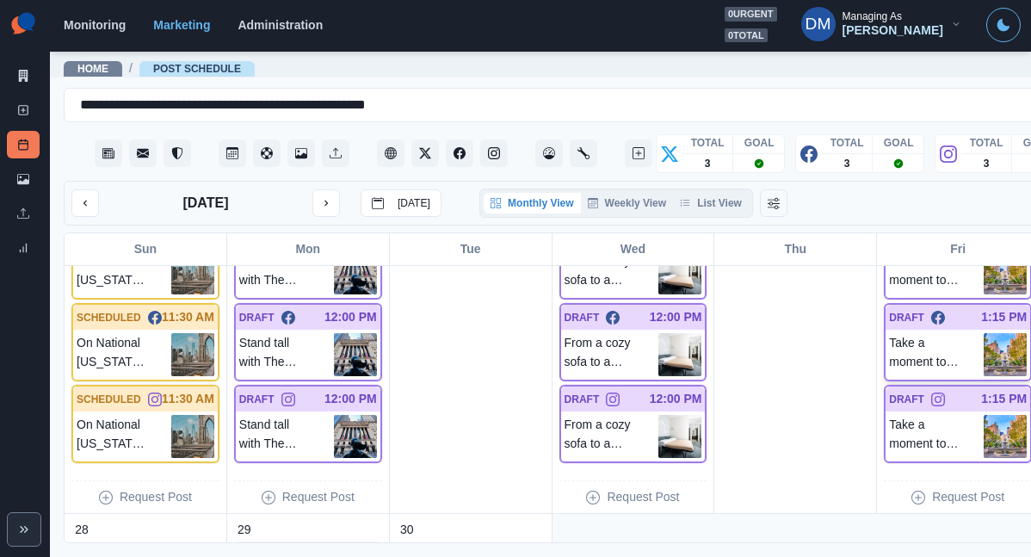
click at [984, 333] on img at bounding box center [1005, 354] width 43 height 43
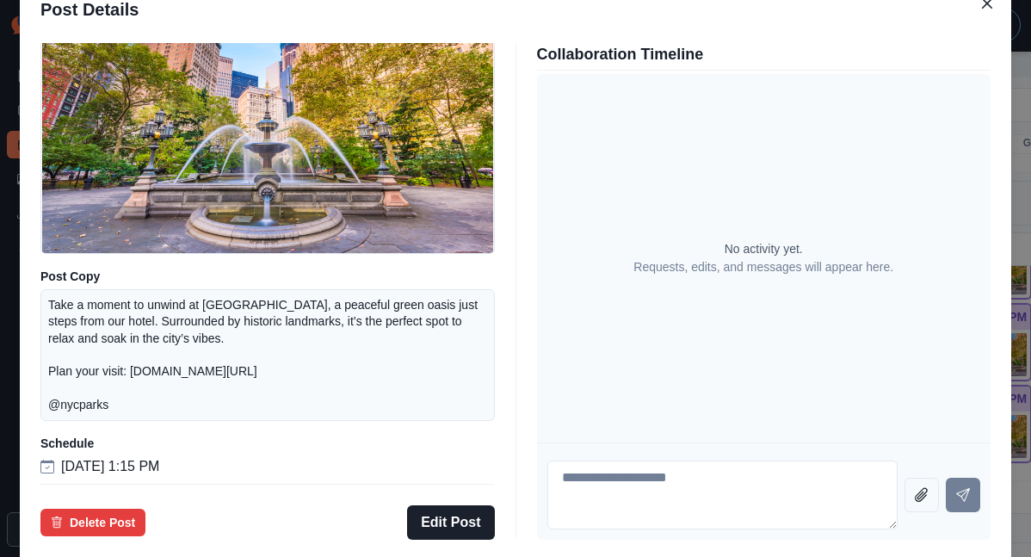
scroll to position [148, 0]
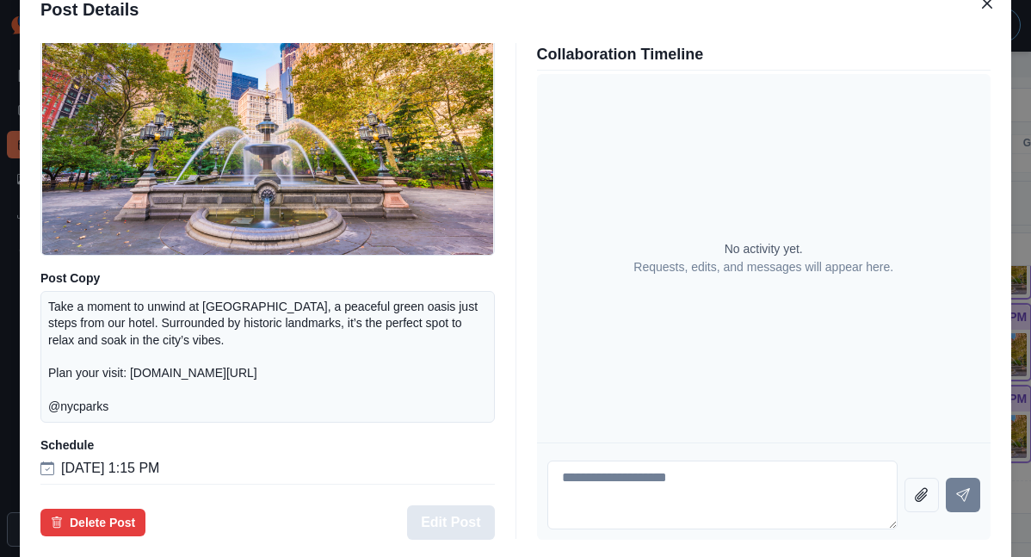
click at [468, 505] on button "Edit Post" at bounding box center [450, 522] width 87 height 34
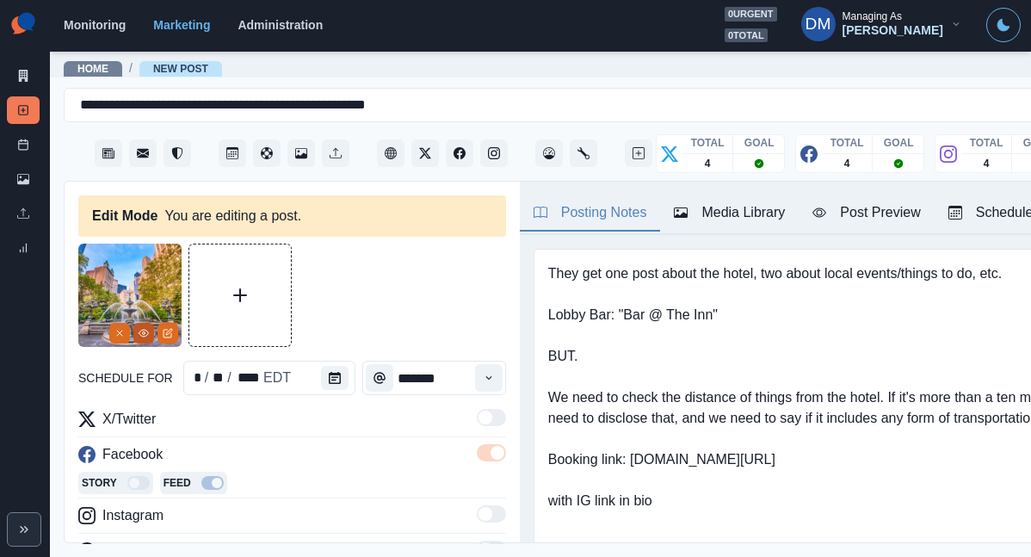
click at [146, 328] on icon "View Media" at bounding box center [144, 333] width 10 height 10
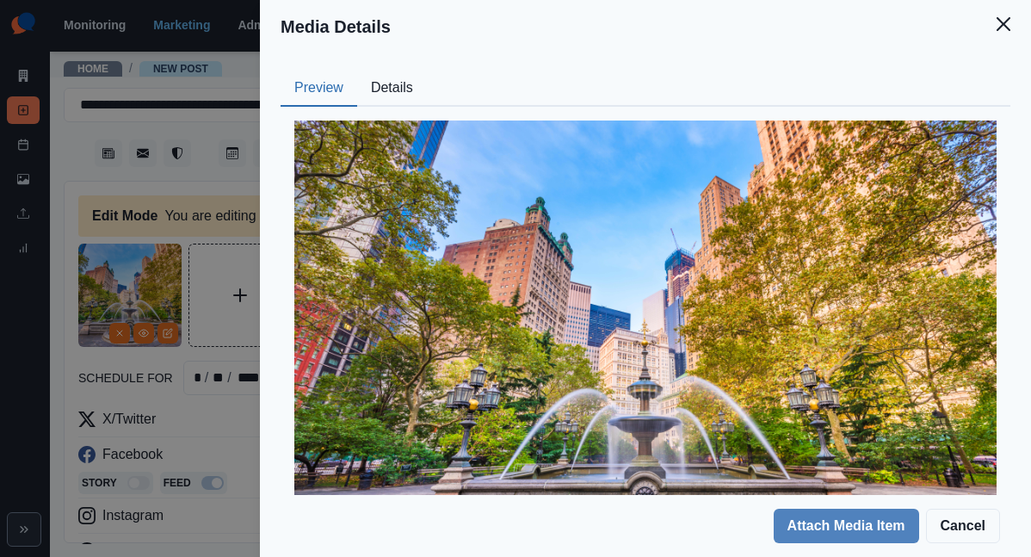
click at [427, 71] on button "Details" at bounding box center [392, 89] width 70 height 36
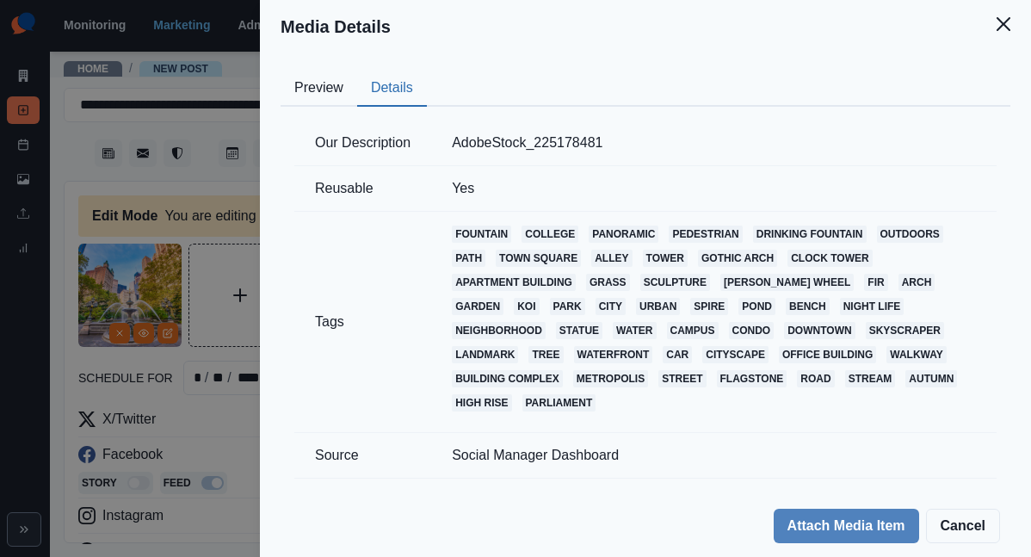
click at [387, 174] on div "Media Details Preview Details Our Description AdobeStock_225178481 Reusable Yes…" at bounding box center [515, 278] width 1031 height 557
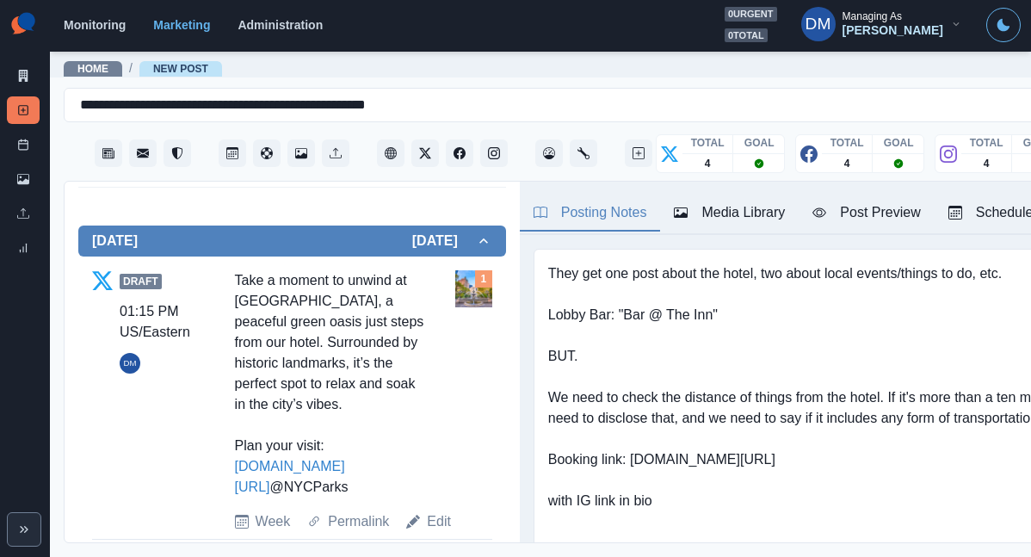
scroll to position [666, 0]
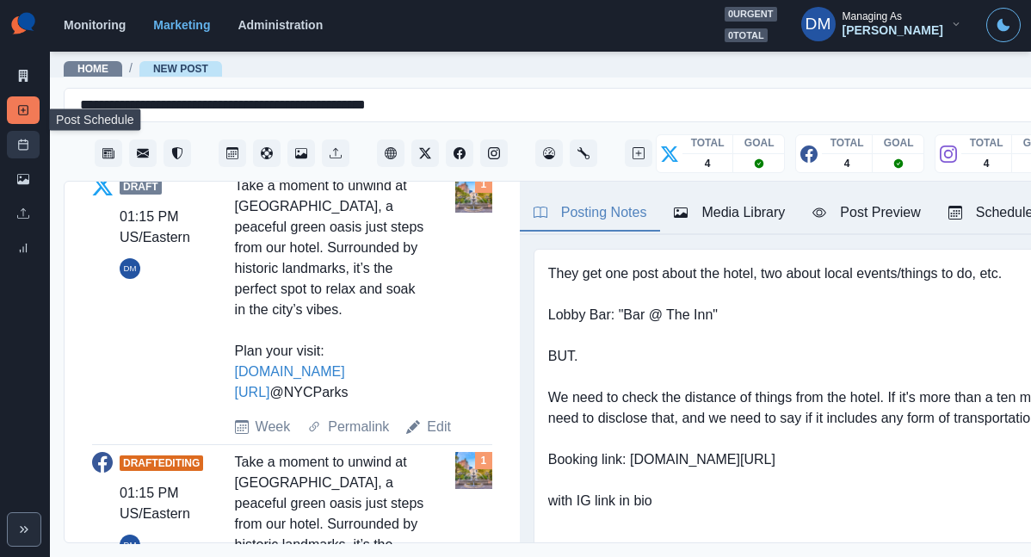
click at [23, 131] on link "Post Schedule" at bounding box center [23, 145] width 33 height 28
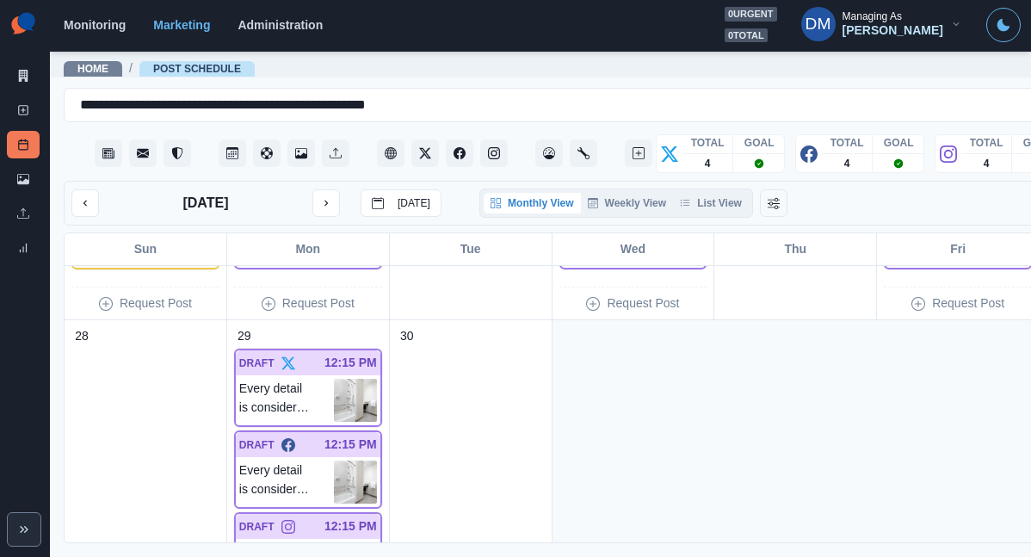
scroll to position [1263, 0]
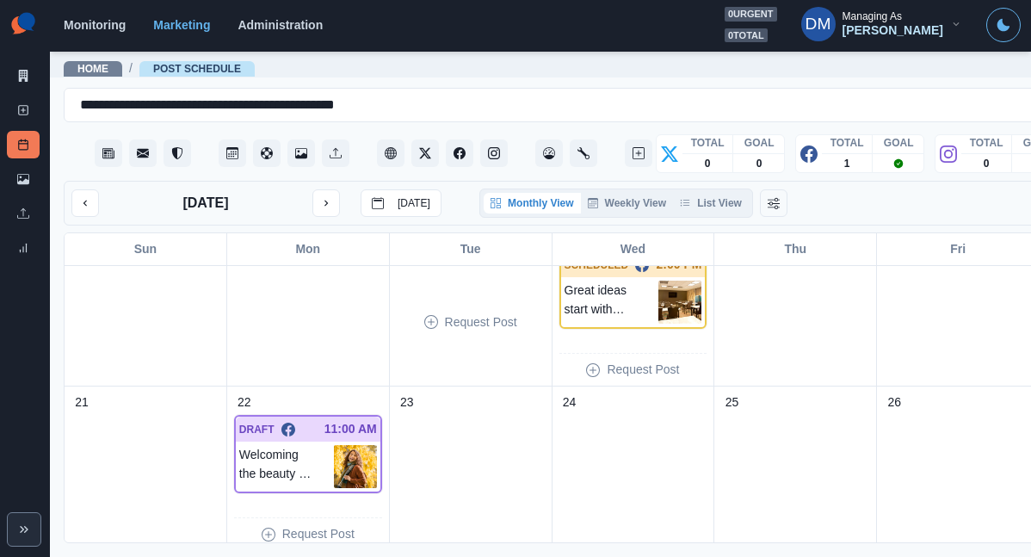
scroll to position [390, 0]
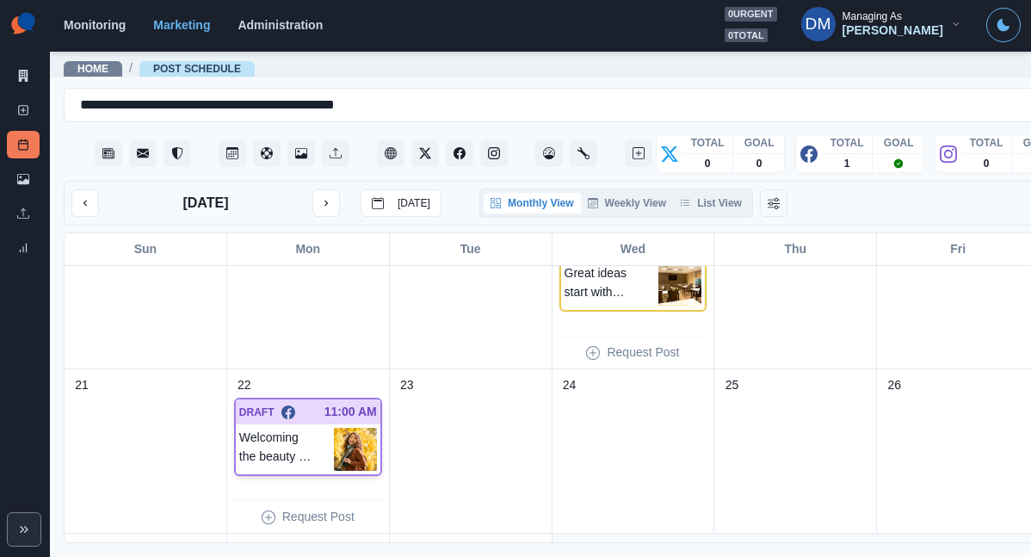
click at [334, 428] on img at bounding box center [355, 449] width 43 height 43
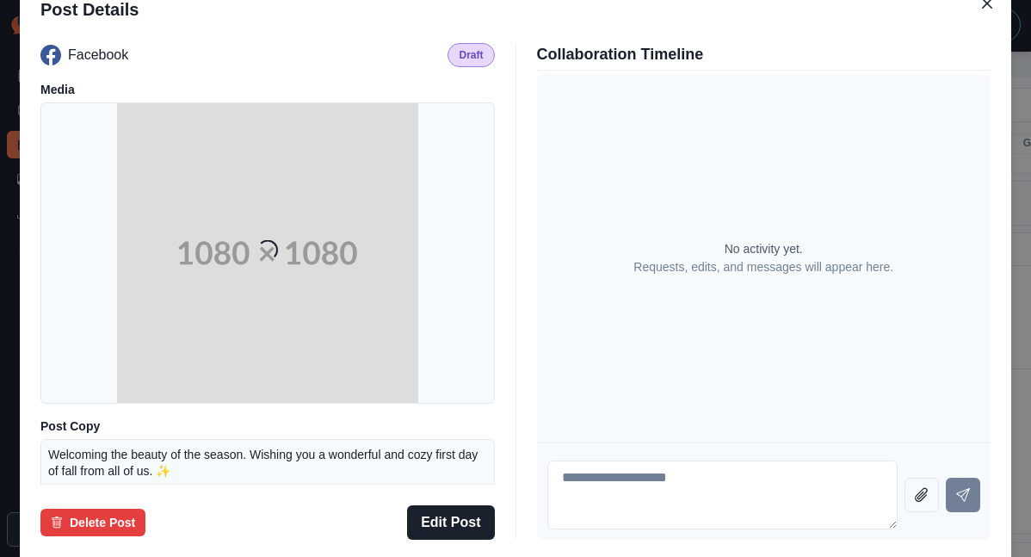
scroll to position [126, 0]
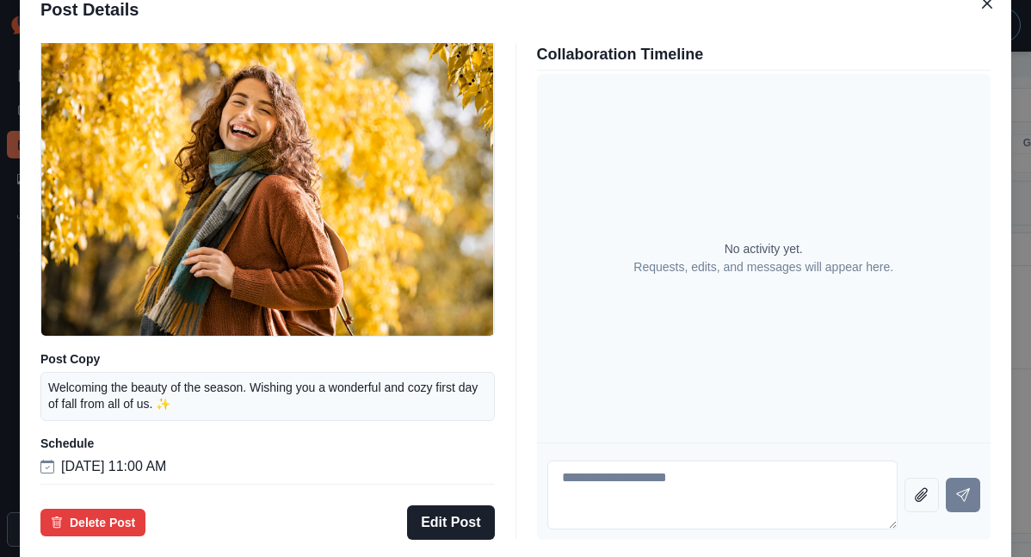
click at [97, 337] on div "Post Details Facebook Draft Media Post Copy Welcoming the beauty of the season.…" at bounding box center [515, 278] width 1031 height 557
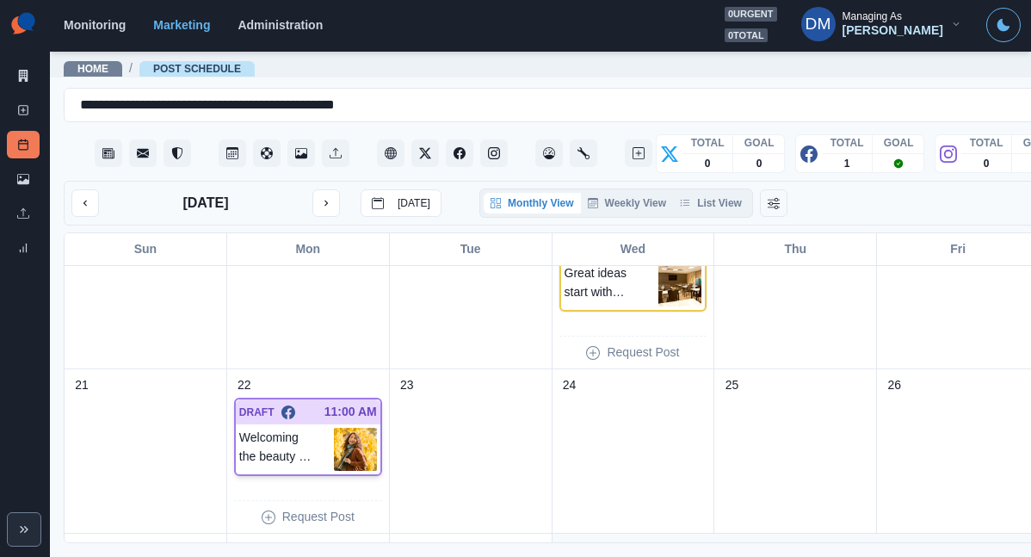
click at [334, 428] on img at bounding box center [355, 449] width 43 height 43
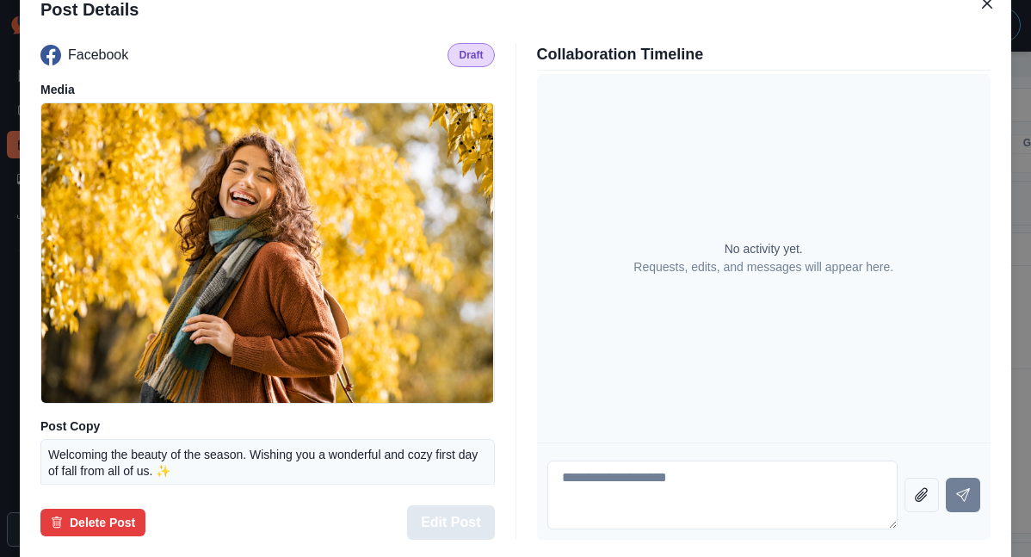
click at [483, 505] on button "Edit Post" at bounding box center [450, 522] width 87 height 34
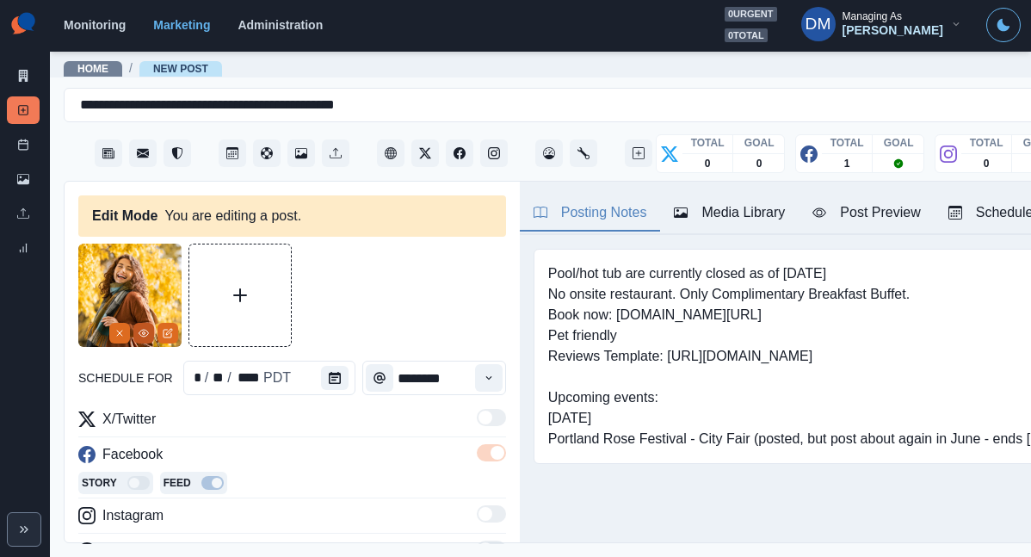
click at [144, 328] on icon "View Media" at bounding box center [144, 333] width 10 height 10
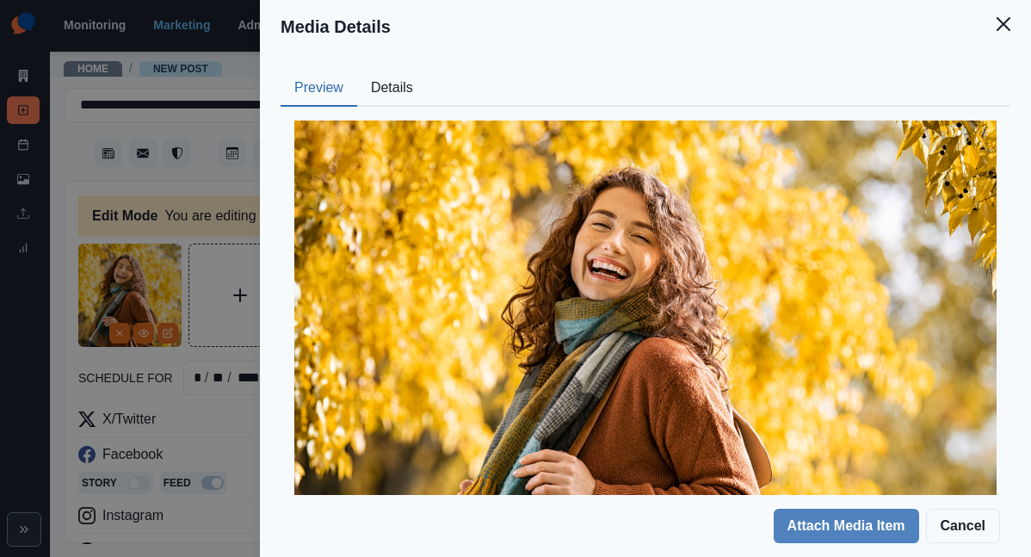
click at [427, 71] on button "Details" at bounding box center [392, 89] width 70 height 36
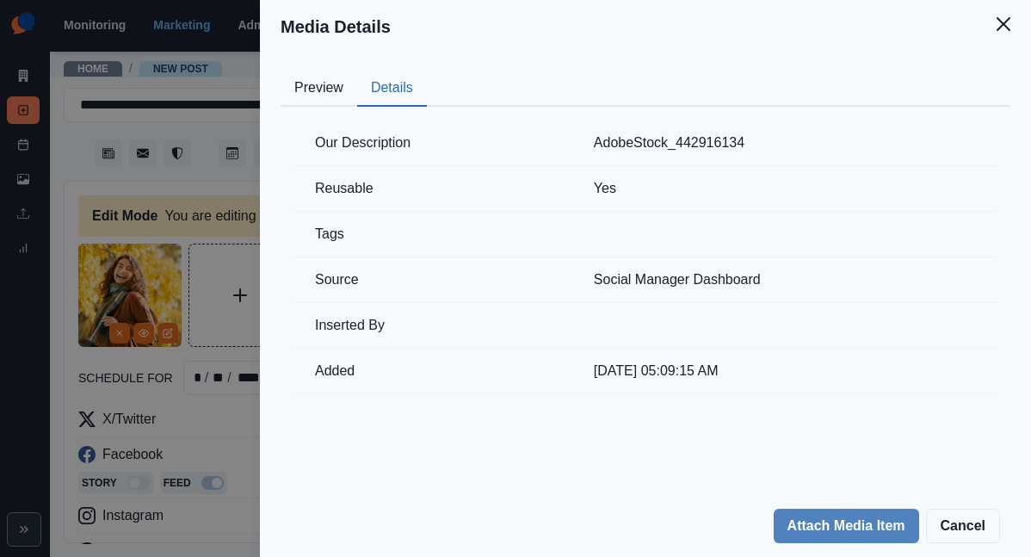
click at [351, 327] on div "Media Details Preview Details Our Description AdobeStock_442916134 Reusable Yes…" at bounding box center [515, 278] width 1031 height 557
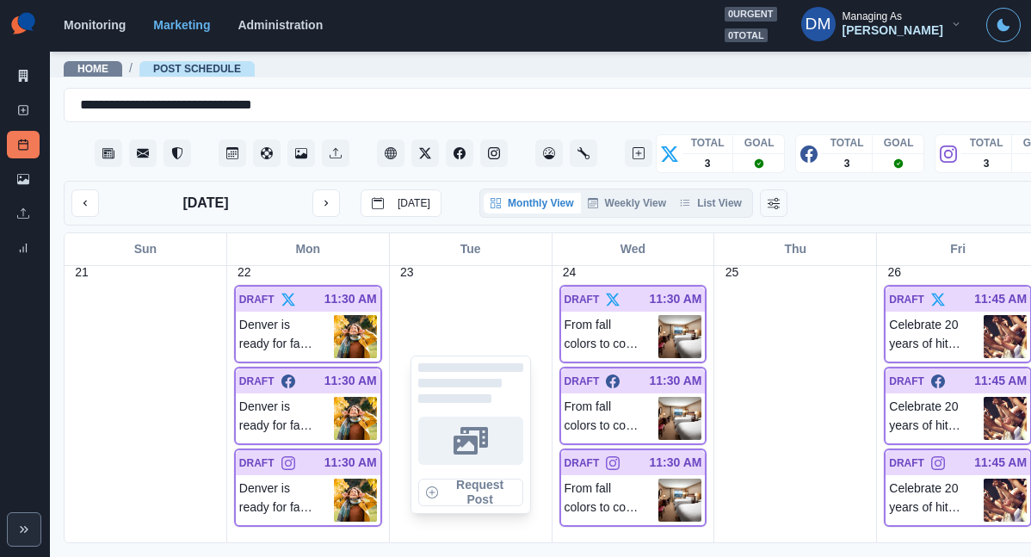
scroll to position [953, 0]
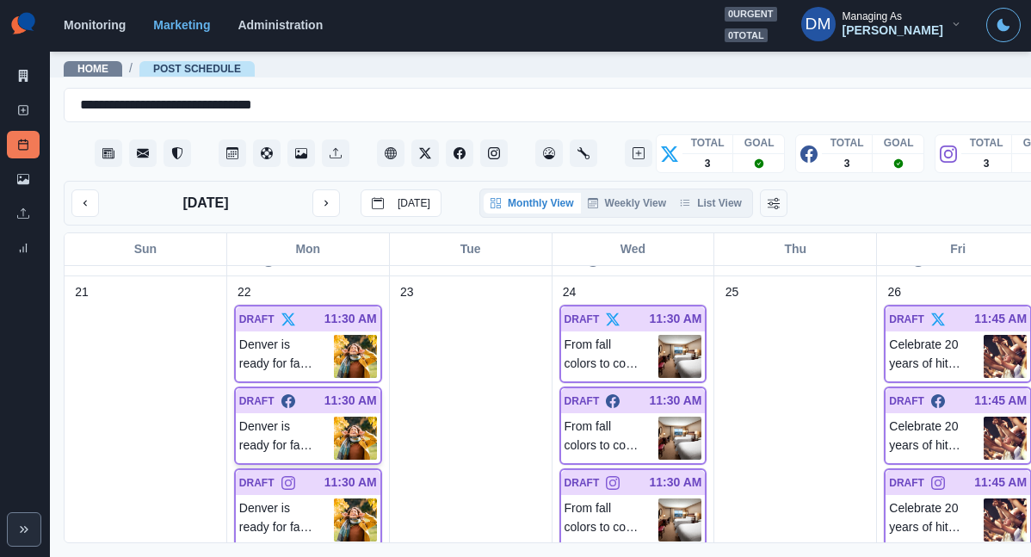
click at [334, 417] on img at bounding box center [355, 438] width 43 height 43
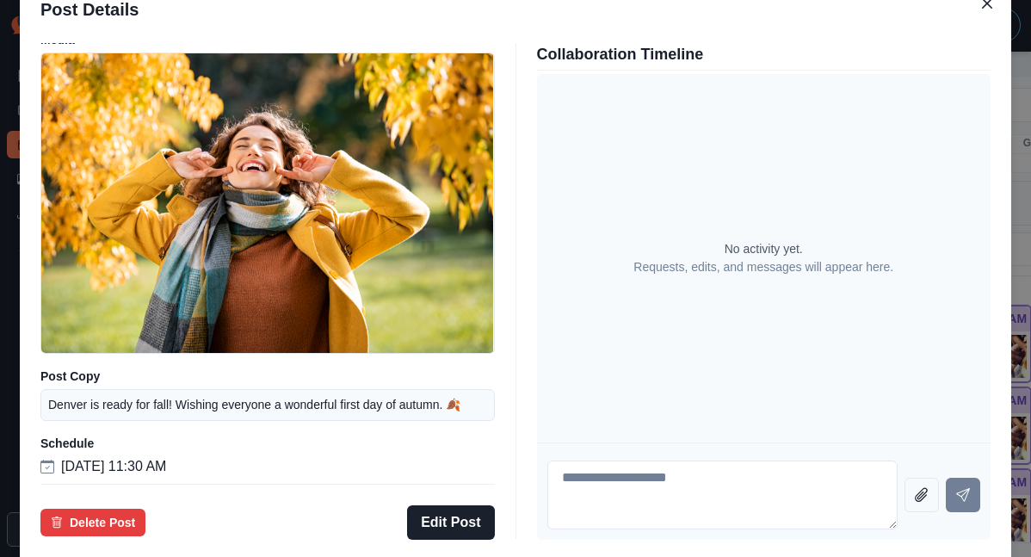
scroll to position [0, 0]
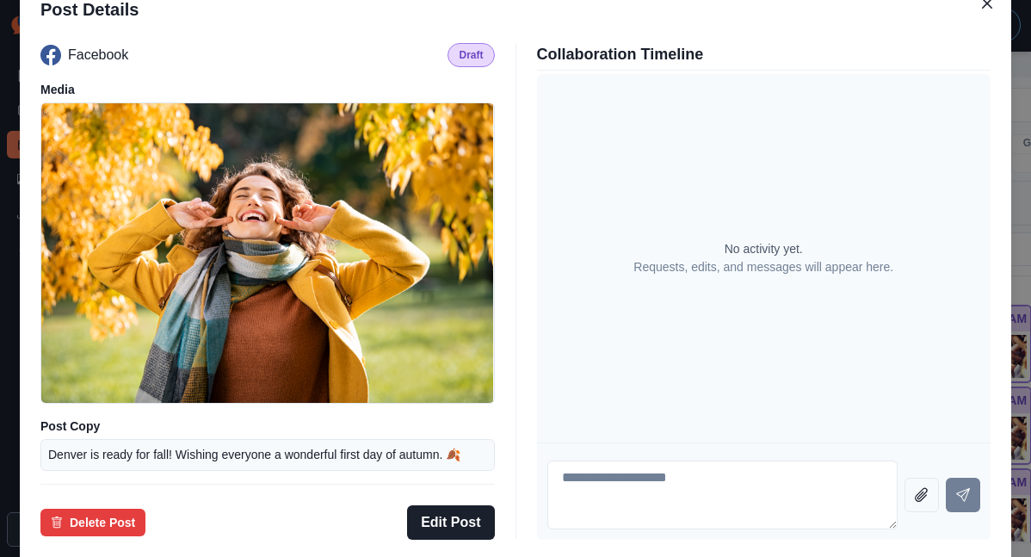
click at [121, 327] on div "Post Details Facebook Draft Media Post Copy Denver is ready for fall! Wishing e…" at bounding box center [515, 278] width 1031 height 557
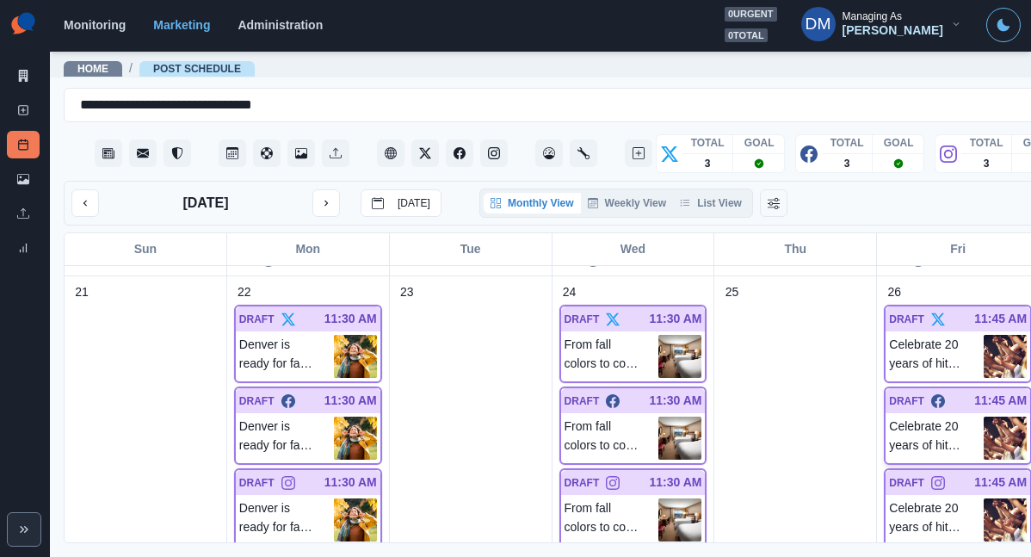
click at [984, 417] on img at bounding box center [1005, 438] width 43 height 43
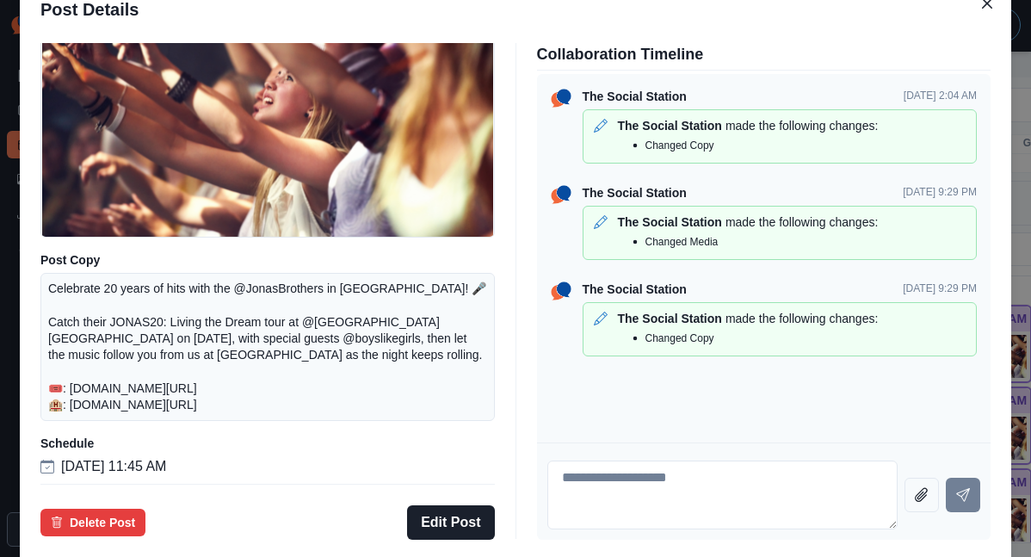
scroll to position [213, 0]
click at [461, 505] on button "Edit Post" at bounding box center [450, 522] width 87 height 34
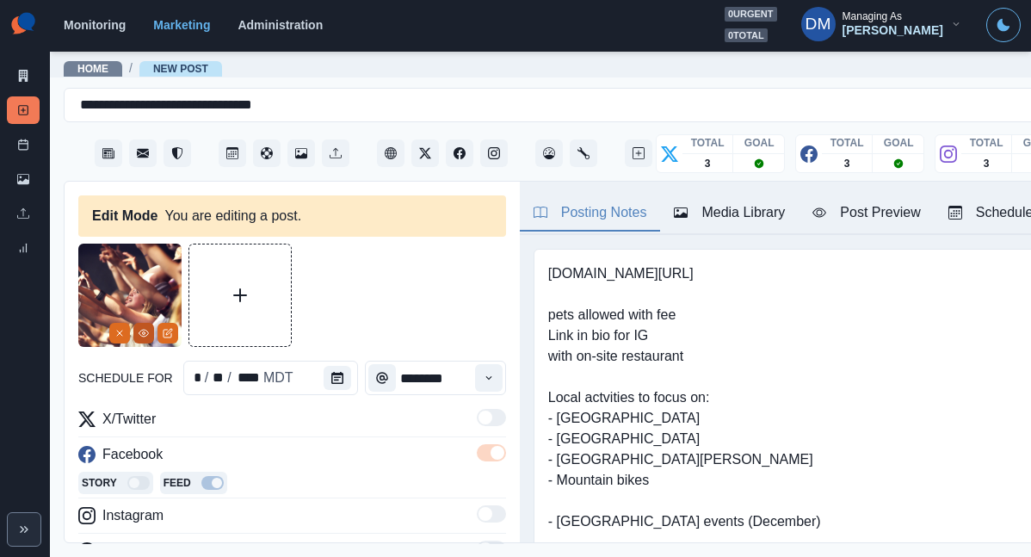
click at [146, 328] on icon "View Media" at bounding box center [144, 333] width 10 height 10
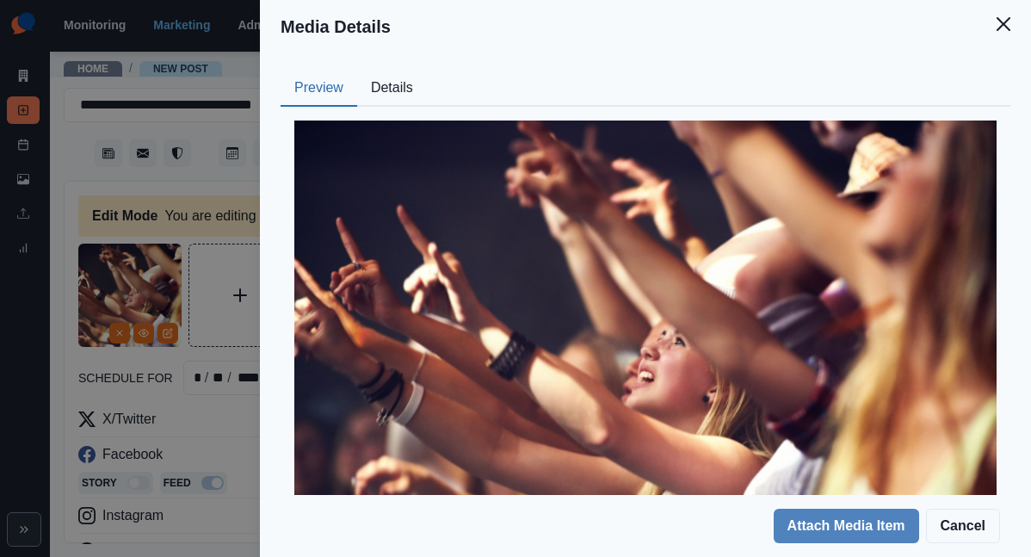
click at [427, 71] on button "Details" at bounding box center [392, 89] width 70 height 36
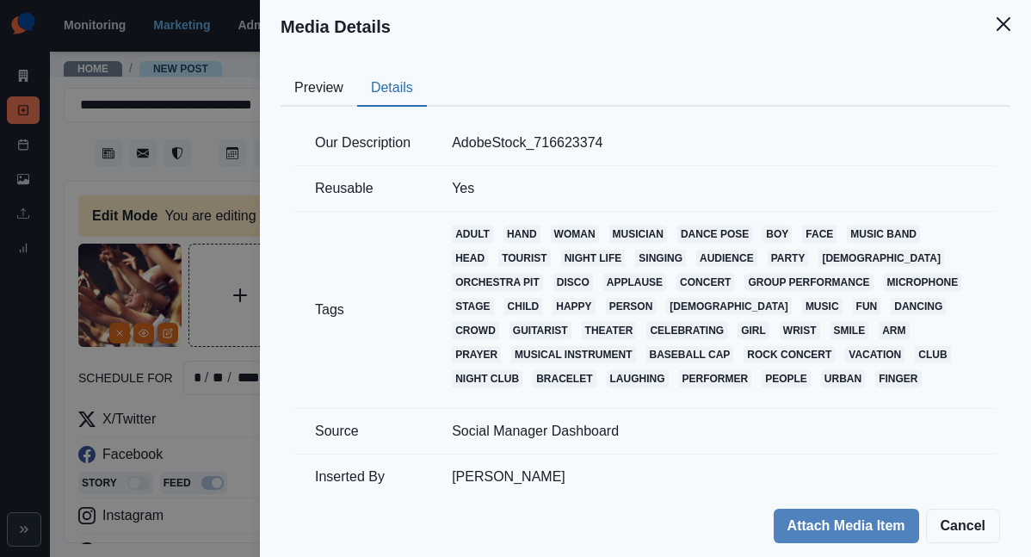
click at [334, 200] on div "Media Details Preview Details Our Description AdobeStock_716623374 Reusable Yes…" at bounding box center [515, 278] width 1031 height 557
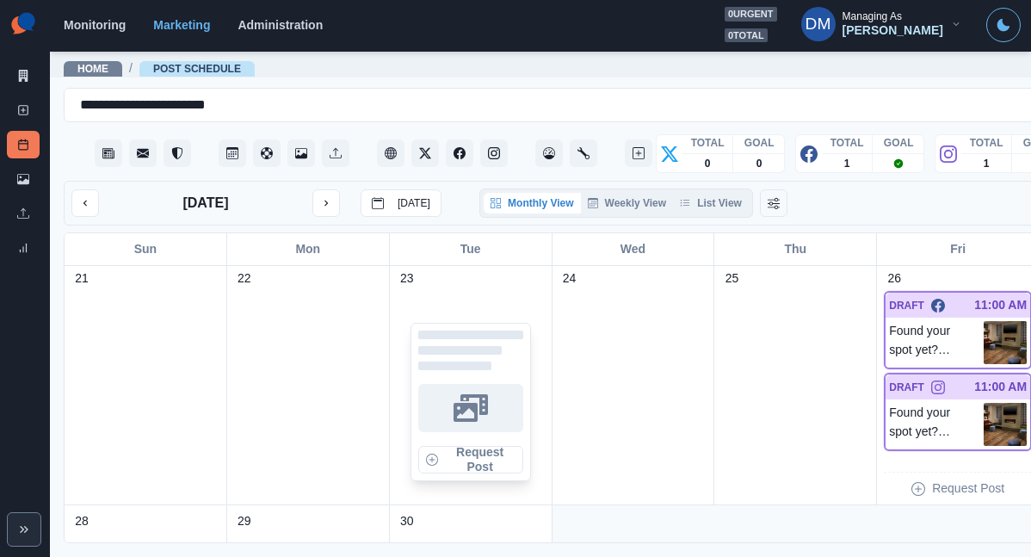
scroll to position [736, 0]
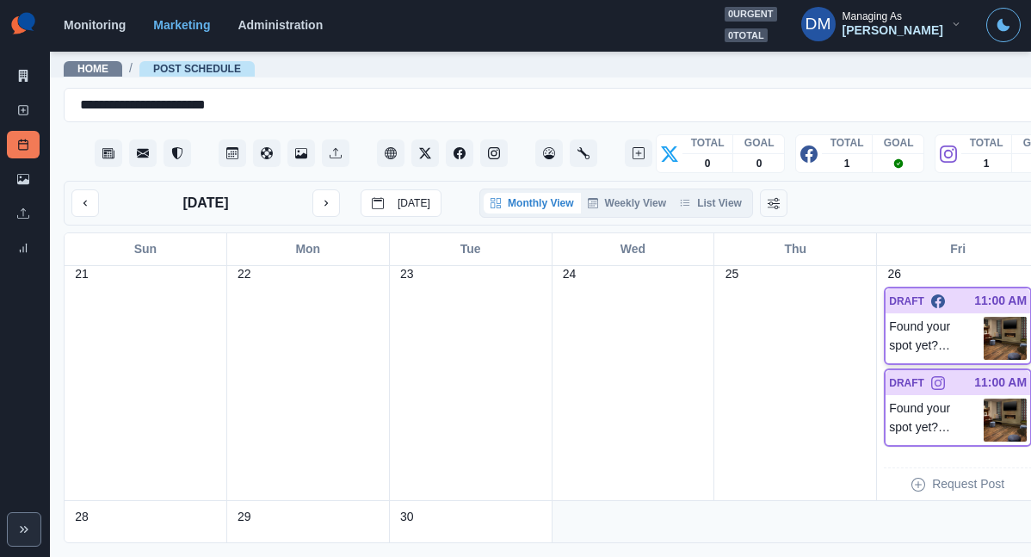
click at [984, 317] on img at bounding box center [1005, 338] width 43 height 43
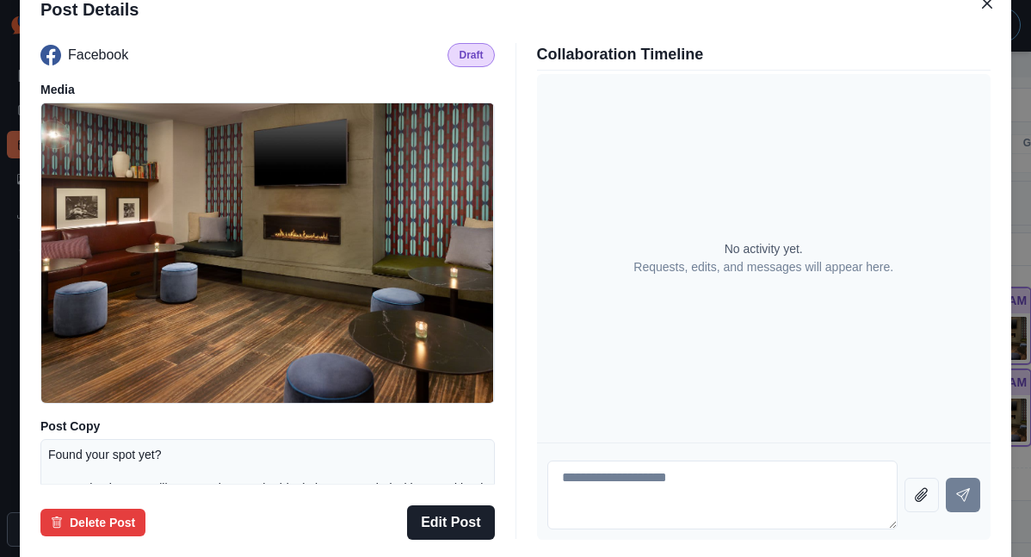
scroll to position [151, 0]
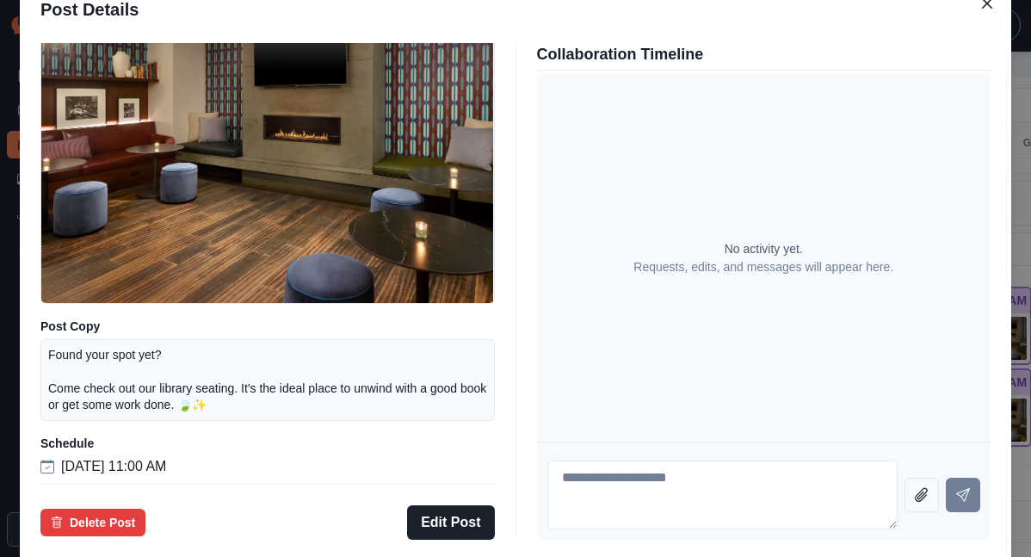
click at [89, 313] on div "Post Details Facebook Draft Media Post Copy Found your spot yet? Come check out…" at bounding box center [515, 278] width 1031 height 557
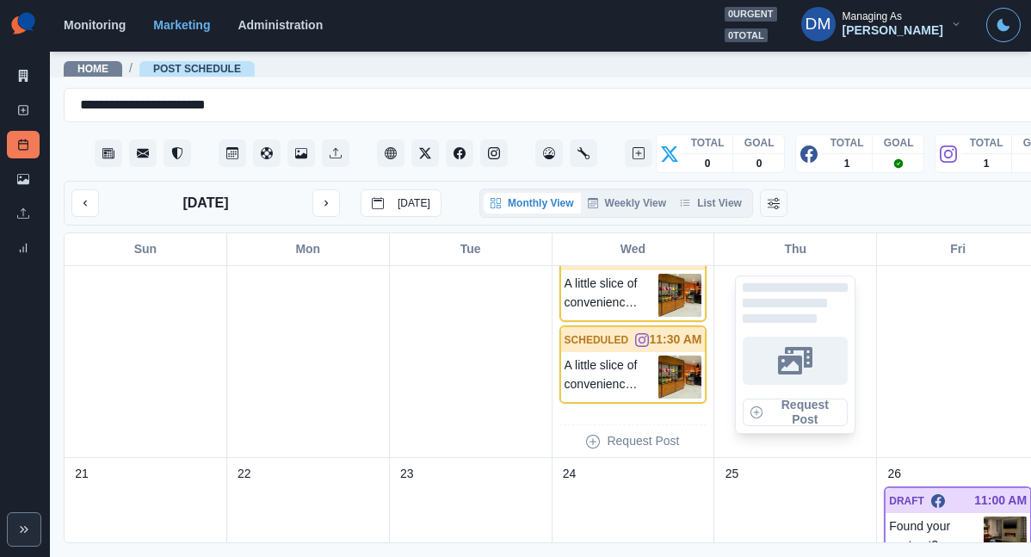
scroll to position [938, 0]
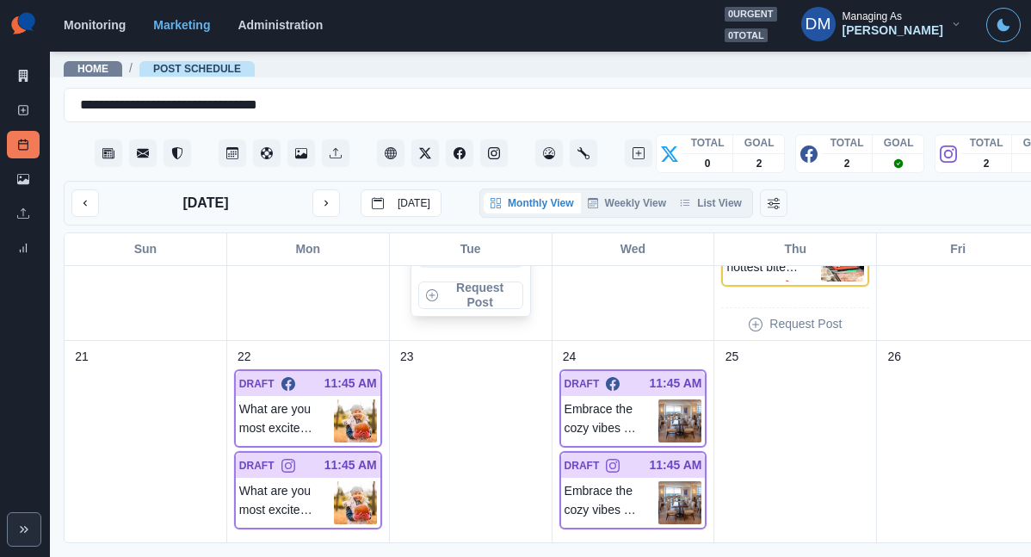
scroll to position [725, 0]
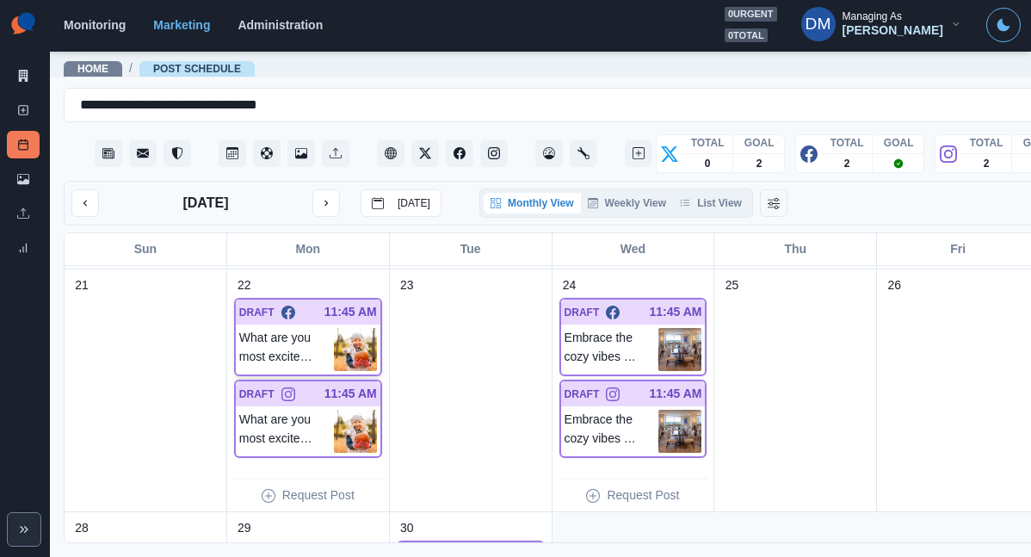
click at [334, 328] on img at bounding box center [355, 349] width 43 height 43
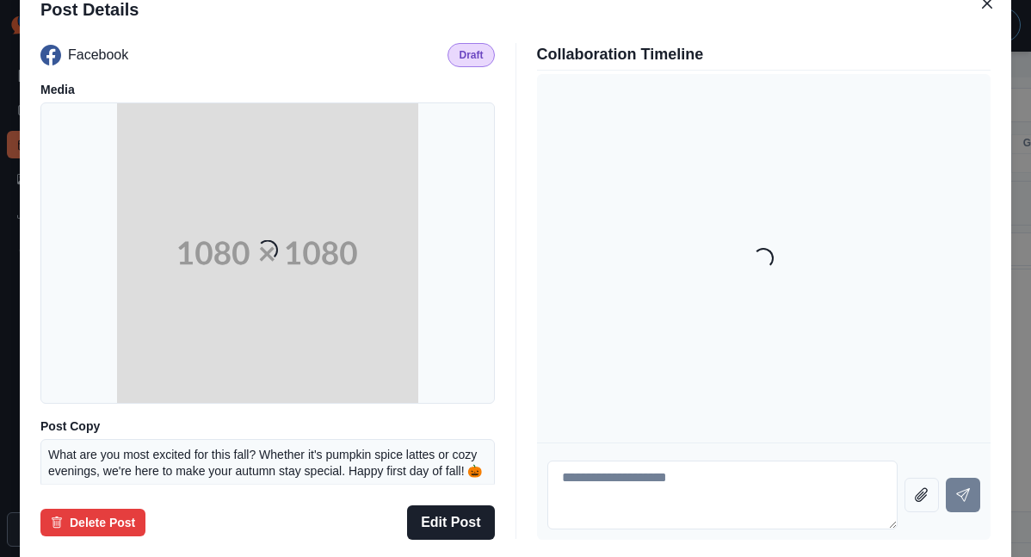
scroll to position [139, 0]
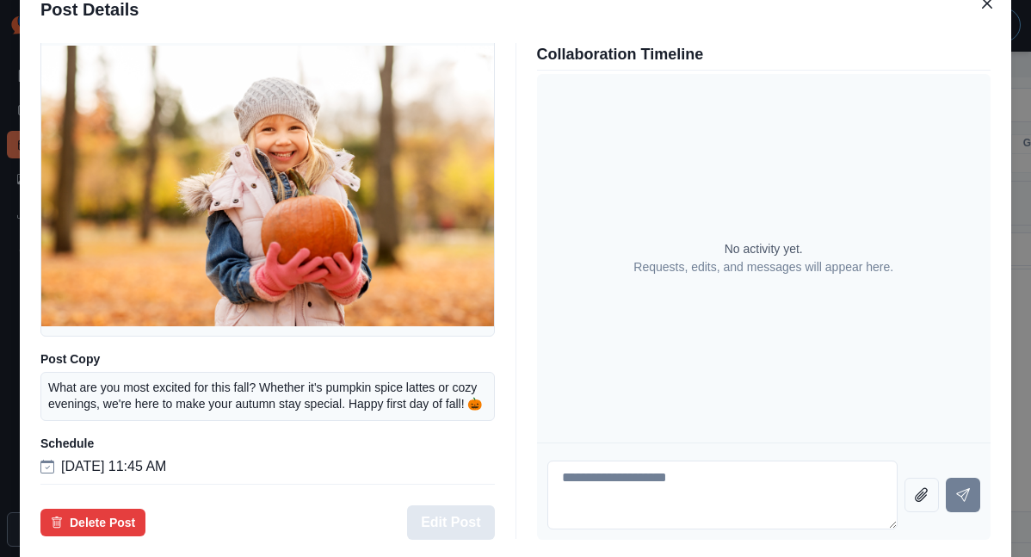
click at [456, 505] on button "Edit Post" at bounding box center [450, 522] width 87 height 34
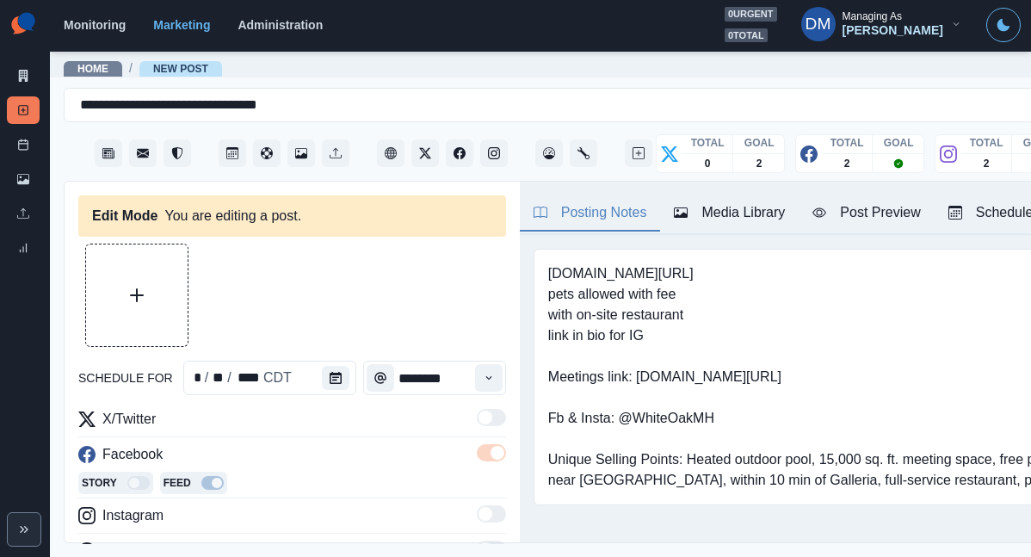
type input "********"
type textarea "**********"
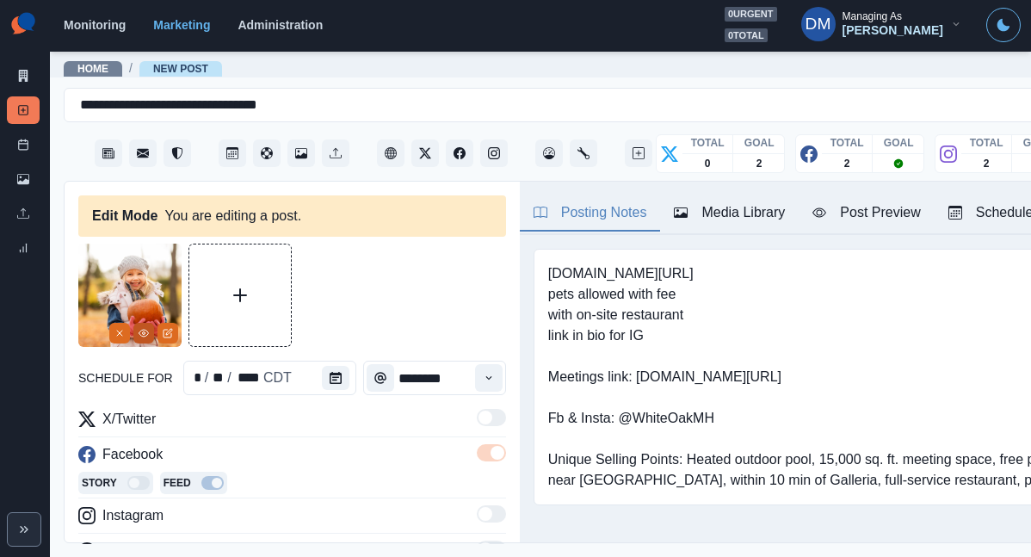
click at [148, 328] on icon "View Media" at bounding box center [144, 333] width 10 height 10
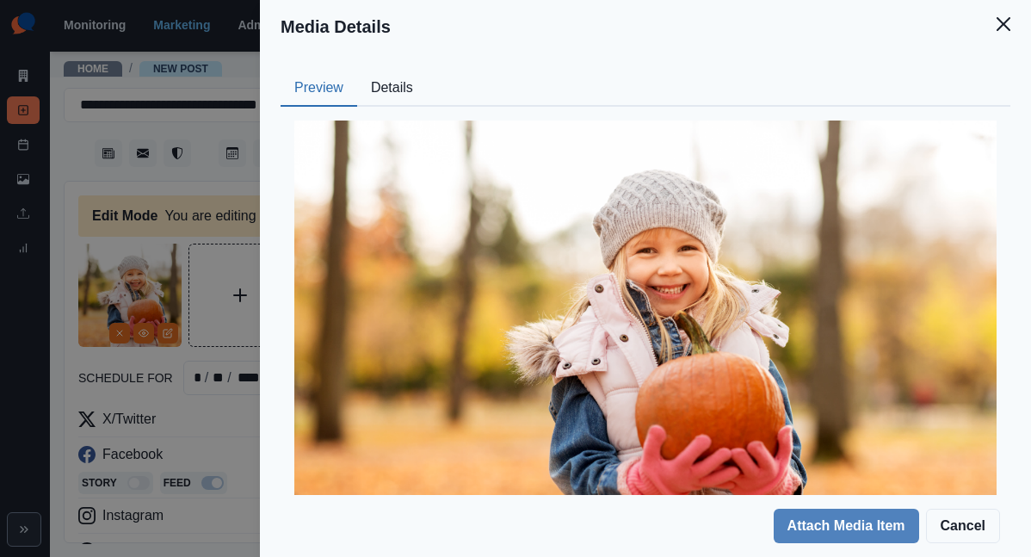
click at [427, 71] on button "Details" at bounding box center [392, 89] width 70 height 36
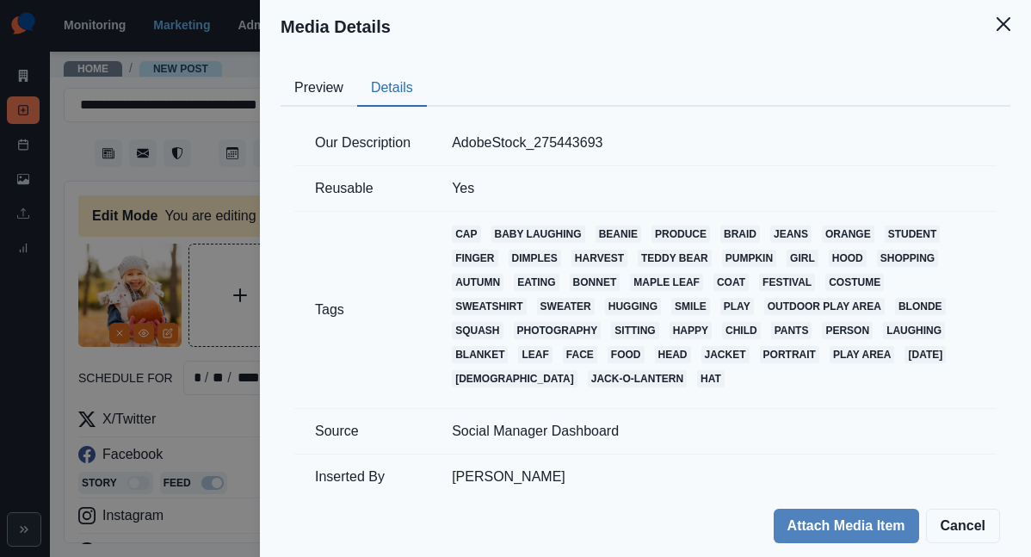
click at [386, 227] on div "Media Details Preview Details Our Description AdobeStock_275443693 Reusable Yes…" at bounding box center [515, 278] width 1031 height 557
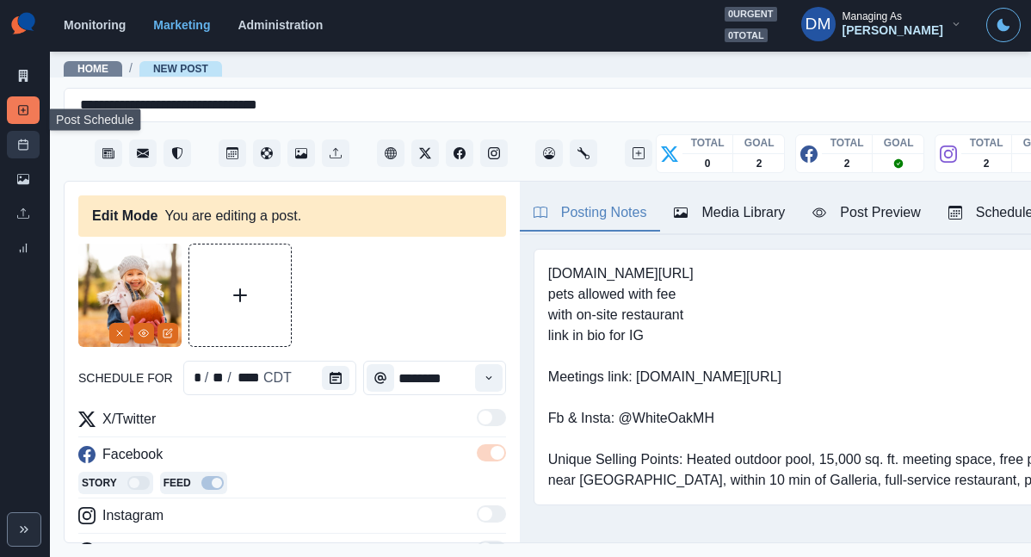
click at [27, 131] on link "Post Schedule" at bounding box center [23, 145] width 33 height 28
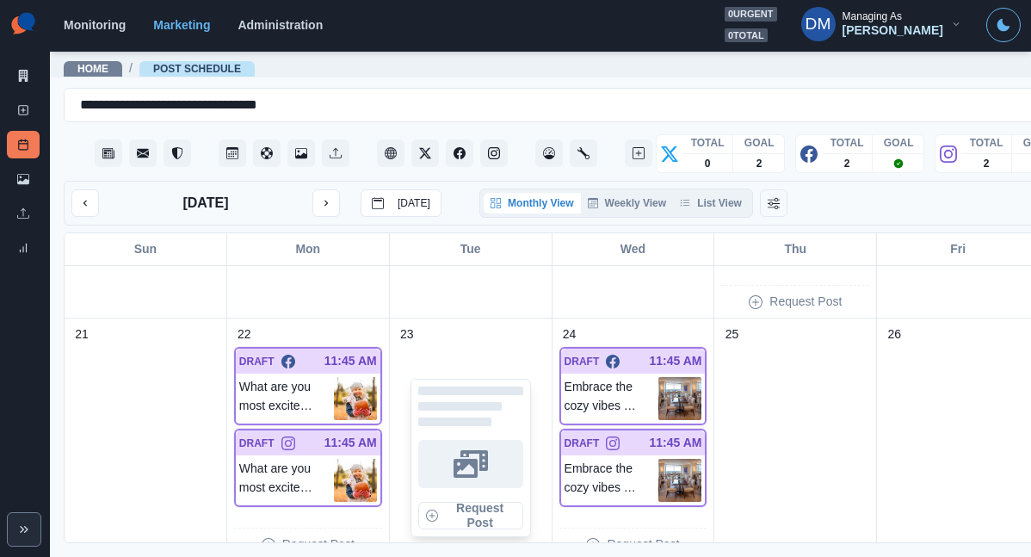
scroll to position [678, 0]
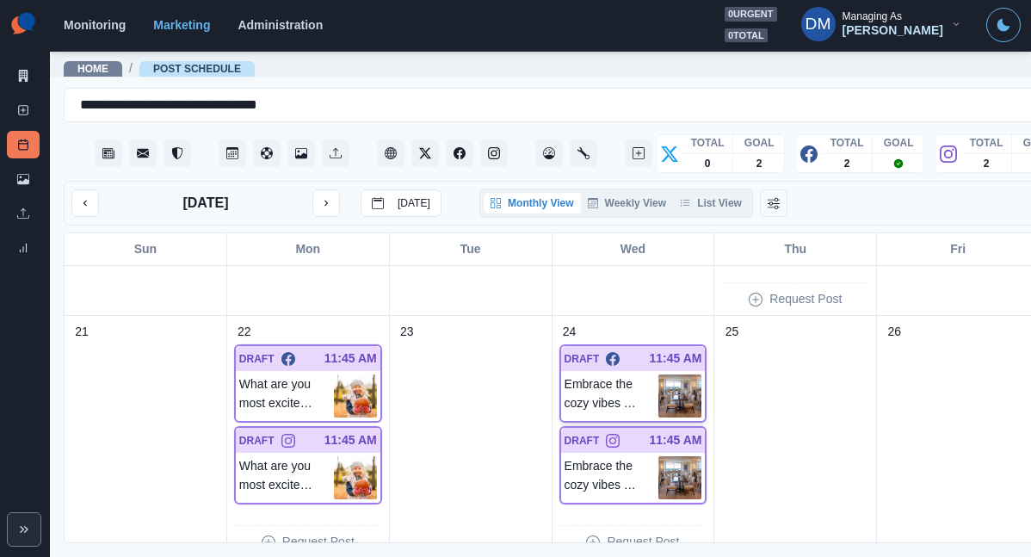
click at [659, 374] on img at bounding box center [680, 395] width 43 height 43
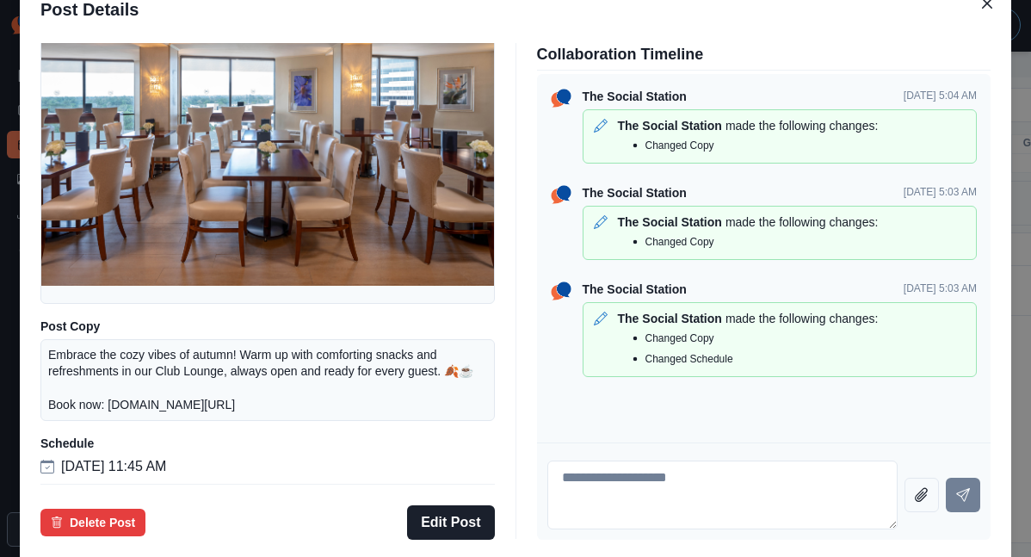
scroll to position [164, 0]
click at [98, 326] on div "Post Details Facebook Draft Media Post Copy Embrace the cozy vibes of autumn! W…" at bounding box center [515, 278] width 1031 height 557
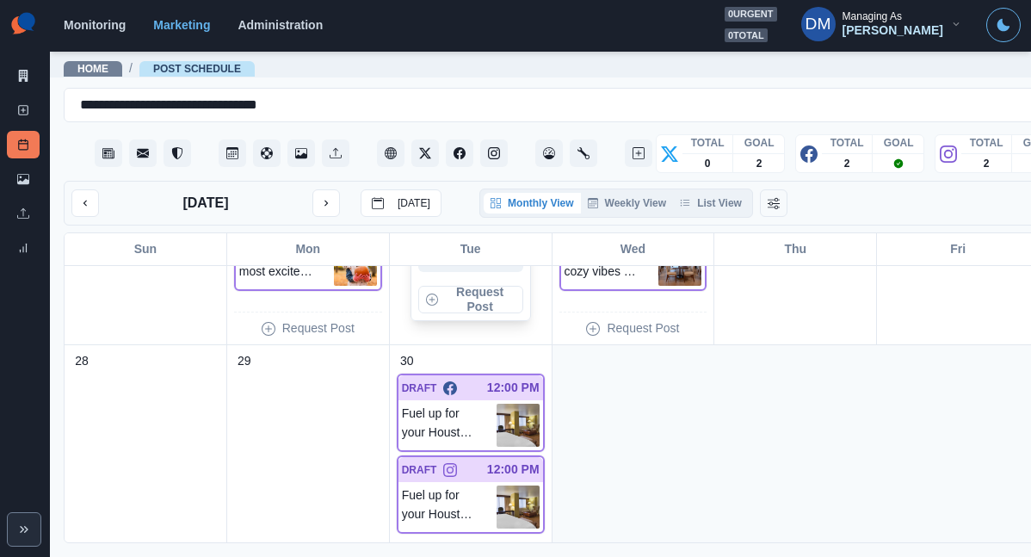
scroll to position [938, 0]
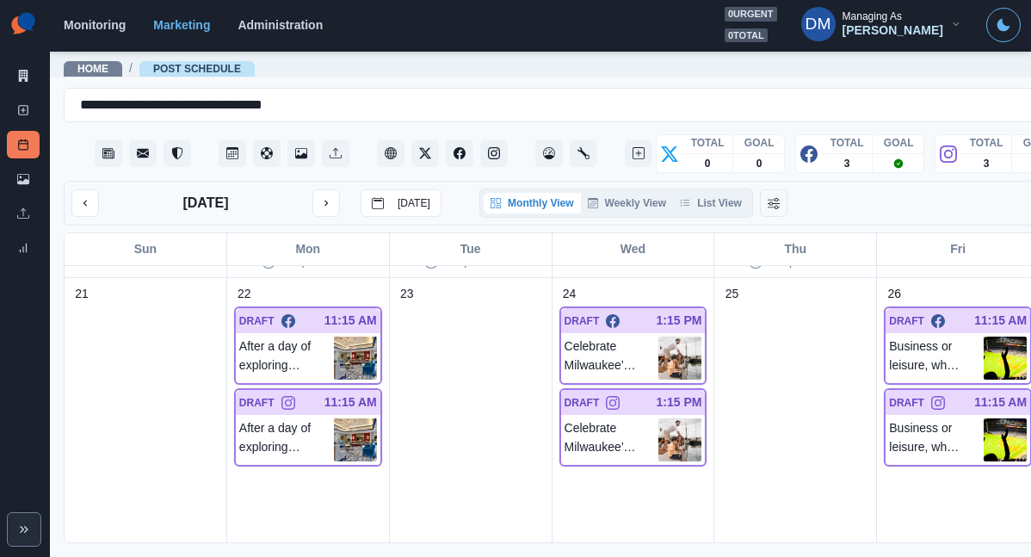
scroll to position [1228, 0]
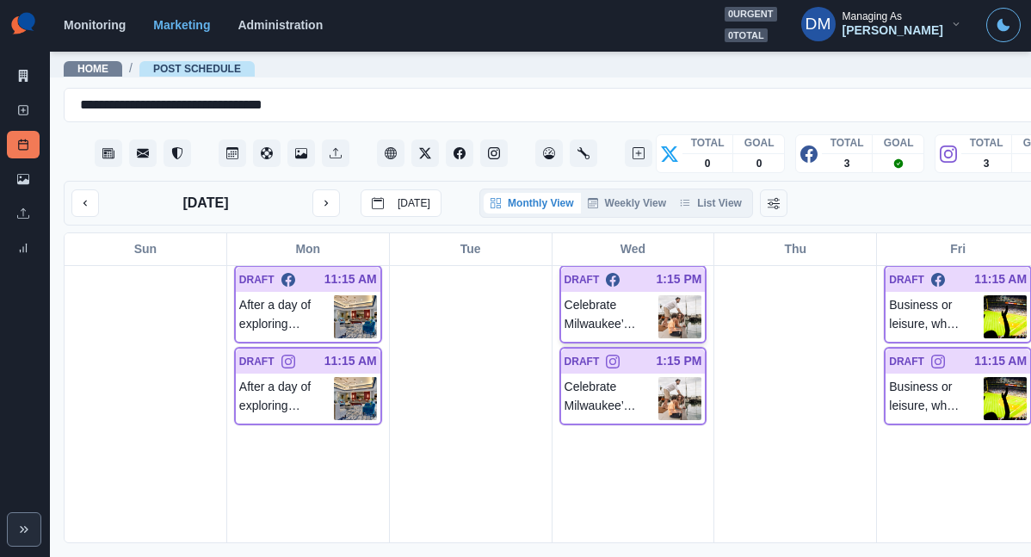
click at [659, 295] on img at bounding box center [680, 316] width 43 height 43
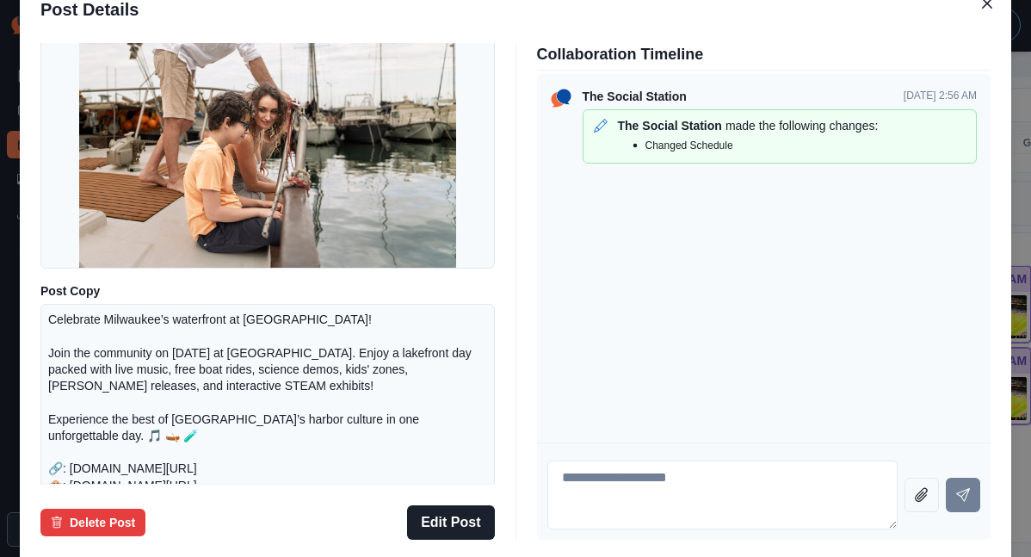
scroll to position [124, 0]
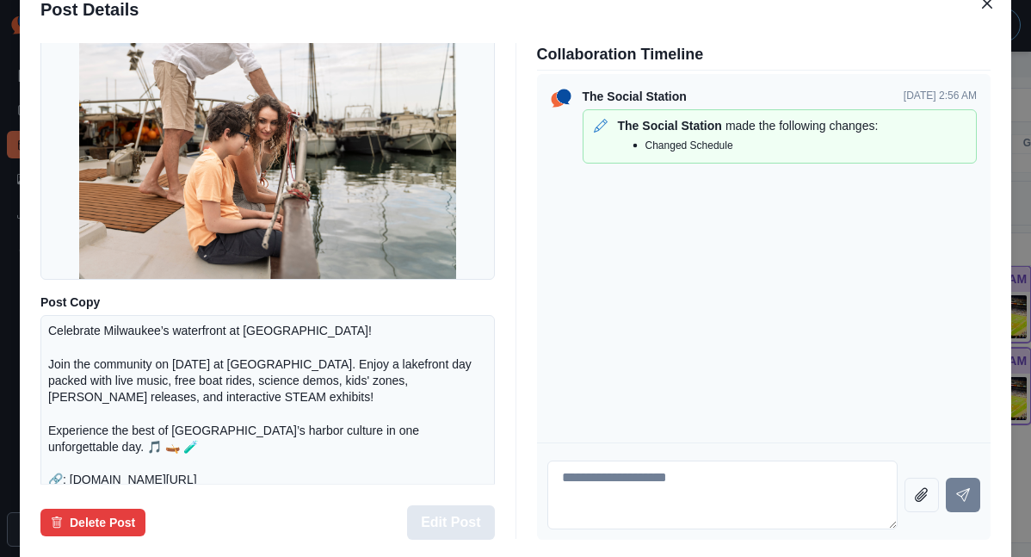
click at [467, 505] on button "Edit Post" at bounding box center [450, 522] width 87 height 34
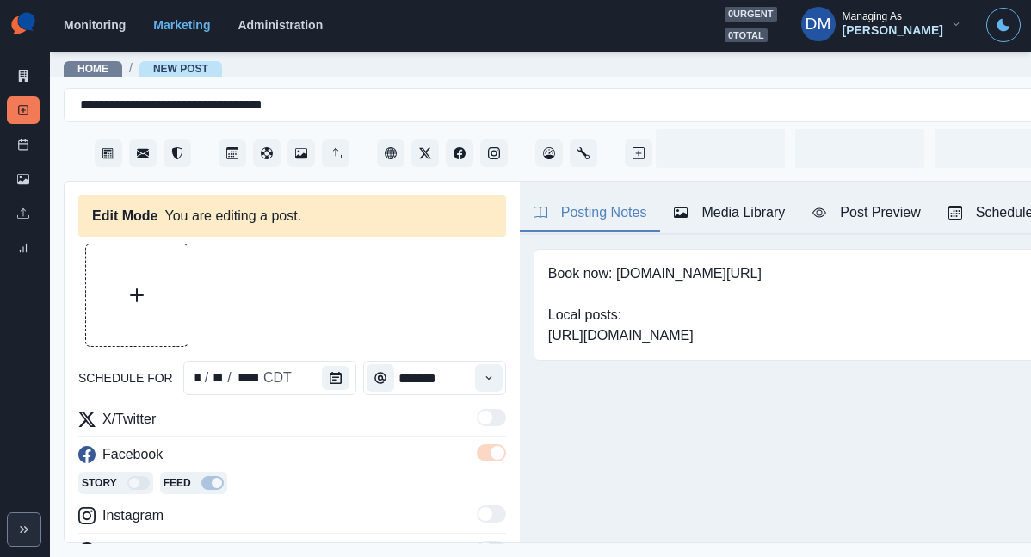
type input "*******"
type textarea "**********"
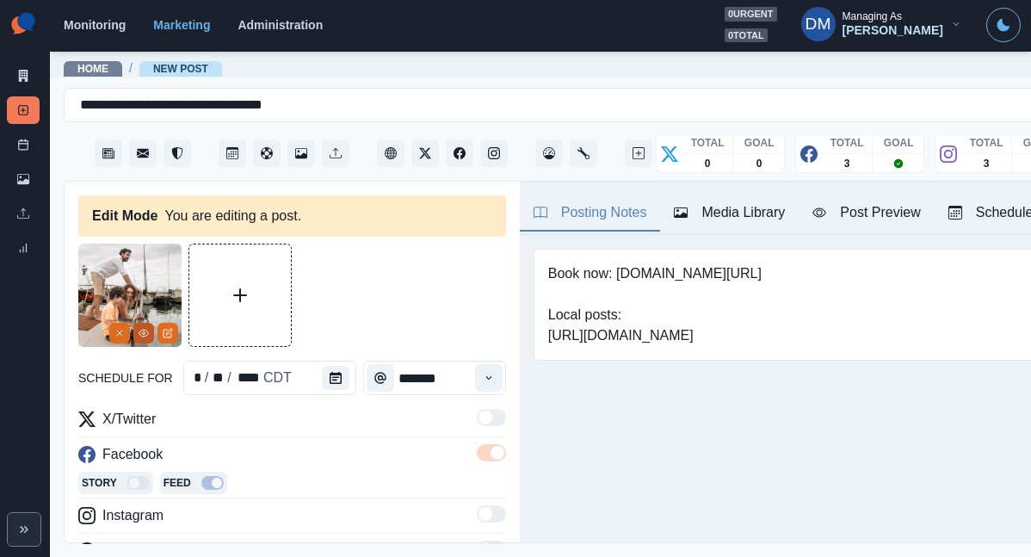
click at [145, 323] on button "View Media" at bounding box center [143, 333] width 21 height 21
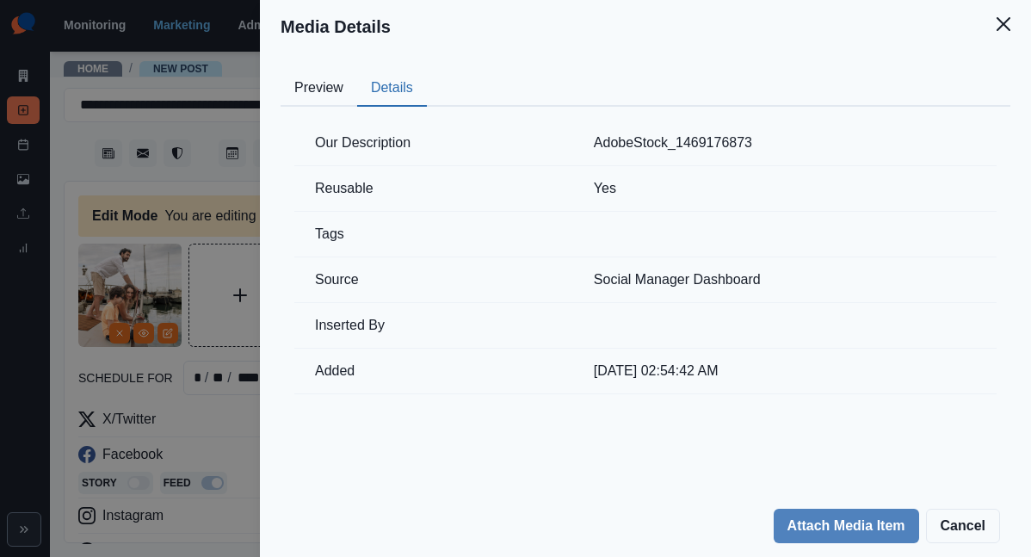
click at [427, 71] on button "Details" at bounding box center [392, 89] width 70 height 36
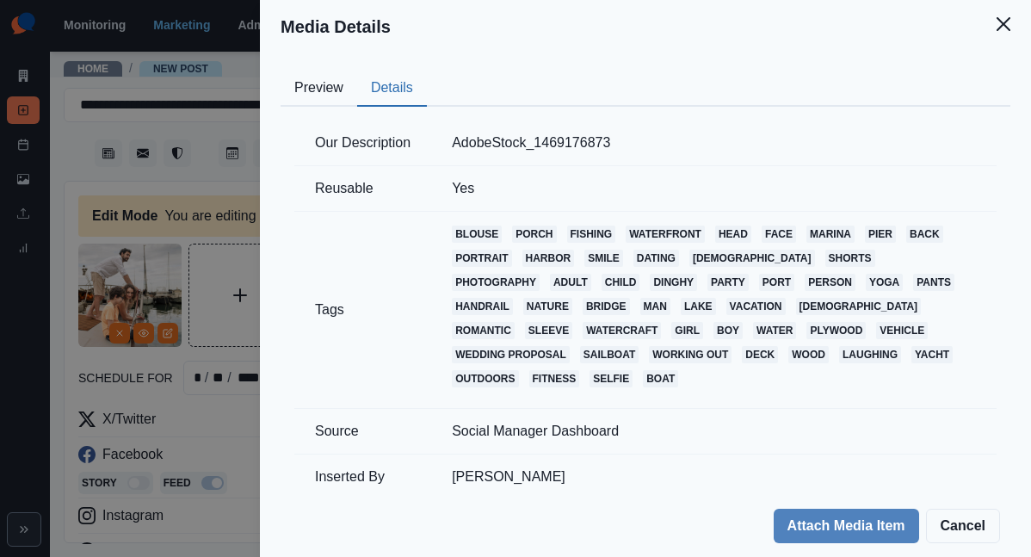
click at [353, 319] on div "Media Details Preview Details Our Description AdobeStock_1469176873 Reusable Ye…" at bounding box center [515, 278] width 1031 height 557
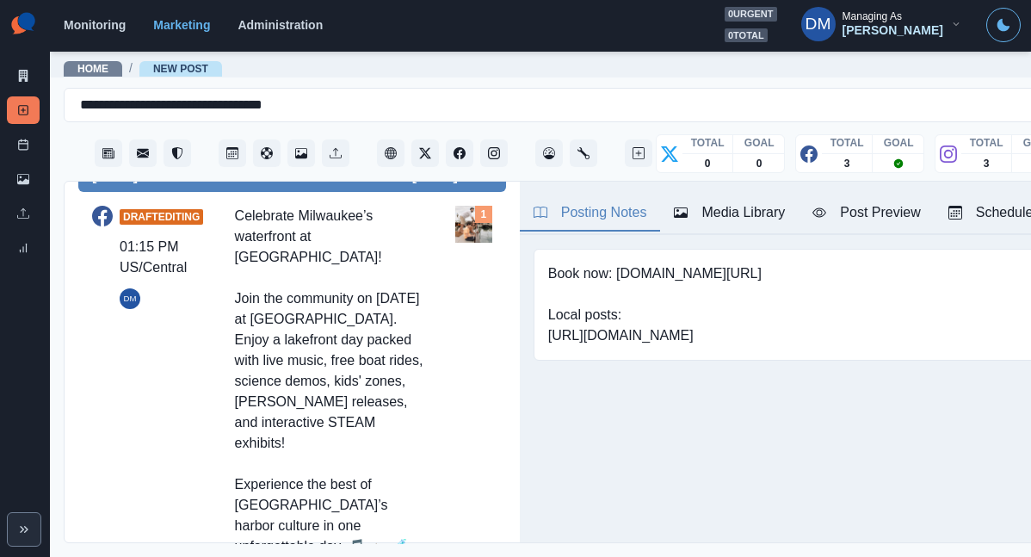
scroll to position [92, 0]
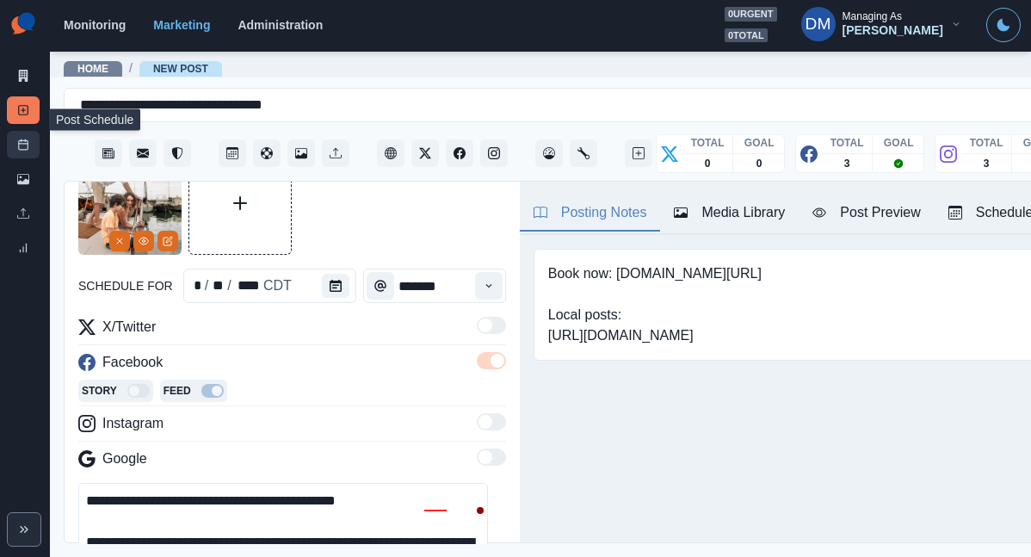
click at [30, 131] on link "Post Schedule" at bounding box center [23, 145] width 33 height 28
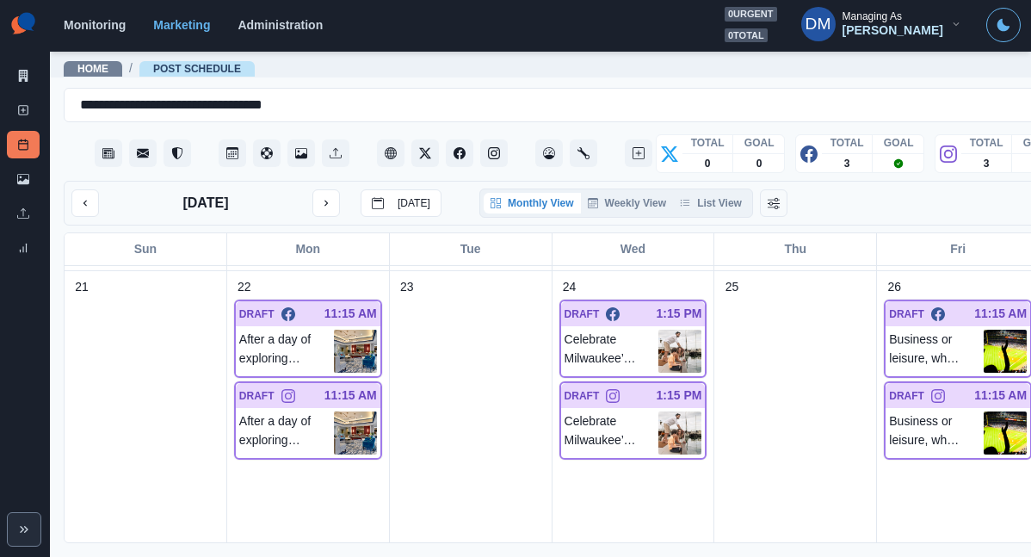
scroll to position [1125, 0]
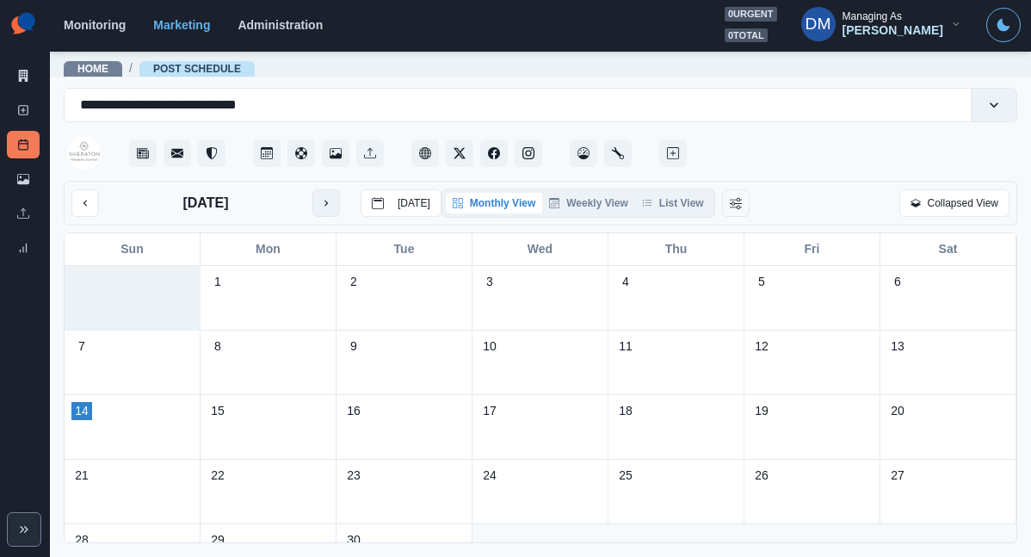
click at [313, 189] on button "next month" at bounding box center [327, 203] width 28 height 28
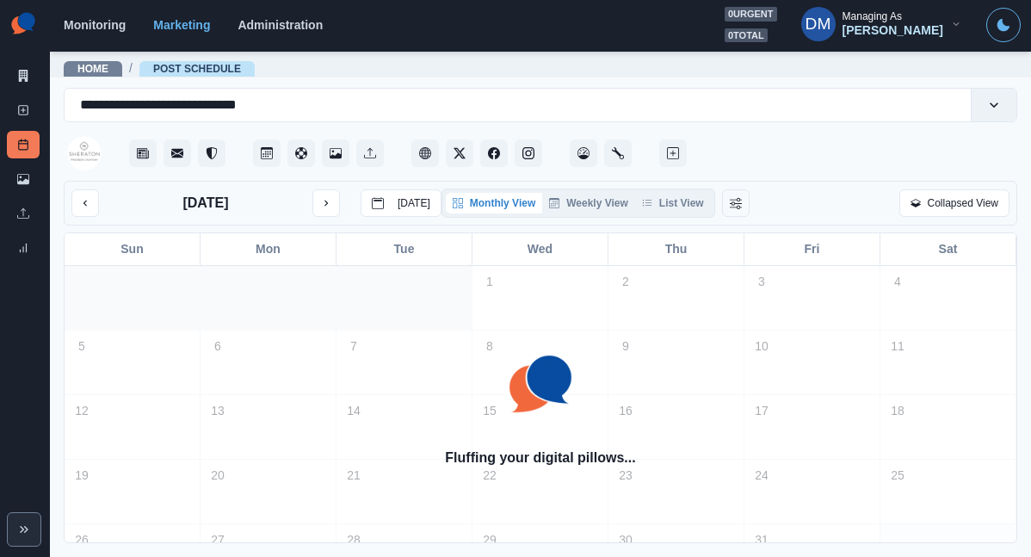
drag, startPoint x: 77, startPoint y: 170, endPoint x: 106, endPoint y: 186, distance: 32.4
click at [79, 197] on icon "previous month" at bounding box center [85, 203] width 12 height 12
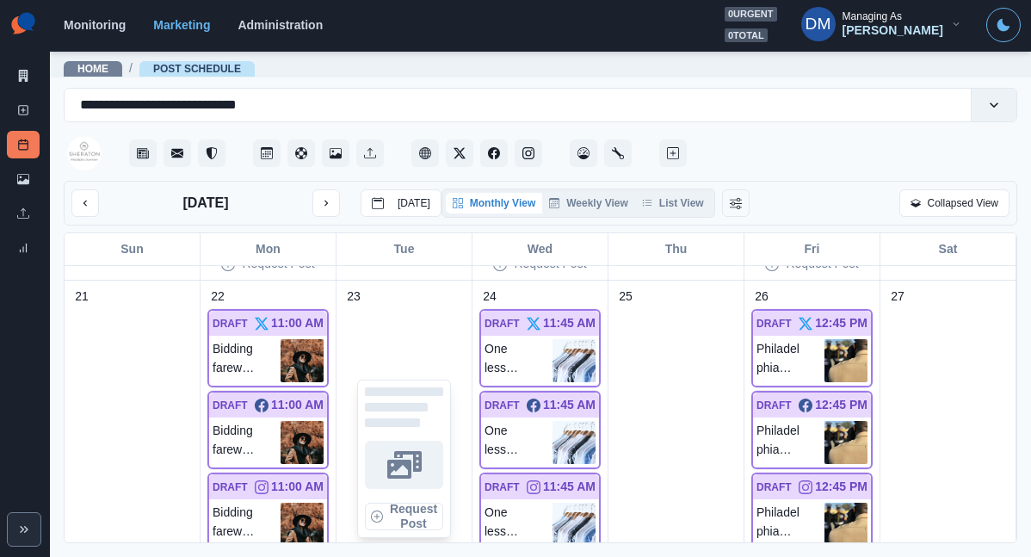
scroll to position [969, 0]
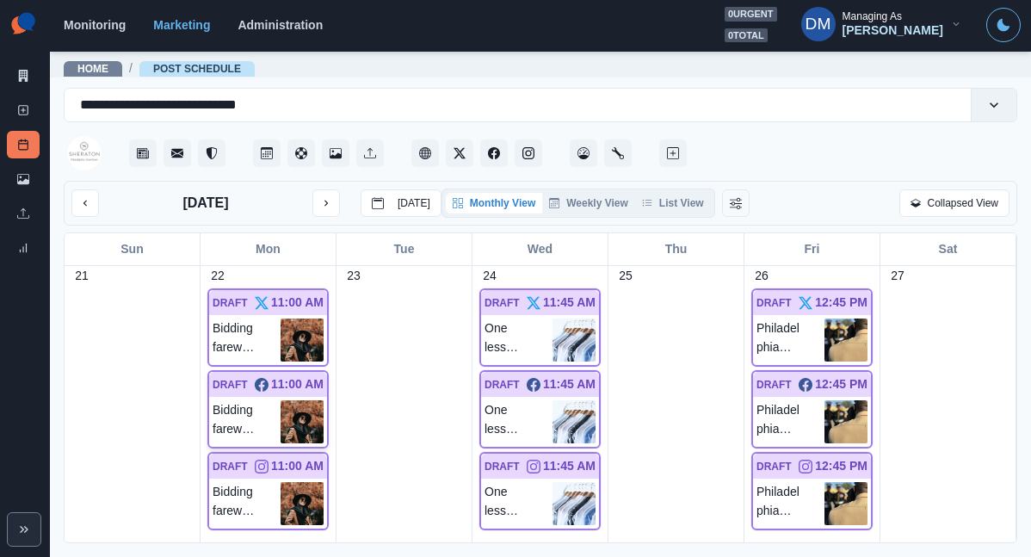
click at [300, 400] on img at bounding box center [302, 421] width 43 height 43
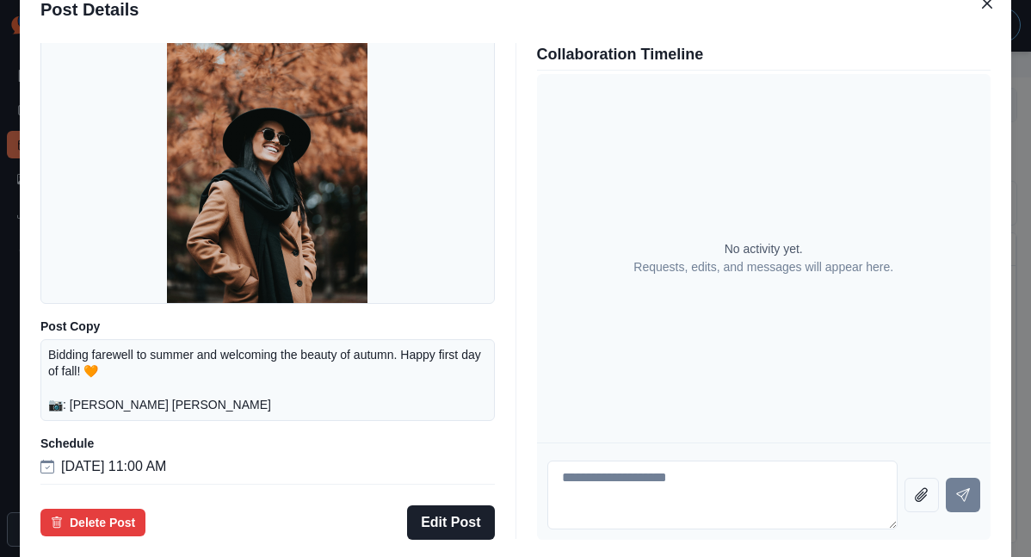
scroll to position [114, 0]
click at [454, 505] on button "Edit Post" at bounding box center [450, 522] width 87 height 34
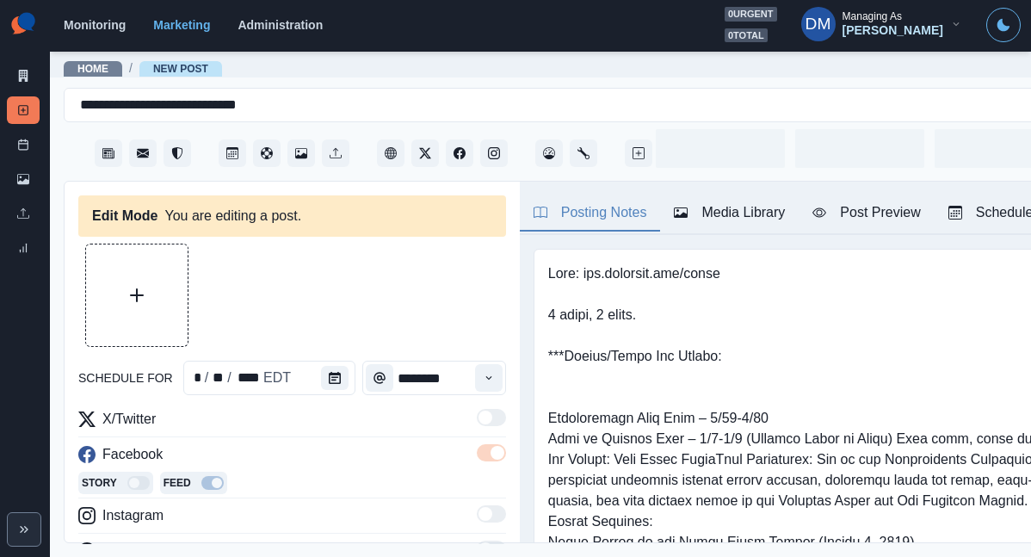
type input "********"
type textarea "**********"
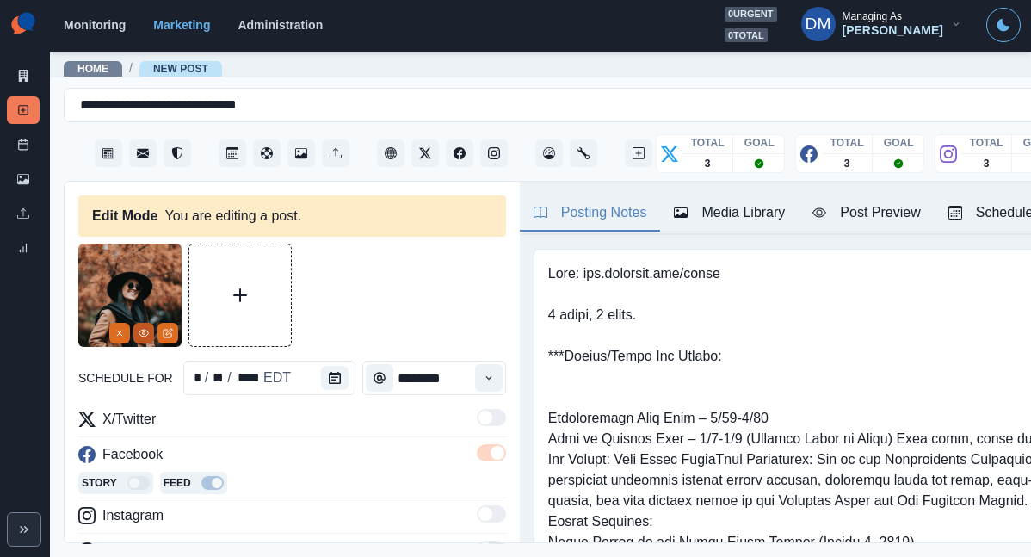
click at [146, 328] on icon "View Media" at bounding box center [144, 333] width 10 height 10
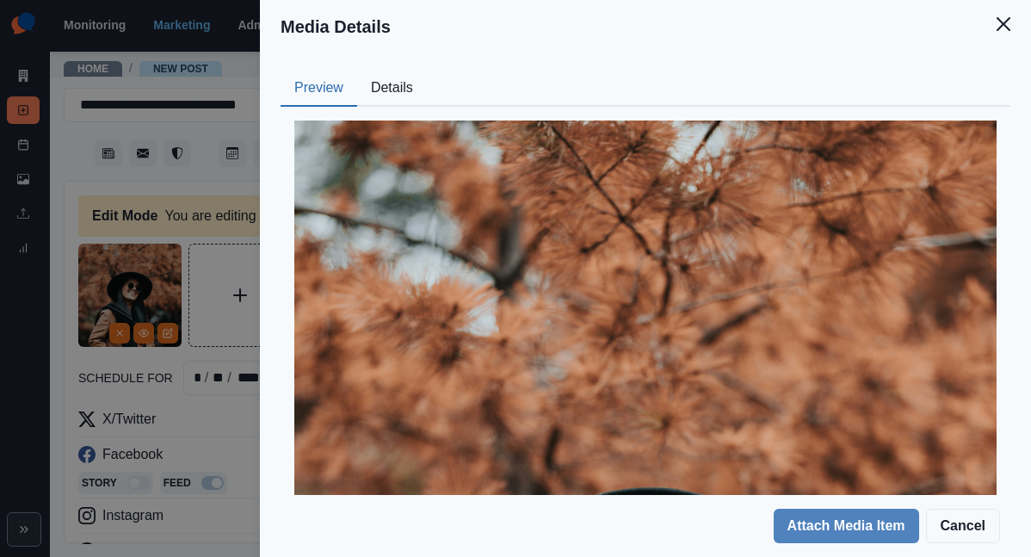
click at [427, 71] on button "Details" at bounding box center [392, 89] width 70 height 36
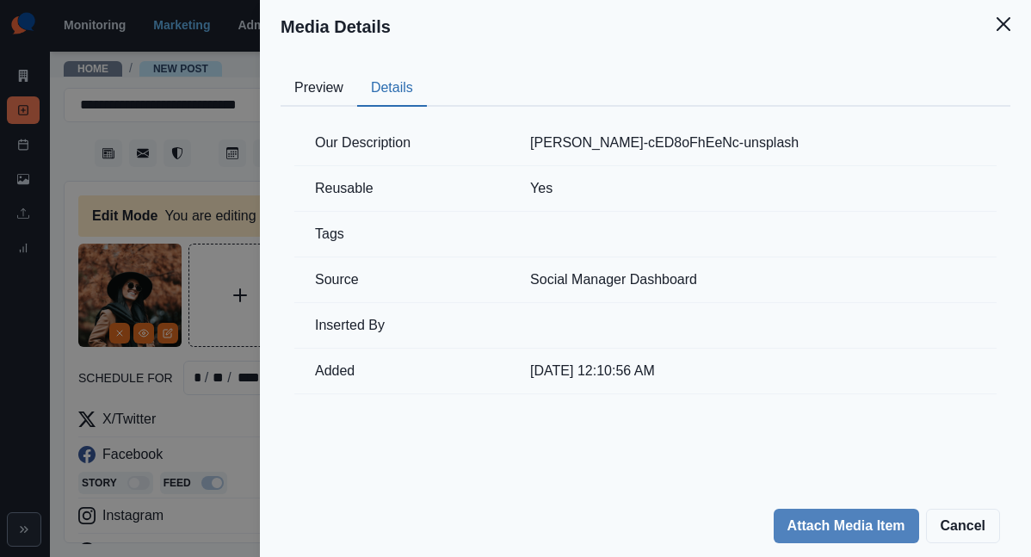
click at [348, 283] on div "Media Details Preview Details Our Description marcos-paulo-prado-cED8oFhEeNc-un…" at bounding box center [515, 278] width 1031 height 557
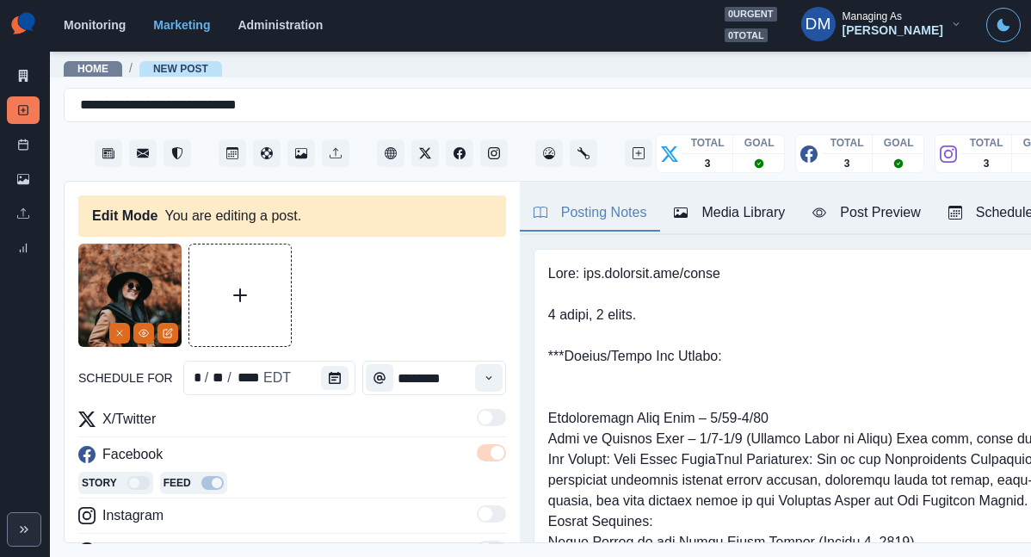
scroll to position [161, 0]
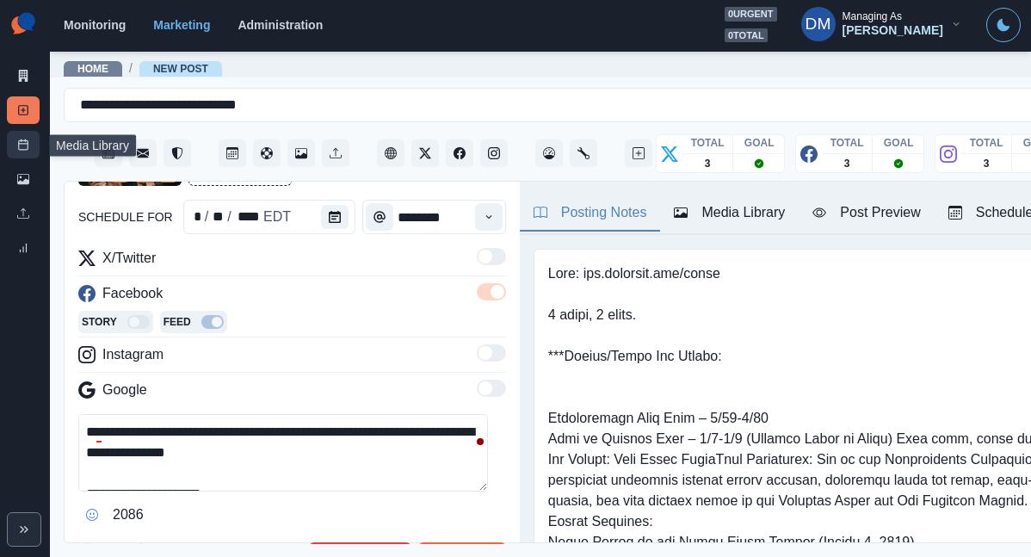
click at [27, 131] on link "Post Schedule" at bounding box center [23, 145] width 33 height 28
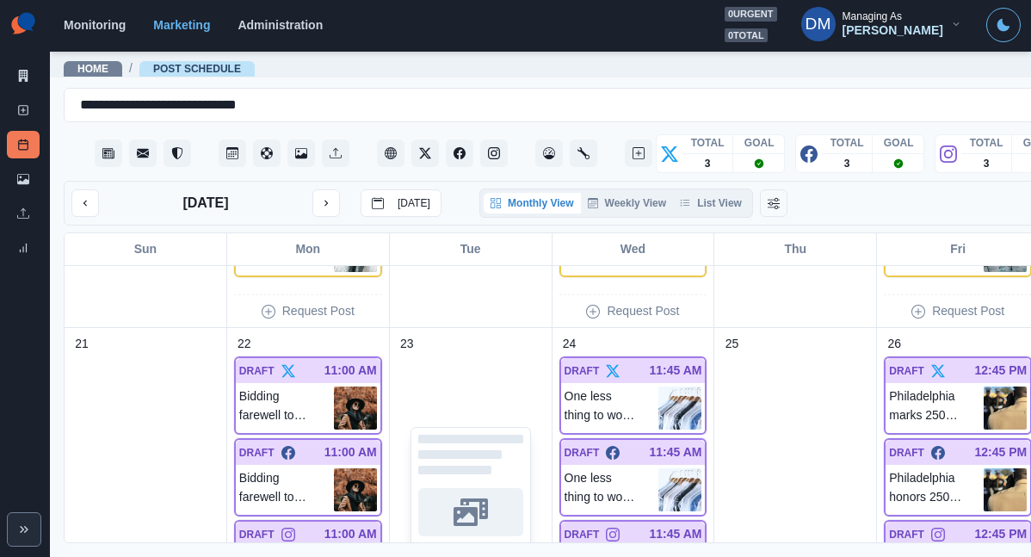
scroll to position [1075, 0]
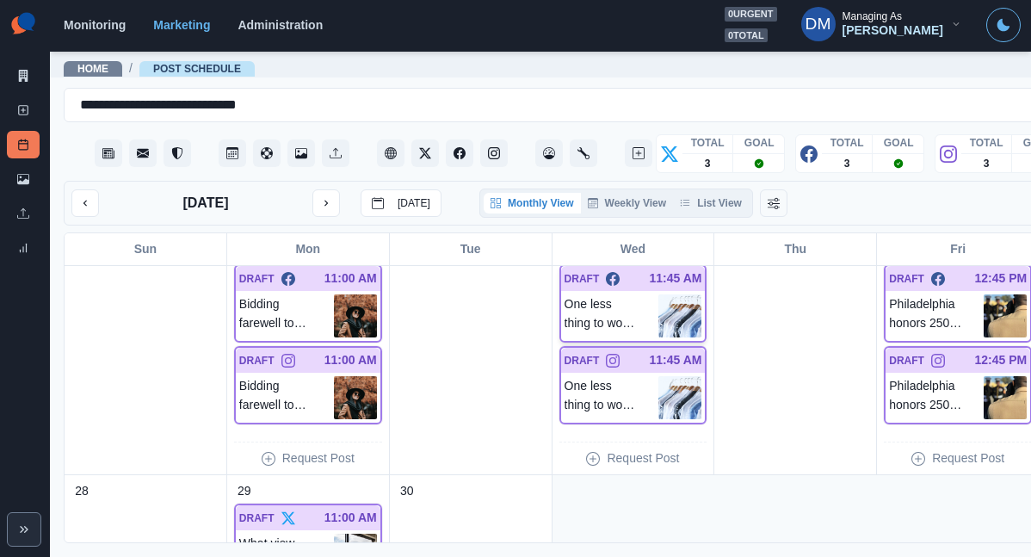
click at [659, 294] on img at bounding box center [680, 315] width 43 height 43
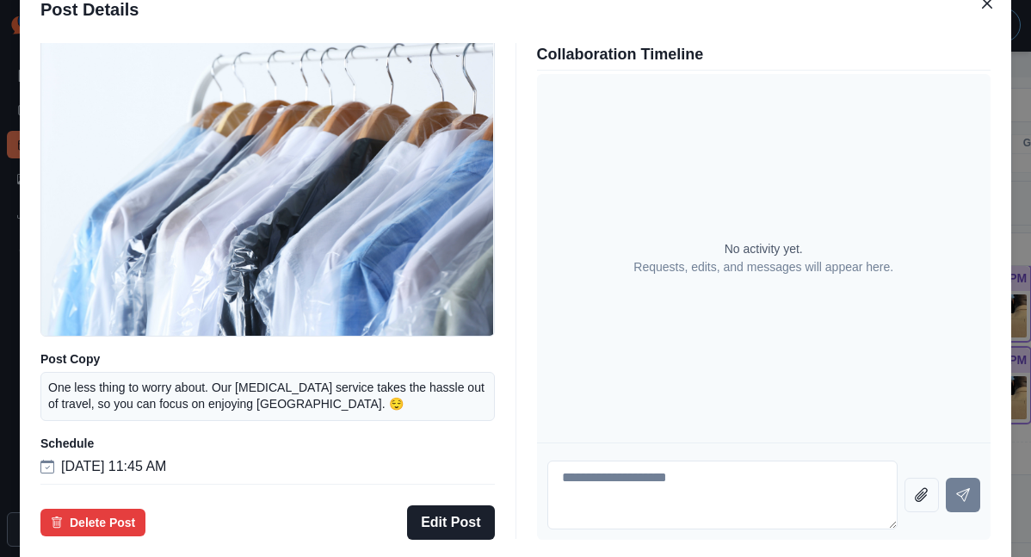
scroll to position [126, 0]
click at [119, 312] on div "Post Details Facebook Draft Media Post Copy One less thing to worry about. Our …" at bounding box center [515, 278] width 1031 height 557
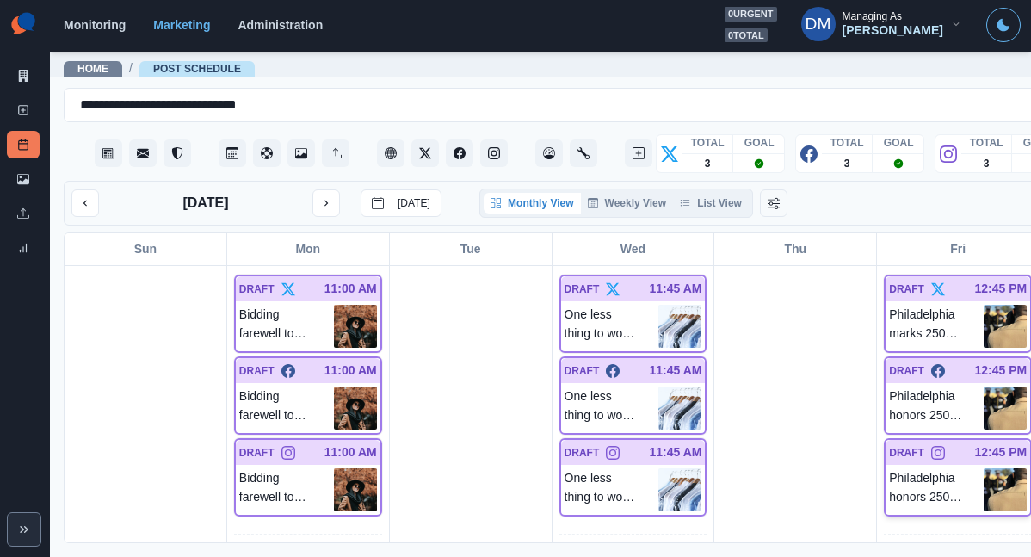
scroll to position [968, 0]
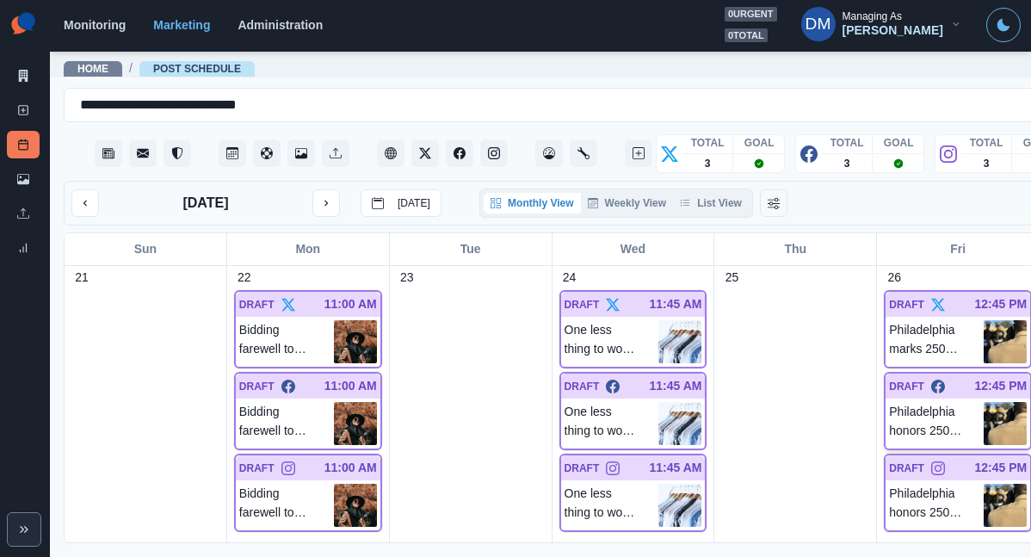
click at [984, 402] on img at bounding box center [1005, 423] width 43 height 43
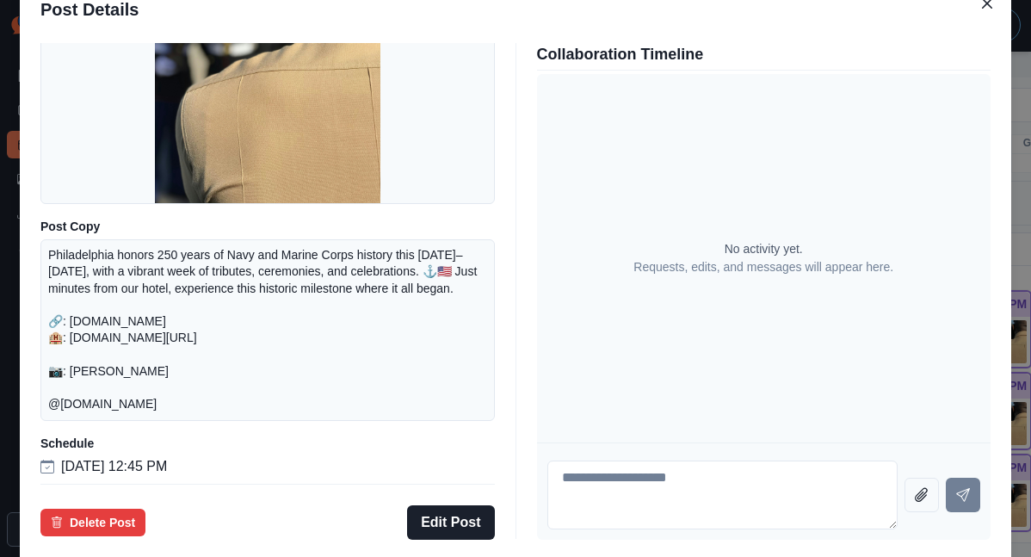
scroll to position [22, 0]
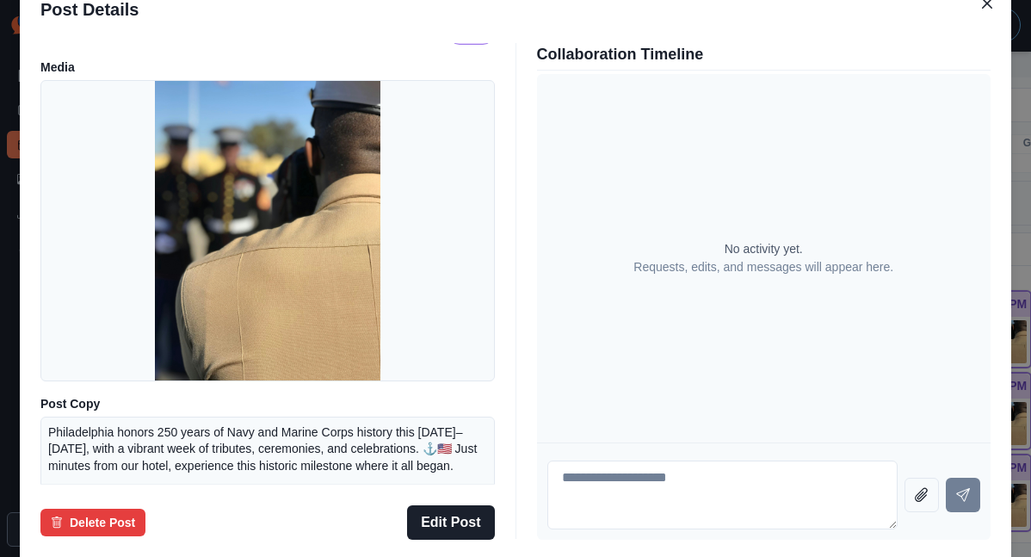
click at [128, 302] on div "Post Details Facebook Draft Media Post Copy Philadelphia honors 250 years of Na…" at bounding box center [515, 278] width 1031 height 557
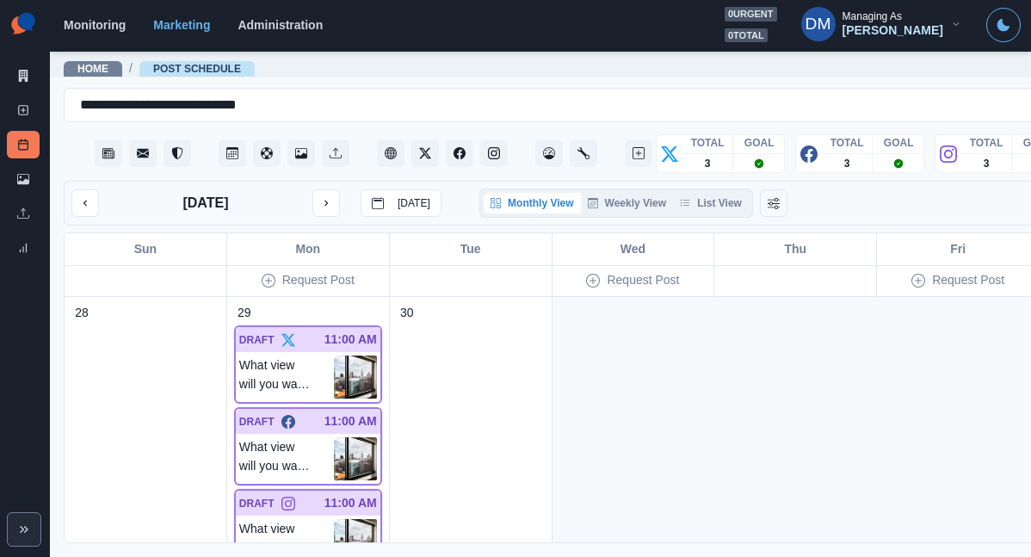
scroll to position [1306, 0]
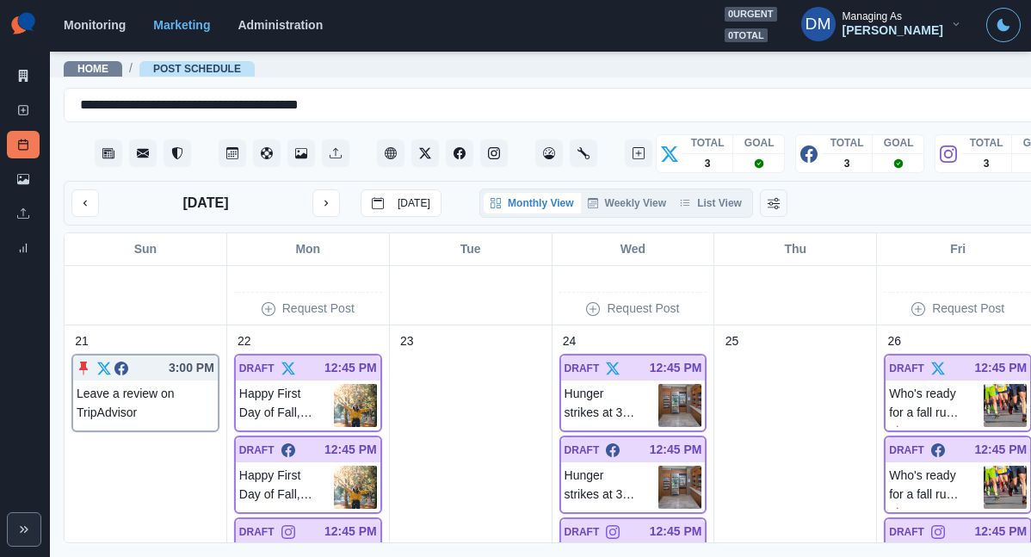
scroll to position [1212, 0]
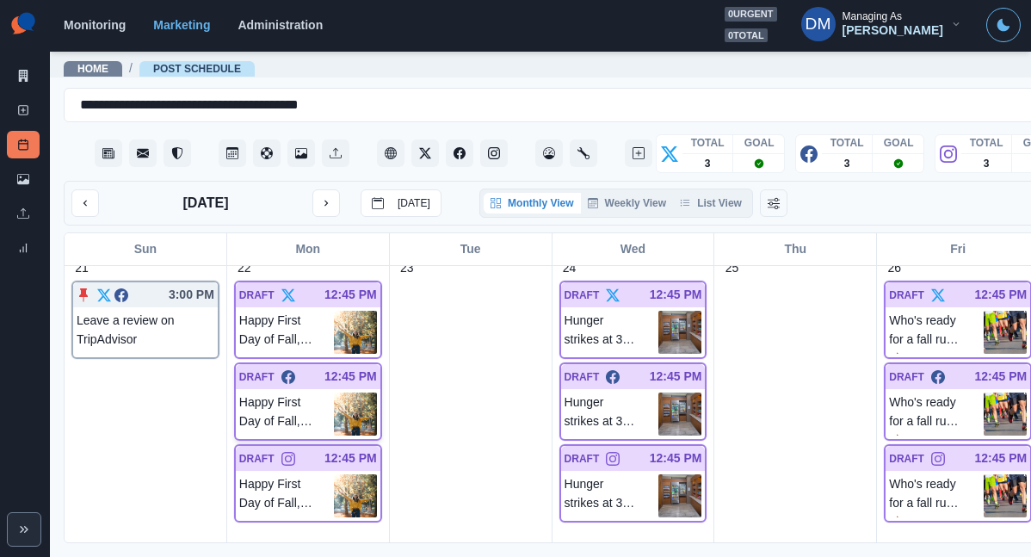
click at [334, 393] on img at bounding box center [355, 414] width 43 height 43
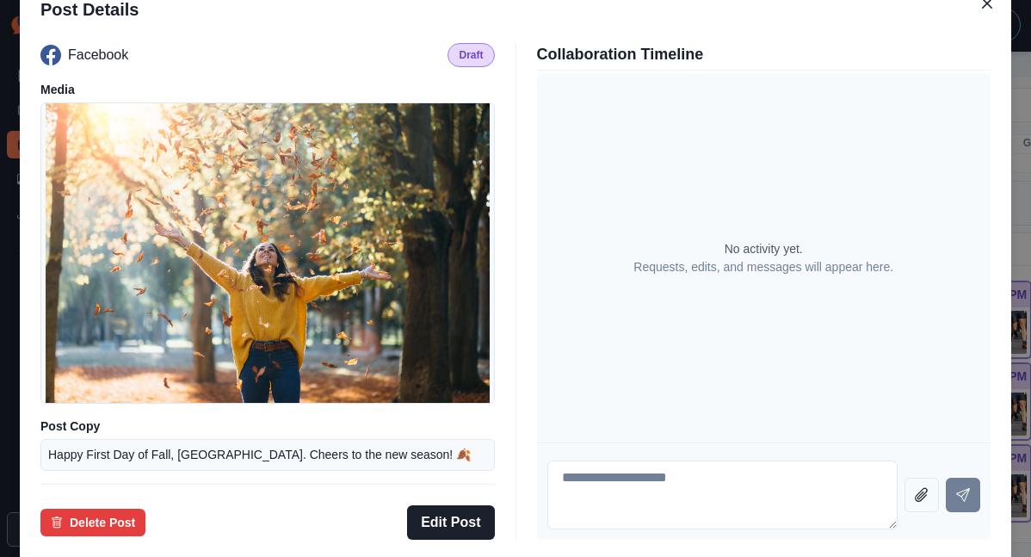
scroll to position [114, 0]
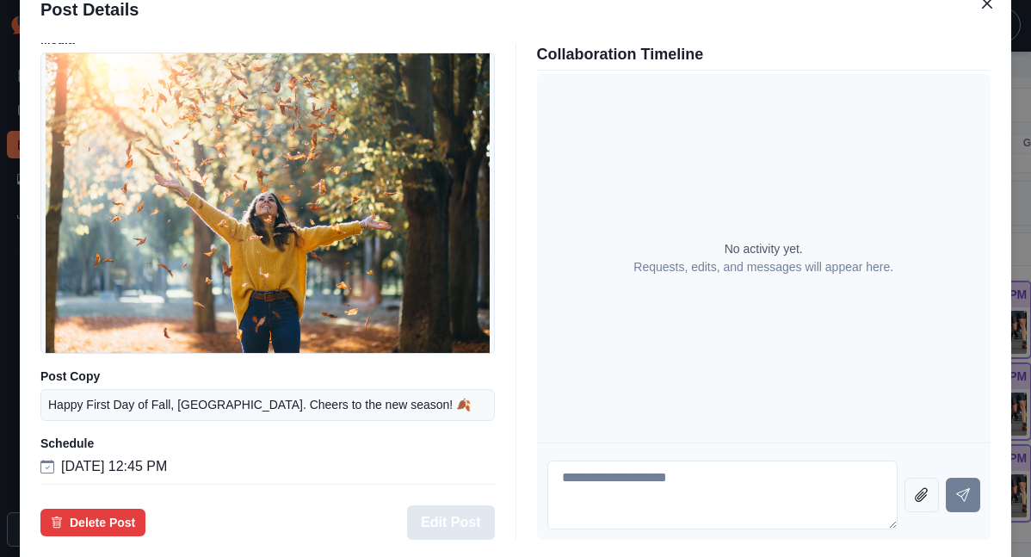
click at [460, 505] on button "Edit Post" at bounding box center [450, 522] width 87 height 34
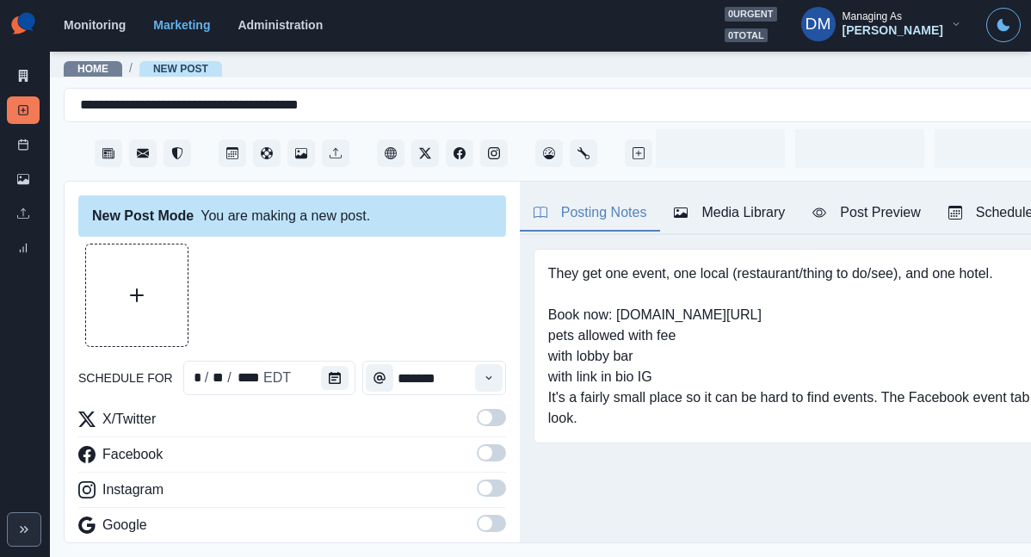
type input "********"
type textarea "**********"
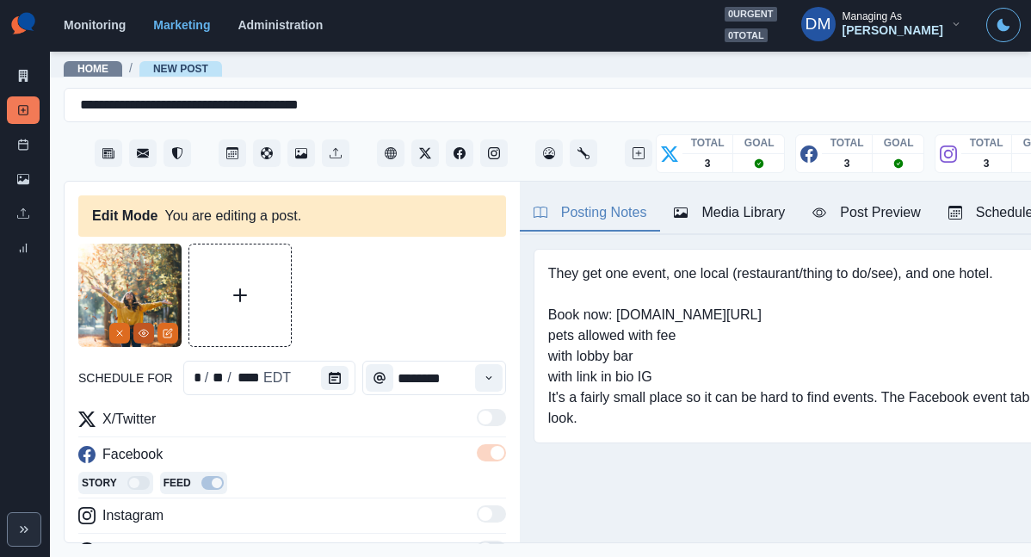
click at [150, 323] on button "View Media" at bounding box center [143, 333] width 21 height 21
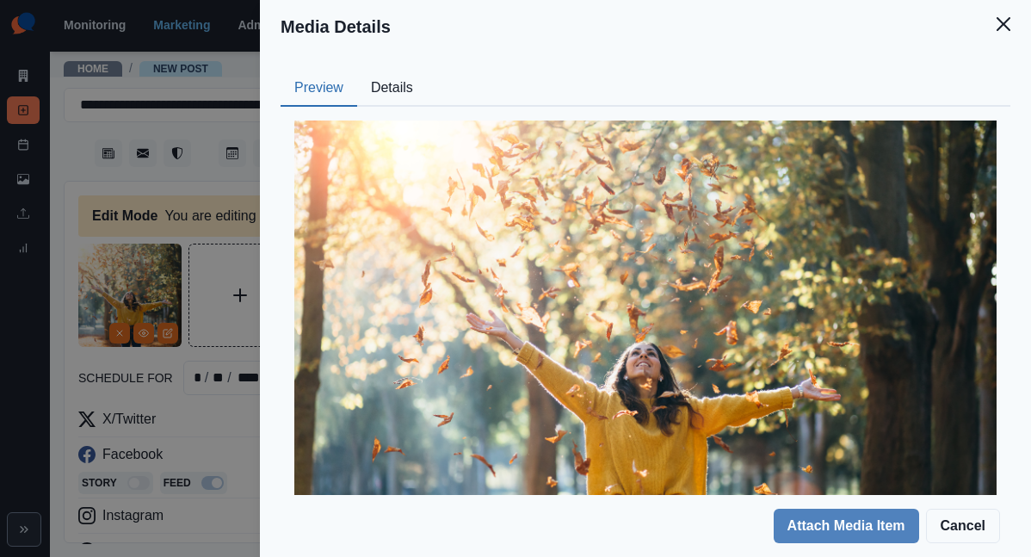
click at [427, 71] on button "Details" at bounding box center [392, 89] width 70 height 36
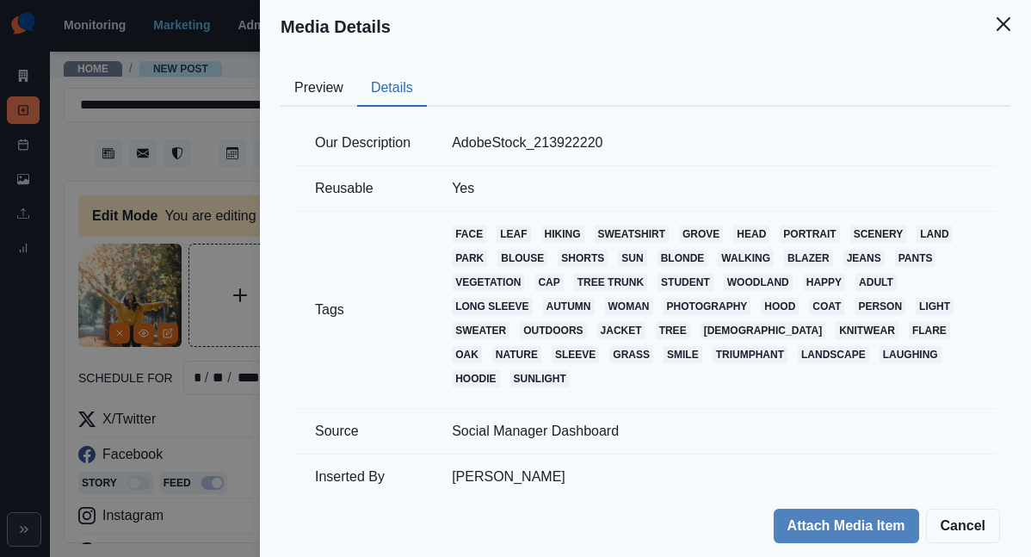
click at [312, 320] on div "Media Details Preview Details Our Description AdobeStock_213922220 Reusable Yes…" at bounding box center [515, 278] width 1031 height 557
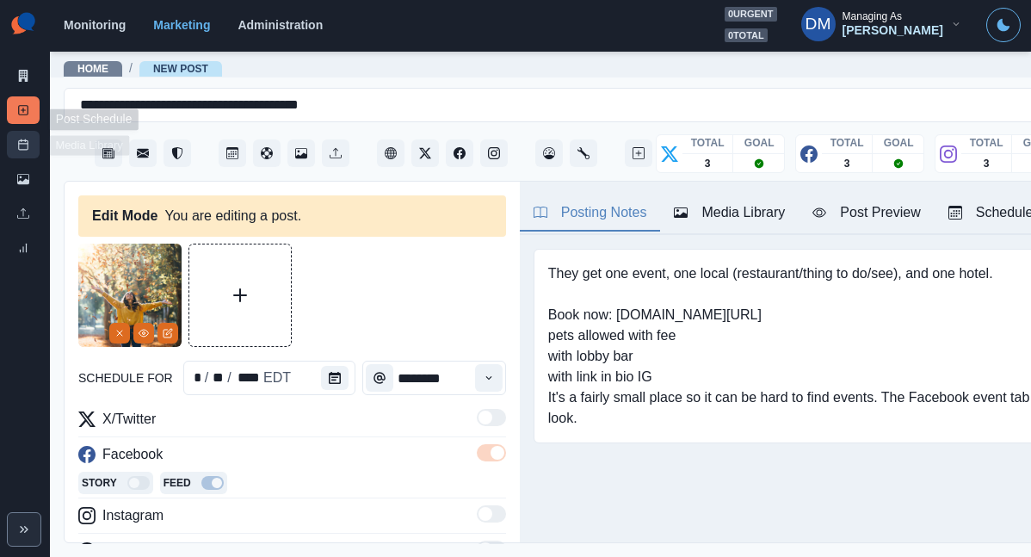
click at [29, 131] on link "Post Schedule" at bounding box center [23, 145] width 33 height 28
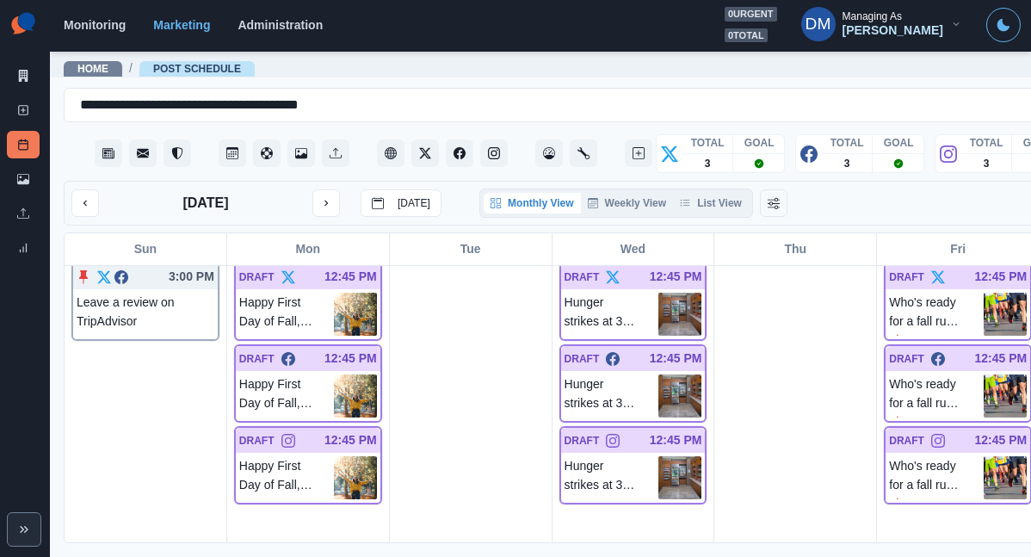
scroll to position [1241, 0]
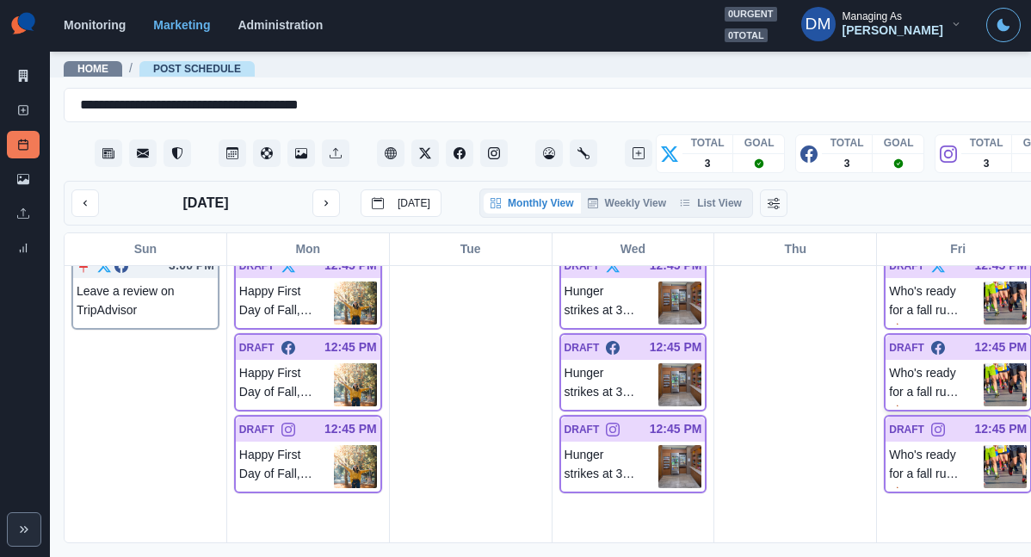
click at [984, 363] on img at bounding box center [1005, 384] width 43 height 43
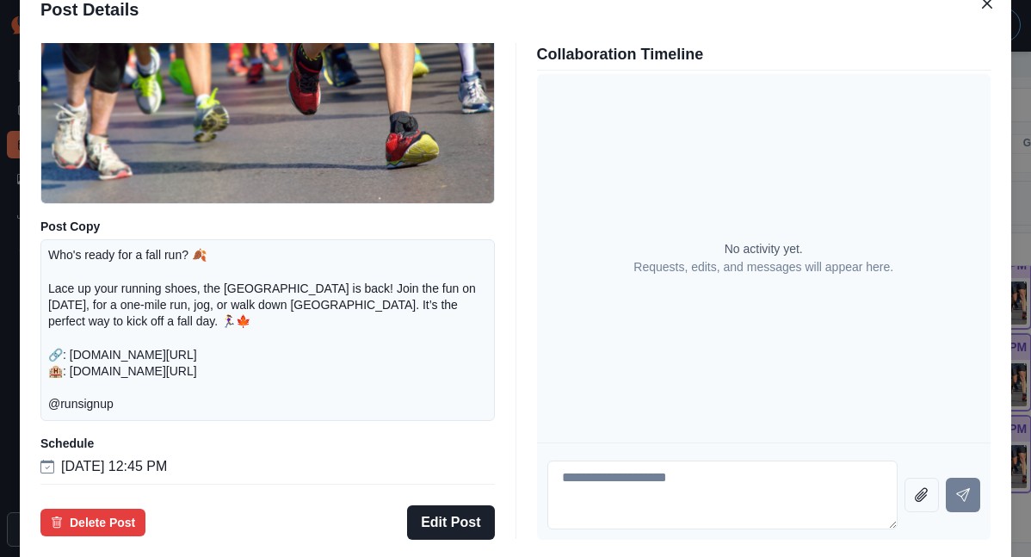
scroll to position [198, 0]
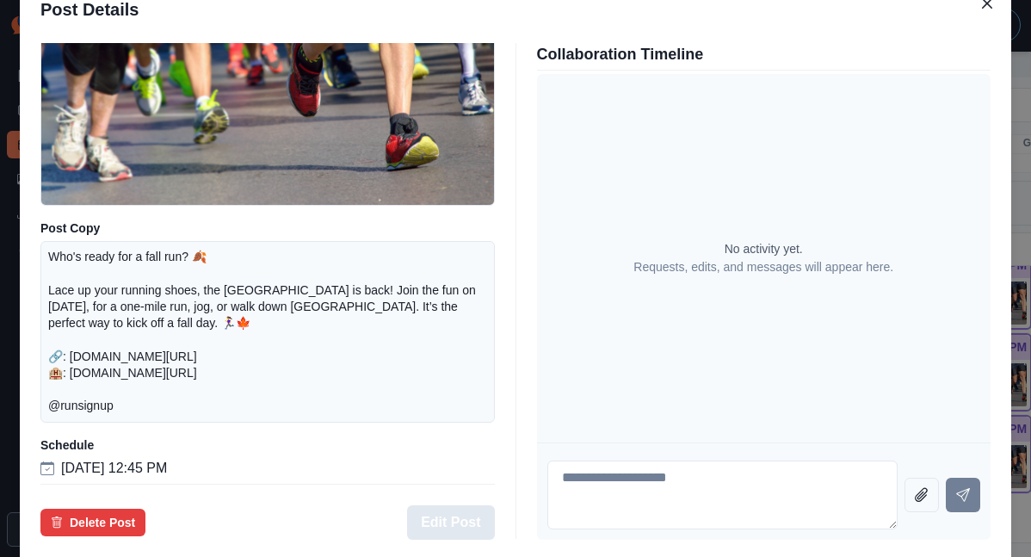
click at [474, 505] on button "Edit Post" at bounding box center [450, 522] width 87 height 34
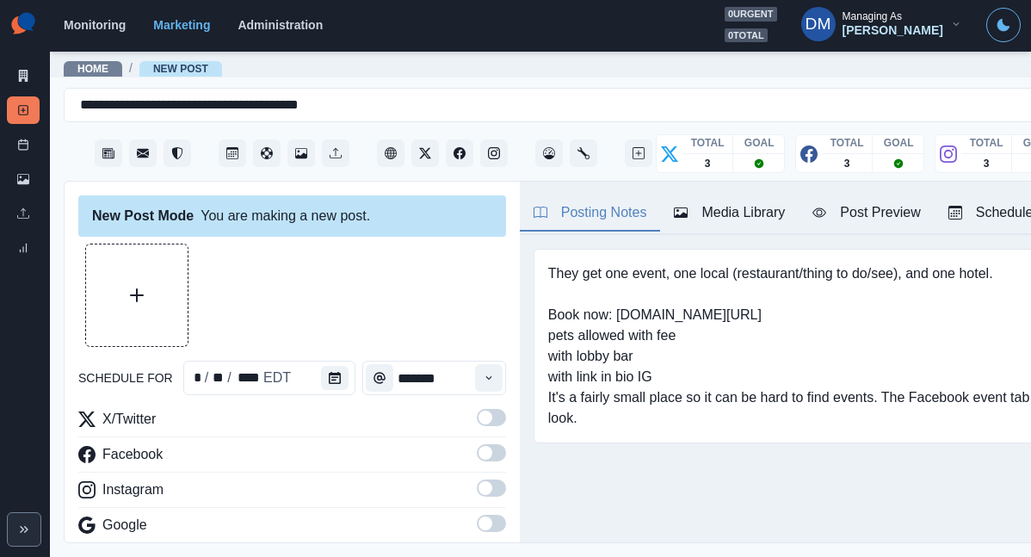
type input "********"
type textarea "**********"
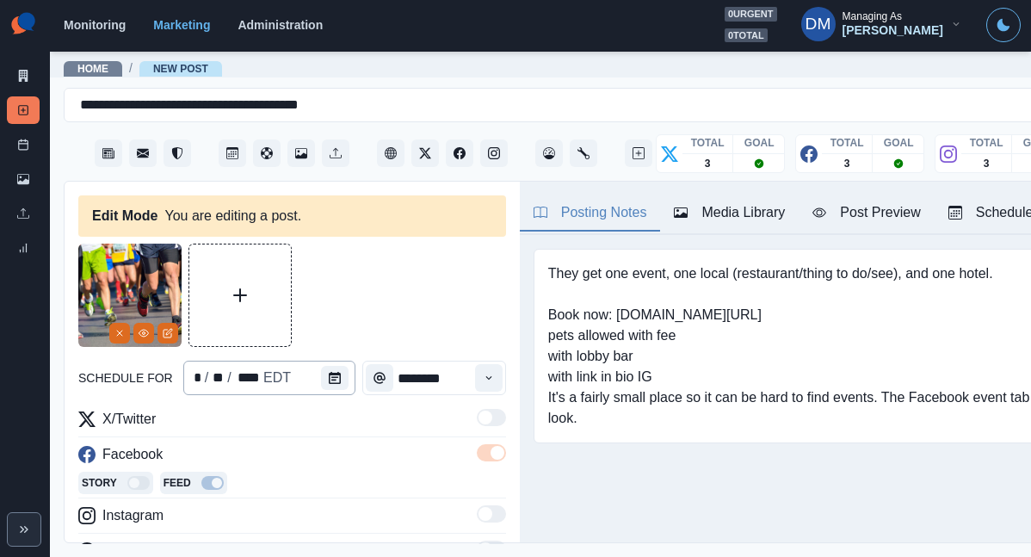
scroll to position [62, 0]
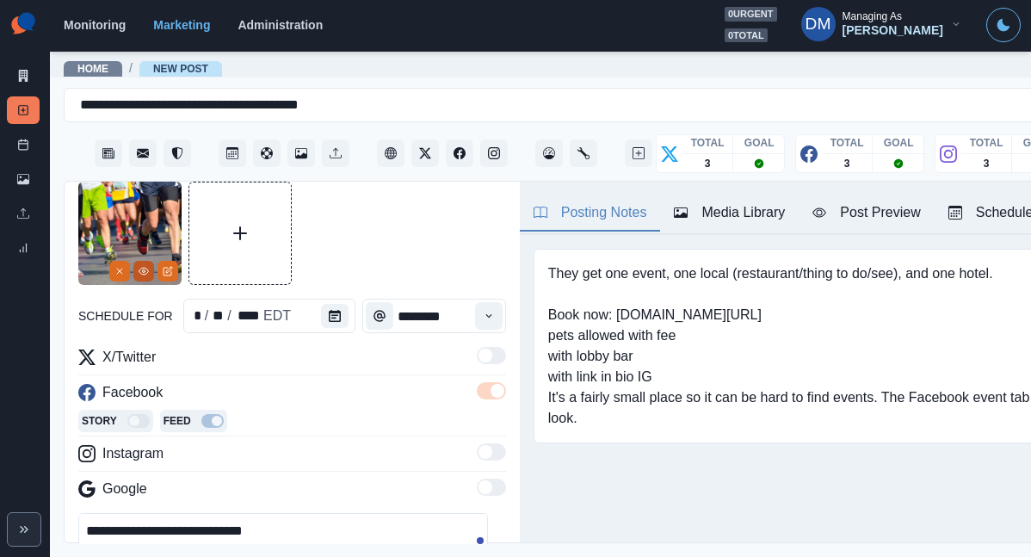
click at [149, 266] on icon "View Media" at bounding box center [144, 271] width 10 height 10
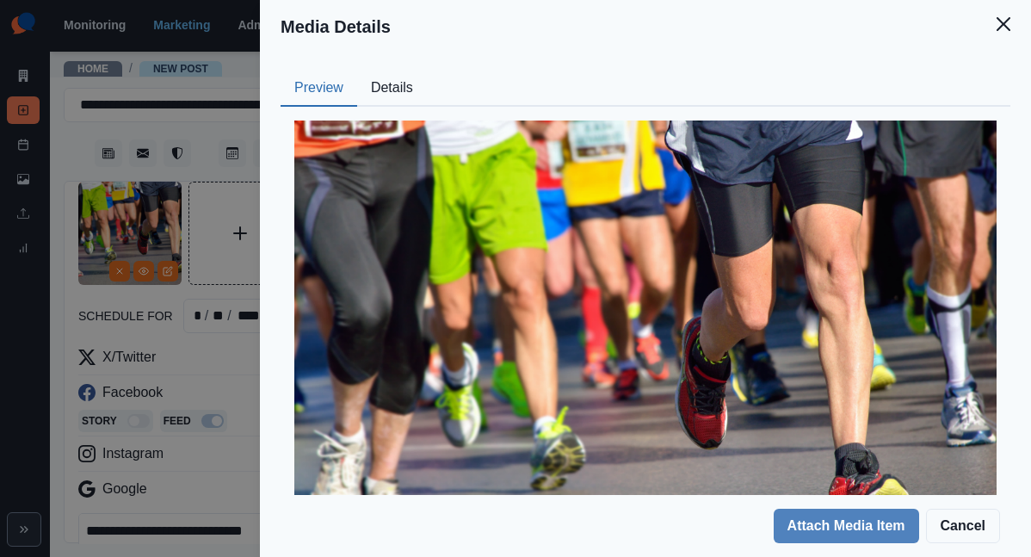
click at [427, 71] on button "Details" at bounding box center [392, 89] width 70 height 36
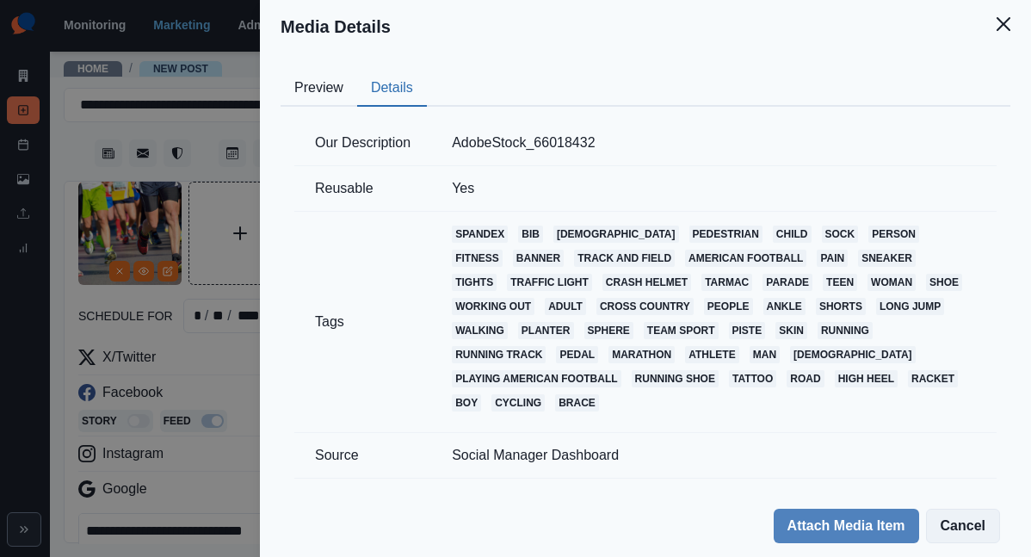
click at [962, 524] on button "Cancel" at bounding box center [963, 526] width 74 height 34
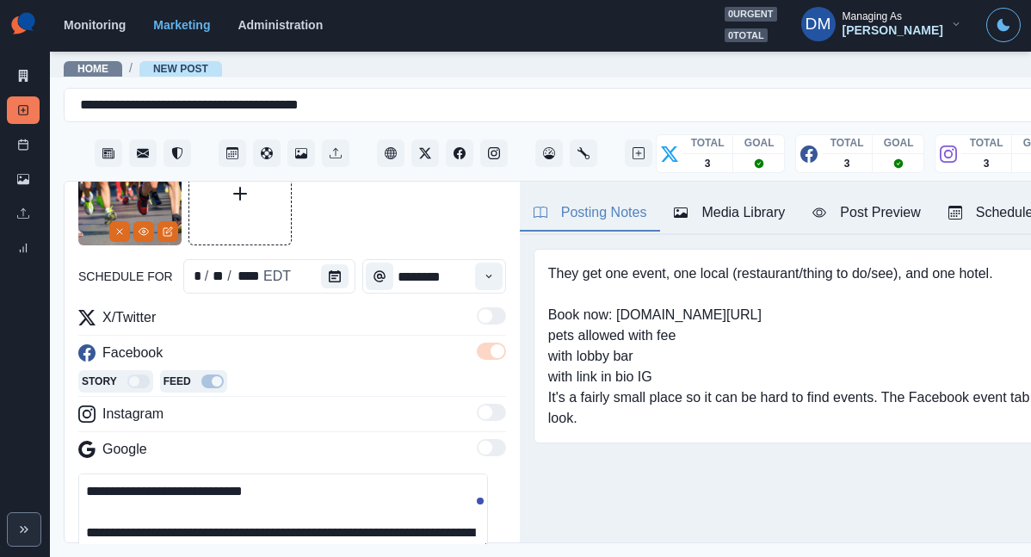
scroll to position [0, 0]
click at [146, 226] on icon "View Media" at bounding box center [144, 231] width 10 height 10
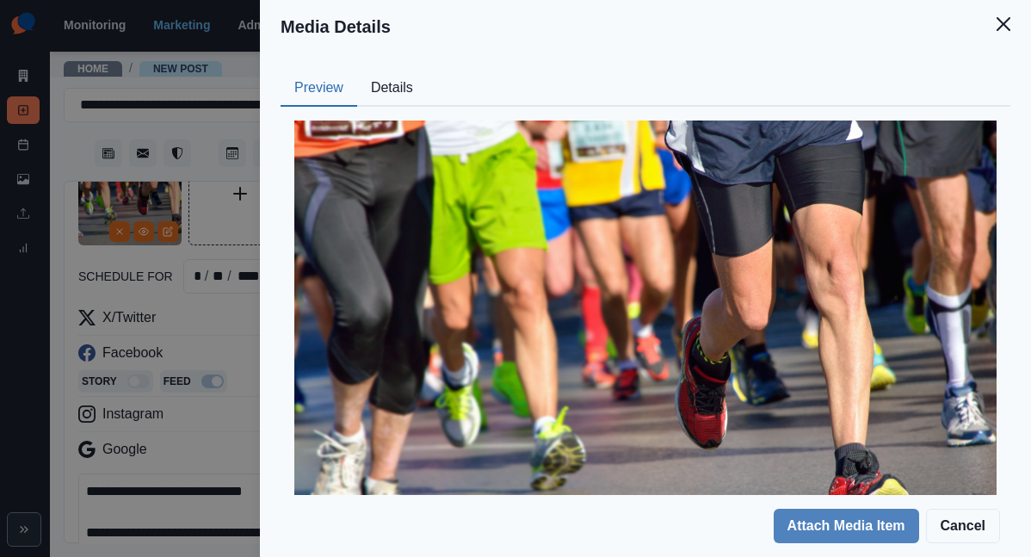
click at [427, 71] on button "Details" at bounding box center [392, 89] width 70 height 36
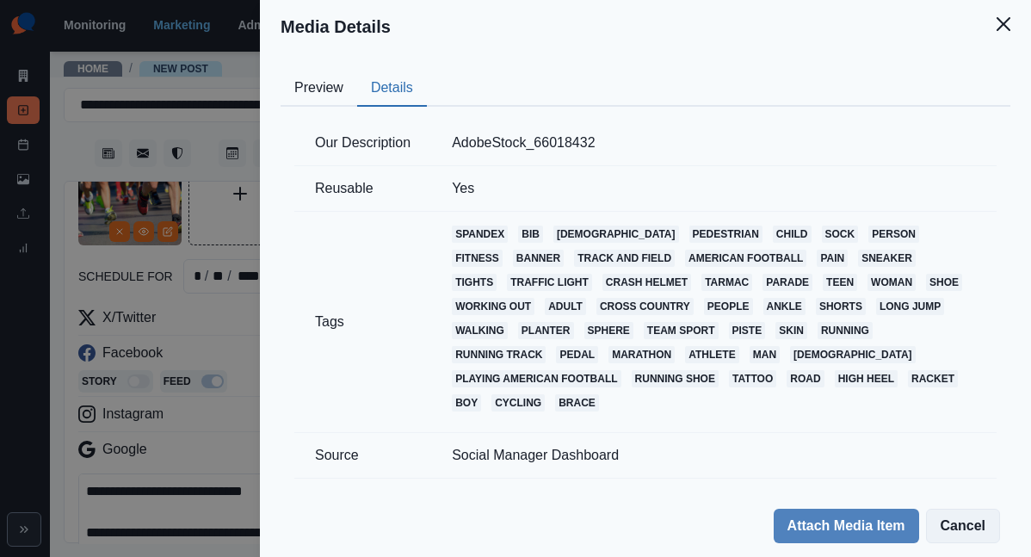
click at [968, 527] on button "Cancel" at bounding box center [963, 526] width 74 height 34
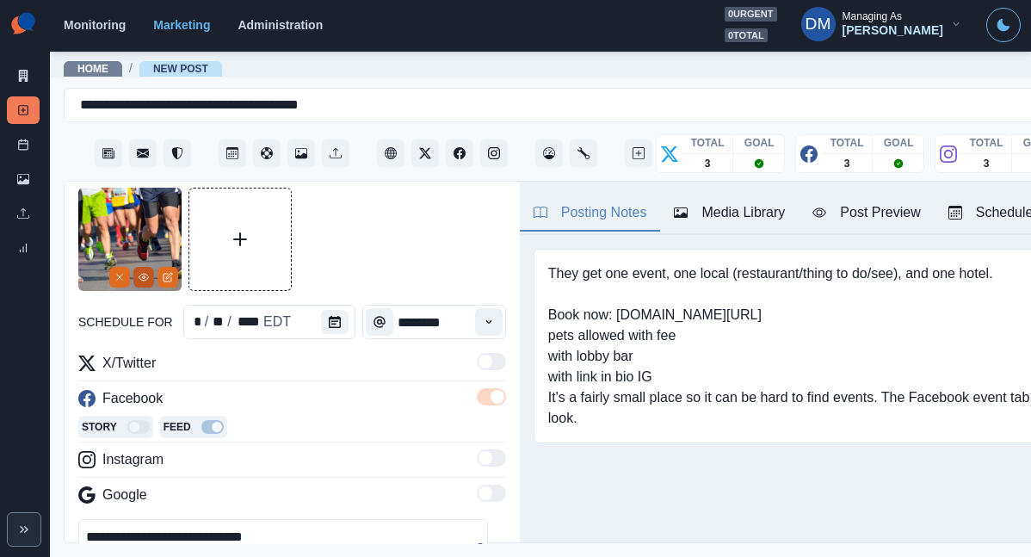
click at [149, 274] on icon "View Media" at bounding box center [143, 277] width 9 height 7
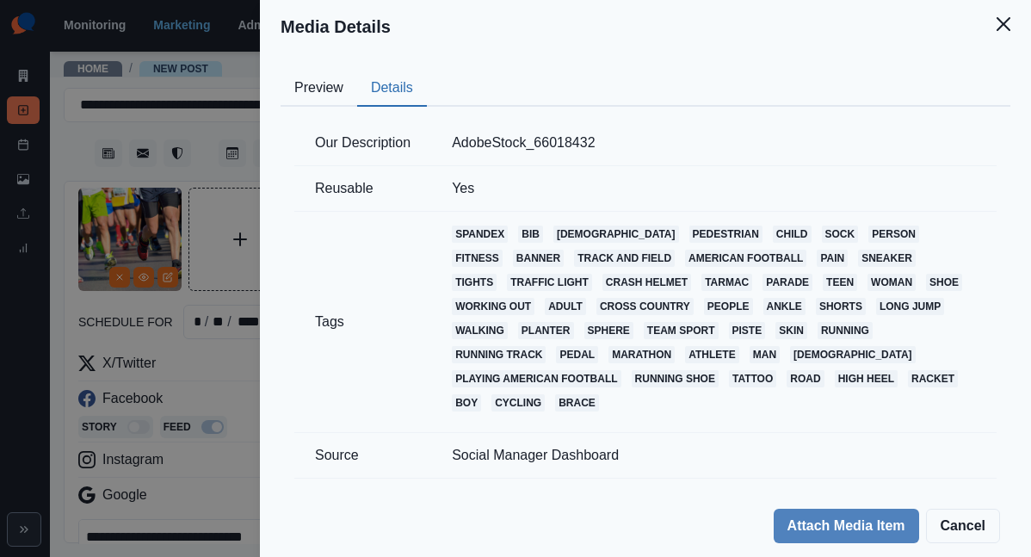
click at [427, 75] on button "Details" at bounding box center [392, 89] width 70 height 36
click at [362, 319] on div "Media Details Preview Details Our Description AdobeStock_66018432 Reusable Yes …" at bounding box center [515, 278] width 1031 height 557
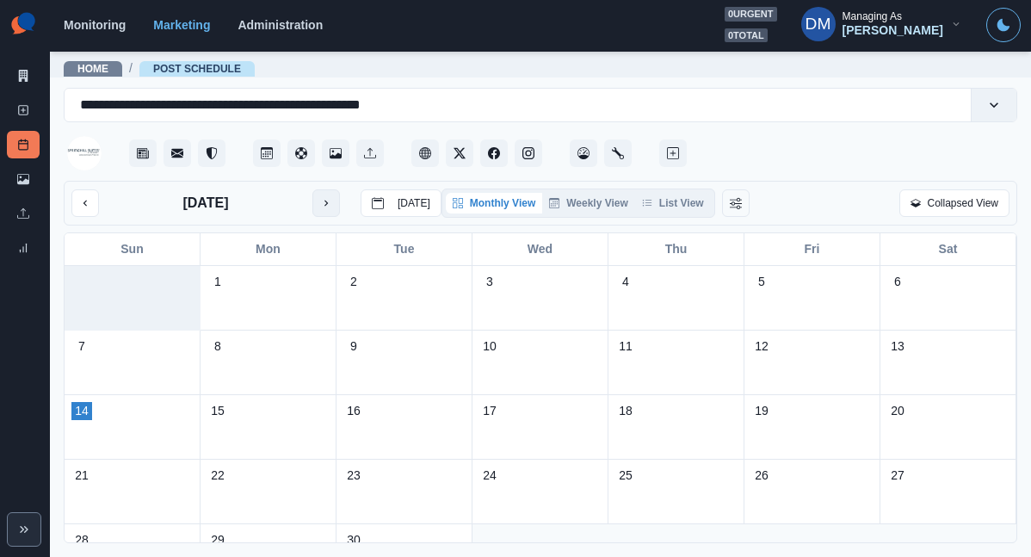
click at [313, 189] on button "next month" at bounding box center [327, 203] width 28 height 28
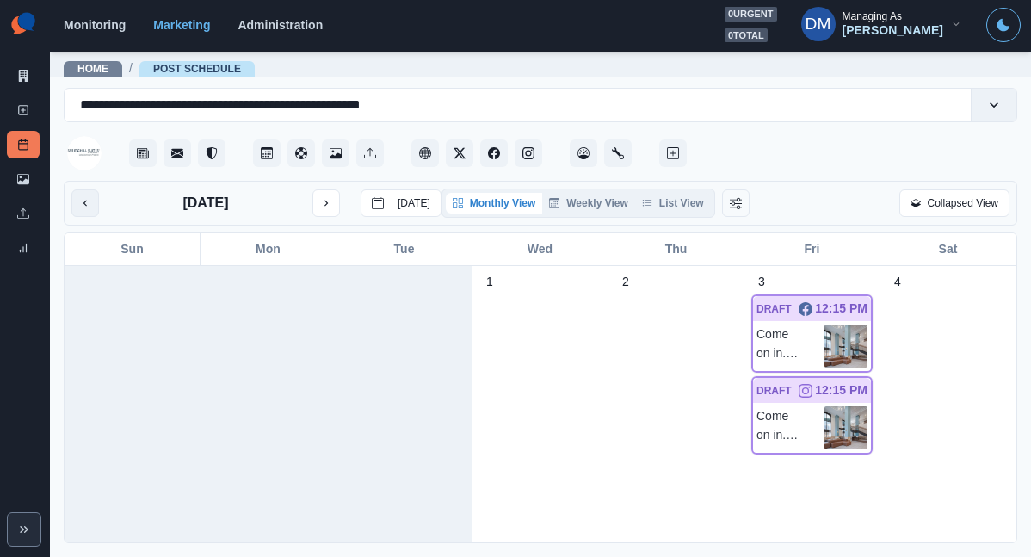
click at [79, 197] on icon "previous month" at bounding box center [85, 203] width 12 height 12
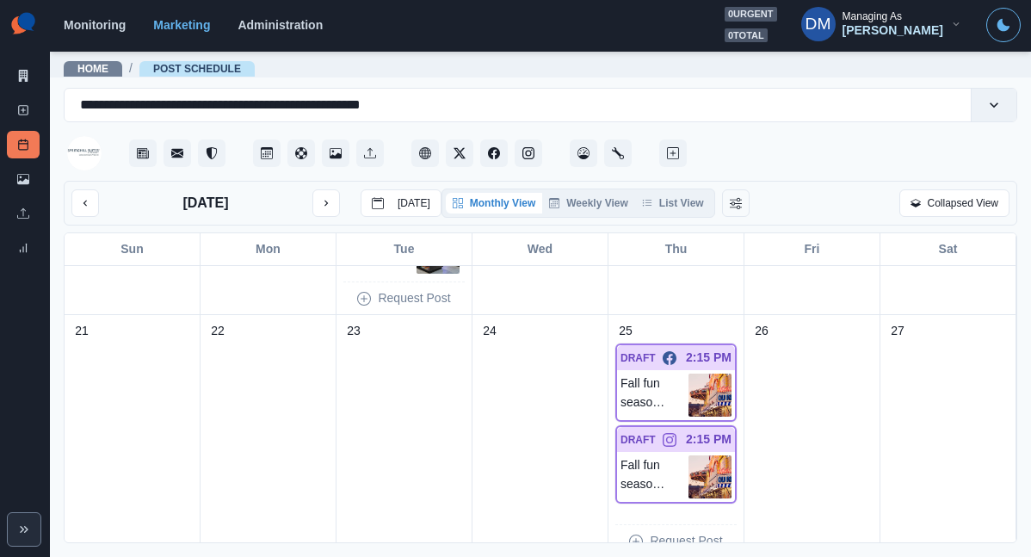
scroll to position [783, 0]
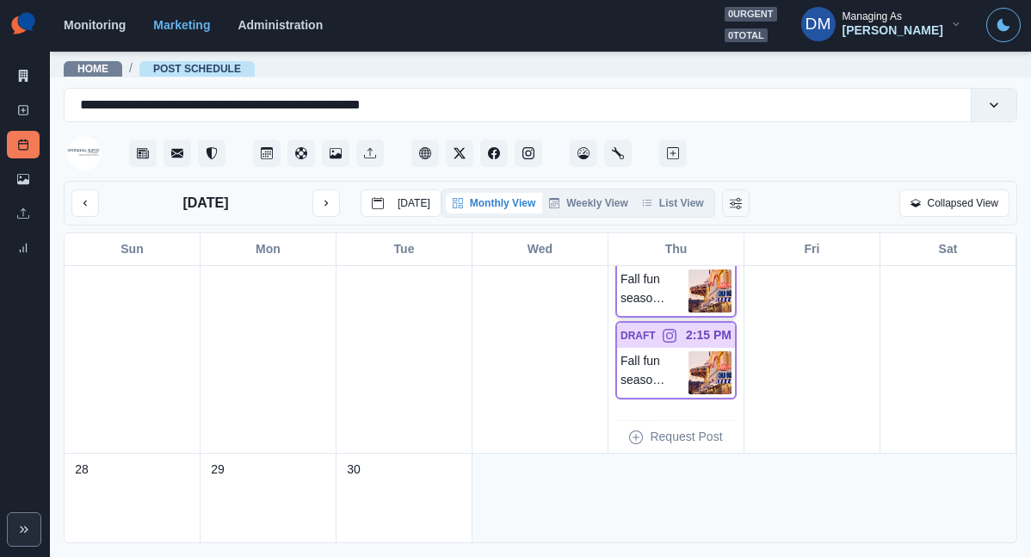
click at [709, 269] on img at bounding box center [710, 290] width 43 height 43
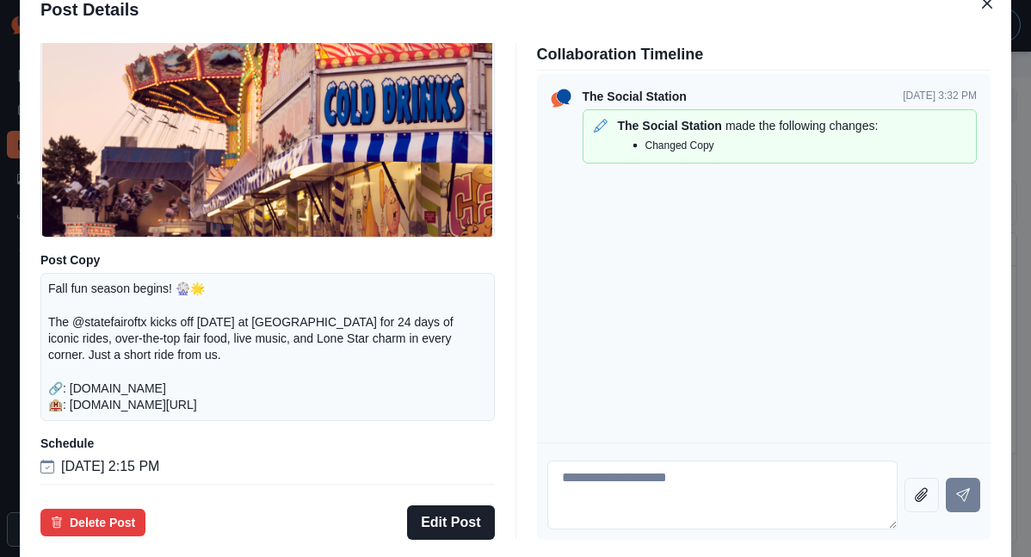
scroll to position [201, 0]
click at [455, 505] on button "Edit Post" at bounding box center [450, 522] width 87 height 34
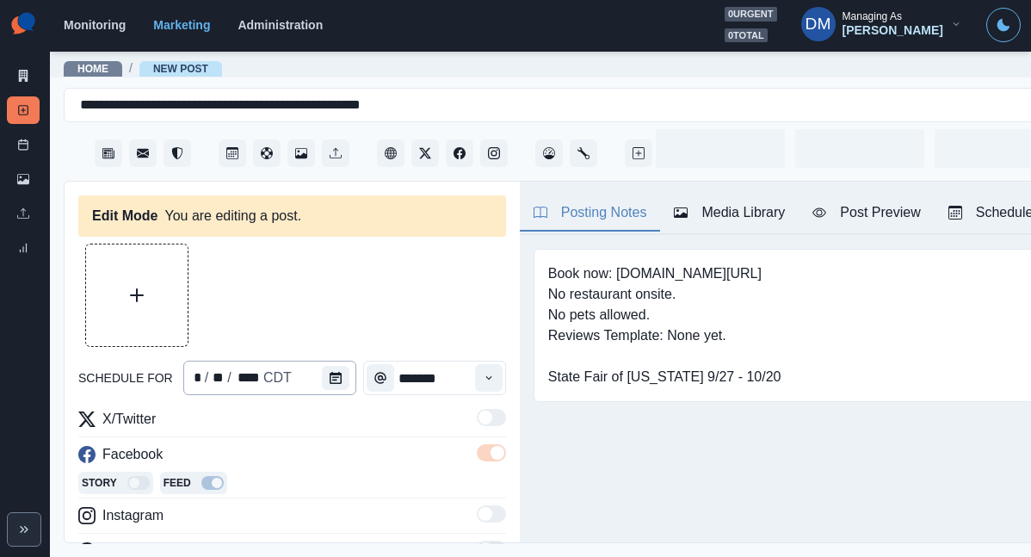
type input "*******"
type textarea "**********"
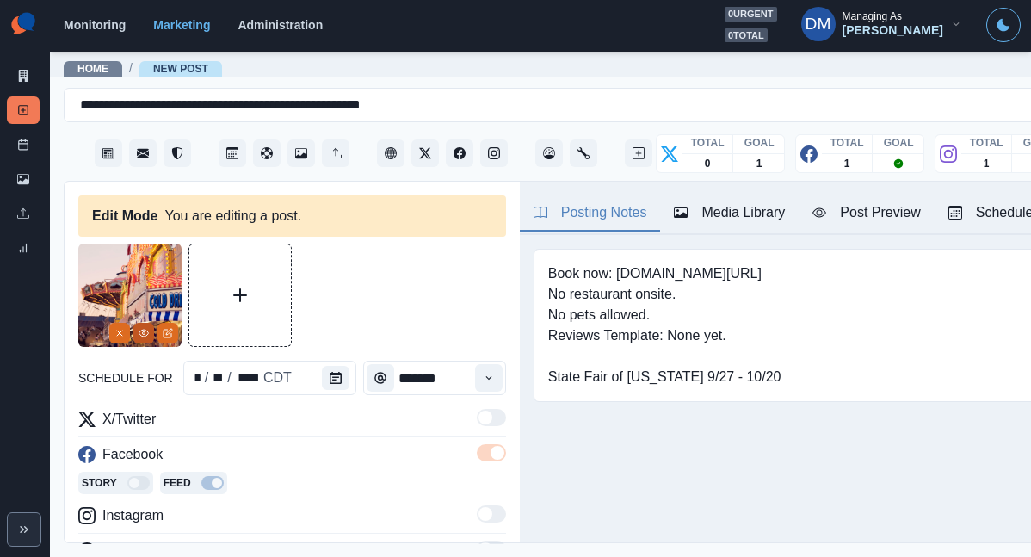
click at [152, 323] on button "View Media" at bounding box center [143, 333] width 21 height 21
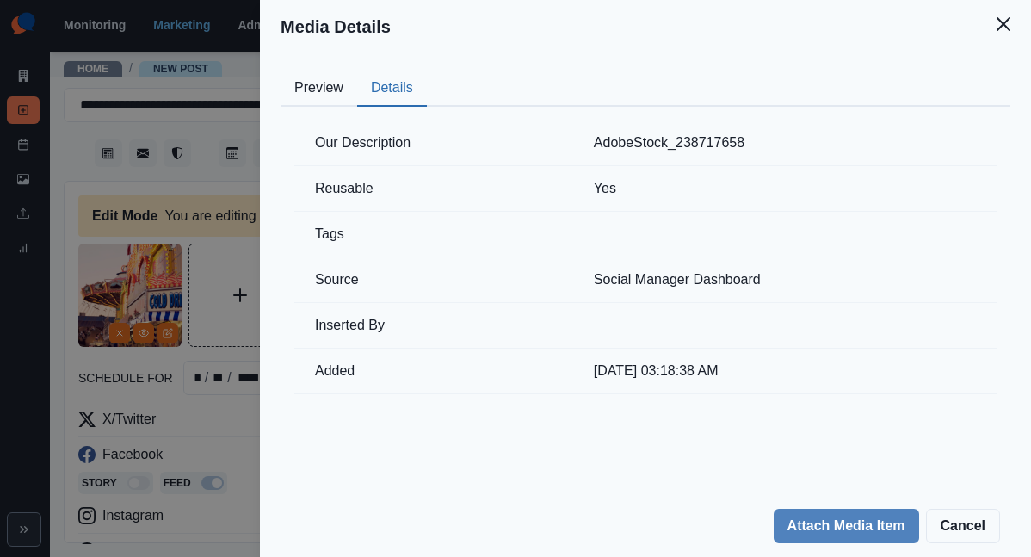
click at [427, 71] on button "Details" at bounding box center [392, 89] width 70 height 36
click at [325, 271] on div "Media Details Preview Details Our Description AdobeStock_238717658 Reusable Yes…" at bounding box center [515, 278] width 1031 height 557
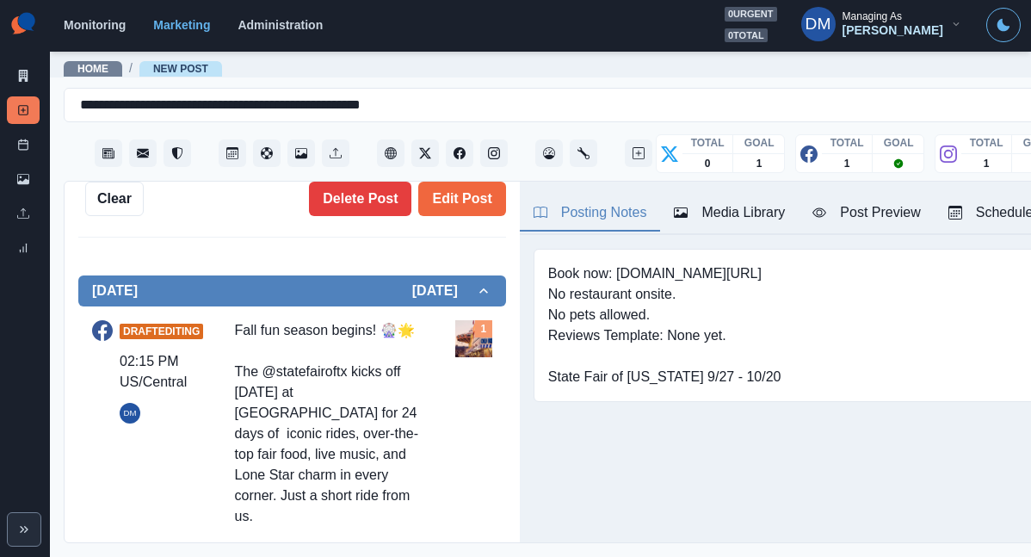
scroll to position [630, 0]
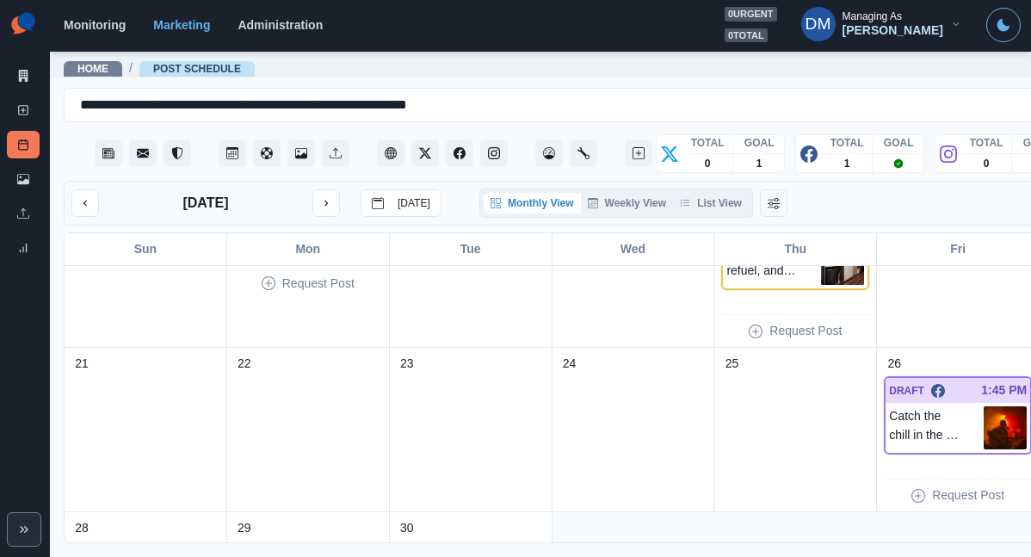
scroll to position [489, 0]
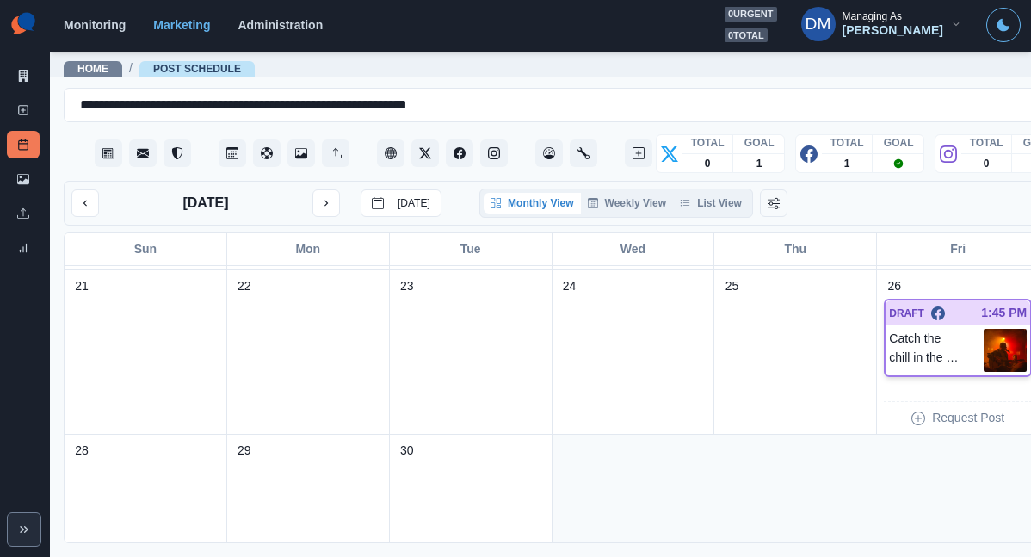
click at [984, 329] on img at bounding box center [1005, 350] width 43 height 43
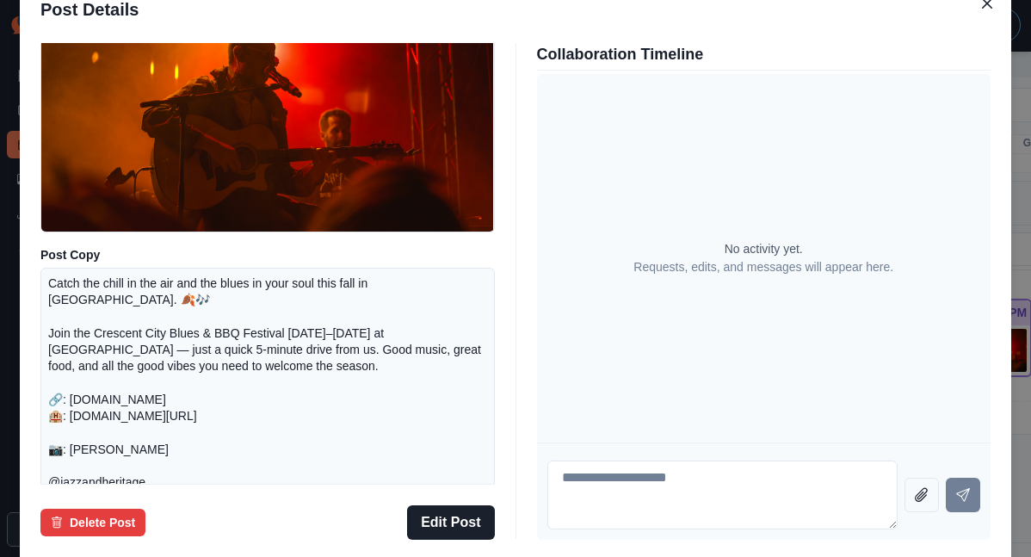
scroll to position [148, 0]
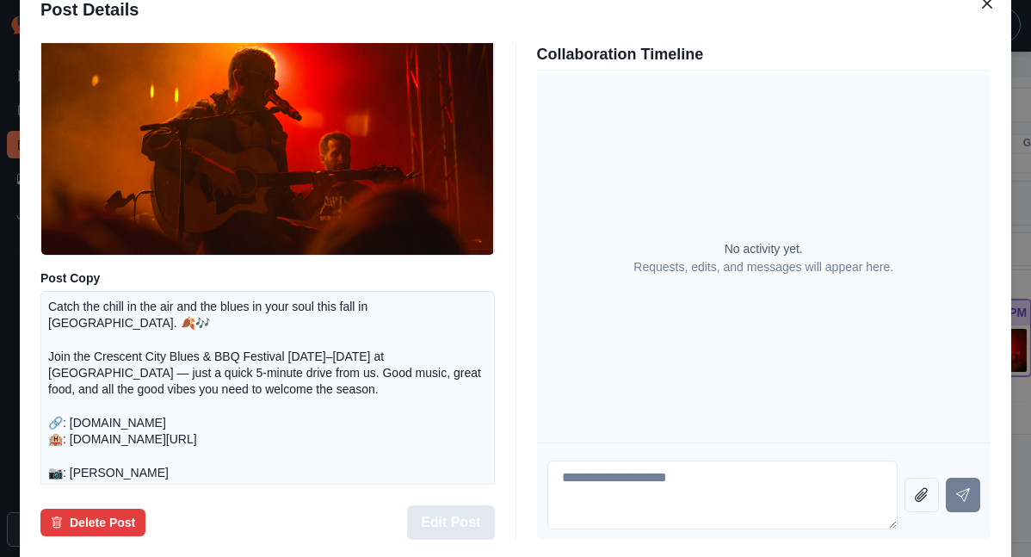
click at [466, 505] on button "Edit Post" at bounding box center [450, 522] width 87 height 34
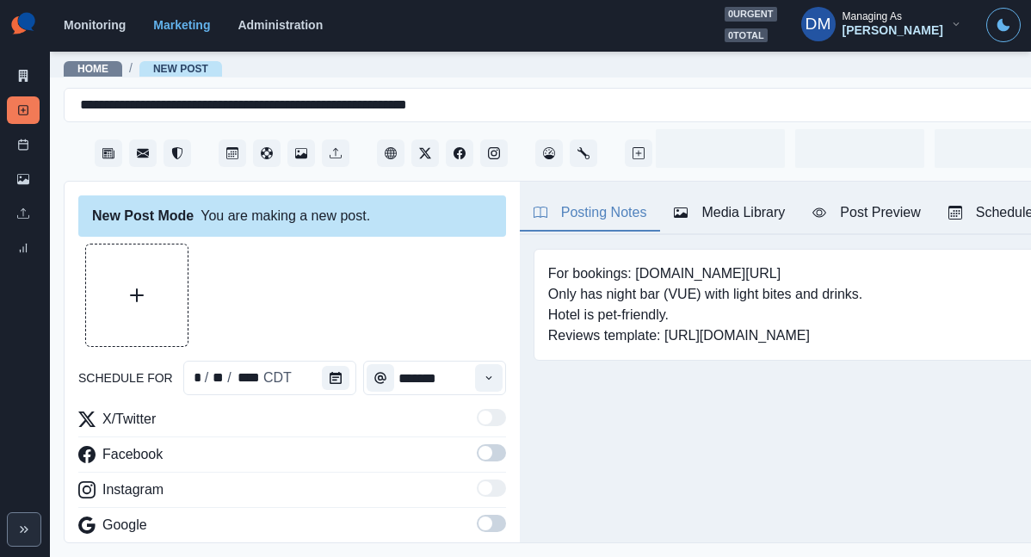
type input "*******"
type textarea "**********"
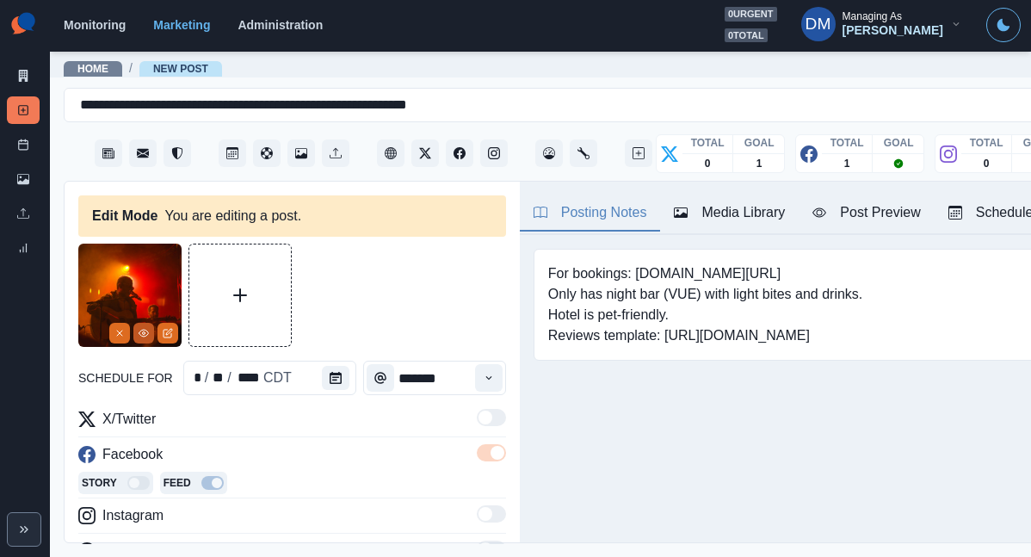
click at [151, 323] on button "View Media" at bounding box center [143, 333] width 21 height 21
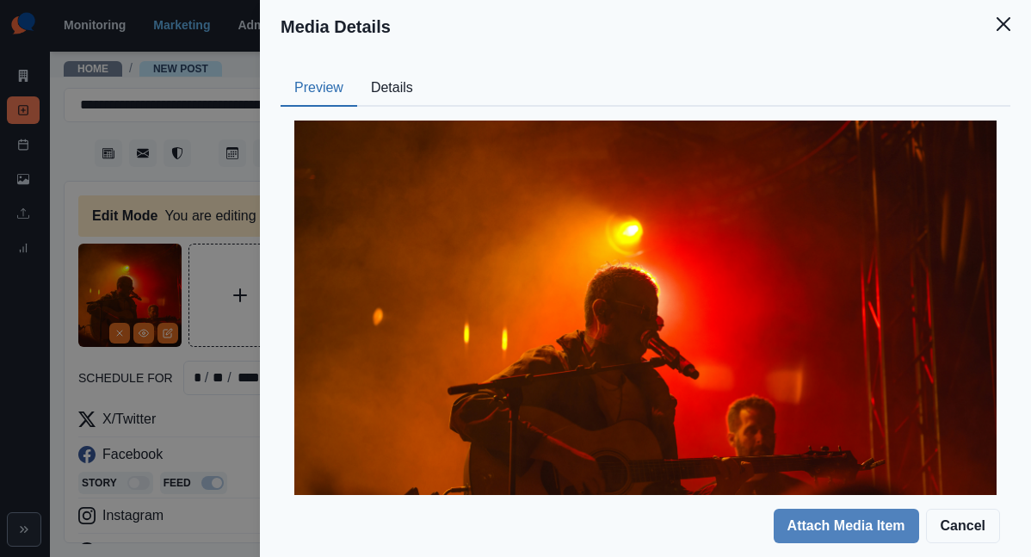
click at [427, 71] on button "Details" at bounding box center [392, 89] width 70 height 36
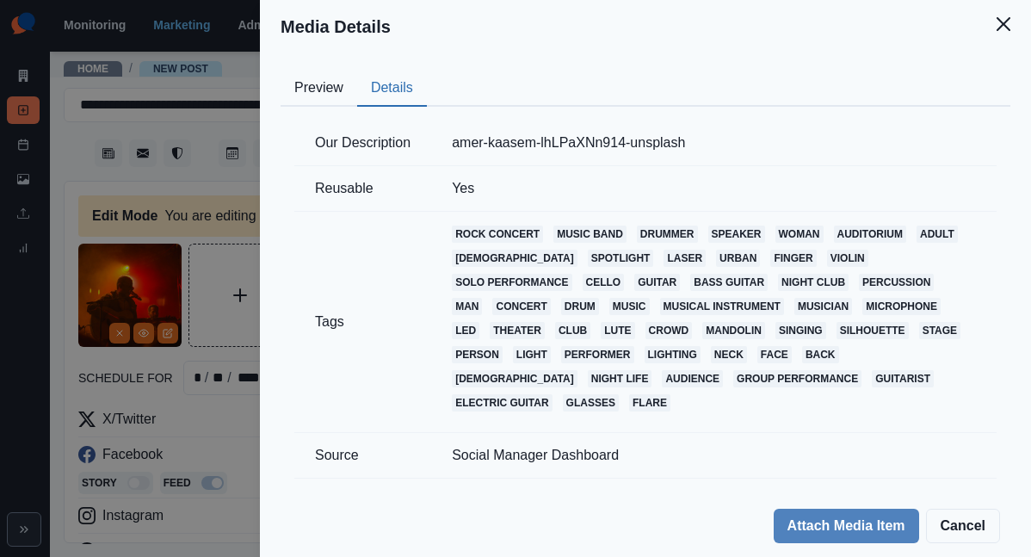
click at [282, 333] on div "Media Details Preview Details Our Description [PERSON_NAME]-lhLPaXNn914-unsplas…" at bounding box center [515, 278] width 1031 height 557
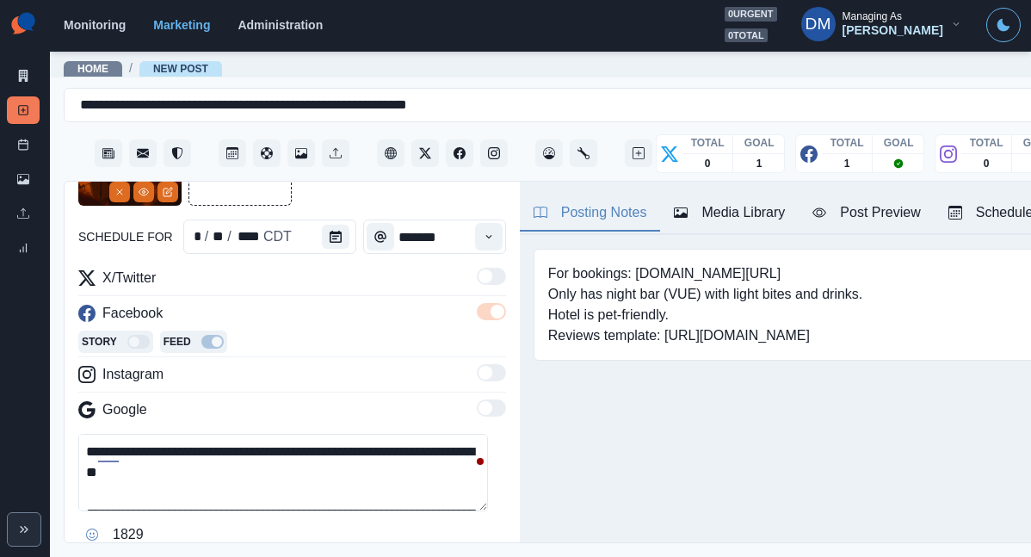
scroll to position [7, 0]
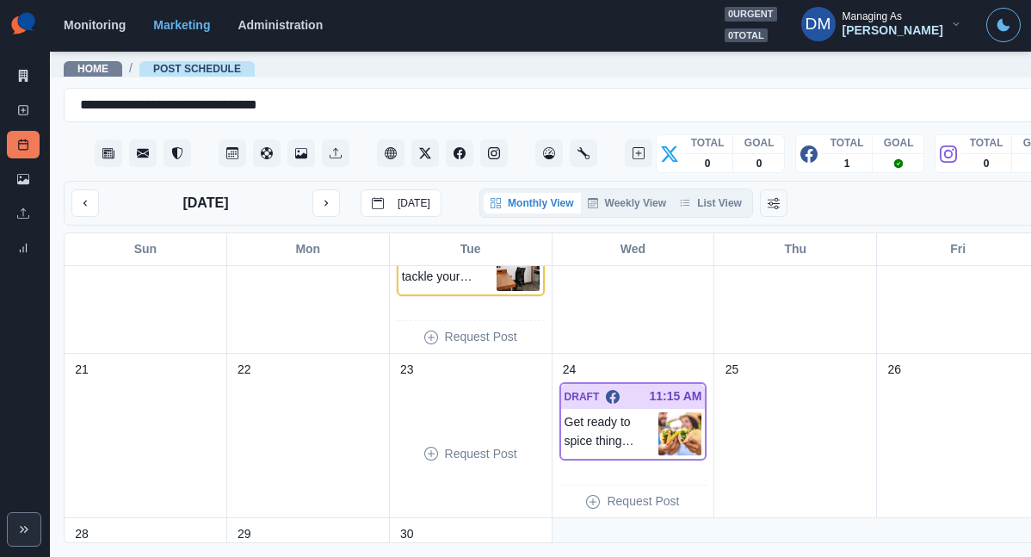
scroll to position [473, 0]
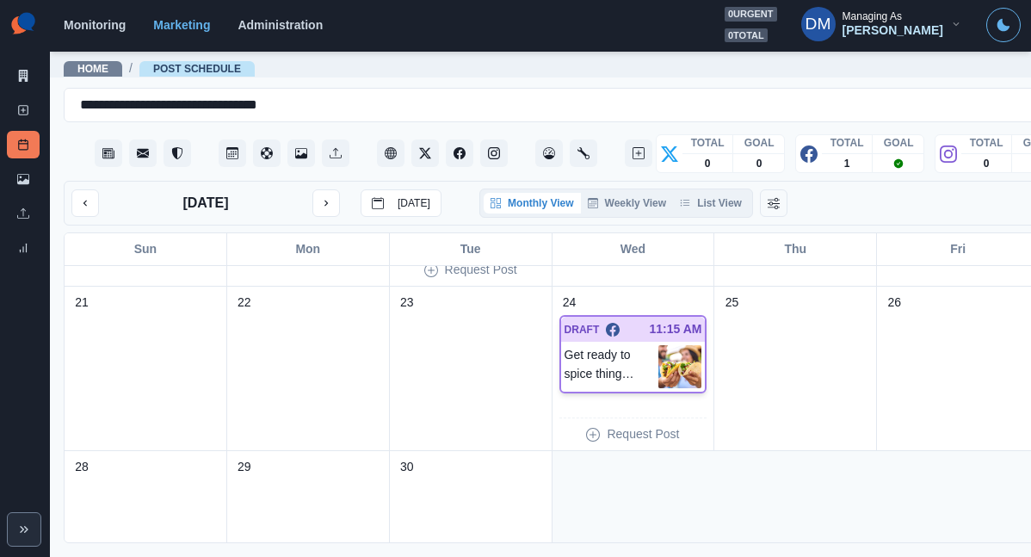
click at [659, 345] on img at bounding box center [680, 366] width 43 height 43
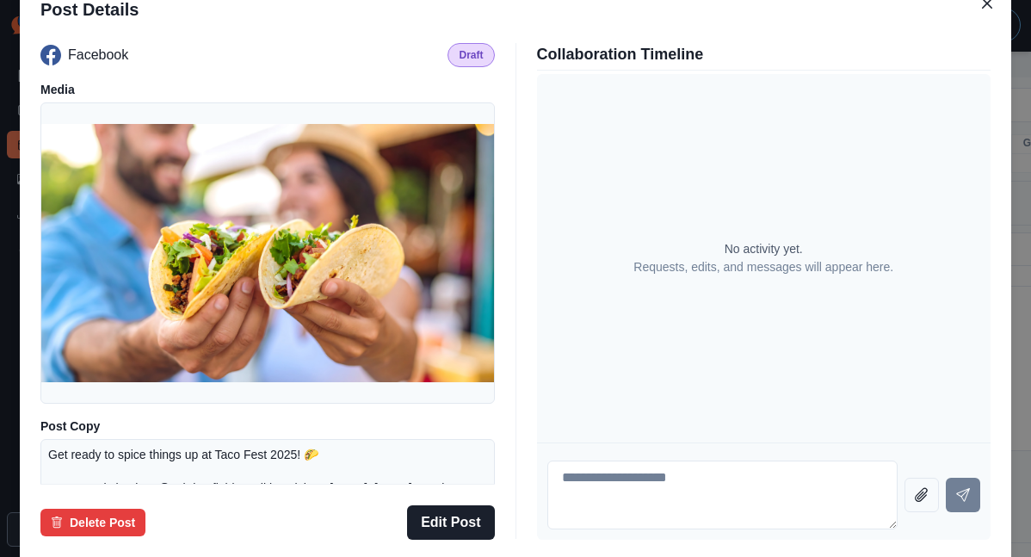
scroll to position [201, 0]
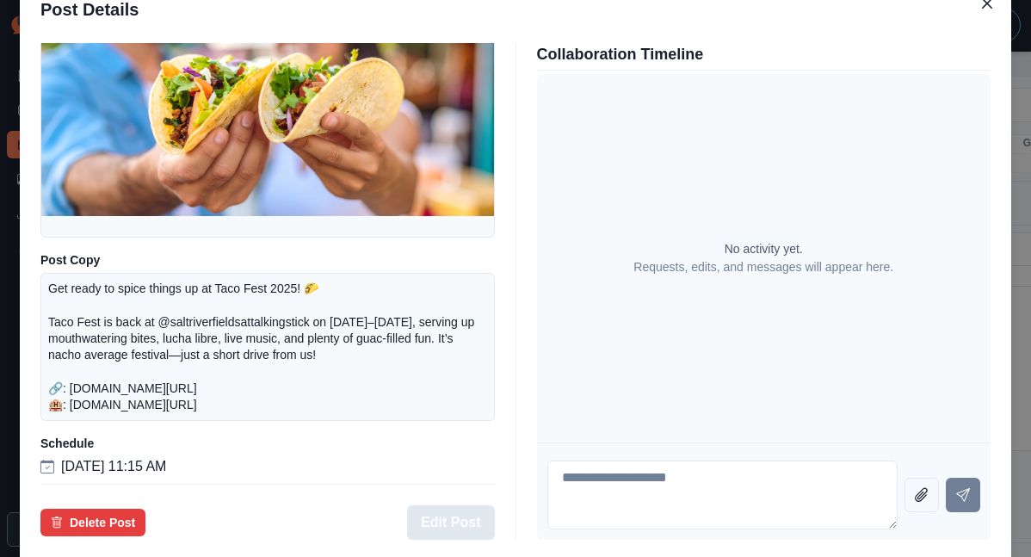
click at [449, 505] on button "Edit Post" at bounding box center [450, 522] width 87 height 34
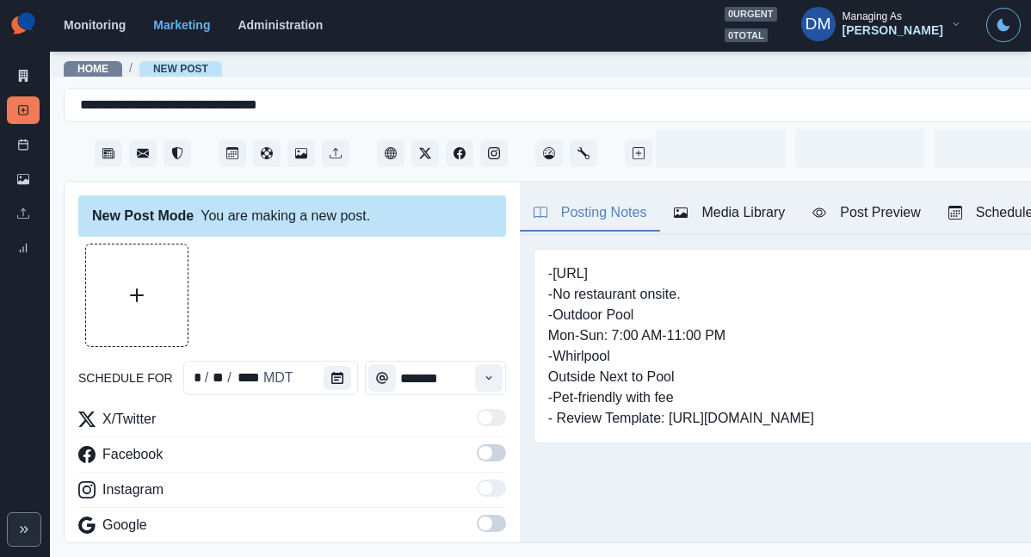
type input "********"
type textarea "**********"
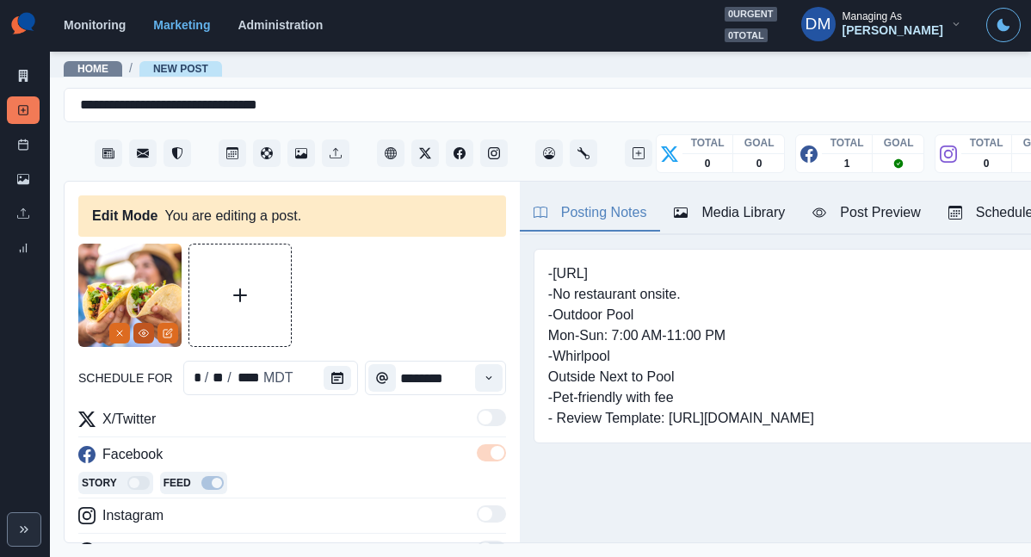
click at [145, 323] on button "View Media" at bounding box center [143, 333] width 21 height 21
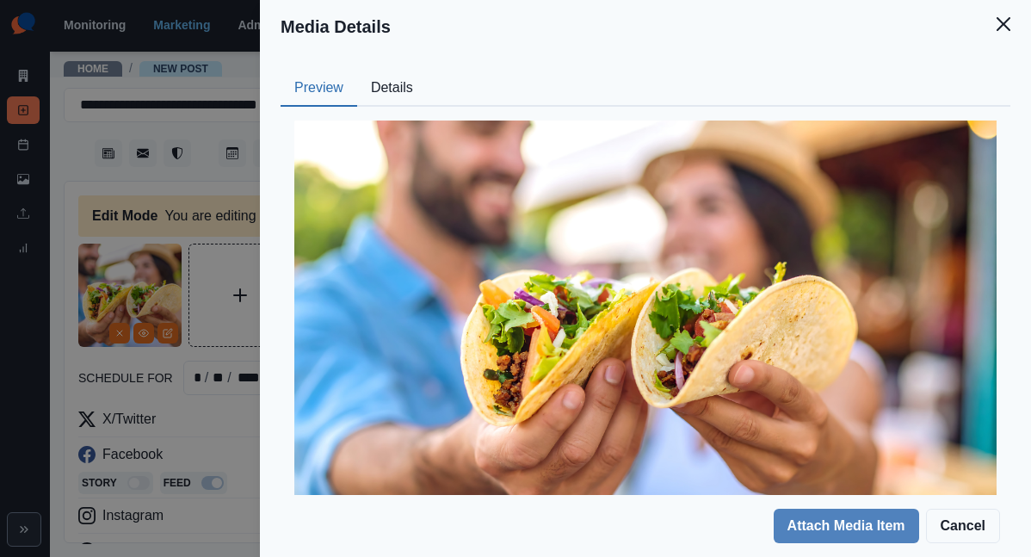
click at [427, 71] on button "Details" at bounding box center [392, 89] width 70 height 36
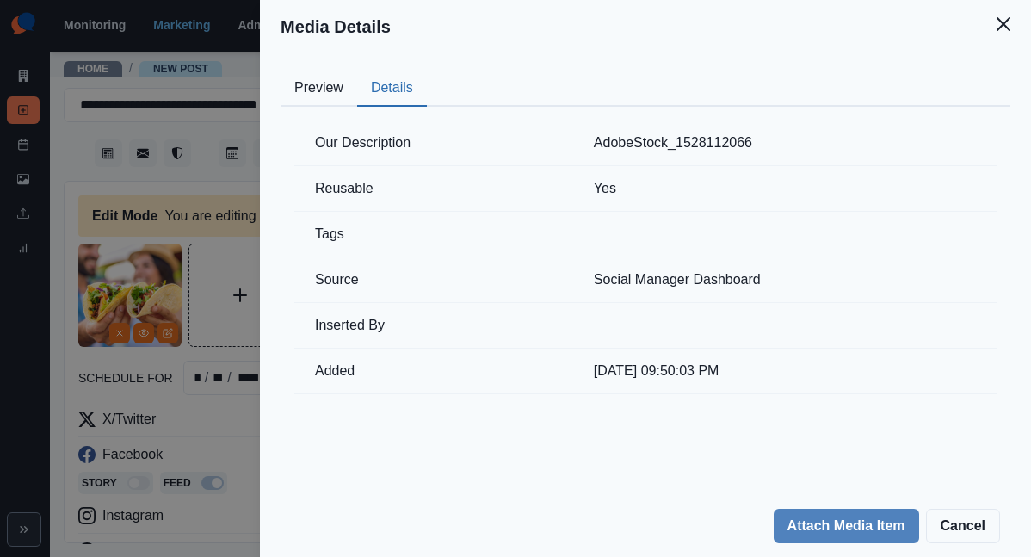
click at [352, 253] on div "Media Details Preview Details Our Description AdobeStock_1528112066 Reusable Ye…" at bounding box center [515, 278] width 1031 height 557
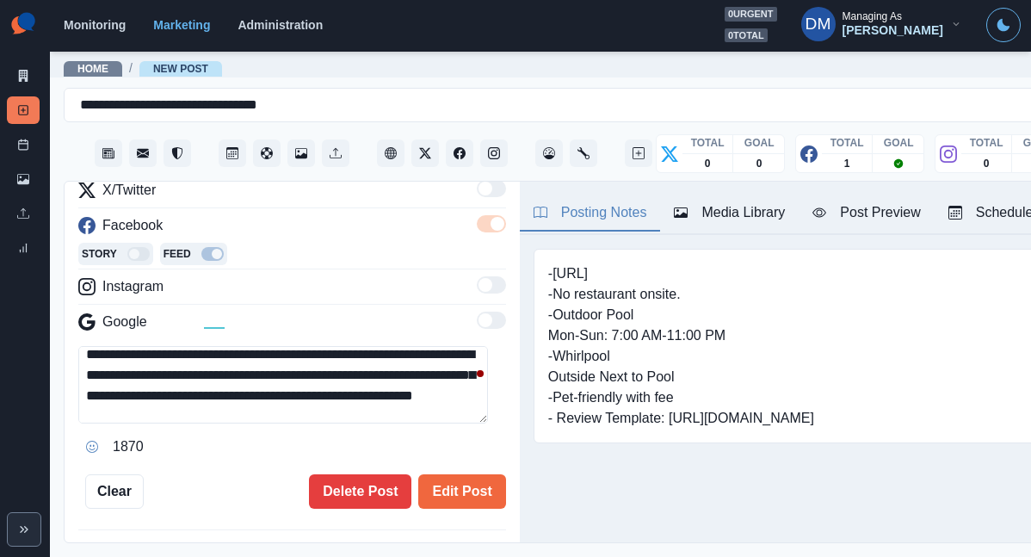
scroll to position [61, 0]
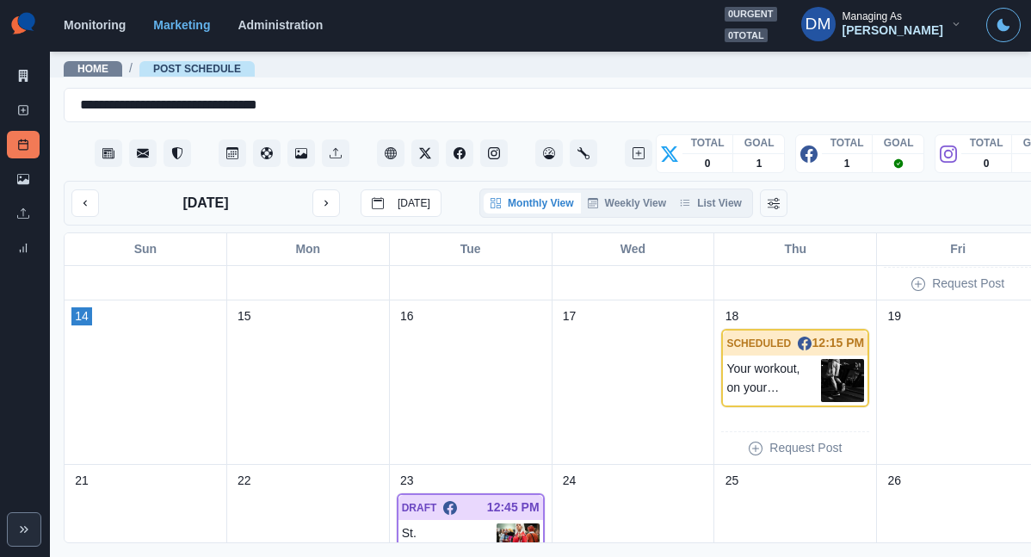
scroll to position [458, 0]
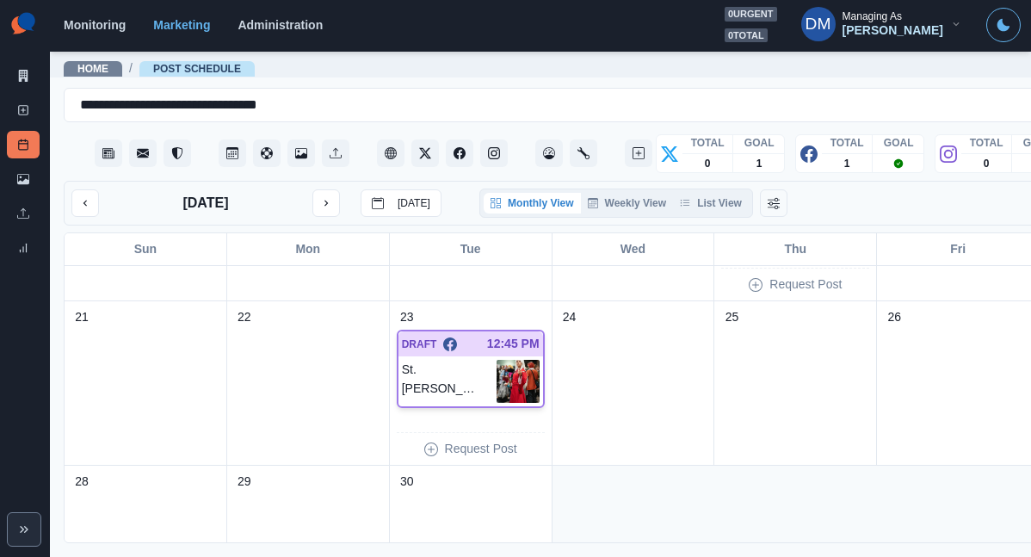
click at [497, 360] on img at bounding box center [518, 381] width 43 height 43
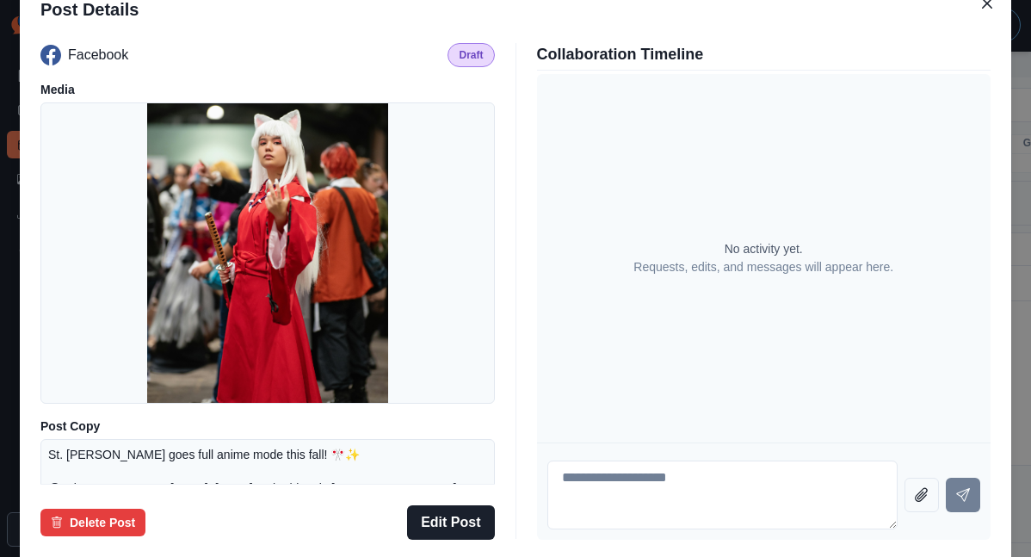
scroll to position [238, 0]
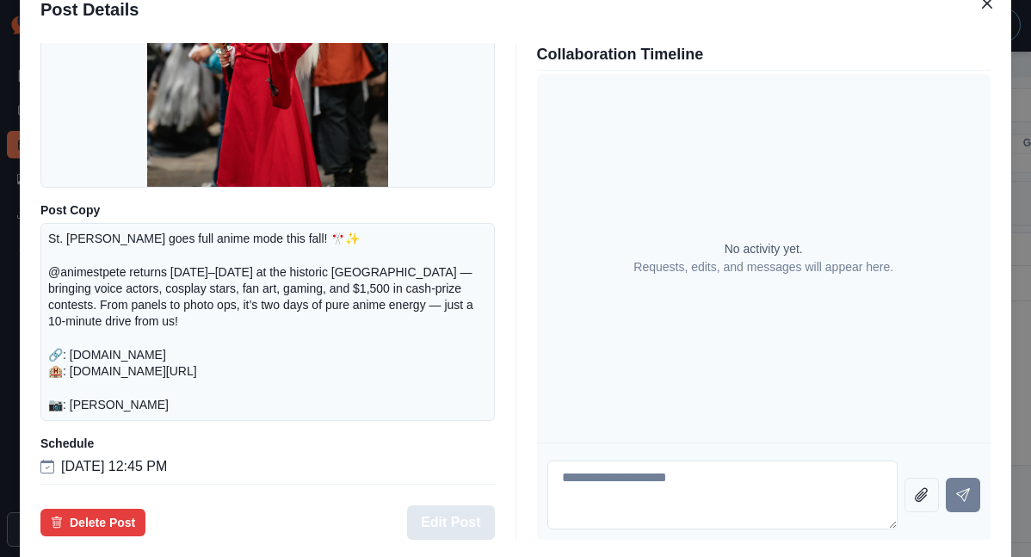
click at [486, 505] on button "Edit Post" at bounding box center [450, 522] width 87 height 34
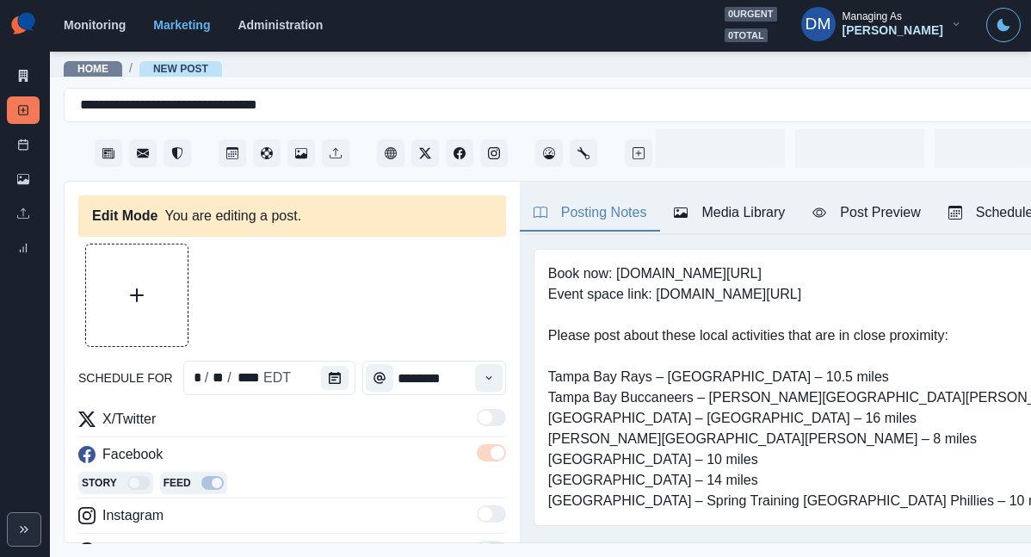
type input "********"
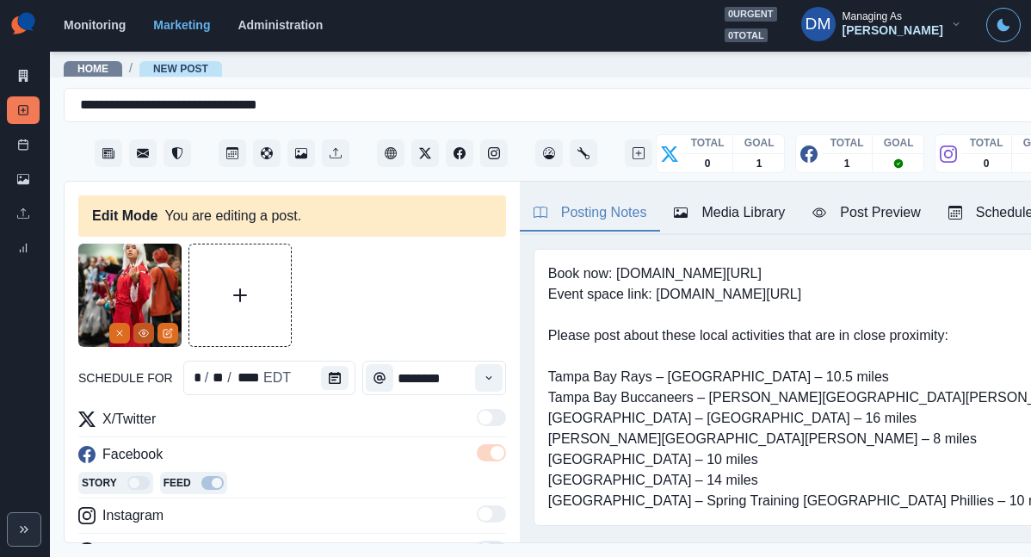
click at [146, 328] on icon "View Media" at bounding box center [144, 333] width 10 height 10
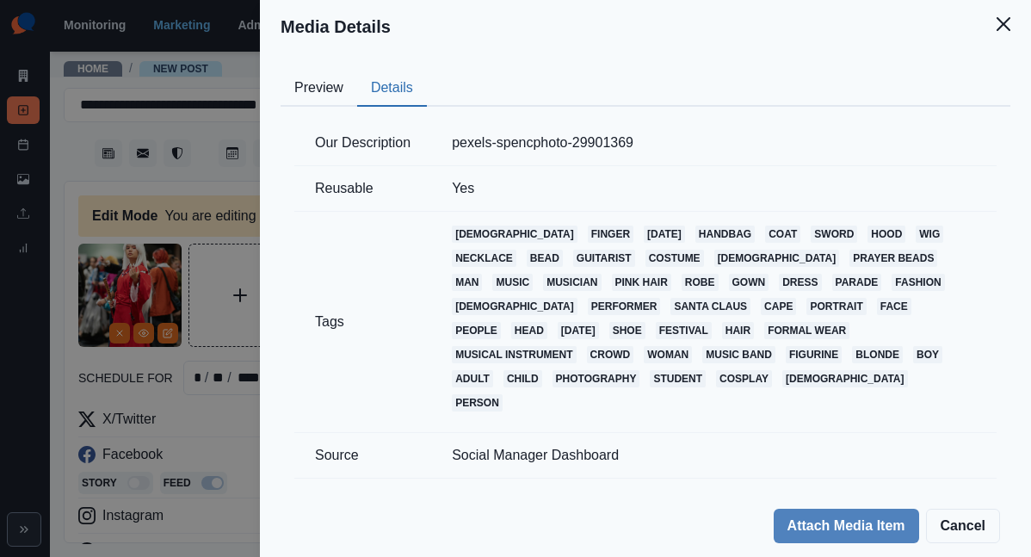
click at [427, 71] on button "Details" at bounding box center [392, 89] width 70 height 36
click at [321, 314] on div "Media Details Preview Details Our Description pexels-spencphoto-29901369 Reusab…" at bounding box center [515, 278] width 1031 height 557
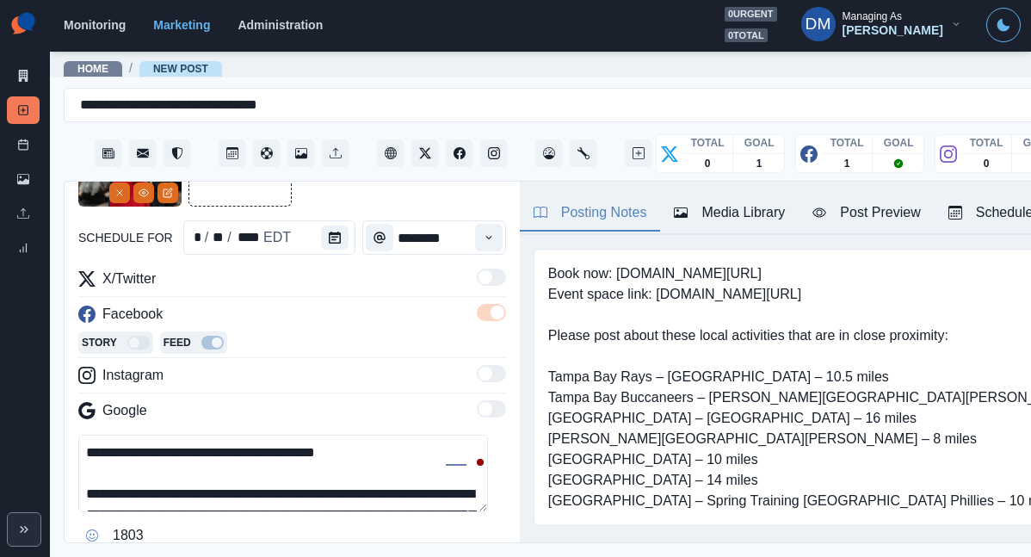
scroll to position [18, 0]
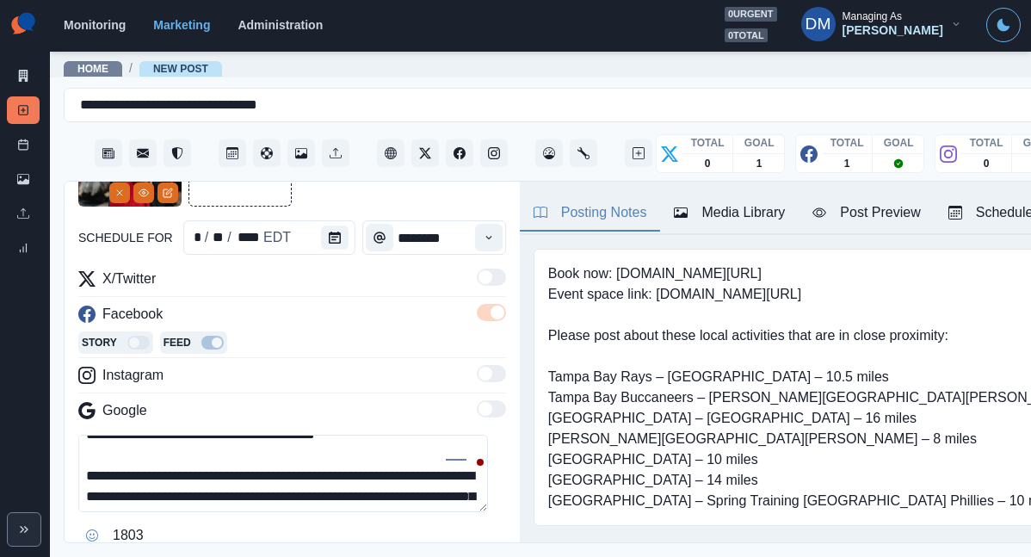
drag, startPoint x: 369, startPoint y: 370, endPoint x: 120, endPoint y: 412, distance: 253.2
click at [120, 435] on textarea "**********" at bounding box center [283, 473] width 410 height 77
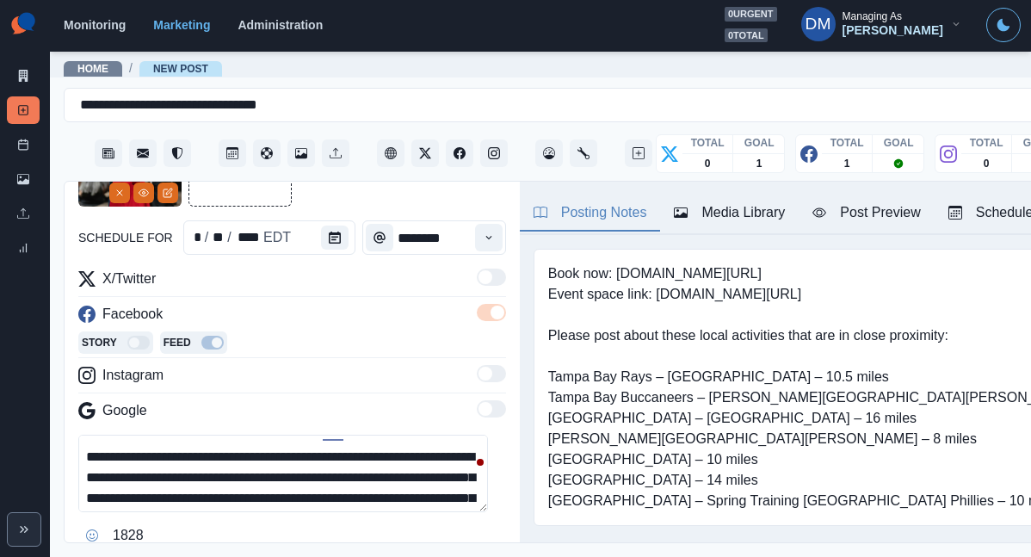
scroll to position [0, 0]
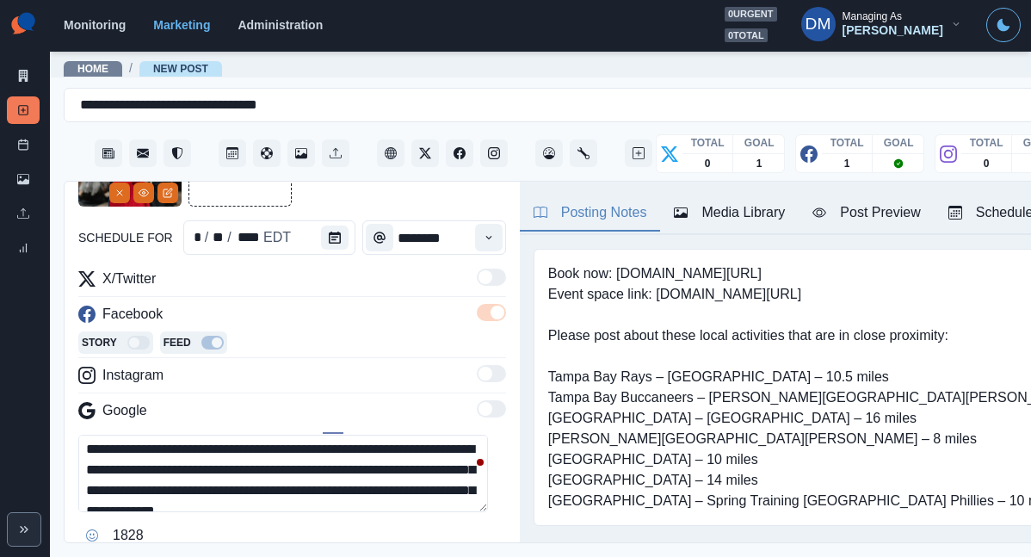
type textarea "**********"
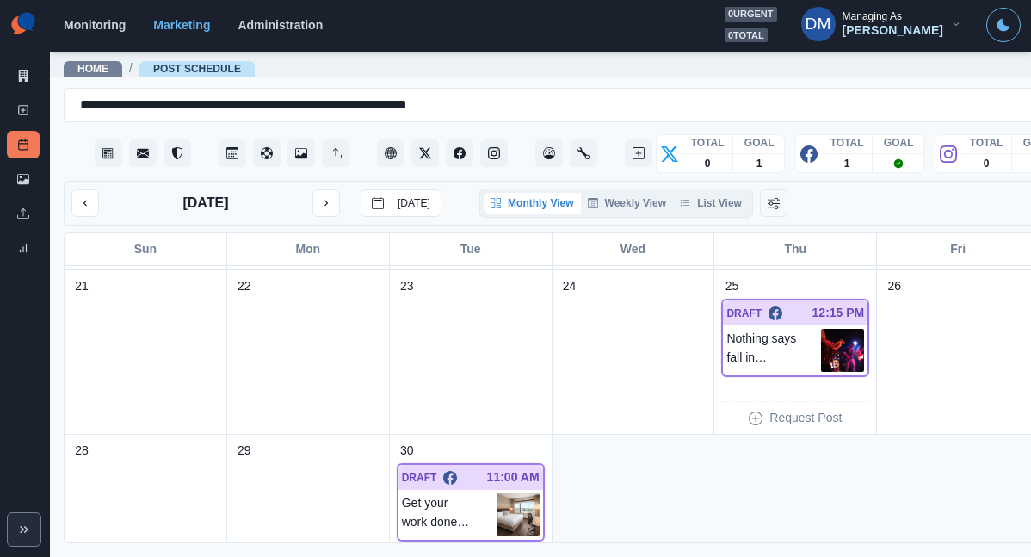
scroll to position [516, 0]
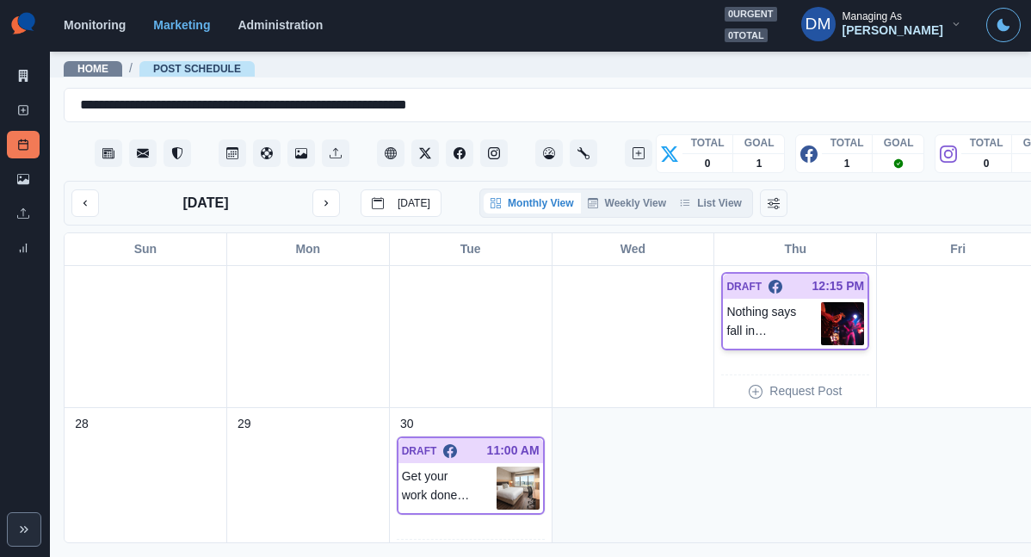
click at [821, 302] on img at bounding box center [842, 323] width 43 height 43
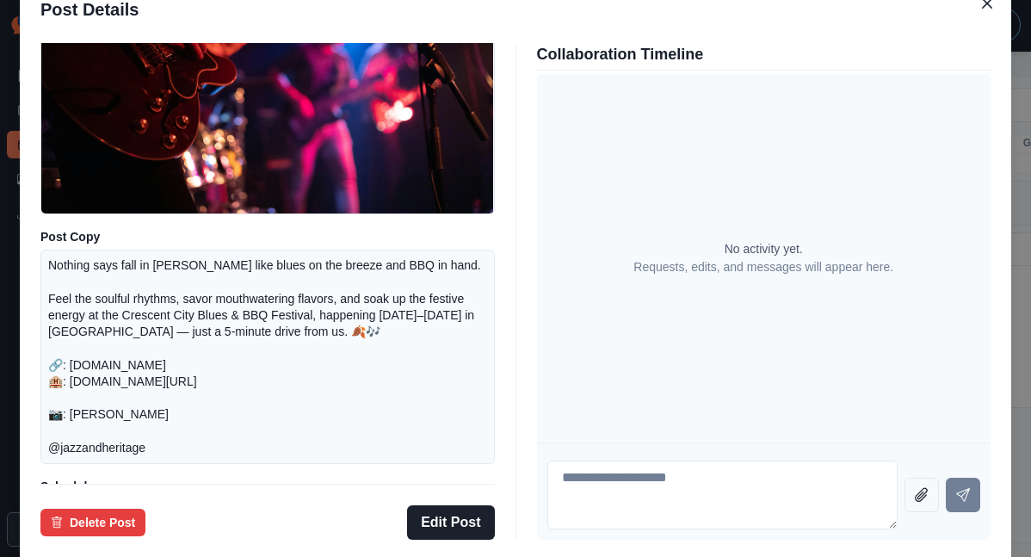
scroll to position [251, 0]
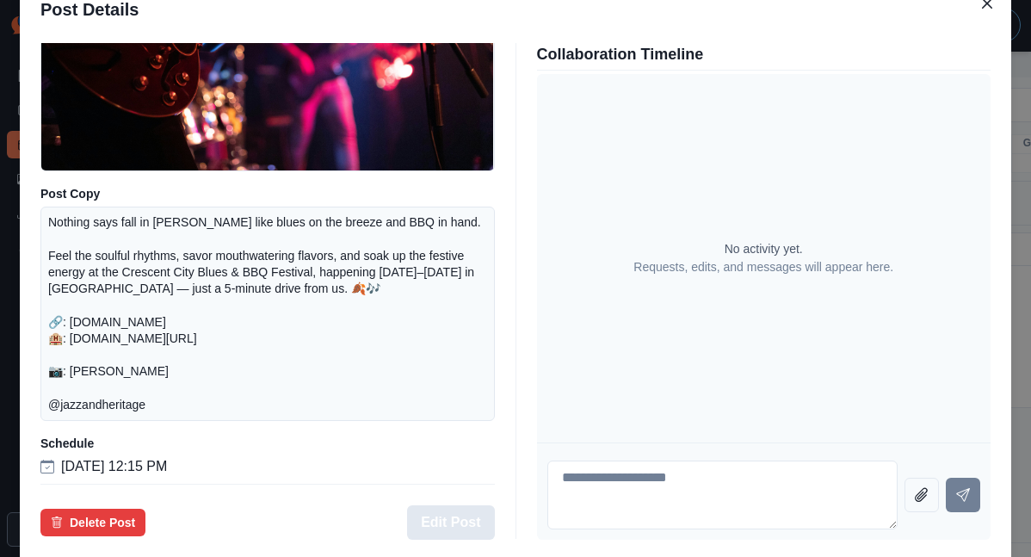
click at [485, 505] on button "Edit Post" at bounding box center [450, 522] width 87 height 34
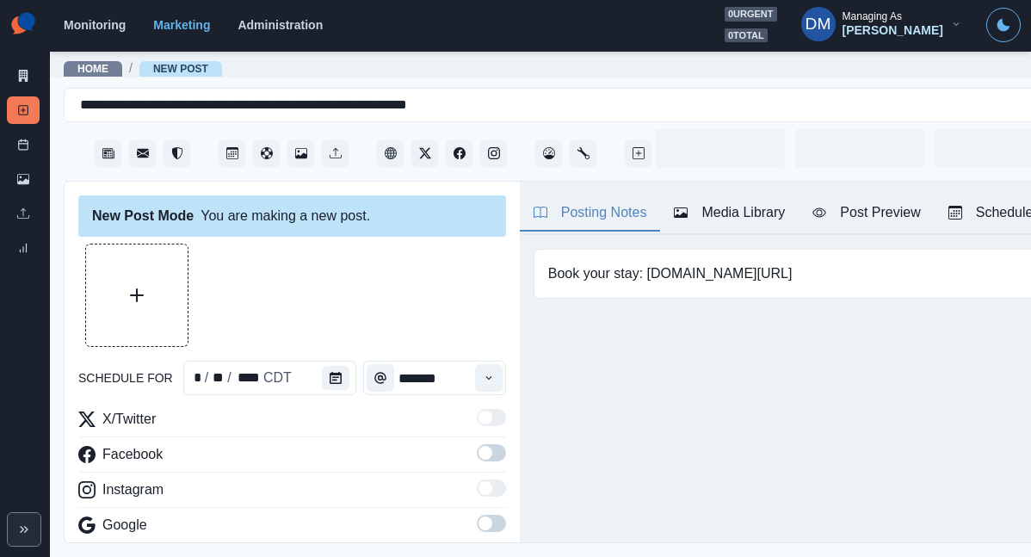
type input "********"
type textarea "**********"
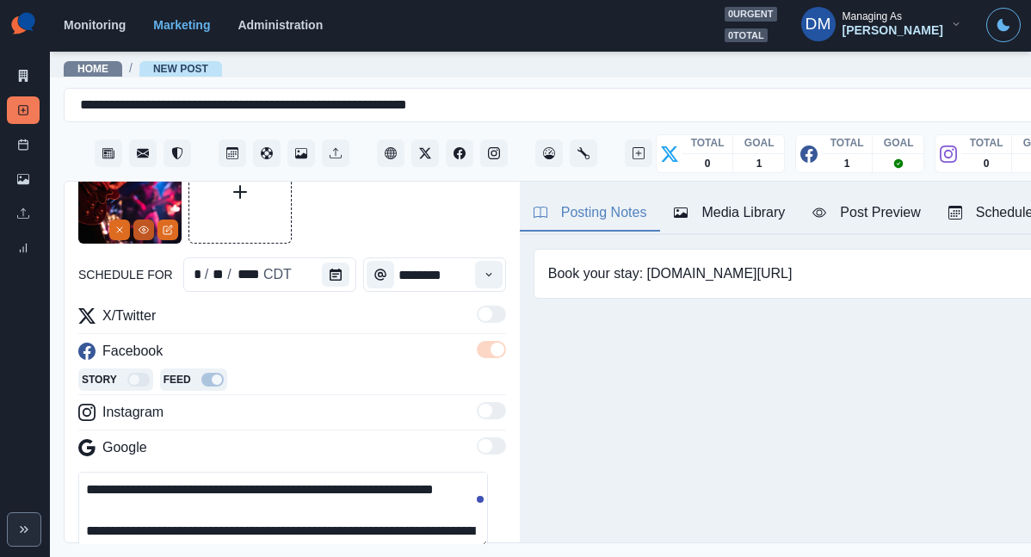
scroll to position [81, 0]
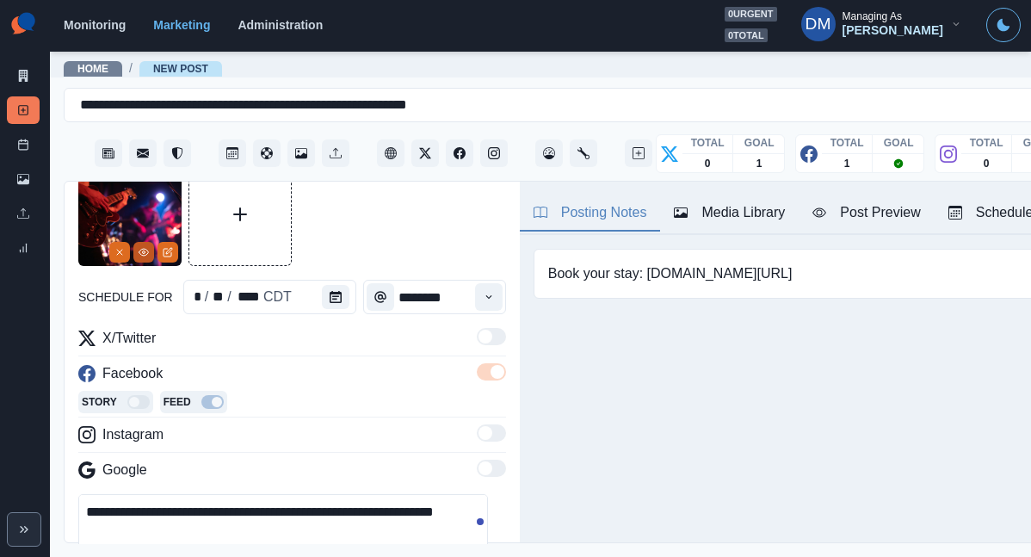
click at [150, 242] on button "View Media" at bounding box center [143, 252] width 21 height 21
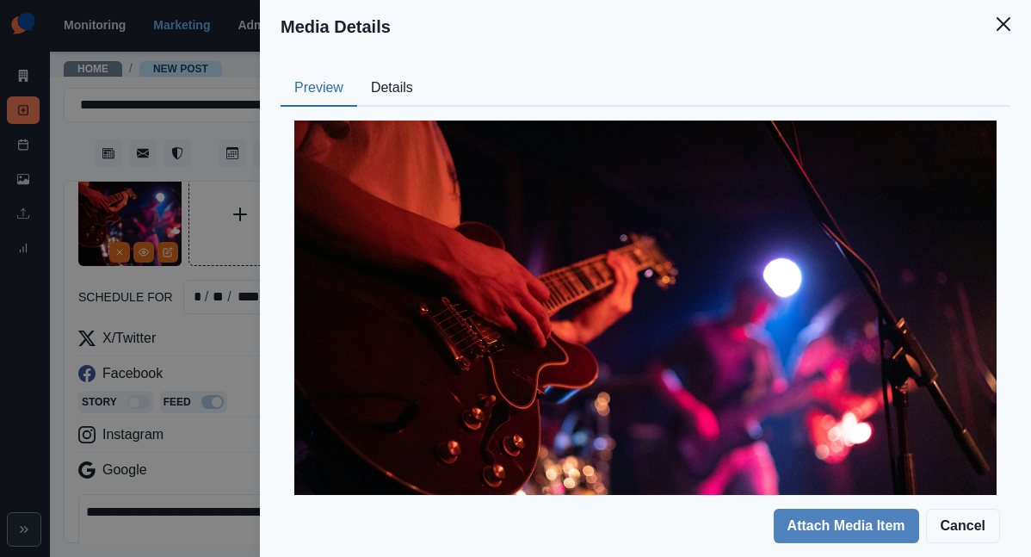
click at [427, 77] on button "Details" at bounding box center [392, 89] width 70 height 36
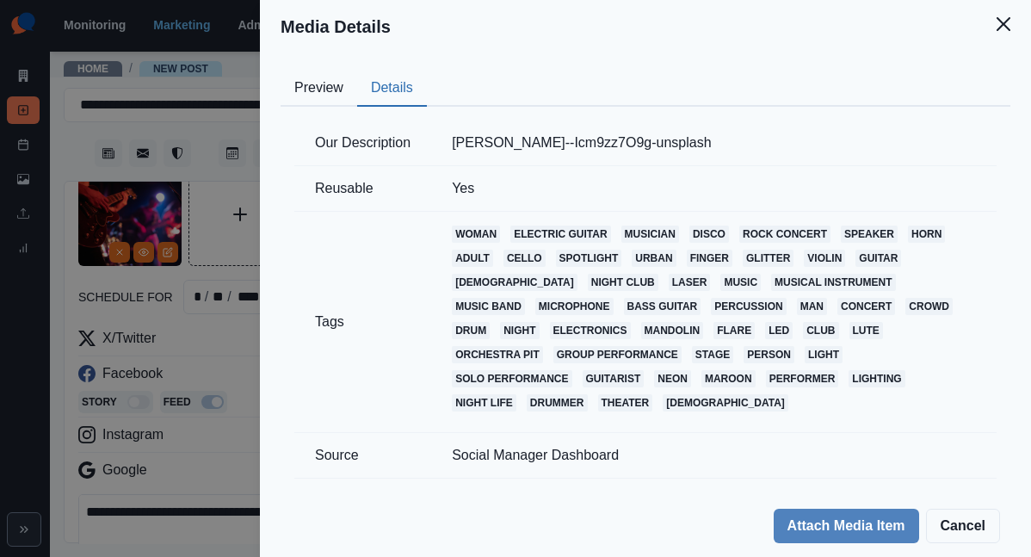
click at [383, 237] on div "Media Details Preview Details Our Description [PERSON_NAME]--Icm9zz7O9g-unsplas…" at bounding box center [515, 278] width 1031 height 557
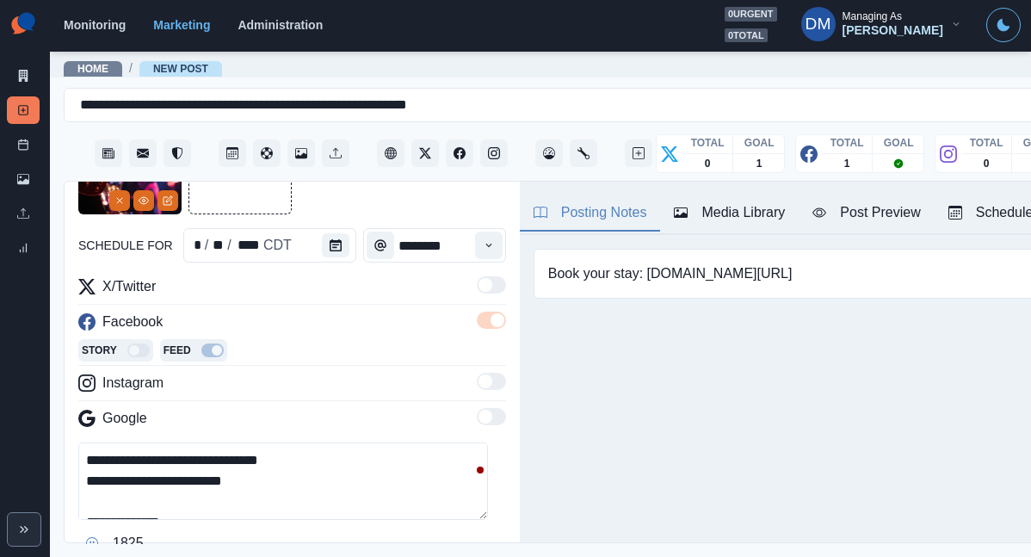
scroll to position [139, 0]
